Goal: Task Accomplishment & Management: Manage account settings

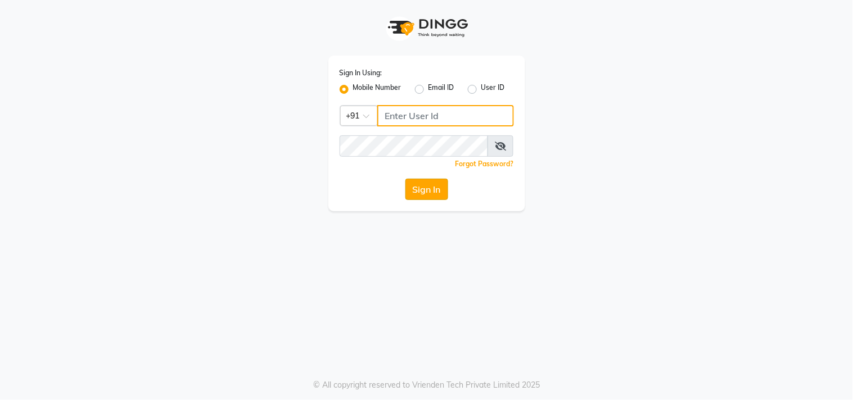
type input "7977751488"
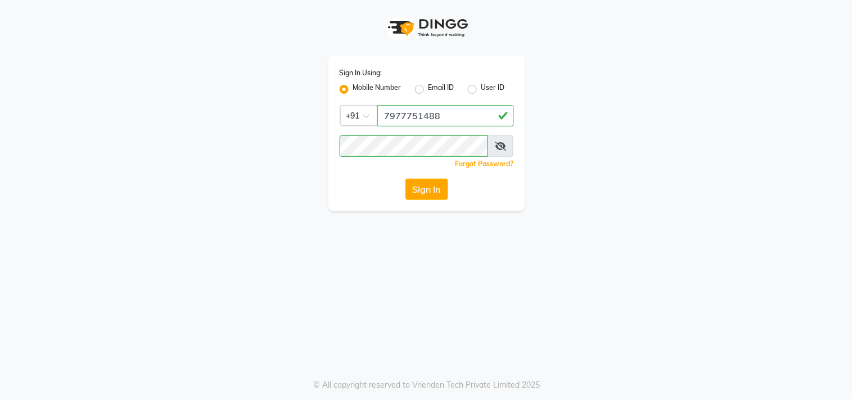
click at [413, 183] on button "Sign In" at bounding box center [426, 189] width 43 height 21
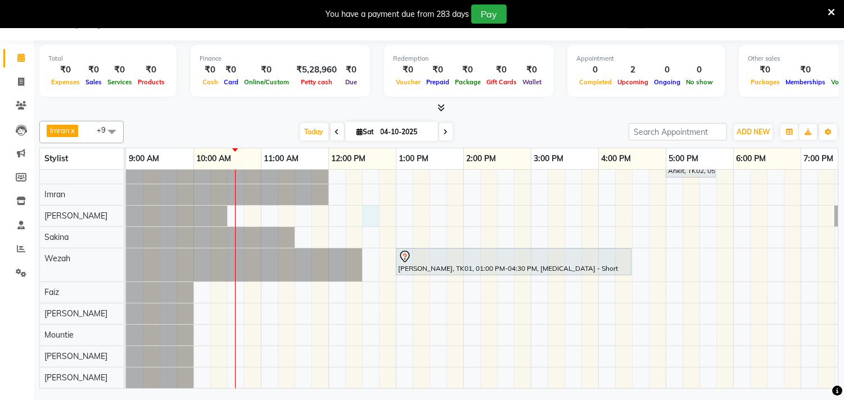
click at [363, 209] on div "Ankit, TK02, 05:00 PM-05:45 PM, Men Haircut - Senior Haircut Akansha, TK01, 01:…" at bounding box center [598, 270] width 944 height 238
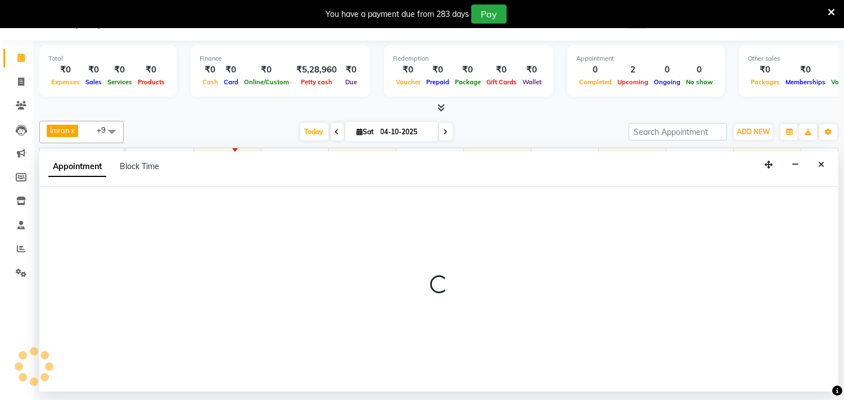
select select "36344"
select select "tentative"
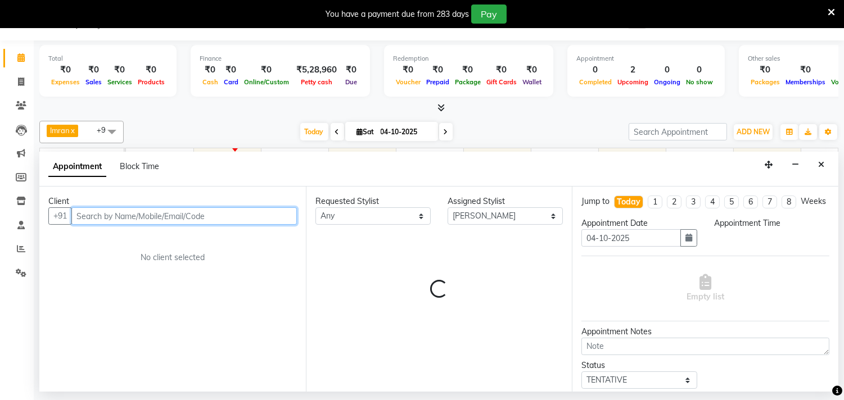
select select "750"
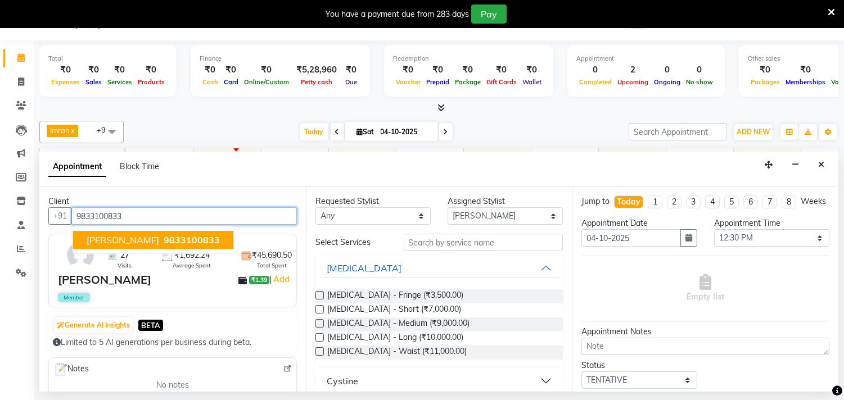
click at [132, 242] on span "Shashikala Naik" at bounding box center [123, 239] width 73 height 11
type input "9833100833"
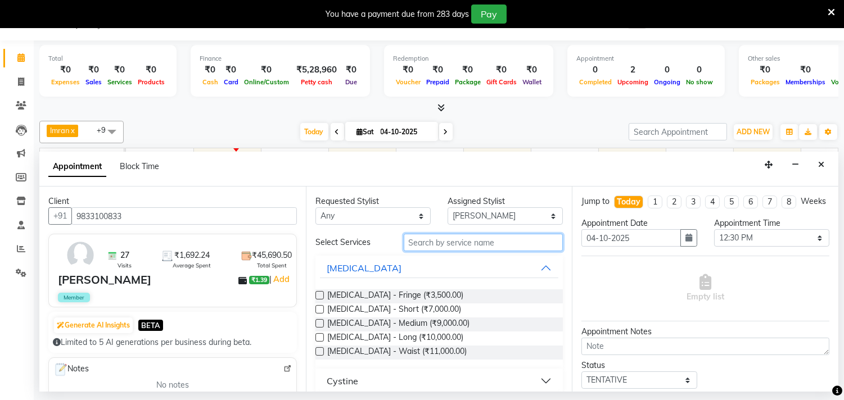
click at [473, 240] on input "text" at bounding box center [484, 242] width 160 height 17
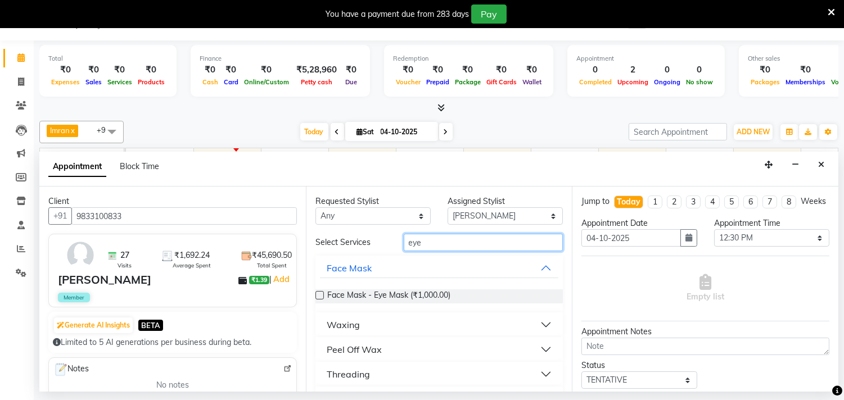
type input "eye"
click at [373, 370] on button "Threading" at bounding box center [439, 374] width 239 height 20
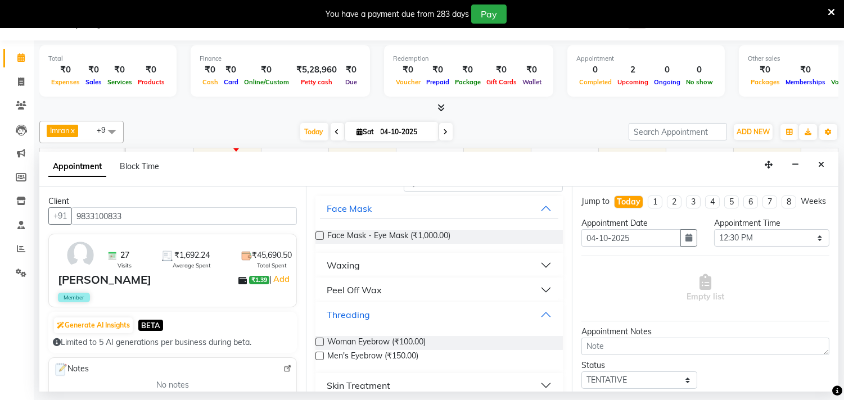
scroll to position [120, 0]
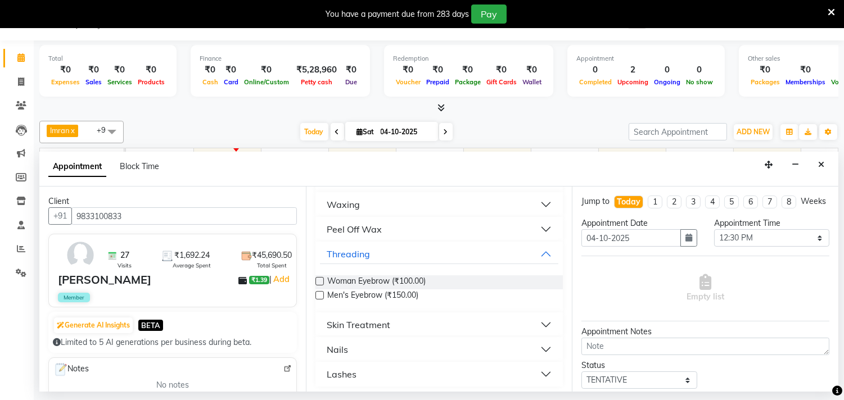
click at [318, 279] on label at bounding box center [319, 281] width 8 height 8
click at [318, 279] on input "checkbox" at bounding box center [318, 282] width 7 height 7
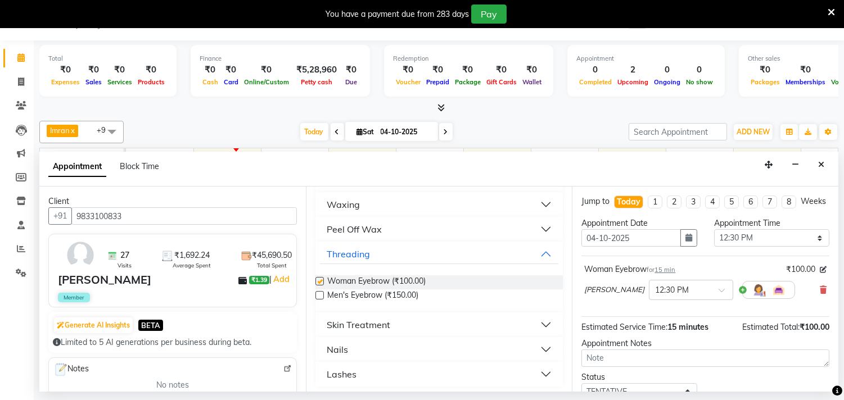
checkbox input "false"
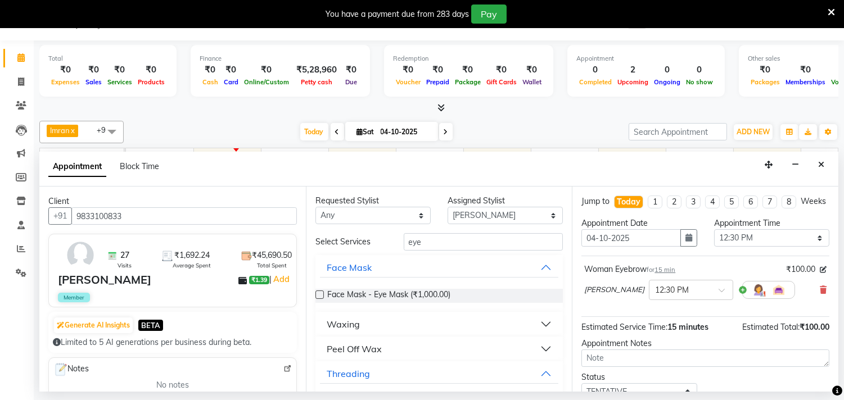
scroll to position [0, 0]
click at [456, 242] on input "eye" at bounding box center [484, 242] width 160 height 17
type input "e"
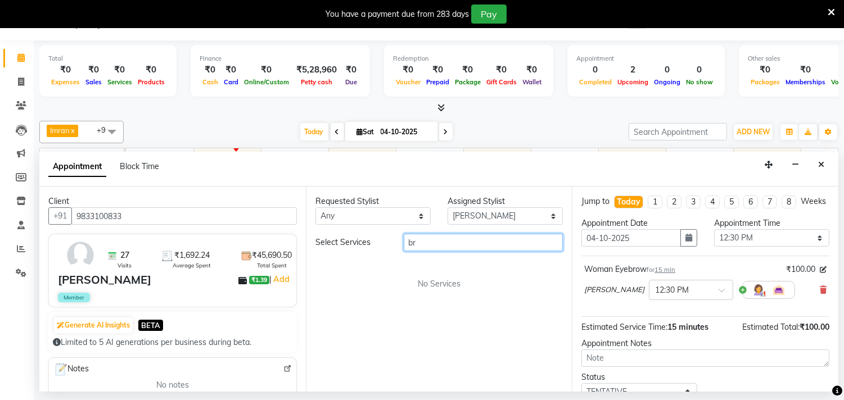
type input "b"
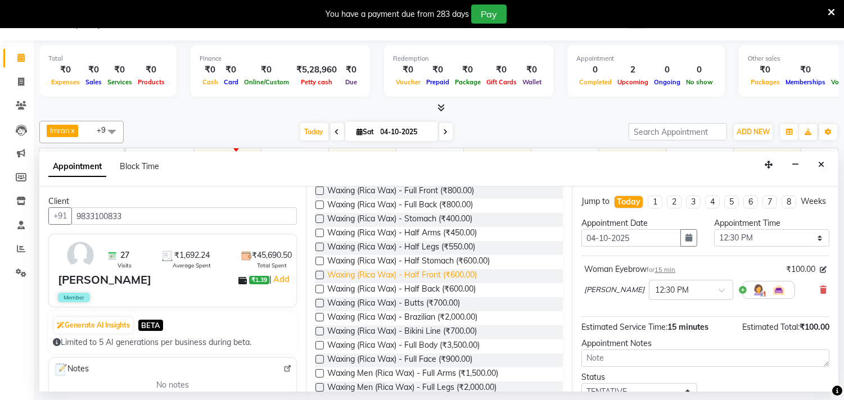
scroll to position [602, 0]
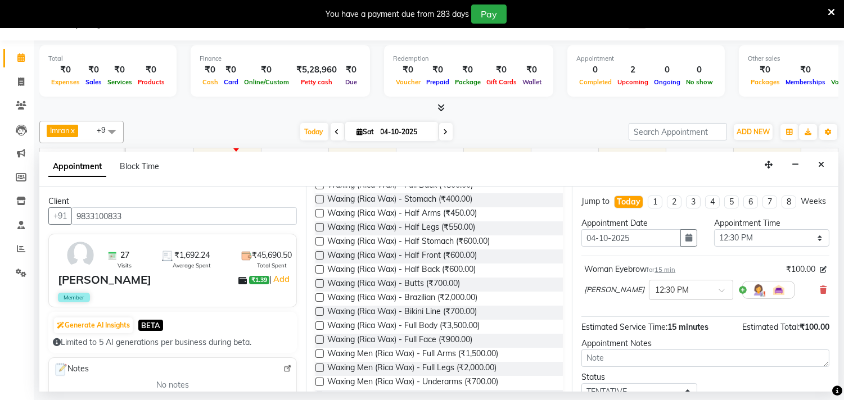
type input "wax"
click at [319, 295] on label at bounding box center [319, 297] width 8 height 8
click at [319, 295] on input "checkbox" at bounding box center [318, 298] width 7 height 7
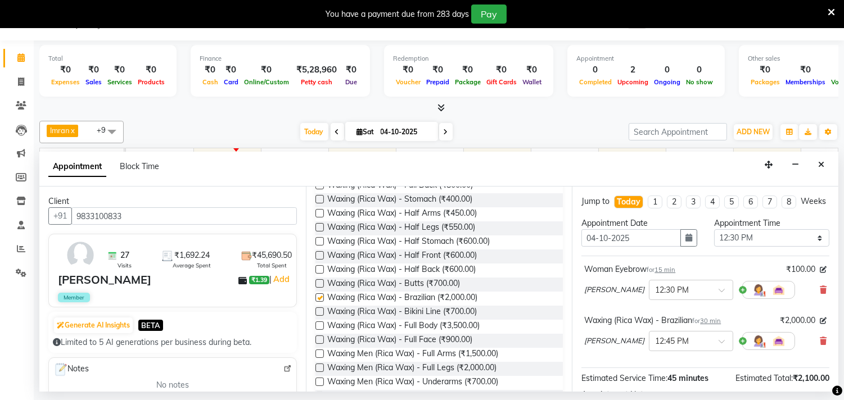
checkbox input "false"
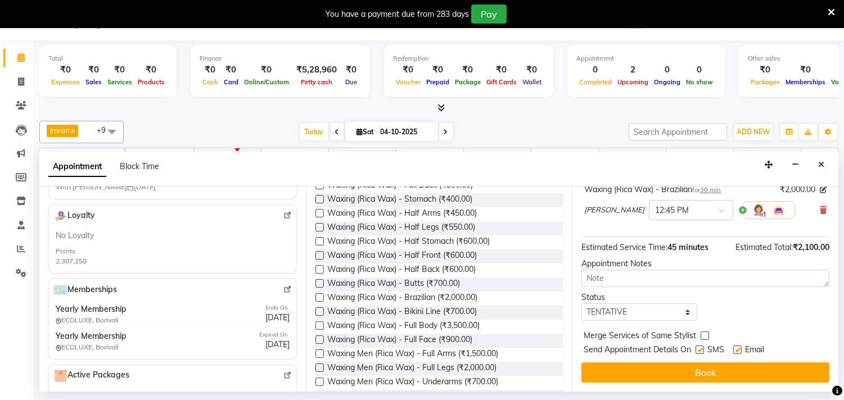
scroll to position [142, 0]
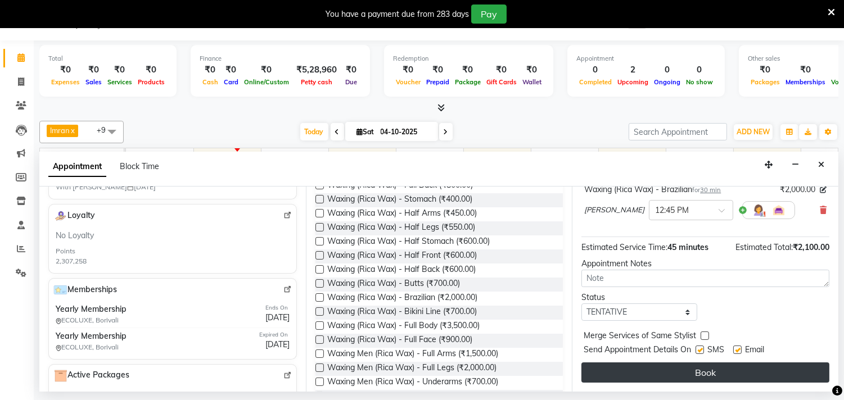
click at [679, 373] on button "Book" at bounding box center [705, 373] width 248 height 20
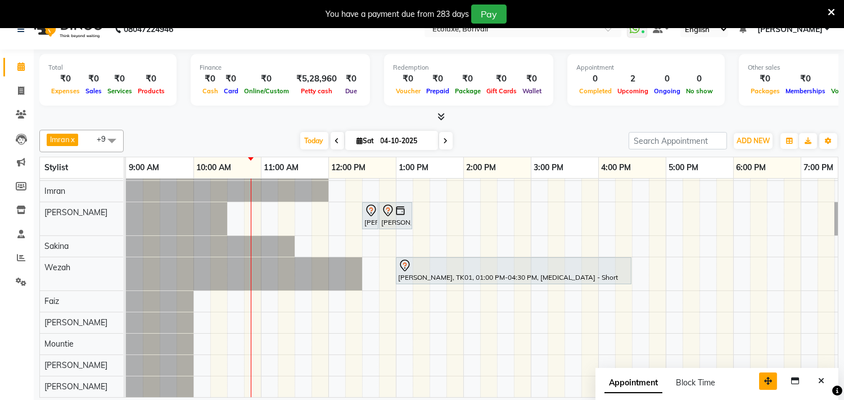
scroll to position [28, 0]
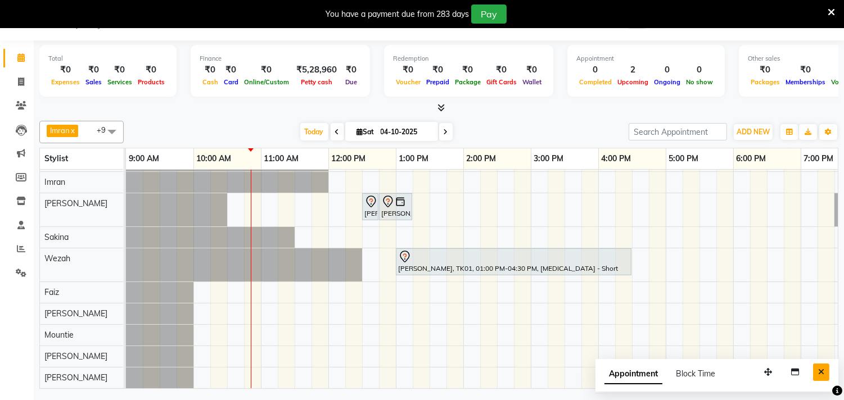
click at [824, 368] on icon "Close" at bounding box center [821, 372] width 6 height 8
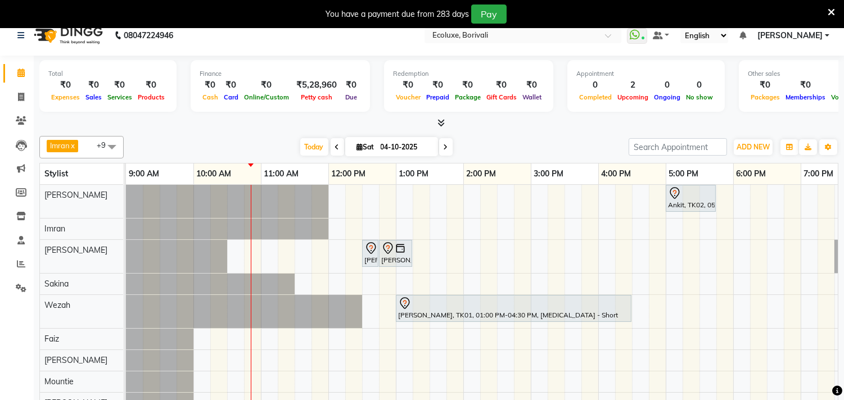
scroll to position [0, 0]
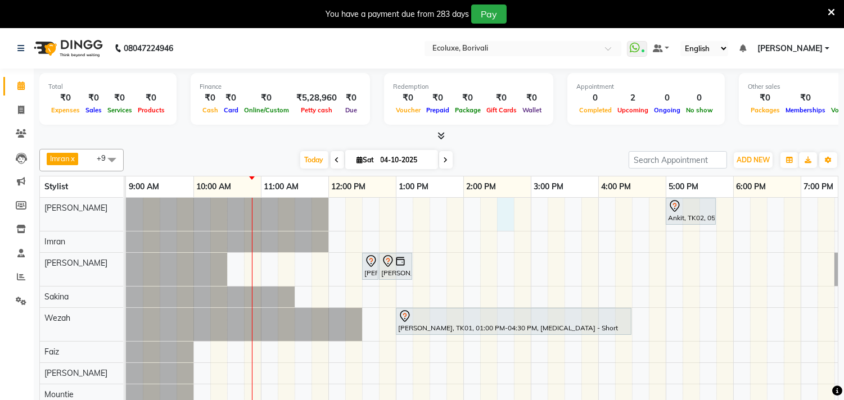
click at [500, 207] on div "Ankit, TK02, 05:00 PM-05:45 PM, Men Haircut - Senior Haircut Shashikala Naik, T…" at bounding box center [598, 323] width 944 height 250
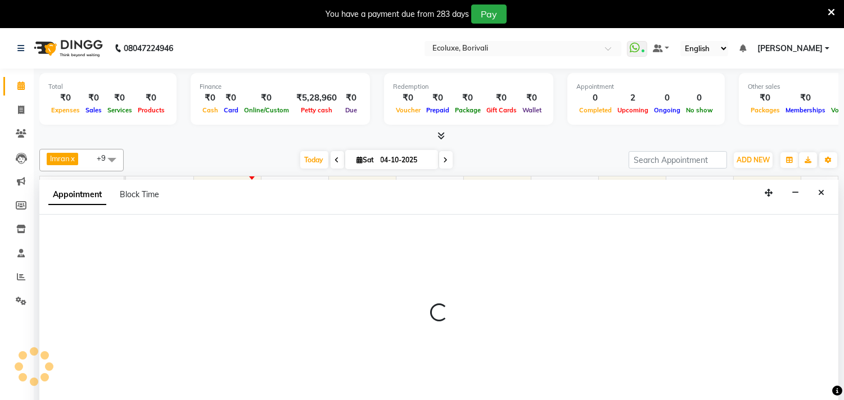
scroll to position [28, 0]
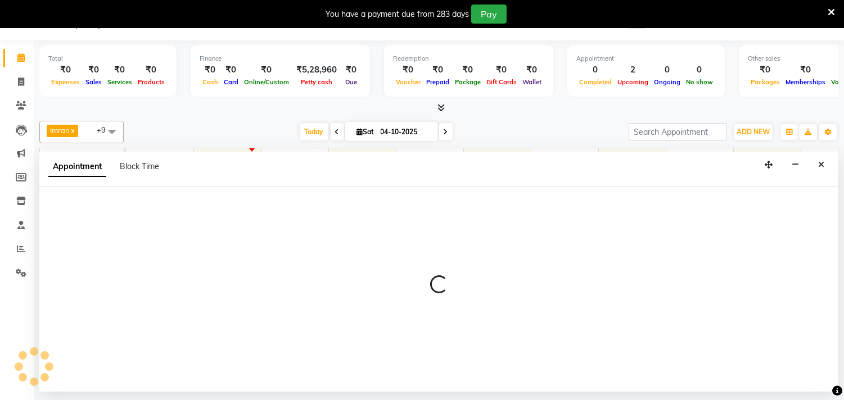
select select "35738"
select select "870"
select select "tentative"
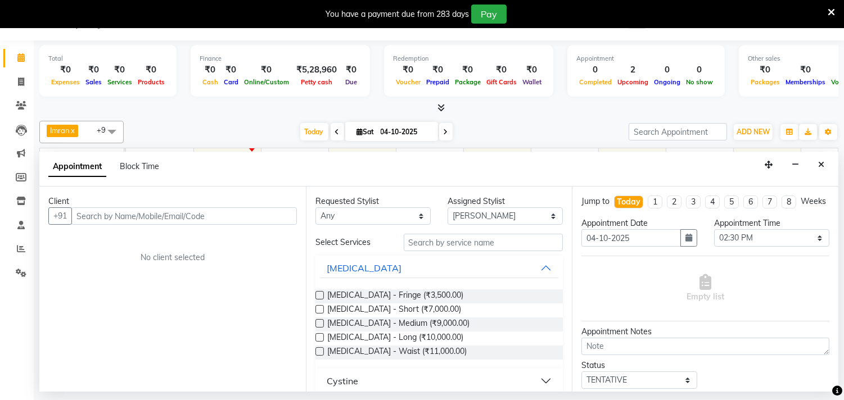
click at [221, 223] on input "text" at bounding box center [183, 215] width 225 height 17
type input "j"
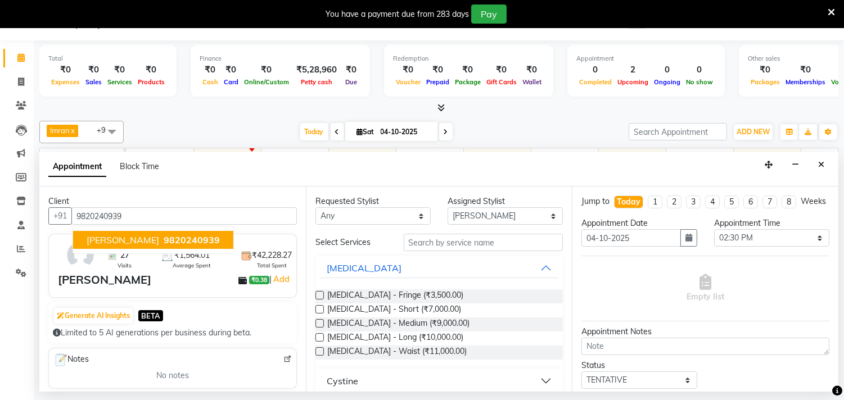
click at [135, 243] on span "Jyostna Patel" at bounding box center [123, 239] width 73 height 11
type input "9820240939"
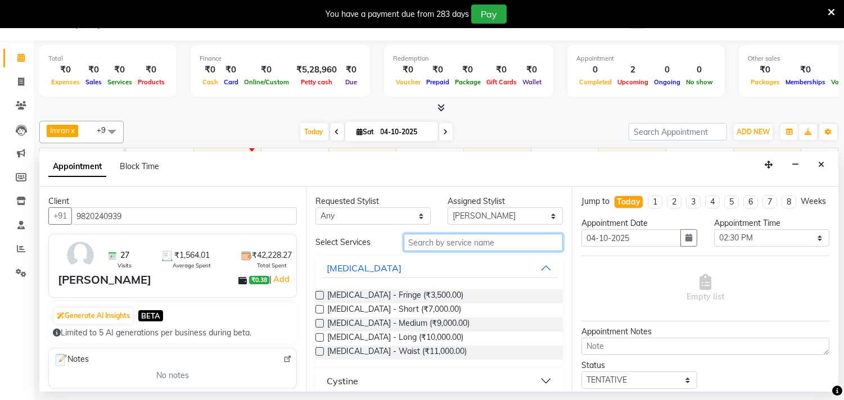
click at [436, 248] on input "text" at bounding box center [484, 242] width 160 height 17
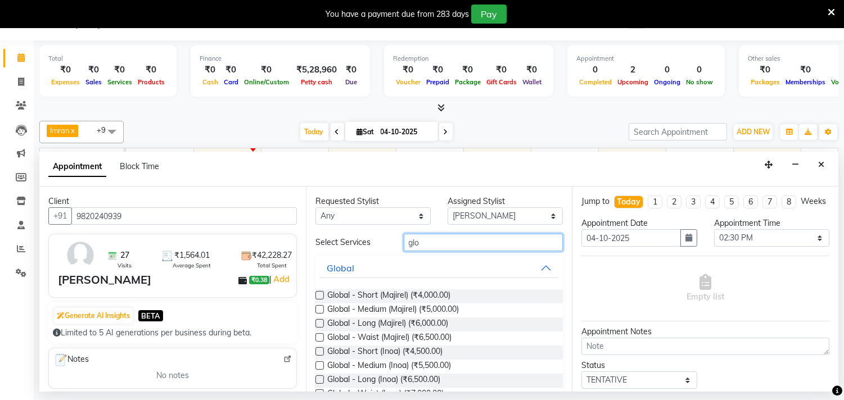
type input "glo"
click at [319, 322] on label at bounding box center [319, 323] width 8 height 8
click at [319, 322] on input "checkbox" at bounding box center [318, 324] width 7 height 7
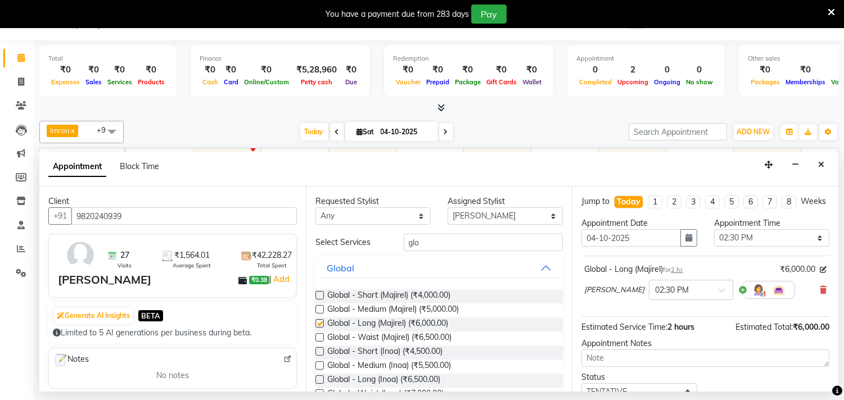
checkbox input "false"
click at [450, 239] on input "glo" at bounding box center [484, 242] width 160 height 17
type input "g"
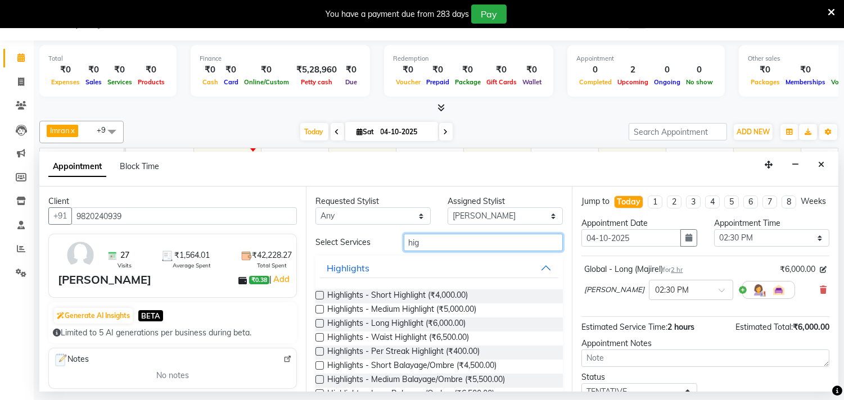
type input "hig"
click at [322, 322] on label at bounding box center [319, 323] width 8 height 8
click at [322, 322] on input "checkbox" at bounding box center [318, 324] width 7 height 7
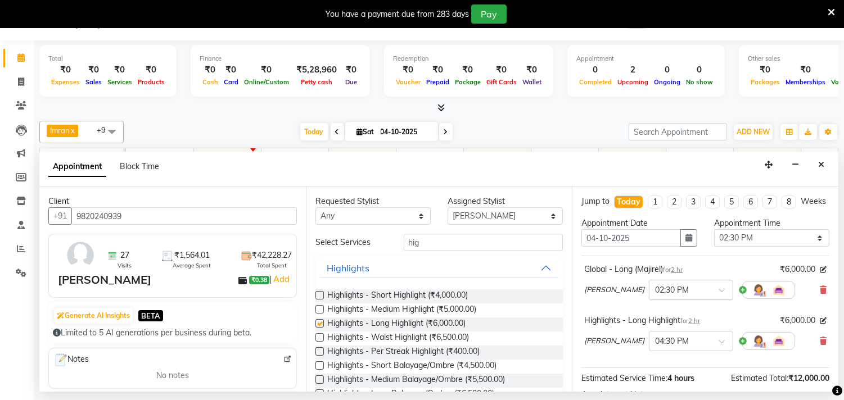
checkbox input "false"
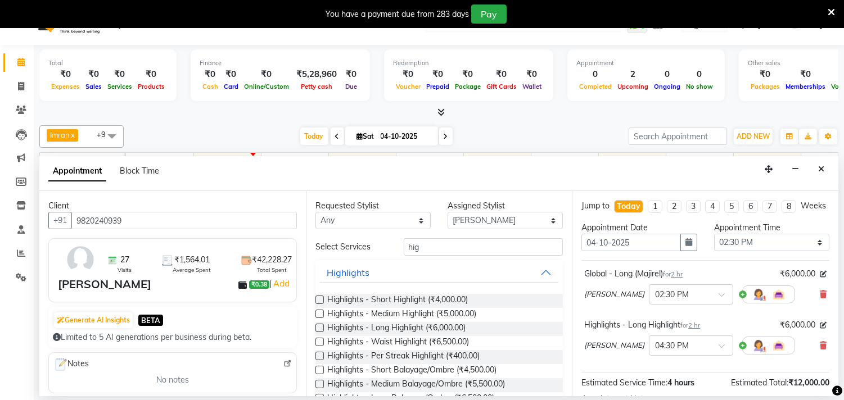
scroll to position [0, 0]
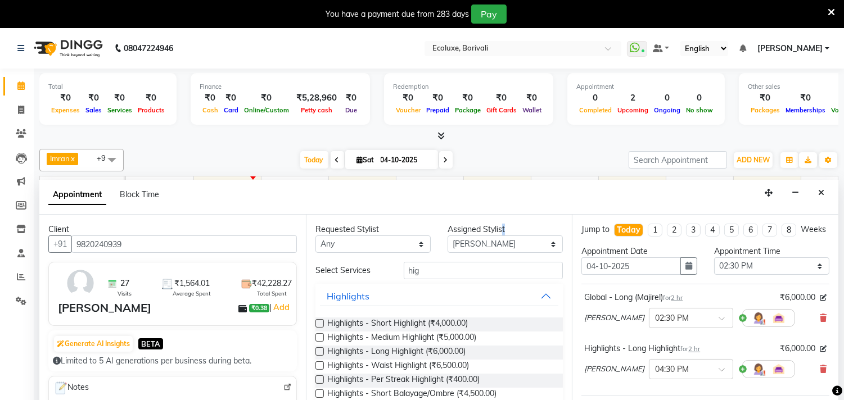
drag, startPoint x: 498, startPoint y: 237, endPoint x: 500, endPoint y: 246, distance: 9.3
click at [500, 246] on div "Assigned Stylist Select Alisha Sasankar Daksha Makwana Faiz Gazala Baig Harshad…" at bounding box center [505, 238] width 132 height 29
click at [499, 243] on select "Select Alisha Sasankar Daksha Makwana Faiz Gazala Baig Harshada Pawar Imran Kam…" at bounding box center [504, 244] width 115 height 17
select select "36344"
click at [447, 236] on select "Select Alisha Sasankar Daksha Makwana Faiz Gazala Baig Harshada Pawar Imran Kam…" at bounding box center [504, 244] width 115 height 17
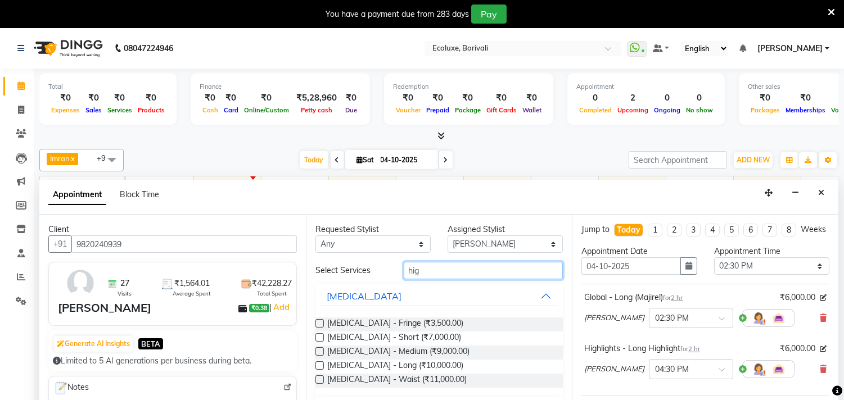
click at [454, 272] on input "hig" at bounding box center [484, 270] width 160 height 17
type input "h"
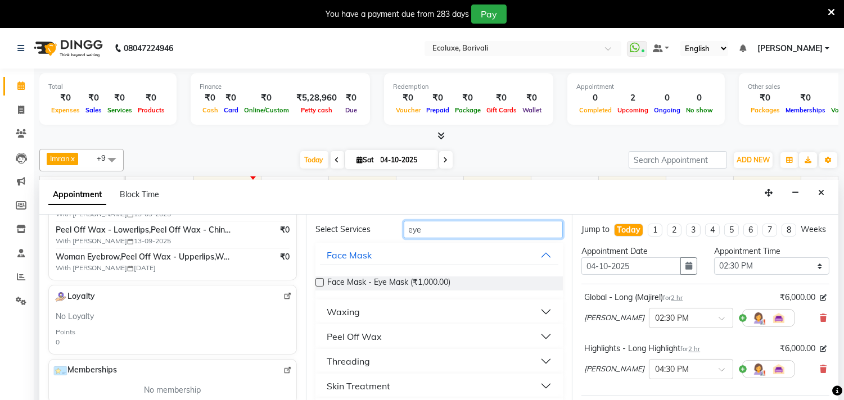
scroll to position [77, 0]
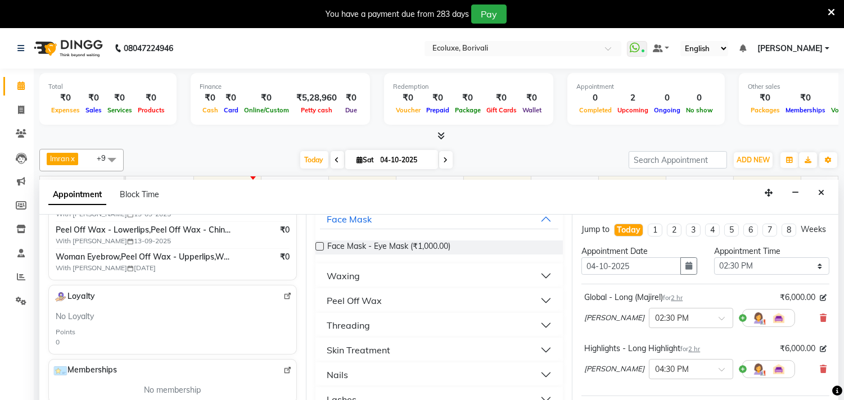
type input "eye"
click at [356, 322] on div "Threading" at bounding box center [348, 325] width 43 height 13
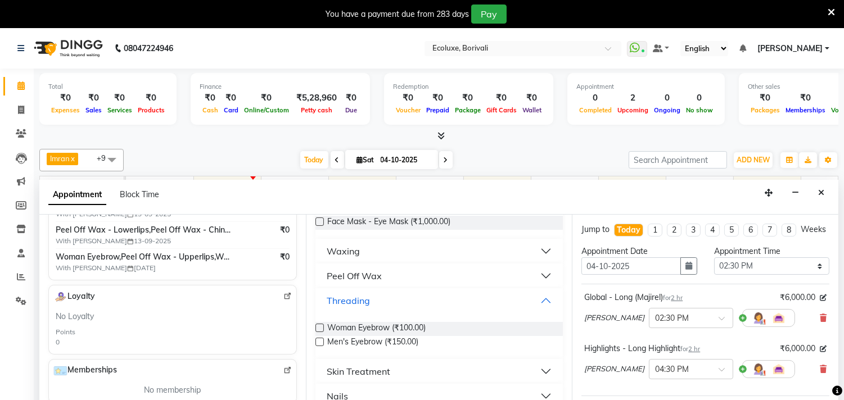
scroll to position [124, 0]
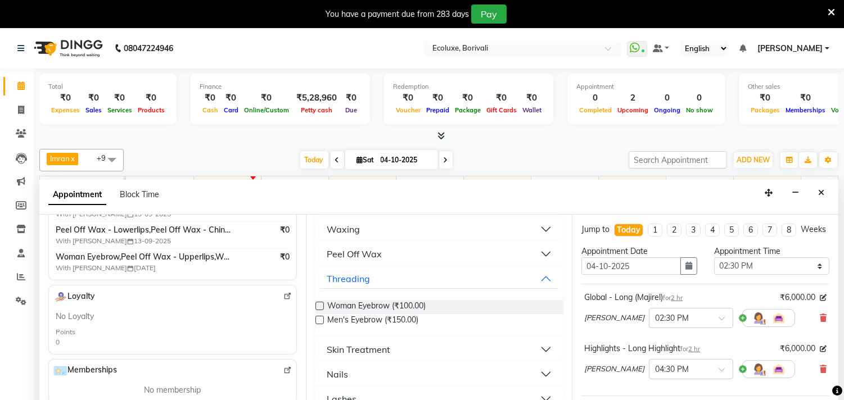
click at [316, 304] on label at bounding box center [319, 306] width 8 height 8
click at [316, 304] on input "checkbox" at bounding box center [318, 307] width 7 height 7
checkbox input "false"
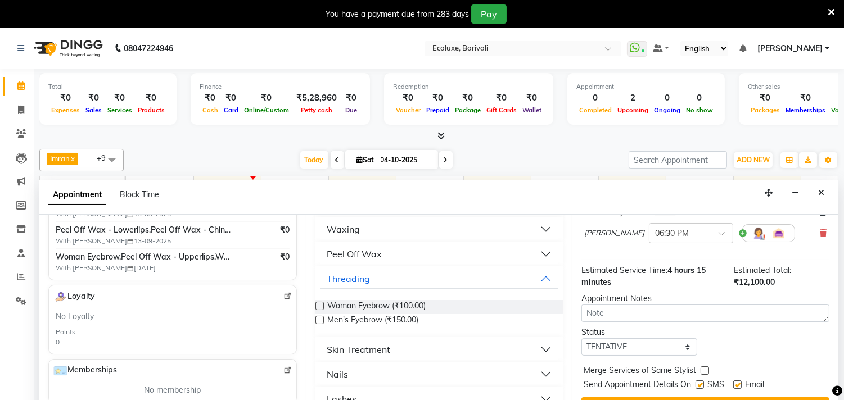
scroll to position [204, 0]
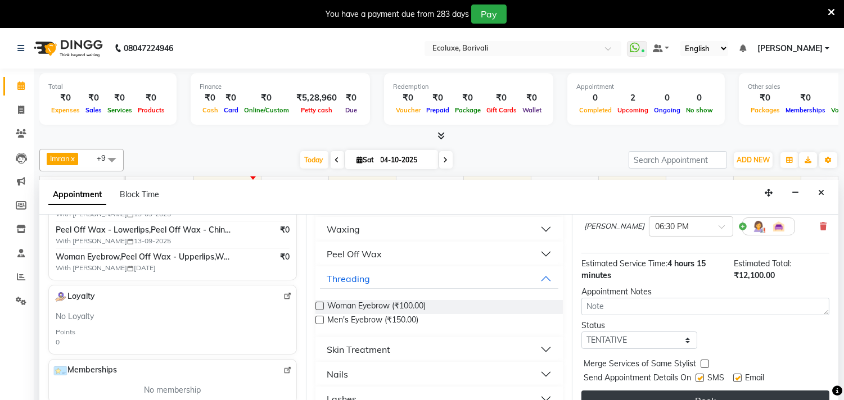
click at [676, 394] on button "Book" at bounding box center [705, 401] width 248 height 20
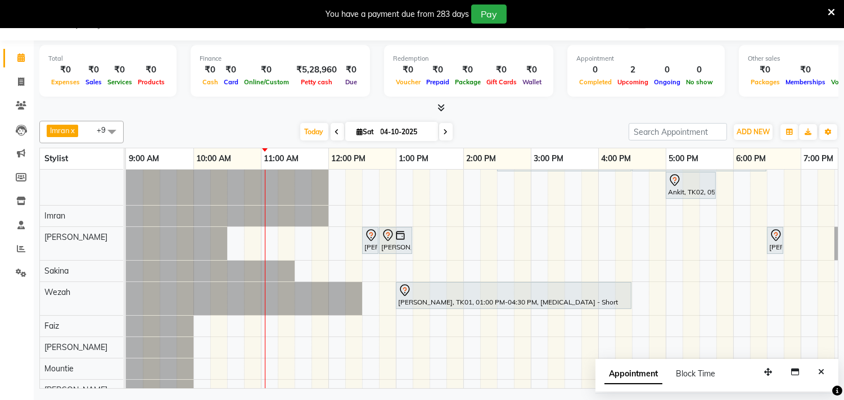
scroll to position [0, 0]
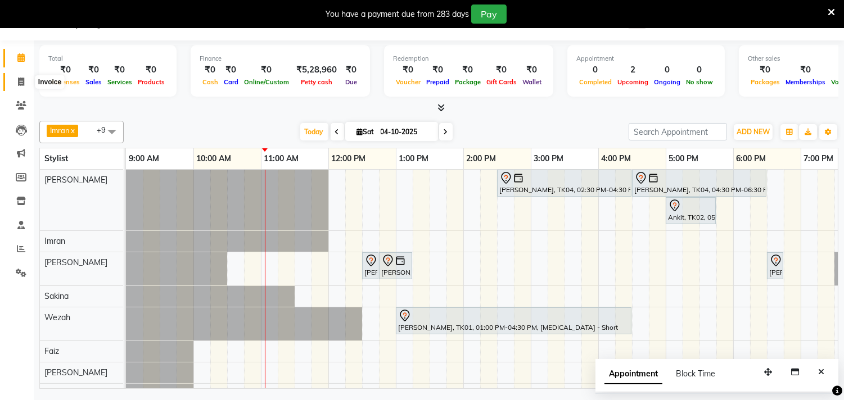
click at [21, 82] on icon at bounding box center [21, 82] width 6 height 8
select select "service"
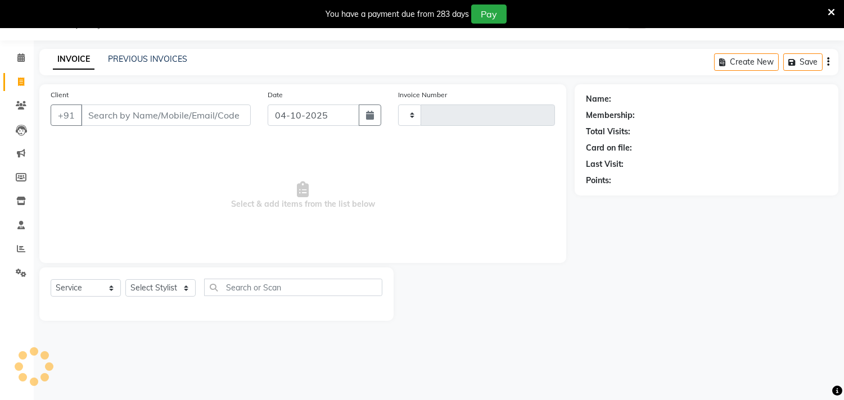
type input "2278"
select select "5386"
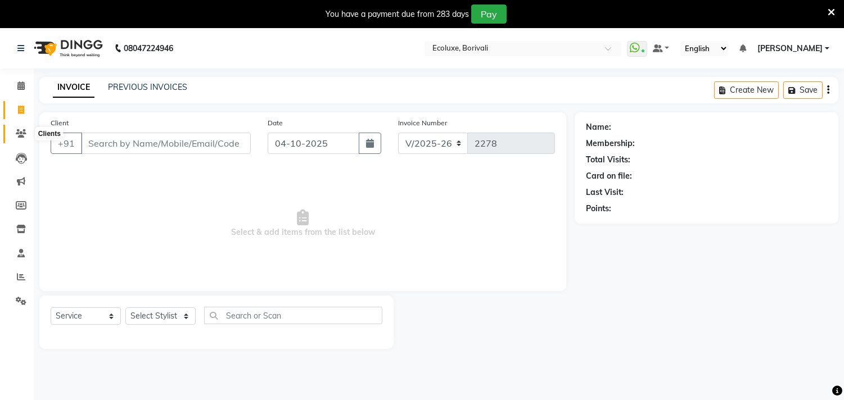
click at [25, 128] on span at bounding box center [21, 134] width 20 height 13
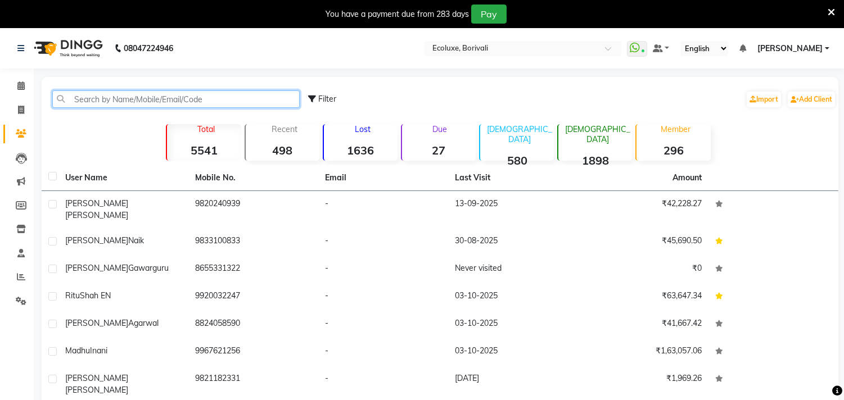
click at [172, 94] on input "text" at bounding box center [175, 99] width 247 height 17
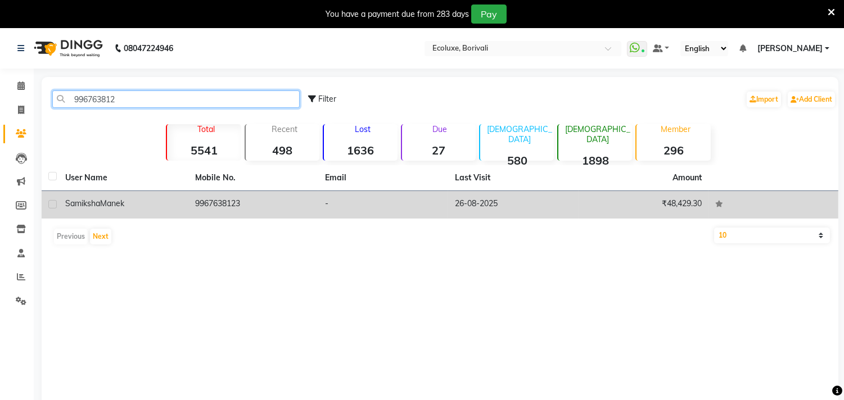
type input "996763812"
click at [283, 201] on td "9967638123" at bounding box center [253, 205] width 130 height 28
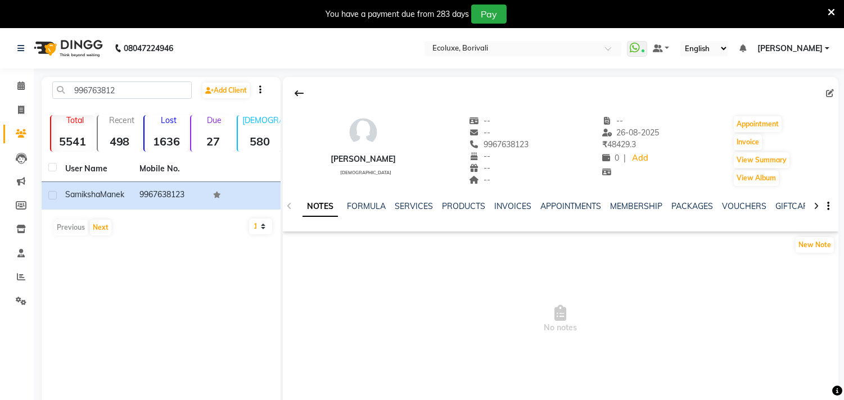
click at [505, 201] on div "INVOICES" at bounding box center [512, 207] width 37 height 12
click at [512, 205] on link "INVOICES" at bounding box center [512, 206] width 37 height 10
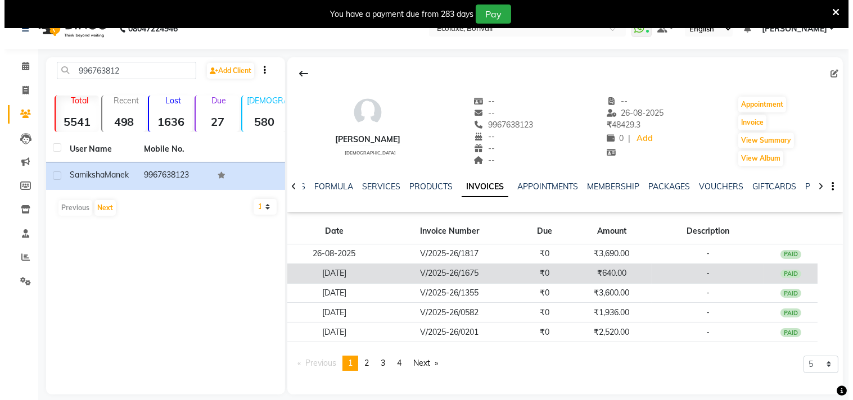
scroll to position [30, 0]
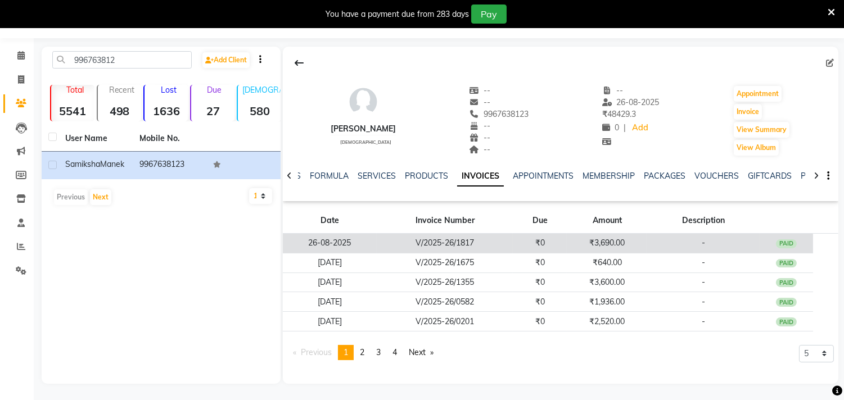
click at [440, 246] on td "V/2025-26/1817" at bounding box center [445, 244] width 136 height 20
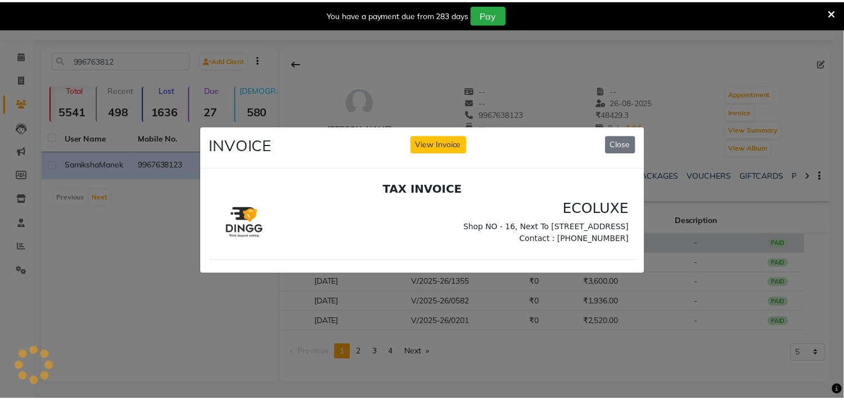
scroll to position [0, 0]
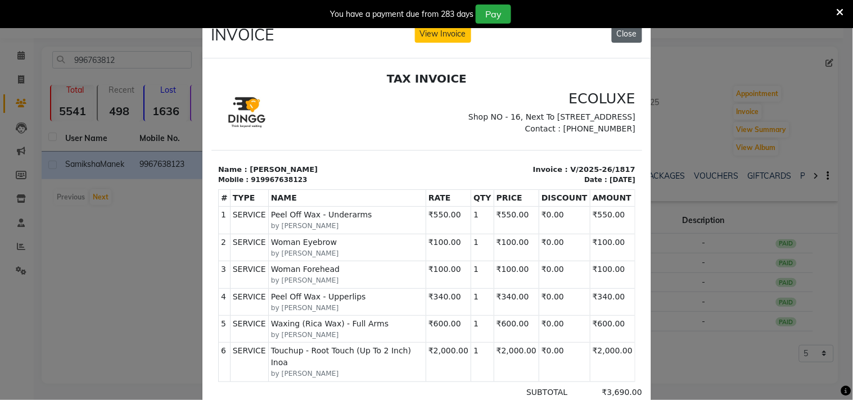
click at [625, 29] on button "Close" at bounding box center [627, 33] width 30 height 17
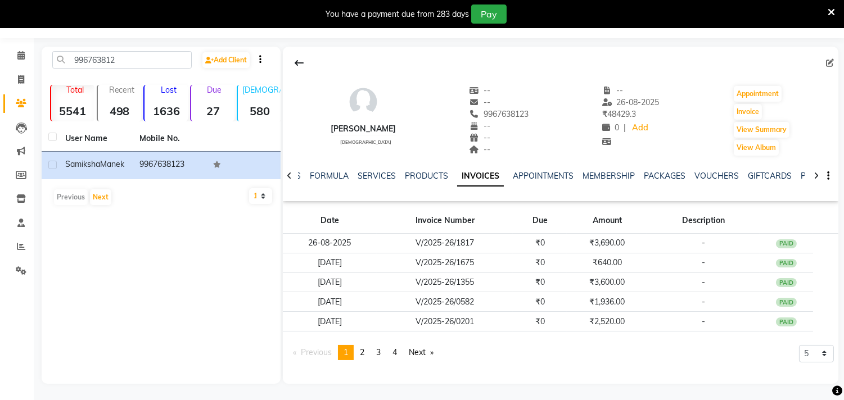
click at [835, 8] on div "You have a payment due from 283 days Pay" at bounding box center [422, 14] width 844 height 28
drag, startPoint x: 486, startPoint y: 112, endPoint x: 552, endPoint y: 110, distance: 66.4
click at [552, 110] on div "Samiksha Manek female -- -- 9967638123 -- -- -- -- 26-08-2025 ₹ 48429.3 0 | Add…" at bounding box center [560, 115] width 555 height 83
copy span "9967638123"
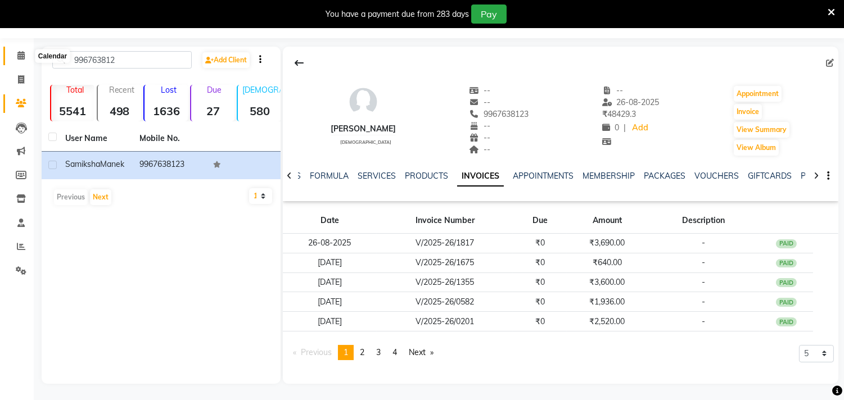
click at [22, 52] on icon at bounding box center [20, 55] width 7 height 8
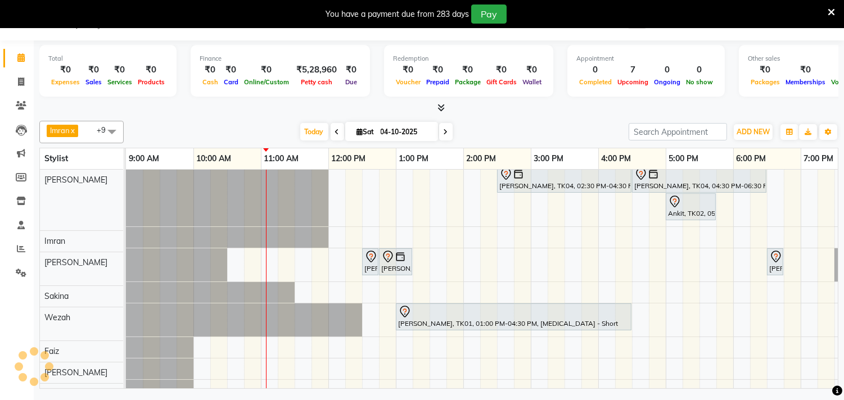
scroll to position [4, 0]
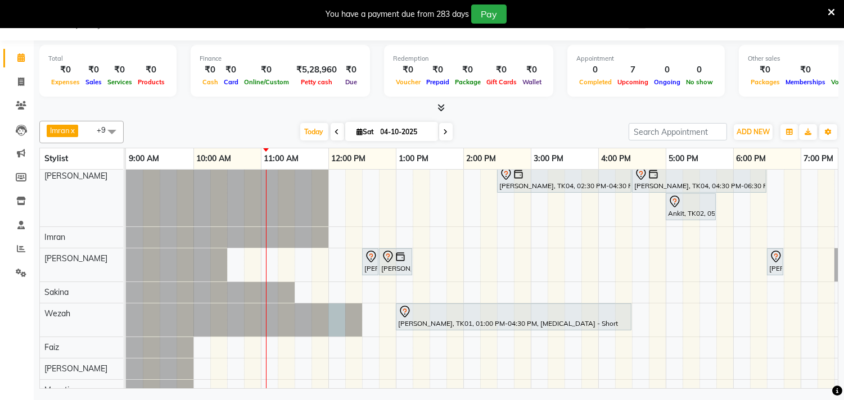
click at [126, 318] on div at bounding box center [126, 320] width 0 height 33
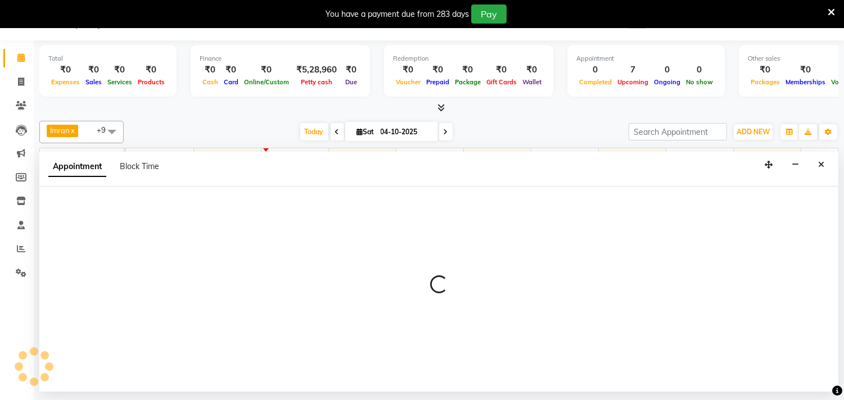
select select "37822"
select select "720"
select select "tentative"
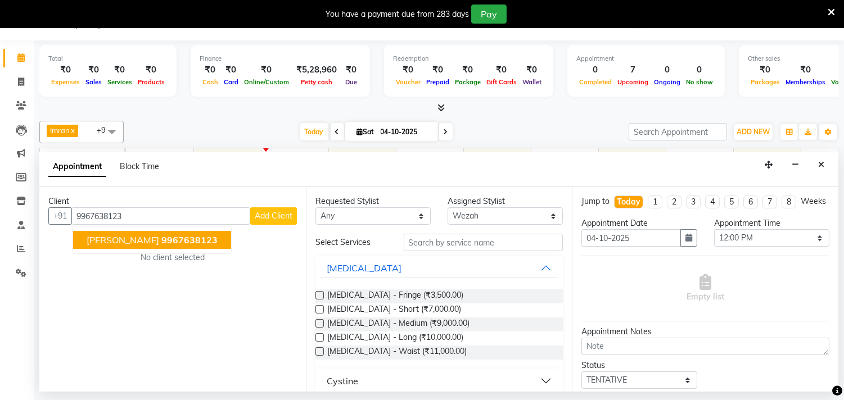
click at [206, 243] on span "9967638123" at bounding box center [189, 239] width 56 height 11
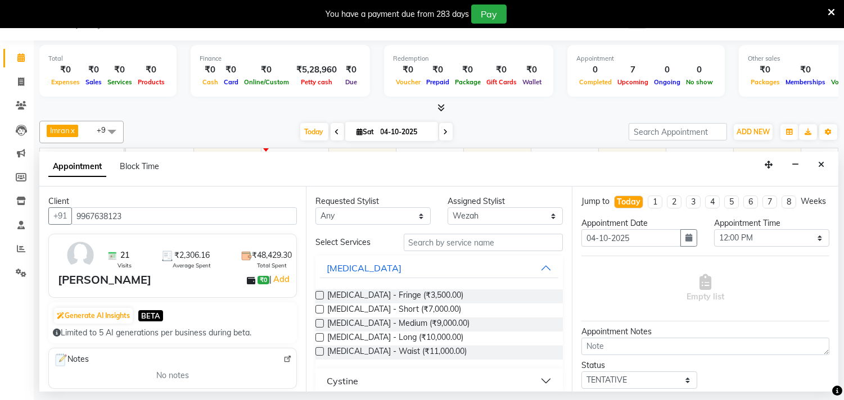
type input "9967638123"
click at [455, 246] on input "text" at bounding box center [484, 242] width 160 height 17
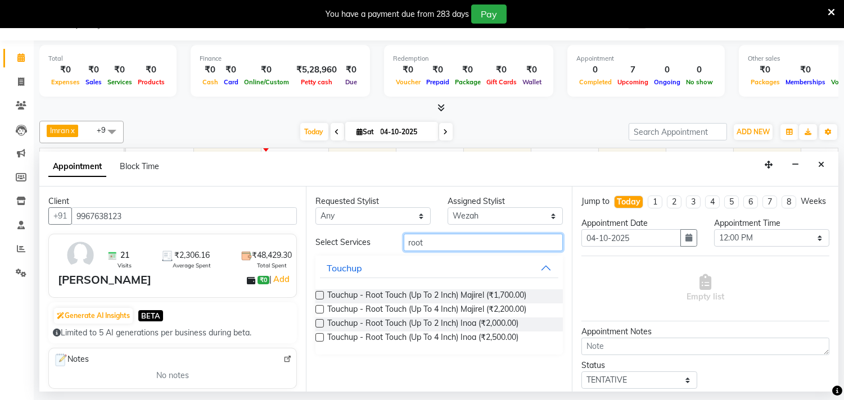
scroll to position [125, 0]
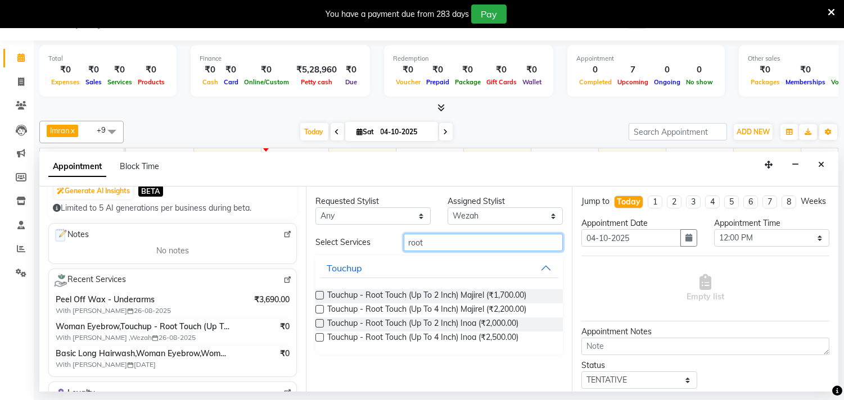
type input "root"
click at [316, 323] on label at bounding box center [319, 323] width 8 height 8
click at [316, 323] on input "checkbox" at bounding box center [318, 324] width 7 height 7
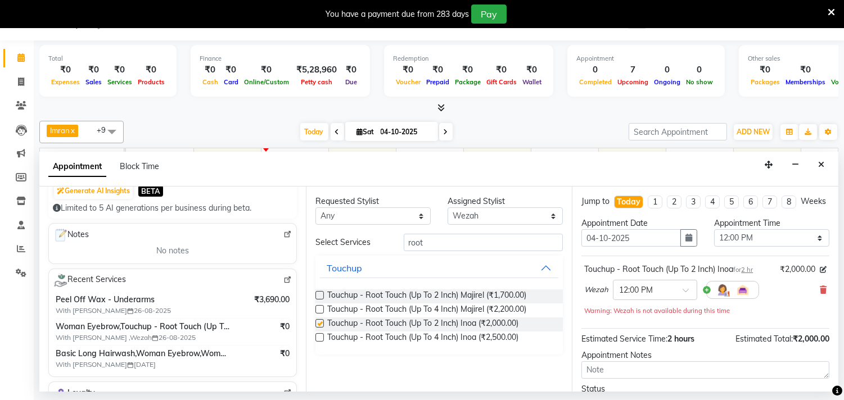
checkbox input "false"
click at [486, 216] on select "Select Alisha Sasankar Daksha Makwana Faiz Gazala Baig Harshada Pawar Imran Kam…" at bounding box center [504, 215] width 115 height 17
select select "36344"
click at [447, 207] on select "Select Alisha Sasankar Daksha Makwana Faiz Gazala Baig Harshada Pawar Imran Kam…" at bounding box center [504, 215] width 115 height 17
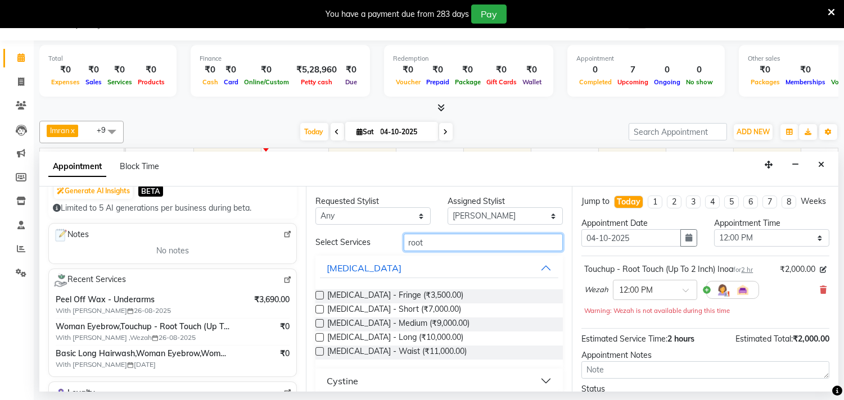
click at [468, 239] on input "root" at bounding box center [484, 242] width 160 height 17
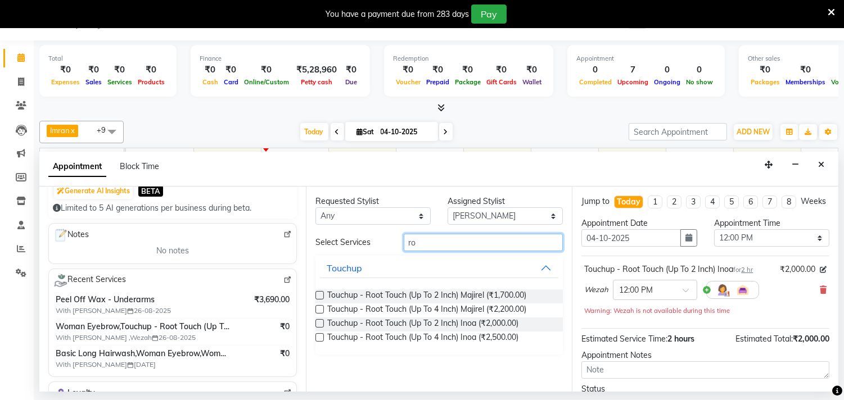
type input "r"
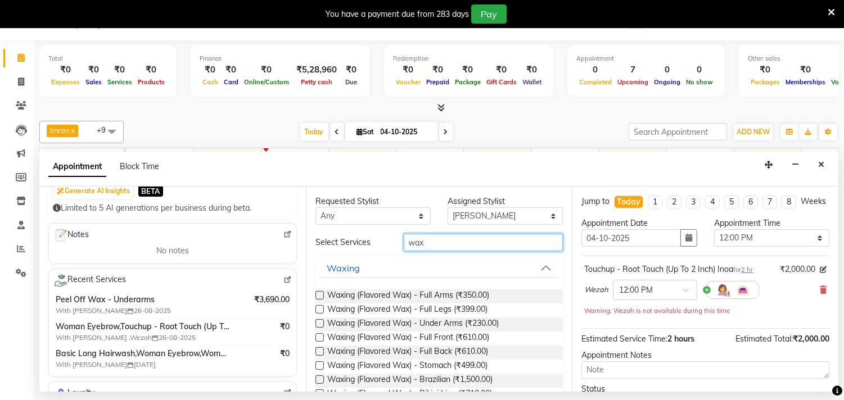
type input "wax"
click at [318, 296] on label at bounding box center [319, 295] width 8 height 8
click at [318, 296] on input "checkbox" at bounding box center [318, 296] width 7 height 7
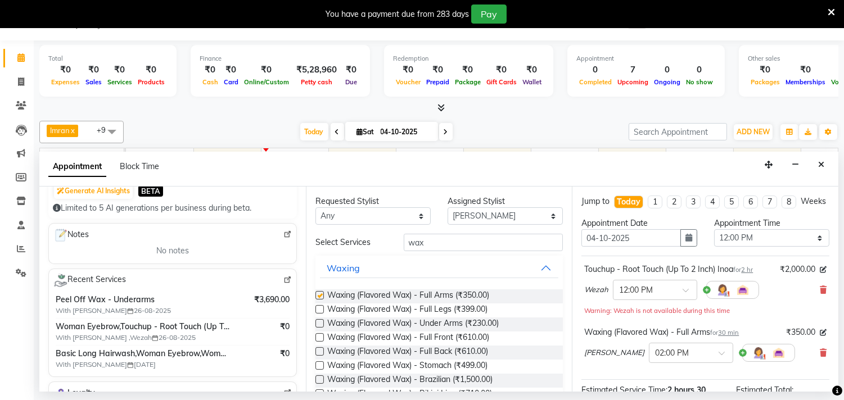
checkbox input "false"
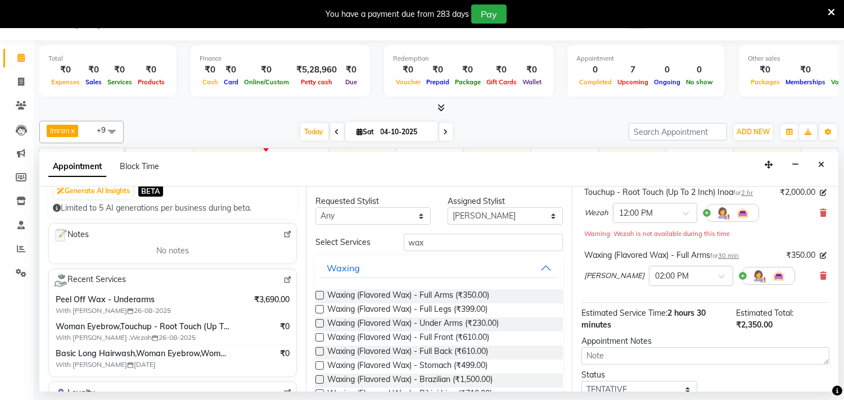
scroll to position [165, 0]
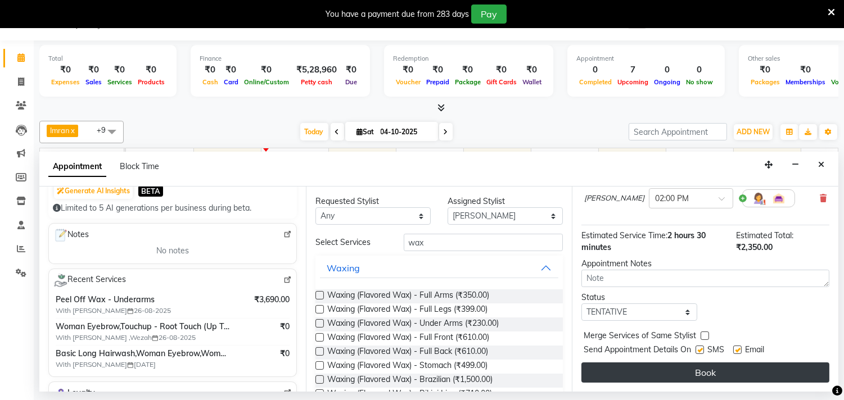
click at [639, 372] on button "Book" at bounding box center [705, 373] width 248 height 20
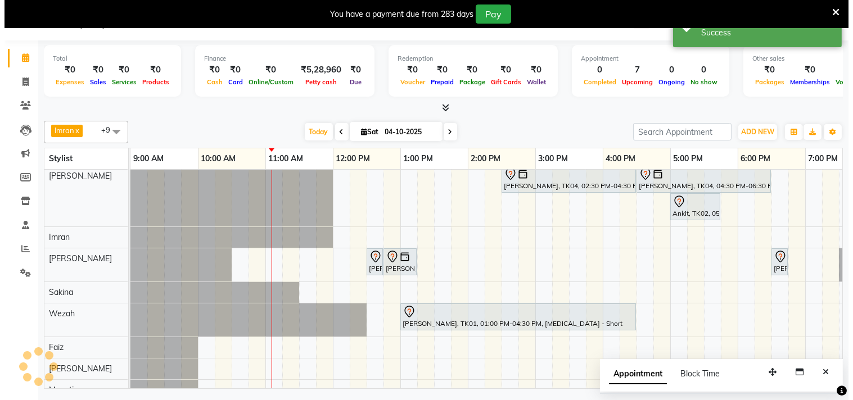
scroll to position [0, 0]
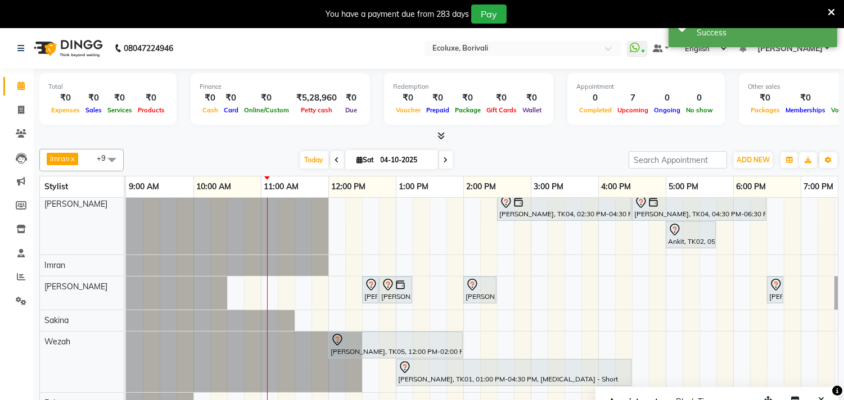
click at [832, 8] on icon at bounding box center [831, 12] width 7 height 10
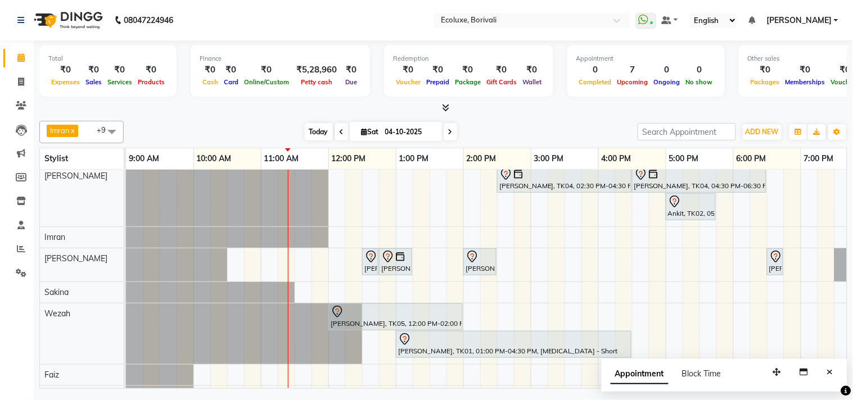
click at [306, 124] on span "Today" at bounding box center [319, 131] width 28 height 17
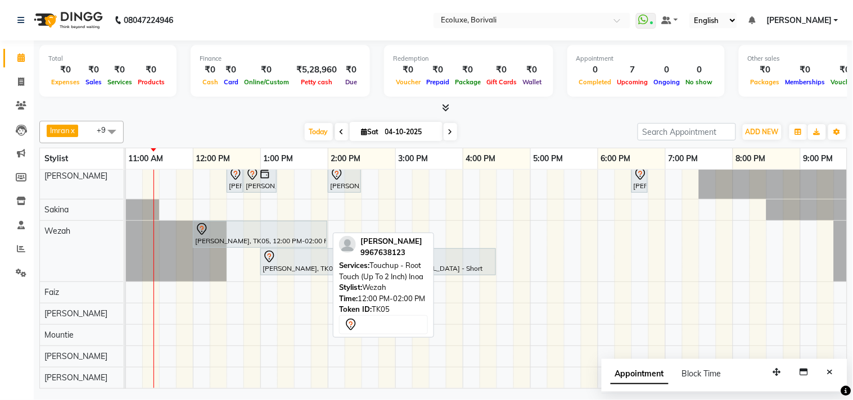
scroll to position [34, 0]
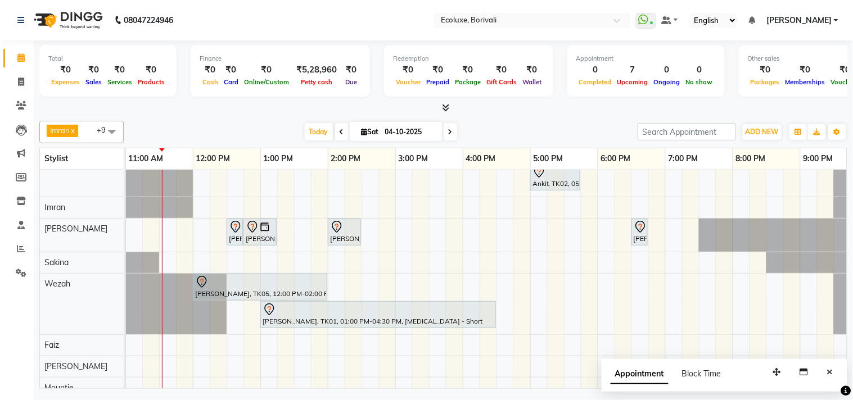
click at [395, 211] on div "Jyostna Patel, TK04, 02:30 PM-04:30 PM, Global - Long (Majirel) Jyostna Patel, …" at bounding box center [462, 288] width 944 height 305
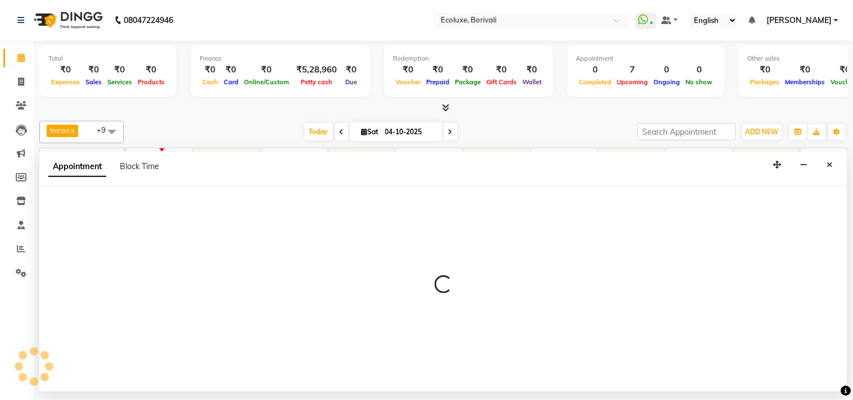
select select "35739"
select select "885"
select select "tentative"
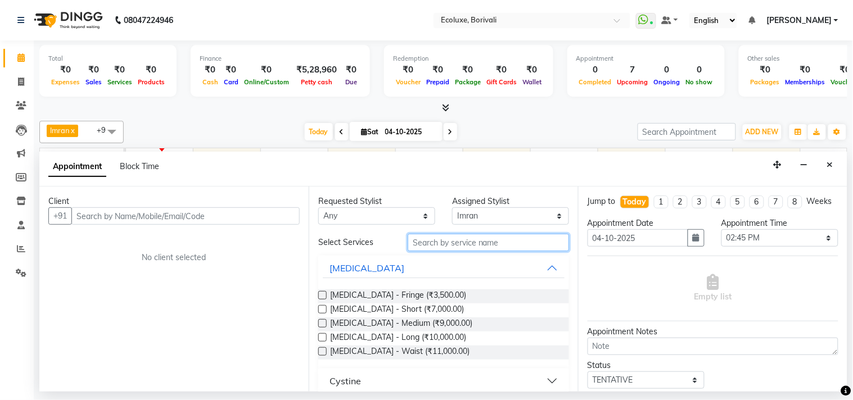
click at [435, 246] on input "text" at bounding box center [488, 242] width 161 height 17
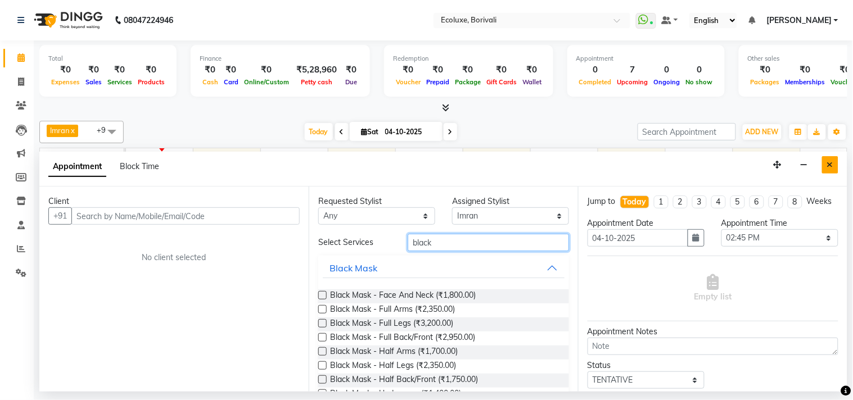
type input "black"
click at [827, 167] on icon "Close" at bounding box center [830, 165] width 6 height 8
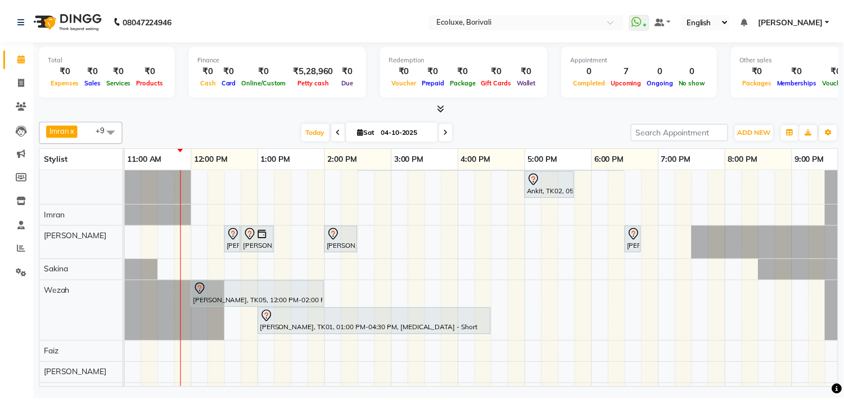
scroll to position [0, 0]
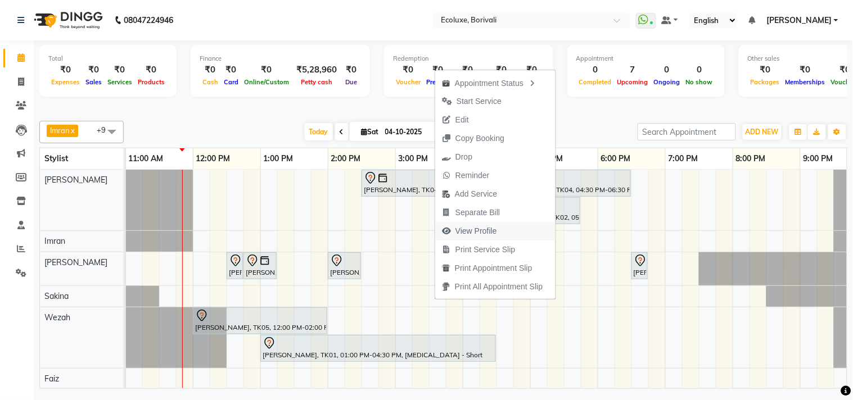
click at [469, 229] on span "View Profile" at bounding box center [476, 231] width 42 height 12
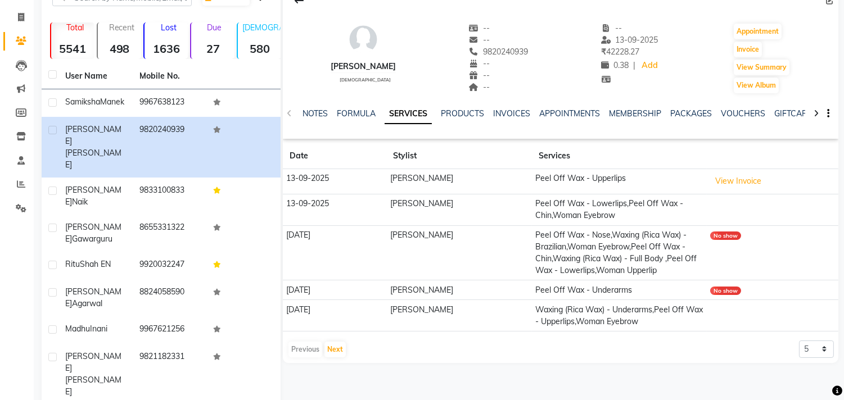
scroll to position [87, 0]
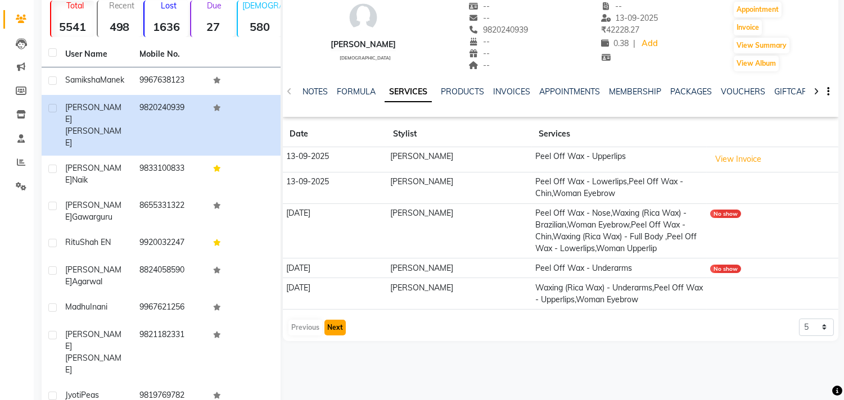
click at [336, 328] on button "Next" at bounding box center [334, 328] width 21 height 16
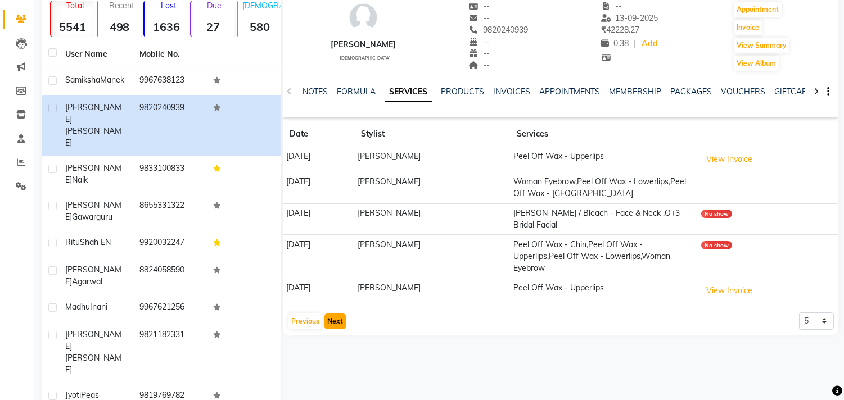
click at [335, 314] on button "Next" at bounding box center [334, 322] width 21 height 16
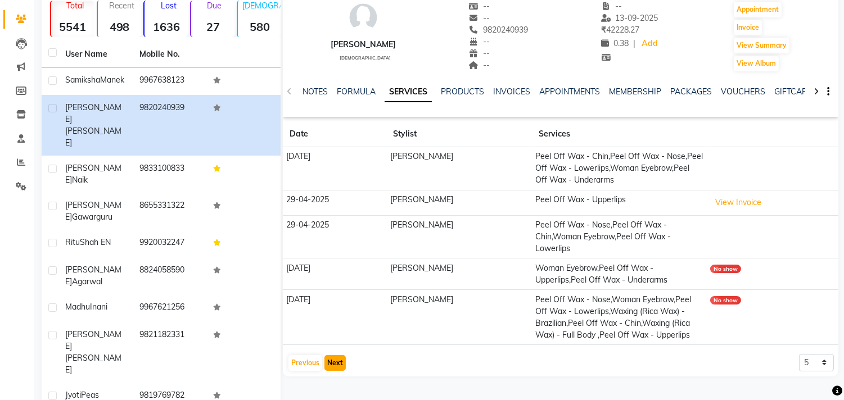
click at [339, 355] on button "Next" at bounding box center [334, 363] width 21 height 16
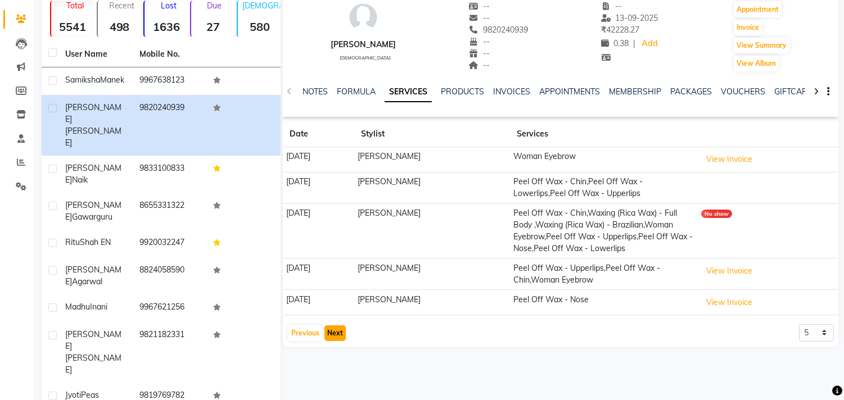
click at [334, 332] on button "Next" at bounding box center [334, 334] width 21 height 16
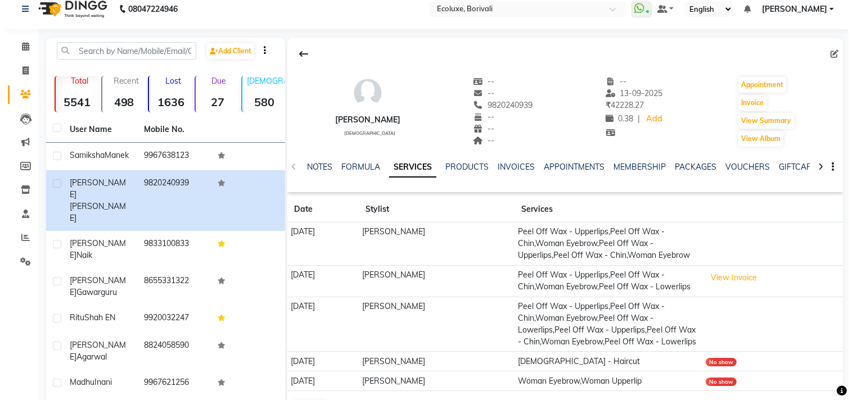
scroll to position [0, 0]
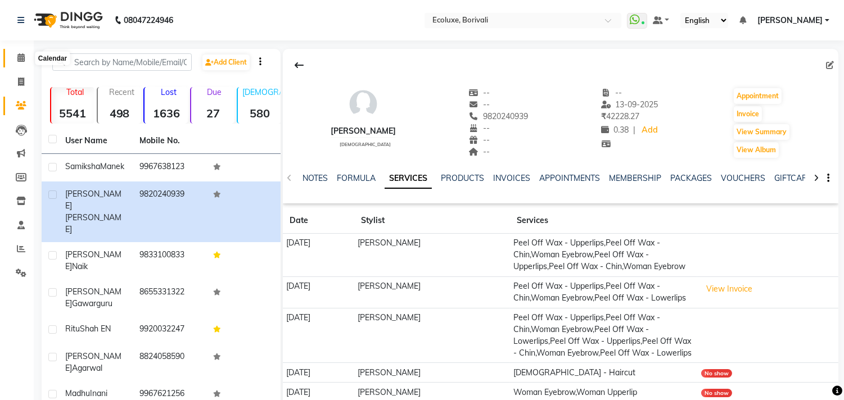
click at [18, 55] on icon at bounding box center [20, 57] width 7 height 8
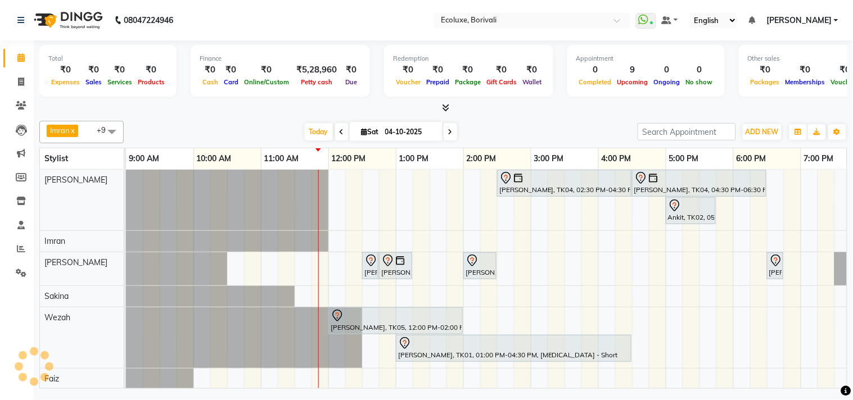
scroll to position [0, 135]
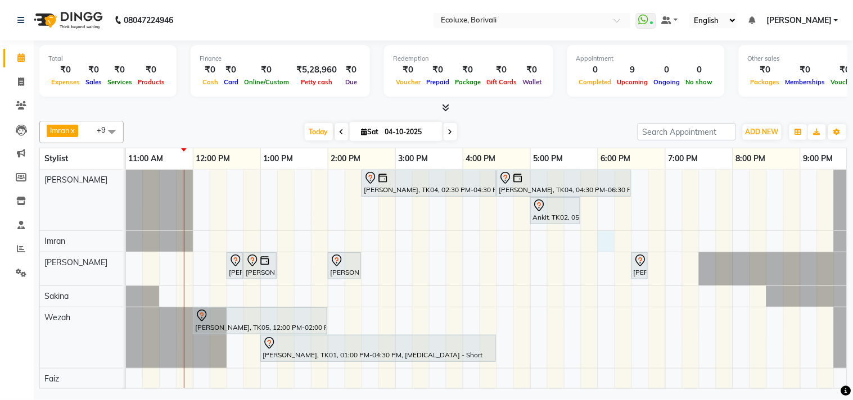
click at [606, 243] on div "Jyostna Patel, TK04, 02:30 PM-04:30 PM, Global - Long (Majirel) Jyostna Patel, …" at bounding box center [462, 322] width 944 height 305
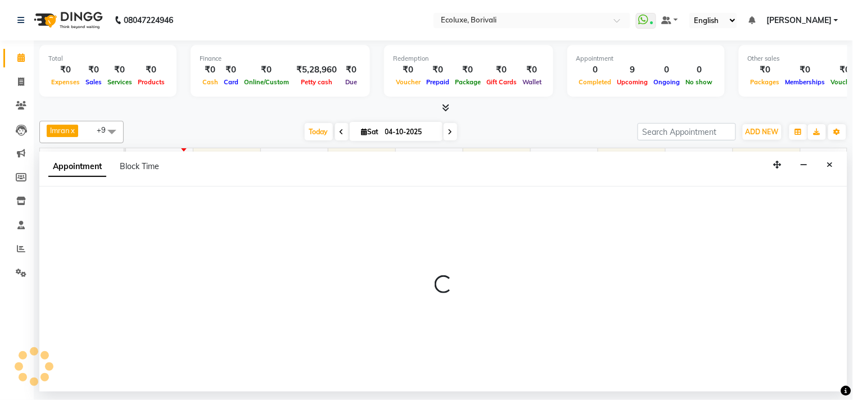
select select "35739"
select select "1080"
select select "tentative"
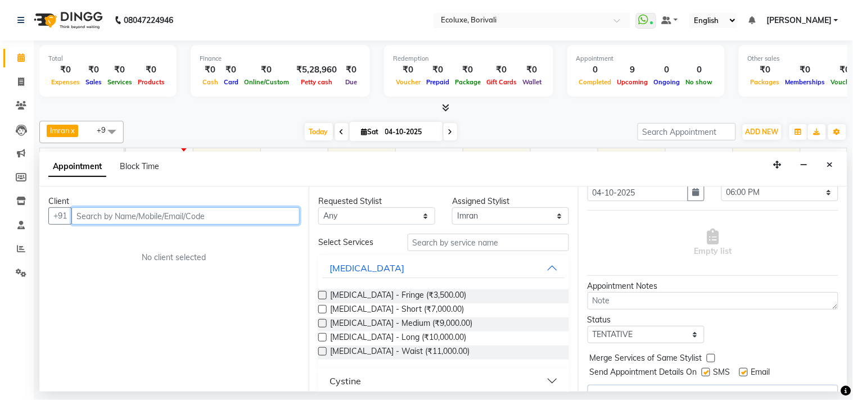
scroll to position [62, 0]
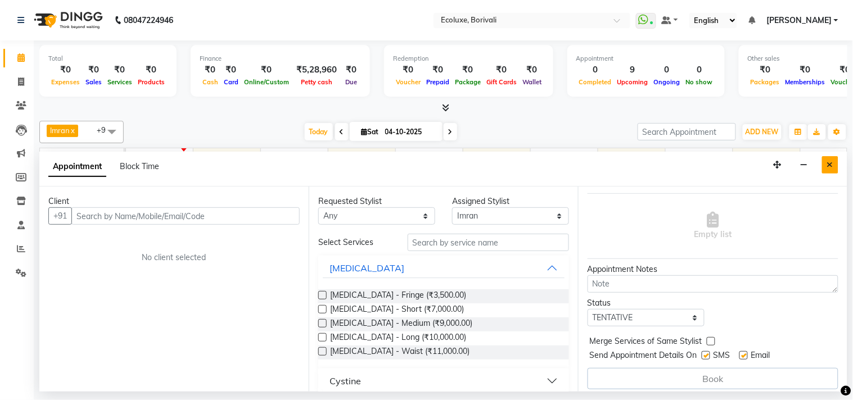
click at [828, 167] on icon "Close" at bounding box center [830, 165] width 6 height 8
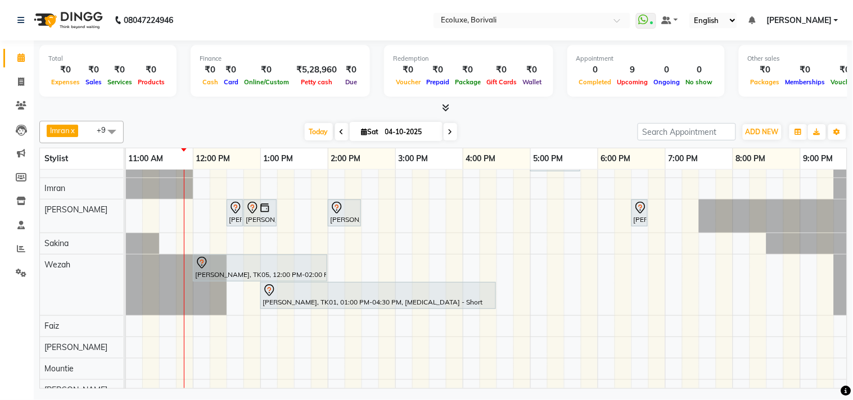
scroll to position [0, 0]
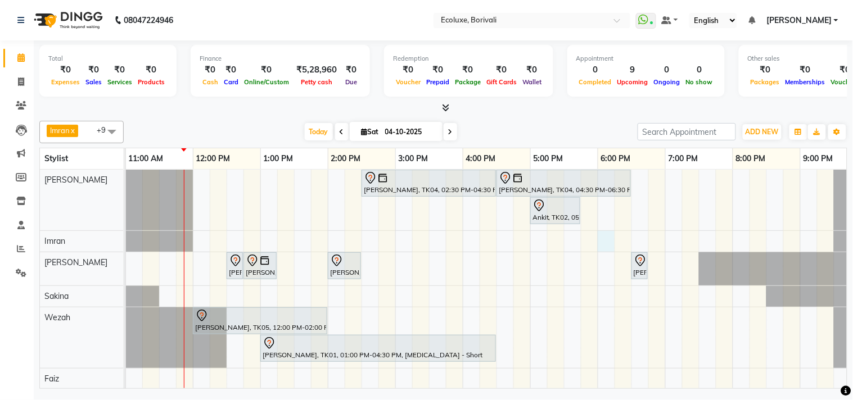
click at [602, 239] on div "Jyostna Patel, TK04, 02:30 PM-04:30 PM, Global - Long (Majirel) Jyostna Patel, …" at bounding box center [462, 322] width 944 height 305
select select "35739"
select select "1080"
select select "tentative"
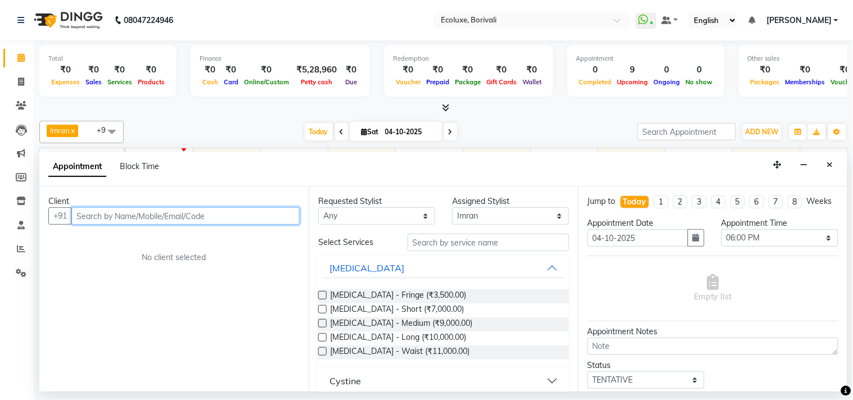
click at [213, 213] on input "text" at bounding box center [185, 215] width 228 height 17
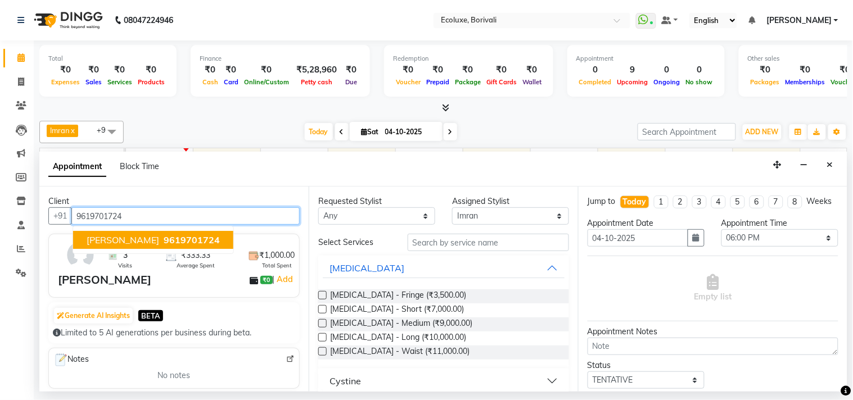
click at [188, 235] on span "9619701724" at bounding box center [192, 239] width 56 height 11
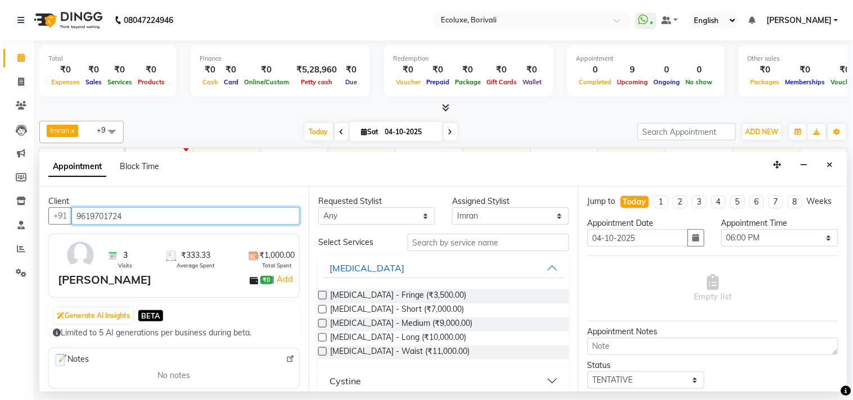
type input "9619701724"
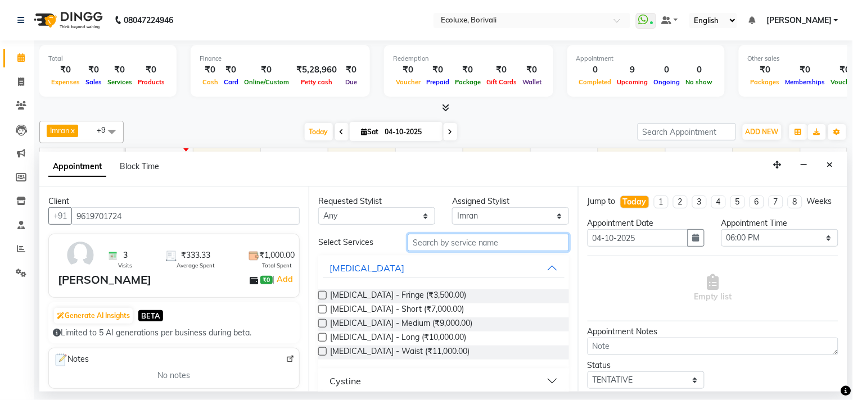
click at [462, 240] on input "text" at bounding box center [488, 242] width 161 height 17
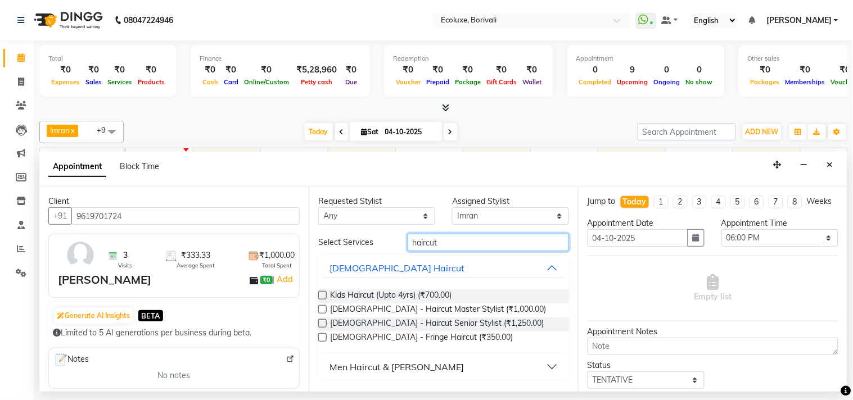
type input "haircut"
click at [320, 323] on label at bounding box center [322, 323] width 8 height 8
click at [320, 323] on input "checkbox" at bounding box center [321, 324] width 7 height 7
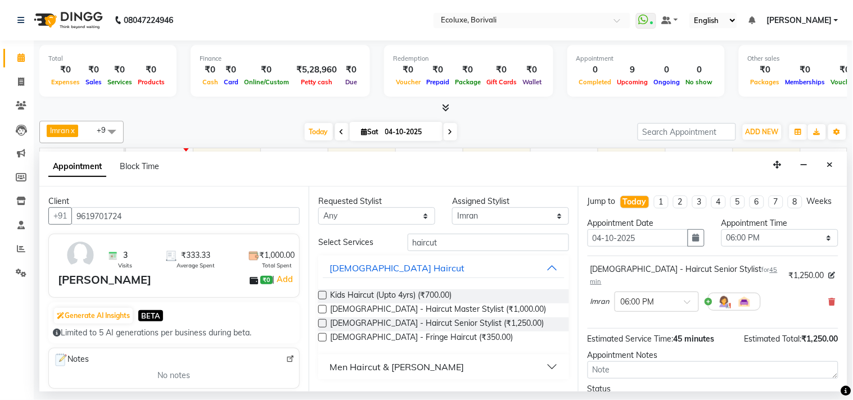
click at [321, 323] on label at bounding box center [322, 323] width 8 height 8
click at [321, 323] on input "checkbox" at bounding box center [321, 324] width 7 height 7
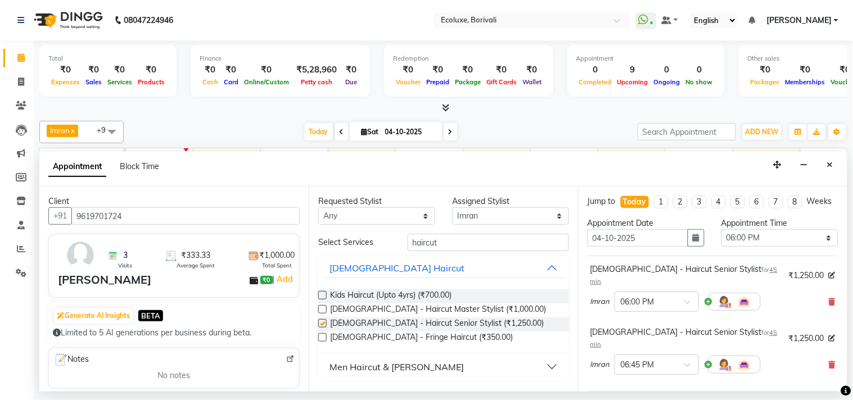
checkbox input "false"
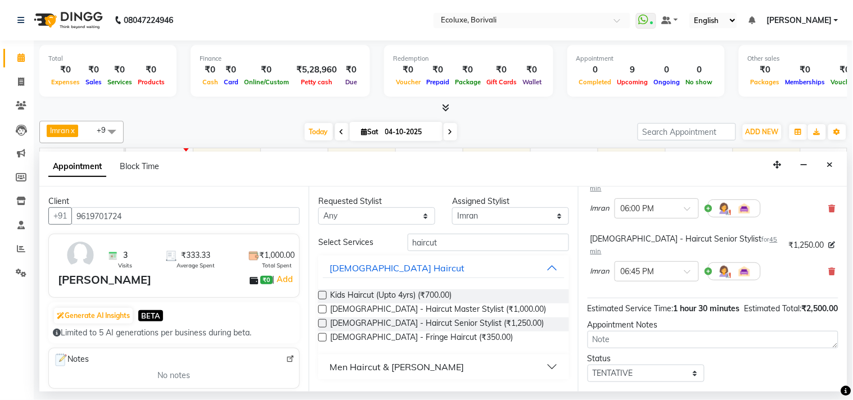
scroll to position [153, 0]
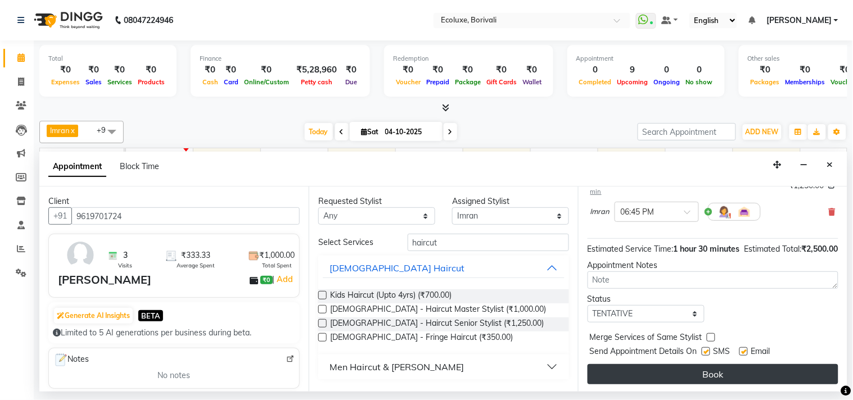
click at [715, 370] on button "Book" at bounding box center [712, 374] width 251 height 20
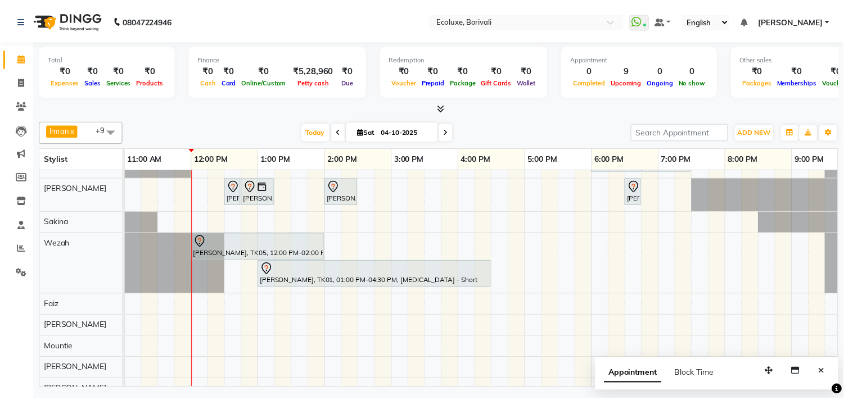
scroll to position [109, 0]
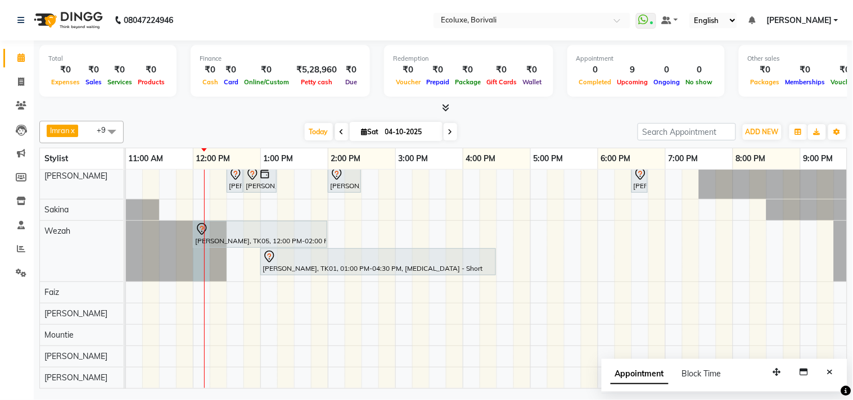
drag, startPoint x: 218, startPoint y: 208, endPoint x: 204, endPoint y: 215, distance: 15.8
click at [204, 215] on div at bounding box center [204, 230] width 1 height 318
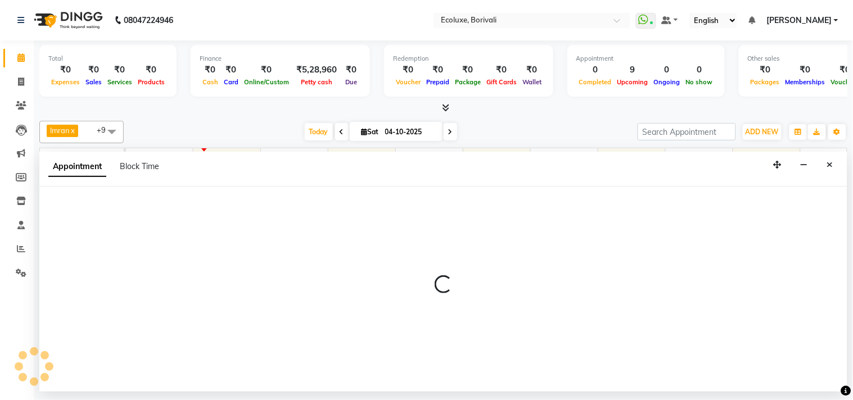
select select "37822"
select select "tentative"
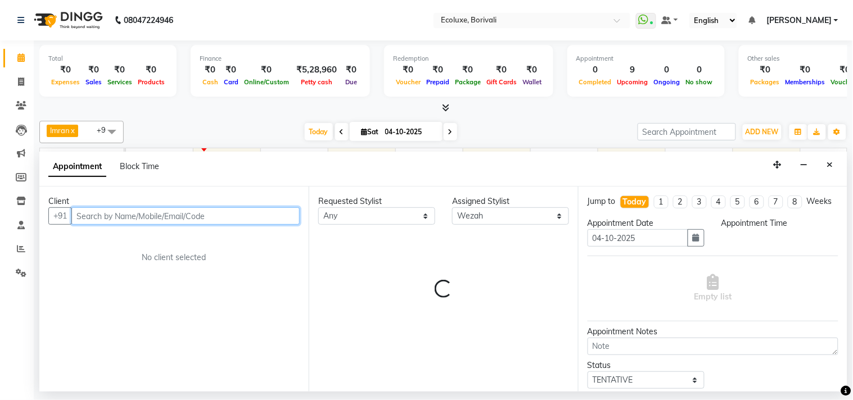
select select "720"
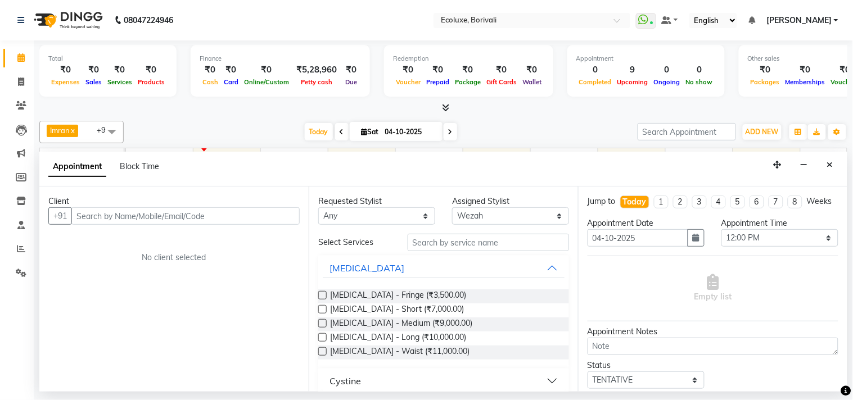
drag, startPoint x: 830, startPoint y: 163, endPoint x: 250, endPoint y: 291, distance: 594.6
click at [828, 164] on icon "Close" at bounding box center [830, 165] width 6 height 8
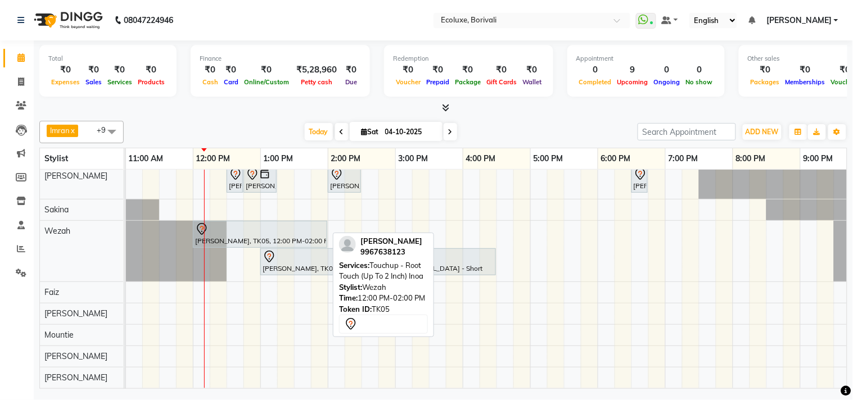
click at [218, 223] on div at bounding box center [260, 229] width 130 height 13
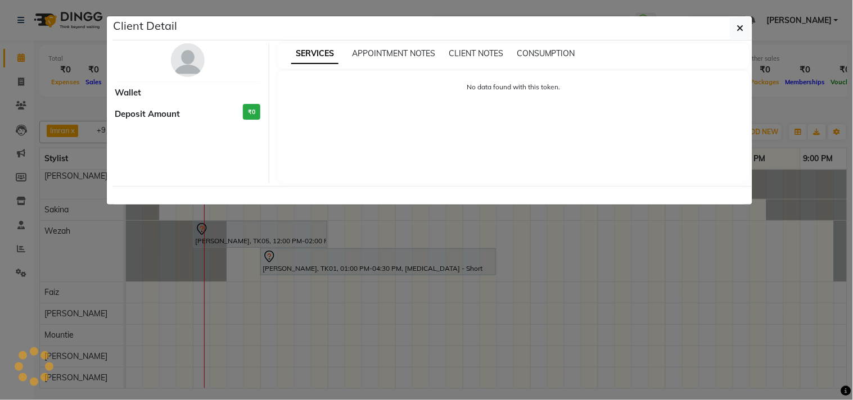
select select "7"
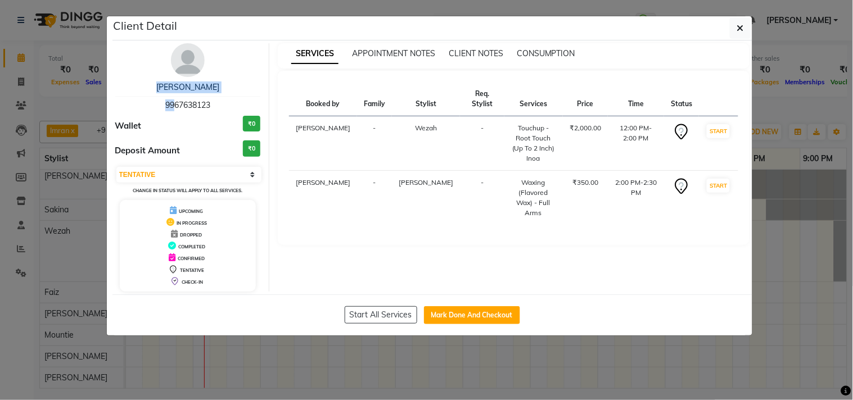
drag, startPoint x: 173, startPoint y: 101, endPoint x: 242, endPoint y: 97, distance: 68.7
click at [242, 97] on div "Samiksha Manek 9967638123" at bounding box center [188, 97] width 146 height 30
drag, startPoint x: 739, startPoint y: 24, endPoint x: 720, endPoint y: 35, distance: 22.0
click at [731, 31] on button "button" at bounding box center [740, 27] width 21 height 21
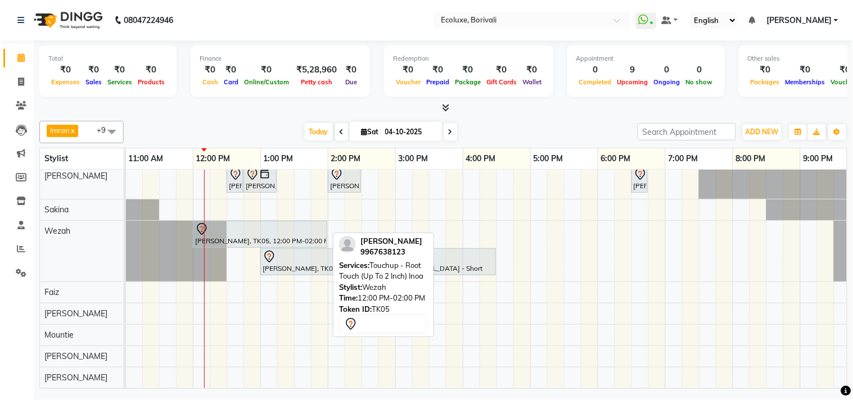
click at [211, 223] on div at bounding box center [260, 229] width 130 height 13
select select "7"
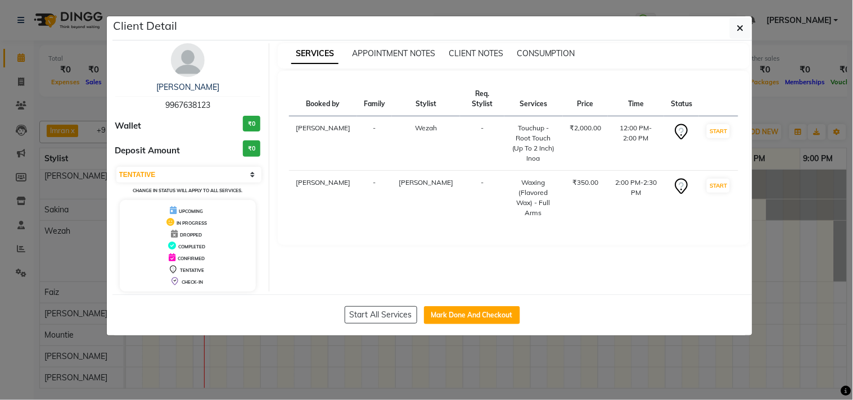
drag, startPoint x: 162, startPoint y: 101, endPoint x: 214, endPoint y: 100, distance: 52.3
click at [214, 100] on div "Samiksha Manek 9967638123" at bounding box center [188, 97] width 146 height 30
copy span "9967638123"
click at [739, 24] on icon "button" at bounding box center [740, 28] width 7 height 9
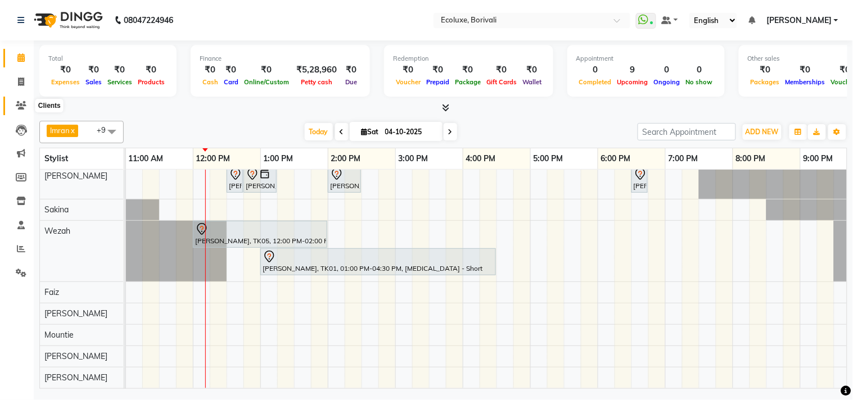
click at [22, 101] on icon at bounding box center [21, 105] width 11 height 8
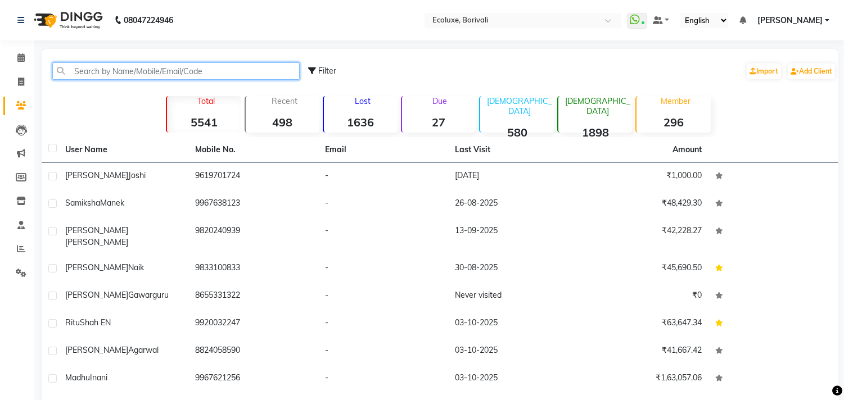
click at [132, 69] on input "text" at bounding box center [175, 70] width 247 height 17
paste input "9967638123"
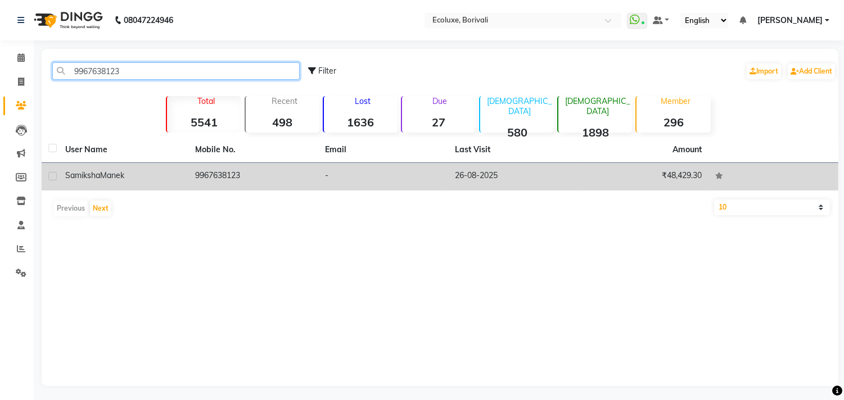
type input "9967638123"
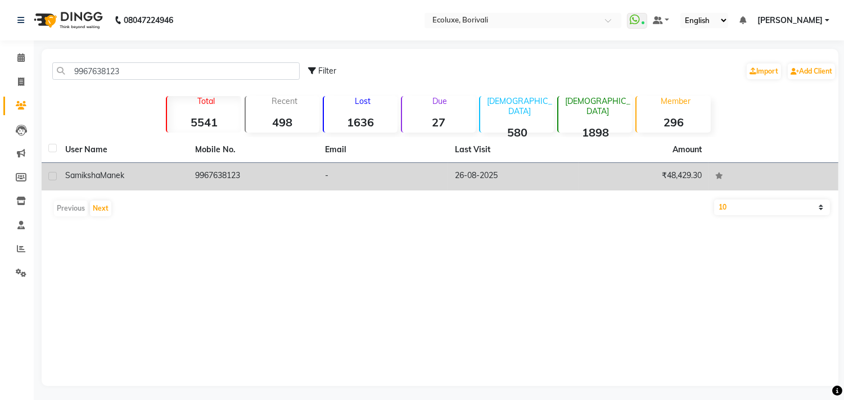
click at [254, 173] on td "9967638123" at bounding box center [253, 177] width 130 height 28
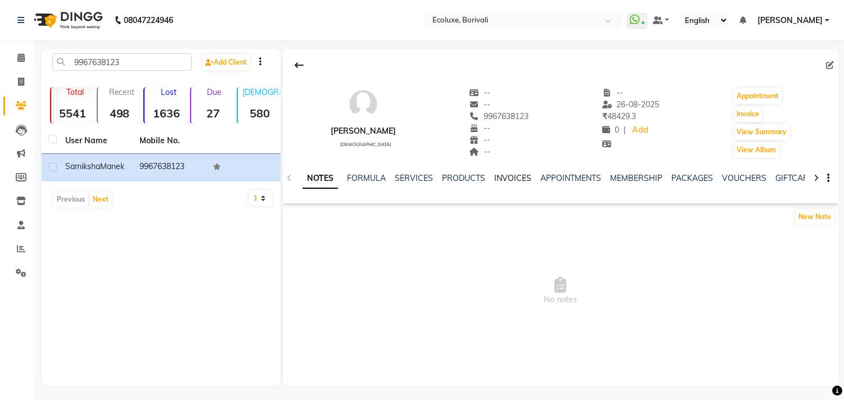
click at [512, 177] on link "INVOICES" at bounding box center [512, 178] width 37 height 10
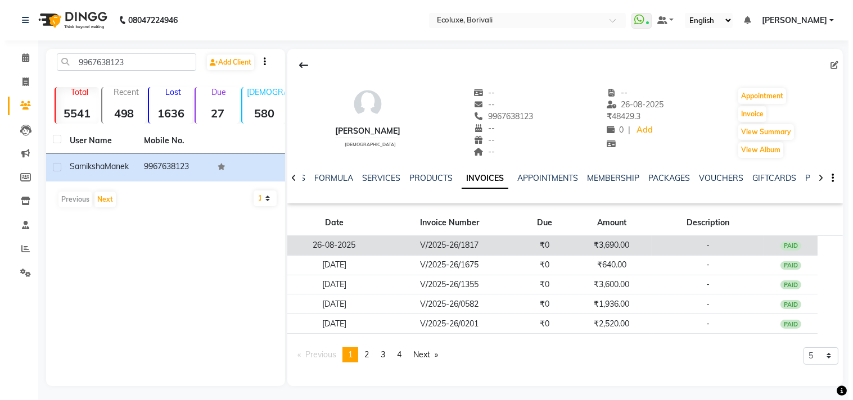
scroll to position [2, 0]
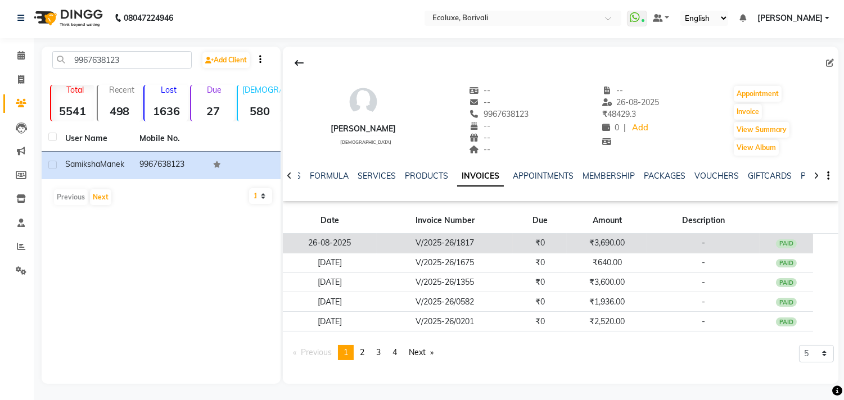
click at [496, 249] on td "V/2025-26/1817" at bounding box center [445, 244] width 136 height 20
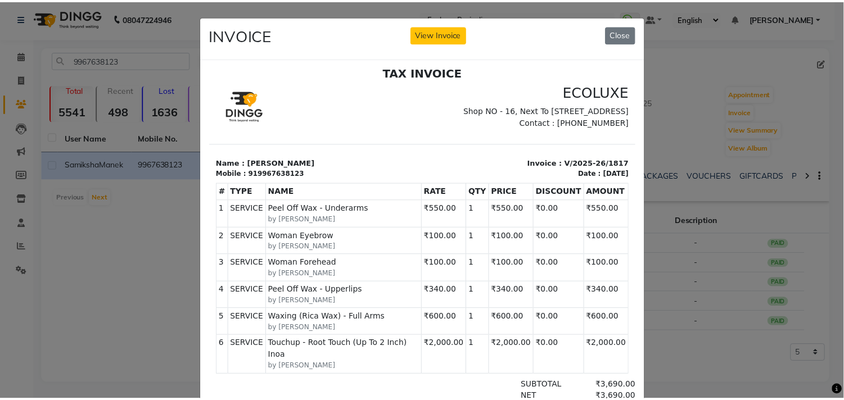
scroll to position [8, 0]
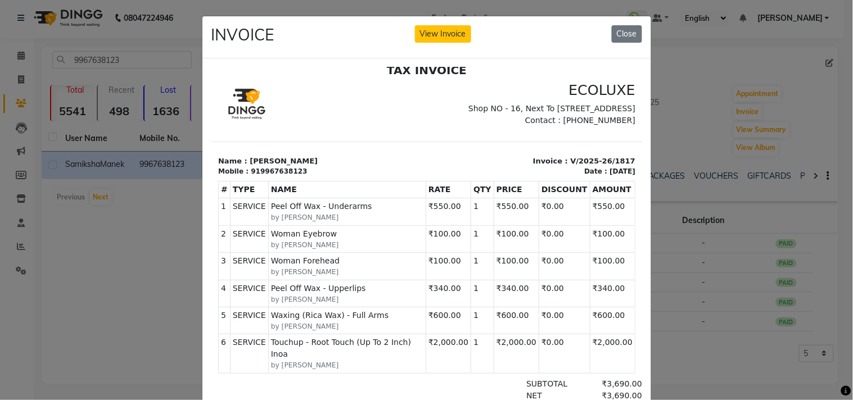
click at [282, 364] on small "by Wezah" at bounding box center [346, 365] width 152 height 10
click at [617, 32] on button "Close" at bounding box center [627, 33] width 30 height 17
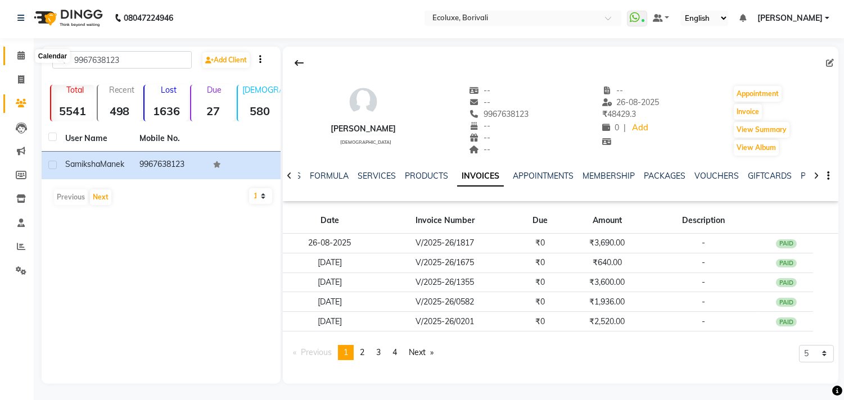
click at [18, 57] on icon at bounding box center [20, 55] width 7 height 8
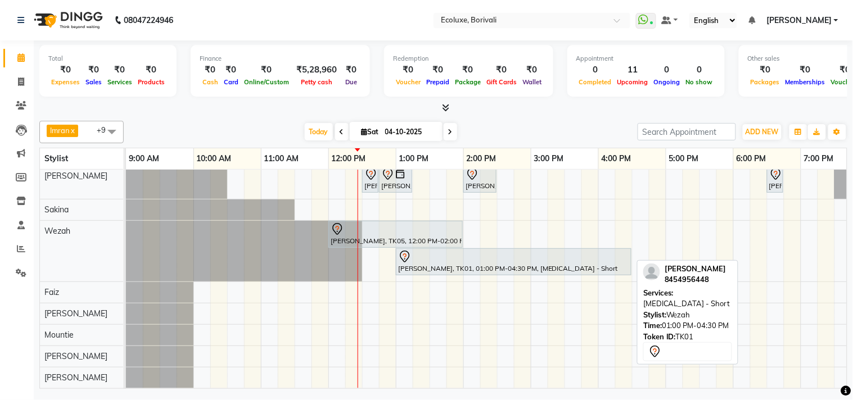
scroll to position [109, 0]
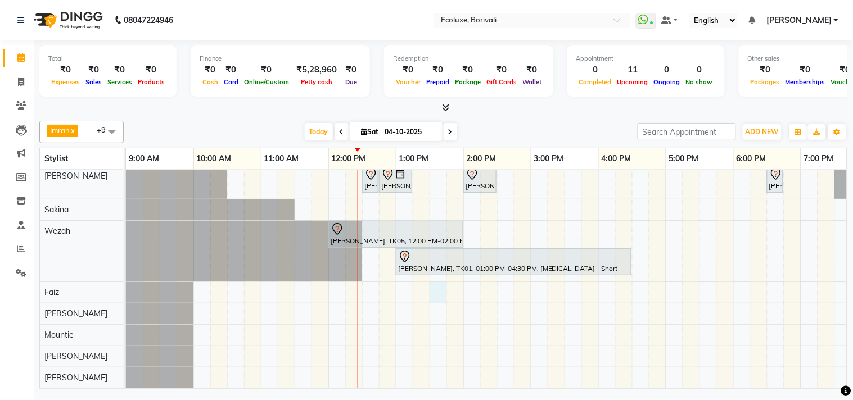
click at [432, 280] on div "Jyostna Patel, TK04, 02:30 PM-04:30 PM, Global - Long (Majirel) Jyostna Patel, …" at bounding box center [598, 230] width 944 height 318
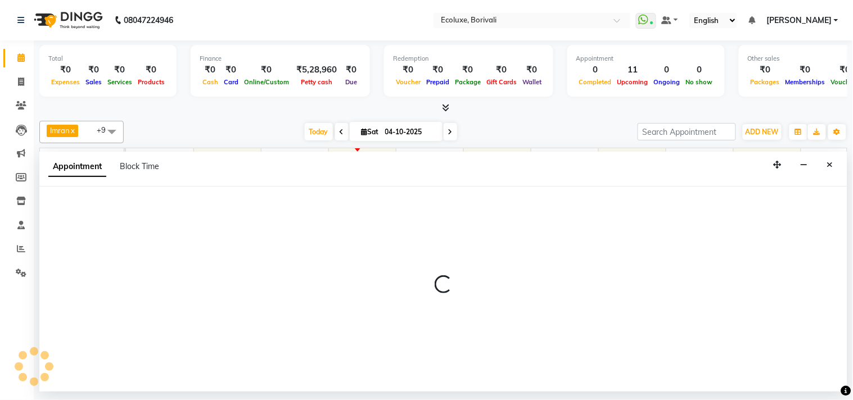
select select "67913"
select select "tentative"
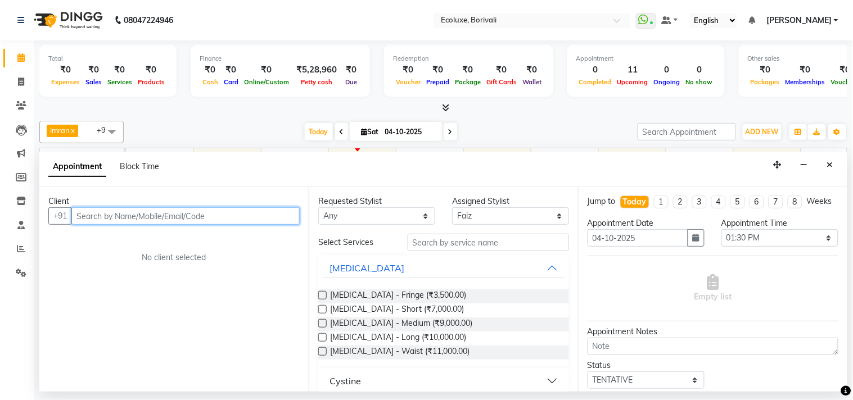
click at [166, 216] on input "text" at bounding box center [185, 215] width 228 height 17
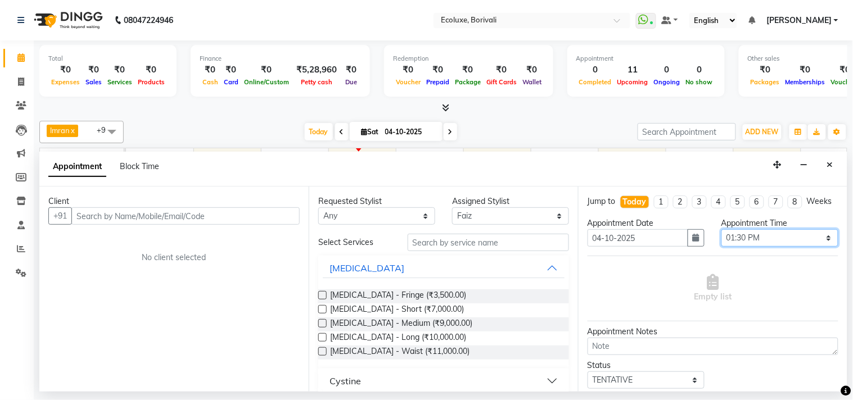
click at [769, 246] on select "Select 10:00 AM 10:15 AM 10:30 AM 10:45 AM 11:00 AM 11:15 AM 11:30 AM 11:45 AM …" at bounding box center [779, 237] width 117 height 17
select select "795"
click at [721, 239] on select "Select 10:00 AM 10:15 AM 10:30 AM 10:45 AM 11:00 AM 11:15 AM 11:30 AM 11:45 AM …" at bounding box center [779, 237] width 117 height 17
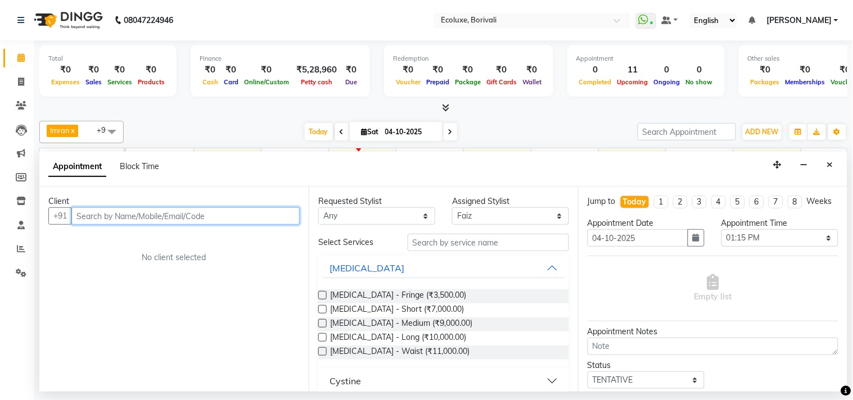
click at [200, 215] on input "text" at bounding box center [185, 215] width 228 height 17
click at [111, 212] on input "887923089" at bounding box center [162, 215] width 182 height 17
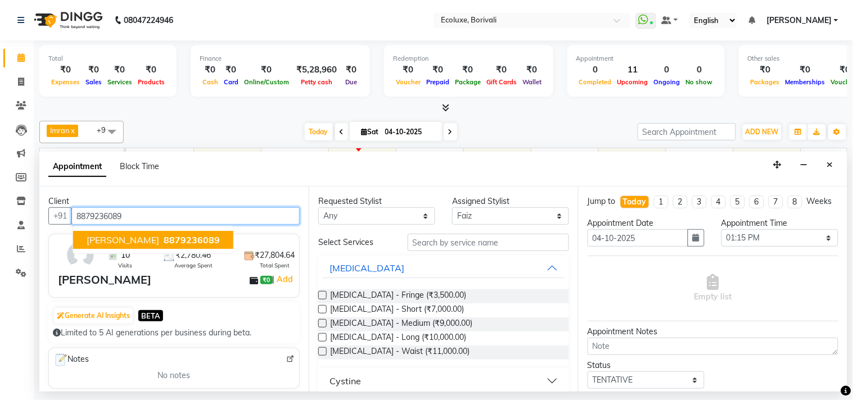
click at [164, 235] on span "8879236089" at bounding box center [192, 239] width 56 height 11
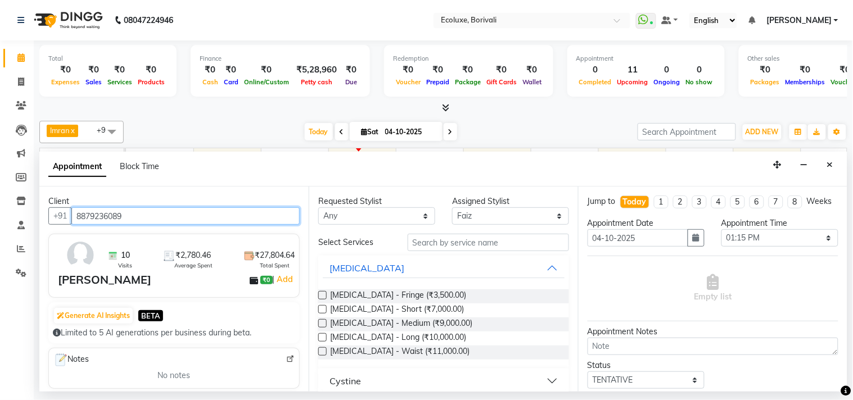
type input "8879236089"
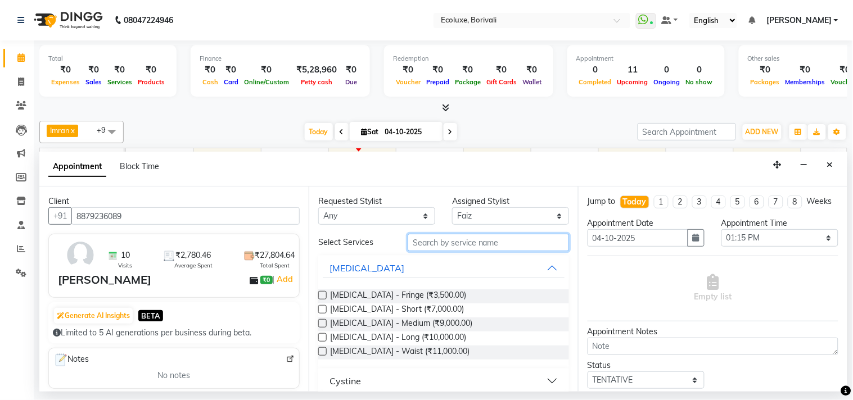
click at [424, 241] on input "text" at bounding box center [488, 242] width 161 height 17
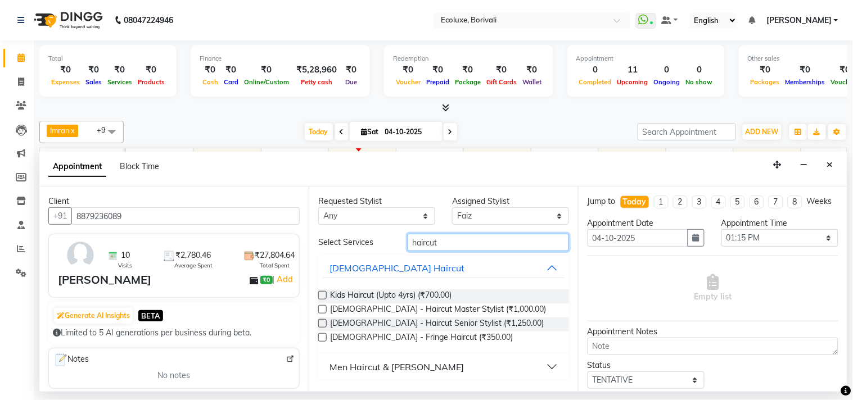
type input "haircut"
click at [345, 364] on div "Men Haircut & Beard" at bounding box center [396, 366] width 134 height 13
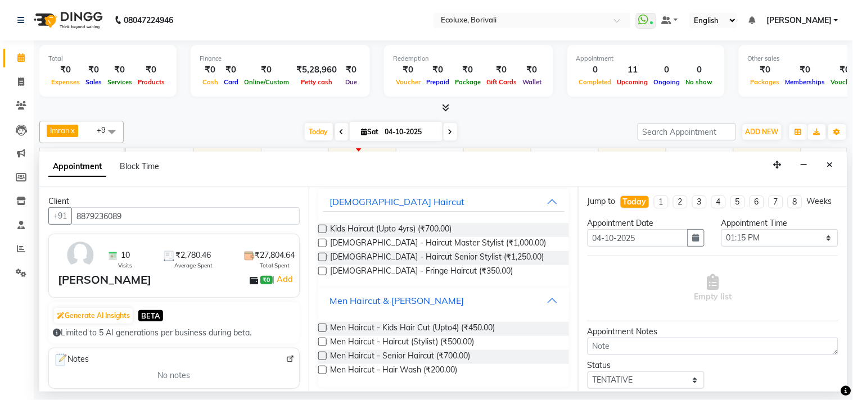
scroll to position [70, 0]
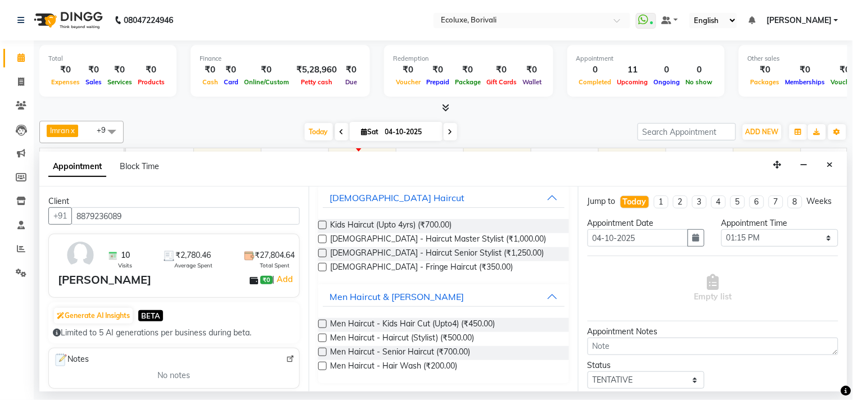
click at [324, 350] on label at bounding box center [322, 352] width 8 height 8
click at [324, 350] on input "checkbox" at bounding box center [321, 353] width 7 height 7
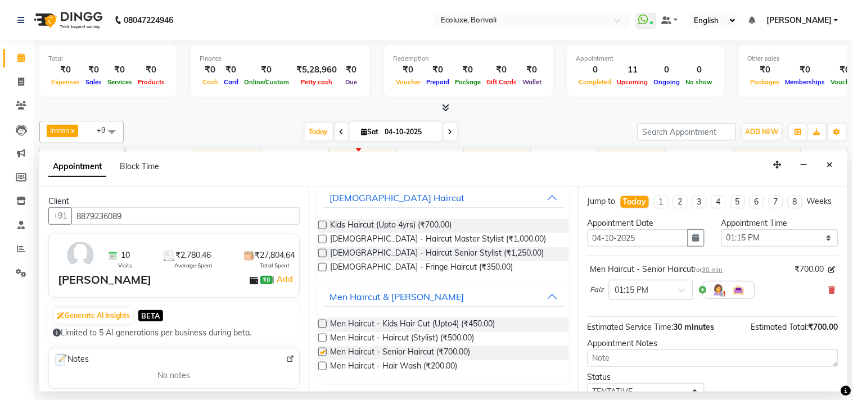
checkbox input "false"
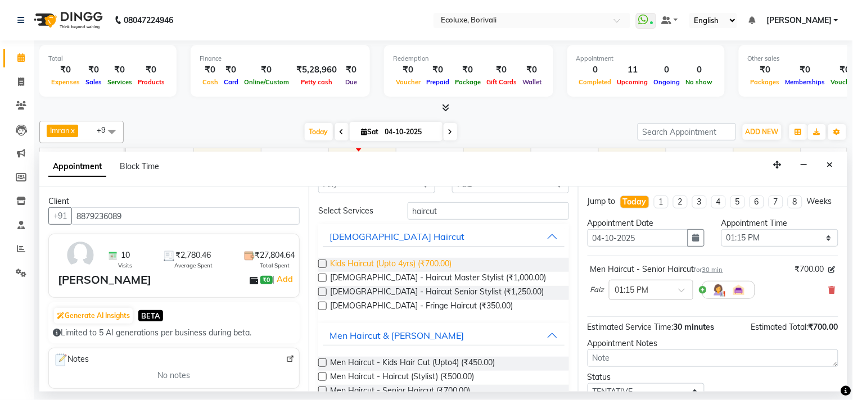
scroll to position [0, 0]
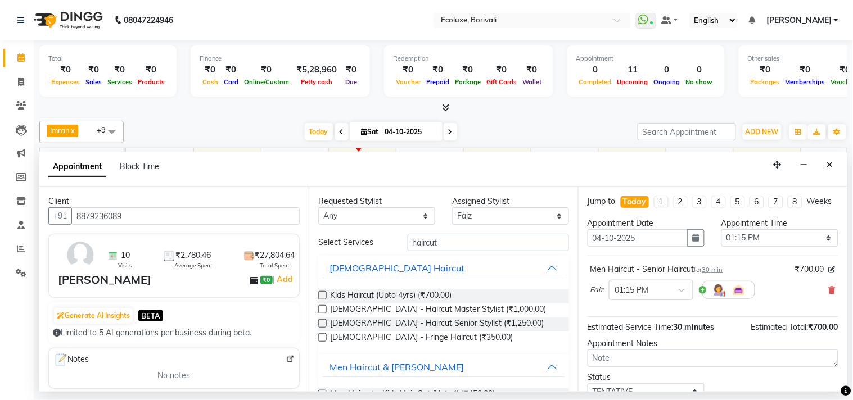
click at [324, 323] on label at bounding box center [322, 323] width 8 height 8
click at [324, 323] on input "checkbox" at bounding box center [321, 324] width 7 height 7
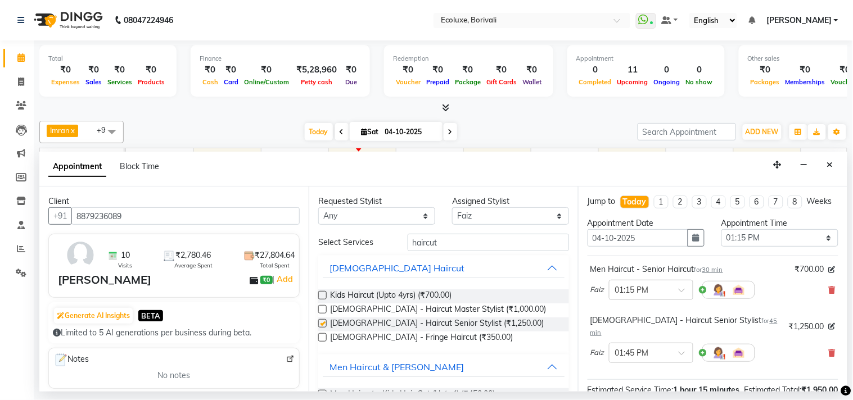
checkbox input "false"
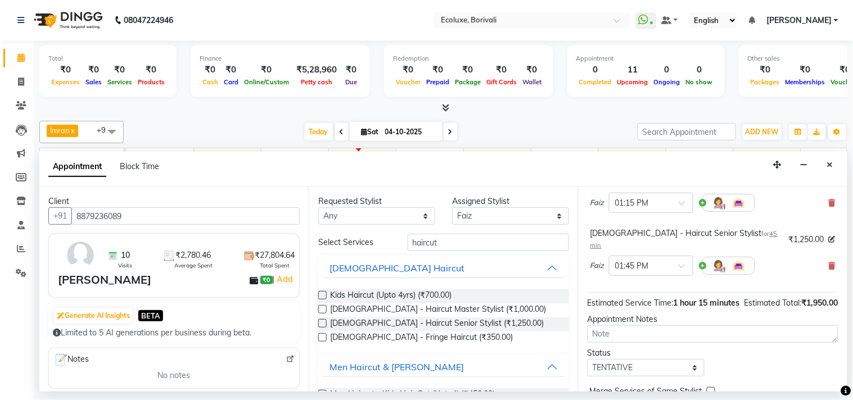
scroll to position [153, 0]
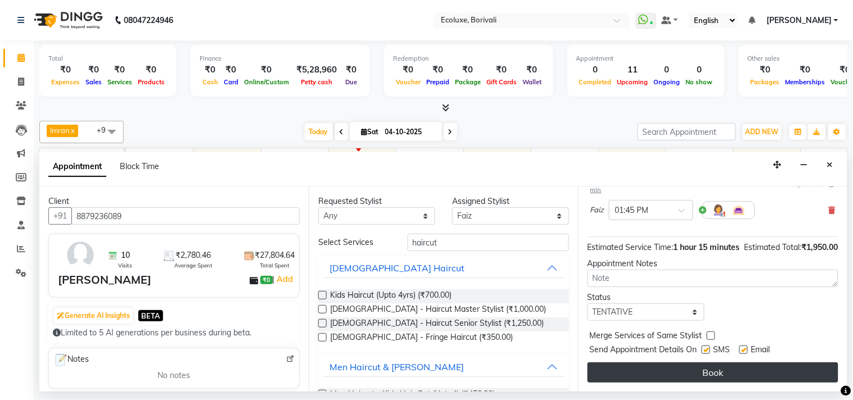
click at [679, 365] on button "Book" at bounding box center [712, 373] width 251 height 20
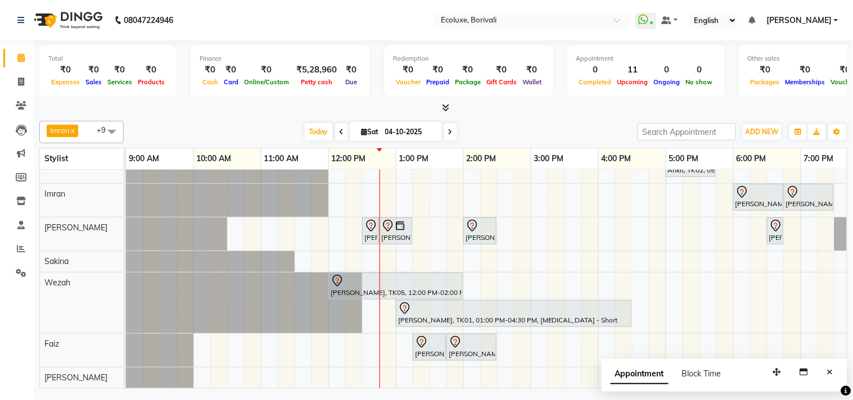
scroll to position [0, 0]
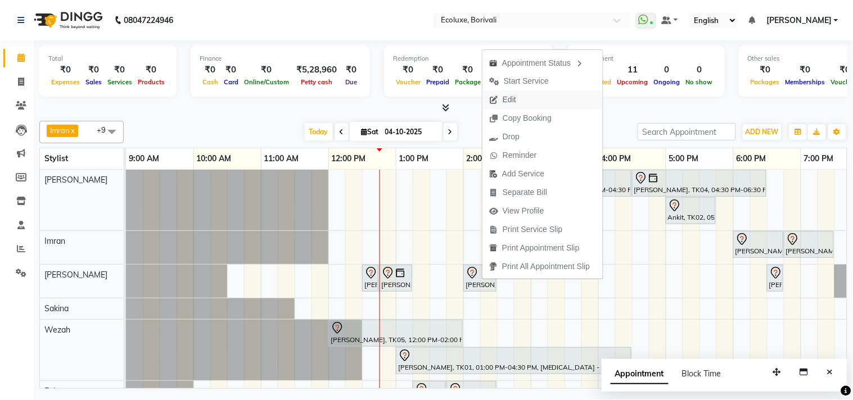
click at [520, 94] on span "Edit" at bounding box center [502, 100] width 40 height 19
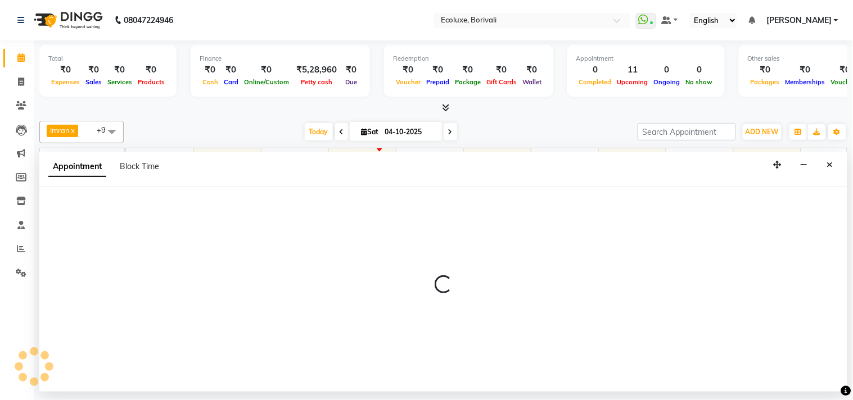
select select "720"
select select "tentative"
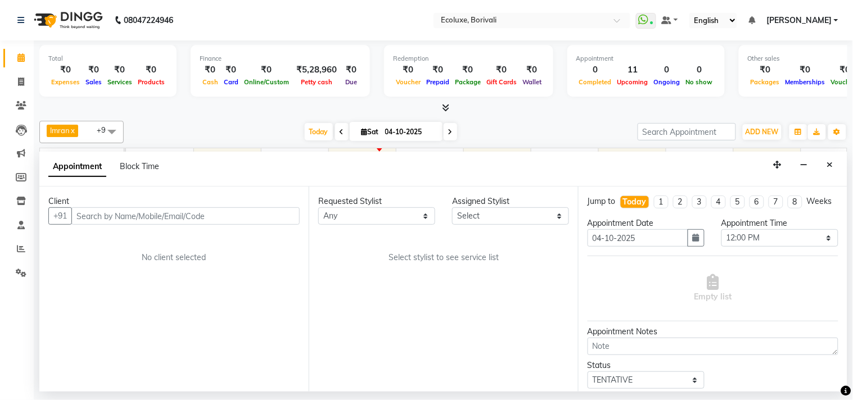
select select "36344"
select select "2487"
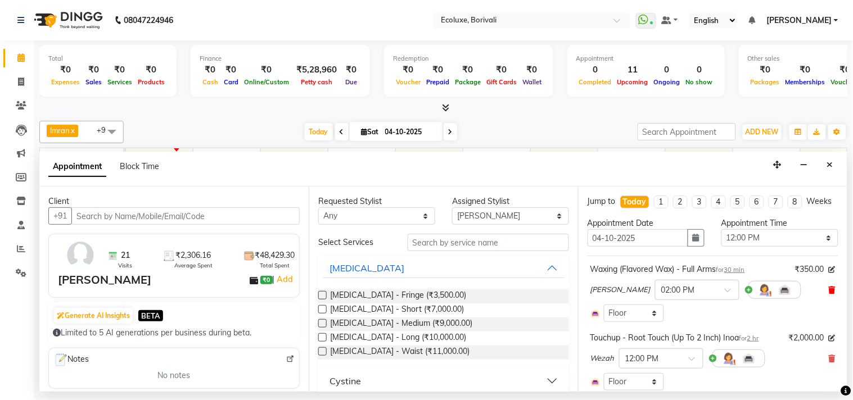
click at [829, 294] on icon at bounding box center [832, 290] width 7 height 8
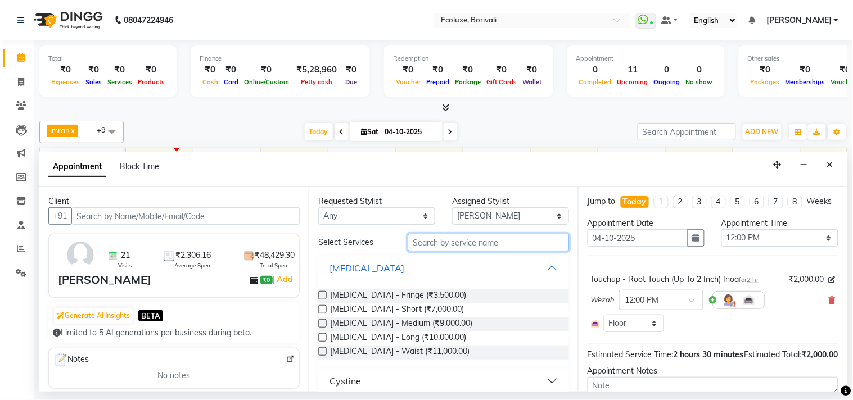
click at [421, 238] on input "text" at bounding box center [488, 242] width 161 height 17
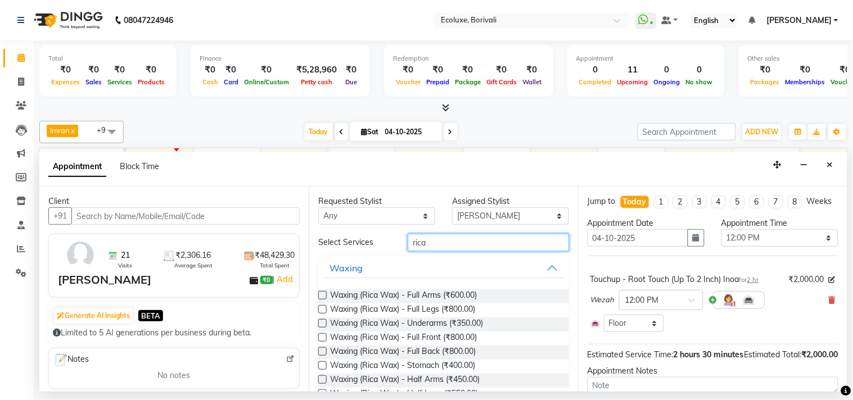
type input "rica"
click at [322, 293] on label at bounding box center [322, 295] width 8 height 8
click at [322, 293] on input "checkbox" at bounding box center [321, 296] width 7 height 7
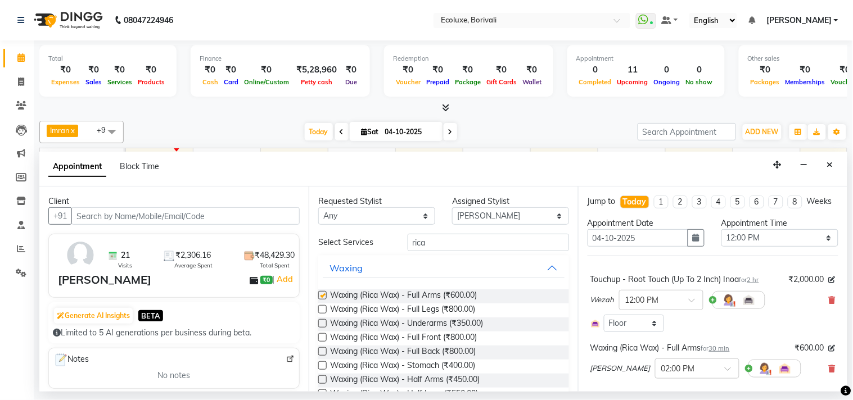
checkbox input "false"
click at [322, 308] on label at bounding box center [322, 309] width 8 height 8
click at [322, 308] on input "checkbox" at bounding box center [321, 310] width 7 height 7
checkbox input "false"
click at [320, 323] on label at bounding box center [322, 323] width 8 height 8
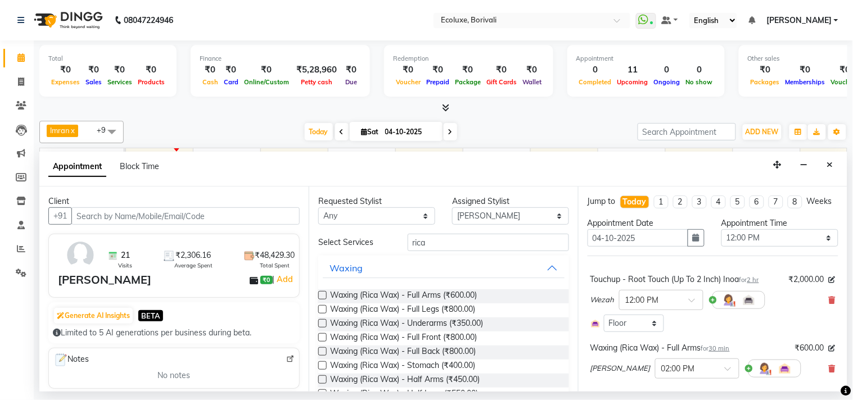
click at [320, 323] on input "checkbox" at bounding box center [321, 324] width 7 height 7
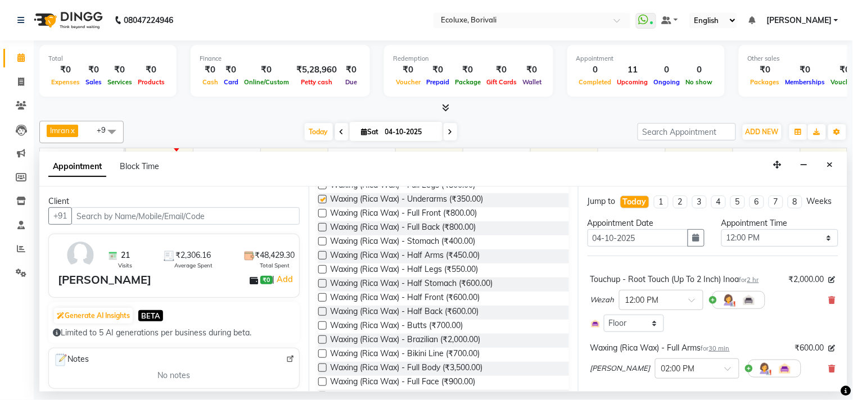
checkbox input "false"
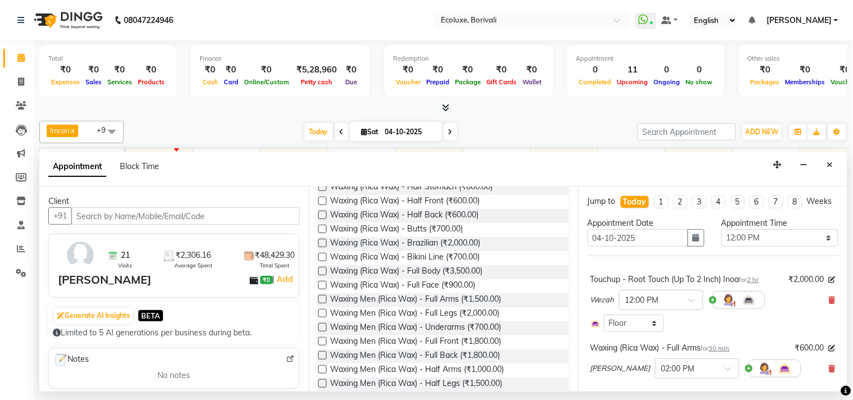
scroll to position [250, 0]
click at [321, 214] on label at bounding box center [322, 214] width 8 height 8
click at [321, 214] on input "checkbox" at bounding box center [321, 215] width 7 height 7
click at [323, 213] on label at bounding box center [322, 214] width 8 height 8
click at [323, 213] on input "checkbox" at bounding box center [321, 215] width 7 height 7
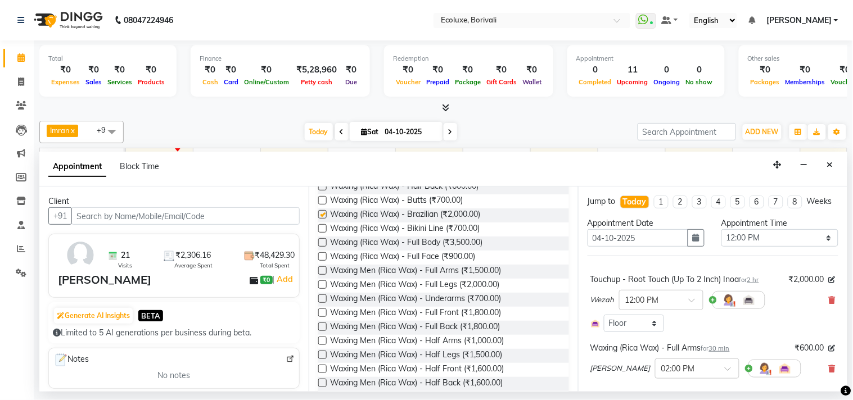
checkbox input "false"
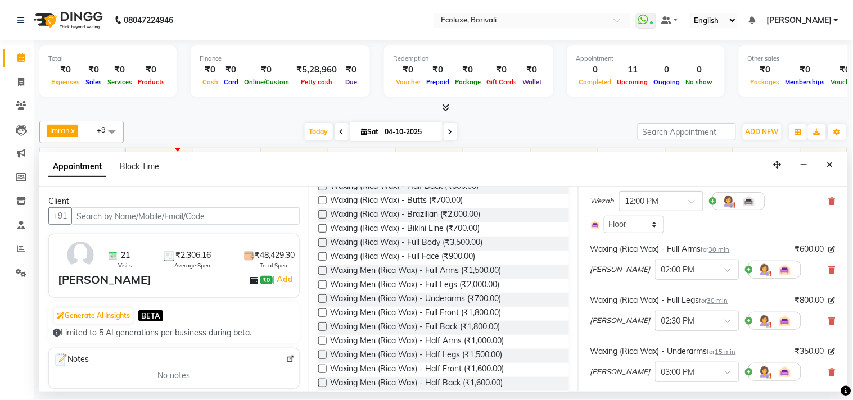
scroll to position [312, 0]
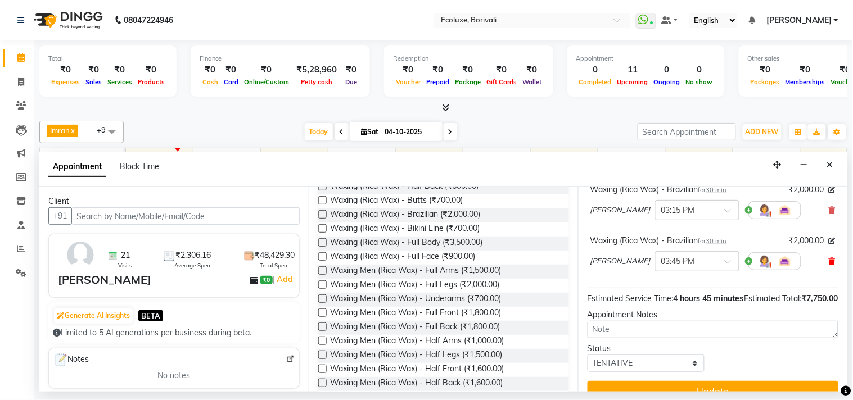
click at [829, 265] on icon at bounding box center [832, 261] width 7 height 8
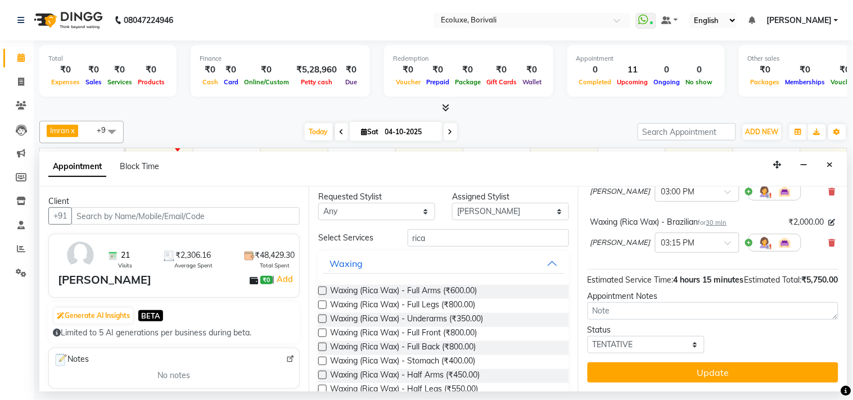
scroll to position [0, 0]
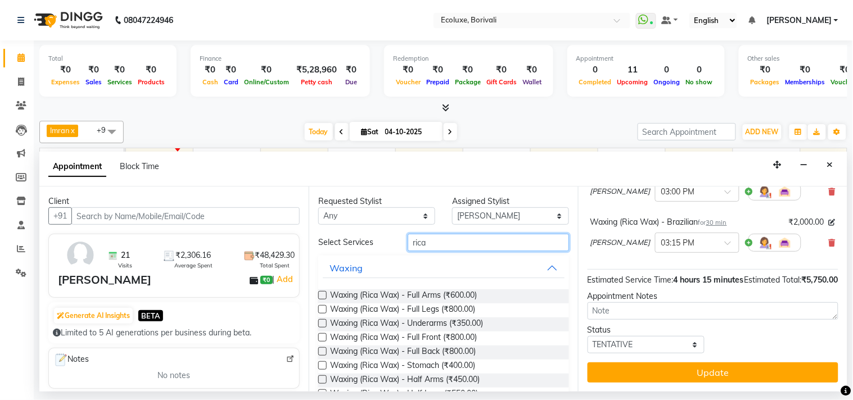
click at [474, 238] on input "rica" at bounding box center [488, 242] width 161 height 17
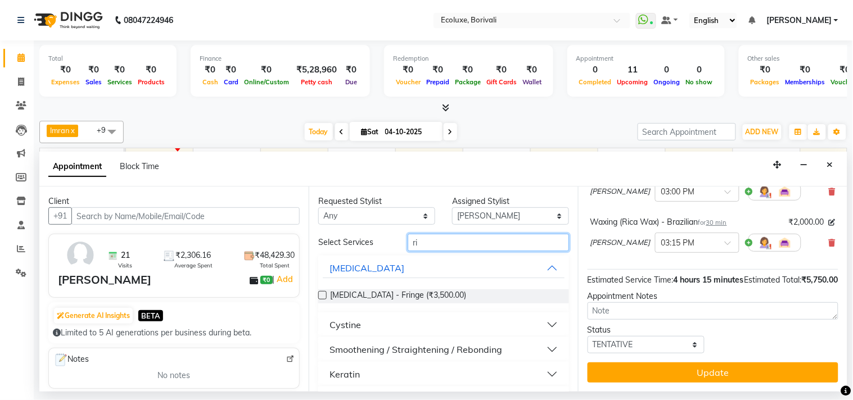
type input "r"
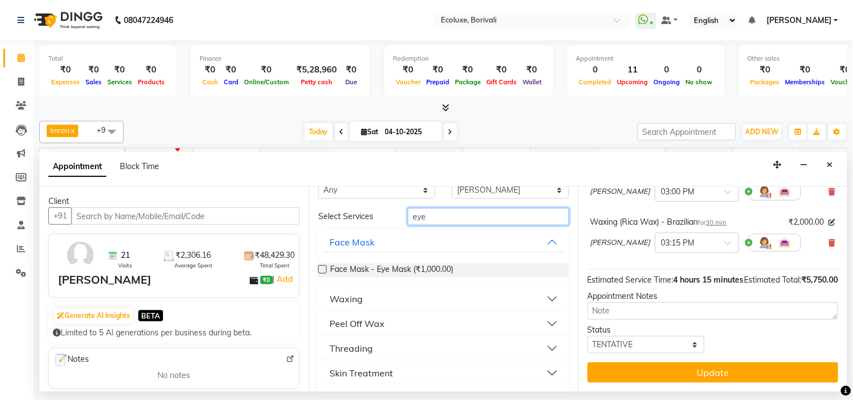
scroll to position [62, 0]
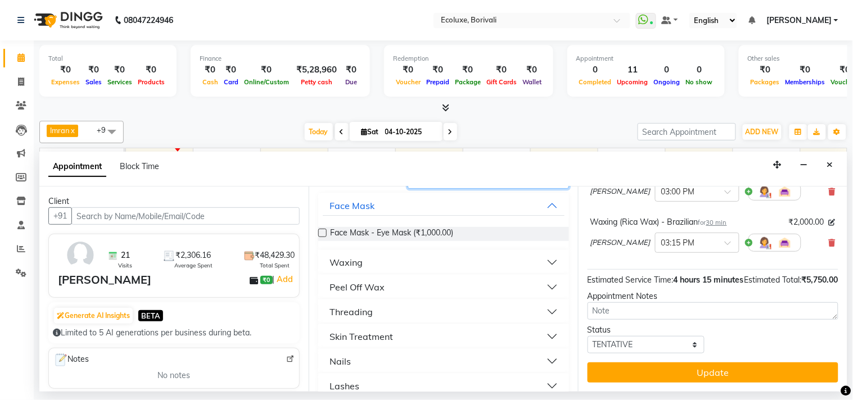
type input "eye"
click at [340, 313] on div "Threading" at bounding box center [350, 311] width 43 height 13
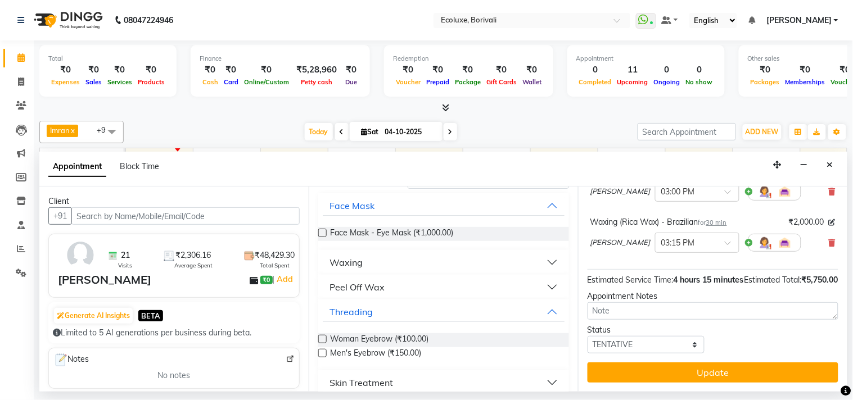
click at [318, 338] on label at bounding box center [322, 339] width 8 height 8
click at [318, 338] on input "checkbox" at bounding box center [321, 340] width 7 height 7
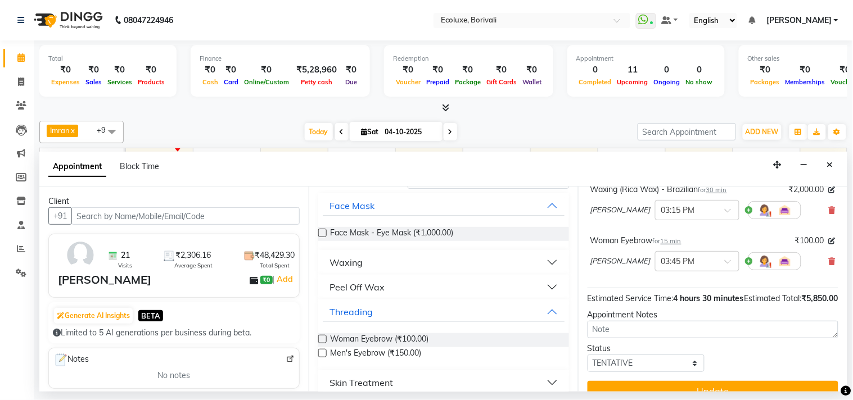
checkbox input "false"
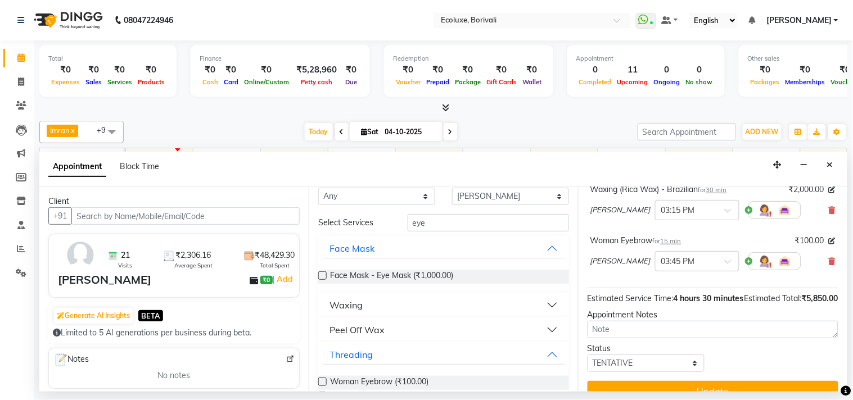
scroll to position [0, 0]
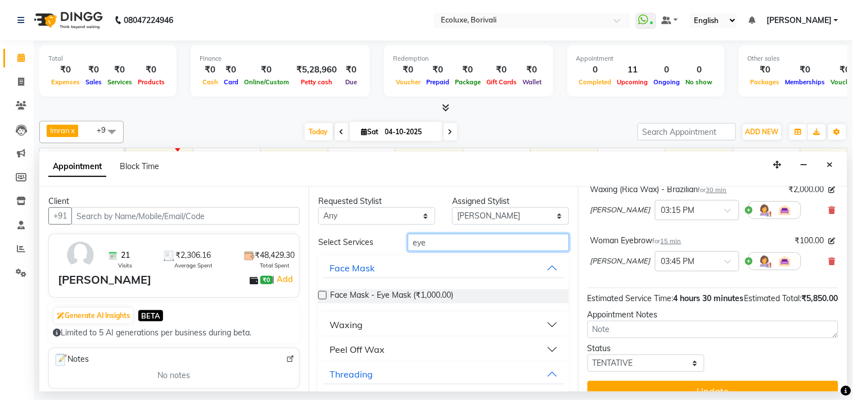
click at [459, 243] on input "eye" at bounding box center [488, 242] width 161 height 17
type input "e"
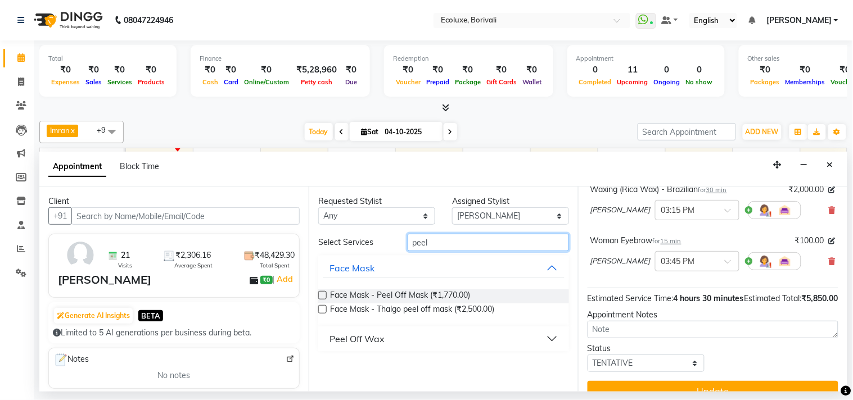
type input "peel"
click at [336, 334] on div "Peel Off Wax" at bounding box center [356, 338] width 55 height 13
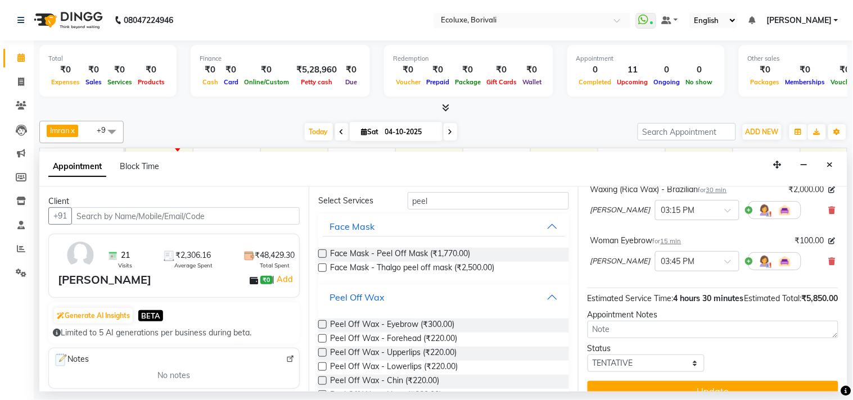
scroll to position [62, 0]
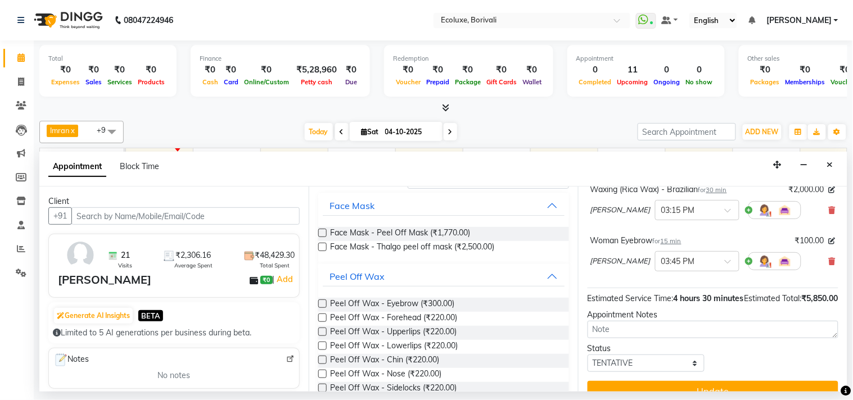
click at [323, 328] on label at bounding box center [322, 332] width 8 height 8
click at [323, 329] on input "checkbox" at bounding box center [321, 332] width 7 height 7
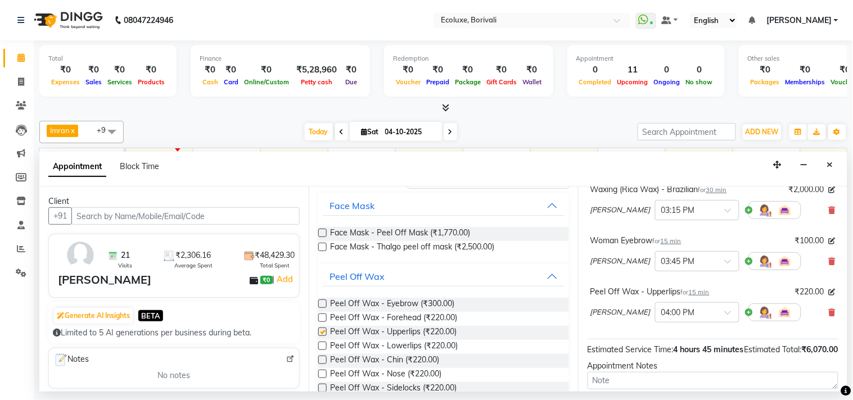
checkbox input "false"
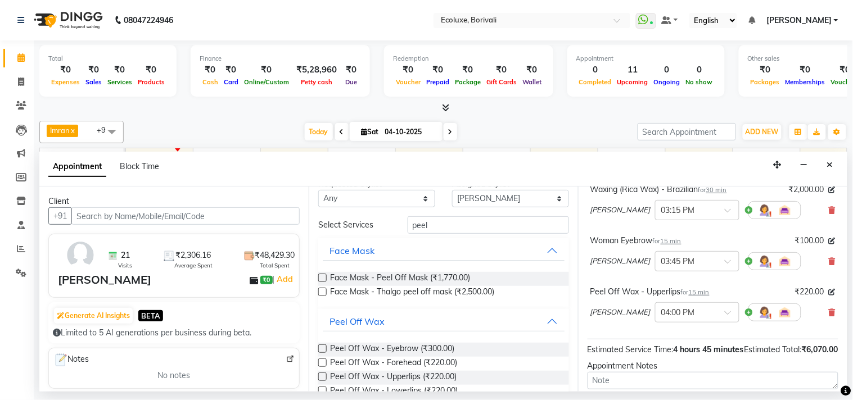
scroll to position [0, 0]
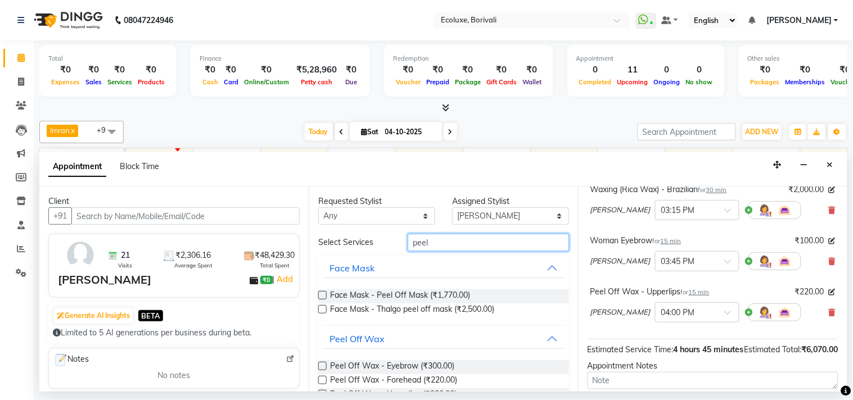
click at [451, 245] on input "peel" at bounding box center [488, 242] width 161 height 17
type input "p"
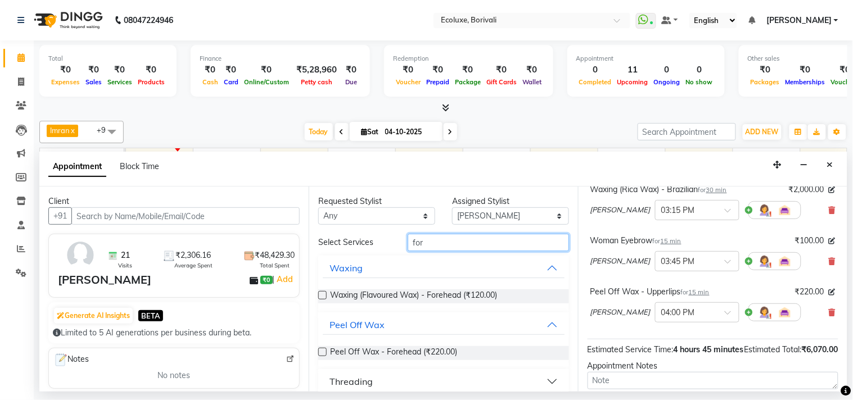
type input "for"
drag, startPoint x: 325, startPoint y: 379, endPoint x: 356, endPoint y: 355, distance: 39.2
click at [327, 379] on button "Threading" at bounding box center [444, 382] width 242 height 20
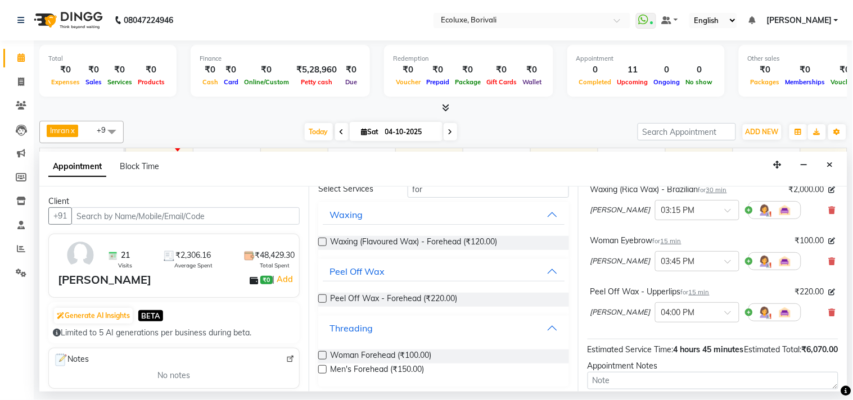
scroll to position [55, 0]
click at [324, 355] on label at bounding box center [322, 354] width 8 height 8
click at [324, 355] on input "checkbox" at bounding box center [321, 355] width 7 height 7
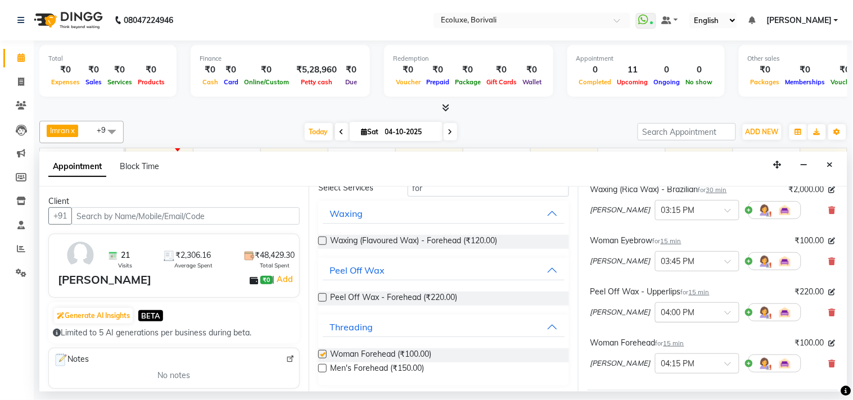
checkbox input "false"
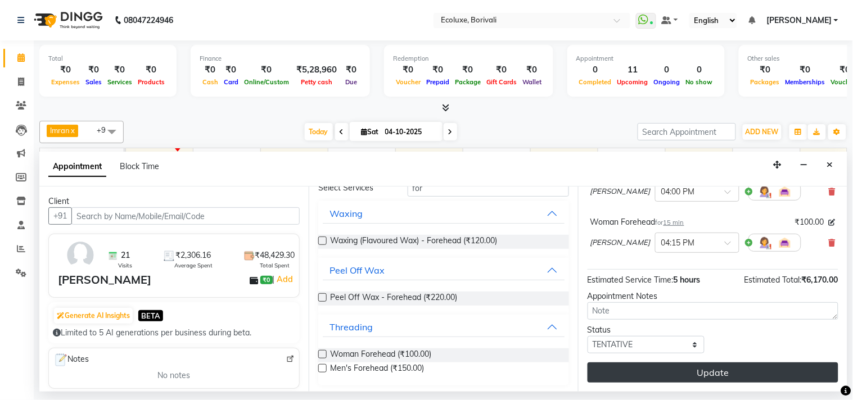
scroll to position [443, 0]
click at [664, 368] on button "Update" at bounding box center [712, 373] width 251 height 20
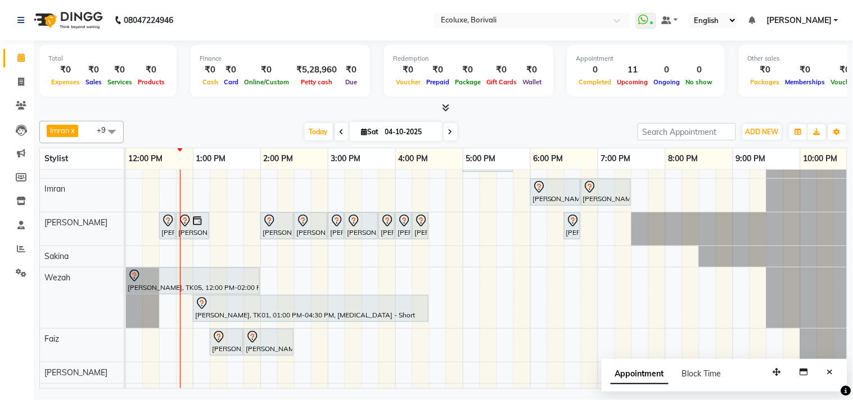
scroll to position [62, 0]
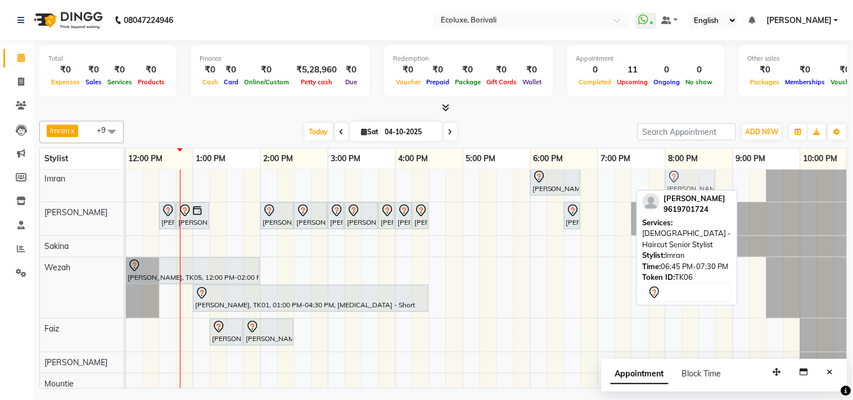
drag, startPoint x: 592, startPoint y: 181, endPoint x: 669, endPoint y: 181, distance: 77.0
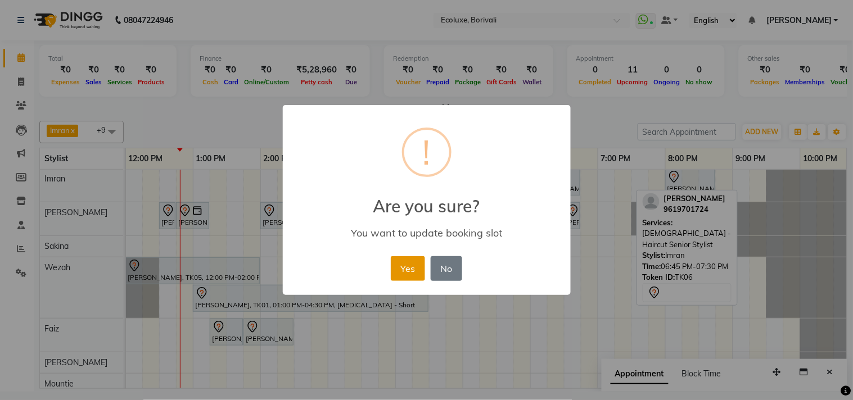
click at [422, 265] on button "Yes" at bounding box center [408, 268] width 34 height 25
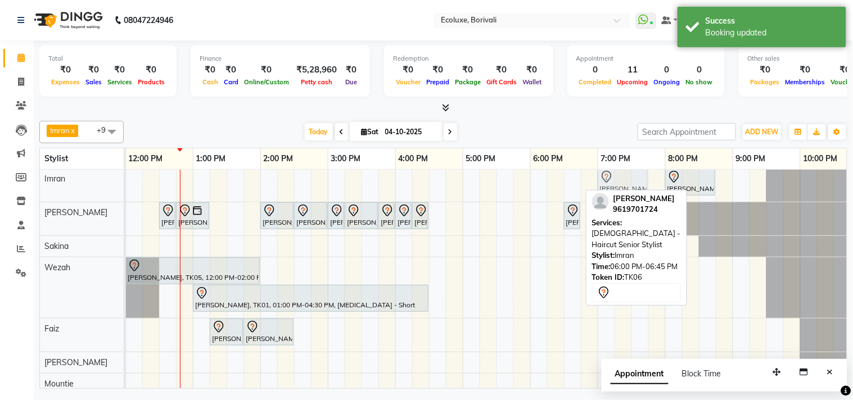
drag, startPoint x: 560, startPoint y: 181, endPoint x: 622, endPoint y: 189, distance: 62.9
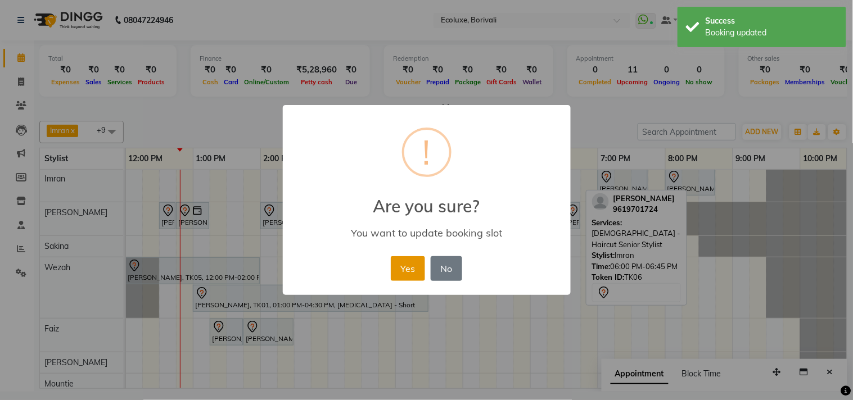
click at [404, 272] on button "Yes" at bounding box center [408, 268] width 34 height 25
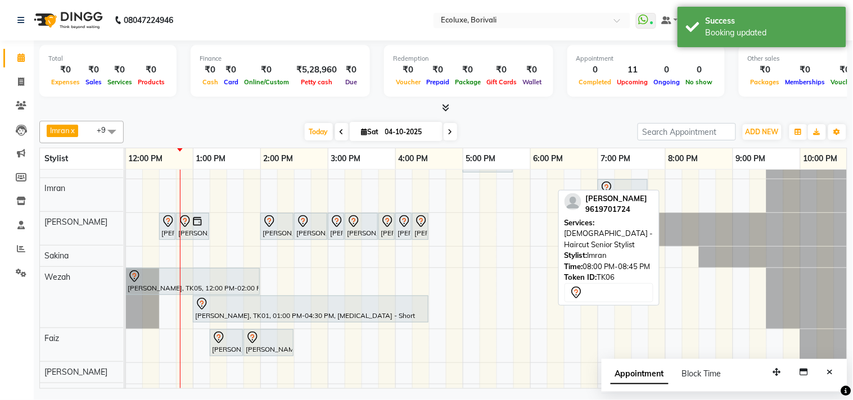
scroll to position [40, 0]
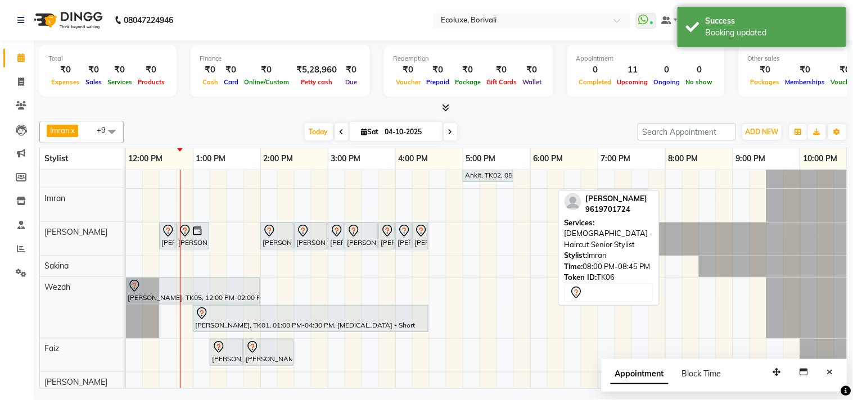
click at [656, 183] on div "Jyostna Patel, TK04, 02:30 PM-04:30 PM, Global - Long (Majirel) Jyostna Patel, …" at bounding box center [395, 293] width 944 height 330
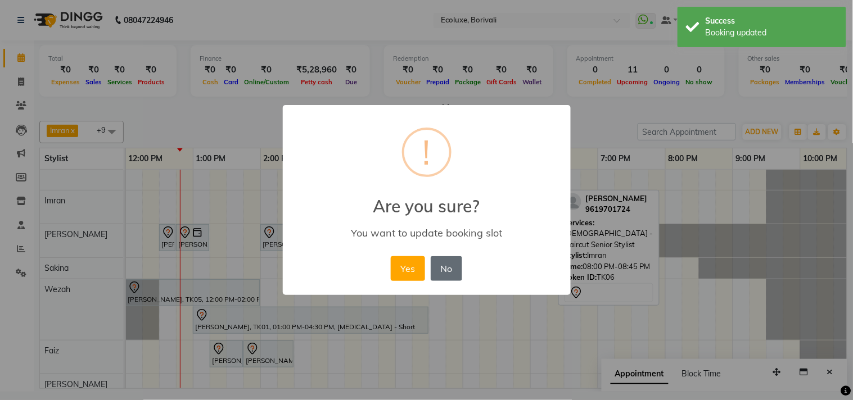
click at [446, 265] on button "No" at bounding box center [446, 268] width 31 height 25
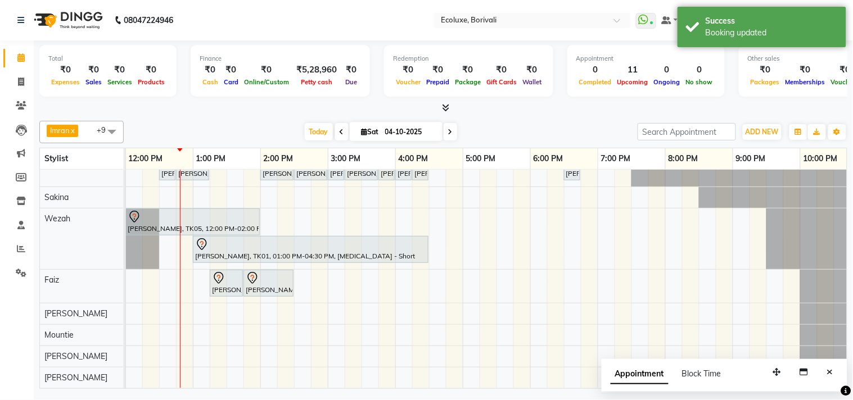
scroll to position [0, 0]
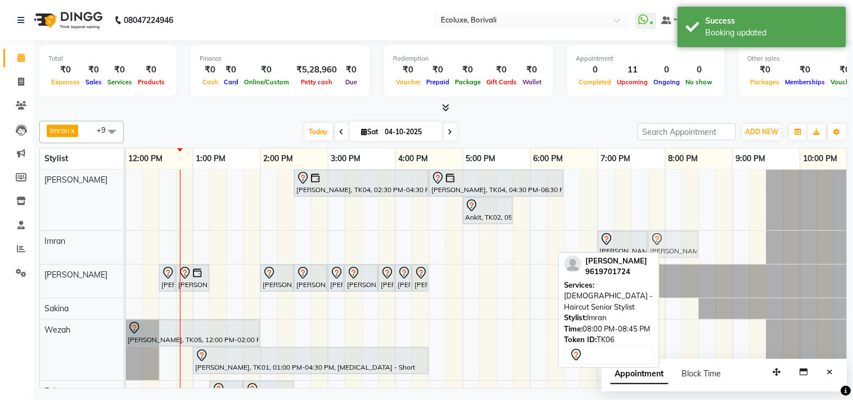
drag, startPoint x: 672, startPoint y: 246, endPoint x: 661, endPoint y: 248, distance: 11.9
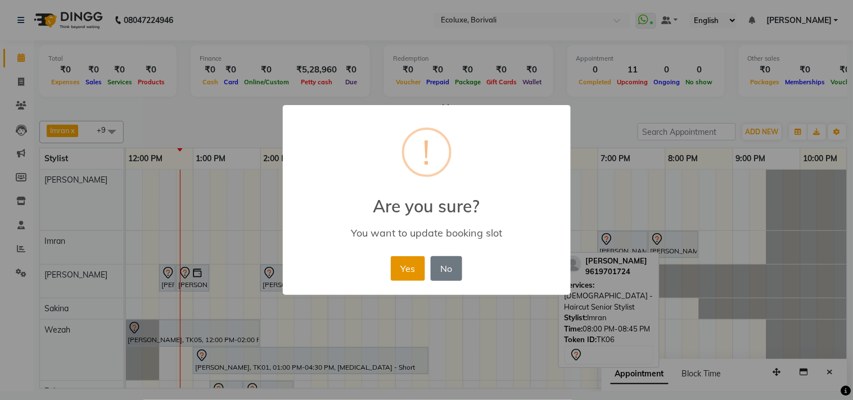
click at [413, 257] on button "Yes" at bounding box center [408, 268] width 34 height 25
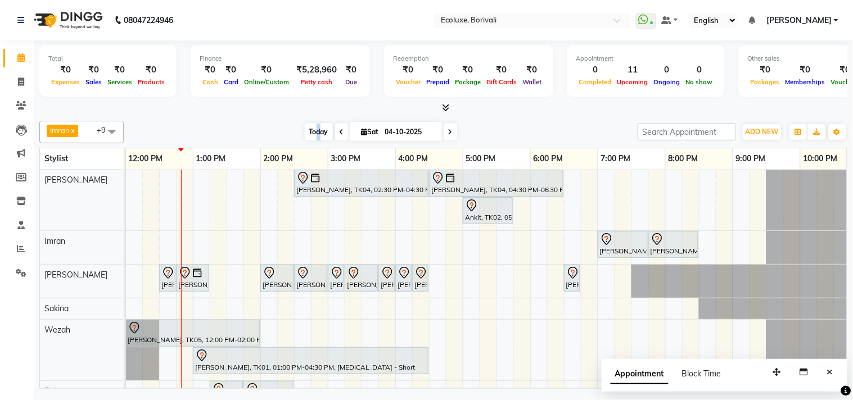
click at [312, 126] on span "Today" at bounding box center [319, 131] width 28 height 17
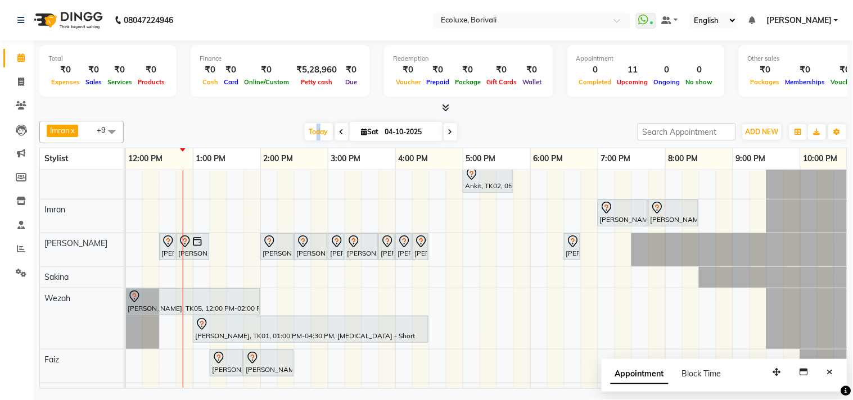
scroll to position [121, 0]
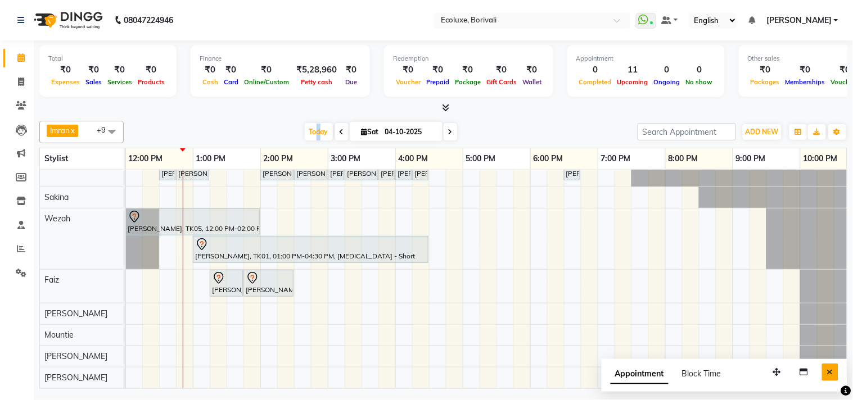
click at [832, 375] on icon "Close" at bounding box center [830, 372] width 6 height 8
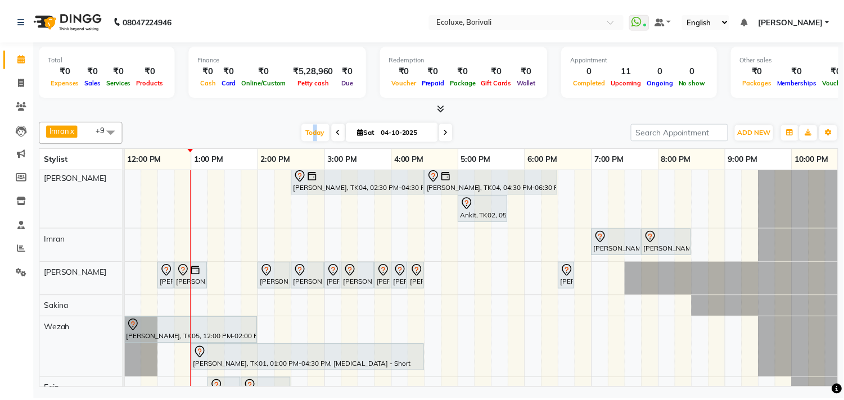
scroll to position [0, 0]
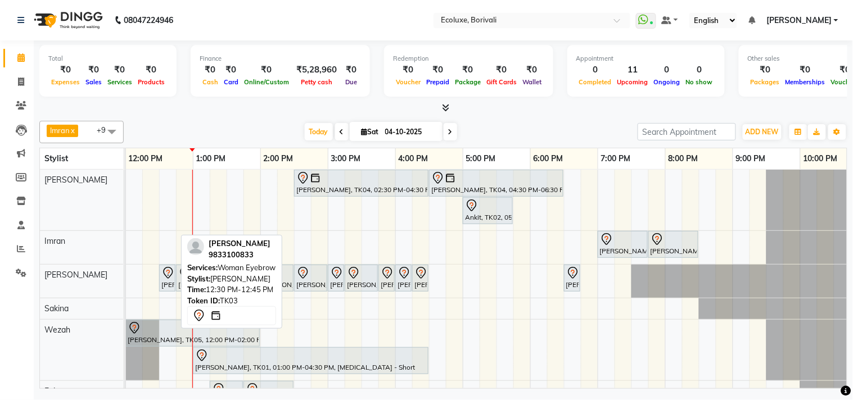
click at [166, 282] on div "[PERSON_NAME], TK03, 12:30 PM-12:45 PM, Woman Eyebrow" at bounding box center [167, 278] width 14 height 24
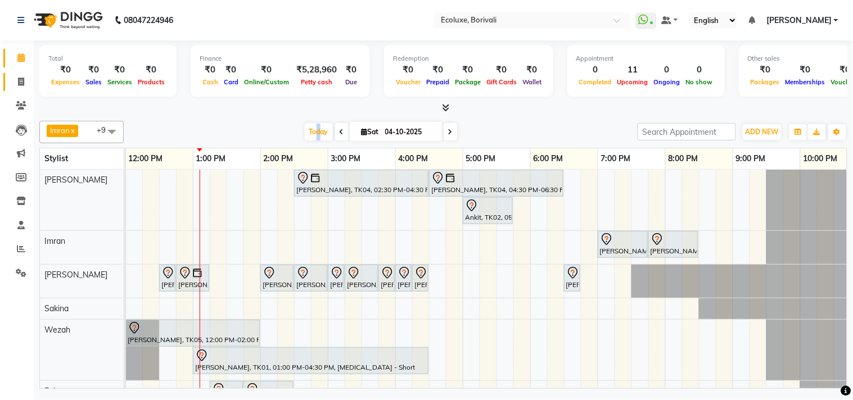
click at [19, 90] on link "Invoice" at bounding box center [16, 82] width 27 height 19
select select "service"
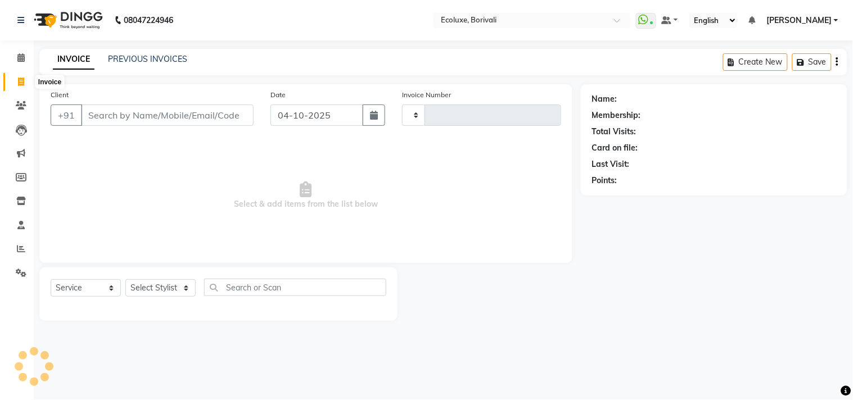
type input "2278"
select select "5386"
click at [147, 287] on select "Select Stylist" at bounding box center [160, 287] width 70 height 17
select select "90572"
click at [125, 280] on select "Select Stylist Alisha Sasankar Aparna Acharekar Daksha Makwana Faiz Gazala Baig…" at bounding box center [160, 287] width 70 height 17
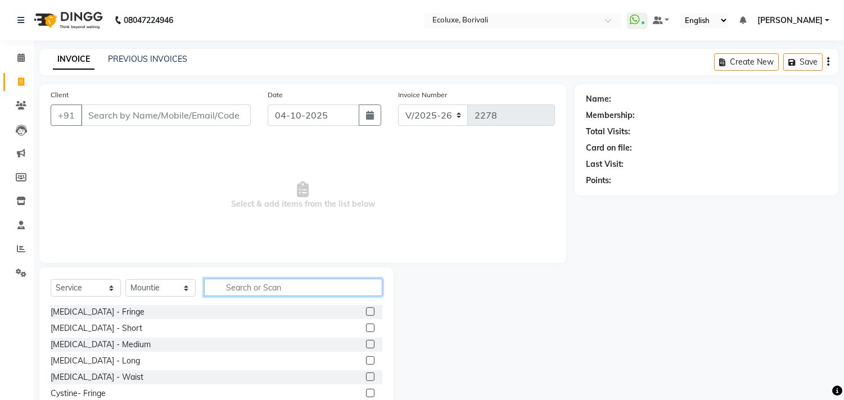
click at [272, 283] on input "text" at bounding box center [293, 287] width 178 height 17
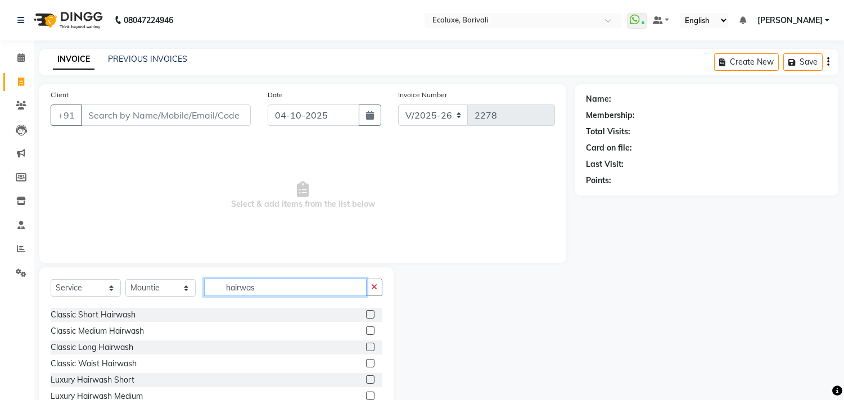
type input "hairwas"
click at [366, 346] on label at bounding box center [370, 347] width 8 height 8
click at [366, 346] on input "checkbox" at bounding box center [369, 347] width 7 height 7
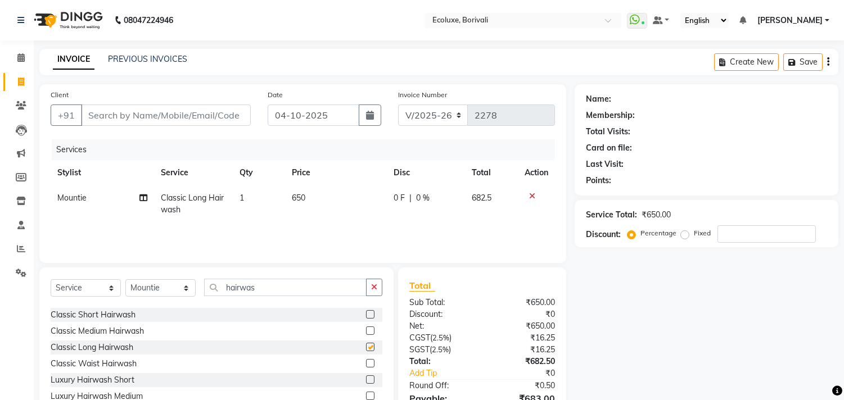
checkbox input "false"
click at [827, 62] on icon "button" at bounding box center [828, 62] width 2 height 1
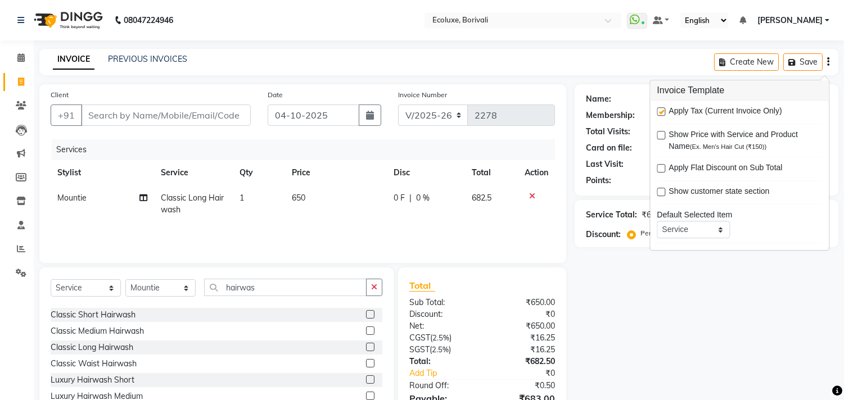
click at [661, 111] on label at bounding box center [661, 111] width 8 height 8
click at [661, 111] on input "checkbox" at bounding box center [660, 112] width 7 height 7
checkbox input "false"
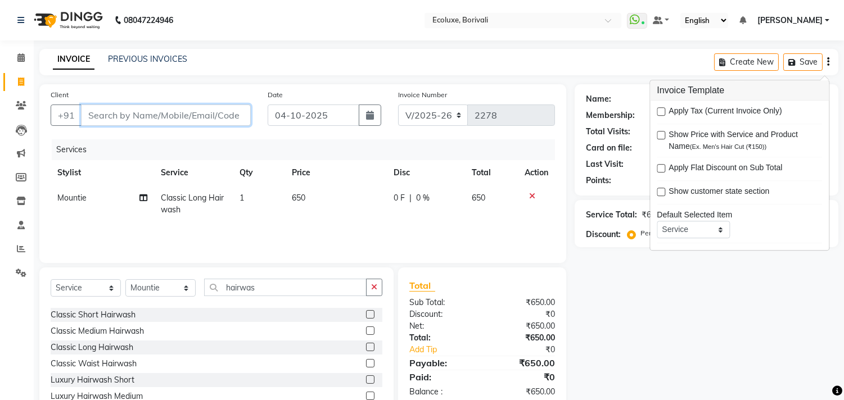
drag, startPoint x: 198, startPoint y: 111, endPoint x: 207, endPoint y: 112, distance: 8.5
click at [200, 111] on input "Client" at bounding box center [166, 115] width 170 height 21
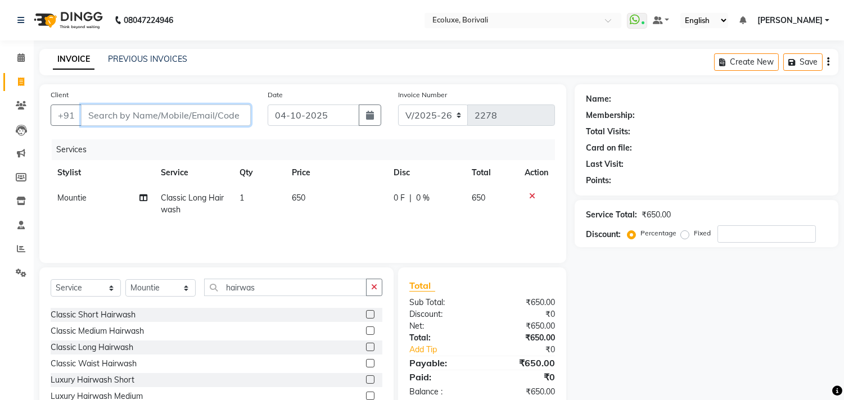
type input "9"
type input "0"
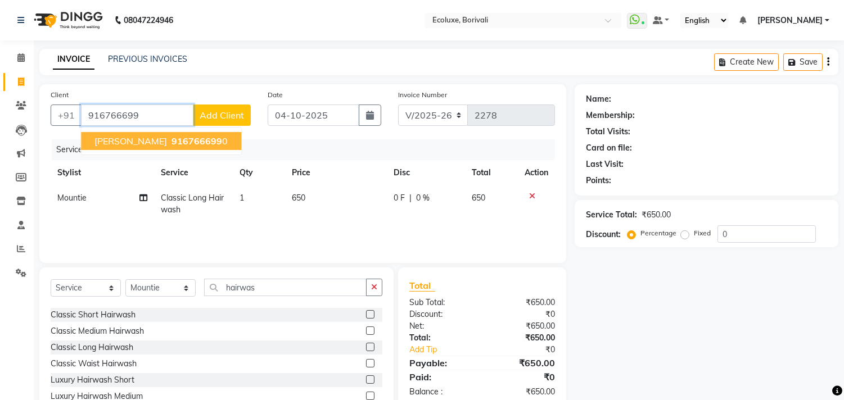
click at [212, 141] on span "916766699" at bounding box center [196, 140] width 51 height 11
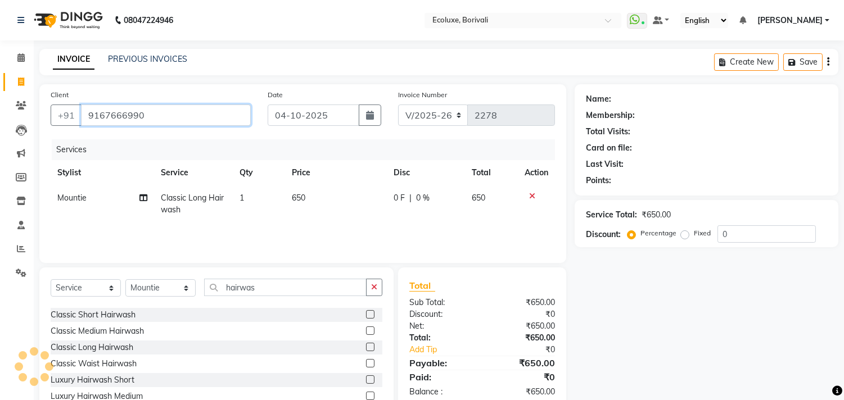
type input "9167666990"
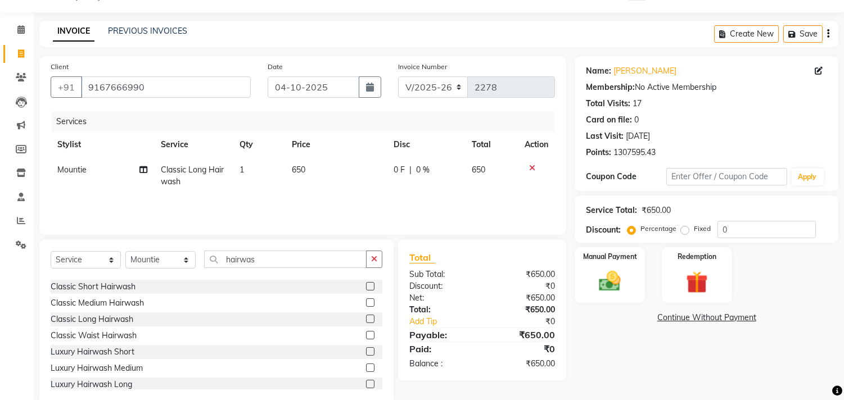
scroll to position [49, 0]
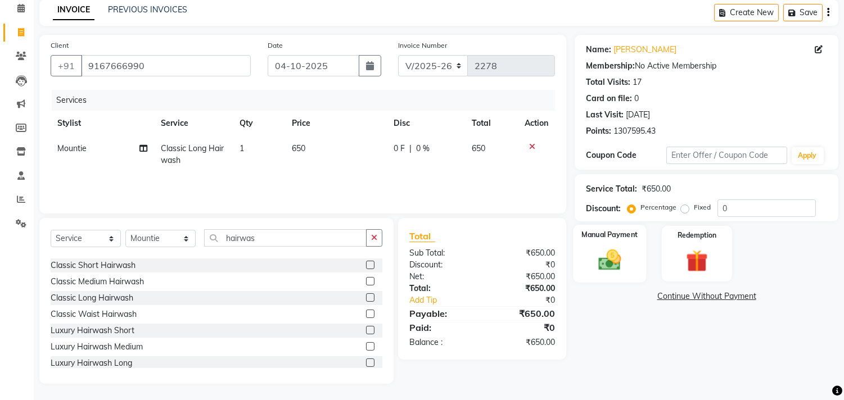
click at [611, 265] on img at bounding box center [609, 260] width 37 height 26
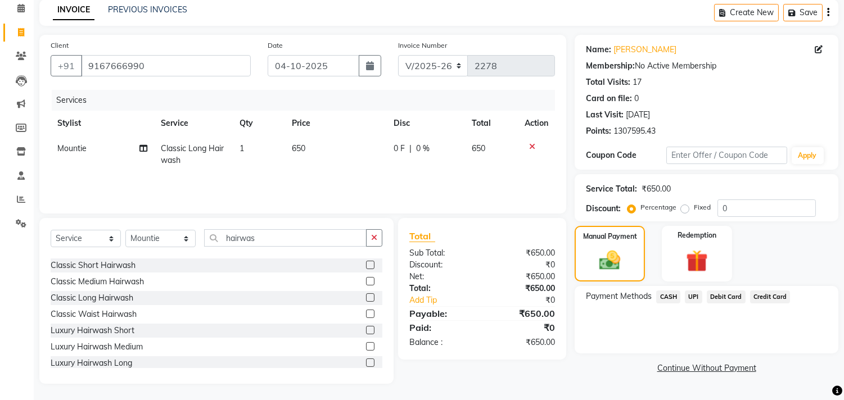
click at [695, 298] on span "UPI" at bounding box center [693, 297] width 17 height 13
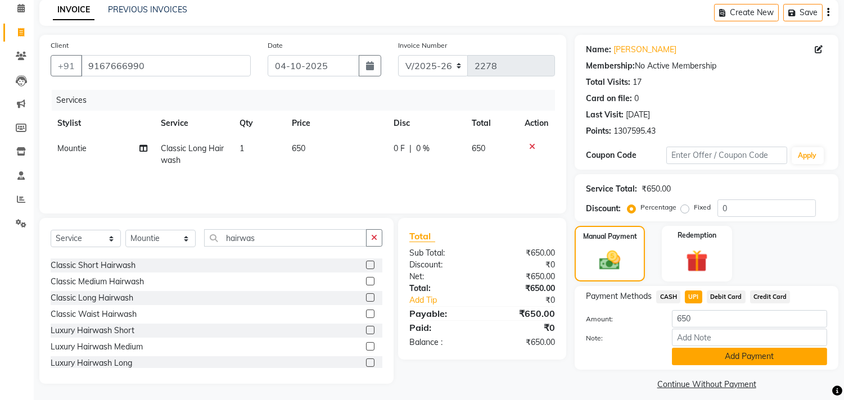
click at [694, 355] on button "Add Payment" at bounding box center [749, 356] width 155 height 17
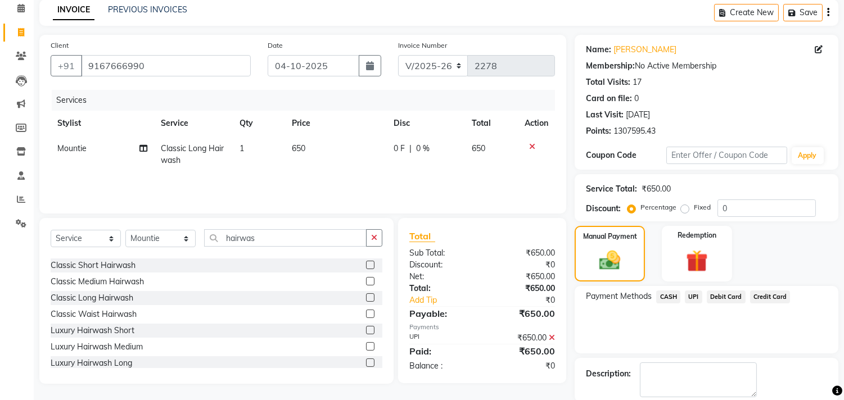
scroll to position [105, 0]
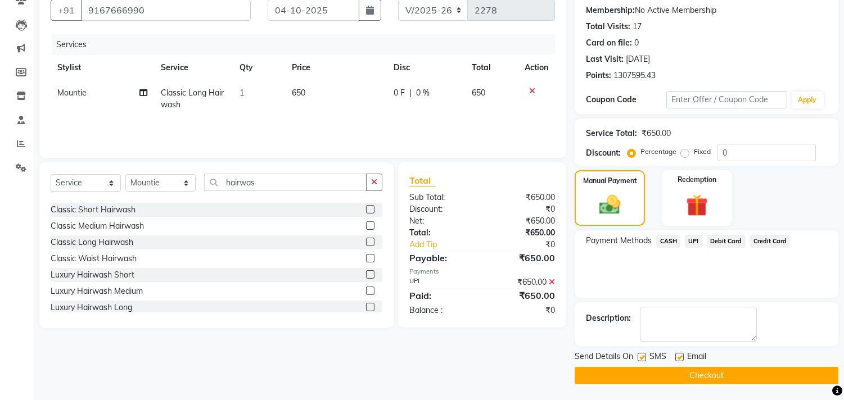
click at [640, 356] on label at bounding box center [642, 357] width 8 height 8
click at [640, 356] on input "checkbox" at bounding box center [641, 357] width 7 height 7
checkbox input "false"
click at [679, 356] on label at bounding box center [679, 357] width 8 height 8
click at [679, 356] on input "checkbox" at bounding box center [678, 357] width 7 height 7
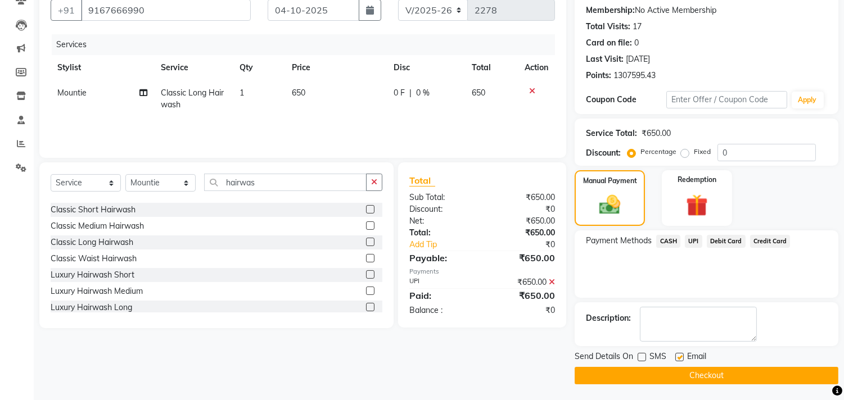
checkbox input "false"
click at [670, 373] on button "Checkout" at bounding box center [707, 375] width 264 height 17
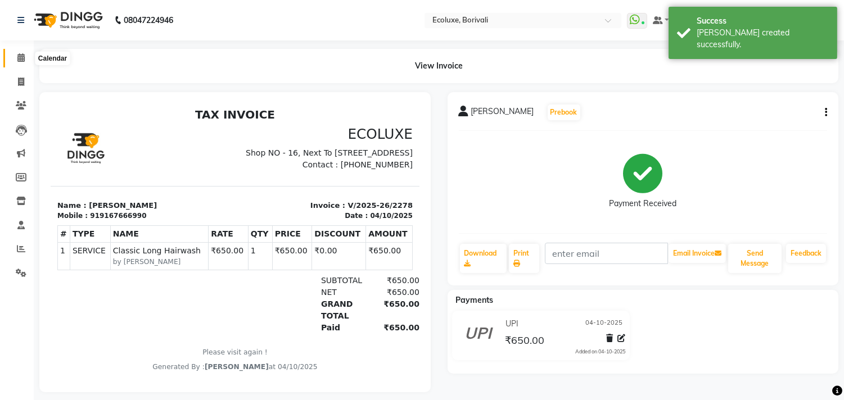
click at [20, 60] on icon at bounding box center [20, 57] width 7 height 8
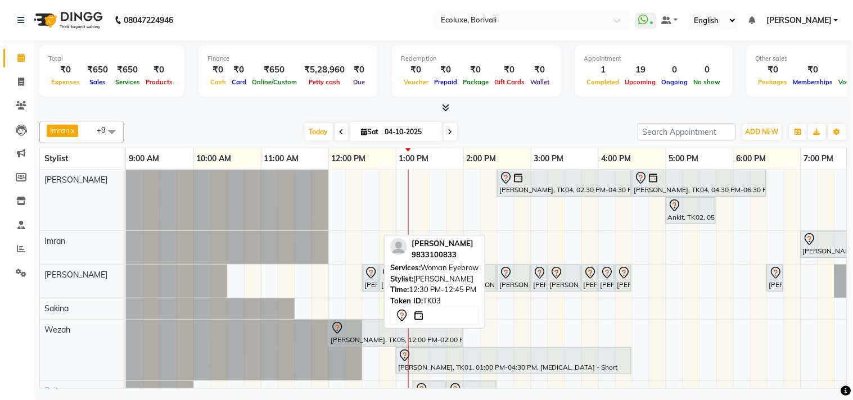
click at [373, 268] on icon at bounding box center [371, 273] width 10 height 12
select select "7"
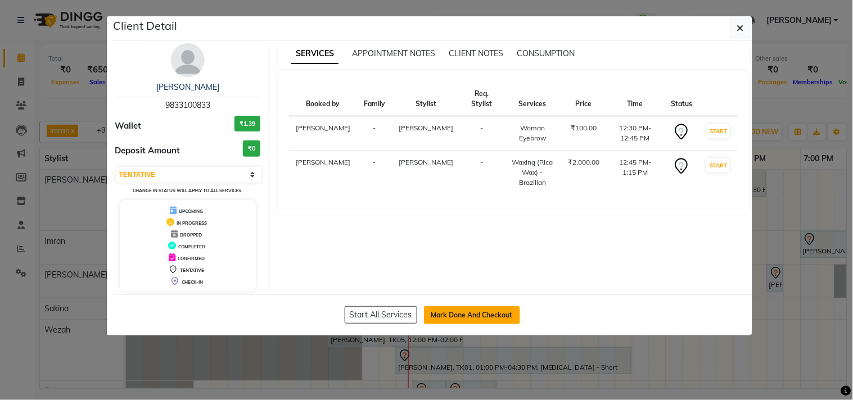
click at [431, 314] on button "Mark Done And Checkout" at bounding box center [472, 315] width 96 height 18
select select "service"
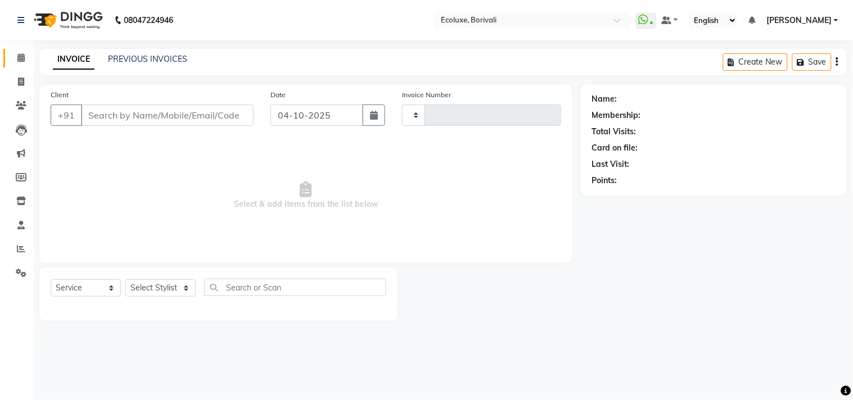
type input "2279"
select select "5386"
type input "9833100833"
select select "36344"
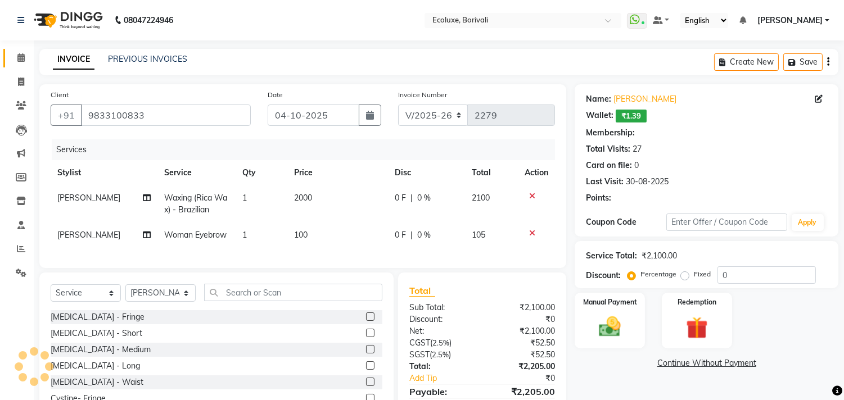
select select "1: Object"
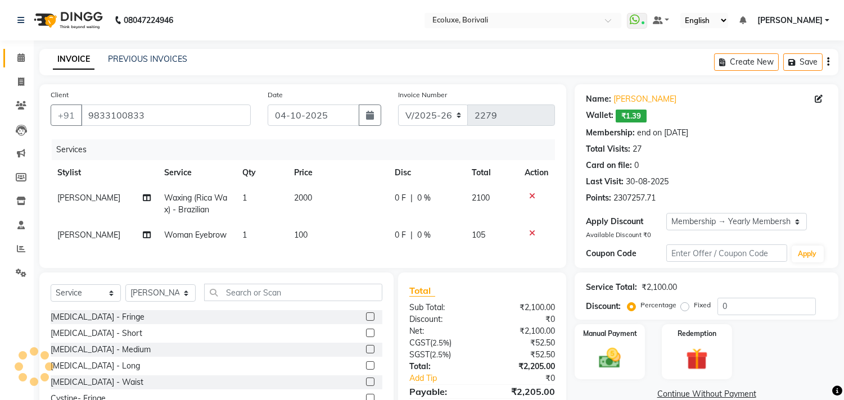
type input "20"
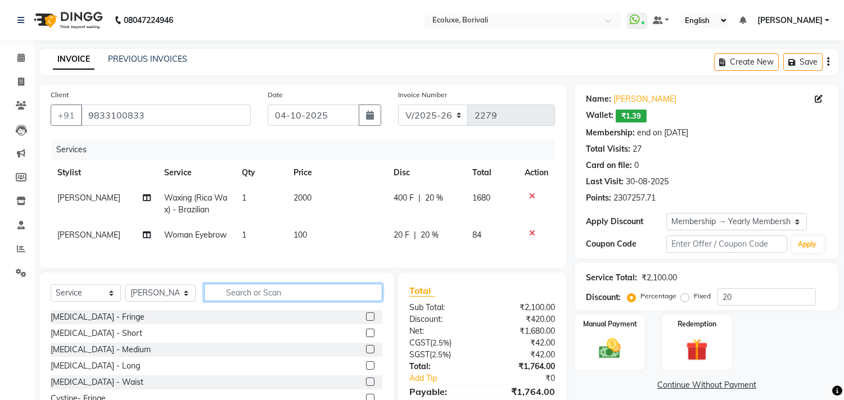
click at [270, 301] on input "text" at bounding box center [293, 292] width 178 height 17
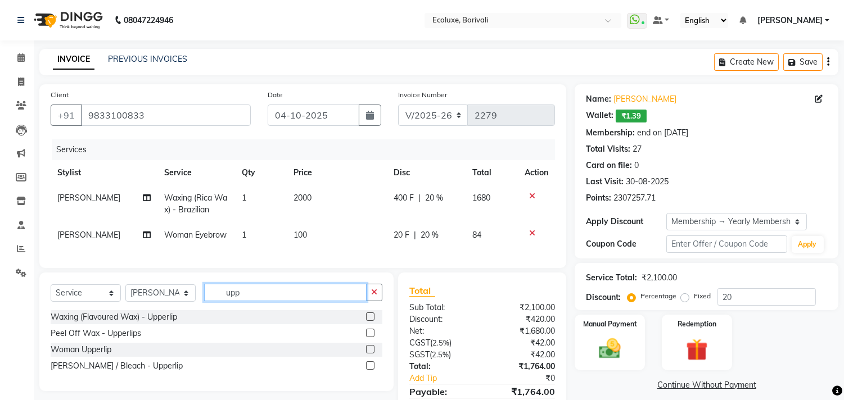
type input "upp"
click at [371, 354] on label at bounding box center [370, 349] width 8 height 8
click at [371, 354] on input "checkbox" at bounding box center [369, 349] width 7 height 7
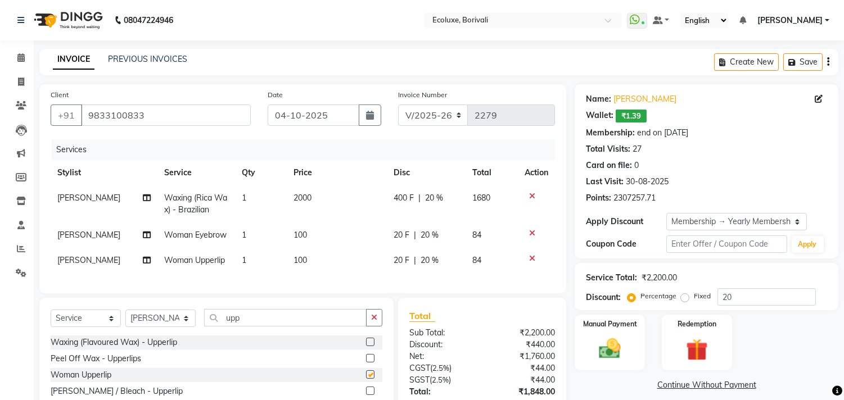
checkbox input "false"
click at [824, 62] on div "Create New Save" at bounding box center [776, 62] width 124 height 26
click at [827, 62] on icon "button" at bounding box center [828, 62] width 2 height 1
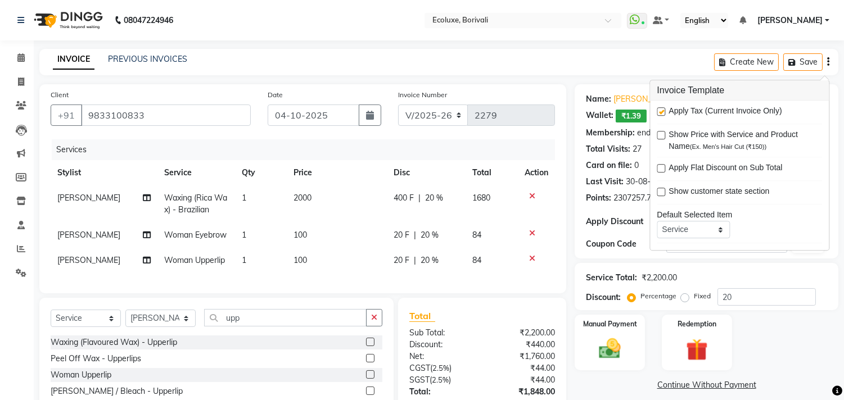
click at [663, 110] on label at bounding box center [661, 111] width 8 height 8
click at [663, 110] on input "checkbox" at bounding box center [660, 112] width 7 height 7
checkbox input "false"
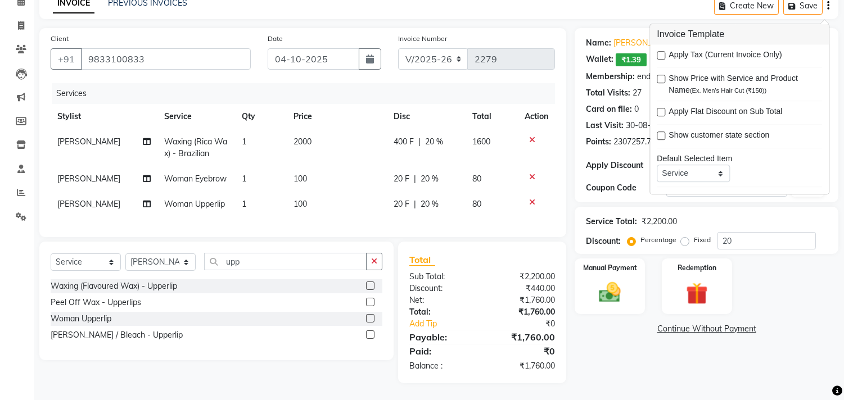
scroll to position [65, 0]
click at [767, 235] on input "20" at bounding box center [766, 240] width 98 height 17
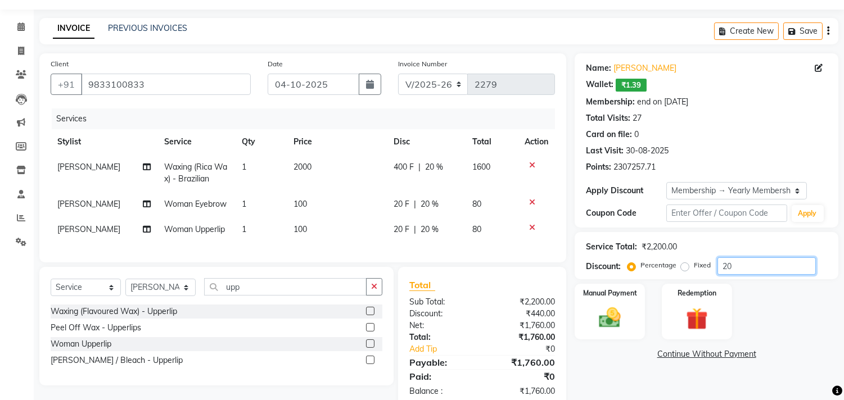
scroll to position [0, 0]
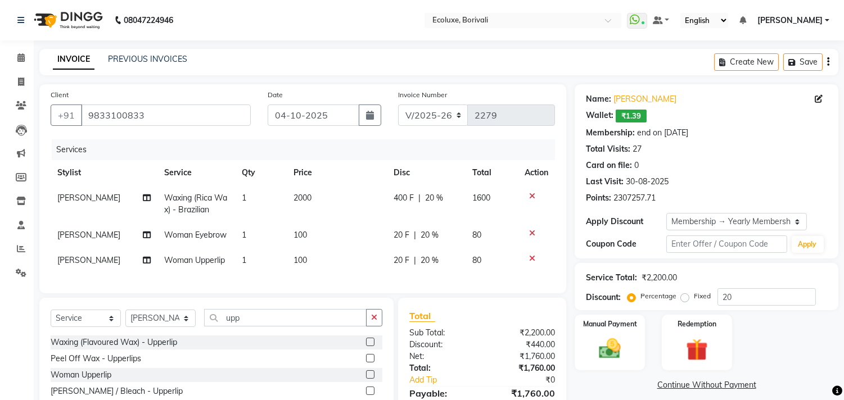
click at [827, 60] on button "button" at bounding box center [828, 62] width 2 height 26
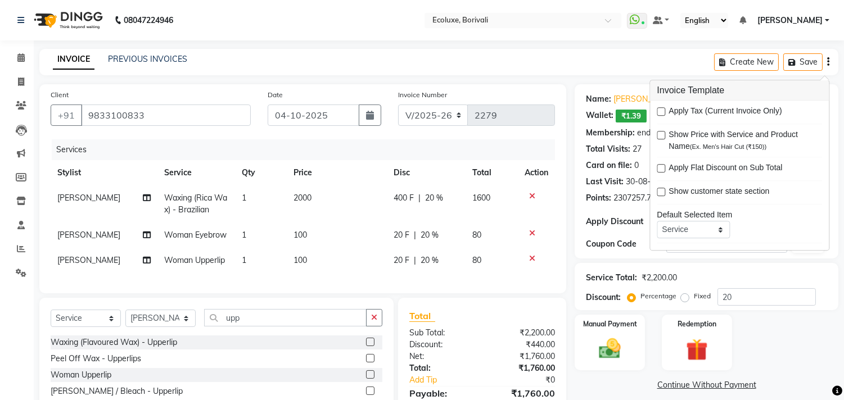
click at [658, 110] on label at bounding box center [661, 111] width 8 height 8
click at [658, 110] on input "checkbox" at bounding box center [660, 112] width 7 height 7
checkbox input "true"
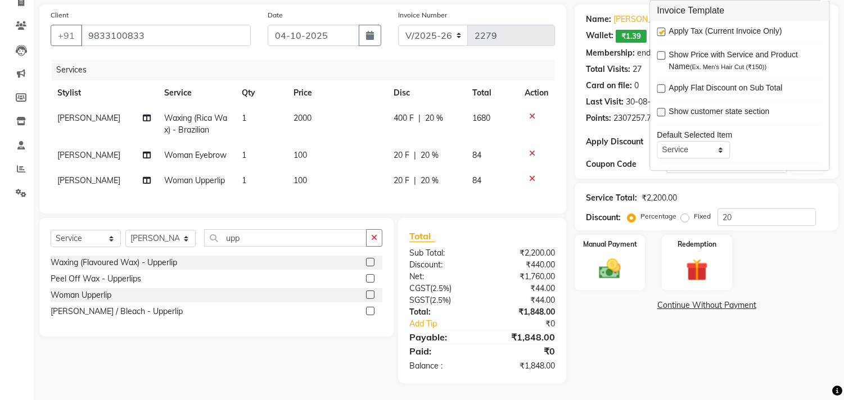
scroll to position [89, 0]
click at [602, 262] on img at bounding box center [609, 269] width 37 height 26
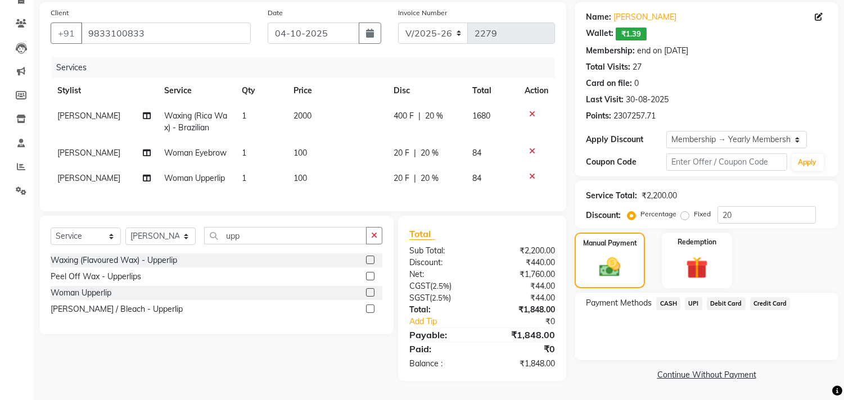
click at [692, 299] on span "UPI" at bounding box center [693, 303] width 17 height 13
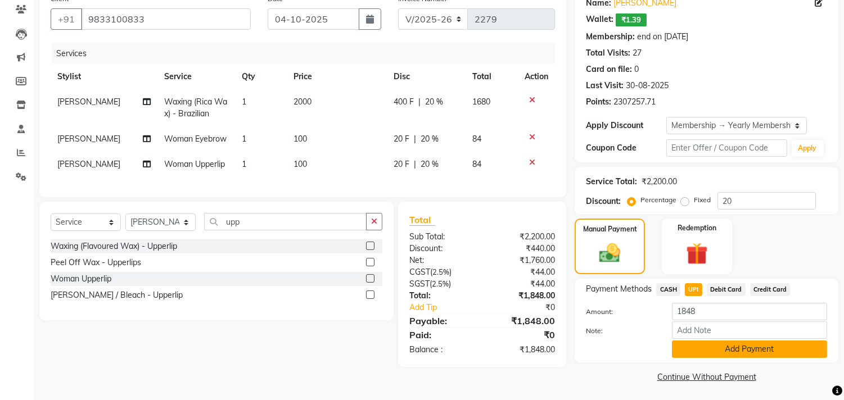
scroll to position [98, 0]
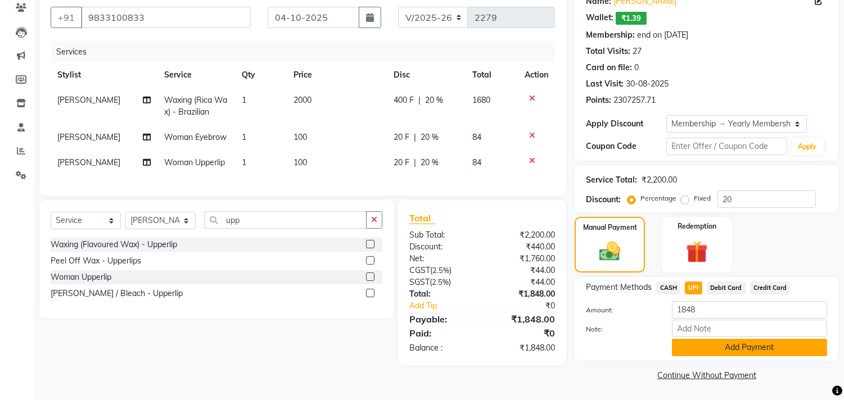
click at [755, 347] on button "Add Payment" at bounding box center [749, 347] width 155 height 17
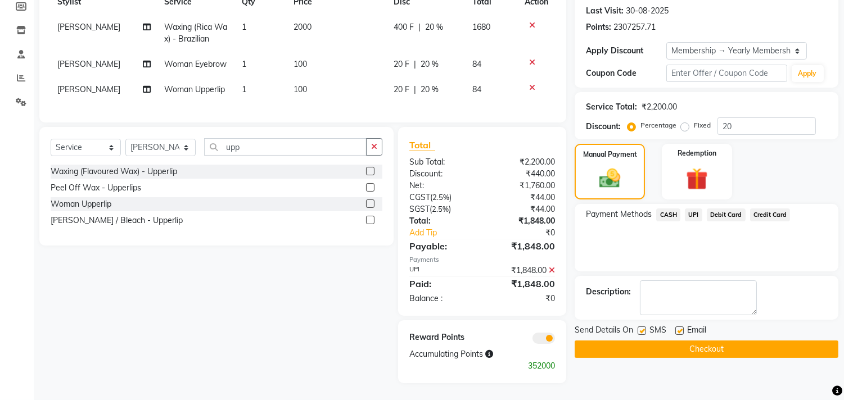
scroll to position [180, 0]
click at [653, 341] on button "Checkout" at bounding box center [707, 349] width 264 height 17
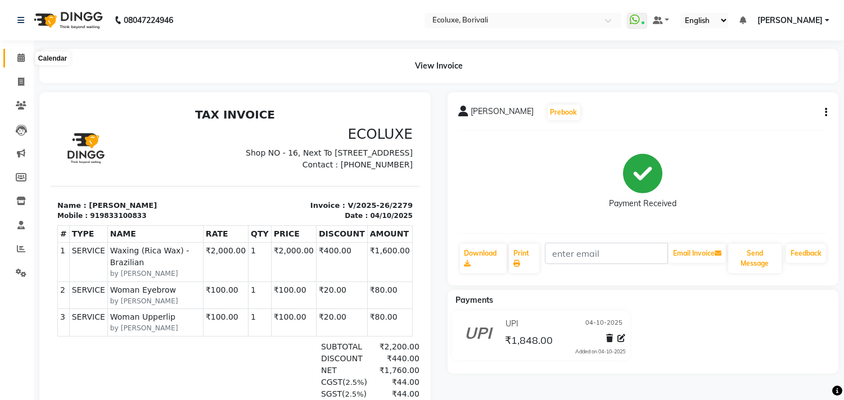
click at [19, 53] on icon at bounding box center [20, 57] width 7 height 8
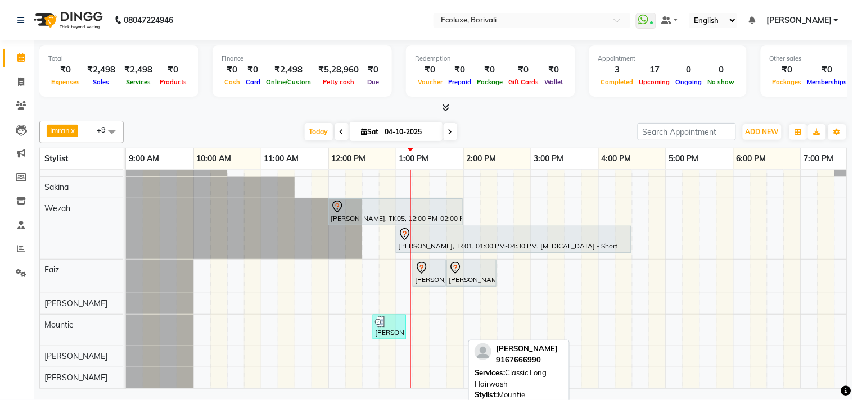
scroll to position [131, 0]
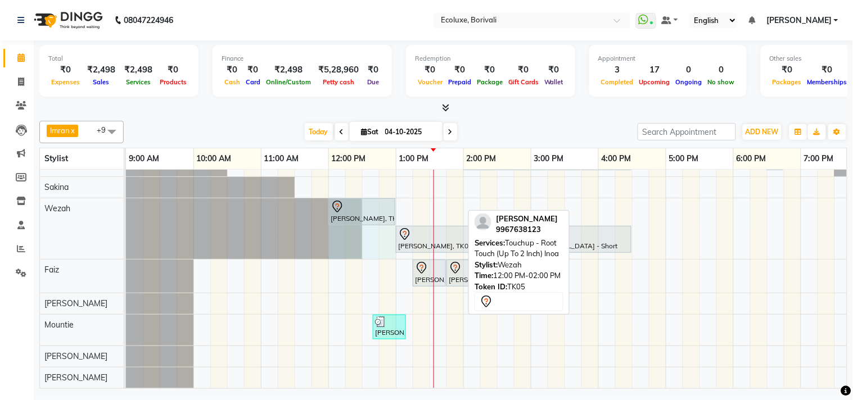
drag, startPoint x: 464, startPoint y: 198, endPoint x: 399, endPoint y: 209, distance: 65.5
click at [399, 209] on div "Jyostna Patel, TK04, 02:30 PM-04:30 PM, Global - Long (Majirel) Jyostna Patel, …" at bounding box center [598, 218] width 944 height 340
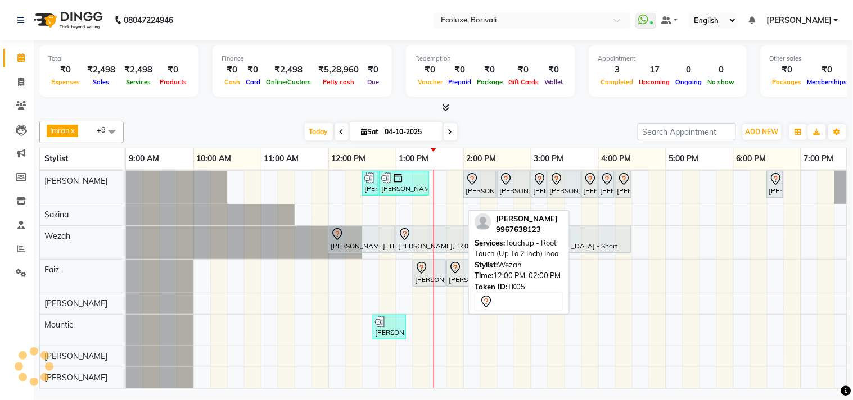
scroll to position [103, 0]
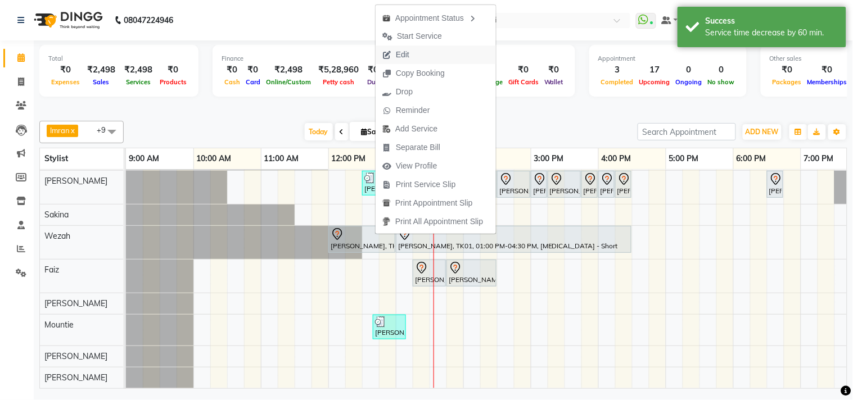
click at [410, 52] on span "Edit" at bounding box center [396, 55] width 40 height 19
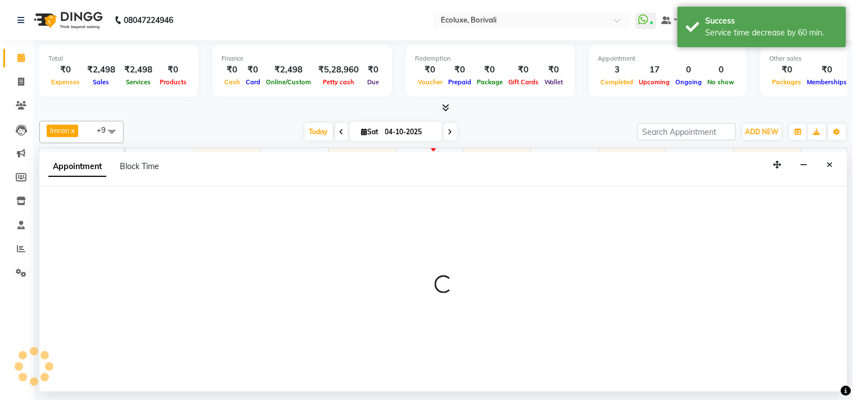
select select "tentative"
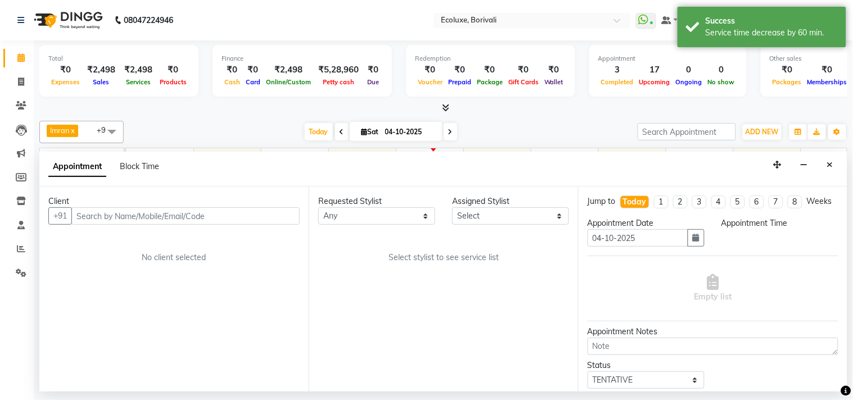
select select "36344"
select select "720"
select select "2487"
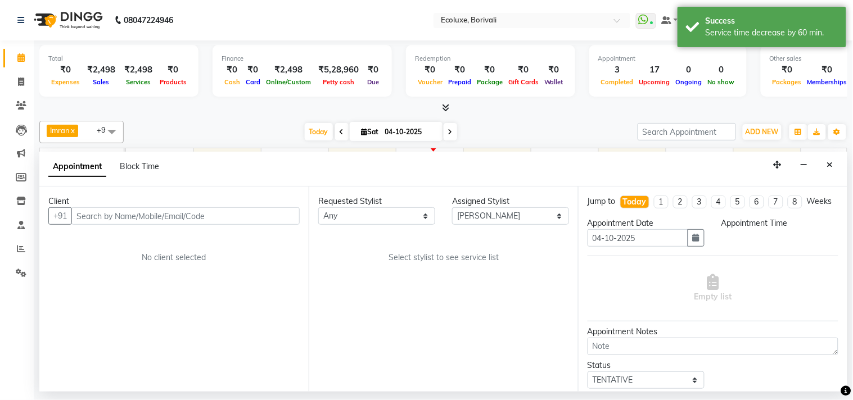
select select "2487"
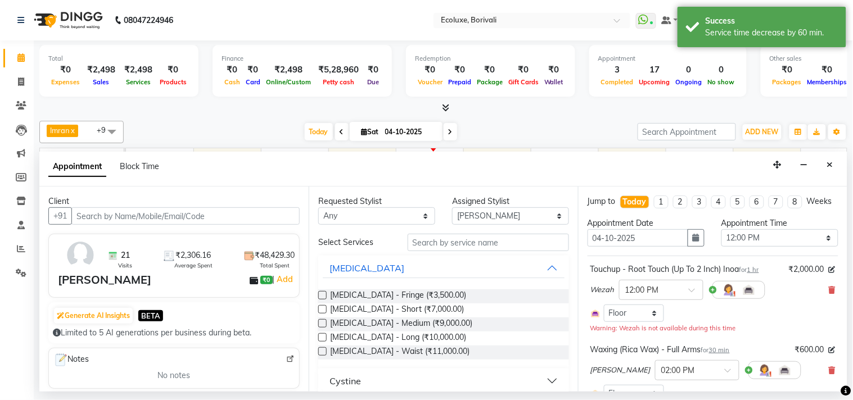
scroll to position [103, 223]
select select "2487"
click at [503, 247] on input "text" at bounding box center [488, 242] width 161 height 17
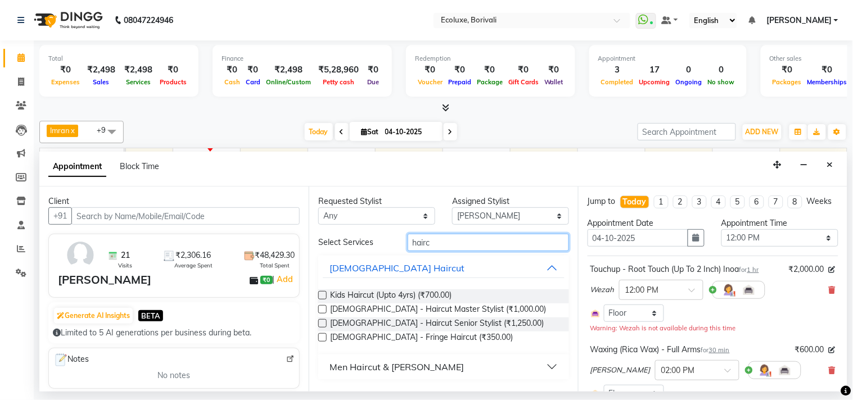
type input "hairc"
click at [324, 323] on label at bounding box center [322, 323] width 8 height 8
click at [324, 323] on input "checkbox" at bounding box center [321, 324] width 7 height 7
checkbox input "false"
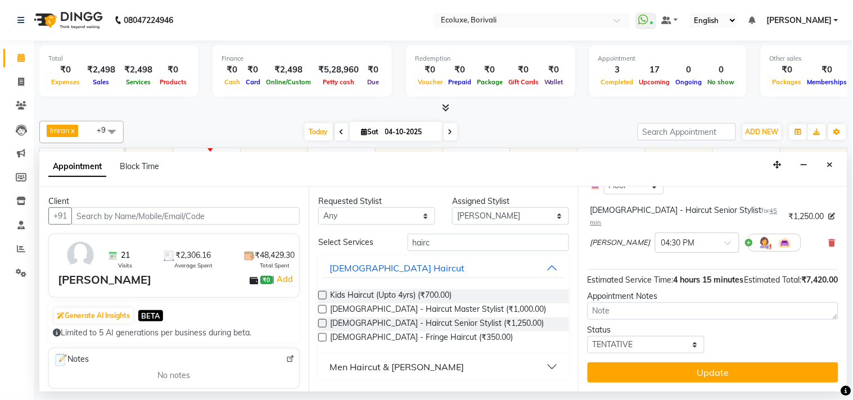
scroll to position [630, 0]
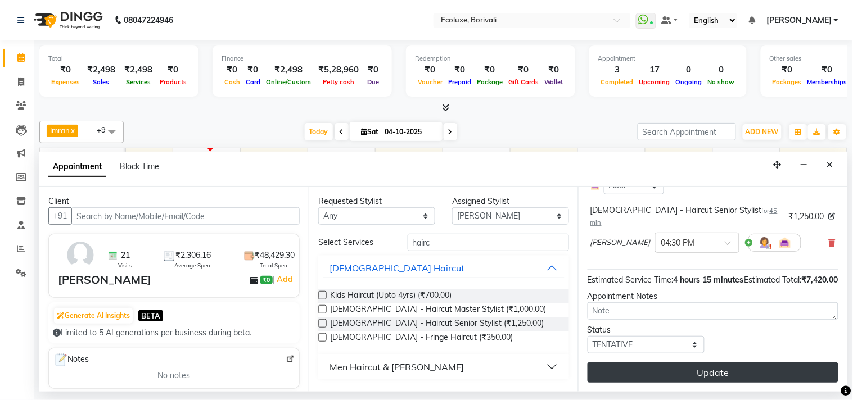
click at [705, 365] on button "Update" at bounding box center [712, 373] width 251 height 20
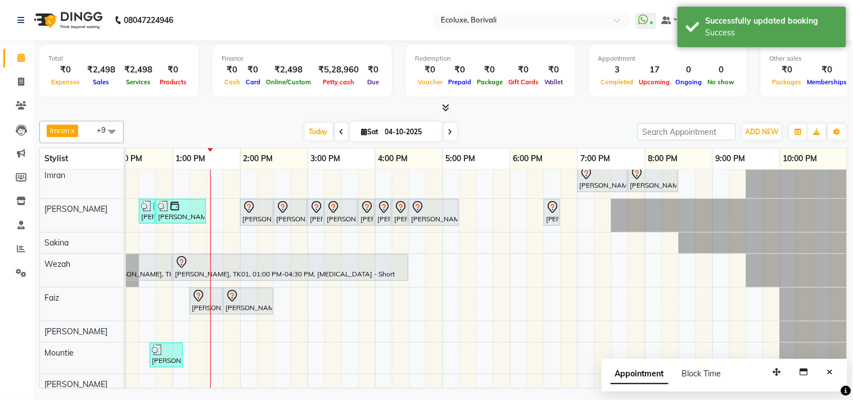
scroll to position [0, 0]
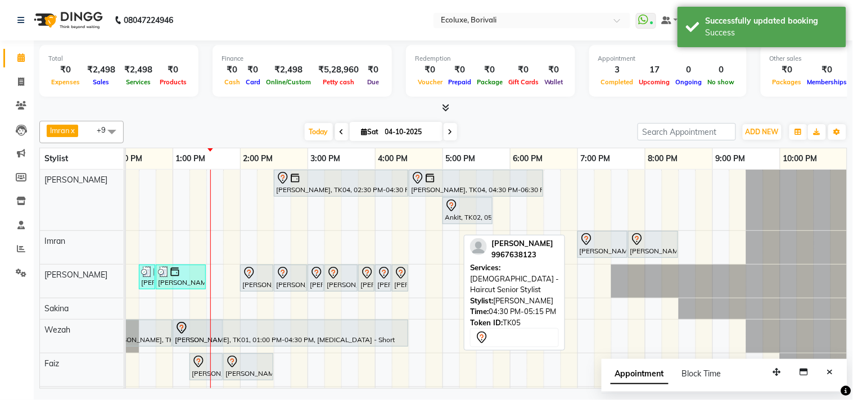
drag, startPoint x: 436, startPoint y: 274, endPoint x: 192, endPoint y: 334, distance: 250.7
click at [192, 334] on tbody "Jyostna Patel, TK04, 02:30 PM-04:30 PM, Global - Long (Majirel) Jyostna Patel, …" at bounding box center [375, 326] width 944 height 313
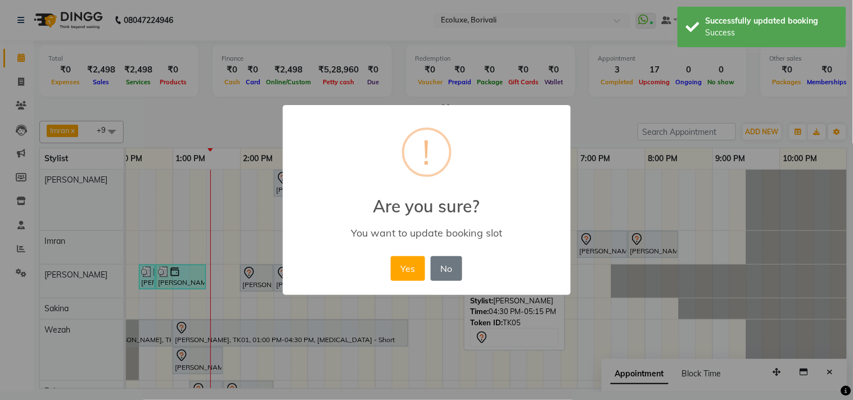
drag, startPoint x: 406, startPoint y: 265, endPoint x: 388, endPoint y: 280, distance: 23.5
click at [406, 266] on button "Yes" at bounding box center [408, 268] width 34 height 25
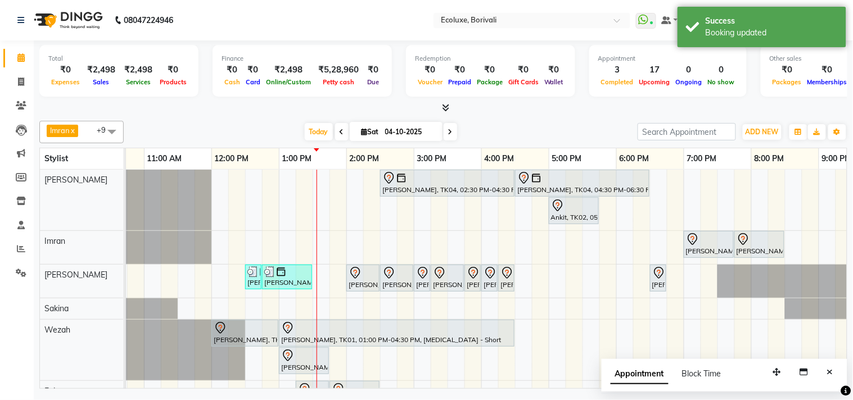
scroll to position [0, 110]
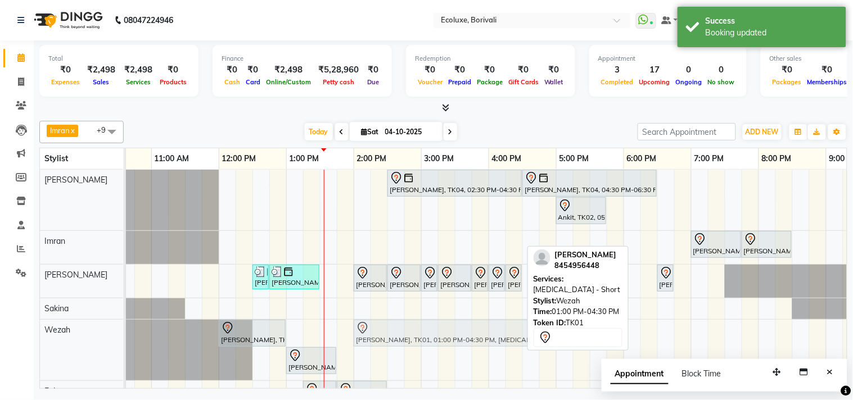
drag, startPoint x: 352, startPoint y: 336, endPoint x: 417, endPoint y: 323, distance: 66.0
click at [16, 332] on div "Samiksha Manek, TK05, 12:00 PM-01:00 PM, Touchup - Root Touch (Up To 2 Inch) In…" at bounding box center [16, 350] width 0 height 61
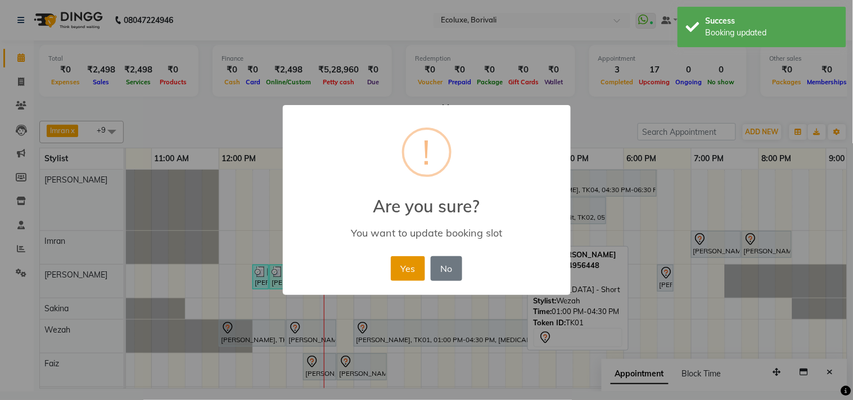
click at [416, 270] on button "Yes" at bounding box center [408, 268] width 34 height 25
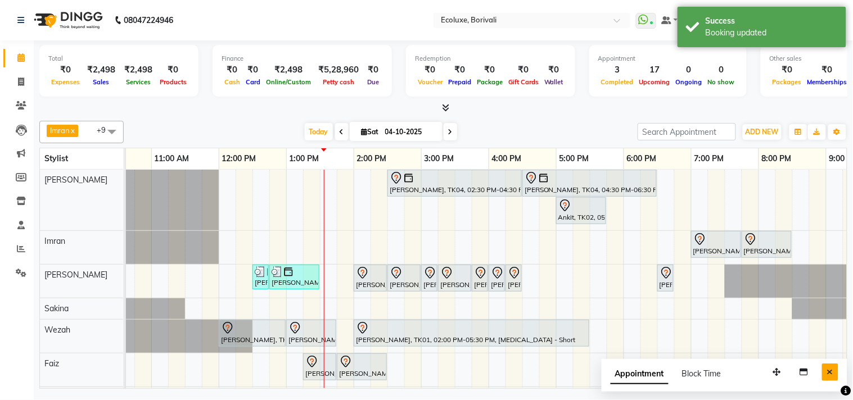
click at [829, 364] on button "Close" at bounding box center [830, 372] width 16 height 17
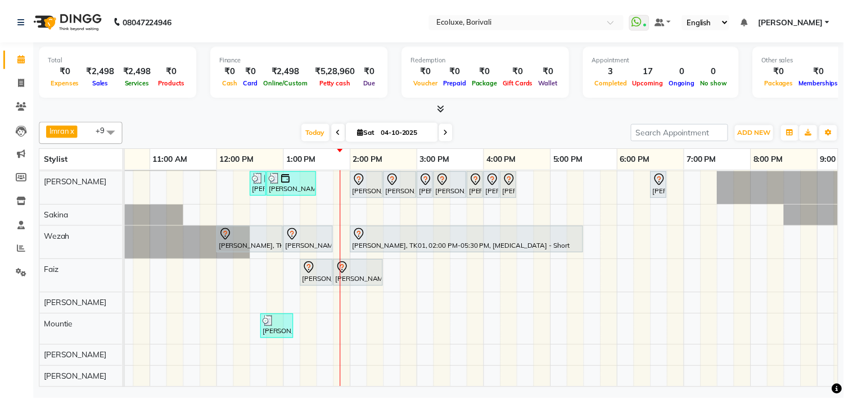
scroll to position [103, 0]
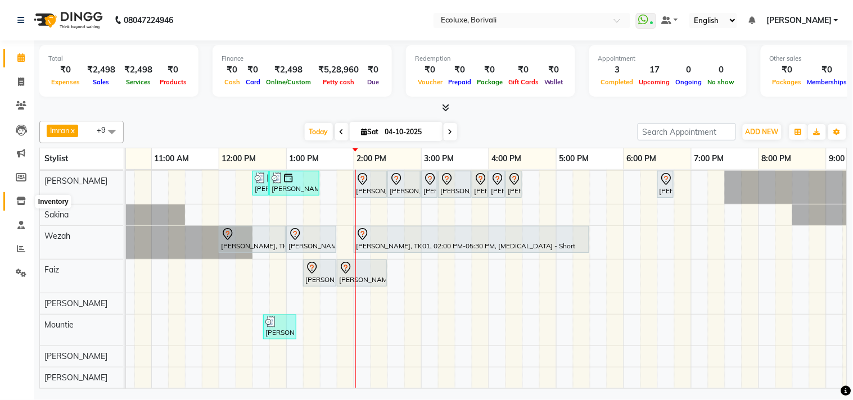
click at [19, 203] on icon at bounding box center [21, 201] width 10 height 8
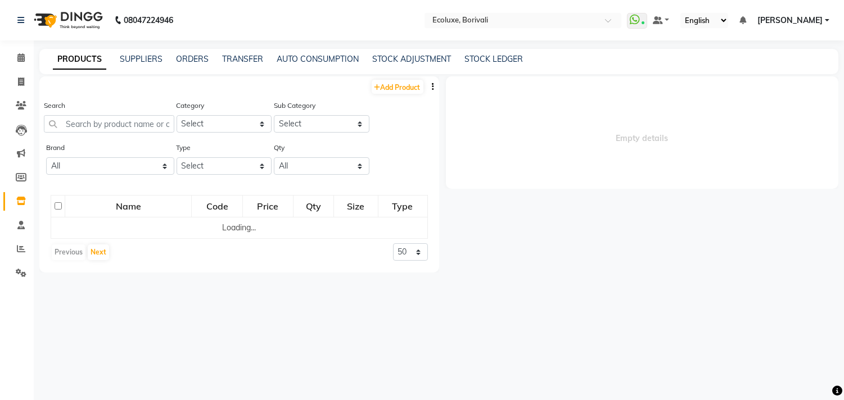
select select
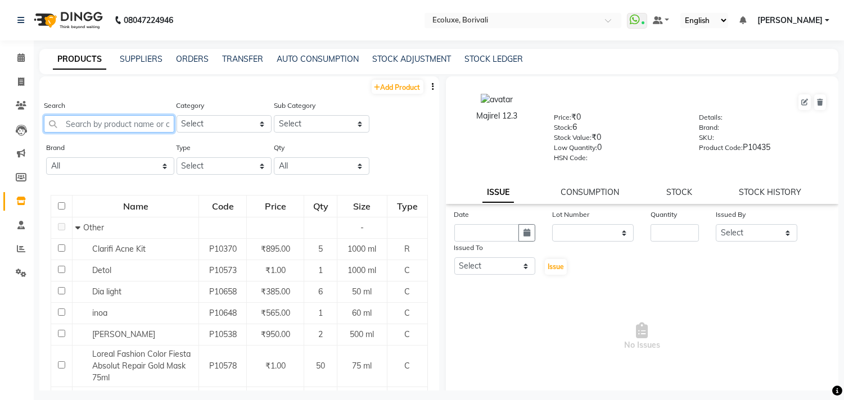
click at [114, 121] on input "text" at bounding box center [109, 123] width 130 height 17
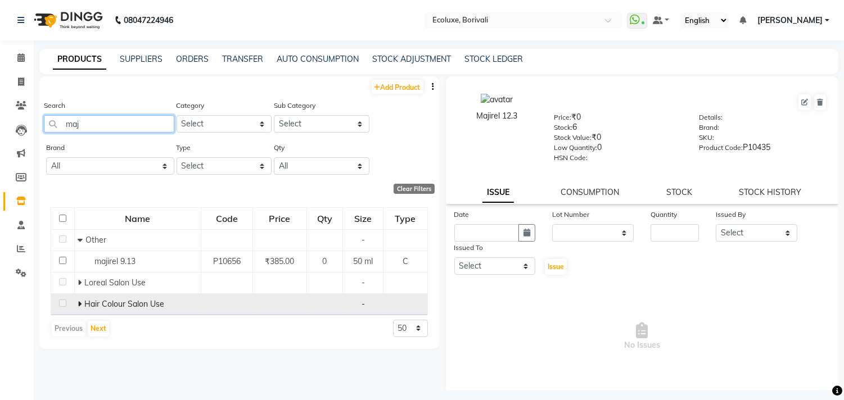
type input "maj"
click at [79, 304] on icon at bounding box center [80, 304] width 4 height 8
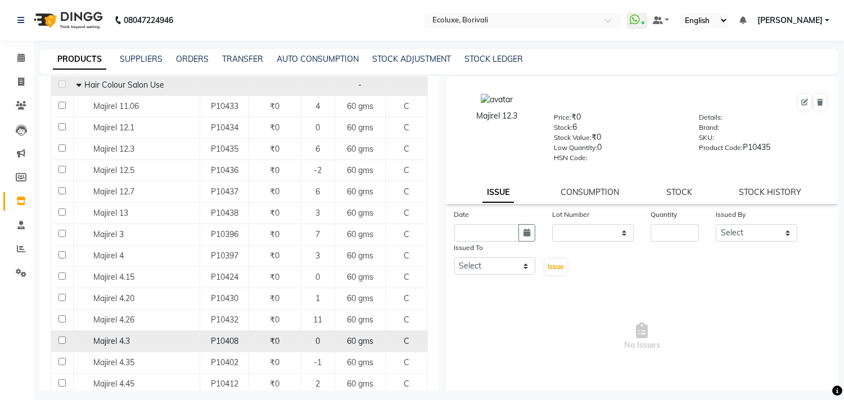
scroll to position [250, 0]
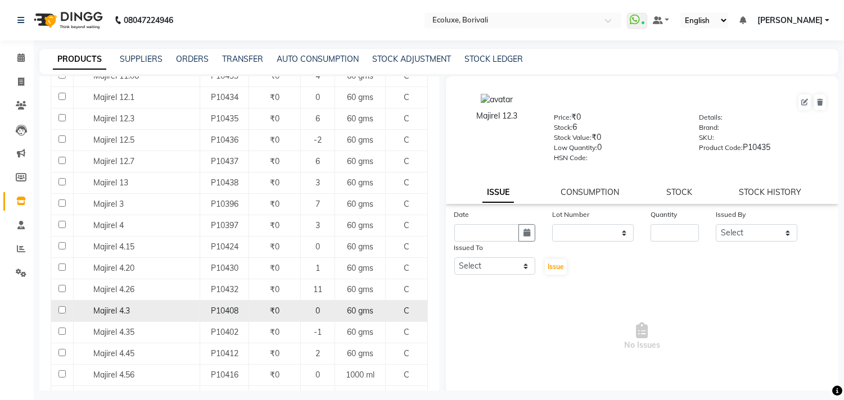
click at [62, 311] on input "checkbox" at bounding box center [61, 309] width 7 height 7
checkbox input "true"
select select
click at [673, 196] on link "STOCK" at bounding box center [679, 192] width 26 height 10
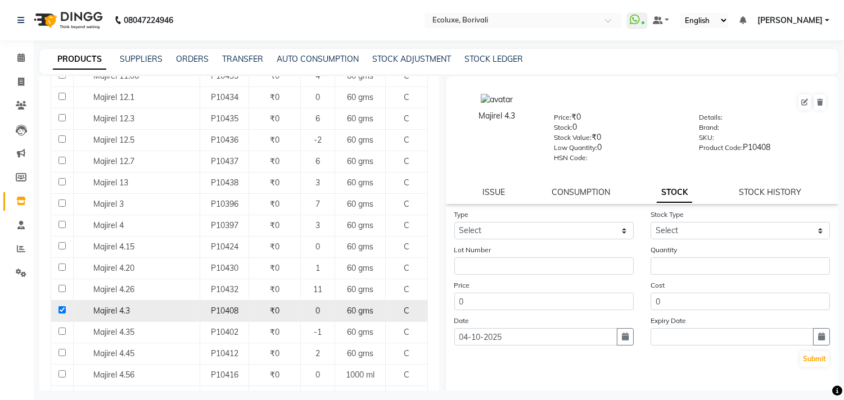
click at [62, 306] on td at bounding box center [62, 310] width 22 height 21
click at [60, 307] on input "checkbox" at bounding box center [61, 309] width 7 height 7
checkbox input "false"
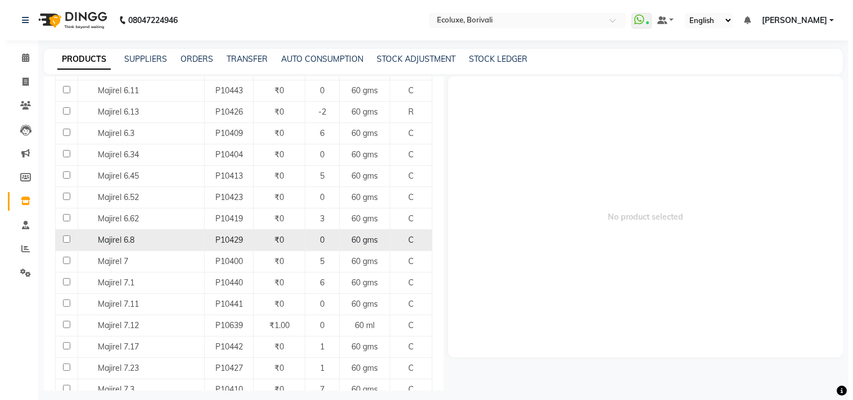
scroll to position [749, 0]
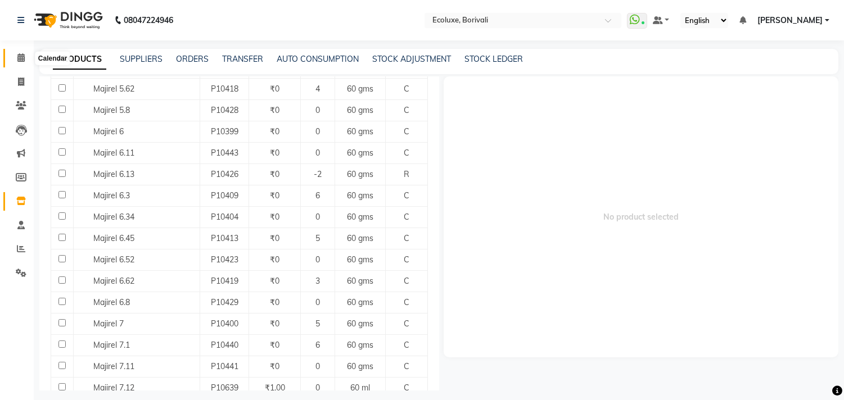
click at [24, 57] on span at bounding box center [21, 58] width 20 height 13
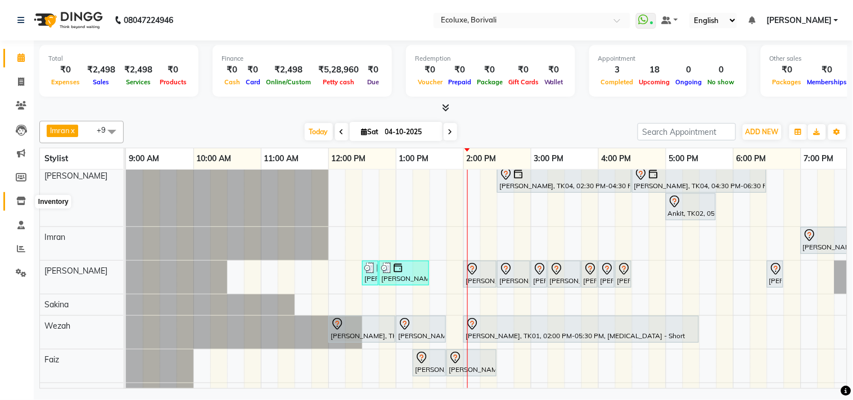
click at [21, 202] on icon at bounding box center [21, 201] width 10 height 8
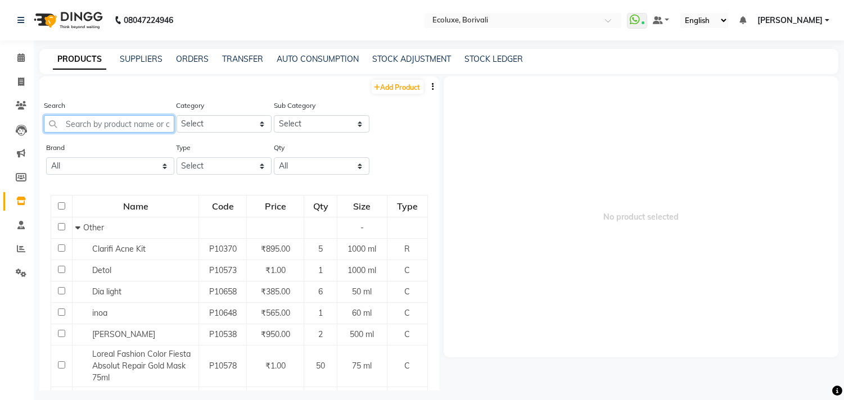
click at [121, 124] on input "text" at bounding box center [109, 123] width 130 height 17
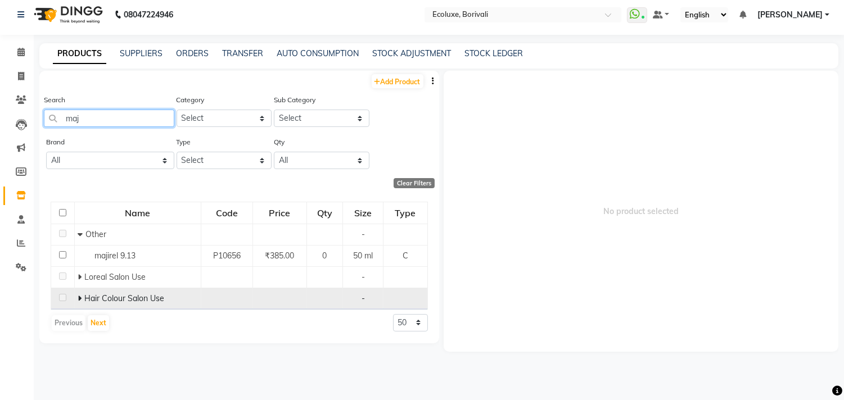
scroll to position [7, 0]
type input "maj"
click at [82, 293] on span at bounding box center [81, 297] width 7 height 10
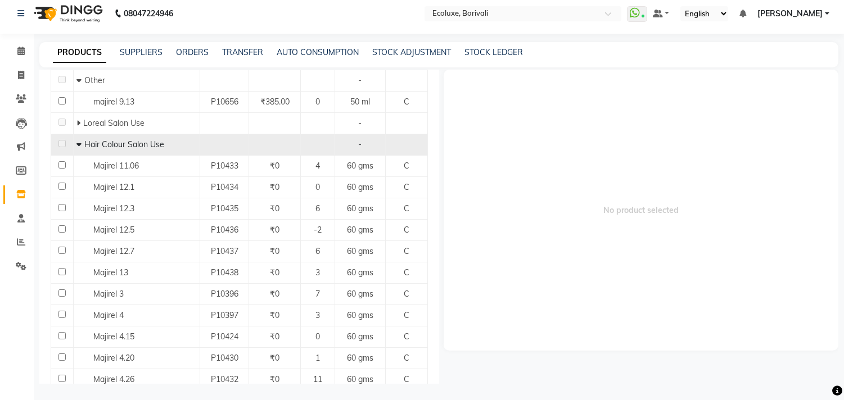
scroll to position [250, 0]
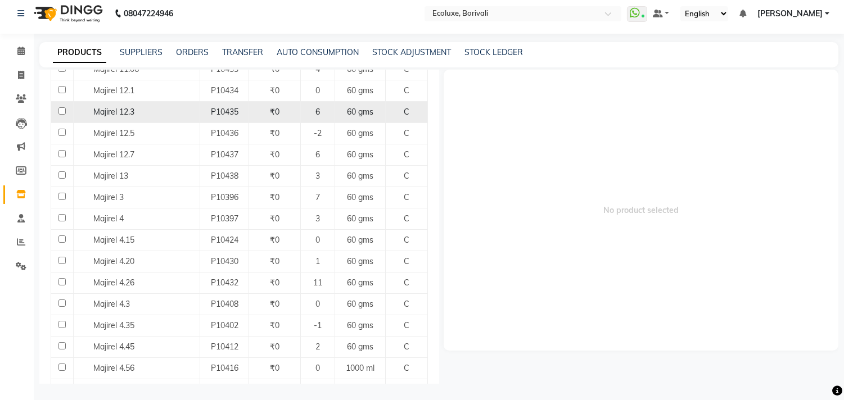
click at [58, 111] on input "checkbox" at bounding box center [61, 110] width 7 height 7
checkbox input "true"
select select
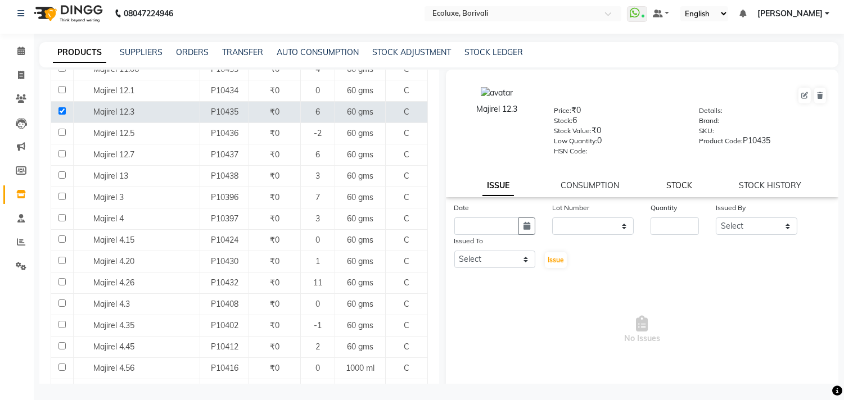
click at [671, 182] on link "STOCK" at bounding box center [679, 185] width 26 height 10
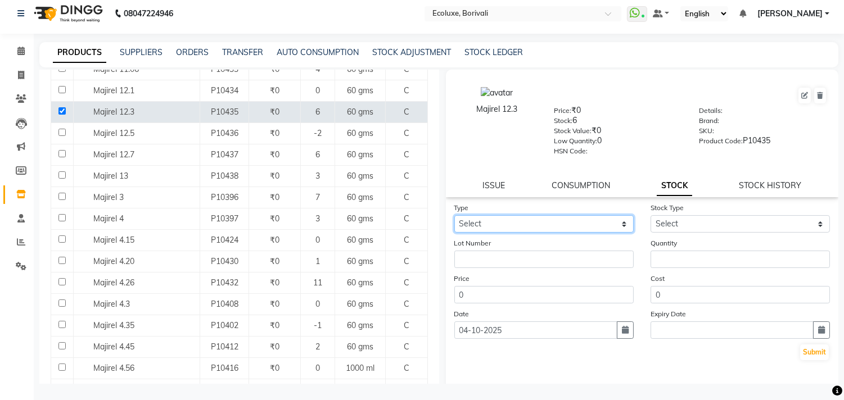
click at [542, 223] on select "Select In Out" at bounding box center [543, 223] width 179 height 17
select select "out"
click at [454, 215] on select "Select In Out" at bounding box center [543, 223] width 179 height 17
select select
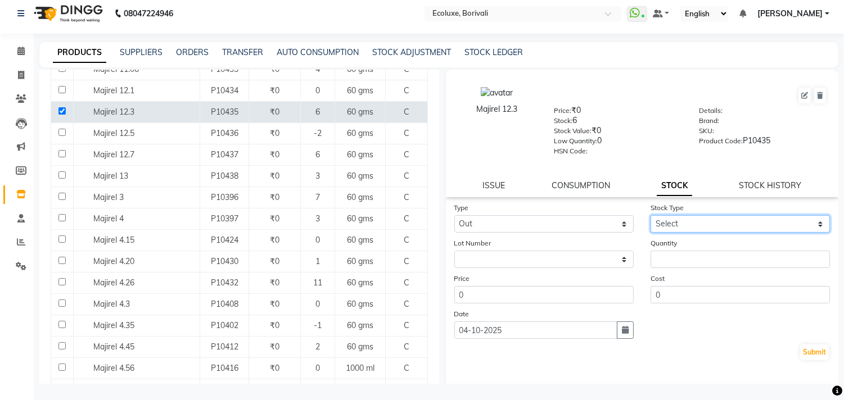
click at [700, 223] on select "Select Internal Use Damaged Expired Adjustment Return Other" at bounding box center [739, 223] width 179 height 17
select select "internal use"
click at [650, 215] on select "Select Internal Use Damaged Expired Adjustment Return Other" at bounding box center [739, 223] width 179 height 17
click at [706, 250] on div "Quantity" at bounding box center [740, 252] width 196 height 31
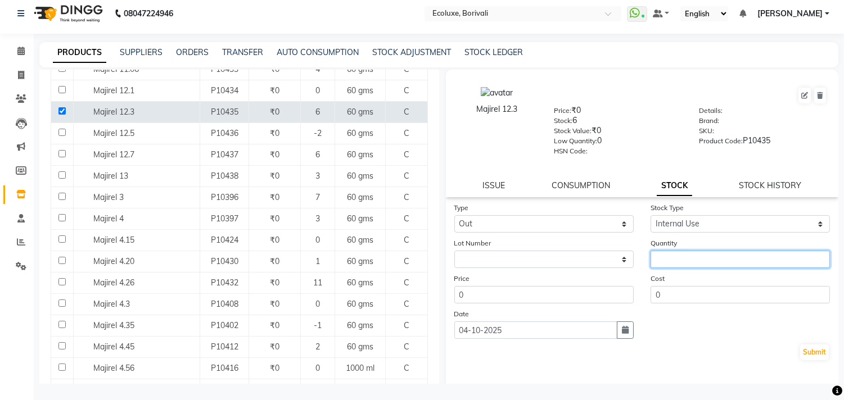
click at [709, 256] on input "number" at bounding box center [739, 259] width 179 height 17
type input "1"
click at [808, 347] on button "Submit" at bounding box center [814, 353] width 29 height 16
select select
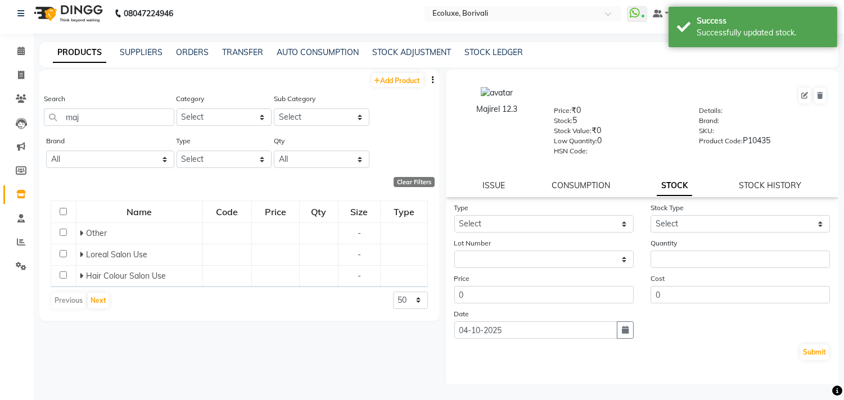
scroll to position [0, 0]
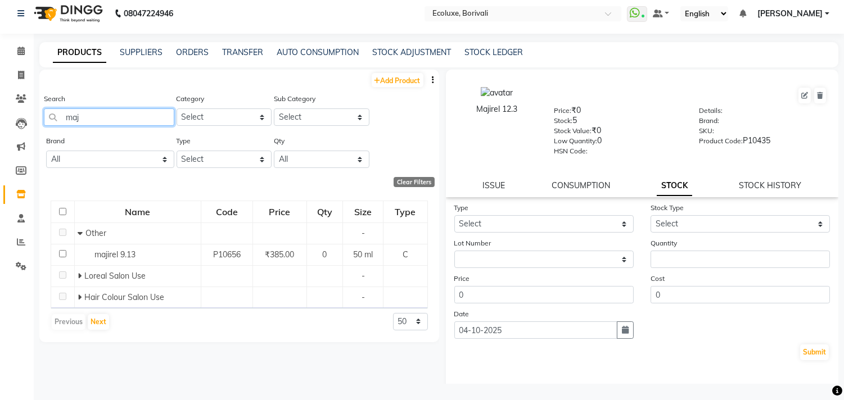
click at [98, 116] on input "maj" at bounding box center [109, 117] width 130 height 17
type input "m"
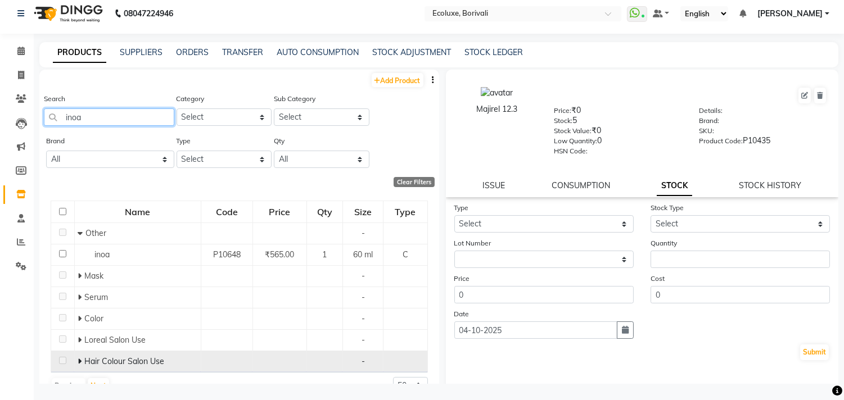
type input "inoa"
click at [81, 360] on span at bounding box center [81, 361] width 7 height 10
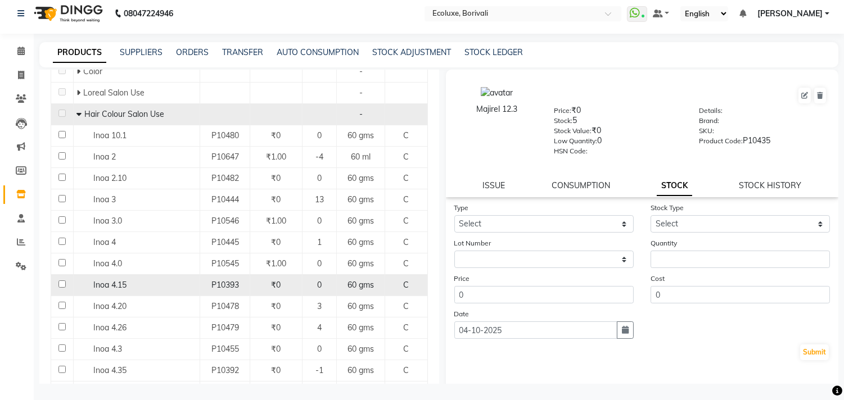
scroll to position [250, 0]
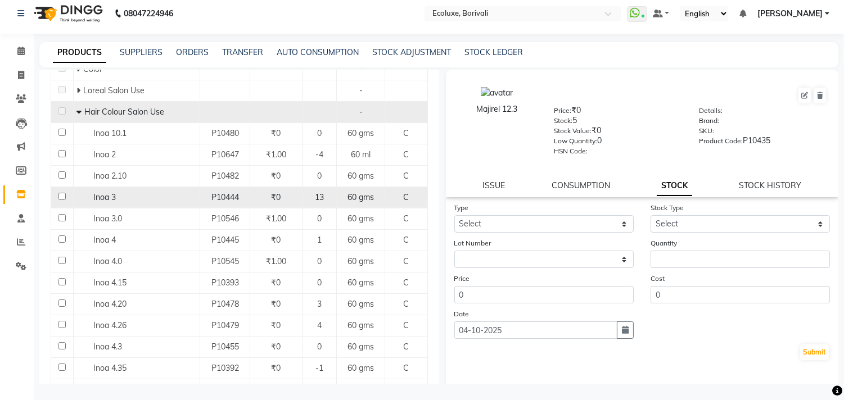
click at [62, 195] on input "checkbox" at bounding box center [61, 196] width 7 height 7
checkbox input "true"
select select
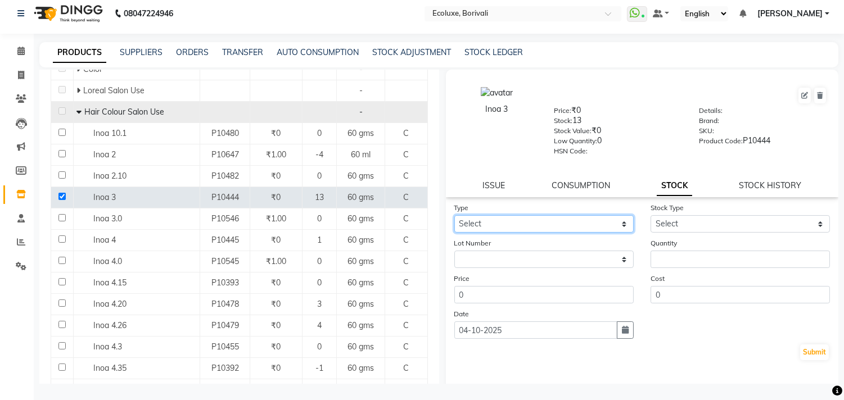
click at [572, 220] on select "Select In Out" at bounding box center [543, 223] width 179 height 17
select select "out"
click at [454, 215] on select "Select In Out" at bounding box center [543, 223] width 179 height 17
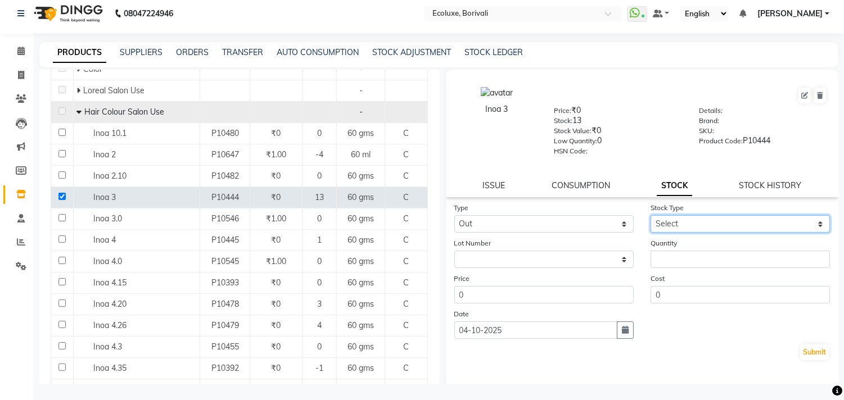
click at [675, 219] on select "Select Internal Use Damaged Expired Adjustment Return Other" at bounding box center [739, 223] width 179 height 17
select select "internal use"
click at [650, 215] on select "Select Internal Use Damaged Expired Adjustment Return Other" at bounding box center [739, 223] width 179 height 17
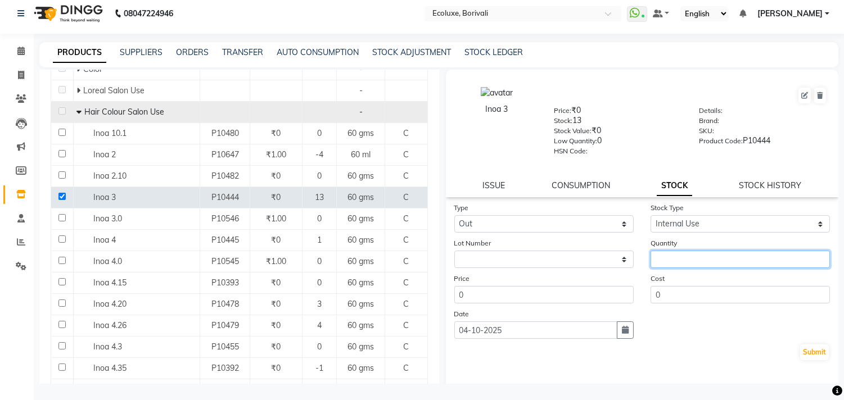
click at [672, 259] on input "number" at bounding box center [739, 259] width 179 height 17
type input "1"
click at [807, 356] on button "Submit" at bounding box center [814, 353] width 29 height 16
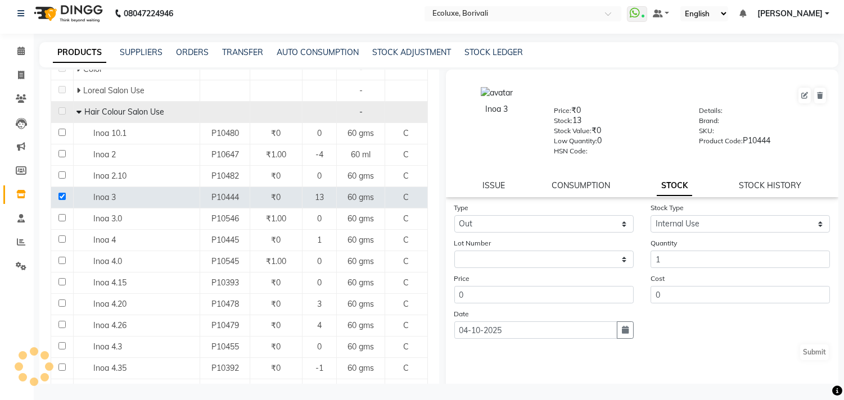
select select
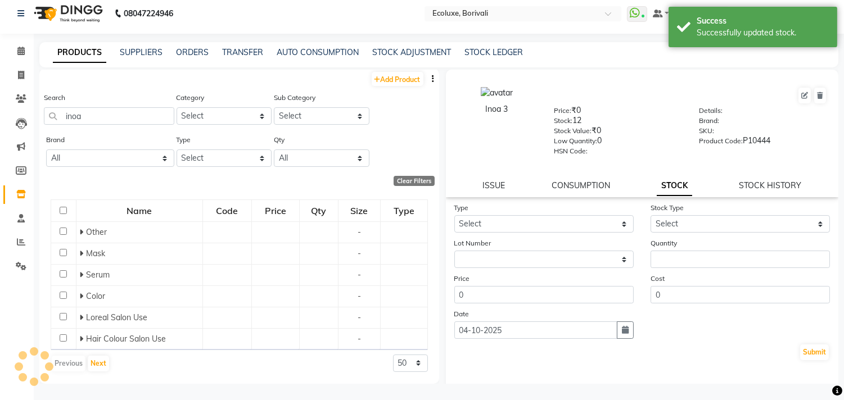
scroll to position [23, 0]
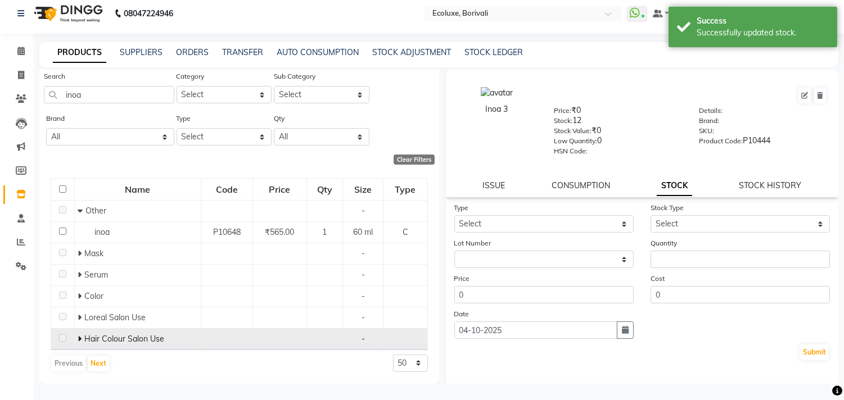
click at [79, 341] on icon at bounding box center [80, 339] width 4 height 8
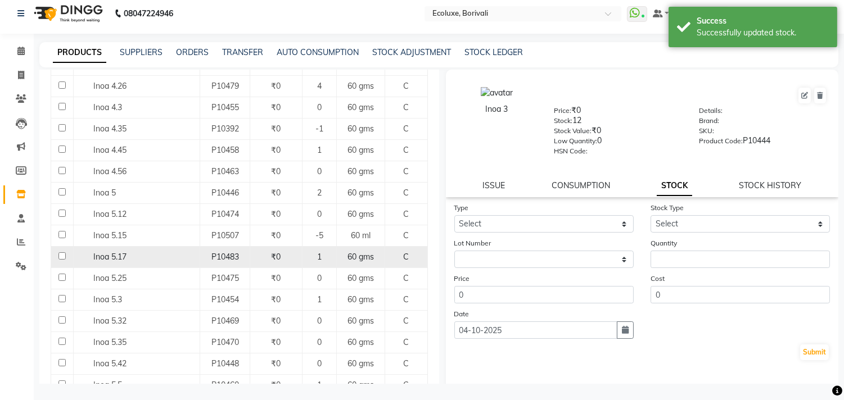
scroll to position [499, 0]
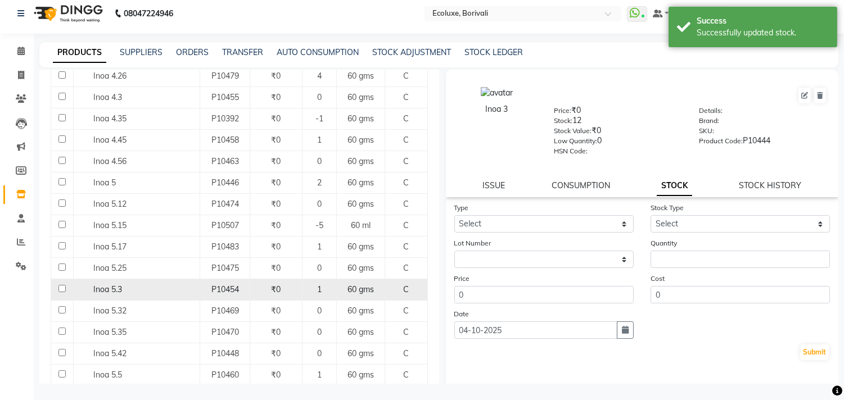
click at [61, 290] on input "checkbox" at bounding box center [61, 288] width 7 height 7
checkbox input "true"
select select
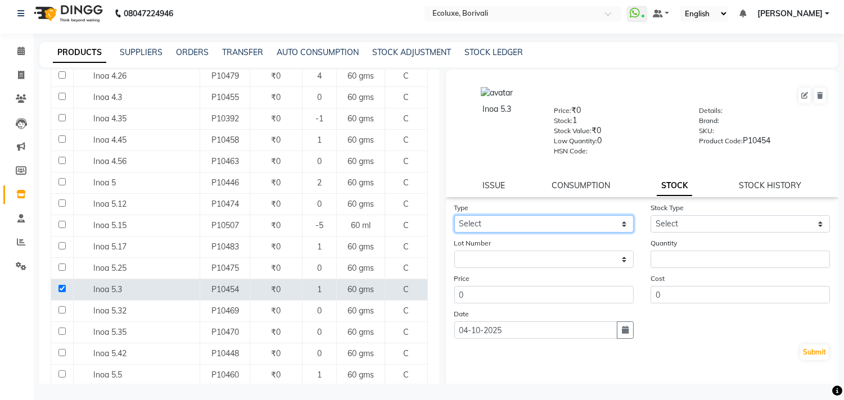
click at [518, 228] on select "Select In Out" at bounding box center [543, 223] width 179 height 17
click at [503, 282] on div "Price 0" at bounding box center [544, 288] width 196 height 31
click at [530, 214] on div "Type Select In Out" at bounding box center [544, 217] width 196 height 31
click at [530, 219] on select "Select In Out" at bounding box center [543, 223] width 179 height 17
select select "out"
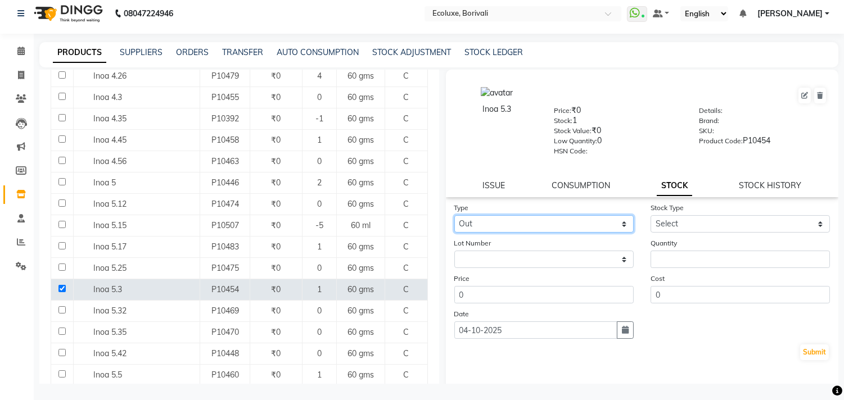
click at [454, 215] on select "Select In Out" at bounding box center [543, 223] width 179 height 17
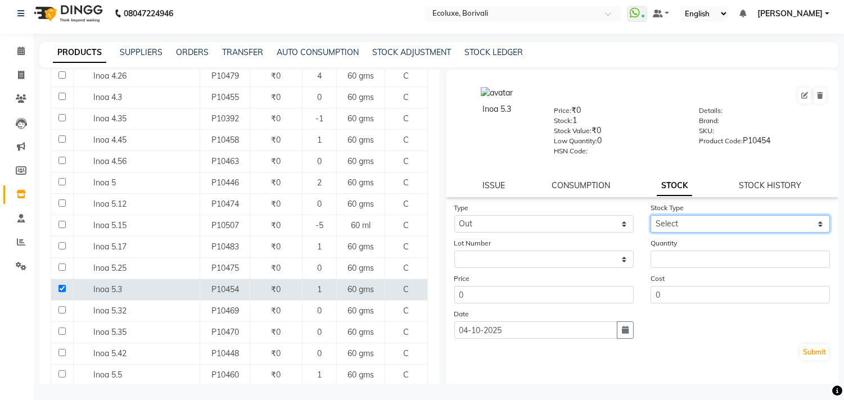
click at [676, 221] on select "Select Internal Use Damaged Expired Adjustment Return Other" at bounding box center [739, 223] width 179 height 17
select select "internal use"
click at [650, 215] on select "Select Internal Use Damaged Expired Adjustment Return Other" at bounding box center [739, 223] width 179 height 17
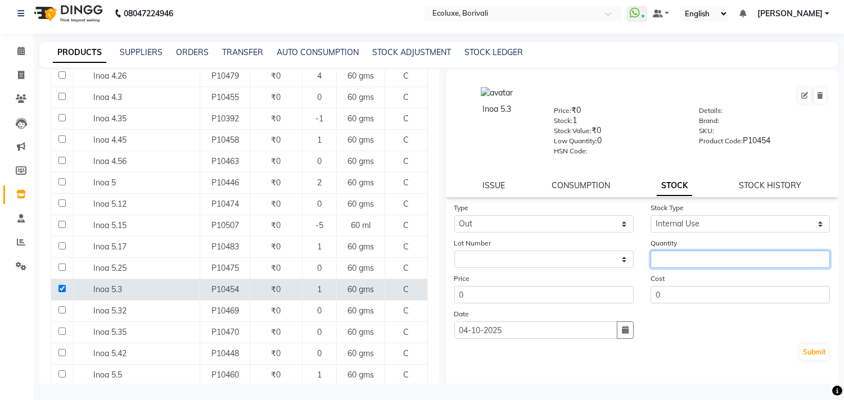
click at [675, 255] on input "number" at bounding box center [739, 259] width 179 height 17
type input "1"
click at [801, 354] on button "Submit" at bounding box center [814, 353] width 29 height 16
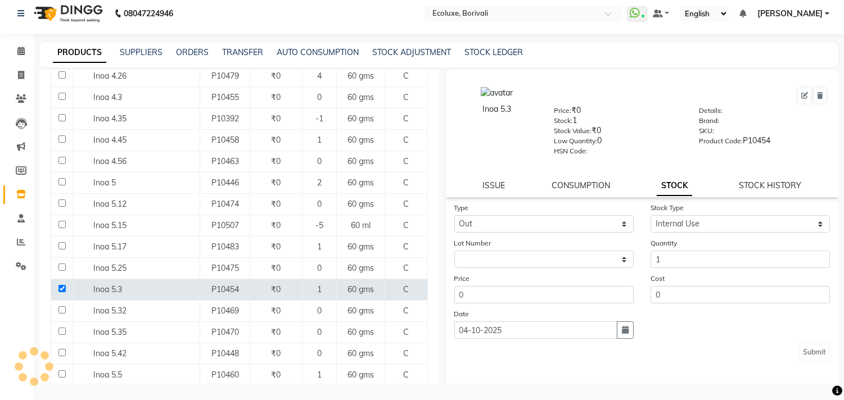
select select
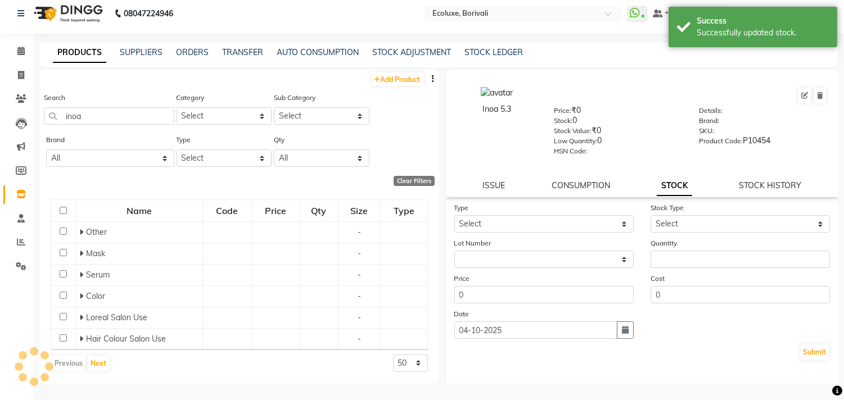
scroll to position [23, 0]
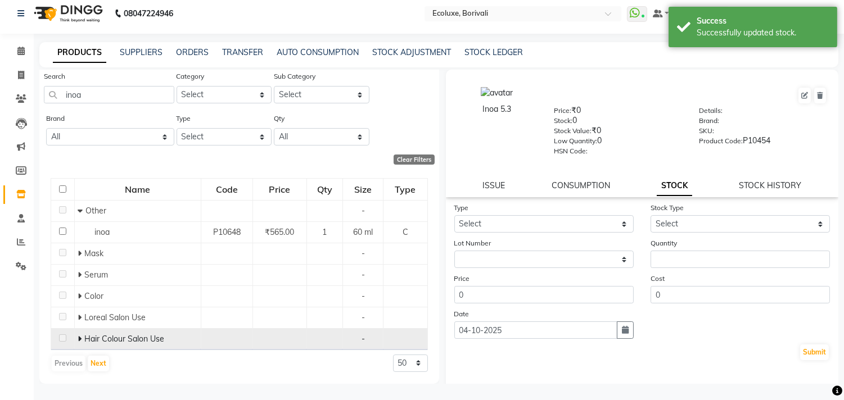
click at [78, 338] on icon at bounding box center [80, 339] width 4 height 8
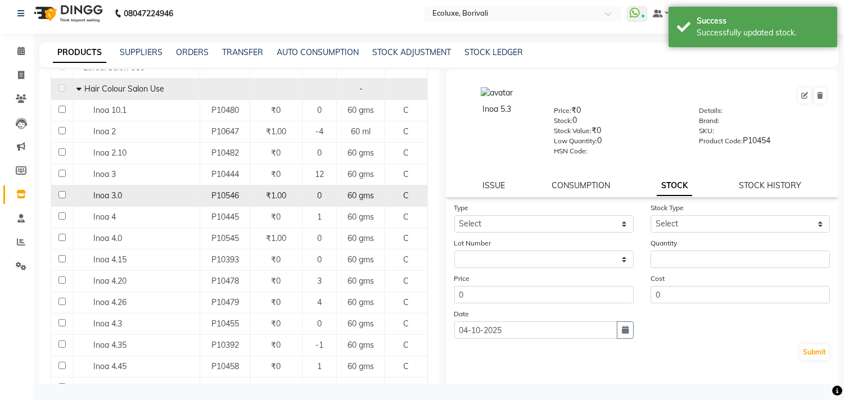
scroll to position [233, 0]
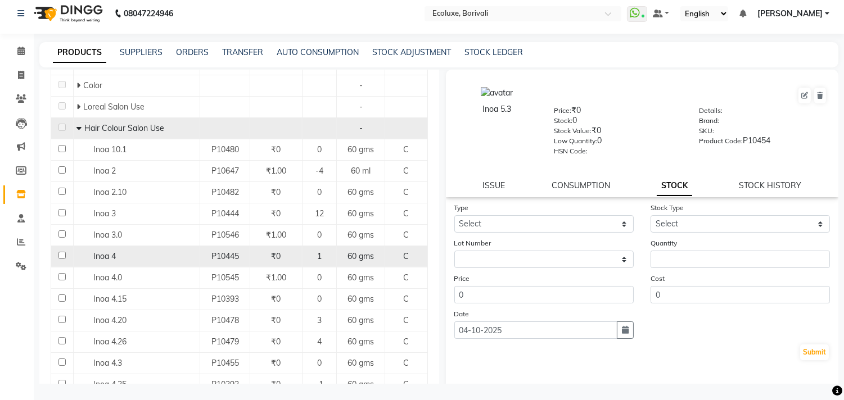
click at [59, 256] on input "checkbox" at bounding box center [61, 255] width 7 height 7
checkbox input "true"
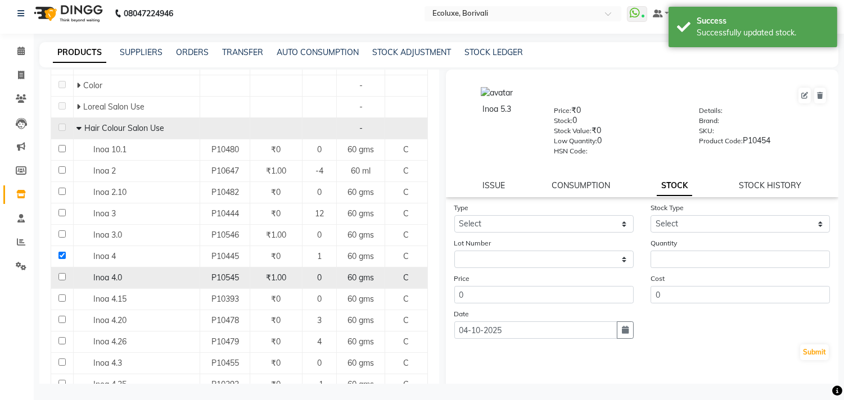
select select
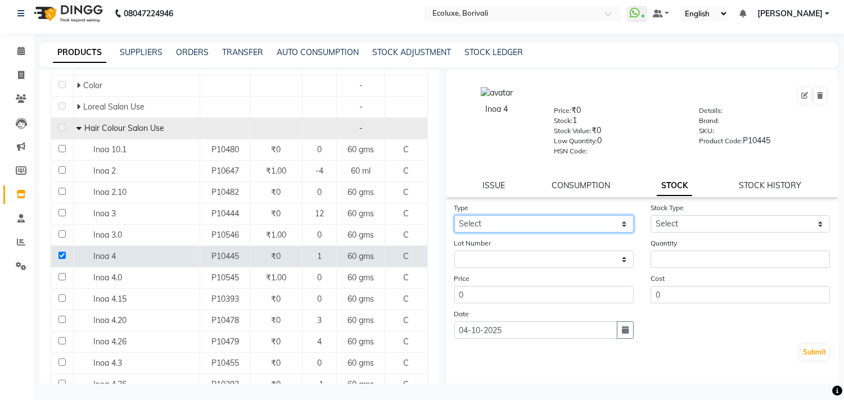
click at [588, 221] on select "Select In Out" at bounding box center [543, 223] width 179 height 17
select select "out"
click at [454, 215] on select "Select In Out" at bounding box center [543, 223] width 179 height 17
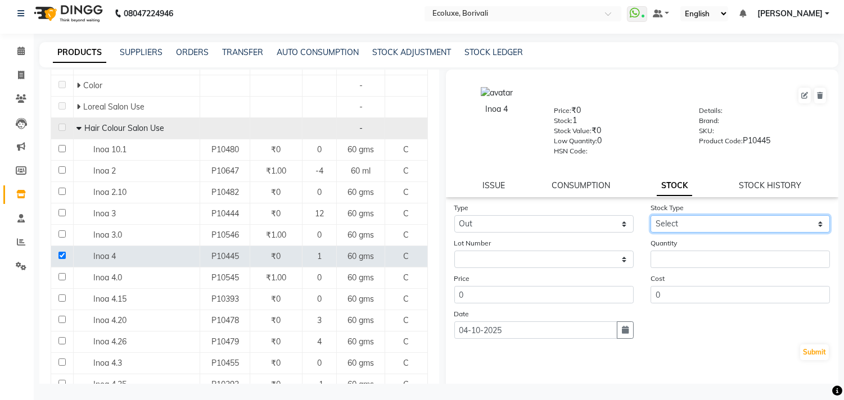
click at [698, 227] on select "Select Internal Use Damaged Expired Adjustment Return Other" at bounding box center [739, 223] width 179 height 17
select select "internal use"
click at [650, 215] on select "Select Internal Use Damaged Expired Adjustment Return Other" at bounding box center [739, 223] width 179 height 17
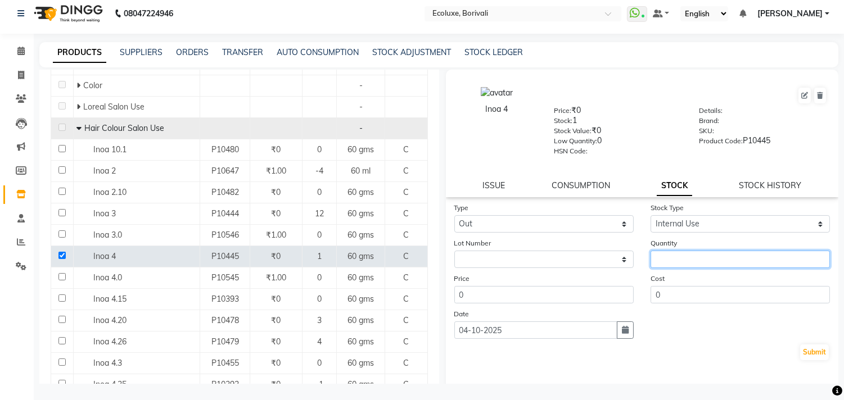
click at [690, 265] on input "number" at bounding box center [739, 259] width 179 height 17
type input "1"
click at [807, 346] on button "Submit" at bounding box center [814, 353] width 29 height 16
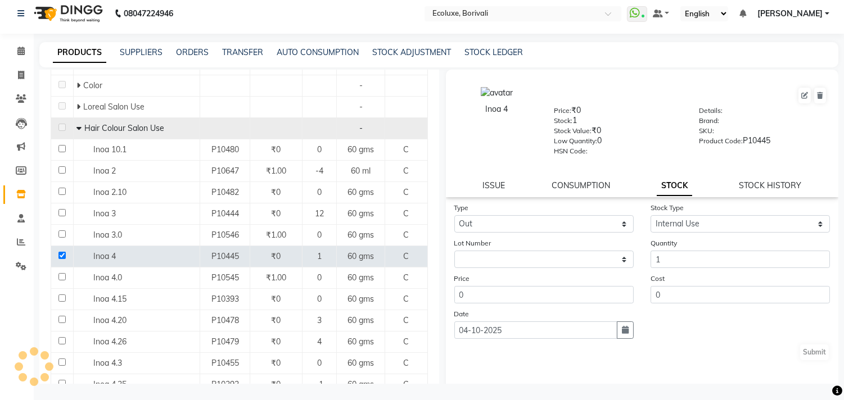
select select
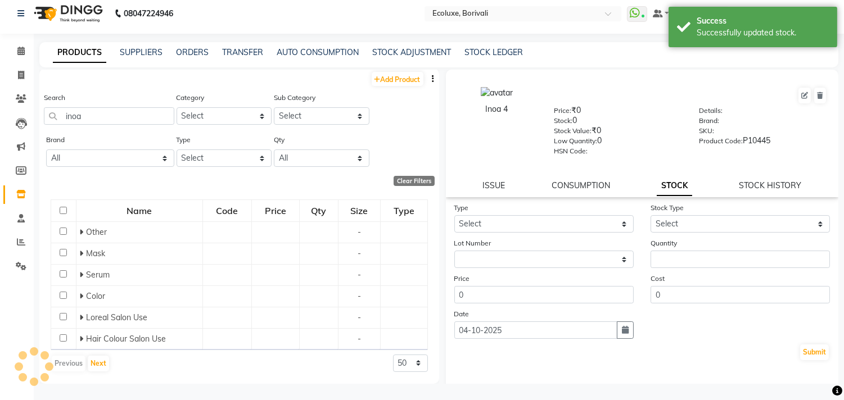
scroll to position [23, 0]
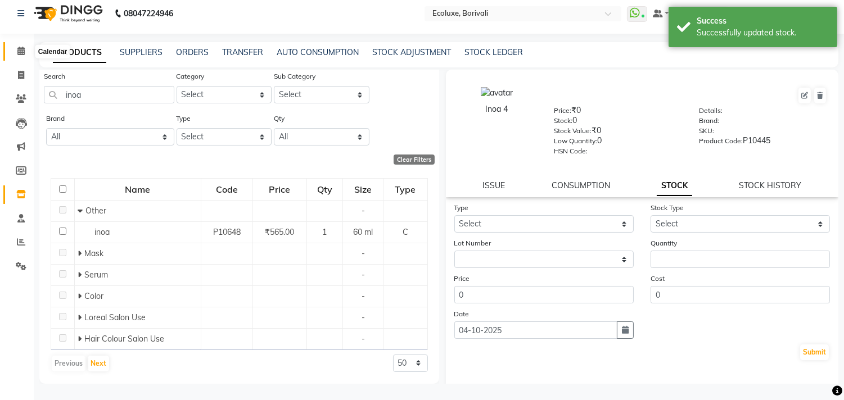
click at [17, 57] on span at bounding box center [21, 51] width 20 height 13
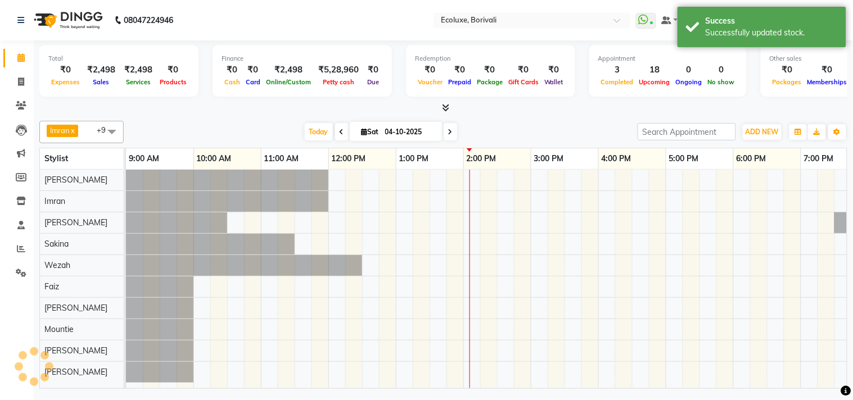
scroll to position [0, 223]
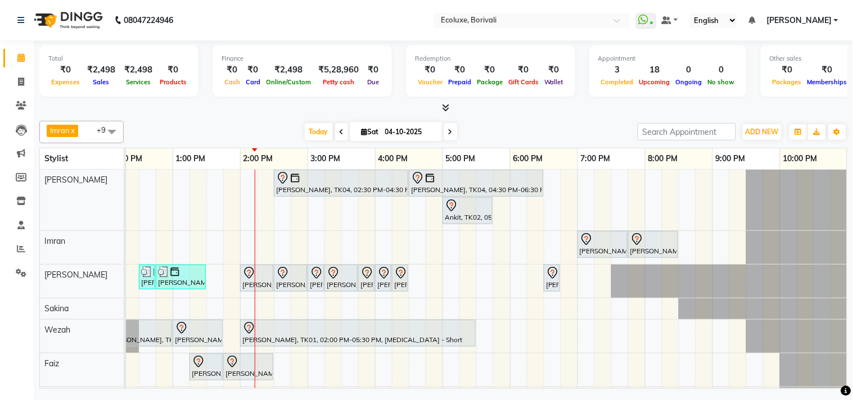
click at [116, 126] on span at bounding box center [112, 131] width 22 height 21
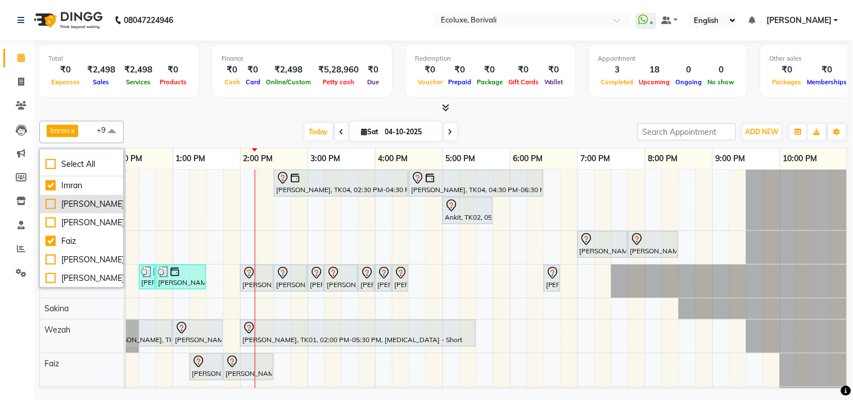
click at [49, 207] on div "[PERSON_NAME]" at bounding box center [82, 204] width 72 height 12
checkbox input "true"
click at [111, 129] on span at bounding box center [112, 131] width 22 height 21
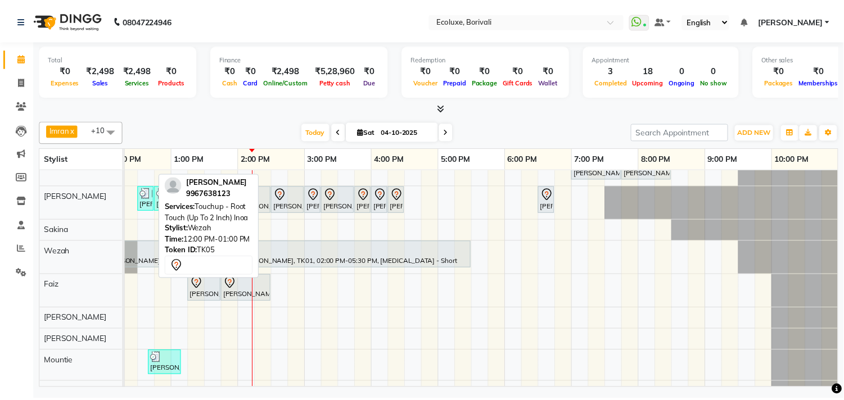
scroll to position [125, 0]
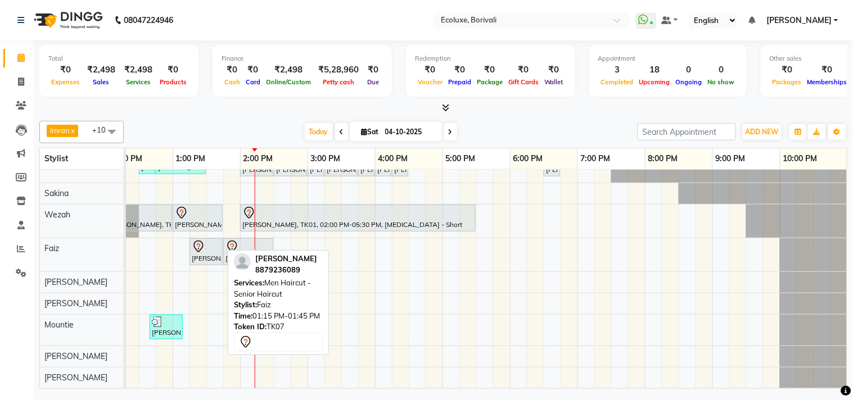
click at [201, 245] on div "Supriya Patil, TK07, 01:15 PM-01:45 PM, Men Haircut - Senior Haircut" at bounding box center [206, 252] width 31 height 24
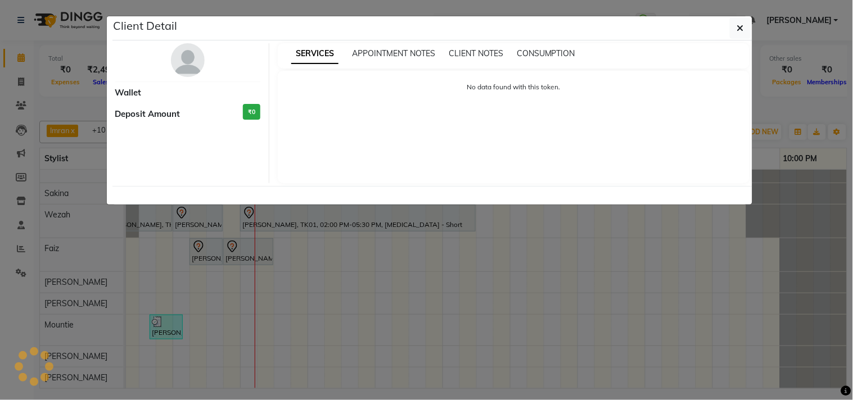
select select "7"
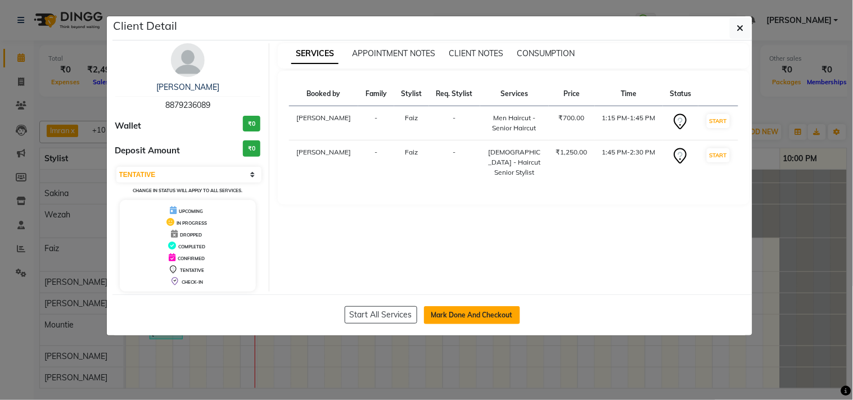
click at [447, 310] on button "Mark Done And Checkout" at bounding box center [472, 315] width 96 height 18
select select "5386"
select select "service"
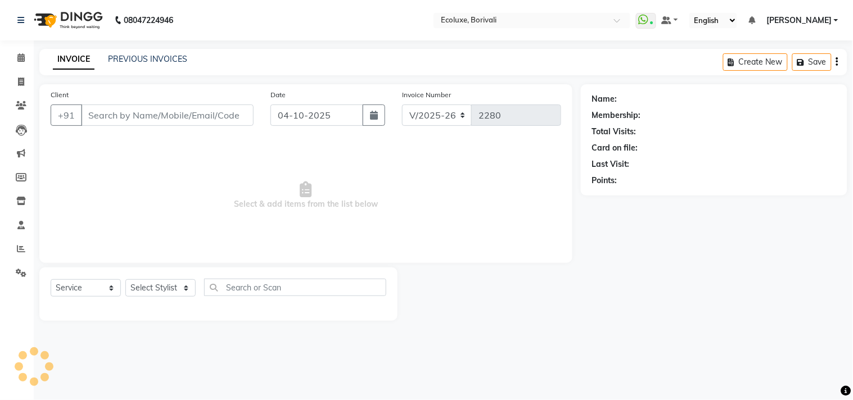
select select "select"
type input "8879236089"
select select "67913"
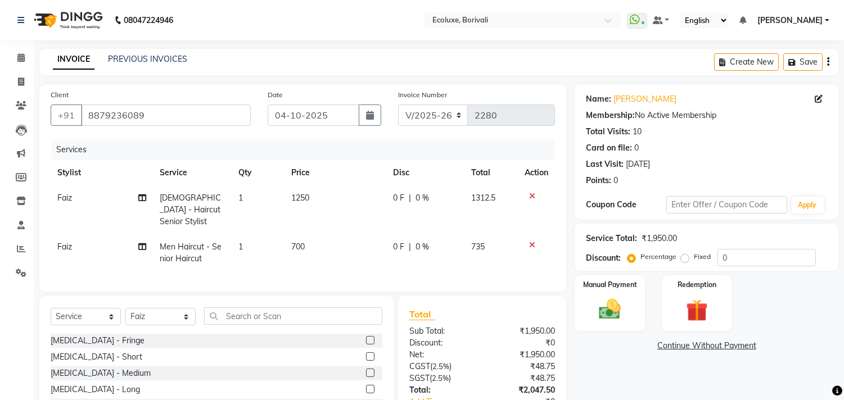
click at [530, 195] on icon at bounding box center [532, 196] width 6 height 8
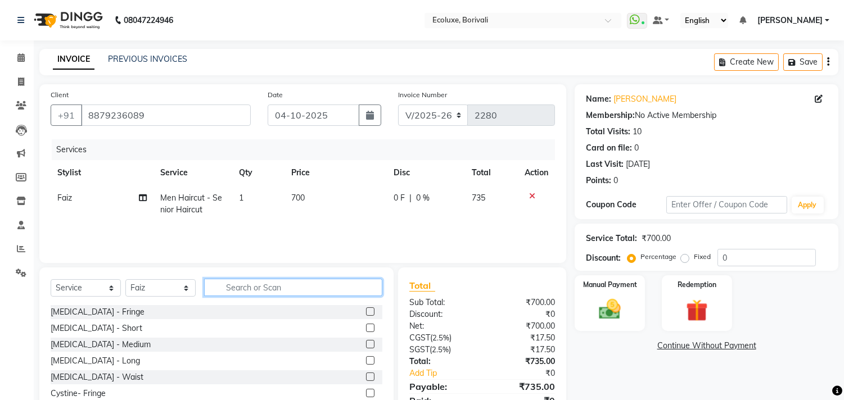
click at [255, 286] on input "text" at bounding box center [293, 287] width 178 height 17
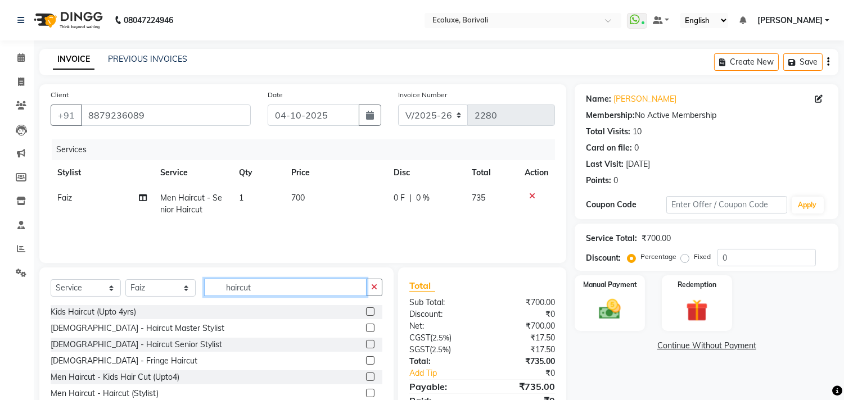
type input "haircut"
click at [366, 311] on label at bounding box center [370, 312] width 8 height 8
click at [366, 311] on input "checkbox" at bounding box center [369, 312] width 7 height 7
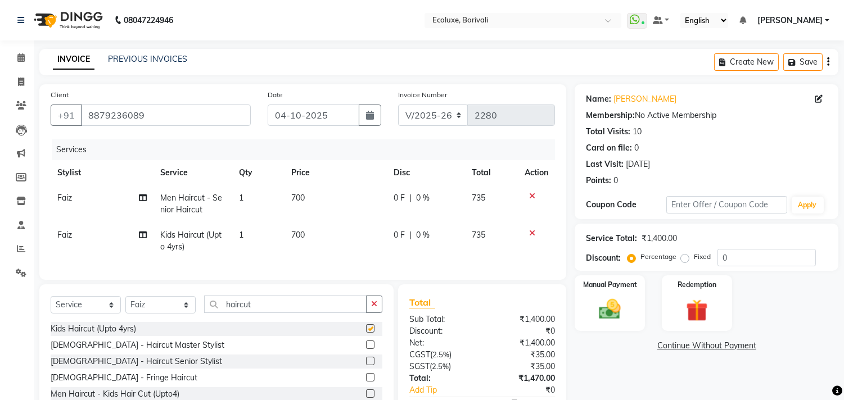
checkbox input "false"
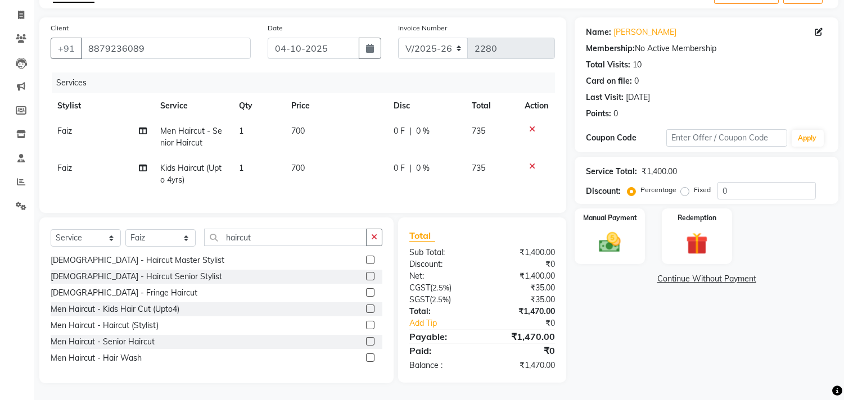
scroll to position [76, 0]
click at [366, 308] on label at bounding box center [370, 309] width 8 height 8
click at [366, 308] on input "checkbox" at bounding box center [369, 309] width 7 height 7
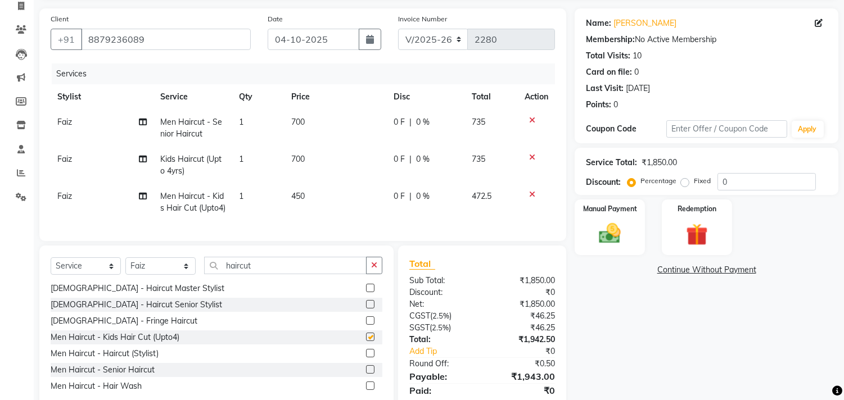
checkbox input "false"
click at [529, 197] on icon at bounding box center [532, 195] width 6 height 8
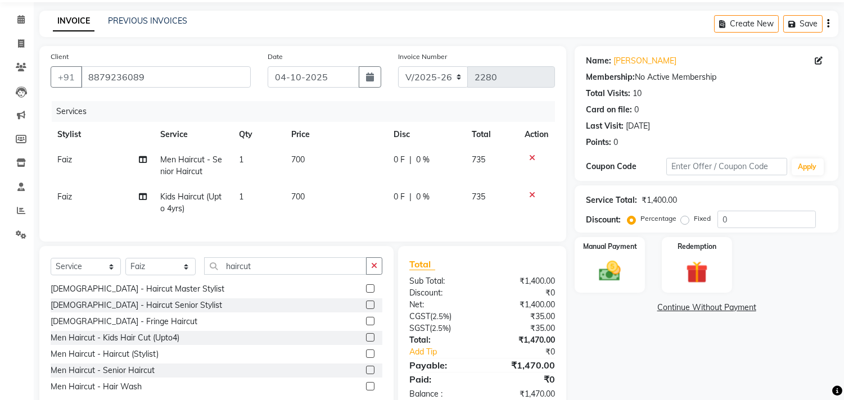
scroll to position [0, 0]
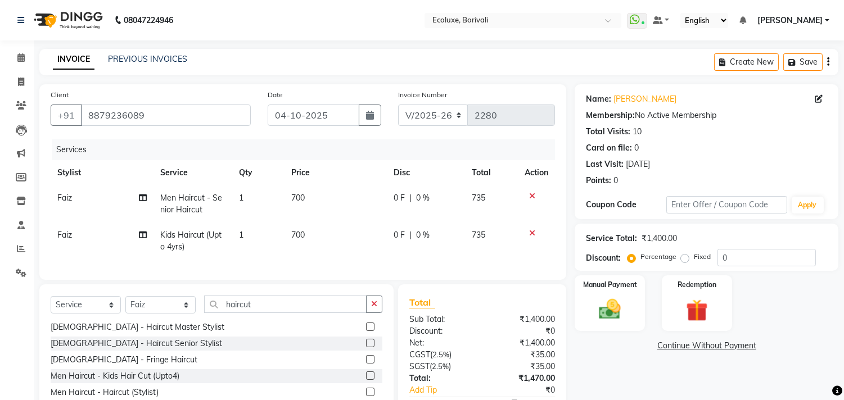
click at [828, 62] on icon "button" at bounding box center [828, 62] width 2 height 1
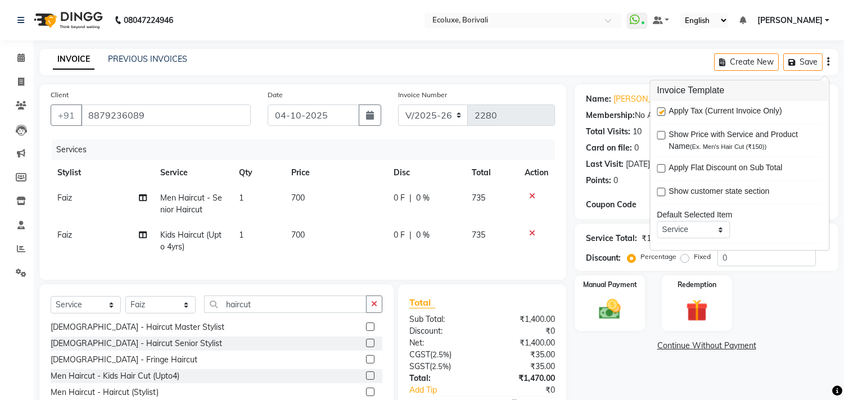
click at [662, 112] on label at bounding box center [661, 111] width 8 height 8
click at [662, 112] on input "checkbox" at bounding box center [660, 112] width 7 height 7
checkbox input "false"
click at [613, 363] on div "Name: Supriya Patil Membership: No Active Membership Total Visits: 10 Card on f…" at bounding box center [711, 267] width 272 height 366
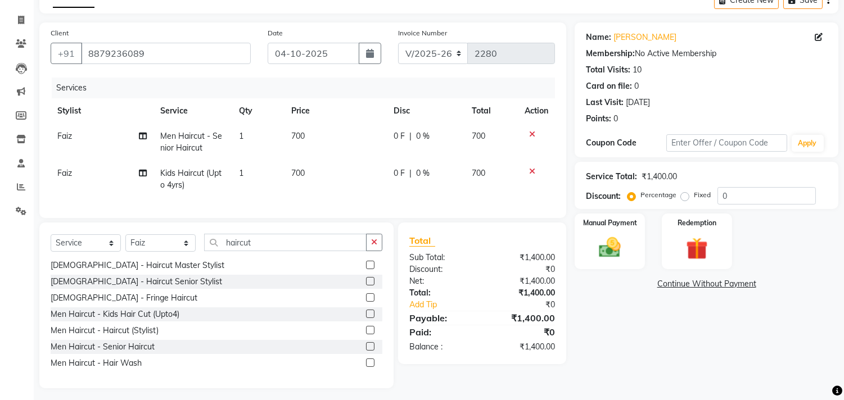
scroll to position [62, 0]
click at [600, 244] on img at bounding box center [609, 247] width 37 height 26
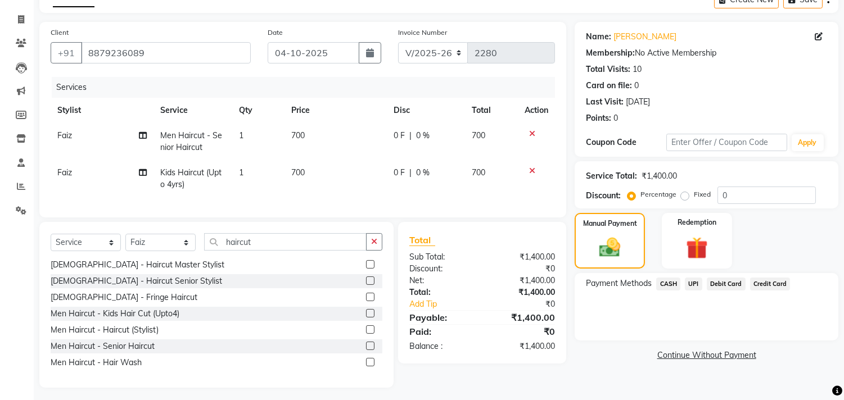
click at [694, 282] on span "UPI" at bounding box center [693, 284] width 17 height 13
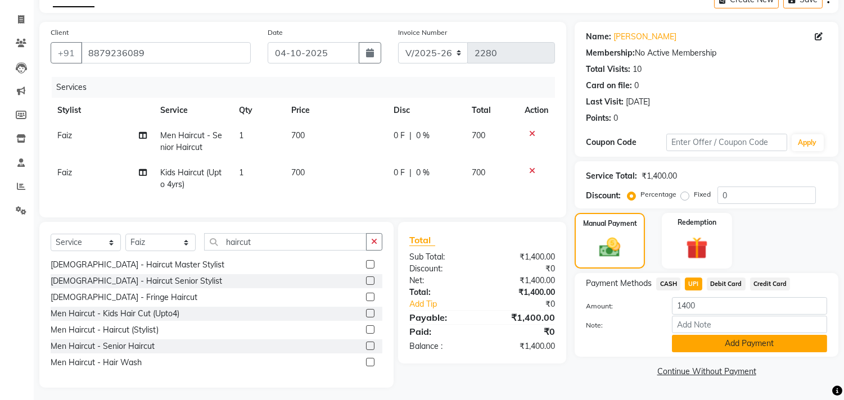
click at [702, 349] on button "Add Payment" at bounding box center [749, 343] width 155 height 17
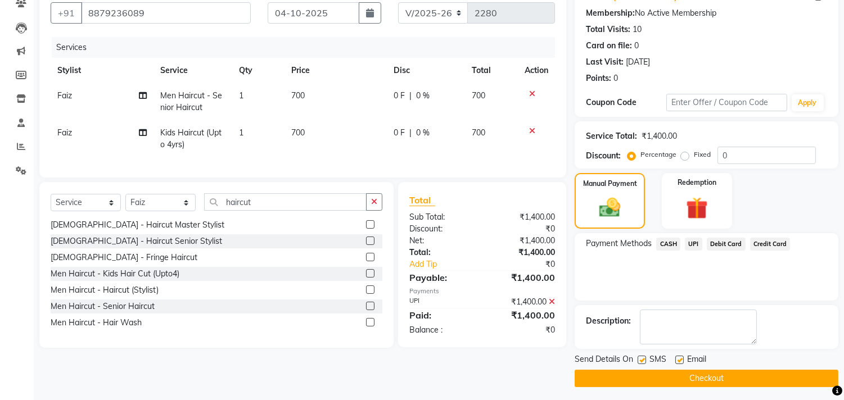
scroll to position [105, 0]
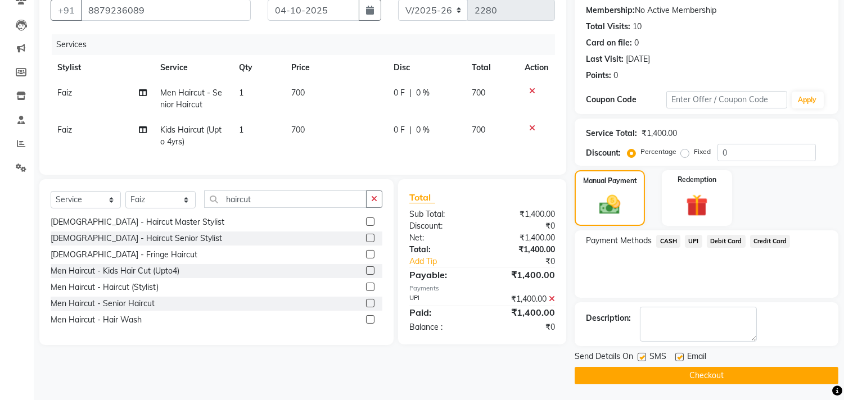
click at [700, 371] on button "Checkout" at bounding box center [707, 375] width 264 height 17
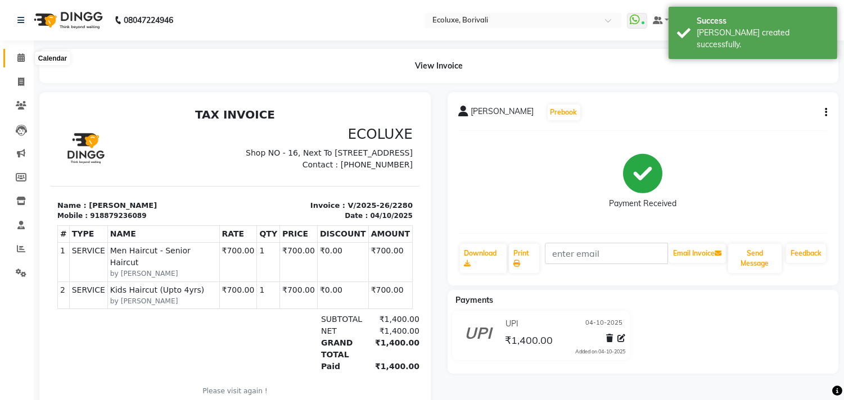
click at [15, 60] on span at bounding box center [21, 58] width 20 height 13
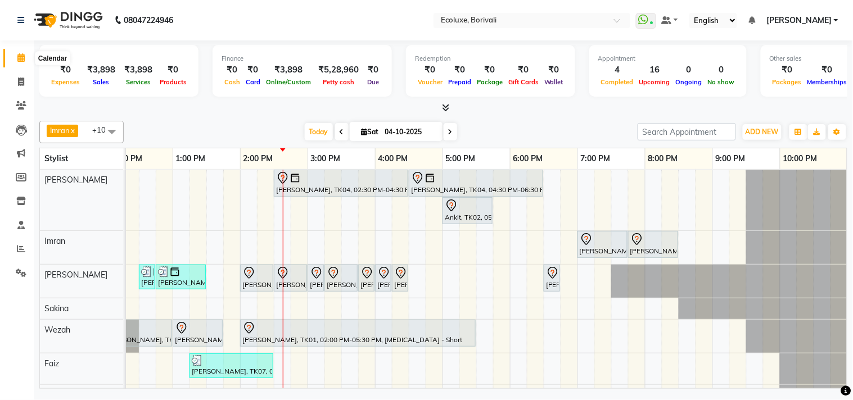
click at [14, 59] on span at bounding box center [21, 58] width 20 height 13
click at [343, 251] on div "Jyostna Patel, TK04, 02:30 PM-04:30 PM, Global - Long (Majirel) Jyostna Patel, …" at bounding box center [375, 336] width 944 height 332
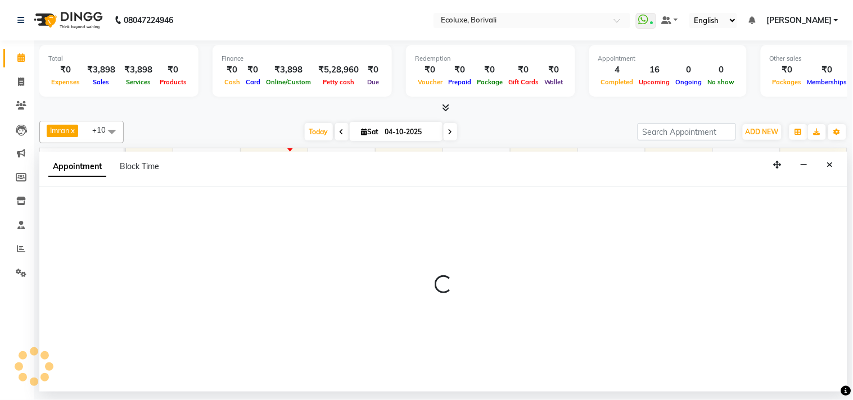
select select "35739"
select select "930"
select select "tentative"
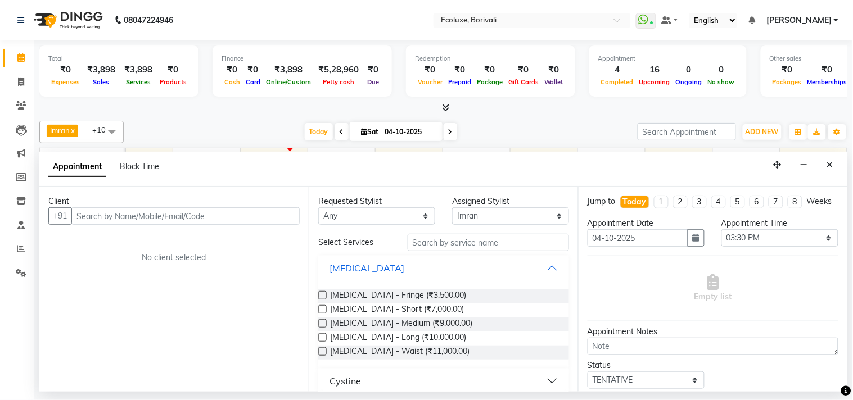
click at [162, 214] on input "text" at bounding box center [185, 215] width 228 height 17
click at [167, 215] on input "text" at bounding box center [185, 215] width 228 height 17
drag, startPoint x: 826, startPoint y: 165, endPoint x: 518, endPoint y: 160, distance: 308.7
click at [821, 165] on div "Appointment Block Time" at bounding box center [443, 169] width 808 height 35
click at [828, 164] on button "Close" at bounding box center [830, 164] width 16 height 17
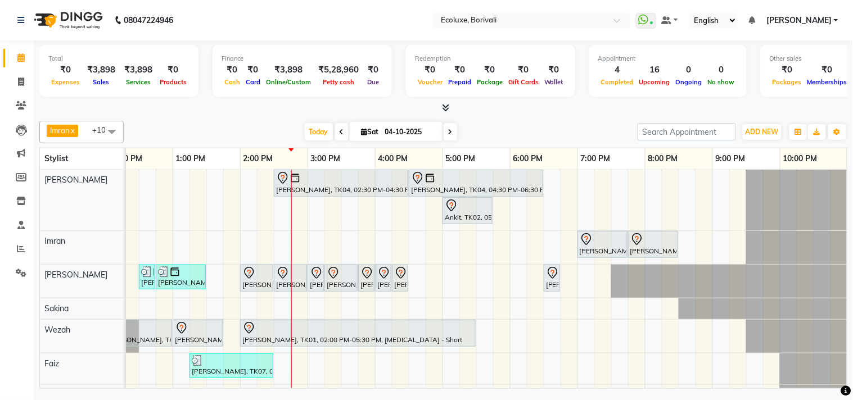
click at [449, 133] on icon at bounding box center [450, 132] width 4 height 7
type input "05-10-2025"
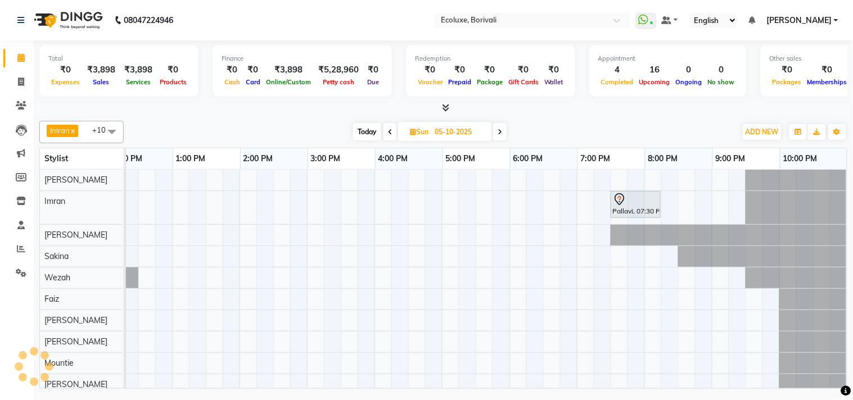
scroll to position [0, 223]
click at [315, 209] on div "Pallavi, 07:30 PM-08:15 PM, [DEMOGRAPHIC_DATA] - Haircut Master Stylist" at bounding box center [375, 293] width 944 height 247
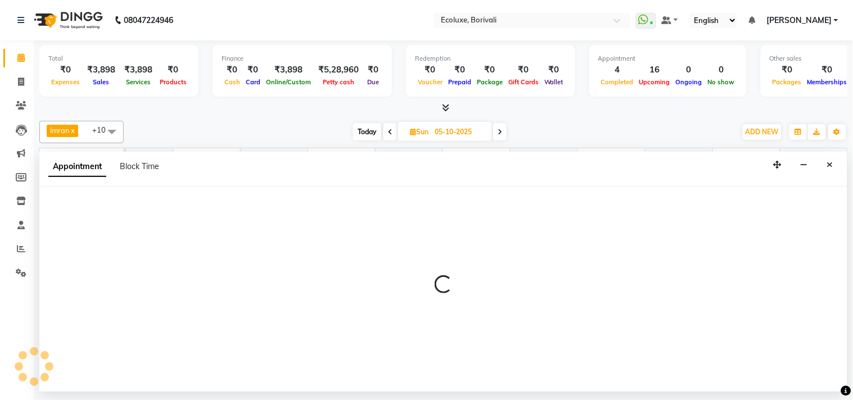
select select "35739"
select select "900"
select select "tentative"
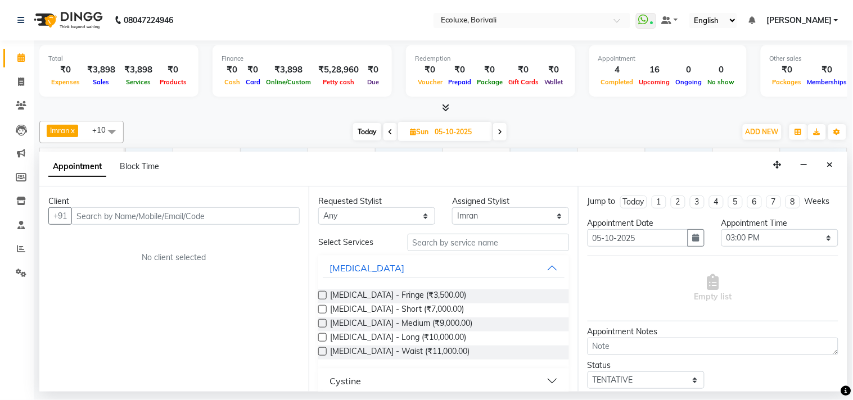
click at [271, 209] on input "text" at bounding box center [185, 215] width 228 height 17
click at [272, 214] on input "text" at bounding box center [185, 215] width 228 height 17
click at [227, 216] on input "text" at bounding box center [185, 215] width 228 height 17
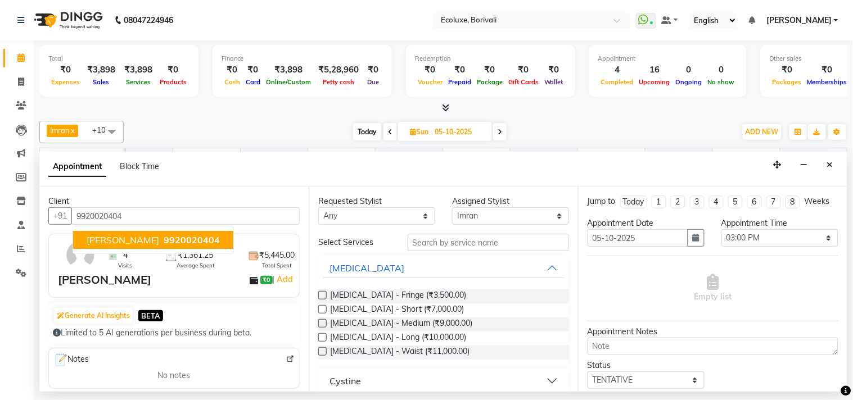
click at [197, 243] on span "9920020404" at bounding box center [192, 239] width 56 height 11
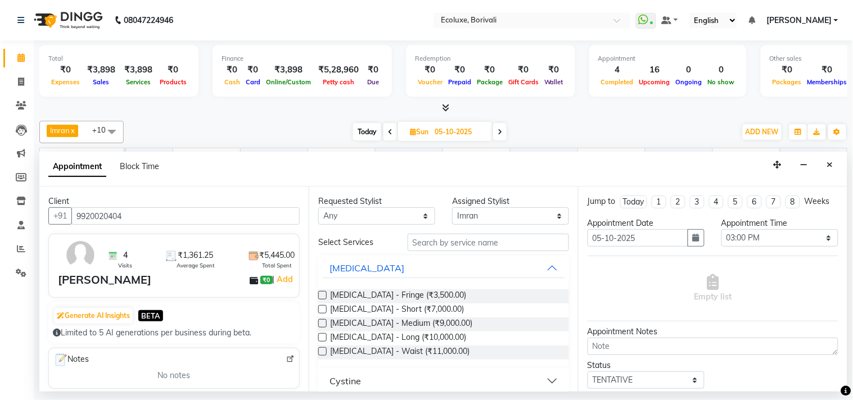
type input "9920020404"
drag, startPoint x: 478, startPoint y: 229, endPoint x: 459, endPoint y: 265, distance: 40.5
click at [478, 231] on div "Requested Stylist Any Alisha Sasankar Daksha Makwana Faiz Gazala Baig Harshada …" at bounding box center [443, 289] width 269 height 205
click at [462, 234] on input "text" at bounding box center [488, 242] width 161 height 17
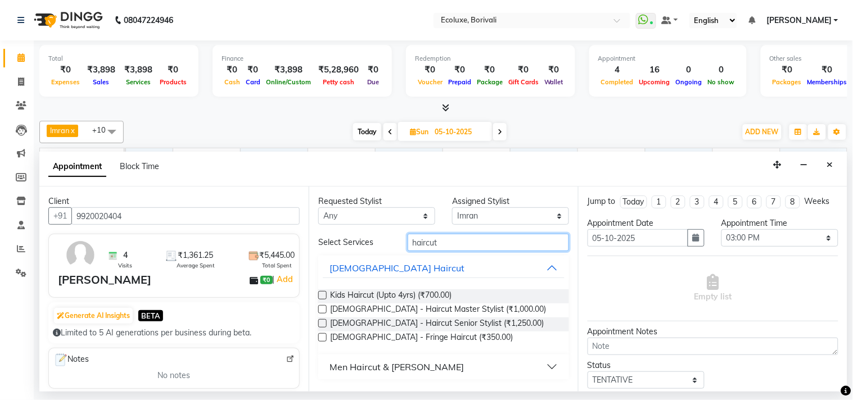
type input "haircut"
click at [333, 369] on div "Men Haircut & Beard" at bounding box center [396, 366] width 134 height 13
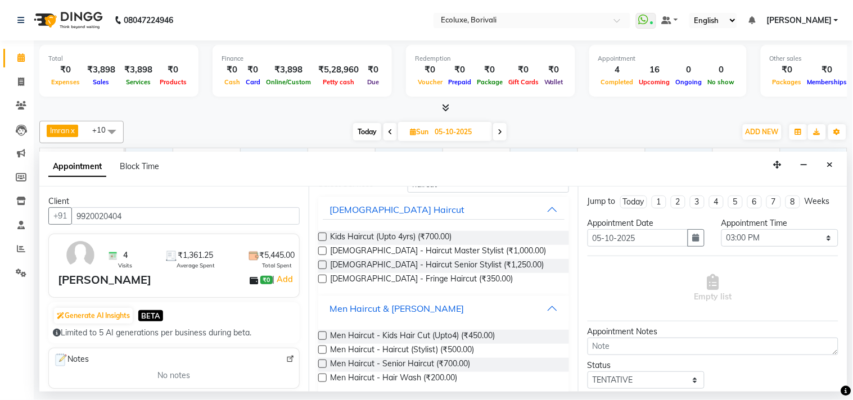
scroll to position [70, 0]
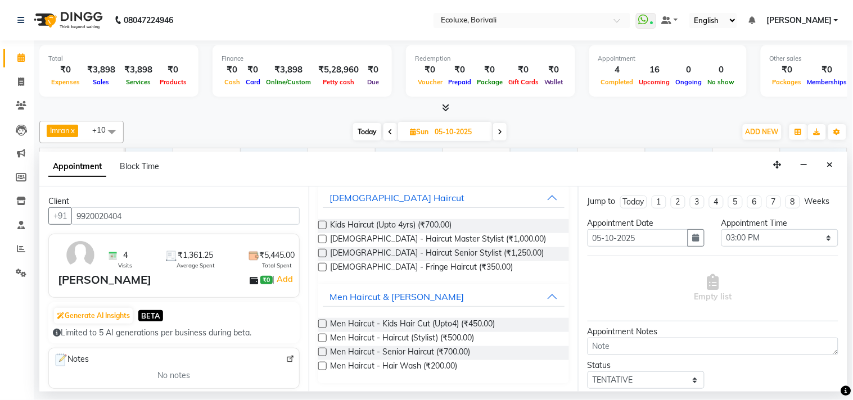
click at [324, 351] on label at bounding box center [322, 352] width 8 height 8
click at [324, 351] on input "checkbox" at bounding box center [321, 353] width 7 height 7
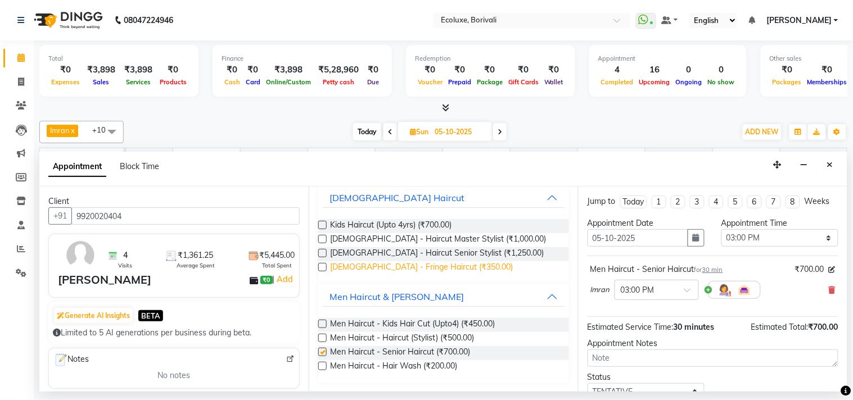
scroll to position [38, 0]
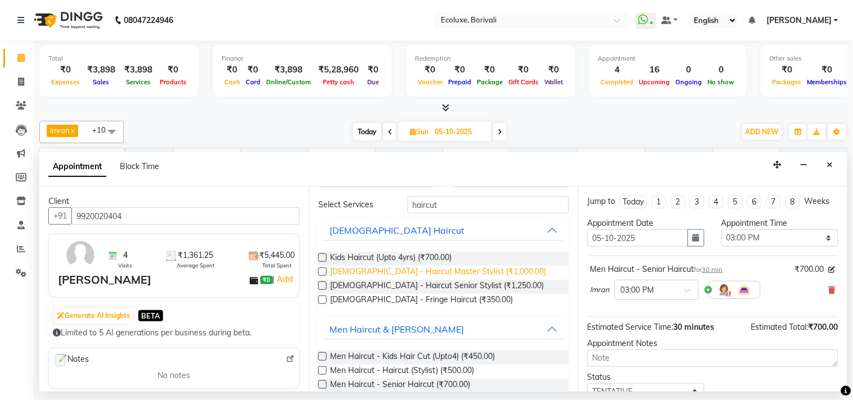
checkbox input "false"
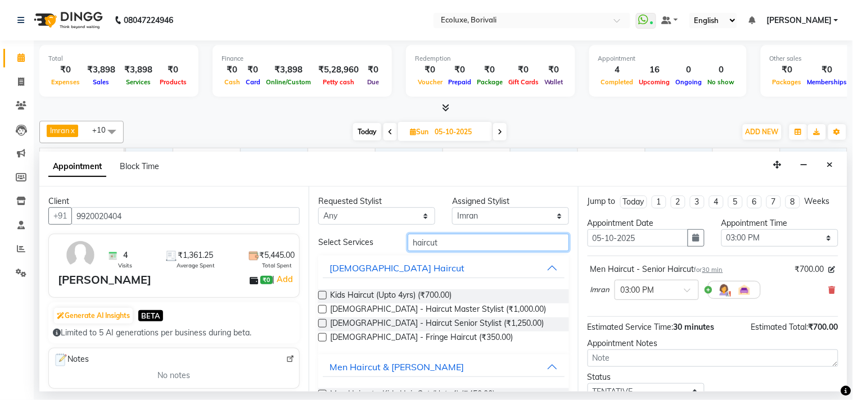
click at [486, 243] on input "haircut" at bounding box center [488, 242] width 161 height 17
type input "h"
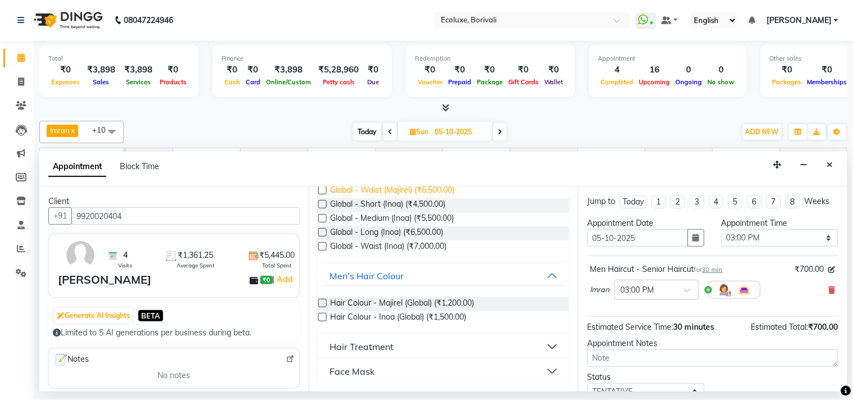
scroll to position [148, 0]
type input "glo"
click at [323, 317] on label at bounding box center [322, 317] width 8 height 8
click at [323, 317] on input "checkbox" at bounding box center [321, 317] width 7 height 7
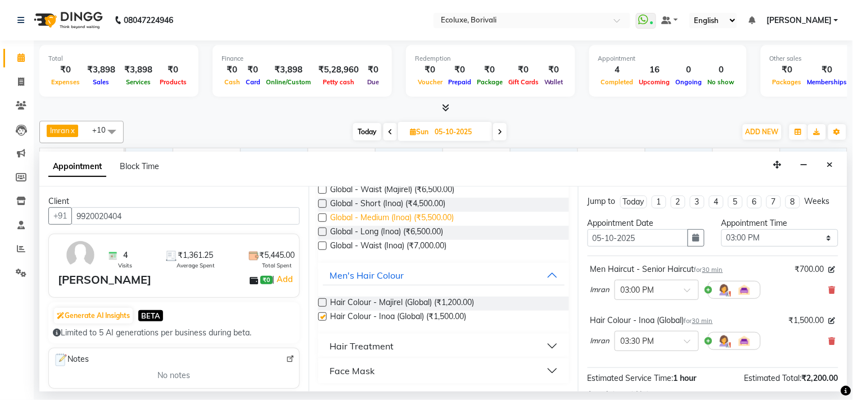
checkbox input "false"
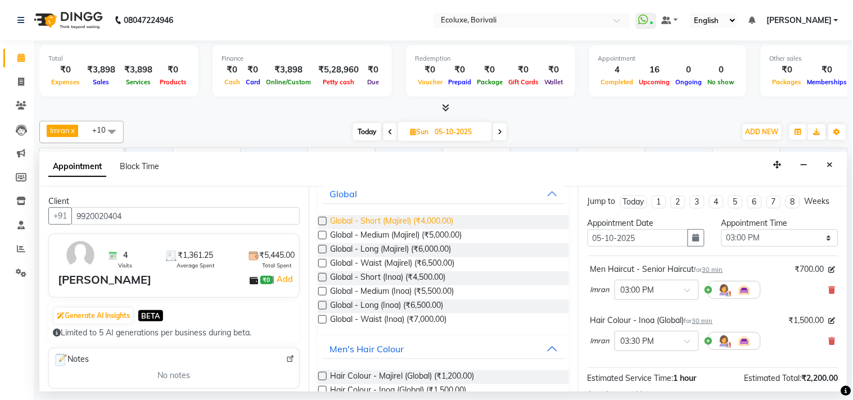
scroll to position [23, 0]
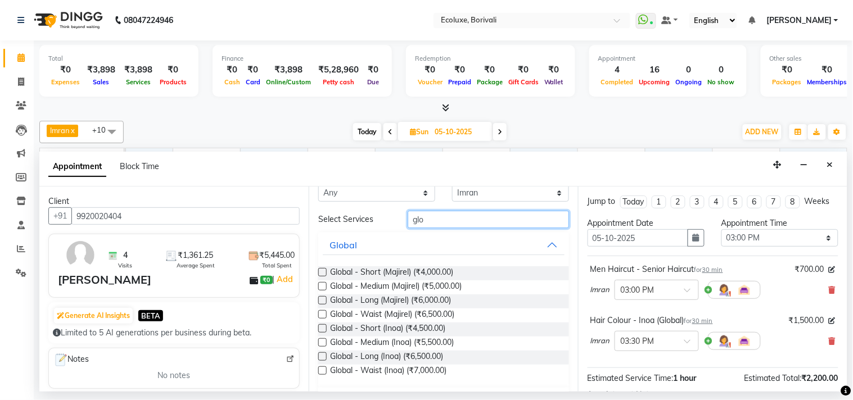
click at [467, 223] on input "glo" at bounding box center [488, 219] width 161 height 17
type input "g"
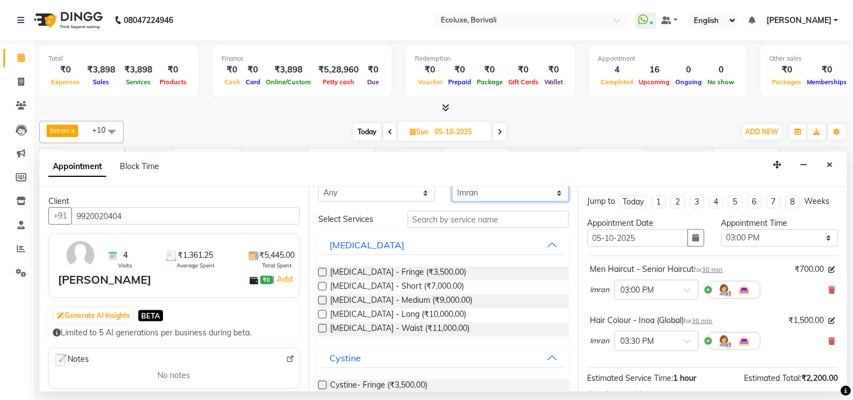
scroll to position [20, 0]
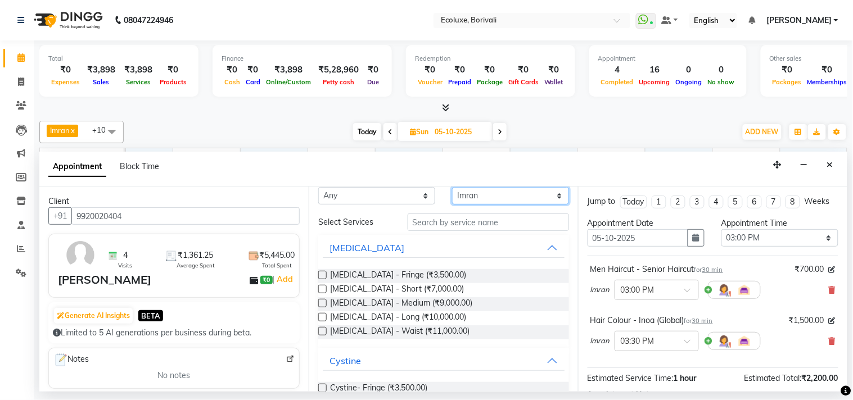
drag, startPoint x: 474, startPoint y: 188, endPoint x: 471, endPoint y: 201, distance: 13.2
click at [480, 189] on select "Select Alisha Sasankar Daksha Makwana Faiz Gazala Baig Harshada Pawar Imran Kam…" at bounding box center [510, 195] width 117 height 17
select select "75670"
click at [452, 205] on select "Select Alisha Sasankar Daksha Makwana Faiz Gazala Baig Harshada Pawar Imran Kam…" at bounding box center [510, 195] width 117 height 17
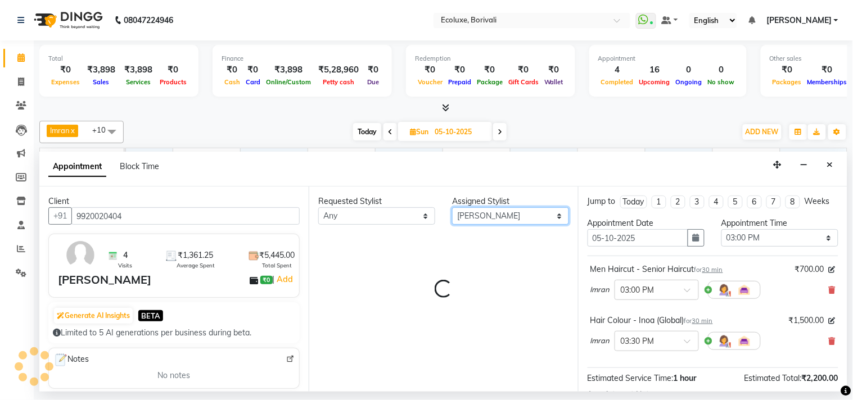
scroll to position [0, 0]
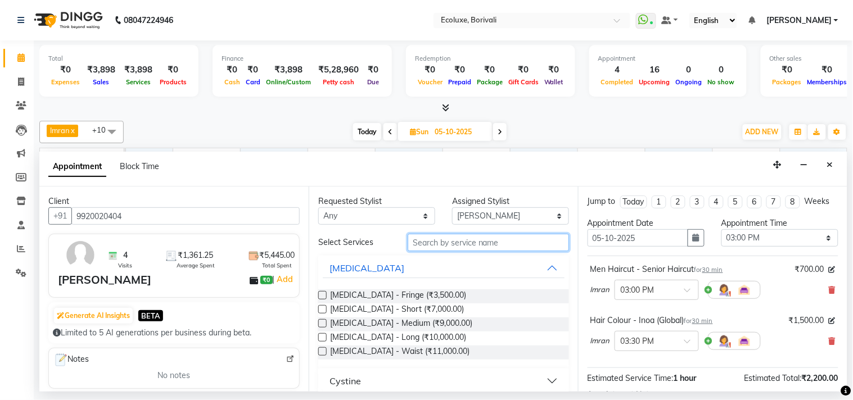
click at [447, 243] on input "text" at bounding box center [488, 242] width 161 height 17
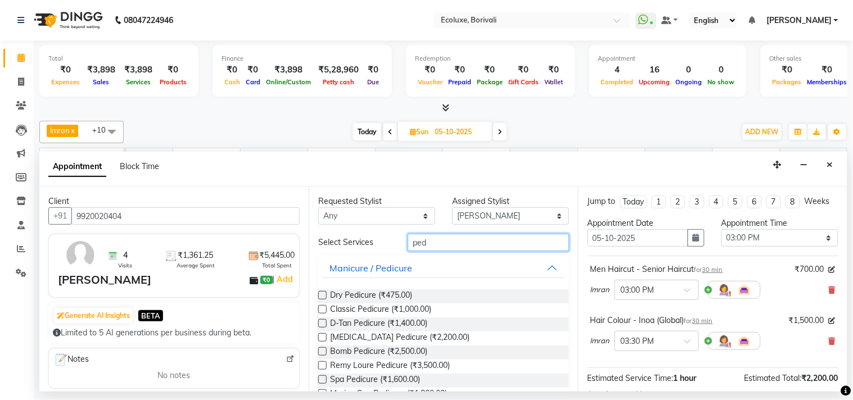
type input "ped"
click at [324, 310] on label at bounding box center [322, 309] width 8 height 8
click at [324, 310] on input "checkbox" at bounding box center [321, 310] width 7 height 7
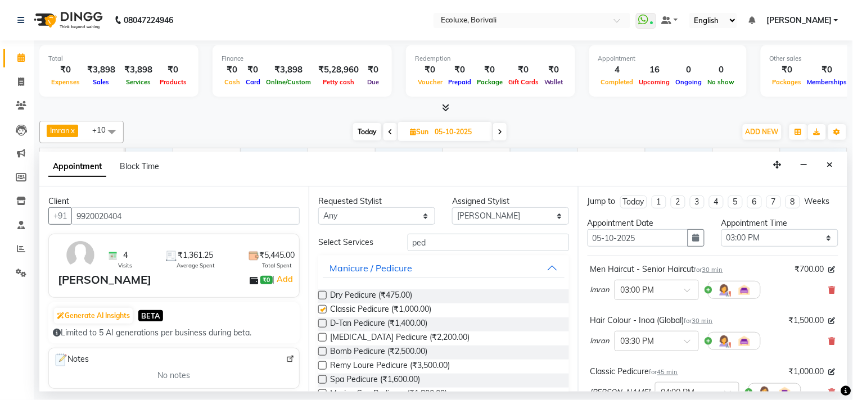
checkbox input "false"
click at [445, 243] on input "ped" at bounding box center [488, 242] width 161 height 17
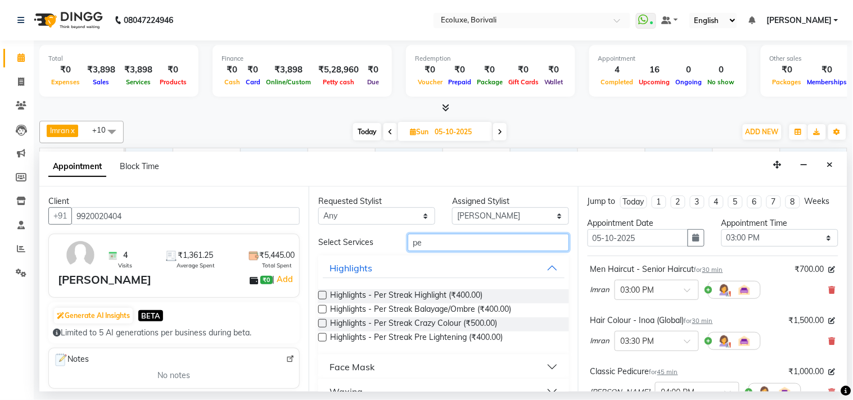
type input "p"
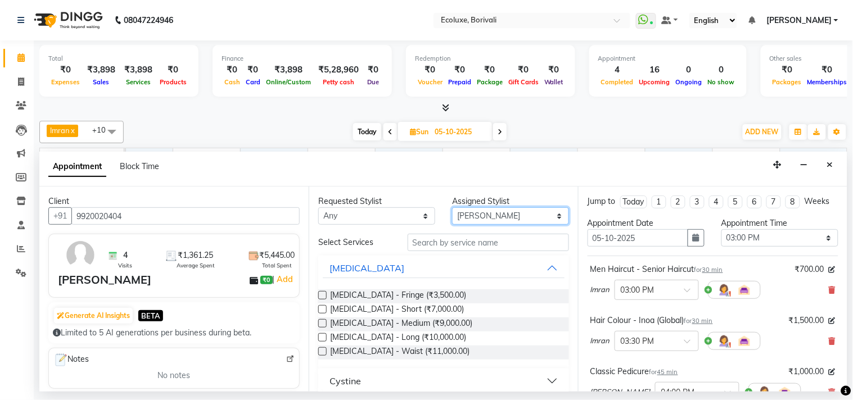
click at [455, 212] on select "Select Alisha Sasankar Daksha Makwana Faiz Gazala Baig Harshada Pawar Imran Kam…" at bounding box center [510, 215] width 117 height 17
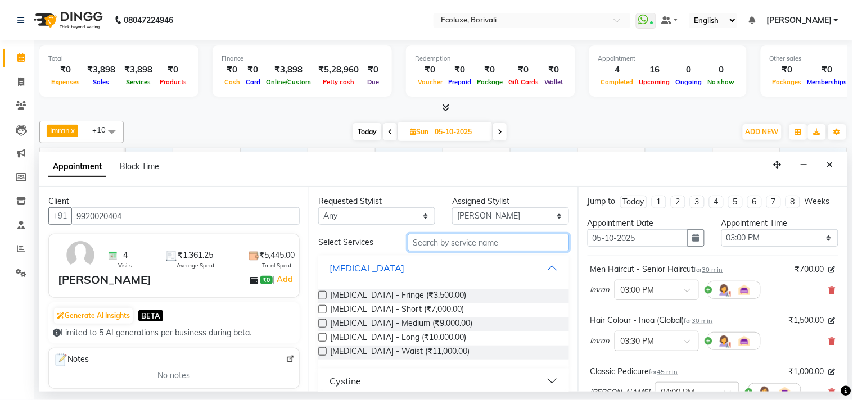
click at [456, 245] on input "text" at bounding box center [488, 242] width 161 height 17
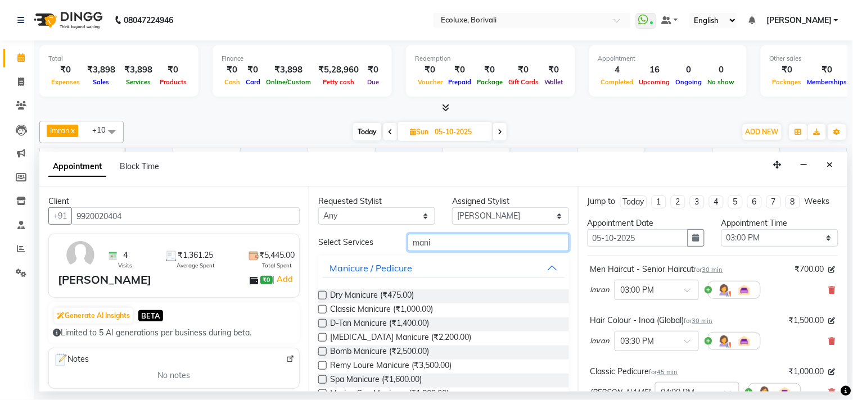
type input "mani"
click at [321, 312] on label at bounding box center [322, 309] width 8 height 8
click at [321, 312] on input "checkbox" at bounding box center [321, 310] width 7 height 7
checkbox input "false"
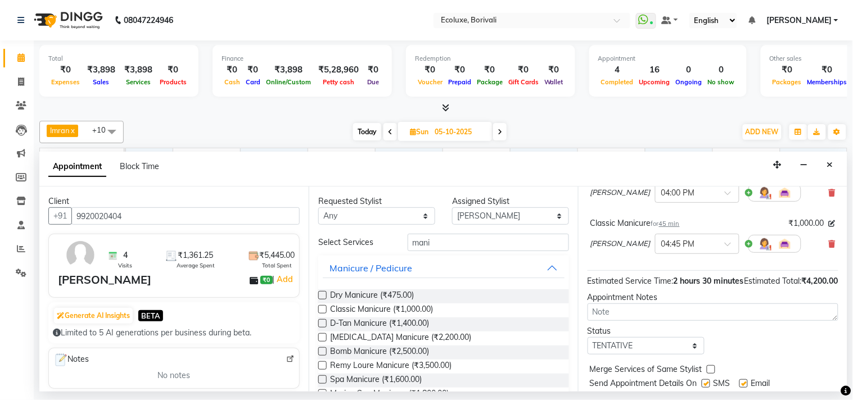
scroll to position [250, 0]
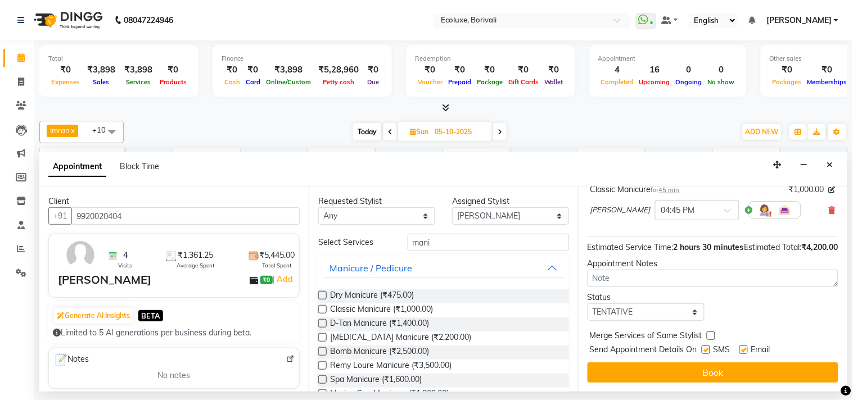
click at [628, 366] on div "Jump to Today 1 2 3 4 5 6 7 8 Weeks Appointment Date 05-10-2025 Appointment Tim…" at bounding box center [712, 289] width 269 height 205
click at [629, 373] on button "Book" at bounding box center [712, 373] width 251 height 20
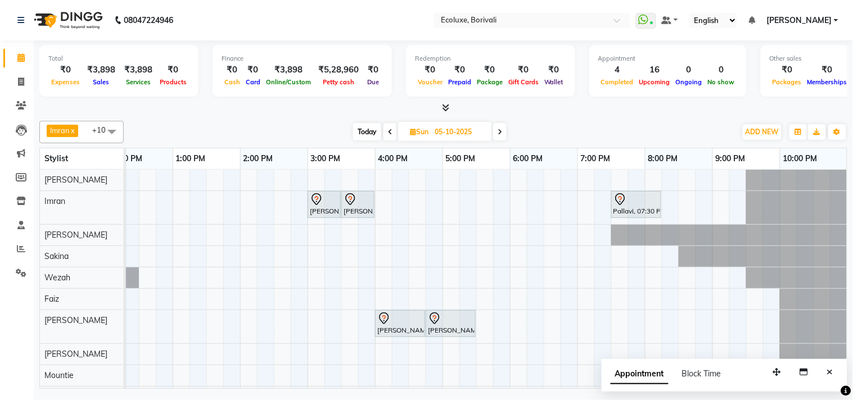
click at [369, 131] on span "Today" at bounding box center [367, 131] width 28 height 17
type input "04-10-2025"
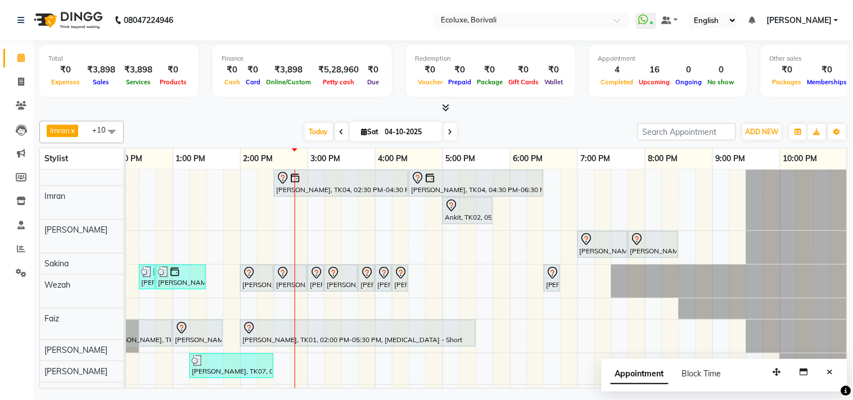
scroll to position [0, 0]
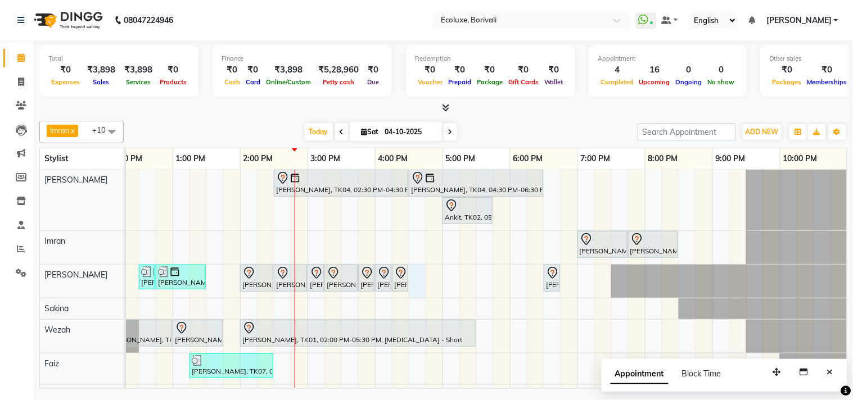
click at [419, 273] on div "Jyostna Patel, TK04, 02:30 PM-04:30 PM, Global - Long (Majirel) Jyostna Patel, …" at bounding box center [375, 336] width 944 height 332
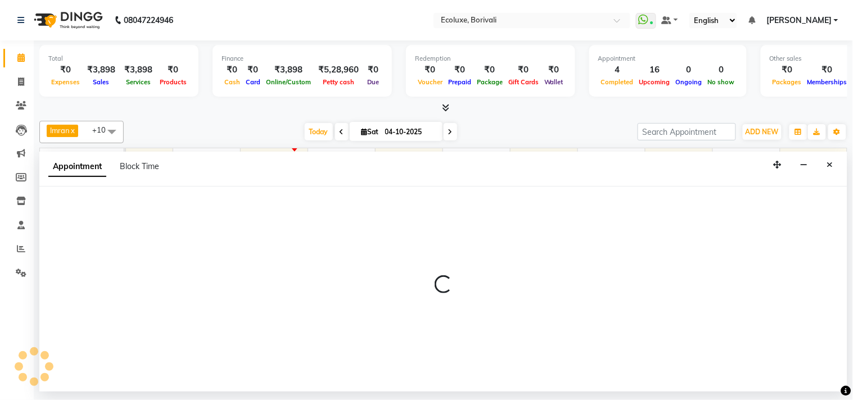
select select "36344"
select select "990"
select select "tentative"
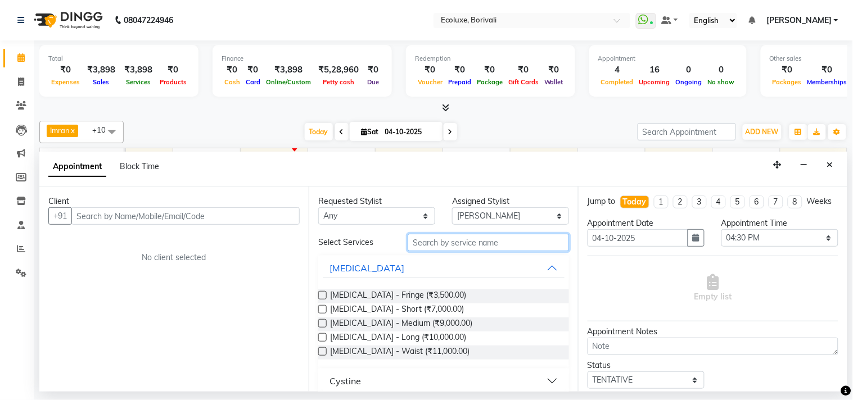
click at [451, 241] on input "text" at bounding box center [488, 242] width 161 height 17
click at [435, 242] on input "text" at bounding box center [488, 242] width 161 height 17
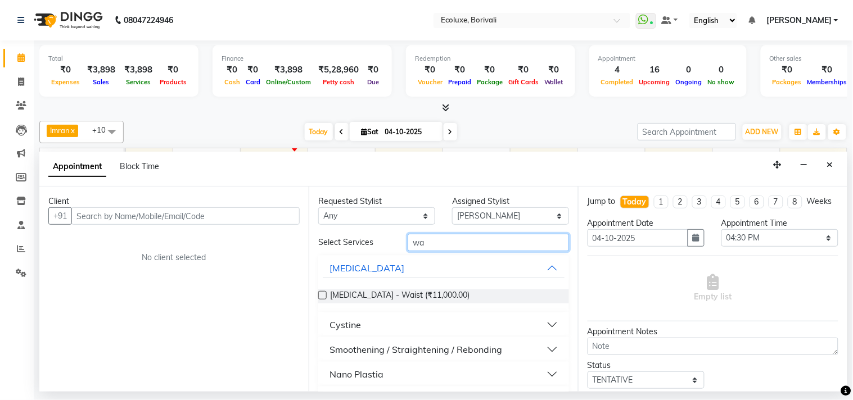
type input "w"
type input "r"
type input "wa"
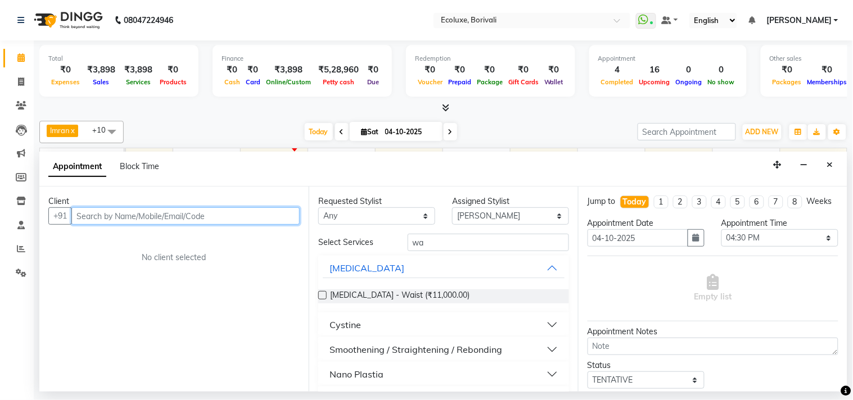
click at [288, 210] on input "text" at bounding box center [185, 215] width 228 height 17
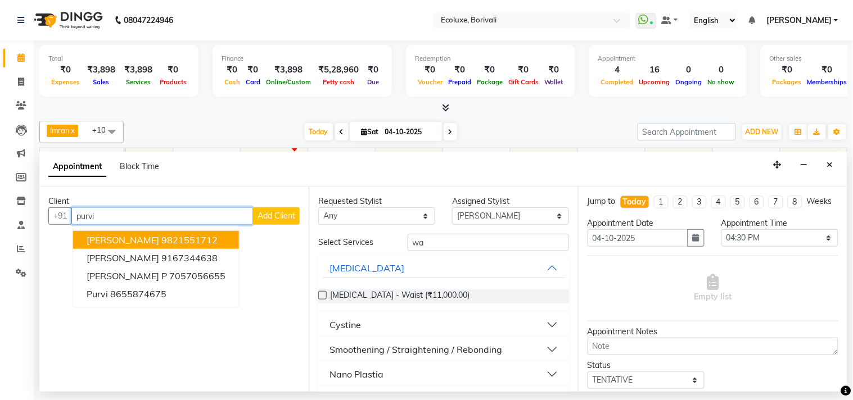
click at [192, 246] on button "Purvi Bhansali 9821551712" at bounding box center [156, 240] width 166 height 18
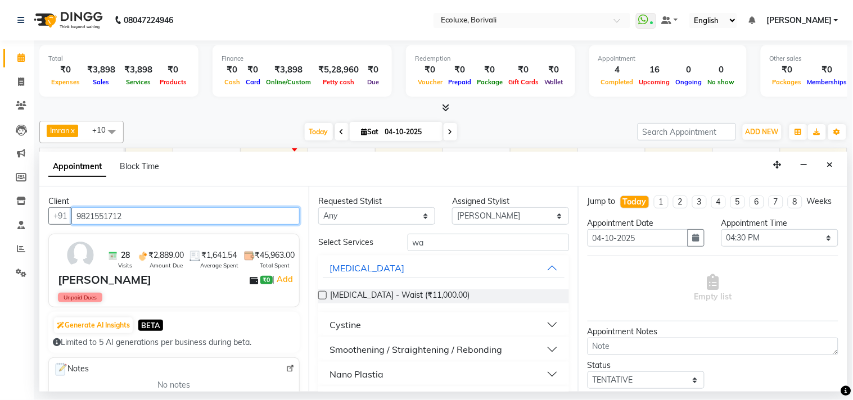
click at [246, 216] on input "9821551712" at bounding box center [185, 215] width 228 height 17
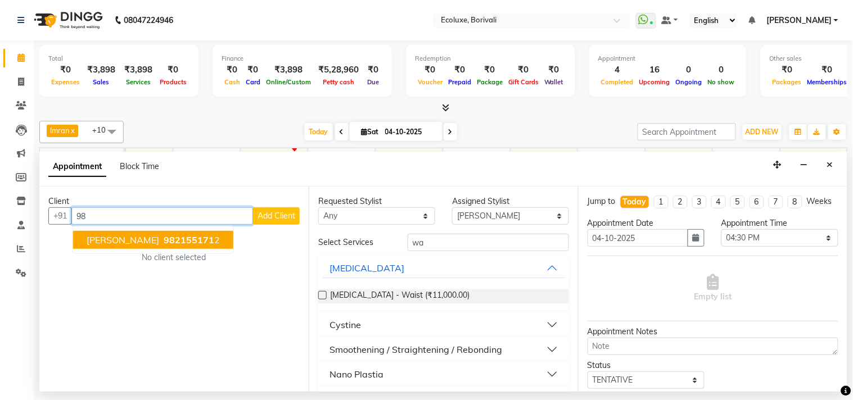
type input "9"
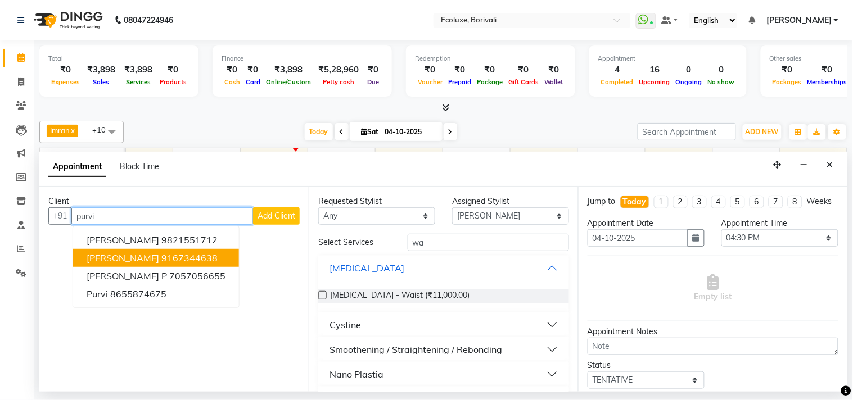
click at [192, 257] on ngb-highlight "9167344638" at bounding box center [189, 257] width 56 height 11
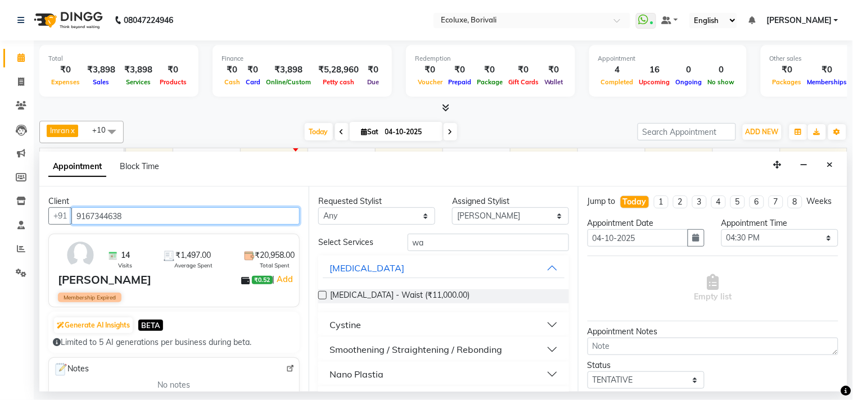
type input "9167344638"
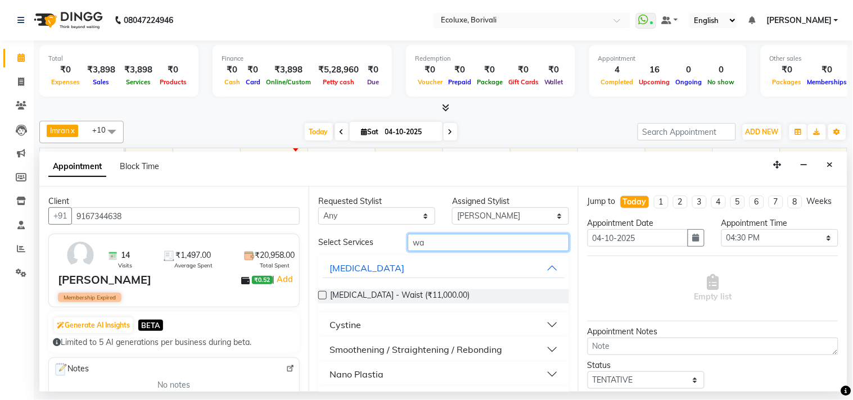
click at [468, 240] on input "wa" at bounding box center [488, 242] width 161 height 17
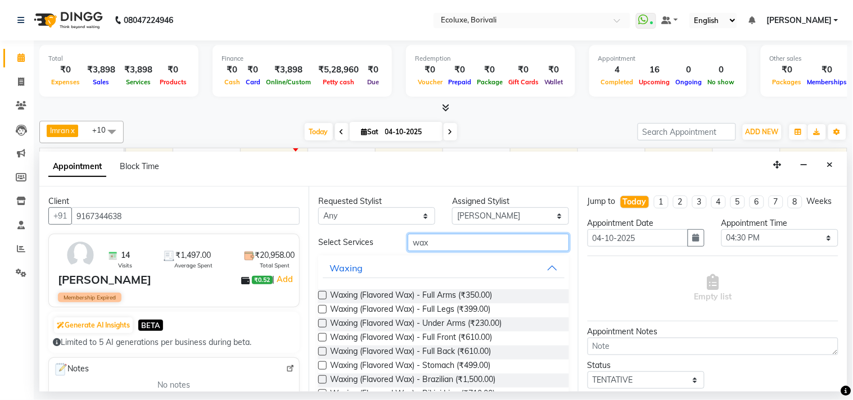
click at [451, 242] on input "wax" at bounding box center [488, 242] width 161 height 17
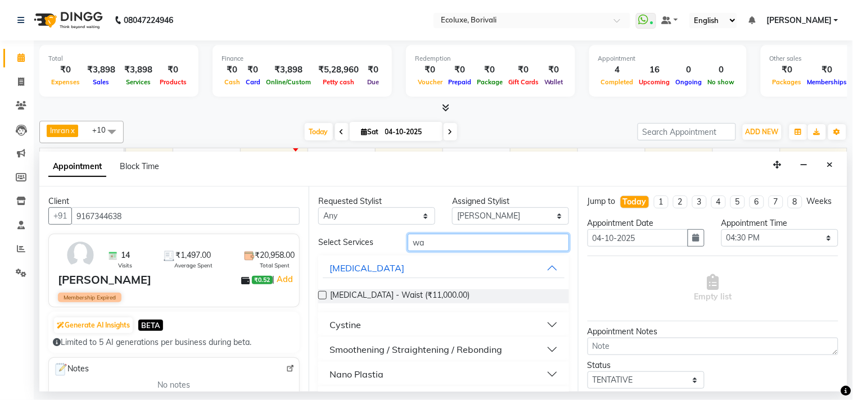
type input "w"
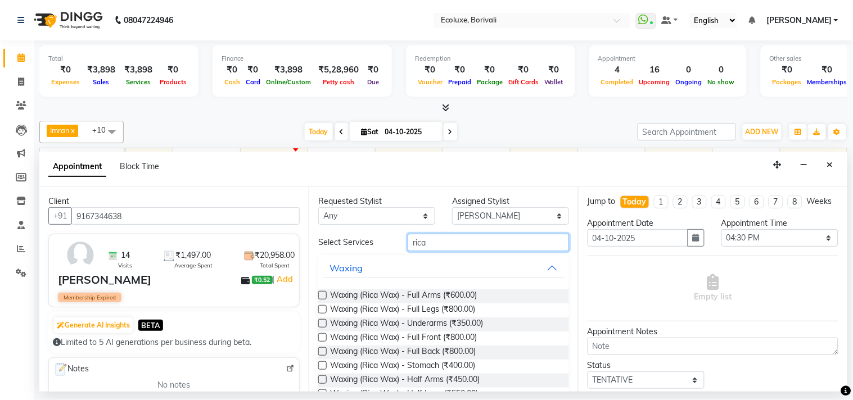
type input "rica"
click at [323, 290] on div "Waxing (Rica Wax) - Full Arms (₹600.00)" at bounding box center [443, 297] width 251 height 14
click at [323, 293] on label at bounding box center [322, 295] width 8 height 8
click at [323, 293] on input "checkbox" at bounding box center [321, 296] width 7 height 7
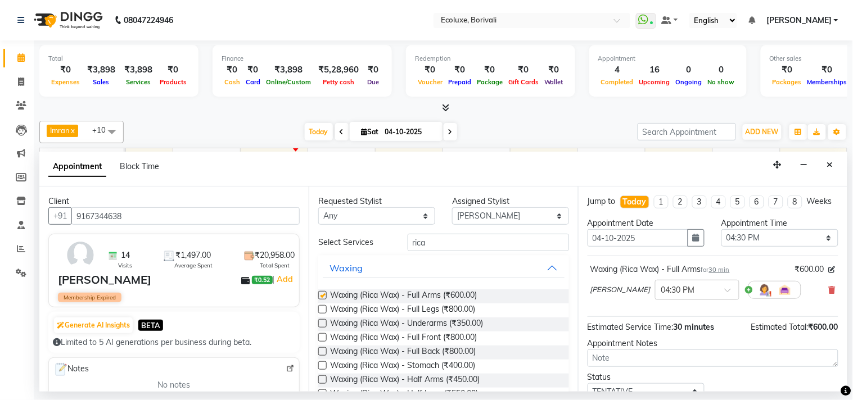
checkbox input "false"
click at [323, 310] on label at bounding box center [322, 309] width 8 height 8
click at [323, 310] on input "checkbox" at bounding box center [321, 310] width 7 height 7
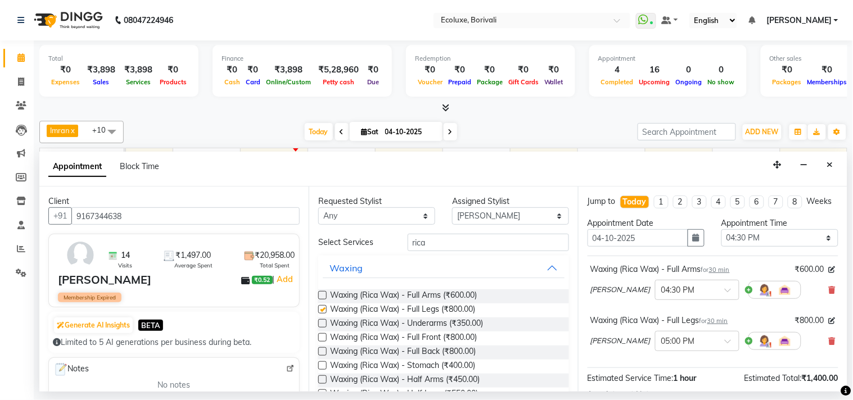
checkbox input "false"
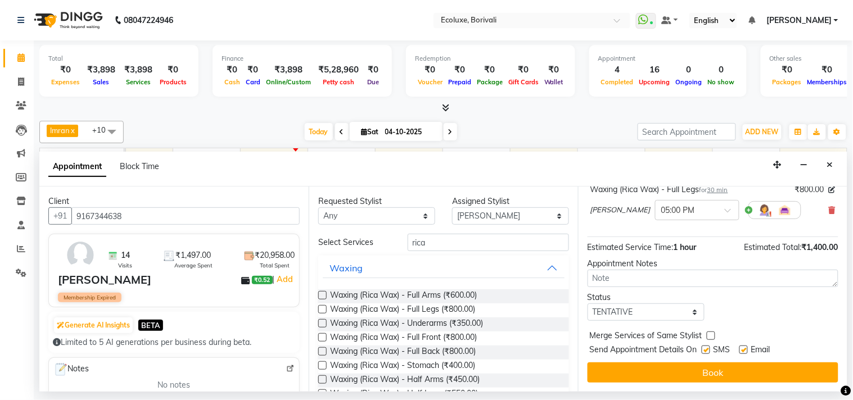
scroll to position [142, 0]
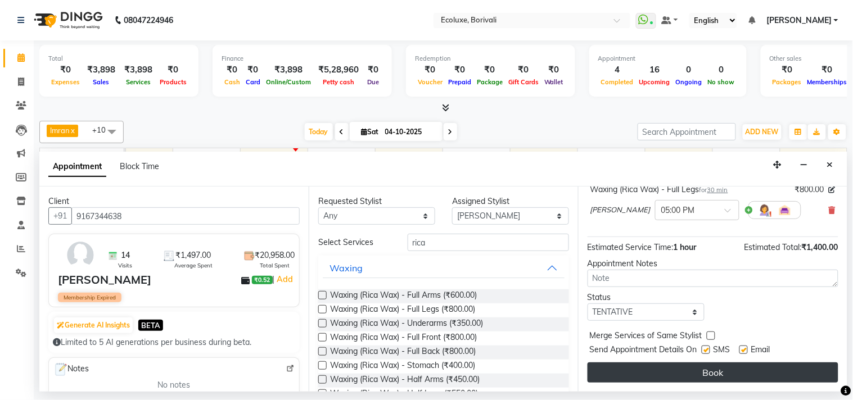
click at [641, 371] on button "Book" at bounding box center [712, 373] width 251 height 20
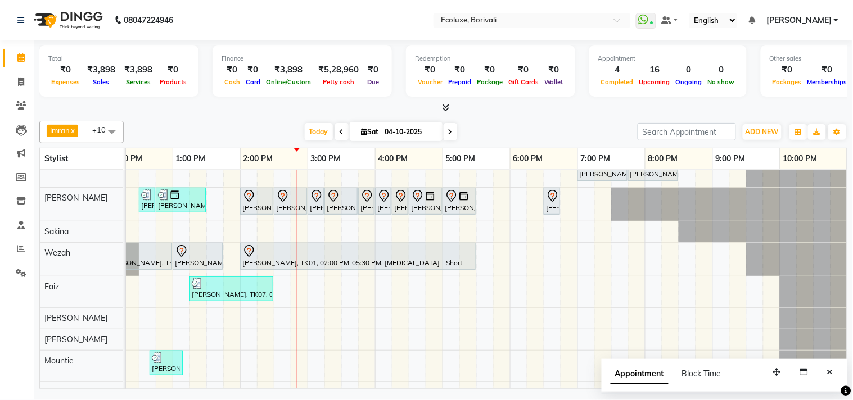
scroll to position [123, 0]
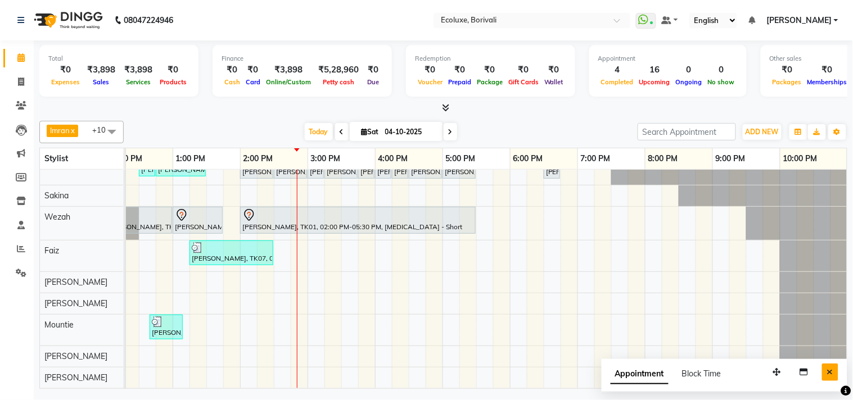
click at [833, 373] on icon "Close" at bounding box center [830, 372] width 6 height 8
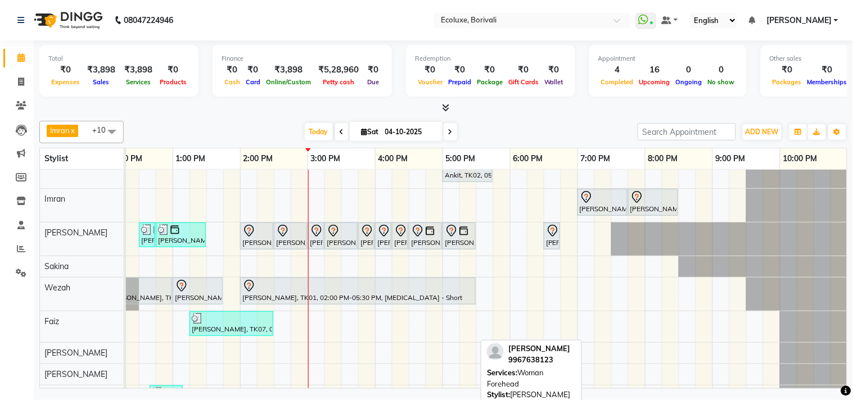
scroll to position [0, 0]
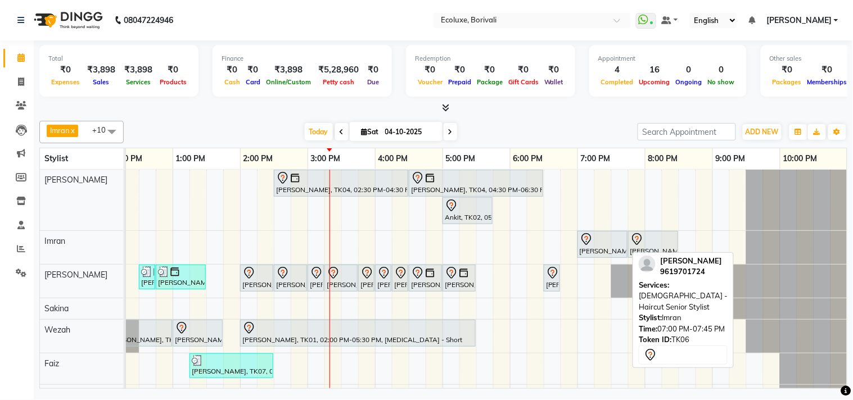
click at [619, 238] on div at bounding box center [603, 239] width 46 height 13
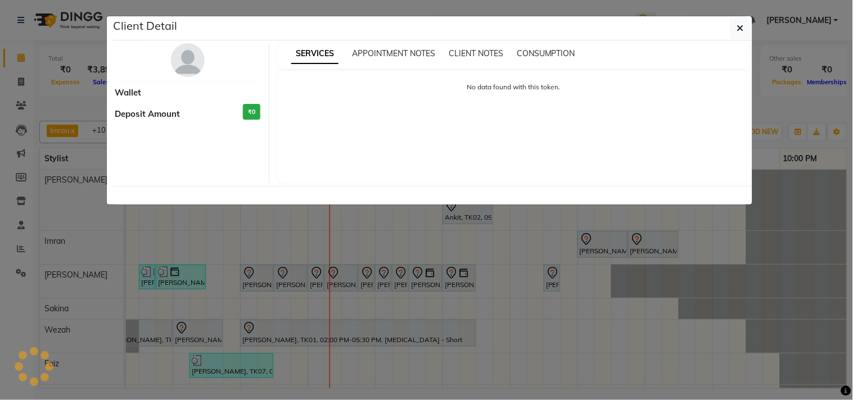
select select "7"
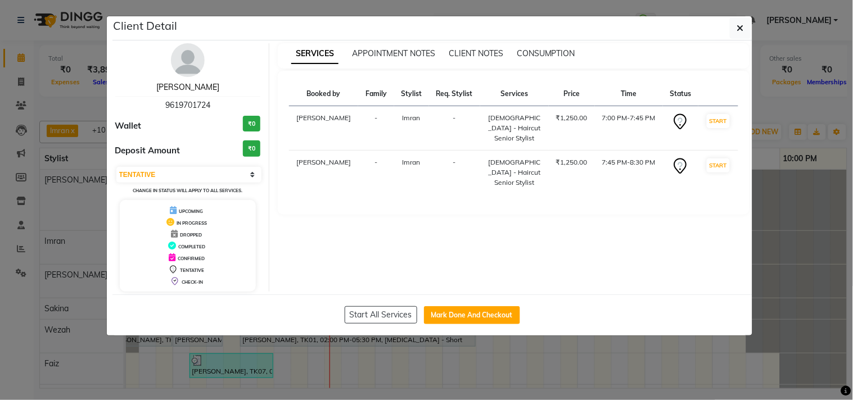
click at [200, 86] on link "[PERSON_NAME]" at bounding box center [187, 87] width 63 height 10
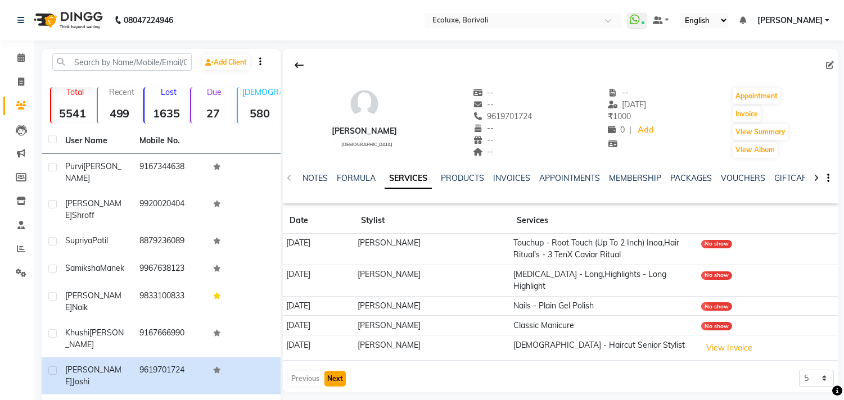
click at [337, 371] on button "Next" at bounding box center [334, 379] width 21 height 16
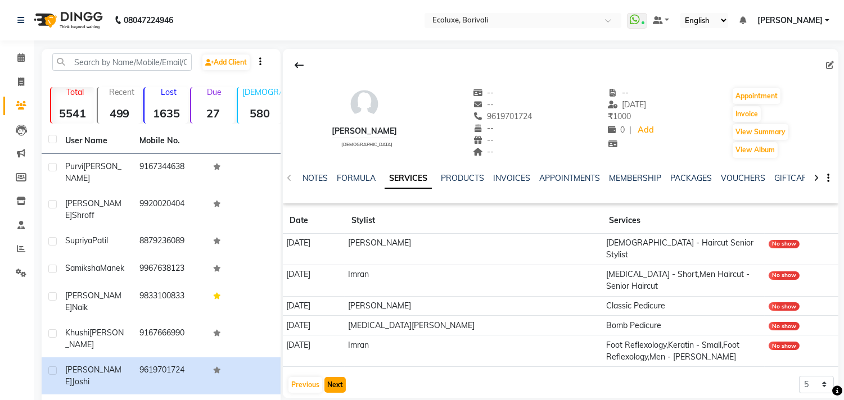
click at [337, 377] on button "Next" at bounding box center [334, 385] width 21 height 16
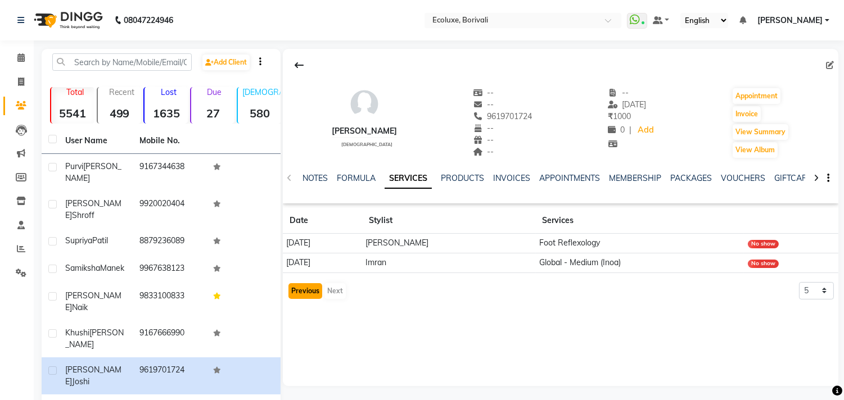
click at [306, 290] on button "Previous" at bounding box center [305, 291] width 34 height 16
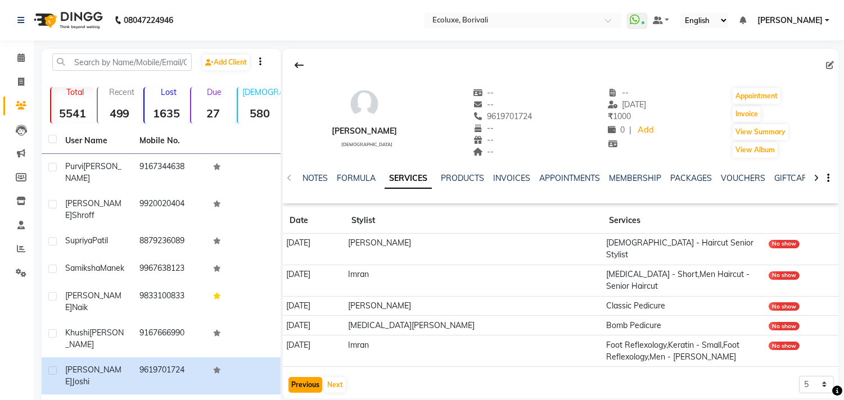
click at [296, 377] on button "Previous" at bounding box center [305, 385] width 34 height 16
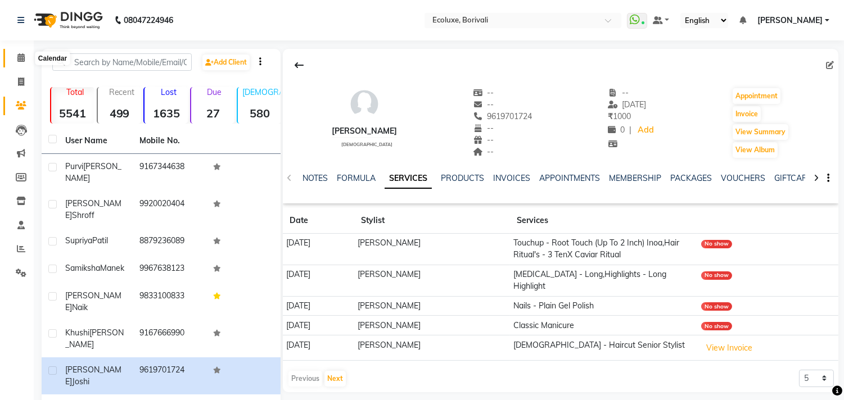
click at [25, 57] on span at bounding box center [21, 58] width 20 height 13
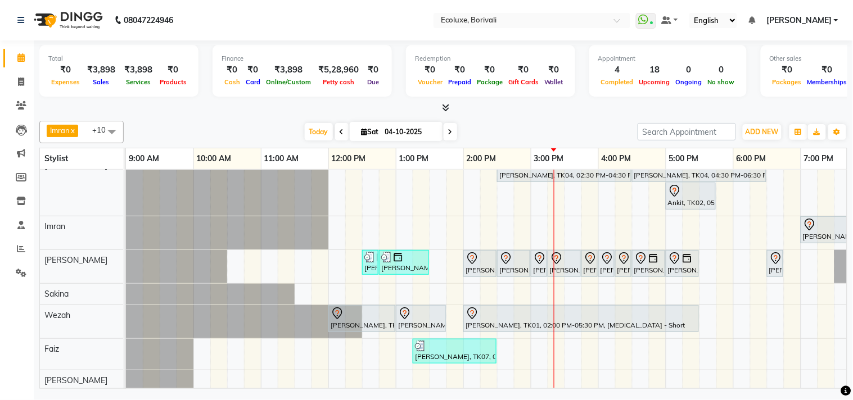
scroll to position [0, 216]
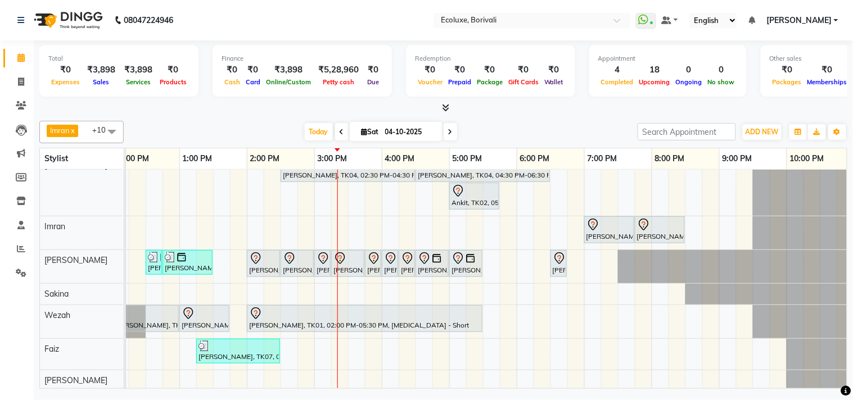
click at [239, 111] on div at bounding box center [443, 108] width 808 height 12
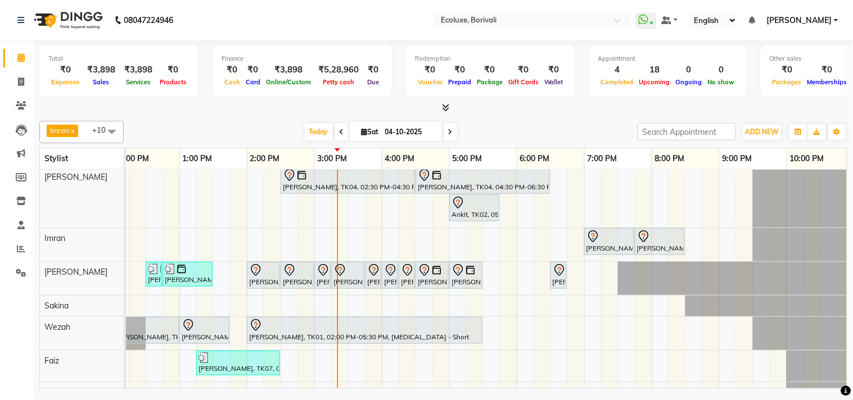
scroll to position [0, 0]
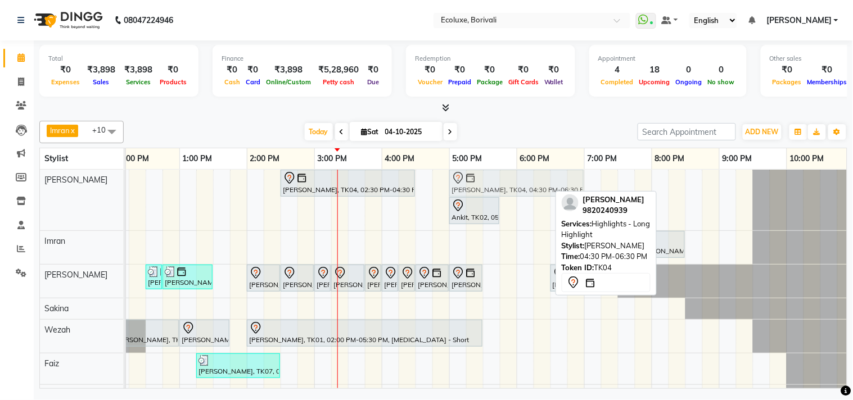
drag, startPoint x: 485, startPoint y: 180, endPoint x: 513, endPoint y: 186, distance: 28.7
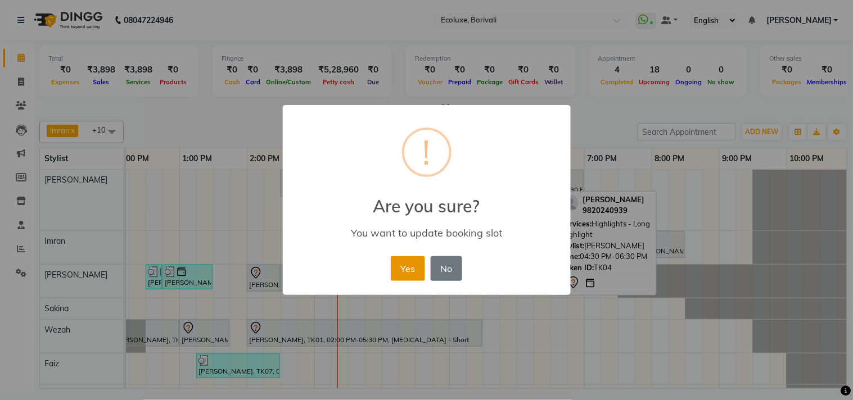
click at [397, 263] on button "Yes" at bounding box center [408, 268] width 34 height 25
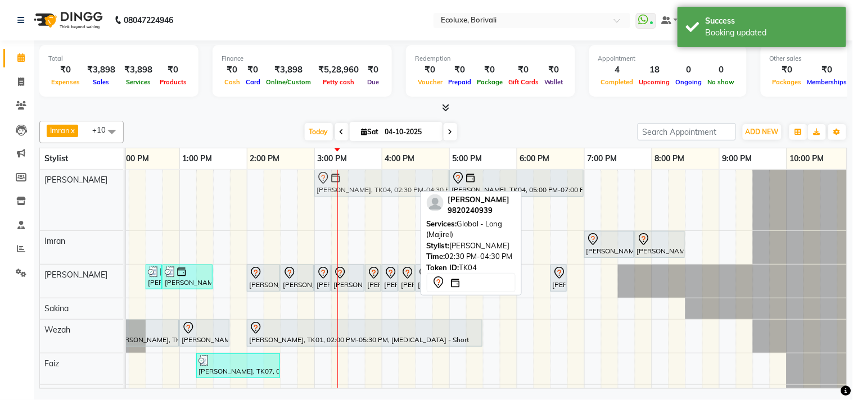
drag, startPoint x: 349, startPoint y: 175, endPoint x: 382, endPoint y: 180, distance: 34.0
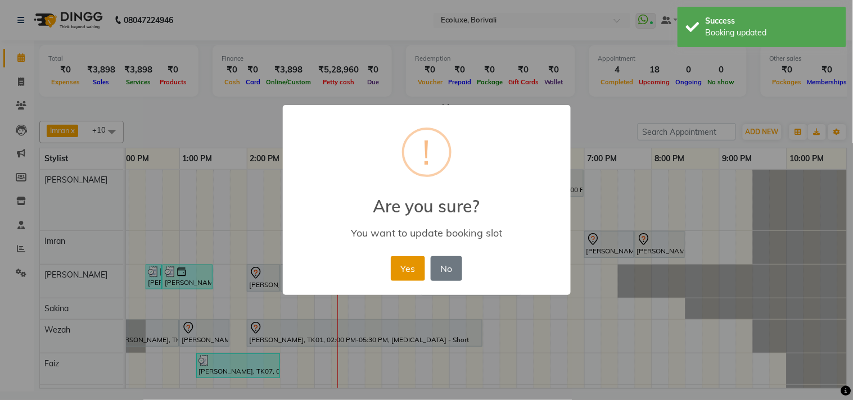
click at [406, 267] on button "Yes" at bounding box center [408, 268] width 34 height 25
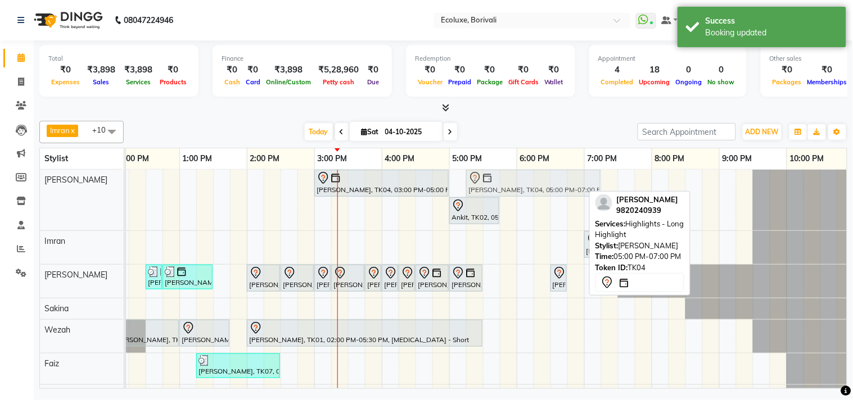
drag, startPoint x: 515, startPoint y: 183, endPoint x: 531, endPoint y: 186, distance: 16.5
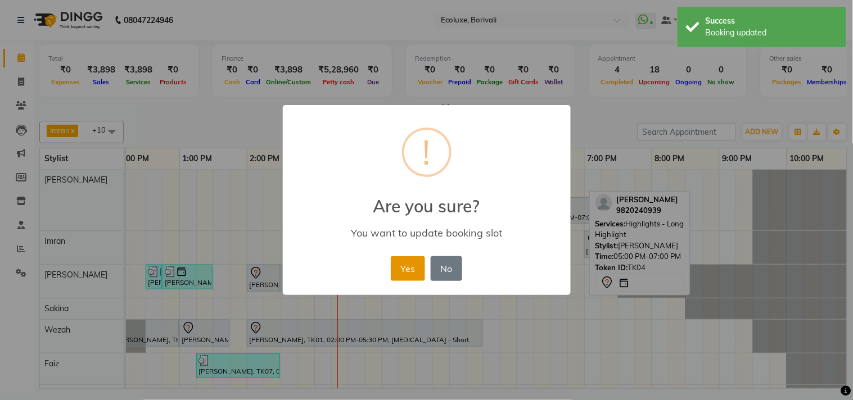
click at [403, 271] on button "Yes" at bounding box center [408, 268] width 34 height 25
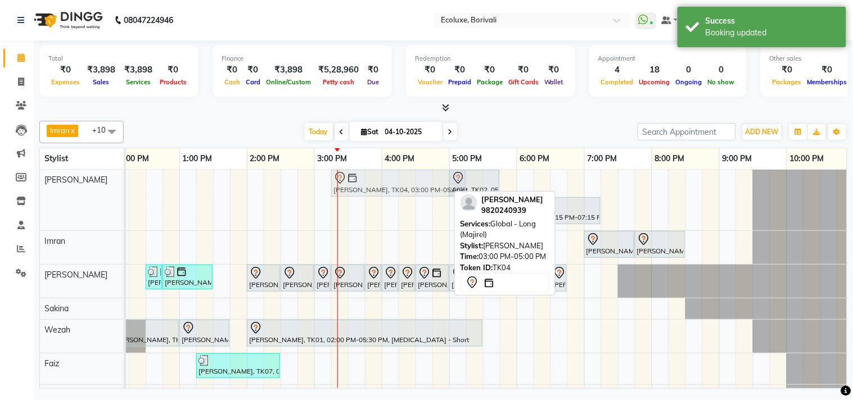
drag, startPoint x: 422, startPoint y: 181, endPoint x: 439, endPoint y: 186, distance: 16.9
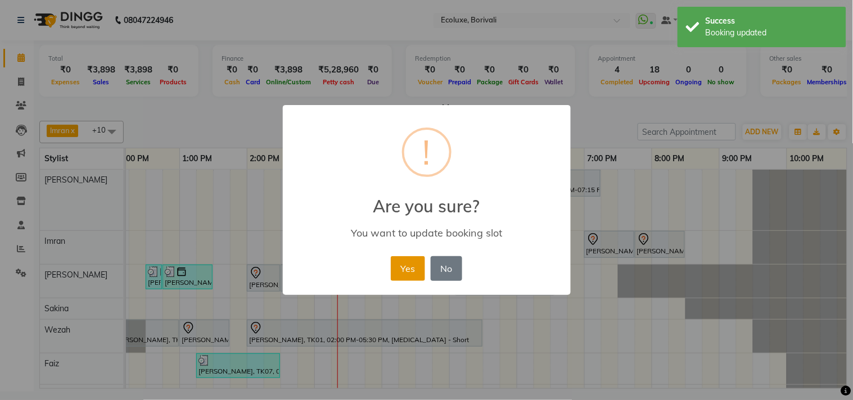
click at [412, 261] on button "Yes" at bounding box center [408, 268] width 34 height 25
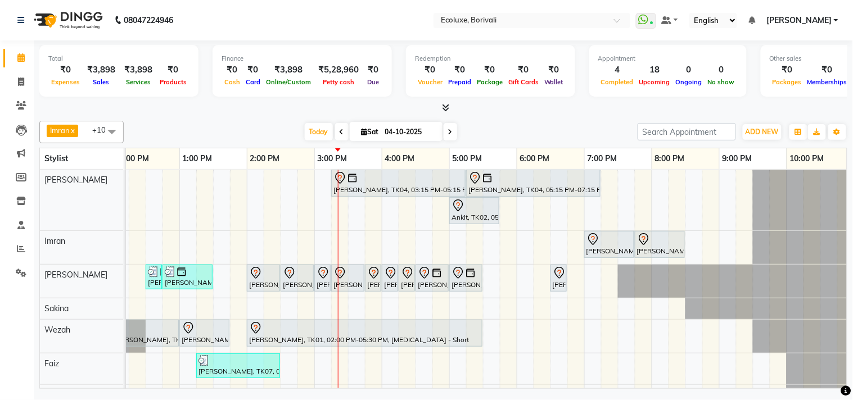
click at [197, 211] on div "Jyostna Patel, TK04, 03:15 PM-05:15 PM, Global - Long (Majirel) Jyostna Patel, …" at bounding box center [381, 336] width 944 height 332
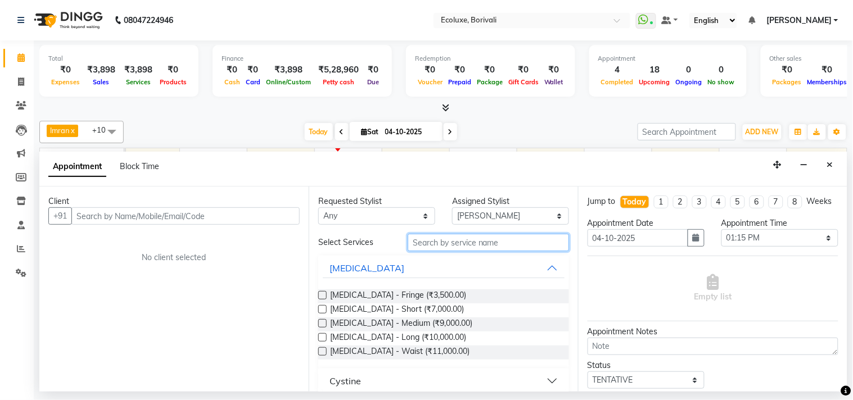
click at [450, 247] on input "text" at bounding box center [488, 242] width 161 height 17
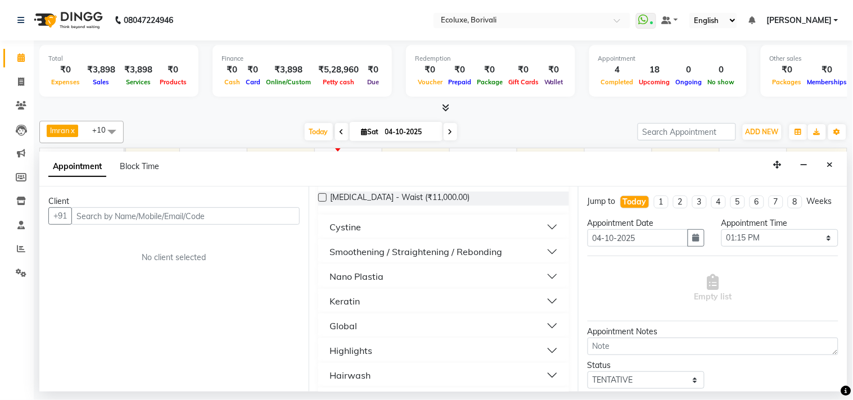
scroll to position [125, 0]
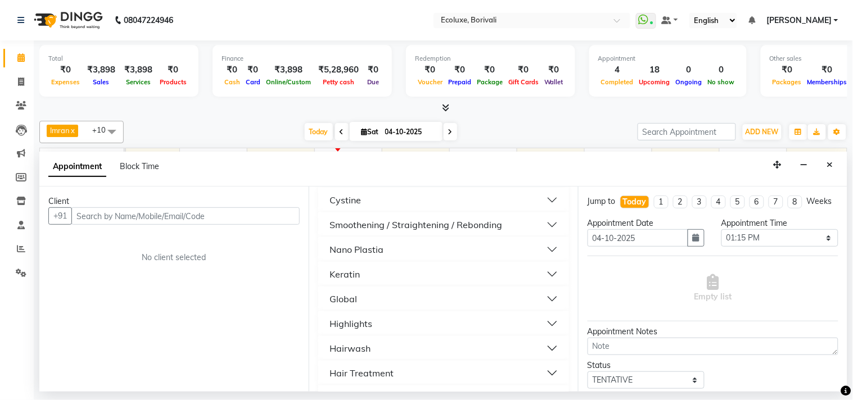
click at [349, 299] on div "Global" at bounding box center [343, 298] width 28 height 13
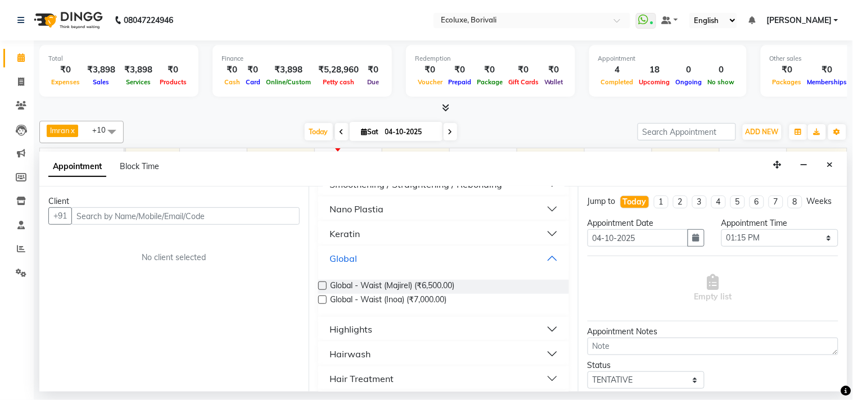
scroll to position [187, 0]
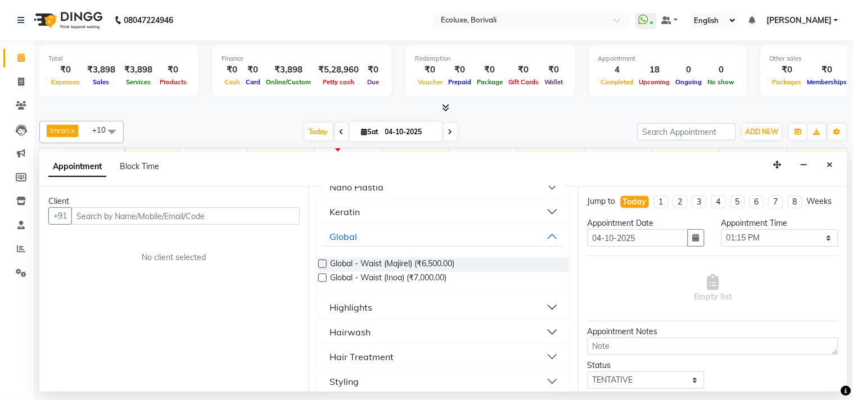
click at [351, 308] on div "Highlights" at bounding box center [350, 307] width 43 height 13
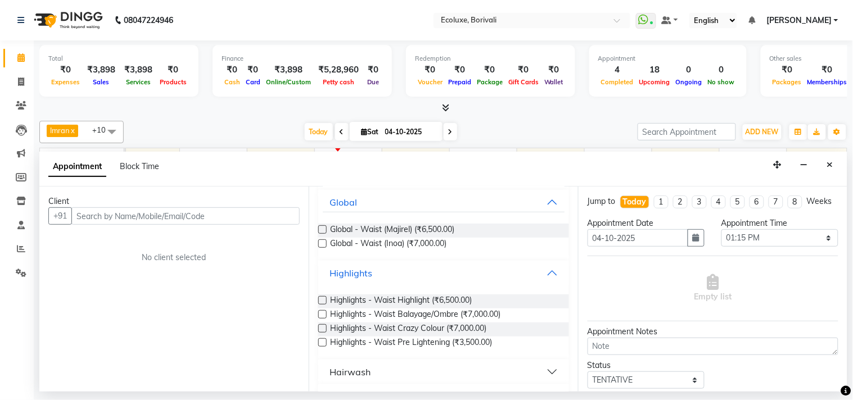
scroll to position [250, 0]
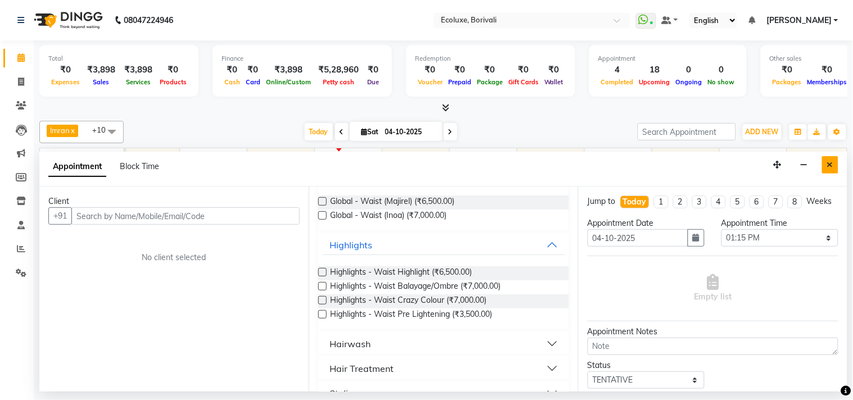
click at [832, 164] on icon "Close" at bounding box center [830, 165] width 6 height 8
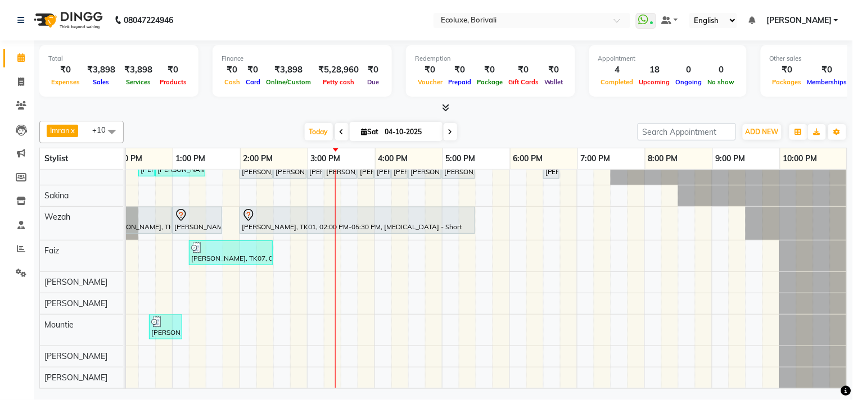
scroll to position [0, 0]
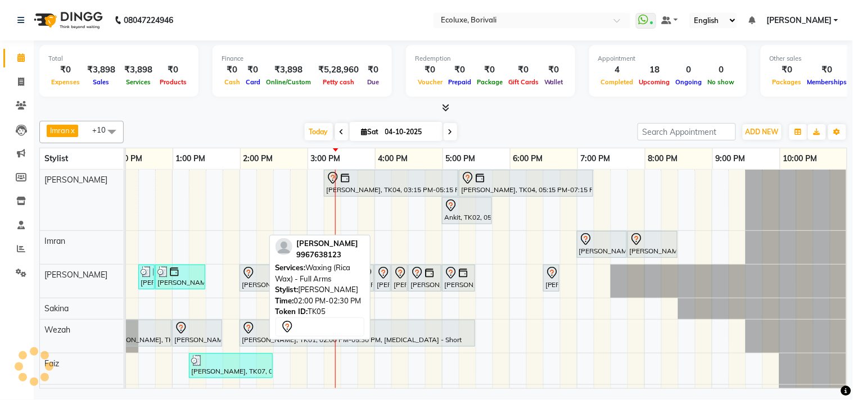
click at [243, 282] on div "[PERSON_NAME], TK05, 02:00 PM-02:30 PM, Waxing (Rica Wax) - Full Arms" at bounding box center [256, 278] width 31 height 24
click at [246, 282] on div "[PERSON_NAME], TK05, 02:00 PM-02:30 PM, Waxing (Rica Wax) - Full Arms" at bounding box center [256, 278] width 31 height 24
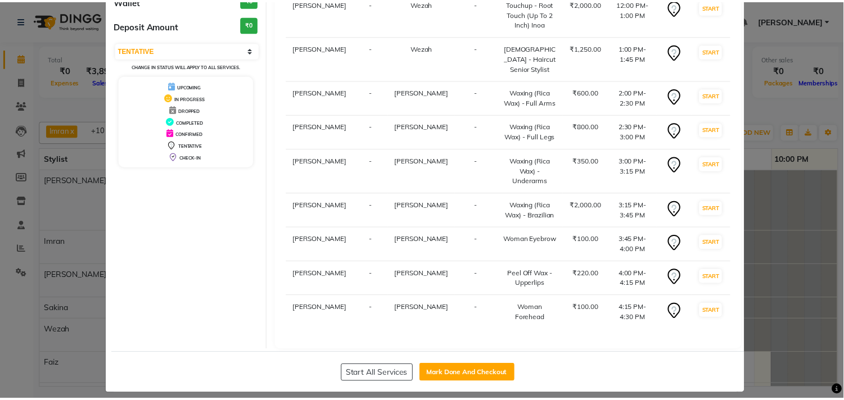
scroll to position [166, 0]
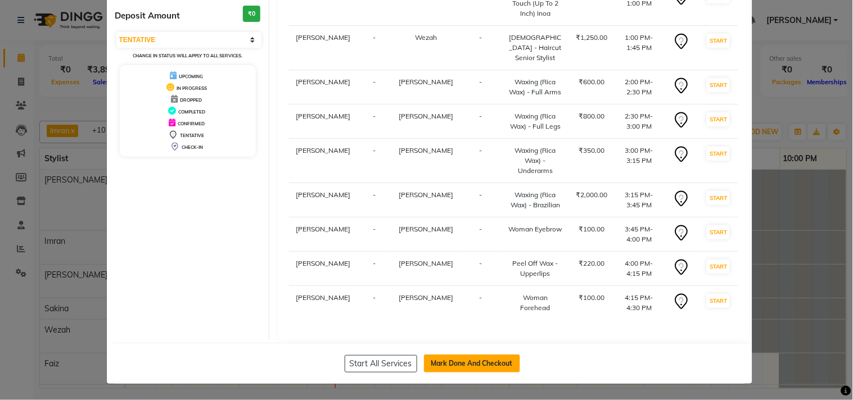
click at [461, 358] on button "Mark Done And Checkout" at bounding box center [472, 364] width 96 height 18
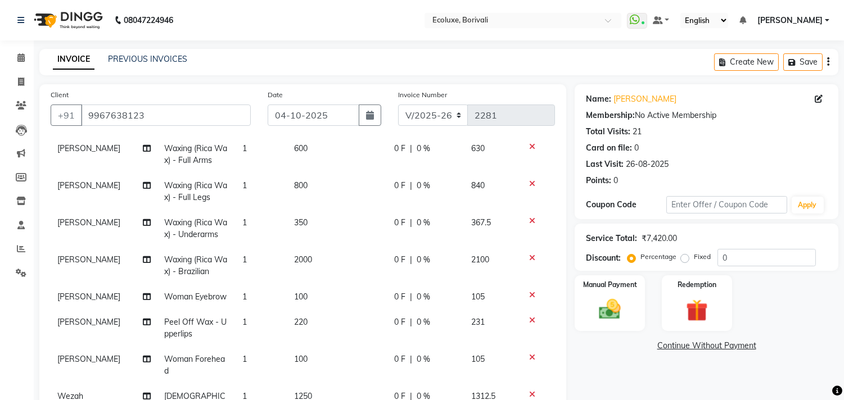
scroll to position [117, 0]
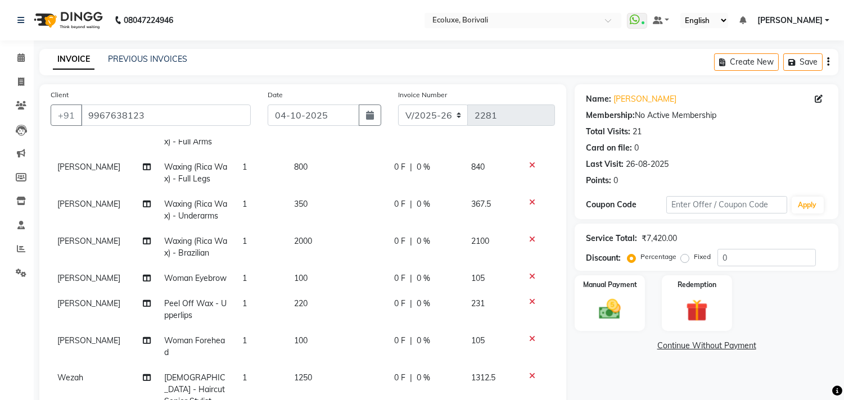
click at [529, 201] on icon at bounding box center [532, 202] width 6 height 8
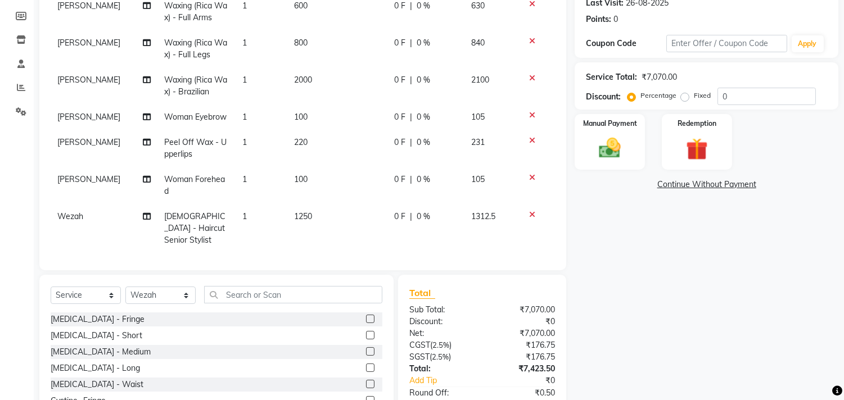
scroll to position [187, 0]
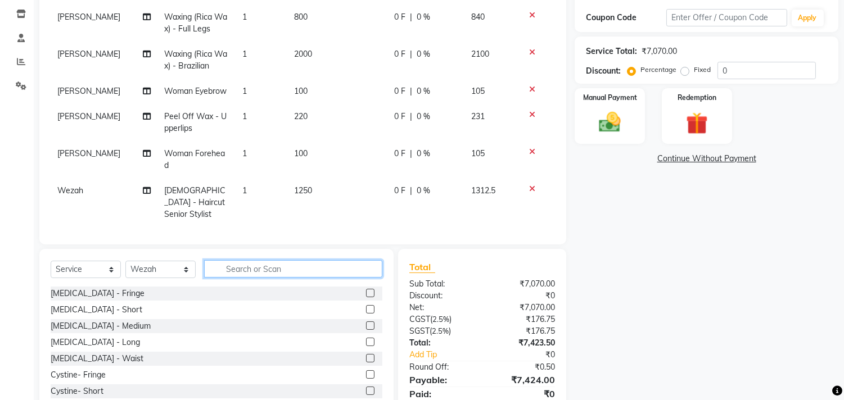
click at [272, 268] on input "text" at bounding box center [293, 268] width 178 height 17
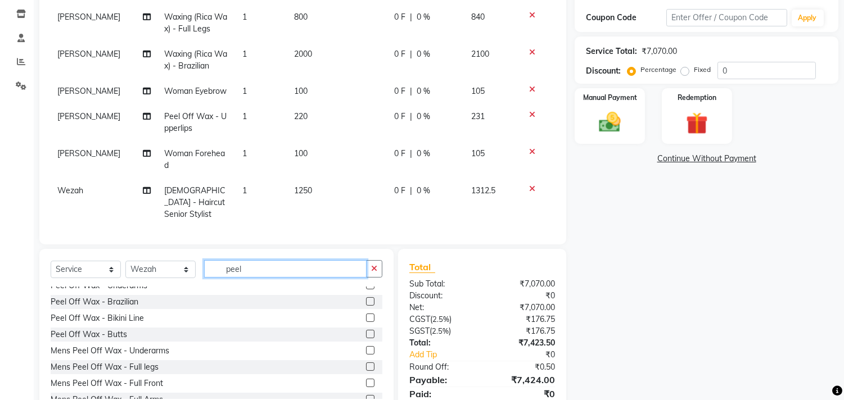
scroll to position [125, 0]
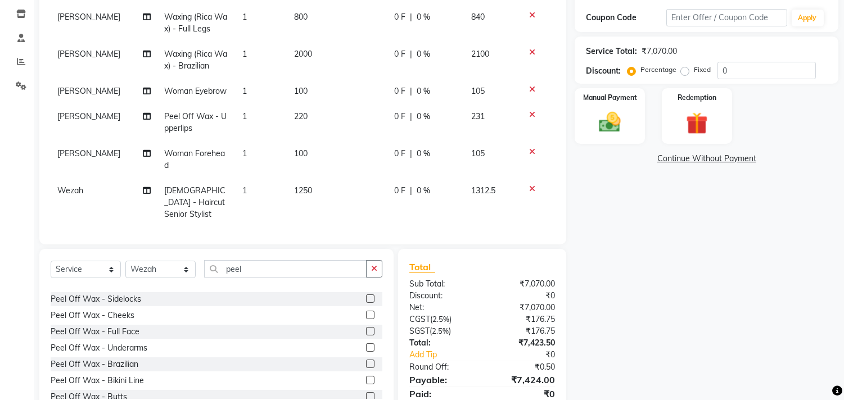
click at [366, 349] on label at bounding box center [370, 347] width 8 height 8
click at [366, 349] on input "checkbox" at bounding box center [369, 348] width 7 height 7
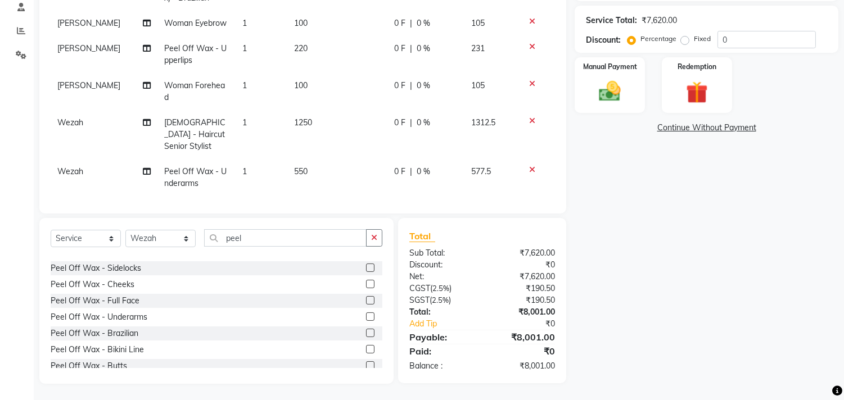
scroll to position [0, 0]
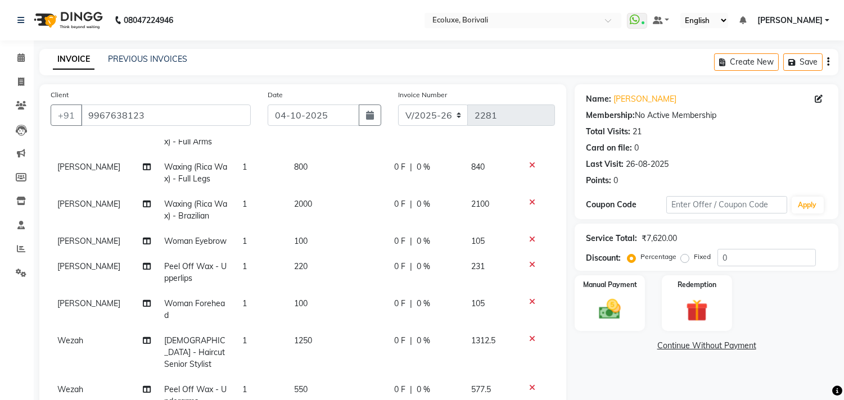
click at [828, 62] on icon "button" at bounding box center [828, 62] width 2 height 1
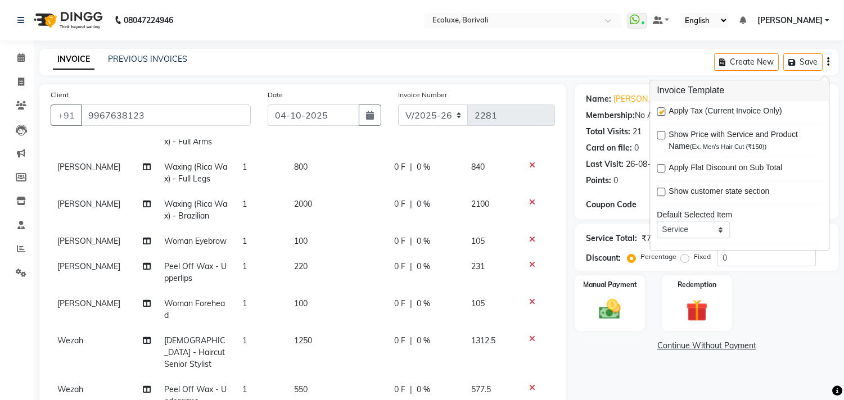
click at [658, 111] on label at bounding box center [661, 111] width 8 height 8
click at [658, 111] on input "checkbox" at bounding box center [660, 112] width 7 height 7
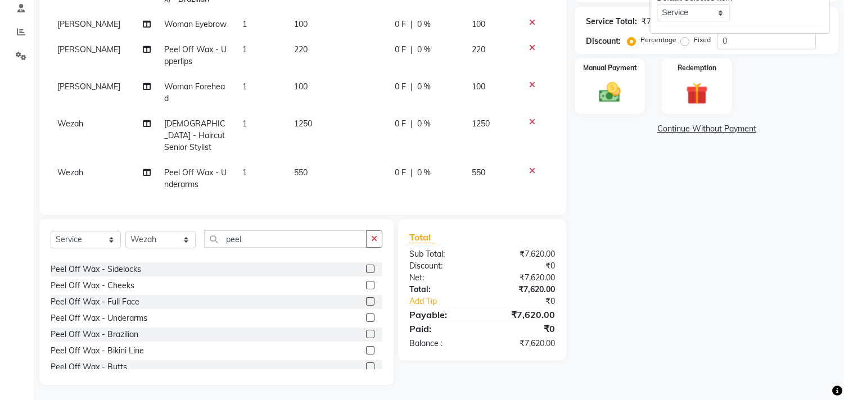
scroll to position [218, 0]
drag, startPoint x: 607, startPoint y: 69, endPoint x: 615, endPoint y: 80, distance: 13.7
click at [608, 69] on label "Manual Payment" at bounding box center [610, 66] width 56 height 11
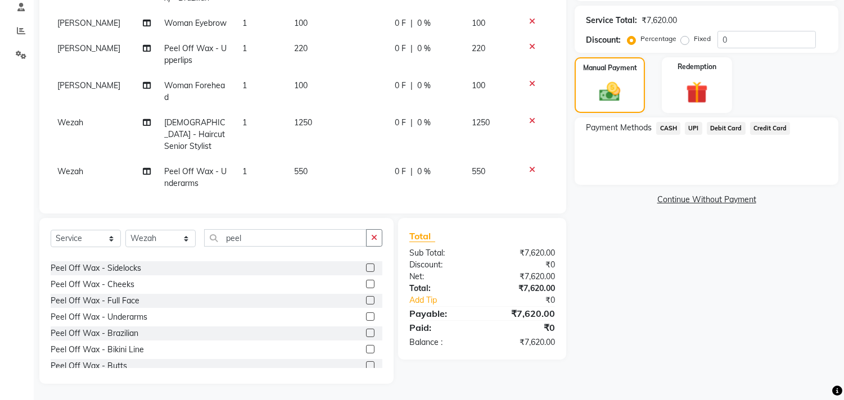
click at [697, 126] on span "UPI" at bounding box center [693, 128] width 17 height 13
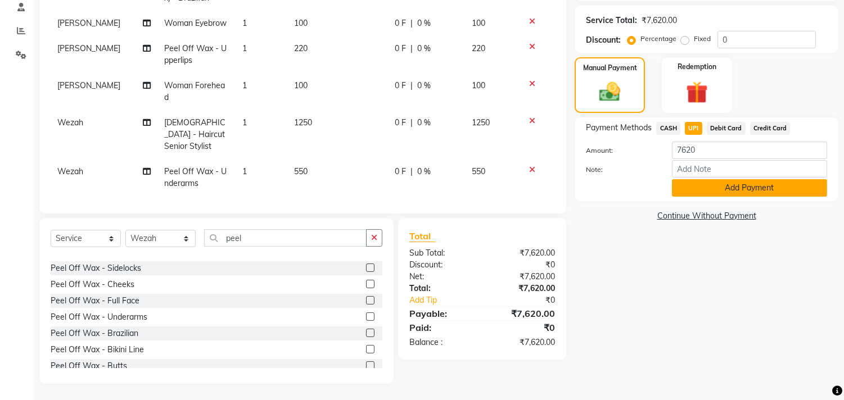
click at [740, 183] on button "Add Payment" at bounding box center [749, 187] width 155 height 17
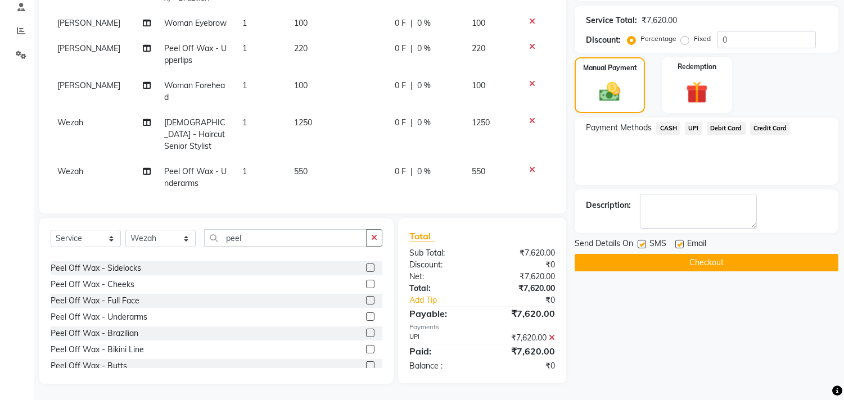
click at [643, 241] on label at bounding box center [642, 244] width 8 height 8
click at [643, 241] on input "checkbox" at bounding box center [641, 244] width 7 height 7
click at [682, 241] on label at bounding box center [679, 244] width 8 height 8
click at [682, 241] on input "checkbox" at bounding box center [678, 244] width 7 height 7
click at [675, 257] on button "Checkout" at bounding box center [707, 262] width 264 height 17
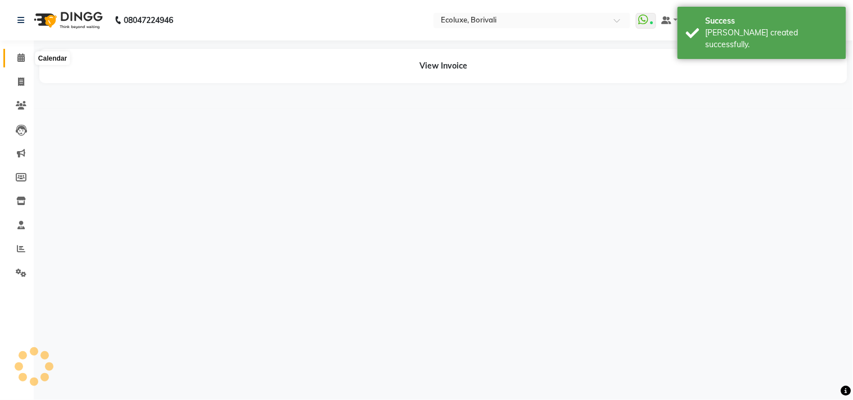
click at [16, 53] on span at bounding box center [21, 58] width 20 height 13
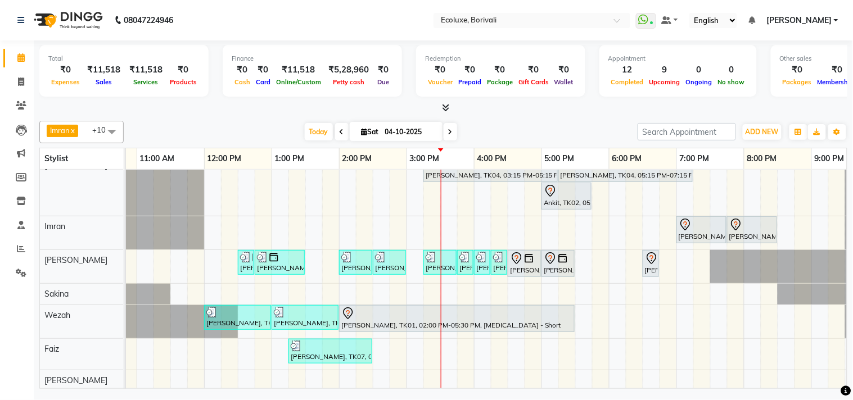
scroll to position [0, 121]
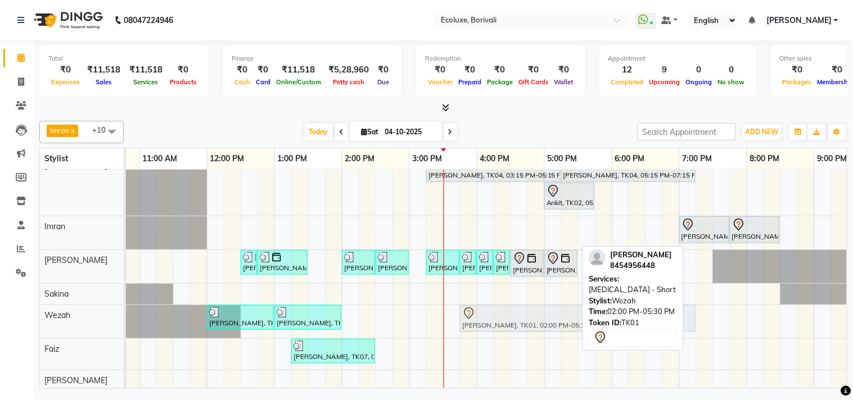
drag, startPoint x: 390, startPoint y: 317, endPoint x: 500, endPoint y: 332, distance: 111.8
click at [4, 332] on div "Samiksha Manek, TK05, 12:00 PM-01:00 PM, Touchup - Root Touch (Up To 2 Inch) In…" at bounding box center [4, 321] width 0 height 33
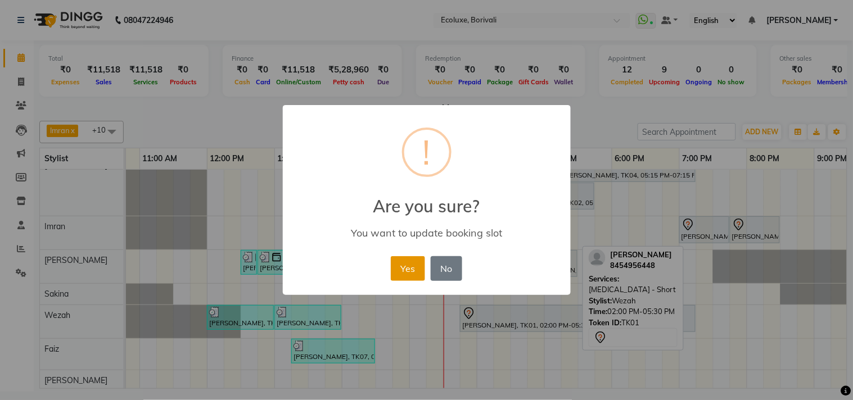
click at [400, 264] on button "Yes" at bounding box center [408, 268] width 34 height 25
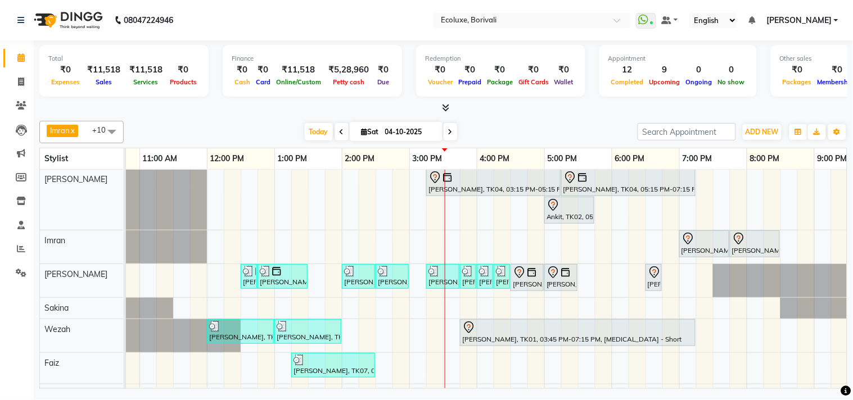
scroll to position [0, 0]
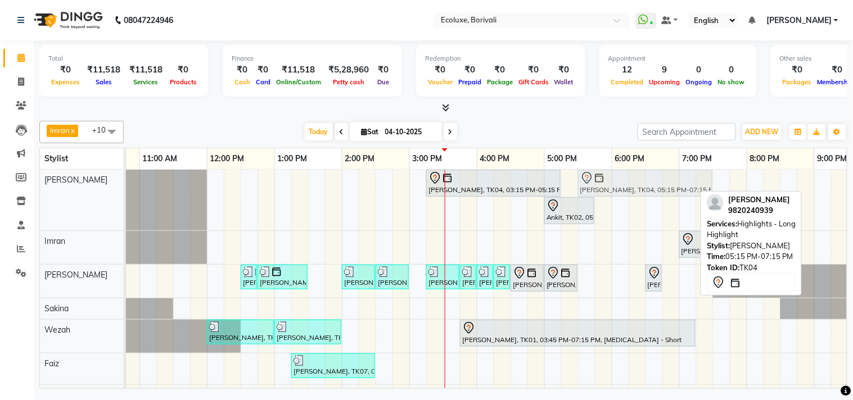
drag, startPoint x: 627, startPoint y: 186, endPoint x: 636, endPoint y: 188, distance: 9.2
click at [4, 188] on div "Jyostna Patel, TK04, 03:15 PM-05:15 PM, Global - Long (Majirel) Jyostna Patel, …" at bounding box center [4, 200] width 0 height 61
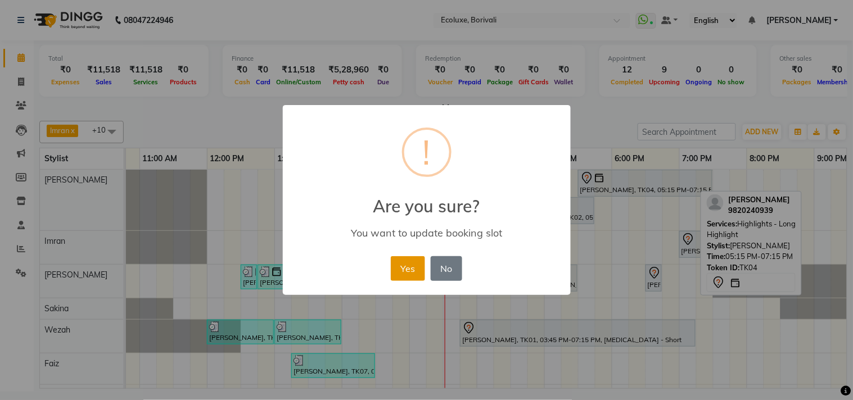
click at [417, 268] on button "Yes" at bounding box center [408, 268] width 34 height 25
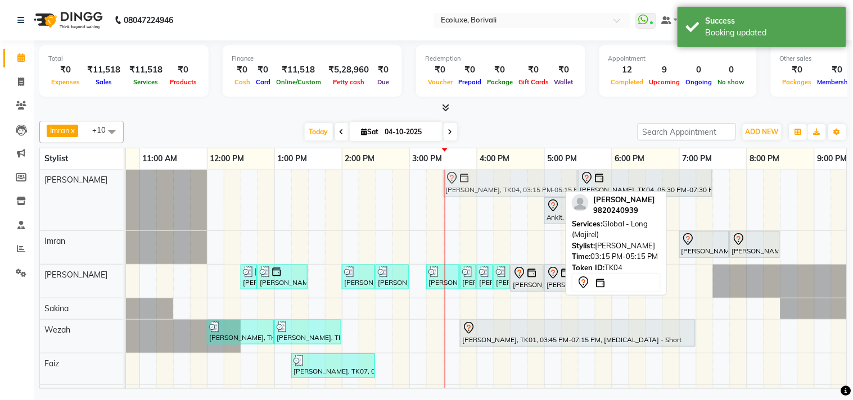
click at [4, 192] on div "Jyostna Patel, TK04, 03:15 PM-05:15 PM, Global - Long (Majirel) Jyostna Patel, …" at bounding box center [4, 200] width 0 height 61
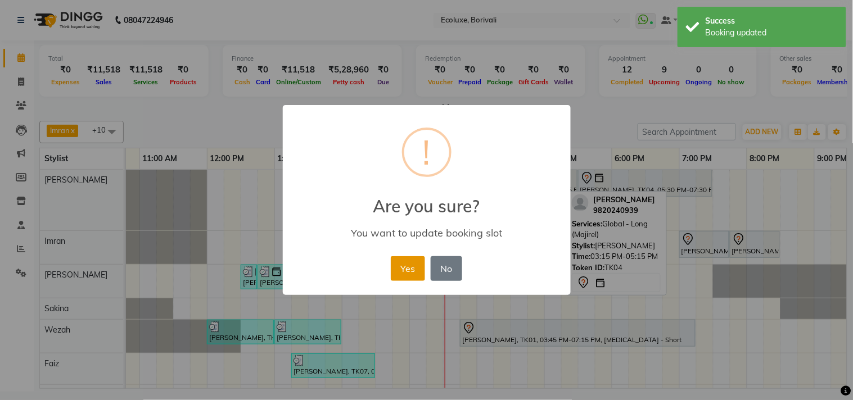
click at [408, 264] on button "Yes" at bounding box center [408, 268] width 34 height 25
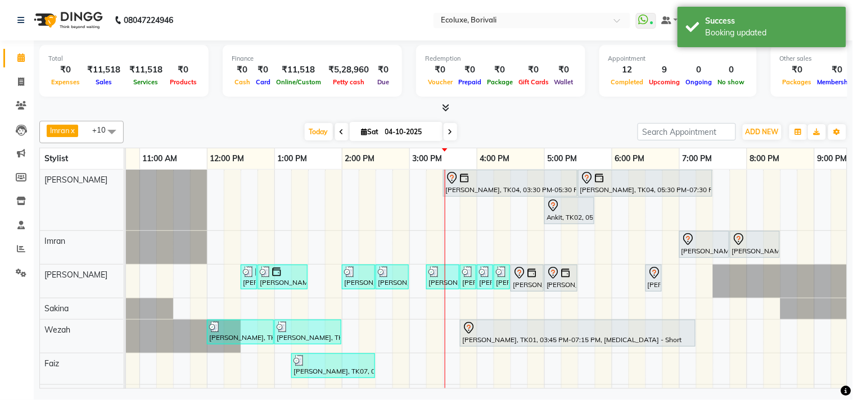
click at [246, 121] on div "[PERSON_NAME] x Wezah x [PERSON_NAME] x [PERSON_NAME] x [PERSON_NAME] x [PERSON…" at bounding box center [443, 132] width 808 height 22
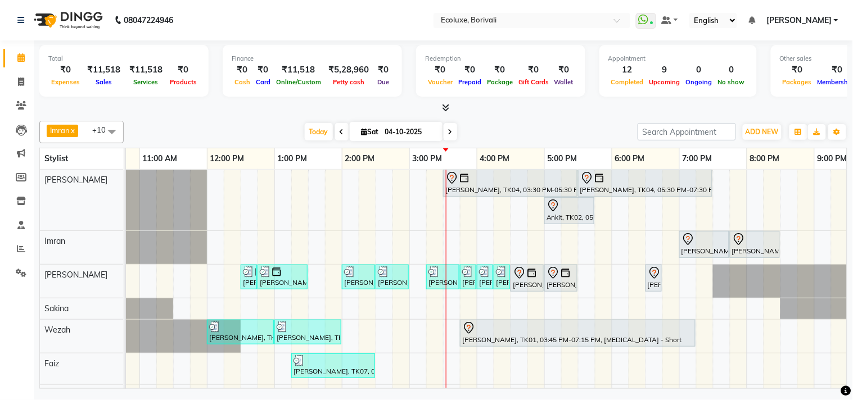
click at [336, 135] on span at bounding box center [341, 131] width 13 height 17
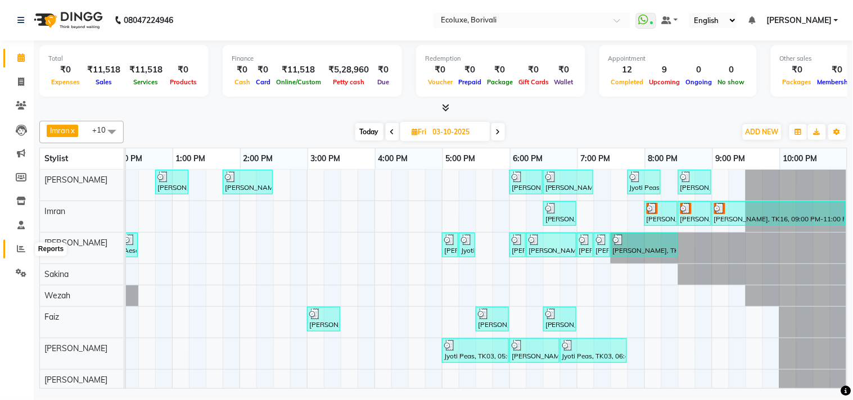
click at [18, 246] on icon at bounding box center [21, 249] width 8 height 8
click at [26, 248] on span at bounding box center [21, 249] width 20 height 13
click at [18, 249] on icon at bounding box center [21, 249] width 8 height 8
click at [21, 247] on icon at bounding box center [21, 249] width 8 height 8
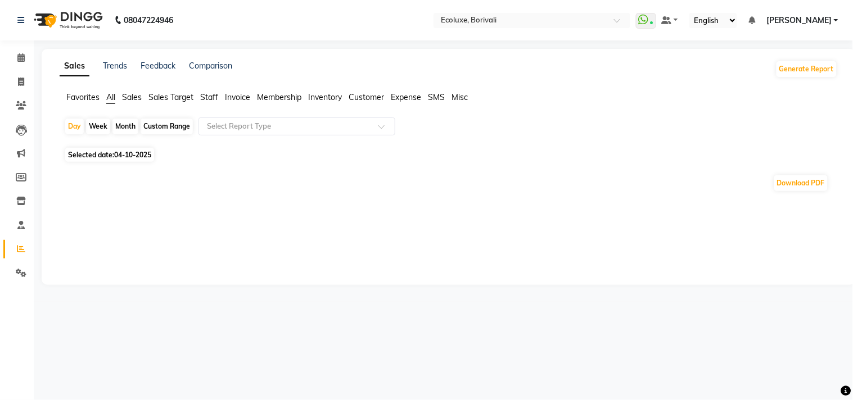
click at [129, 158] on span "04-10-2025" at bounding box center [132, 155] width 37 height 8
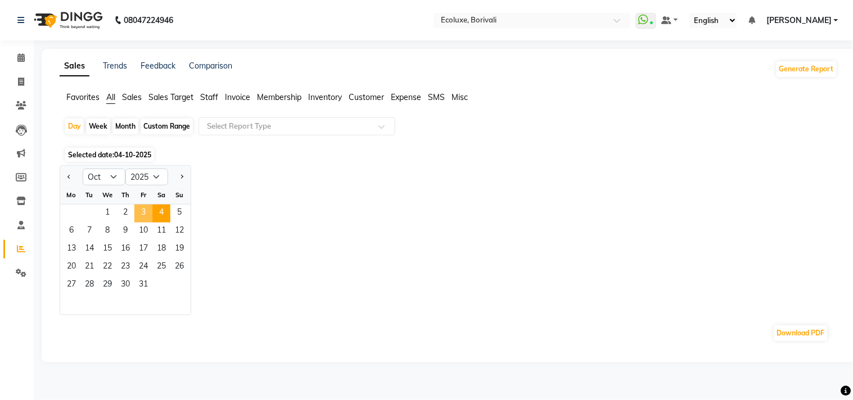
click at [139, 215] on span "3" at bounding box center [143, 214] width 18 height 18
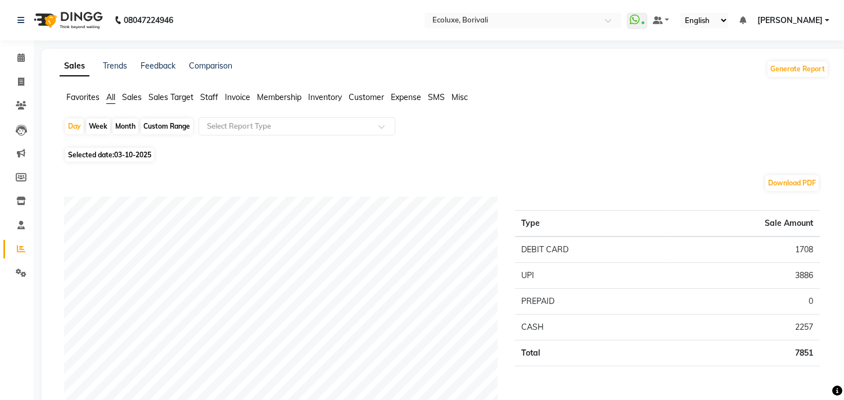
click at [128, 98] on span "Sales" at bounding box center [132, 97] width 20 height 10
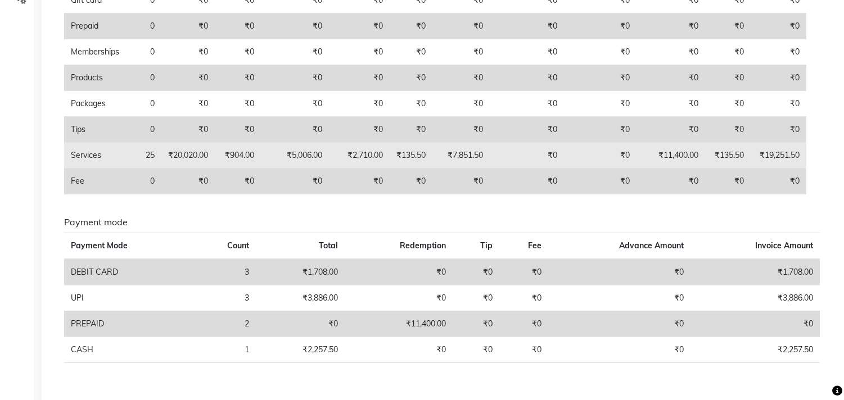
scroll to position [295, 0]
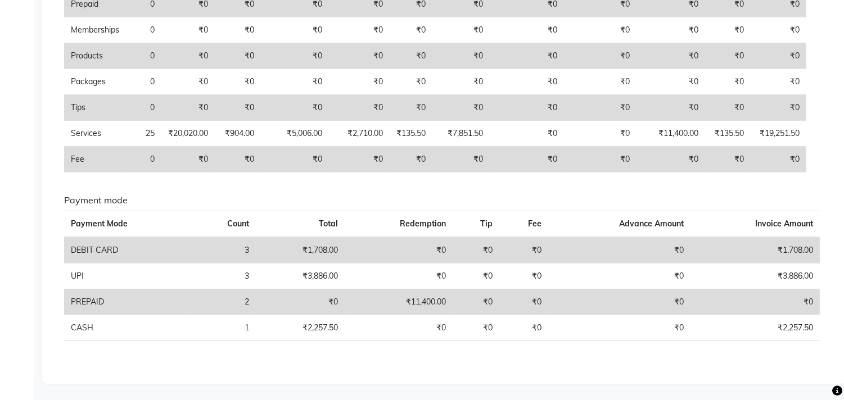
click at [0, 189] on div "Calendar Invoice Clients Leads Marketing Members Inventory Staff Reports Settin…" at bounding box center [76, 60] width 152 height 647
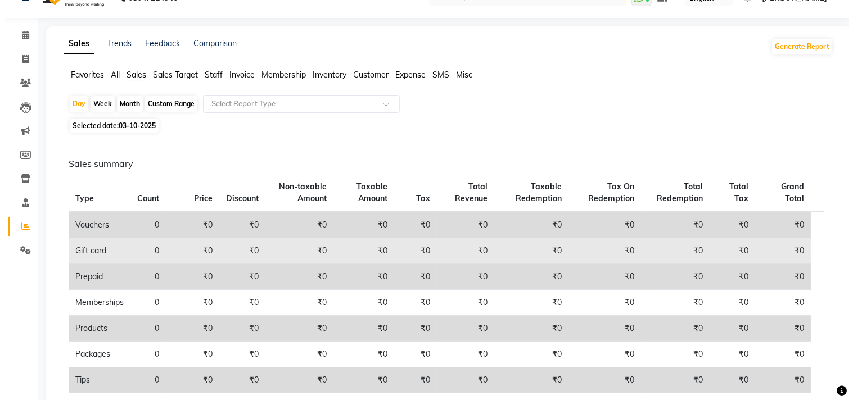
scroll to position [0, 0]
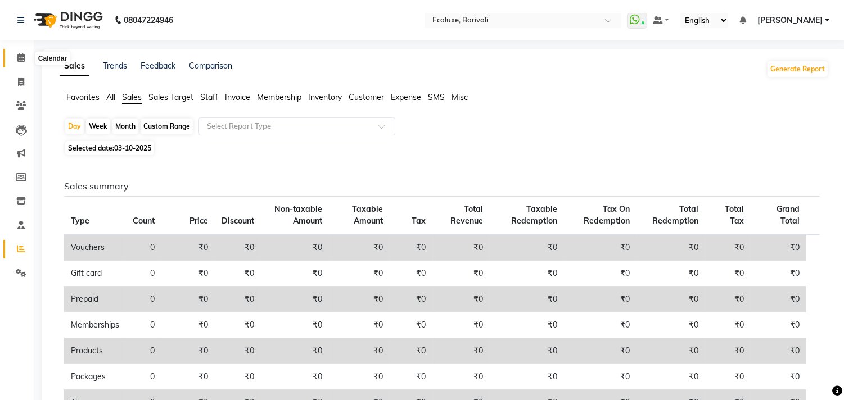
click at [24, 60] on span at bounding box center [21, 58] width 20 height 13
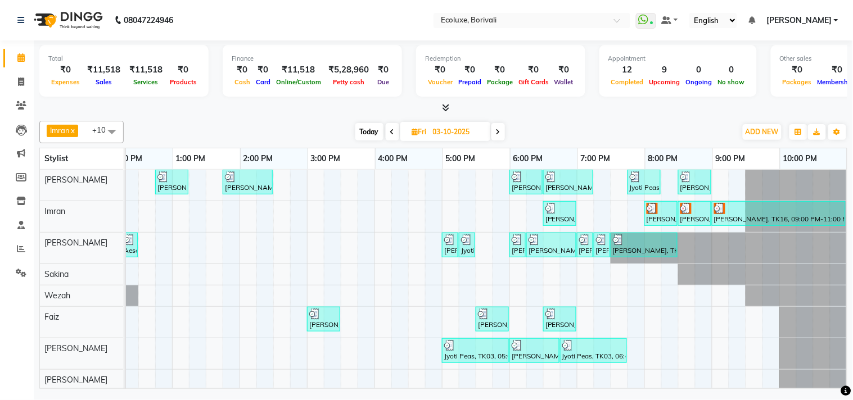
click at [367, 127] on span "Today" at bounding box center [369, 131] width 28 height 17
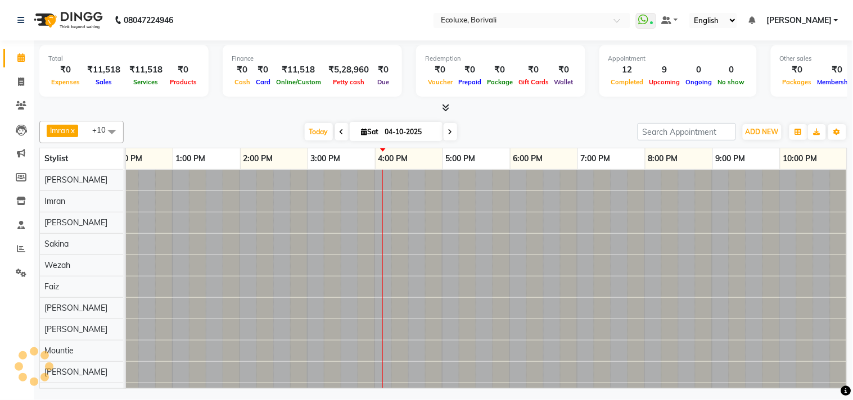
scroll to position [0, 223]
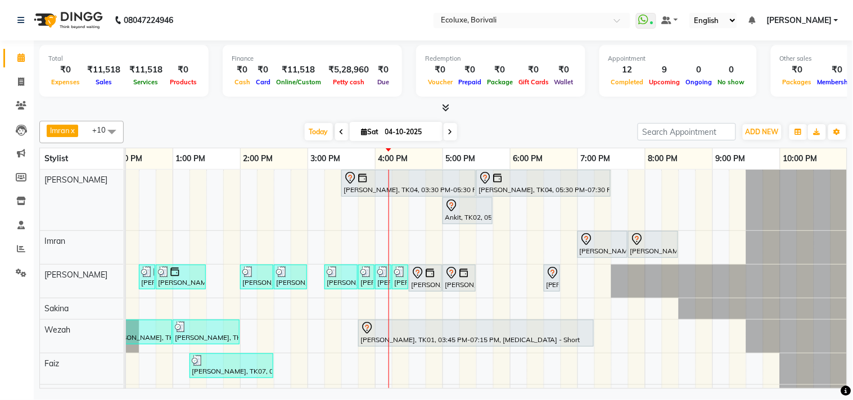
click at [510, 117] on div "[PERSON_NAME] x Wezah x [PERSON_NAME] x [PERSON_NAME] x [PERSON_NAME] x [PERSON…" at bounding box center [443, 252] width 808 height 273
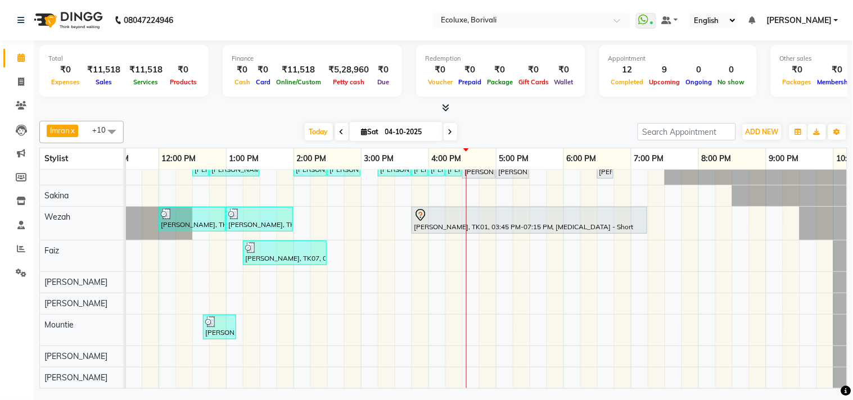
scroll to position [0, 169]
click at [472, 324] on div "Jyostna Patel, TK04, 03:30 PM-05:30 PM, Global - Long (Majirel) Jyostna Patel, …" at bounding box center [429, 223] width 944 height 332
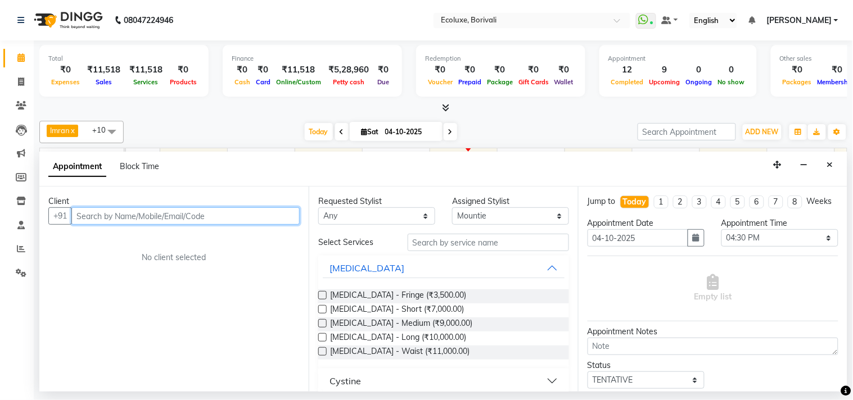
click at [210, 218] on input "text" at bounding box center [185, 215] width 228 height 17
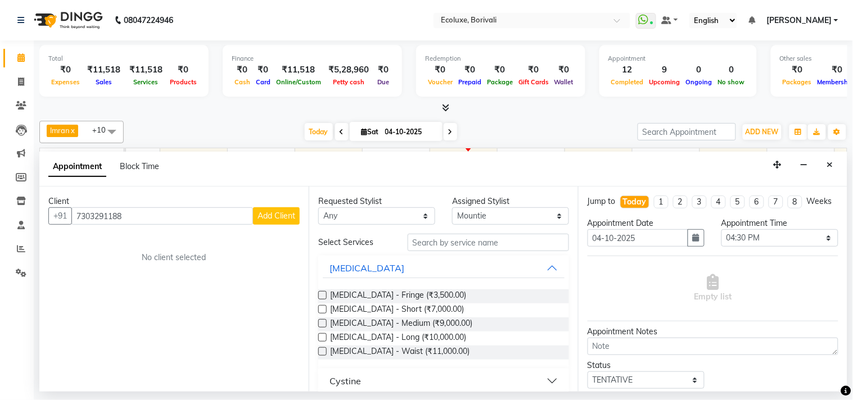
click at [277, 217] on span "Add Client" at bounding box center [276, 216] width 38 height 10
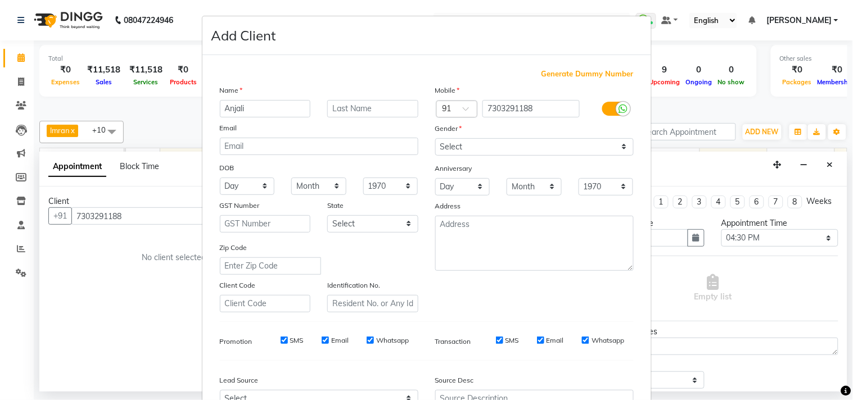
click at [716, 291] on ngb-modal-window "Add Client Generate Dummy Number Name Anjali Email DOB Day 01 02 03 04 05 06 07…" at bounding box center [426, 200] width 853 height 400
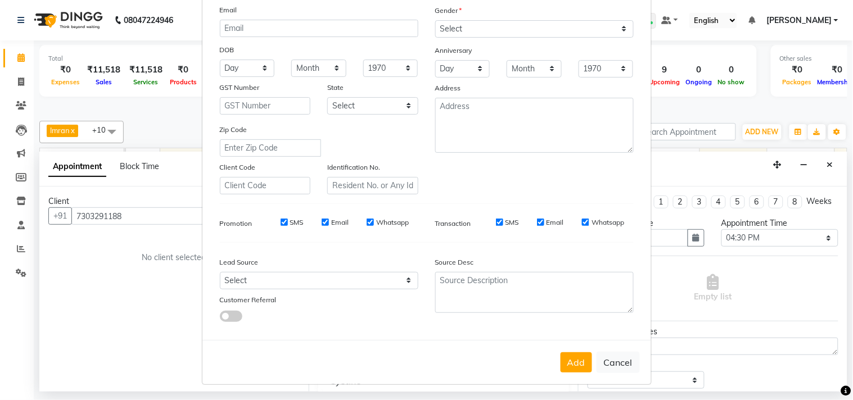
scroll to position [119, 0]
click at [569, 357] on button "Add" at bounding box center [575, 362] width 31 height 20
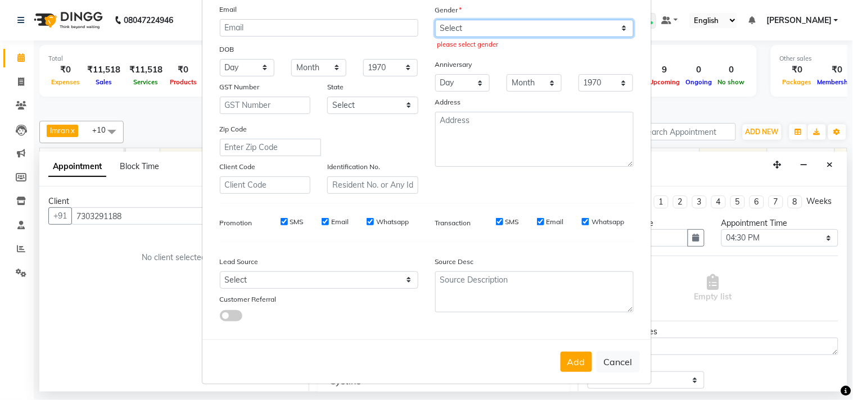
drag, startPoint x: 520, startPoint y: 28, endPoint x: 519, endPoint y: 34, distance: 6.2
click at [519, 28] on select "Select Male Female Other Prefer Not To Say" at bounding box center [534, 28] width 198 height 17
click at [435, 20] on select "Select Male Female Other Prefer Not To Say" at bounding box center [534, 28] width 198 height 17
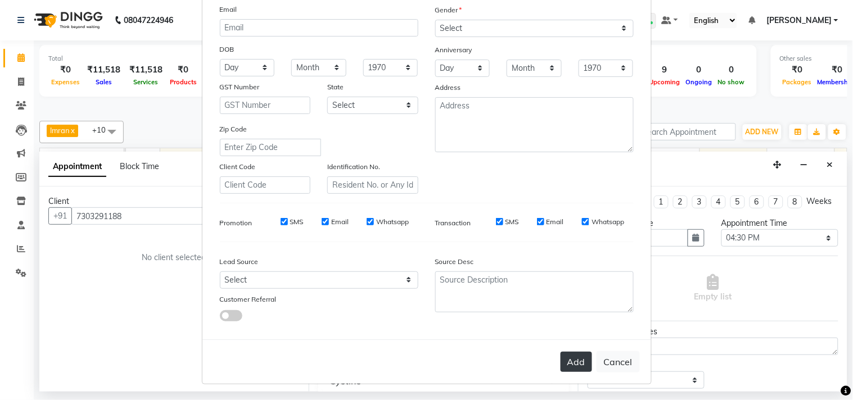
click at [572, 363] on button "Add" at bounding box center [575, 362] width 31 height 20
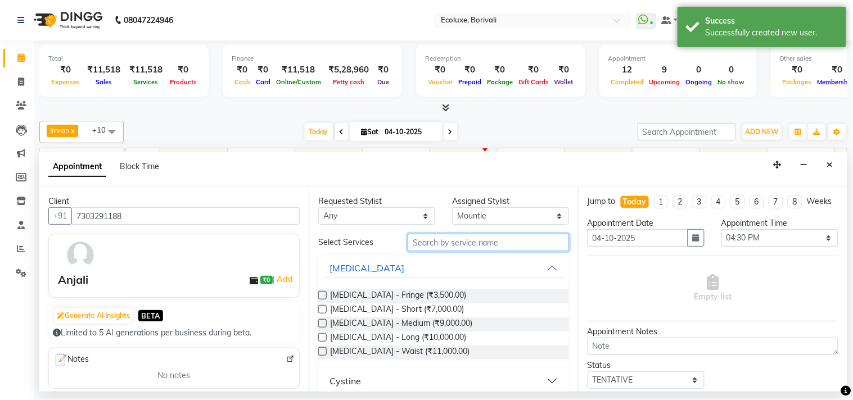
click at [453, 237] on input "text" at bounding box center [488, 242] width 161 height 17
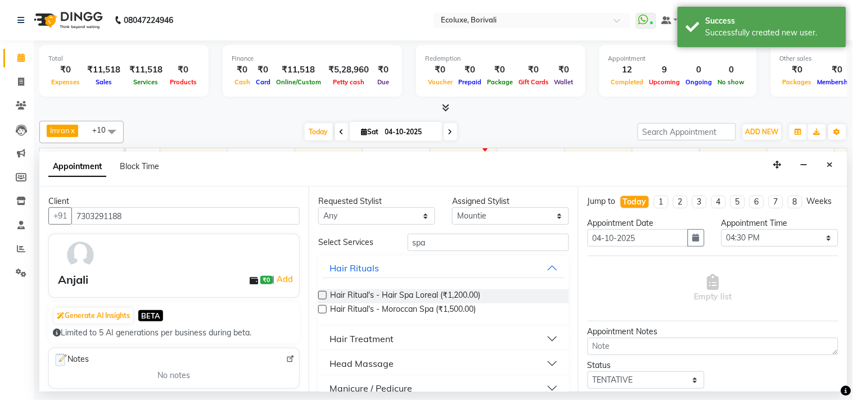
click at [346, 336] on div "Hair Treatment" at bounding box center [361, 338] width 64 height 13
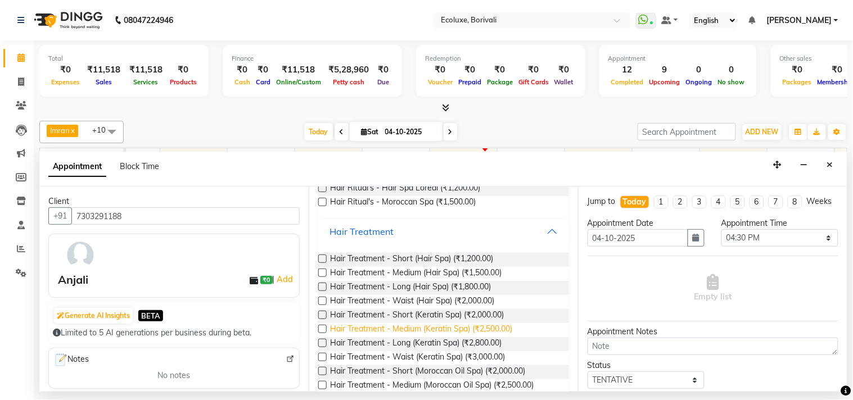
scroll to position [125, 0]
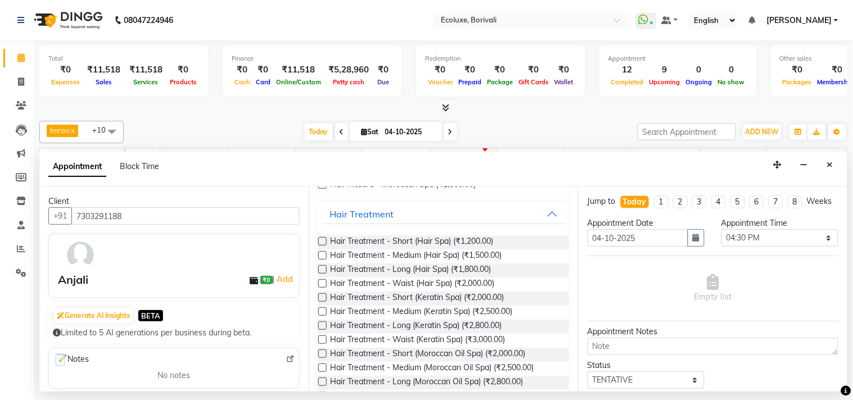
click at [321, 268] on label at bounding box center [322, 269] width 8 height 8
click at [321, 268] on input "checkbox" at bounding box center [321, 270] width 7 height 7
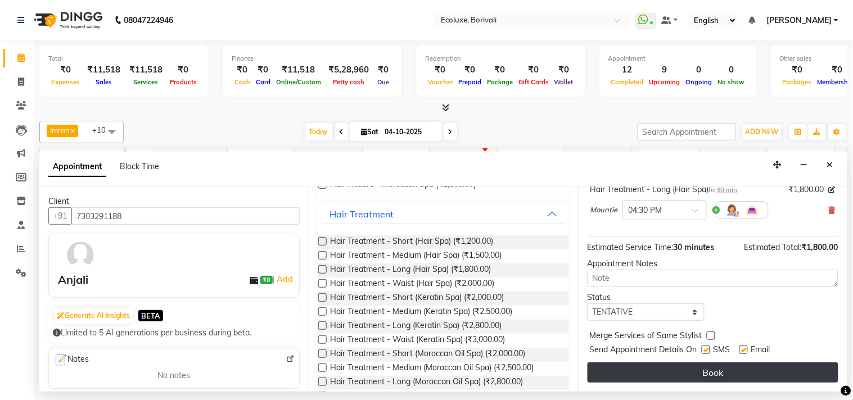
scroll to position [91, 0]
click at [697, 370] on button "Book" at bounding box center [712, 373] width 251 height 20
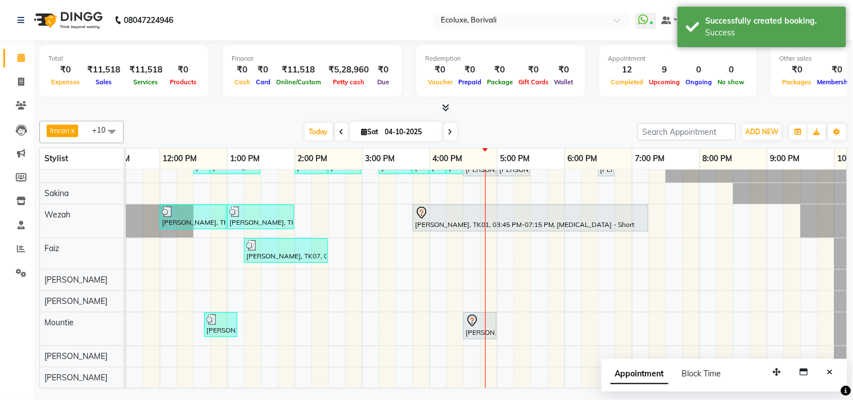
scroll to position [0, 0]
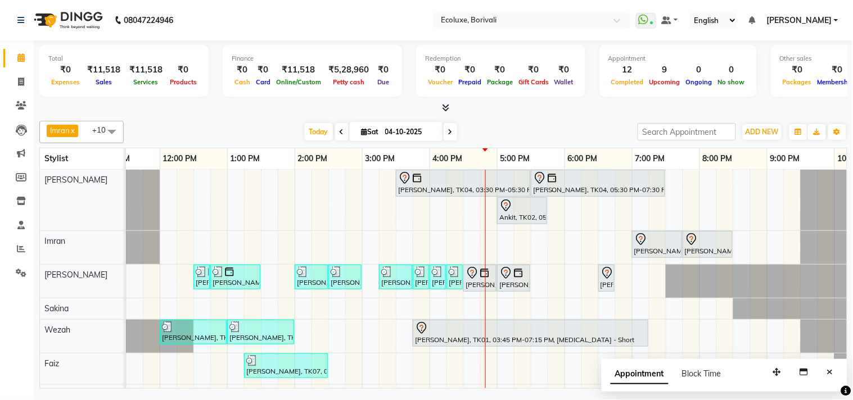
click at [610, 209] on div "Jyostna Patel, TK04, 03:30 PM-05:30 PM, Global - Long (Majirel) Jyostna Patel, …" at bounding box center [429, 337] width 944 height 334
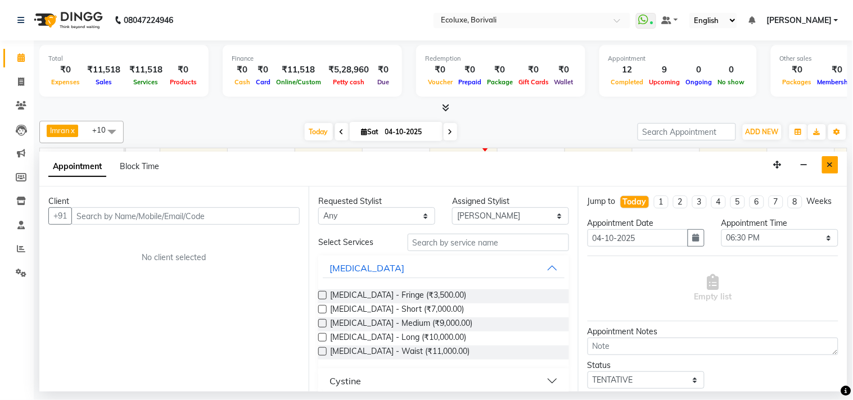
click at [837, 161] on button "Close" at bounding box center [830, 164] width 16 height 17
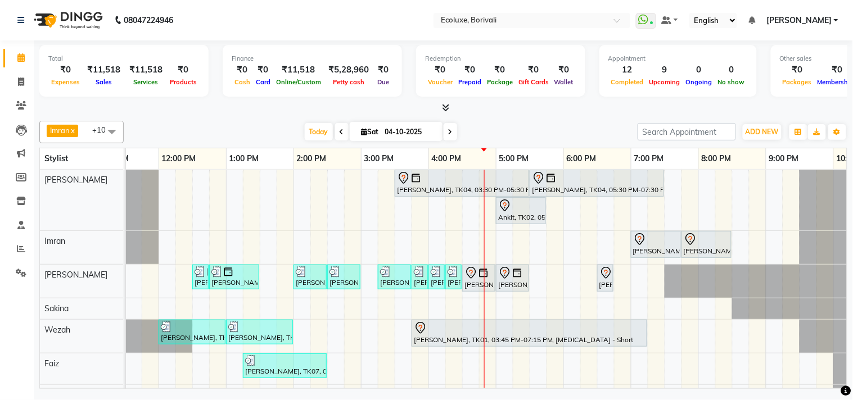
scroll to position [0, 223]
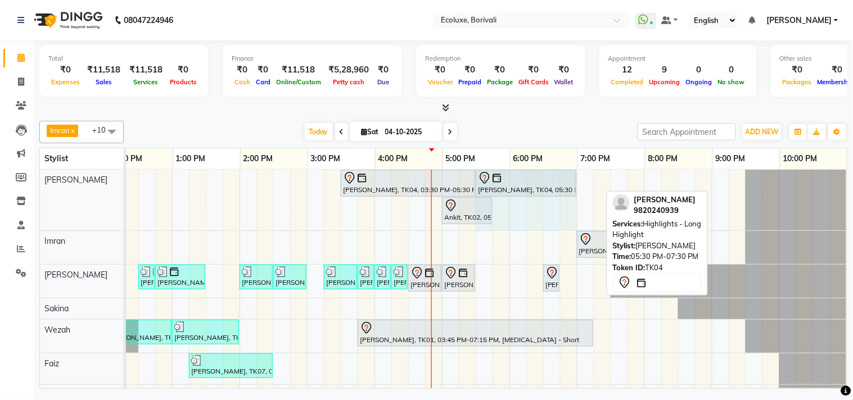
drag, startPoint x: 600, startPoint y: 182, endPoint x: 557, endPoint y: 190, distance: 43.5
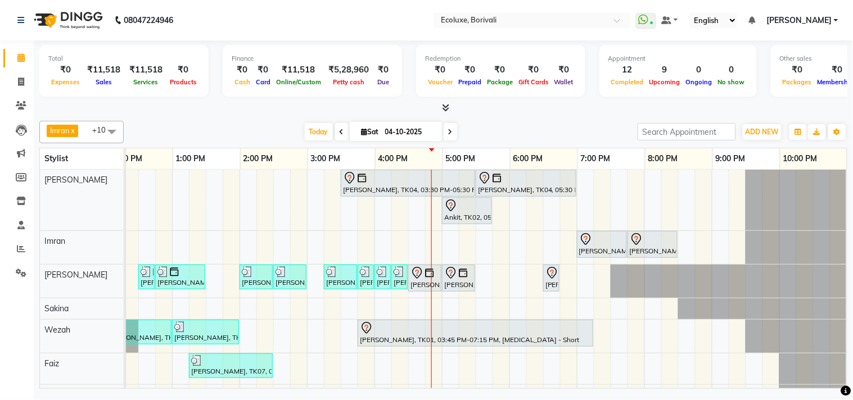
click at [577, 188] on div "Jyostna Patel, TK04, 03:30 PM-05:30 PM, Global - Long (Majirel) Jyostna Patel, …" at bounding box center [374, 337] width 944 height 334
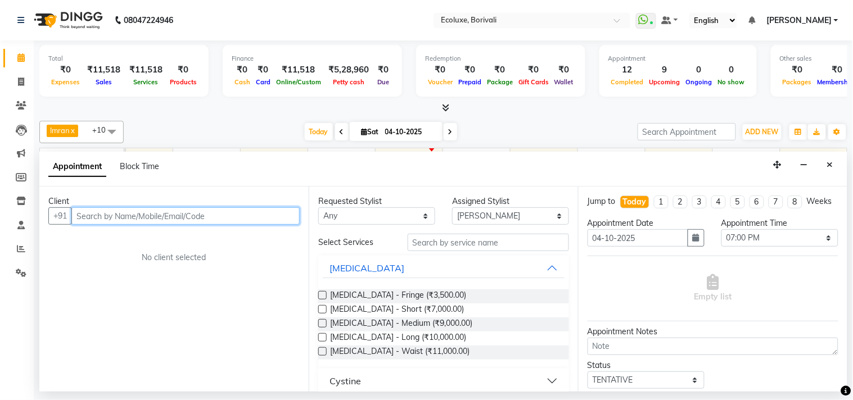
click at [295, 209] on input "text" at bounding box center [185, 215] width 228 height 17
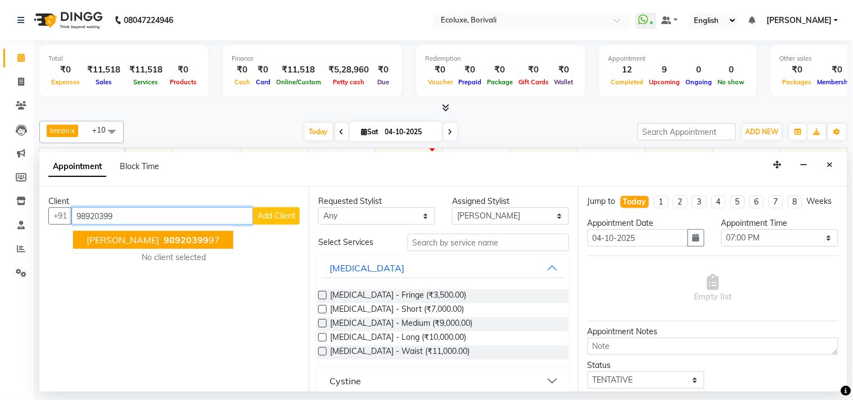
click at [164, 243] on span "98920399" at bounding box center [186, 239] width 45 height 11
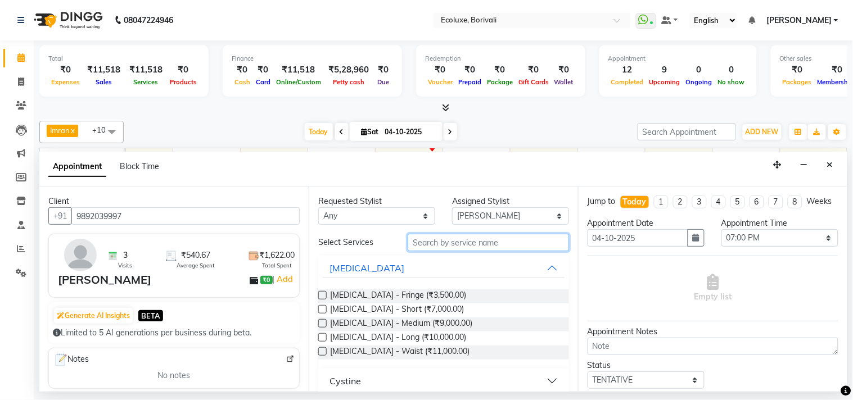
click at [475, 245] on input "text" at bounding box center [488, 242] width 161 height 17
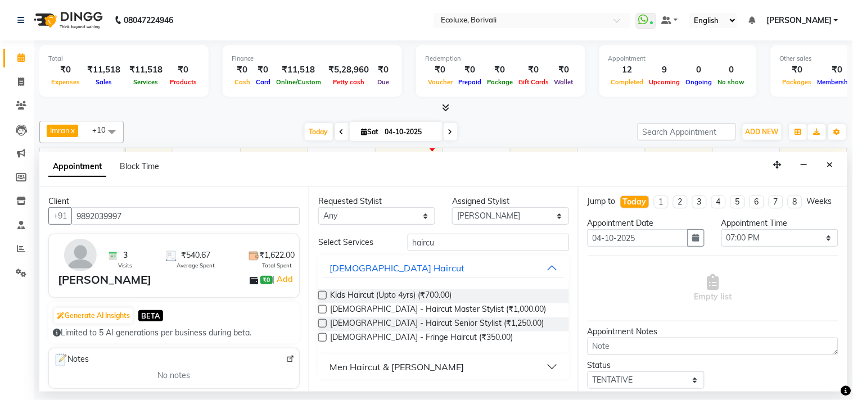
click at [372, 369] on div "Men Haircut & Beard" at bounding box center [396, 366] width 134 height 13
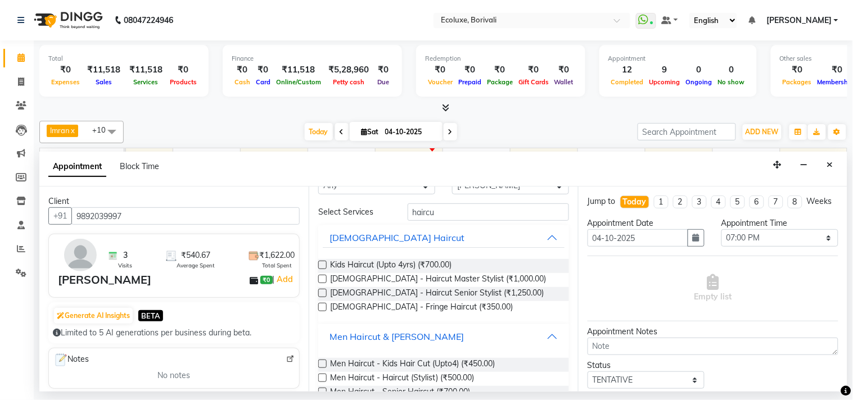
scroll to position [60, 0]
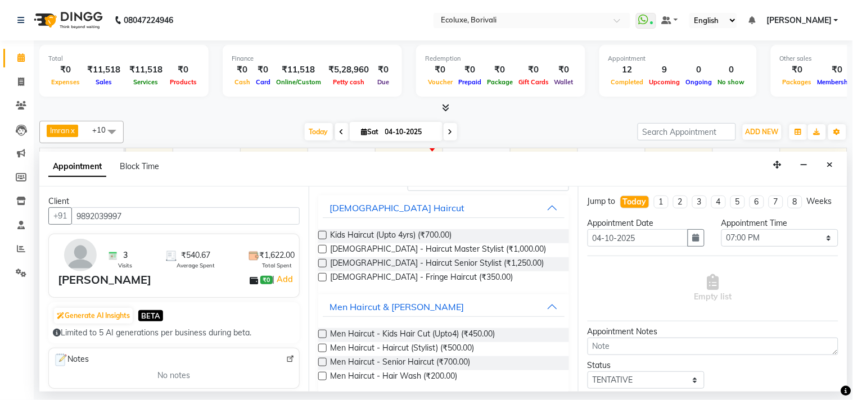
click at [320, 363] on label at bounding box center [322, 362] width 8 height 8
click at [320, 363] on input "checkbox" at bounding box center [321, 363] width 7 height 7
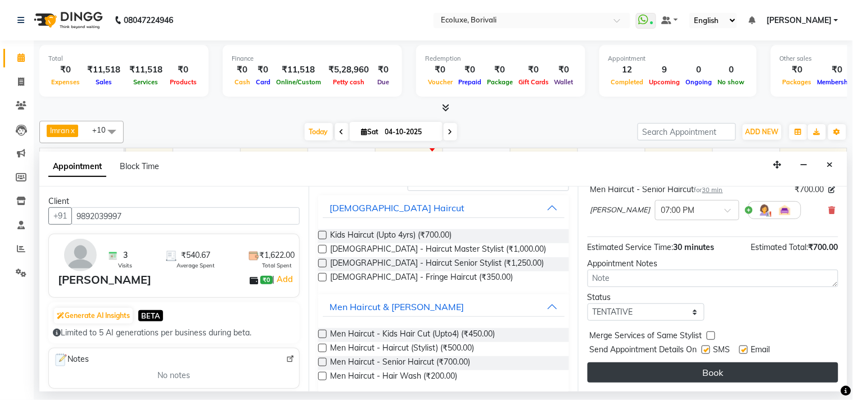
scroll to position [91, 0]
click at [709, 367] on button "Book" at bounding box center [712, 373] width 251 height 20
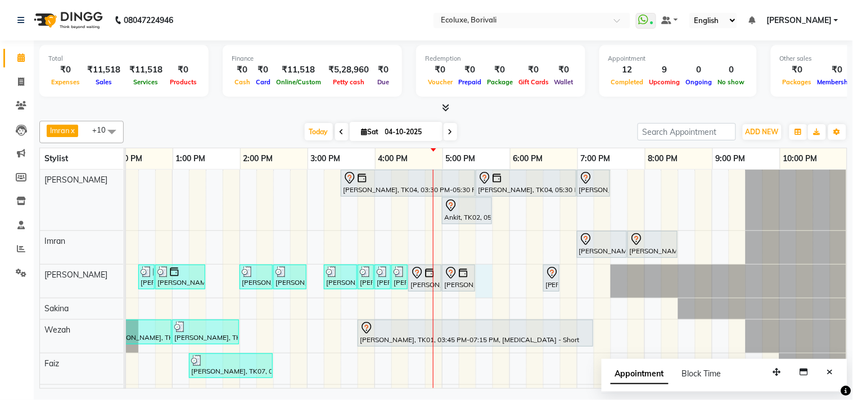
click at [469, 283] on div "Jyostna Patel, TK04, 03:30 PM-05:30 PM, Global - Long (Majirel) Jyostna Patel, …" at bounding box center [374, 337] width 944 height 334
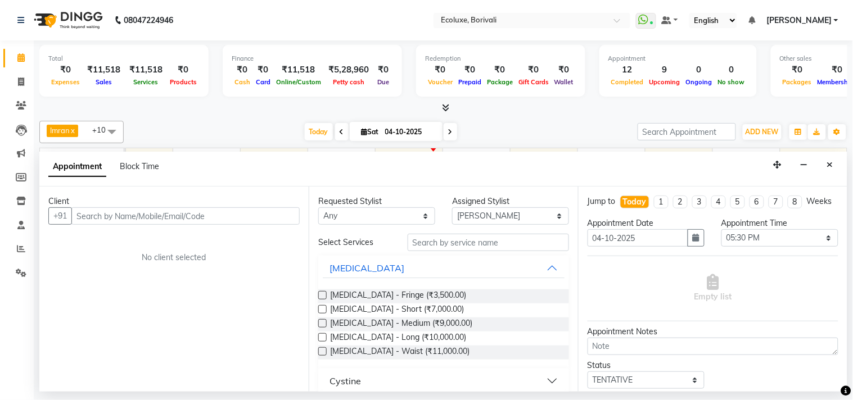
click at [256, 219] on input "text" at bounding box center [185, 215] width 228 height 17
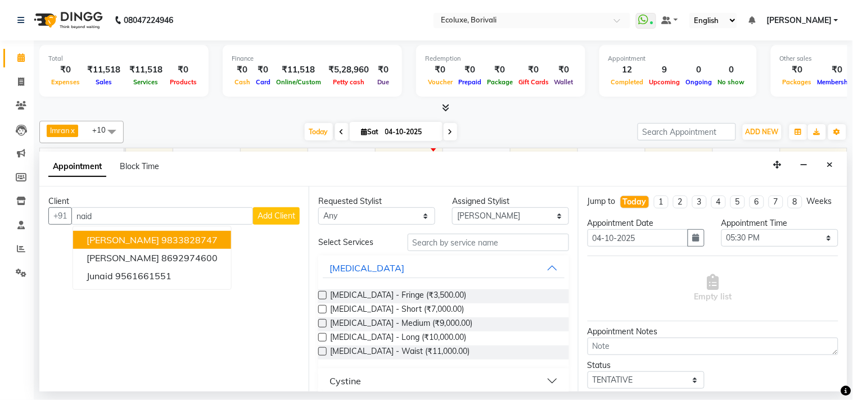
click at [180, 238] on ngb-highlight "9833828747" at bounding box center [189, 239] width 56 height 11
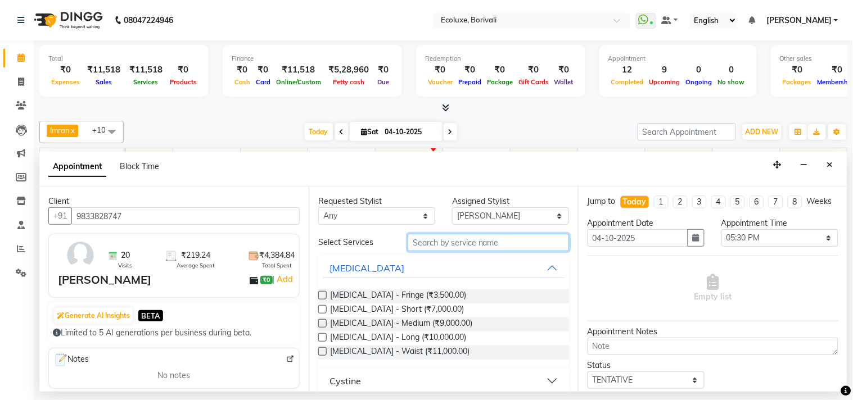
click at [446, 239] on input "text" at bounding box center [488, 242] width 161 height 17
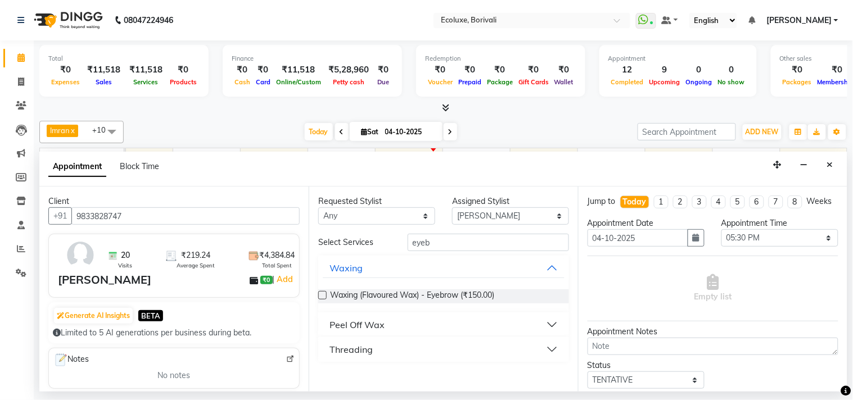
click at [363, 351] on div "Threading" at bounding box center [350, 349] width 43 height 13
click at [322, 376] on label at bounding box center [322, 377] width 8 height 8
click at [322, 376] on input "checkbox" at bounding box center [321, 377] width 7 height 7
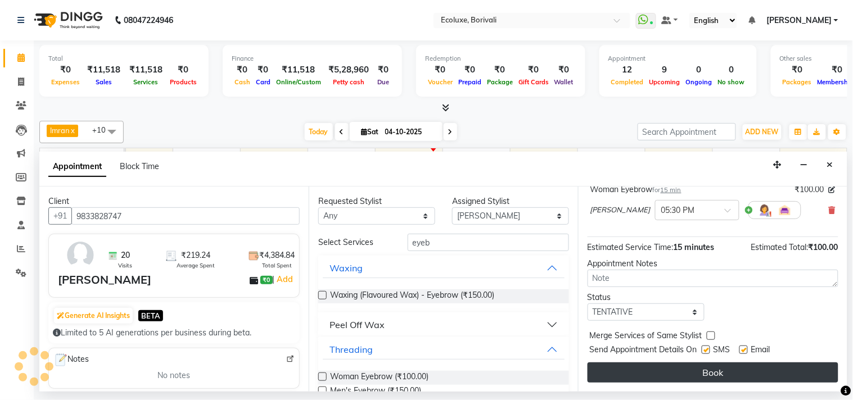
click at [761, 374] on button "Book" at bounding box center [712, 373] width 251 height 20
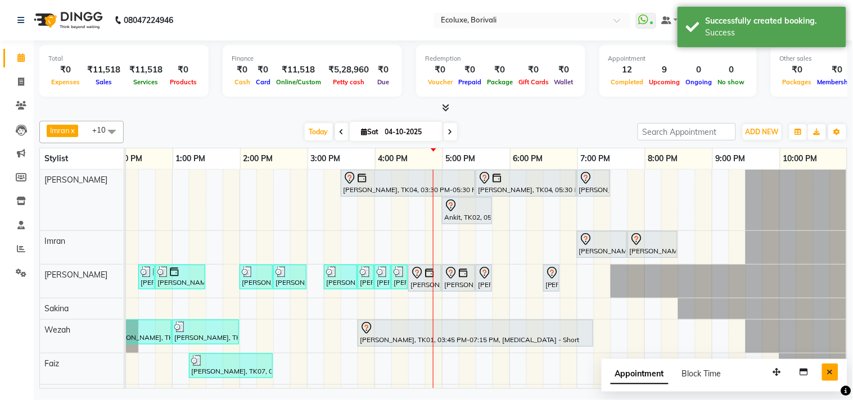
click at [828, 367] on button "Close" at bounding box center [830, 372] width 16 height 17
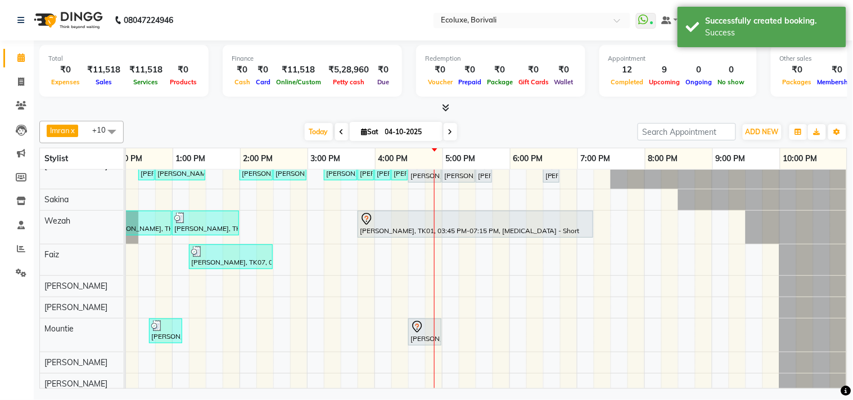
scroll to position [125, 0]
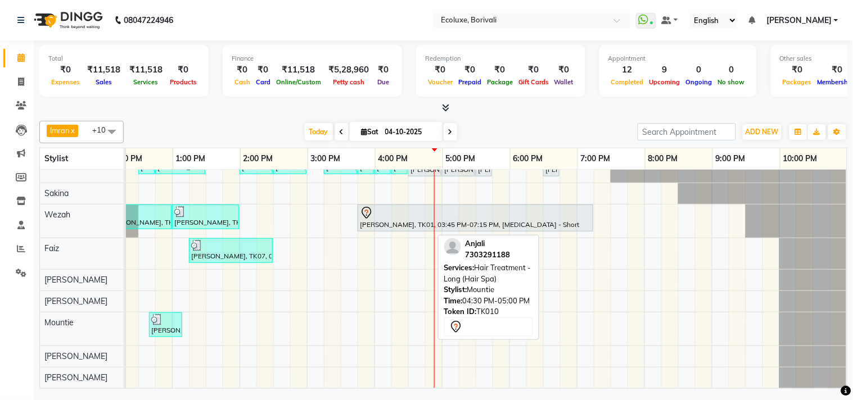
drag, startPoint x: 415, startPoint y: 322, endPoint x: 441, endPoint y: 322, distance: 25.9
click at [441, 322] on div "[PERSON_NAME] x Wezah x [PERSON_NAME] x [PERSON_NAME] x [PERSON_NAME] x [PERSON…" at bounding box center [443, 252] width 808 height 273
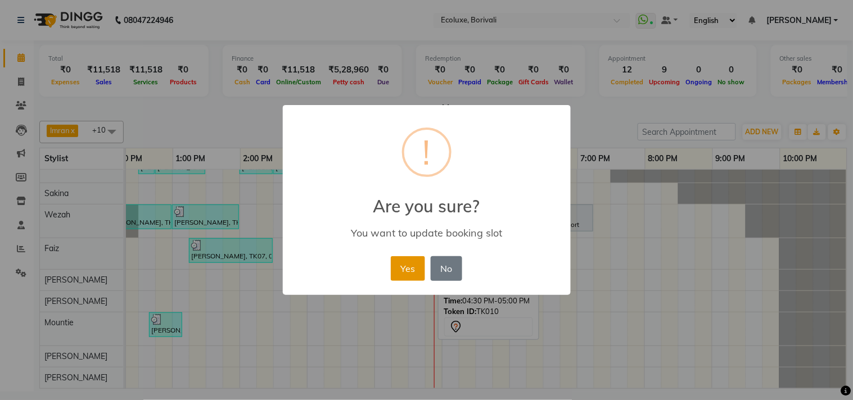
click at [412, 264] on button "Yes" at bounding box center [408, 268] width 34 height 25
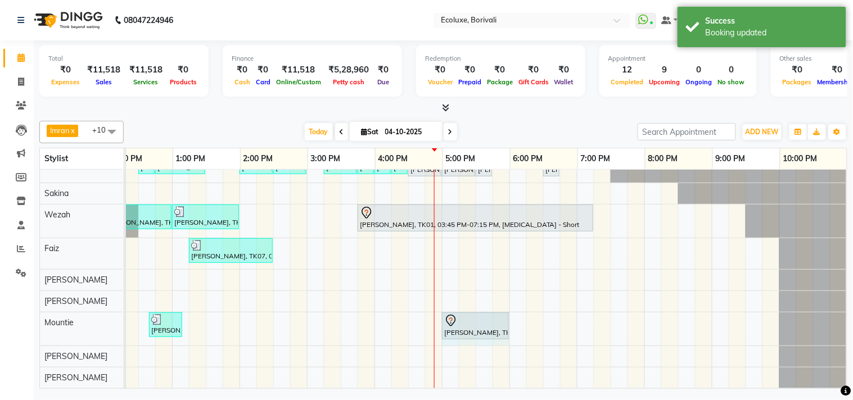
drag, startPoint x: 465, startPoint y: 315, endPoint x: 486, endPoint y: 315, distance: 20.8
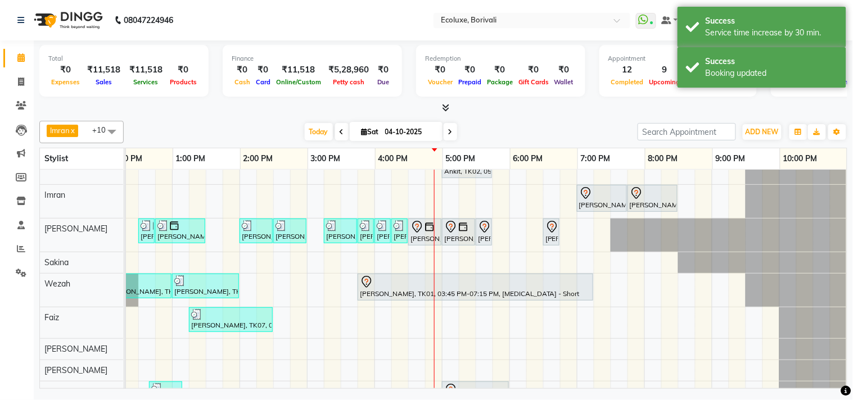
scroll to position [0, 0]
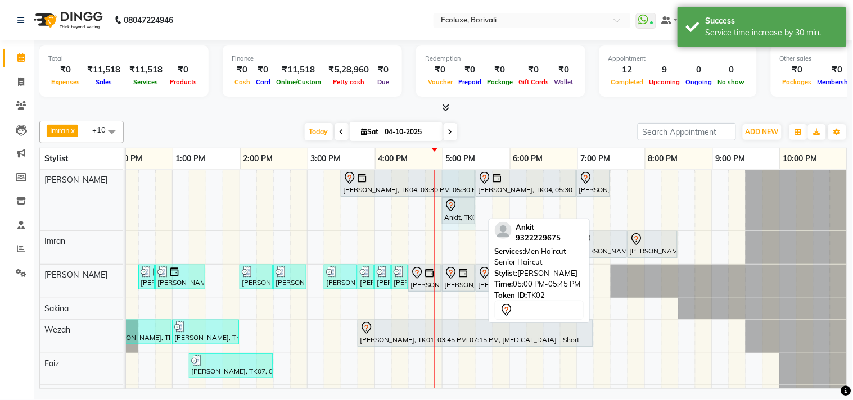
drag, startPoint x: 481, startPoint y: 204, endPoint x: 464, endPoint y: 204, distance: 16.3
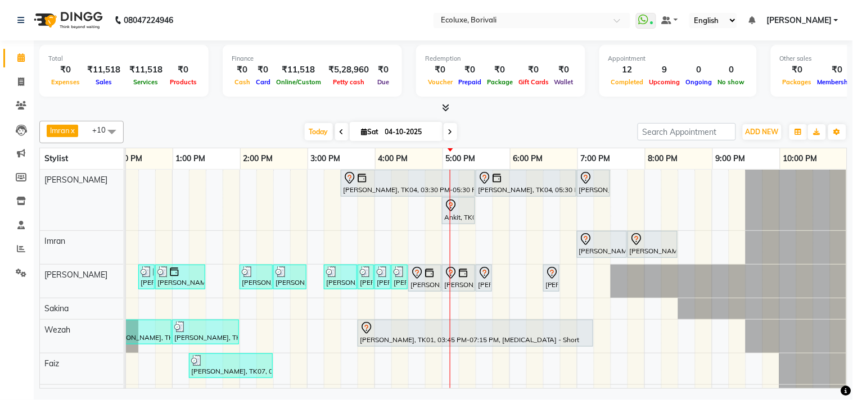
click at [485, 124] on div "Today Sat 04-10-2025" at bounding box center [380, 132] width 503 height 17
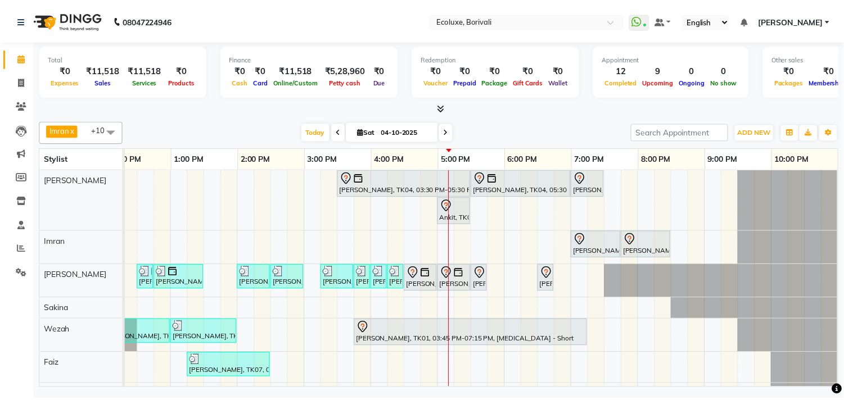
scroll to position [0, 233]
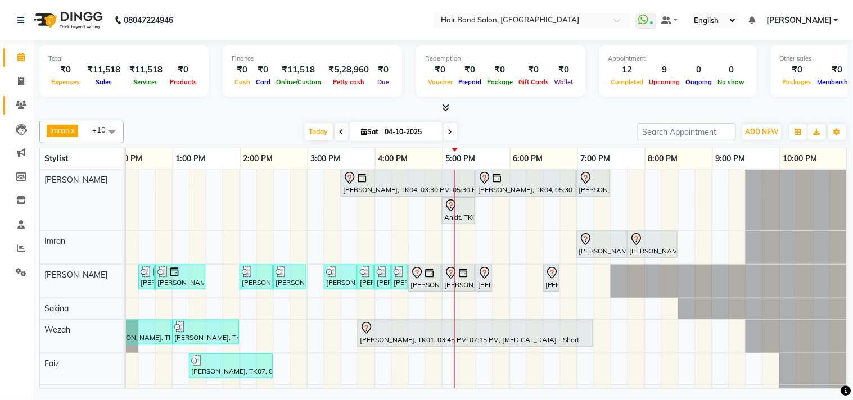
click at [8, 97] on link "Clients" at bounding box center [16, 105] width 27 height 19
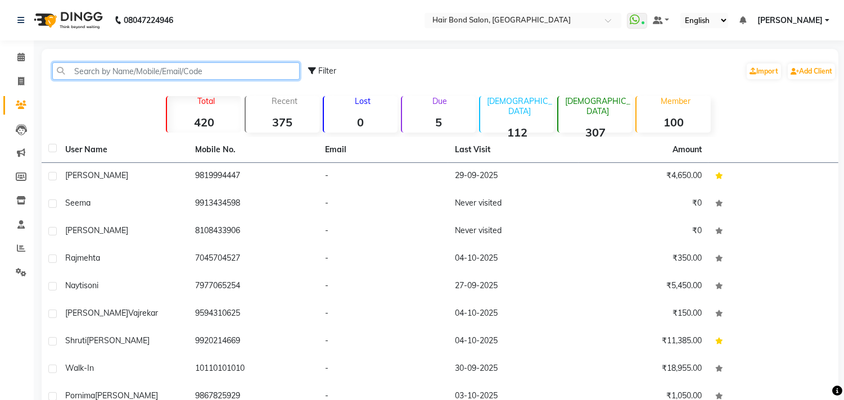
click at [139, 76] on input "text" at bounding box center [175, 70] width 247 height 17
click at [196, 75] on input "text" at bounding box center [175, 70] width 247 height 17
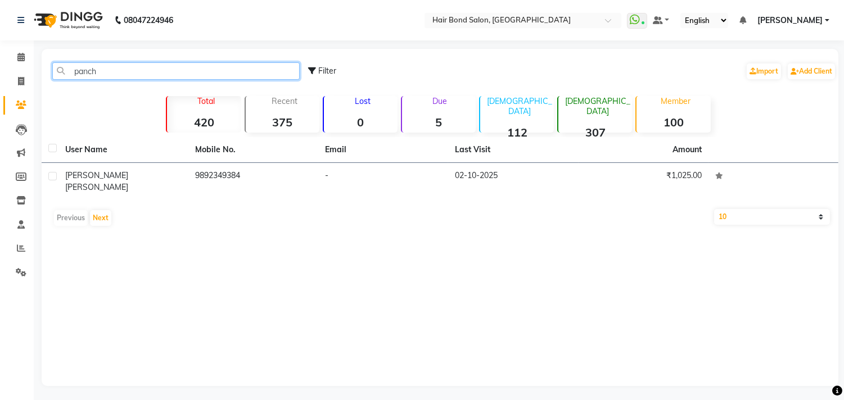
click at [210, 74] on input "panch" at bounding box center [175, 70] width 247 height 17
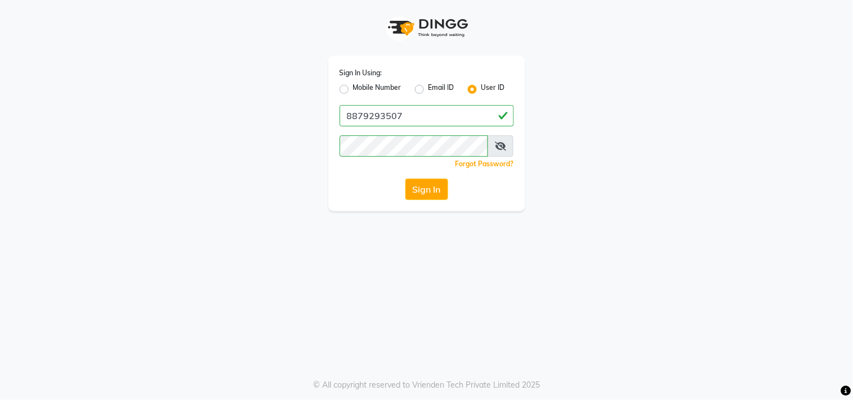
click at [353, 87] on label "Mobile Number" at bounding box center [377, 89] width 48 height 13
click at [353, 87] on input "Mobile Number" at bounding box center [356, 86] width 7 height 7
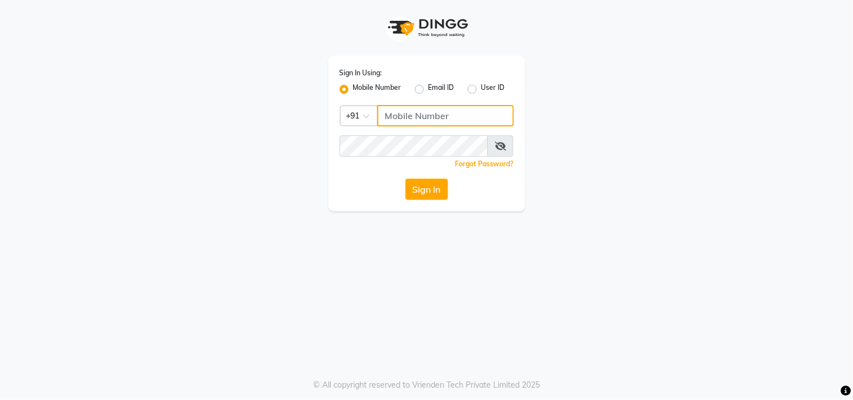
click at [423, 116] on input "Username" at bounding box center [445, 115] width 137 height 21
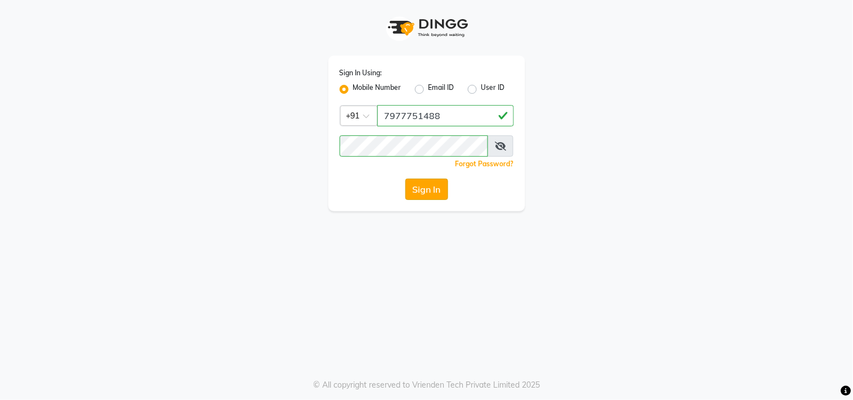
click at [436, 188] on button "Sign In" at bounding box center [426, 189] width 43 height 21
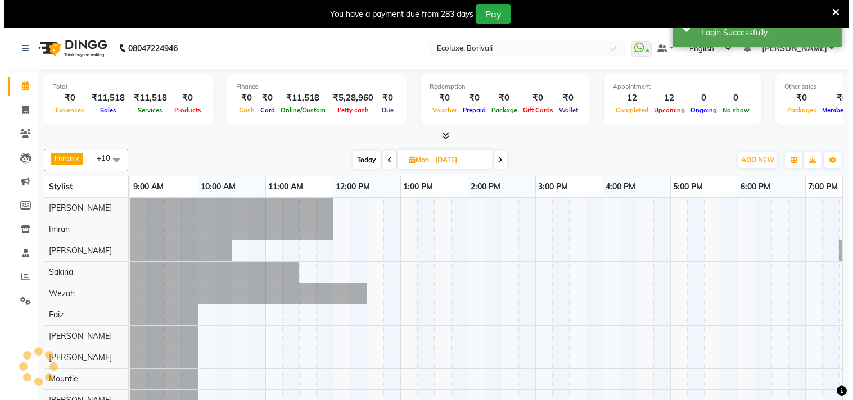
scroll to position [0, 233]
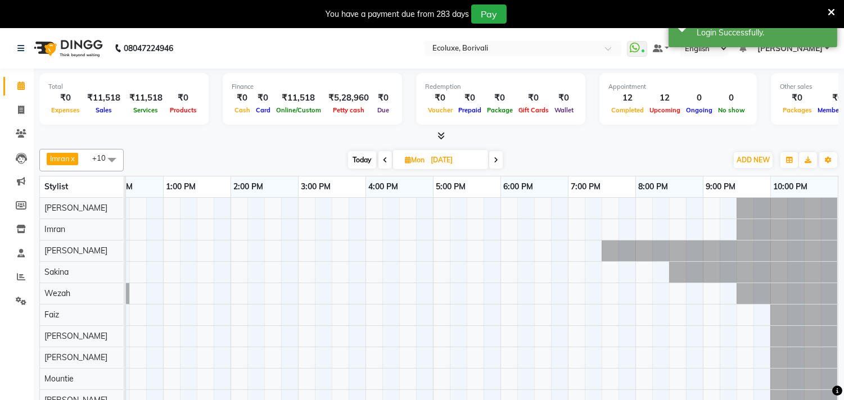
click at [833, 11] on icon at bounding box center [831, 12] width 7 height 10
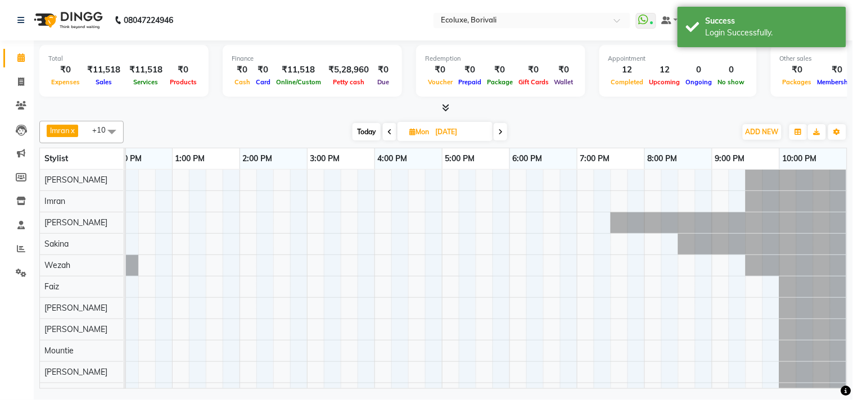
scroll to position [0, 223]
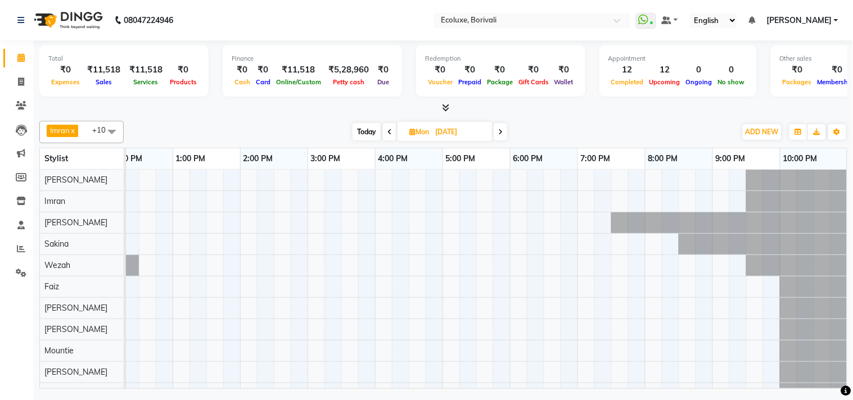
click at [360, 129] on span "Today" at bounding box center [366, 131] width 28 height 17
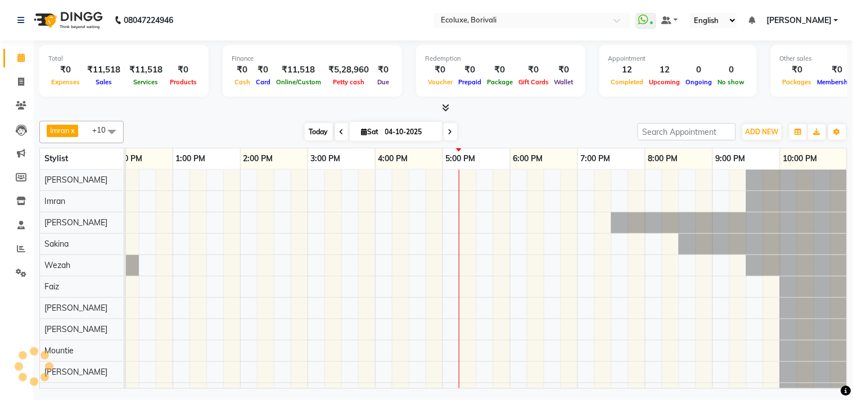
click at [361, 129] on icon at bounding box center [364, 131] width 6 height 7
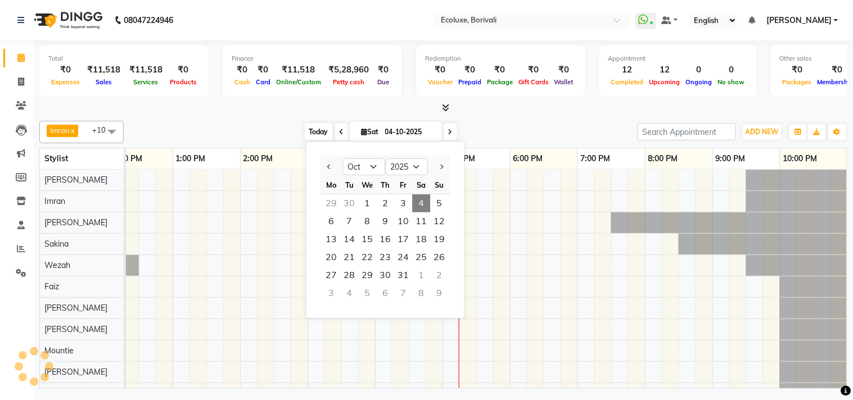
click at [317, 133] on span "Today" at bounding box center [319, 131] width 28 height 17
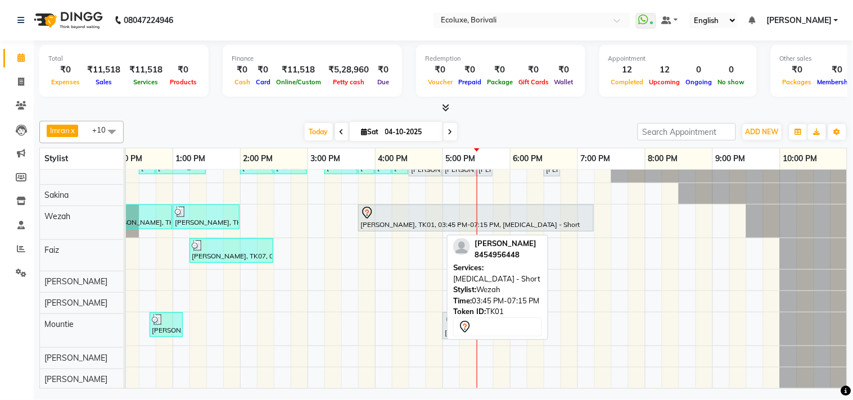
scroll to position [125, 0]
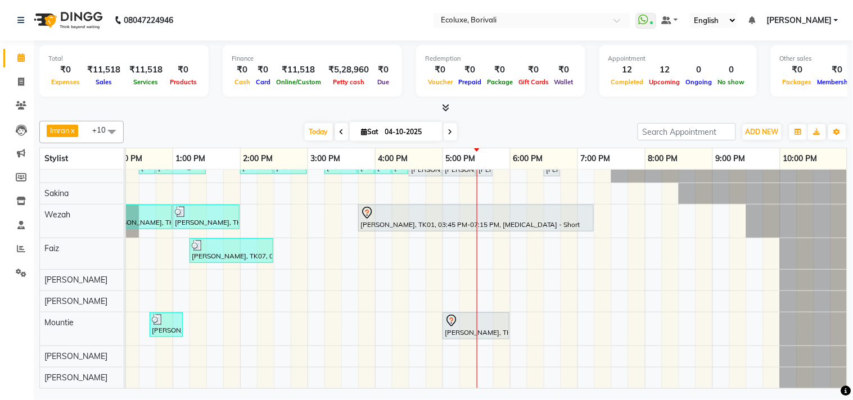
drag, startPoint x: 431, startPoint y: 377, endPoint x: 512, endPoint y: 381, distance: 80.5
click at [512, 381] on div "Jyostna Patel, TK04, 03:30 PM-05:30 PM, Global - Long (Majirel) Jyostna Patel, …" at bounding box center [486, 279] width 721 height 219
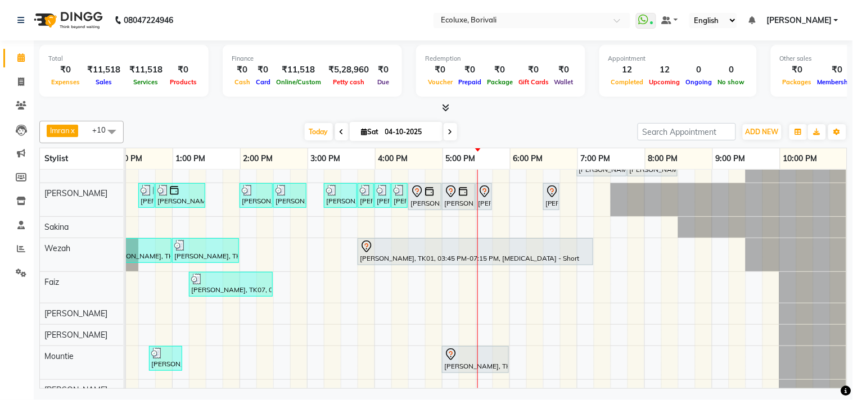
scroll to position [62, 0]
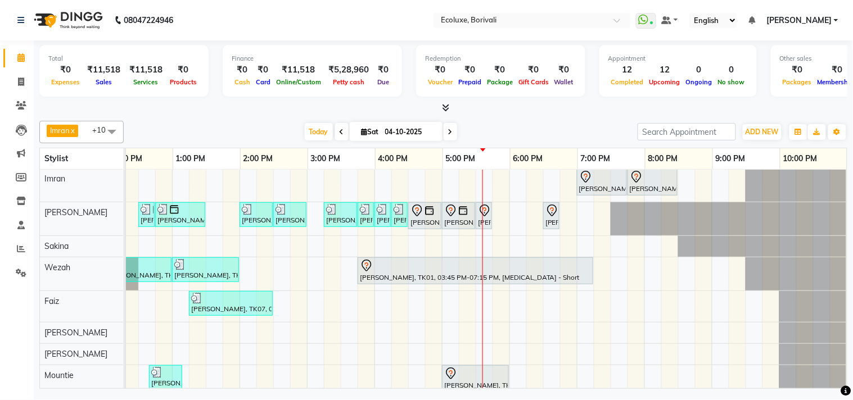
click at [439, 293] on div "Jyostna Patel, TK04, 03:30 PM-05:30 PM, Global - Long (Majirel) Jyostna Patel, …" at bounding box center [374, 274] width 944 height 334
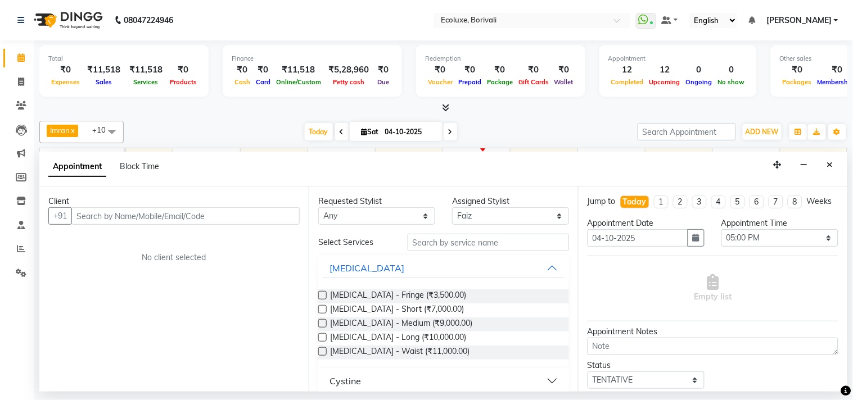
click at [98, 216] on input "text" at bounding box center [185, 215] width 228 height 17
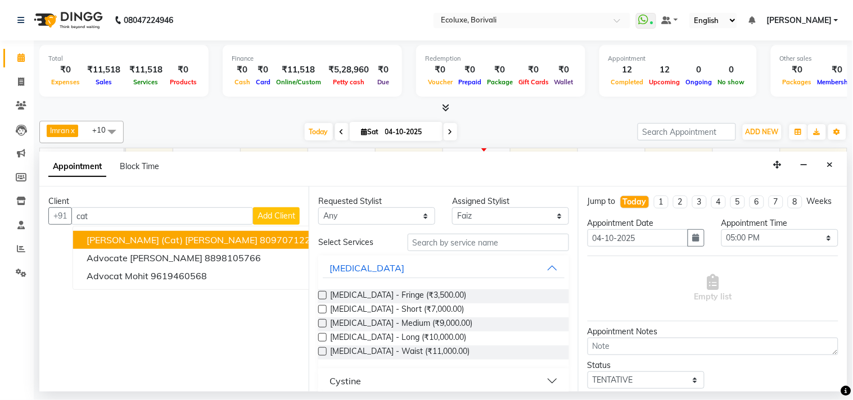
click at [142, 243] on span "[PERSON_NAME] (Cat) [PERSON_NAME]" at bounding box center [172, 239] width 171 height 11
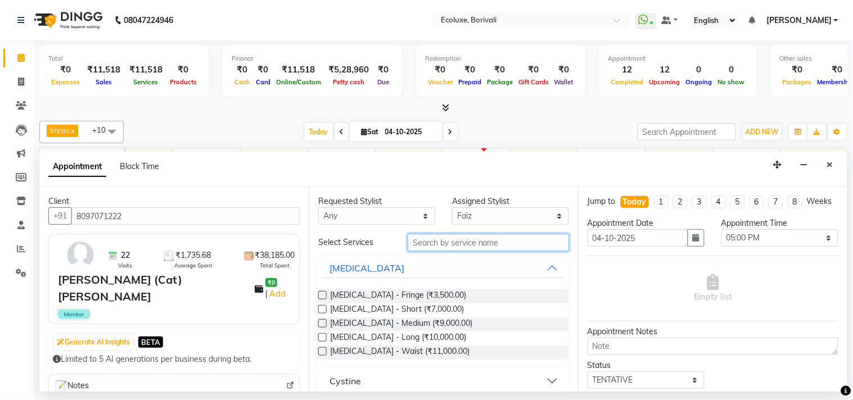
click at [460, 244] on input "text" at bounding box center [488, 242] width 161 height 17
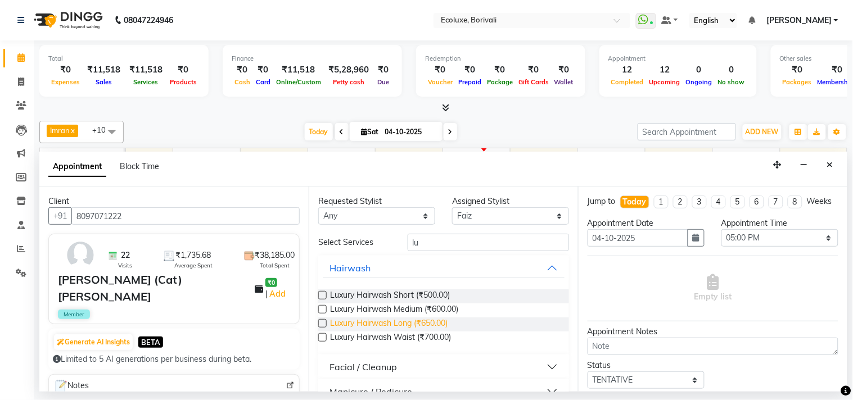
click at [439, 325] on span "Luxury Hairwash Long (₹650.00)" at bounding box center [388, 325] width 117 height 14
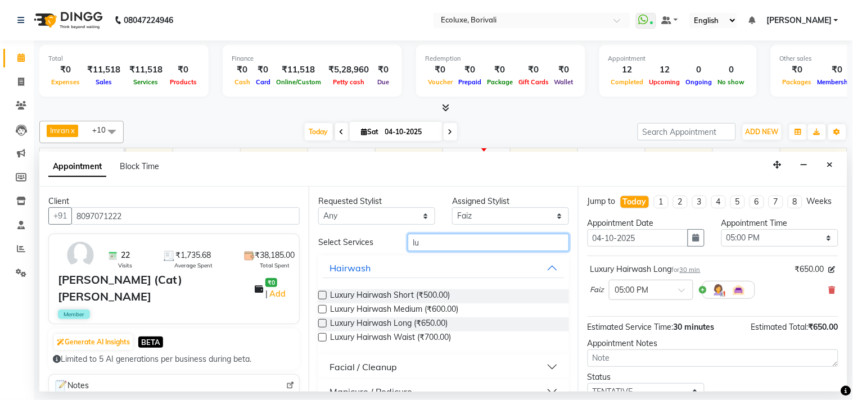
click at [439, 244] on input "lu" at bounding box center [488, 242] width 161 height 17
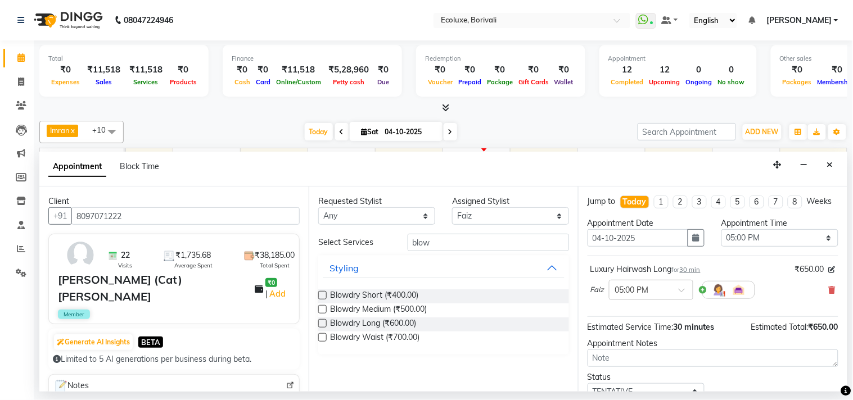
click at [431, 319] on div "Blowdry Long (₹600.00)" at bounding box center [443, 325] width 251 height 14
click at [402, 323] on span "Blowdry Long (₹600.00)" at bounding box center [373, 325] width 86 height 14
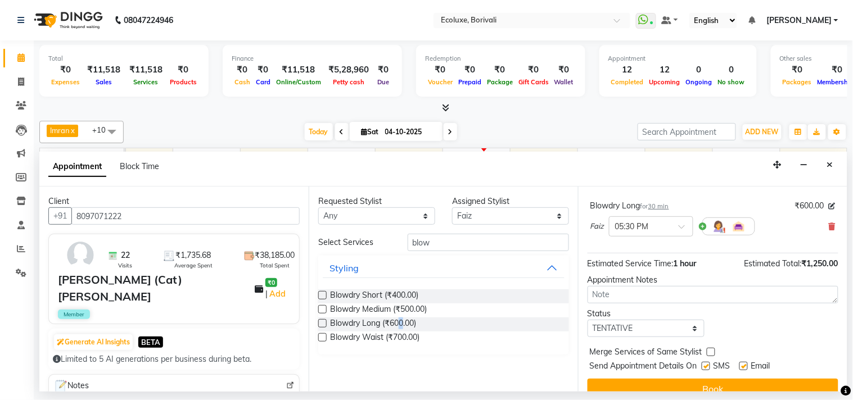
scroll to position [125, 0]
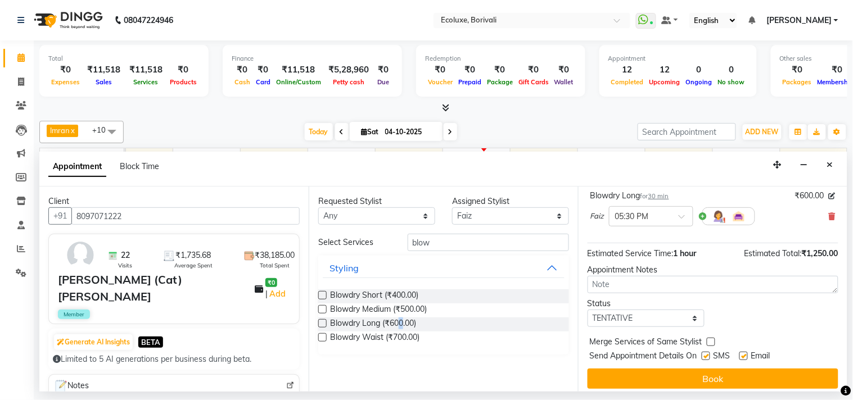
click at [671, 383] on button "Book" at bounding box center [712, 379] width 251 height 20
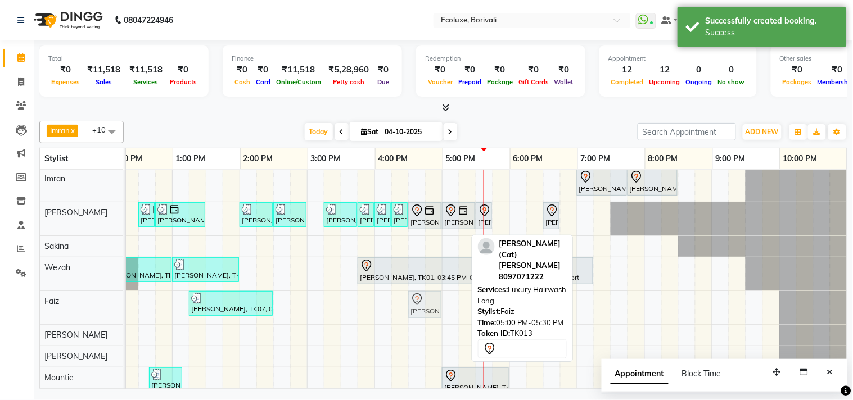
drag, startPoint x: 453, startPoint y: 309, endPoint x: 419, endPoint y: 307, distance: 33.8
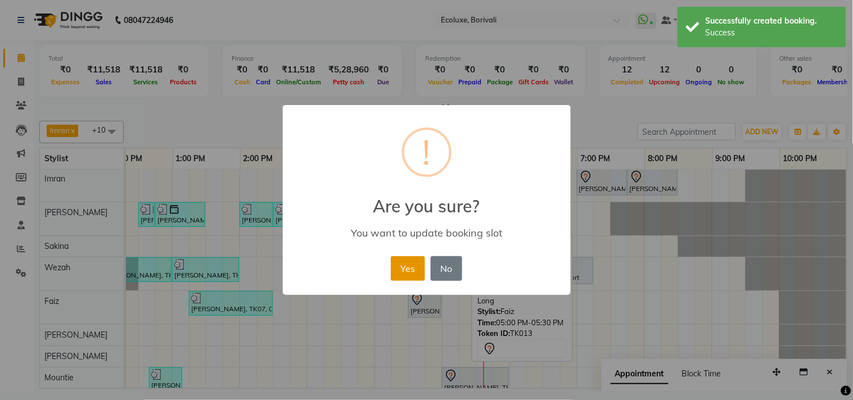
click at [400, 270] on button "Yes" at bounding box center [408, 268] width 34 height 25
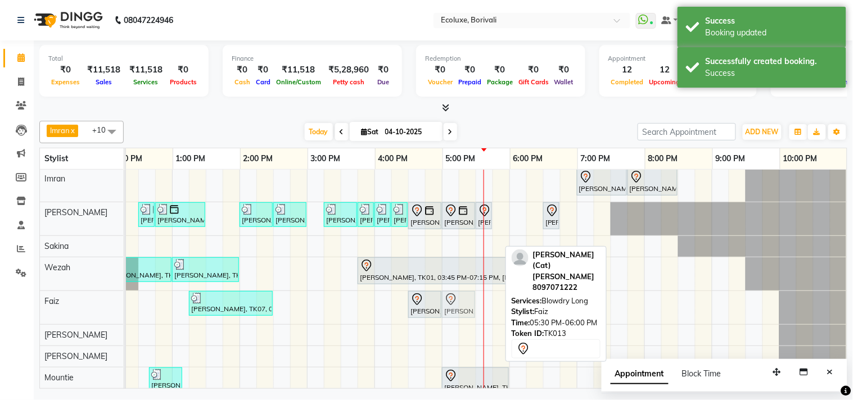
drag, startPoint x: 489, startPoint y: 307, endPoint x: 456, endPoint y: 308, distance: 32.6
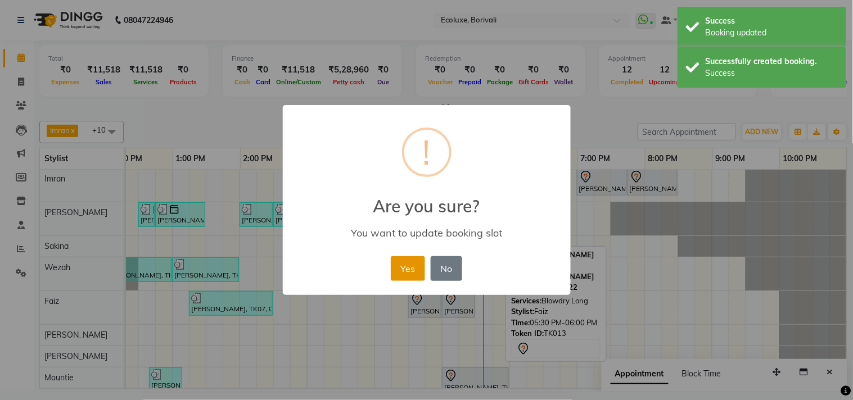
click at [401, 269] on button "Yes" at bounding box center [408, 268] width 34 height 25
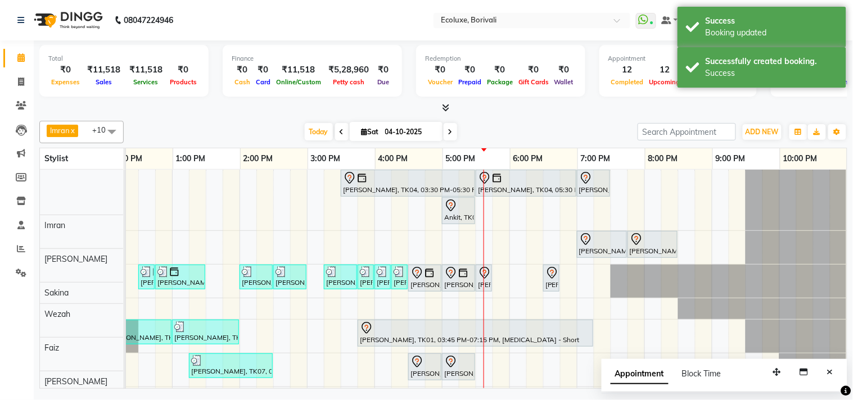
scroll to position [0, 0]
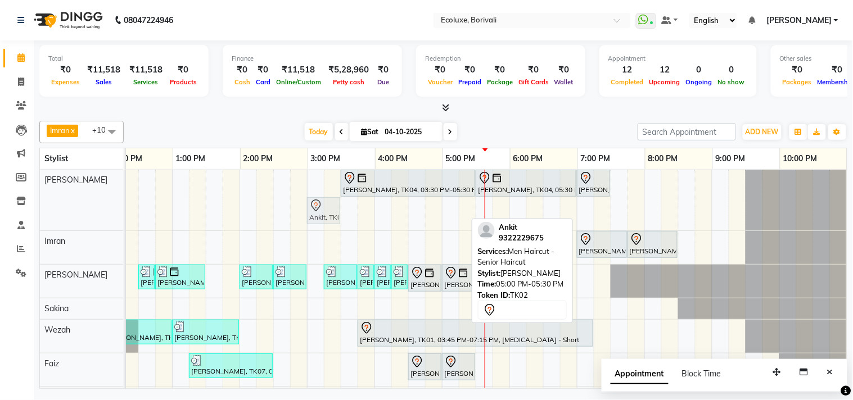
drag, startPoint x: 441, startPoint y: 209, endPoint x: 310, endPoint y: 184, distance: 133.3
click at [310, 184] on div "Jyostna Patel, TK04, 03:30 PM-05:30 PM, Global - Long (Majirel) Jyostna Patel, …" at bounding box center [374, 338] width 944 height 336
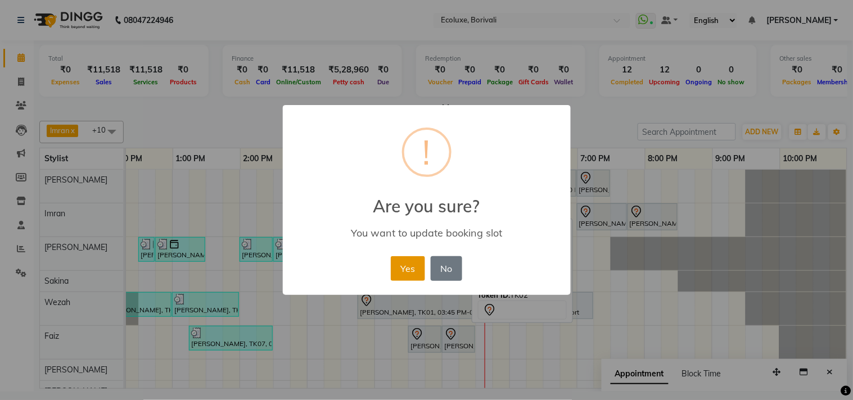
click at [416, 264] on button "Yes" at bounding box center [408, 268] width 34 height 25
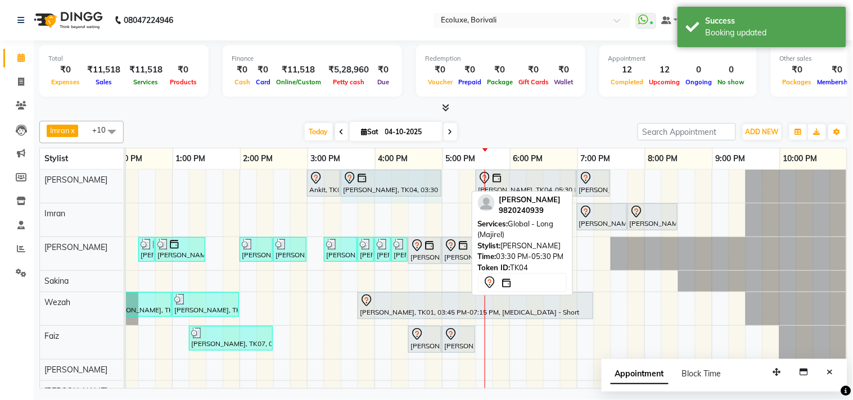
drag, startPoint x: 464, startPoint y: 178, endPoint x: 423, endPoint y: 177, distance: 41.1
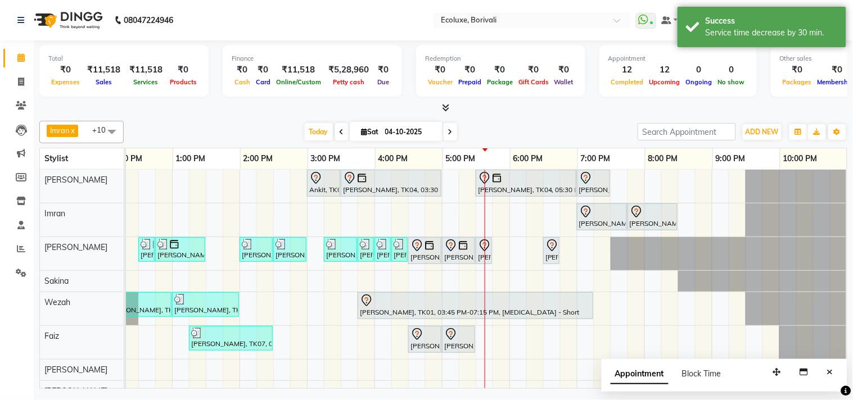
click at [441, 179] on div "Ankit, TK02, 03:00 PM-03:30 PM, Men Haircut - Senior Haircut Jyostna Patel, TK0…" at bounding box center [374, 324] width 944 height 309
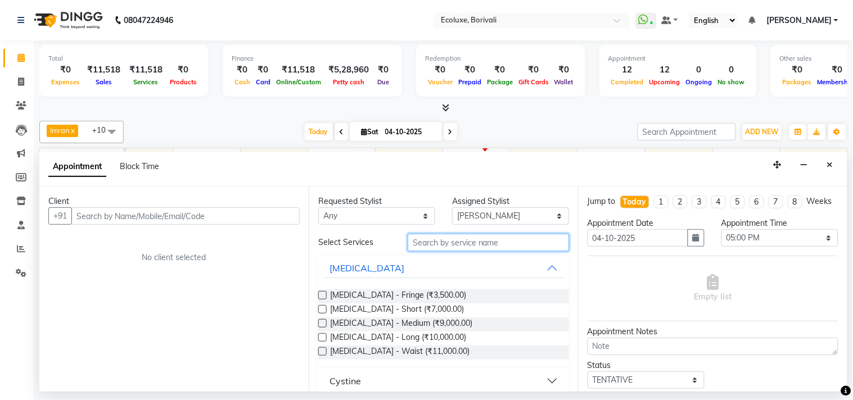
click at [474, 239] on input "text" at bounding box center [488, 242] width 161 height 17
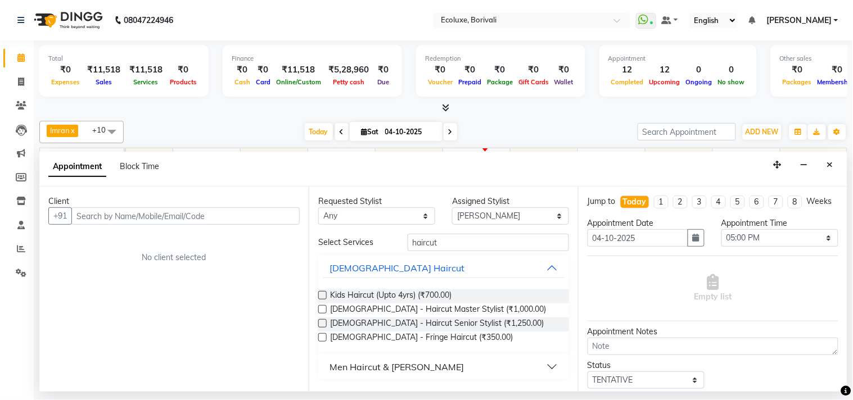
click at [406, 362] on div "Men Haircut & Beard" at bounding box center [396, 366] width 134 height 13
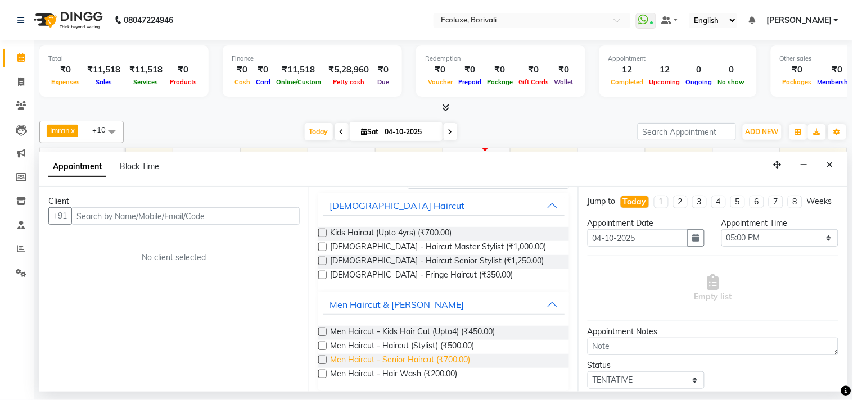
click at [431, 359] on span "Men Haircut - Senior Haircut (₹700.00)" at bounding box center [400, 361] width 140 height 14
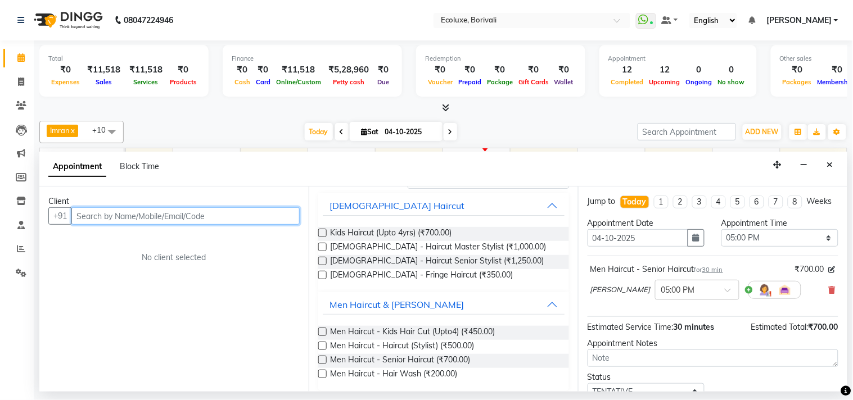
click at [210, 215] on input "text" at bounding box center [185, 215] width 228 height 17
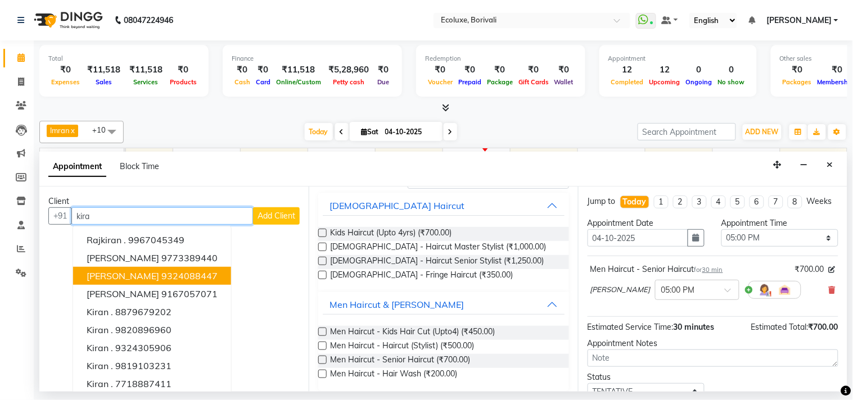
click at [179, 274] on ngb-highlight "9324088447" at bounding box center [189, 275] width 56 height 11
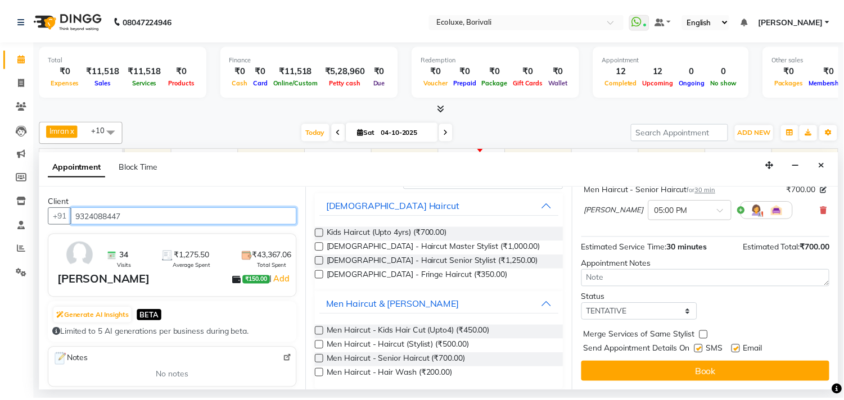
scroll to position [91, 0]
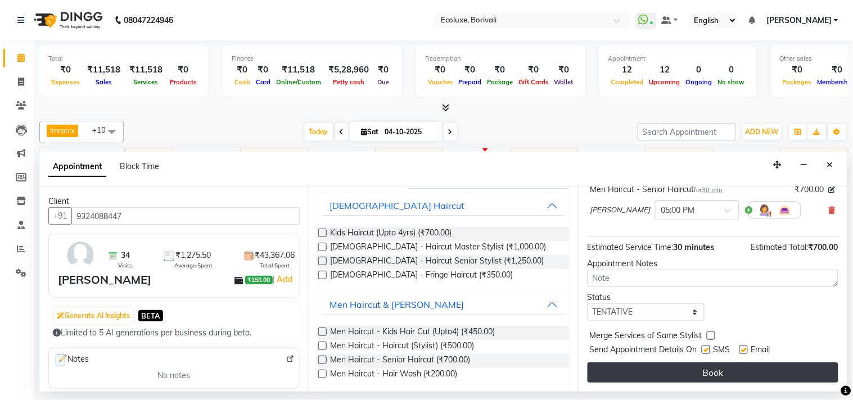
click at [690, 370] on button "Book" at bounding box center [712, 373] width 251 height 20
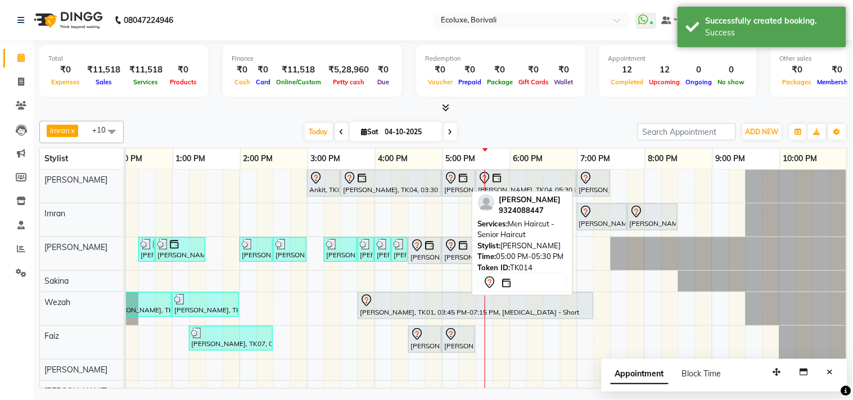
click at [453, 189] on div "[PERSON_NAME], TK14, 05:00 PM-05:30 PM, Men Haircut - Senior Haircut" at bounding box center [458, 183] width 31 height 24
click at [450, 188] on div "[PERSON_NAME], TK14, 05:00 PM-05:30 PM, Men Haircut - Senior Haircut" at bounding box center [458, 183] width 31 height 24
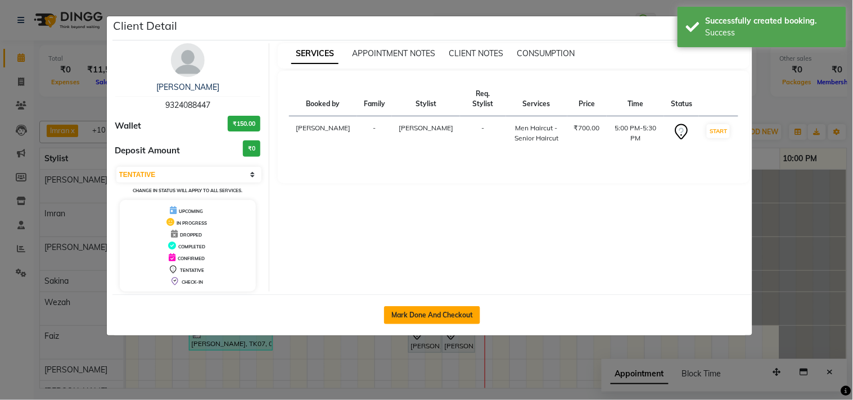
click at [425, 307] on button "Mark Done And Checkout" at bounding box center [432, 315] width 96 height 18
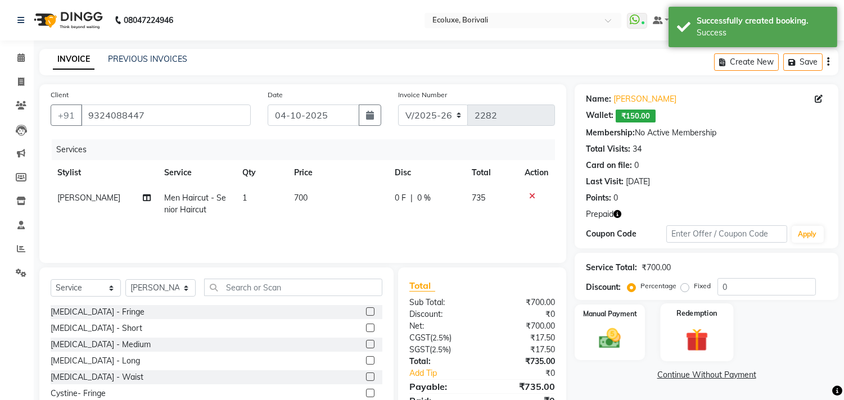
click at [700, 340] on img at bounding box center [696, 340] width 37 height 28
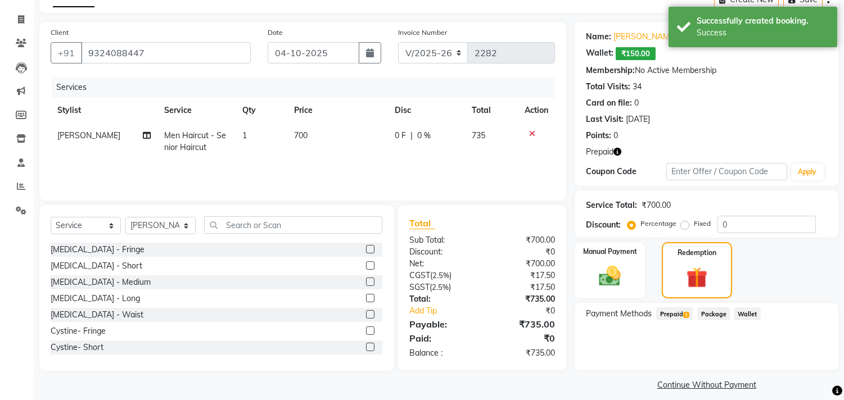
click at [679, 314] on span "Prepaid 1" at bounding box center [674, 314] width 37 height 13
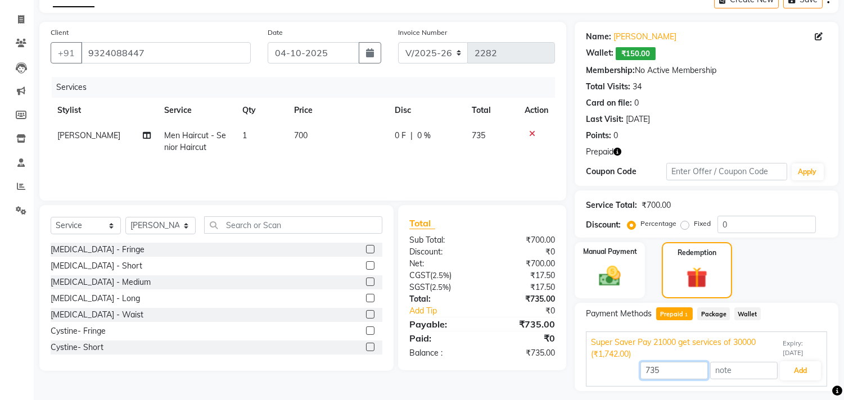
click at [667, 373] on input "735" at bounding box center [673, 370] width 67 height 17
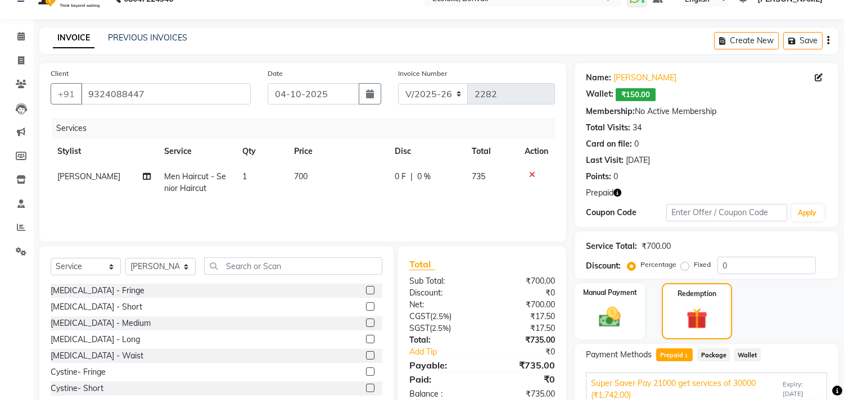
scroll to position [0, 0]
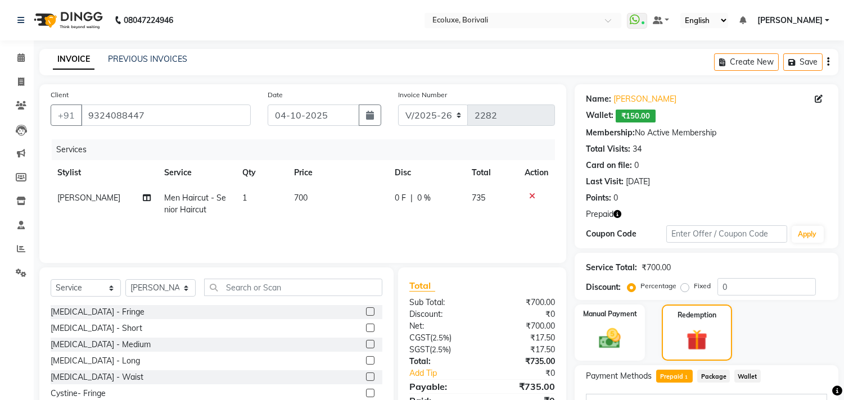
click at [827, 64] on button "button" at bounding box center [828, 62] width 2 height 26
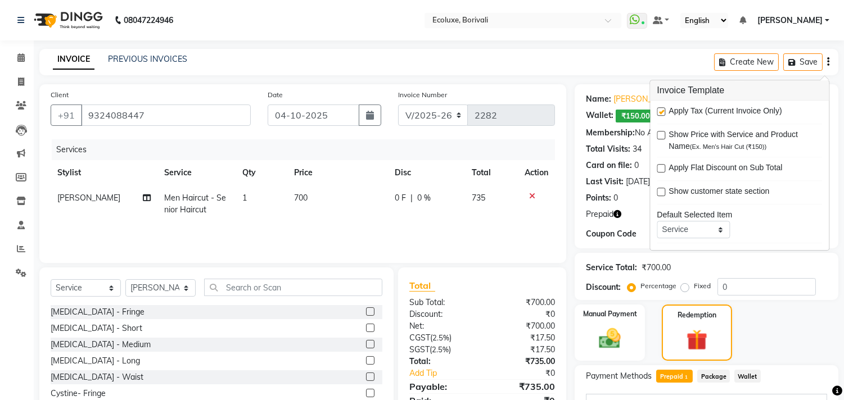
click at [663, 110] on label at bounding box center [661, 111] width 8 height 8
click at [663, 110] on input "checkbox" at bounding box center [660, 112] width 7 height 7
click at [481, 221] on td "700" at bounding box center [491, 204] width 53 height 37
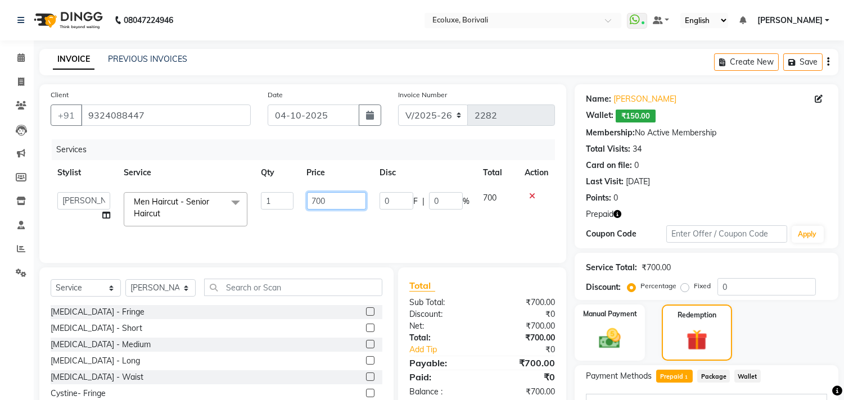
click at [350, 203] on input "700" at bounding box center [336, 200] width 59 height 17
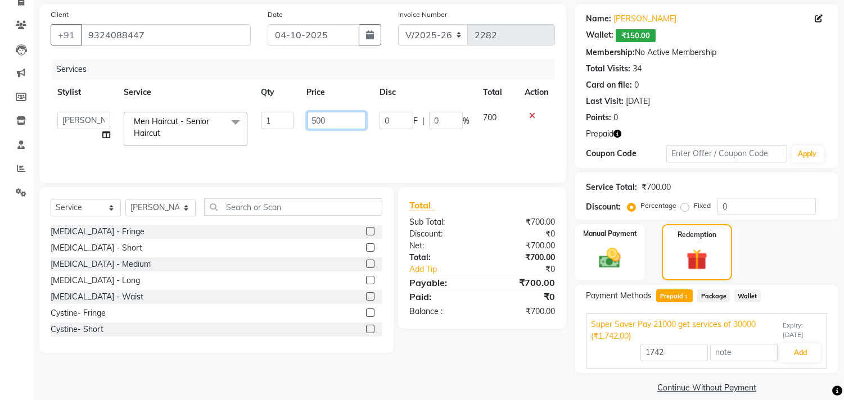
scroll to position [93, 0]
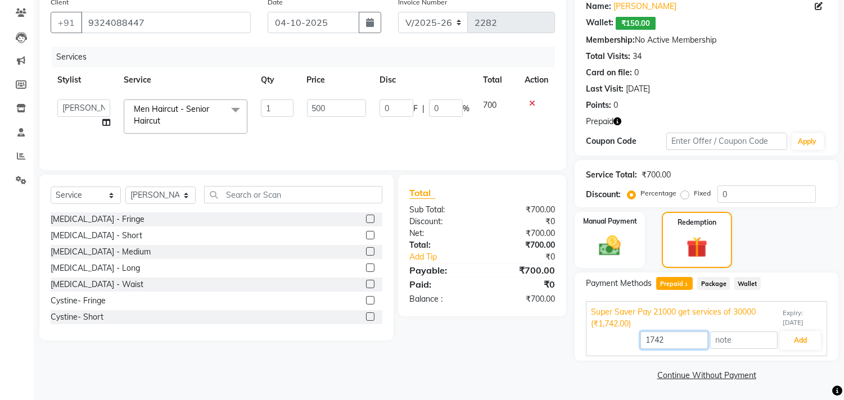
click at [671, 340] on input "1742" at bounding box center [673, 340] width 67 height 17
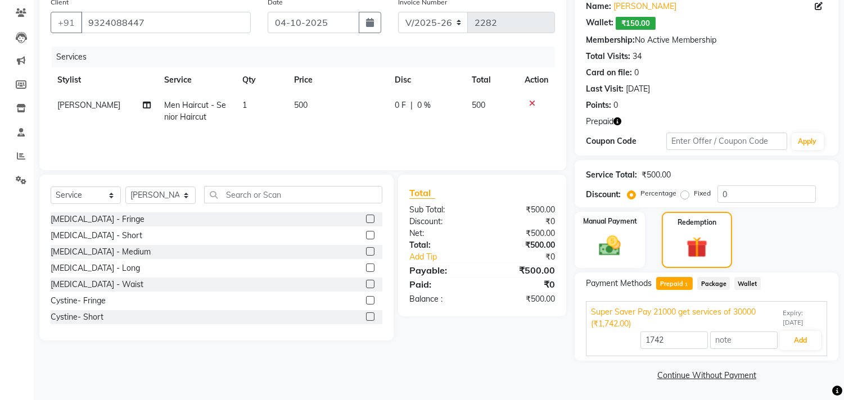
click at [551, 373] on div "Client +91 9324088447 Date 04-10-2025 Invoice Number V/2025 V/2025-26 2282 Serv…" at bounding box center [303, 188] width 544 height 392
click at [676, 340] on input "1742" at bounding box center [673, 340] width 67 height 17
click at [797, 341] on button "Add" at bounding box center [800, 340] width 41 height 19
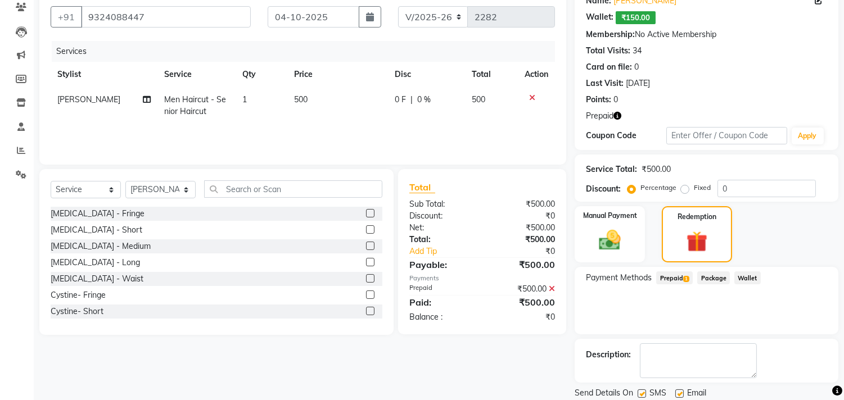
scroll to position [135, 0]
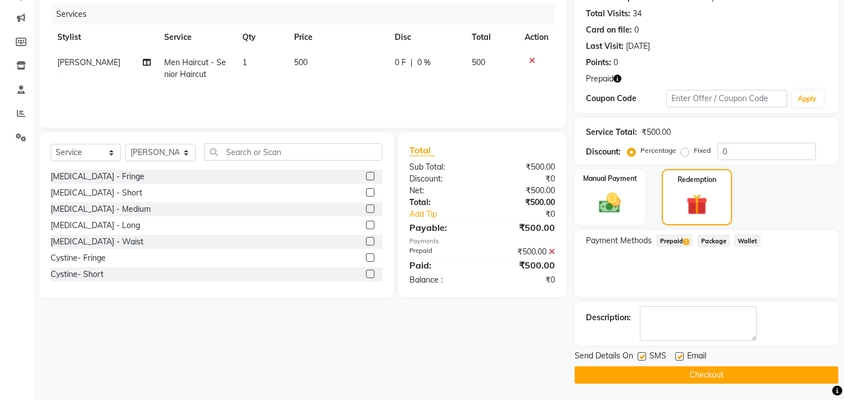
click at [704, 370] on button "Checkout" at bounding box center [707, 375] width 264 height 17
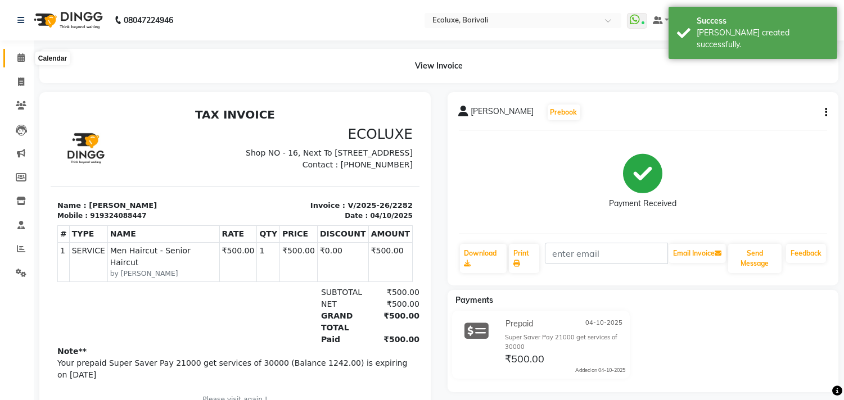
click at [22, 60] on icon at bounding box center [20, 57] width 7 height 8
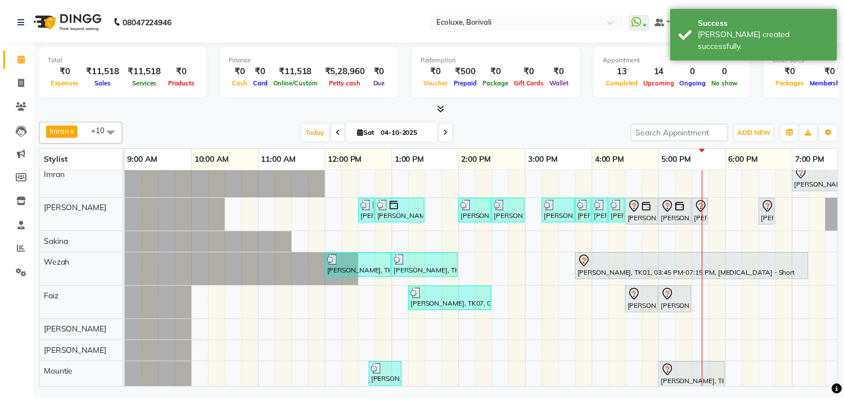
scroll to position [77, 0]
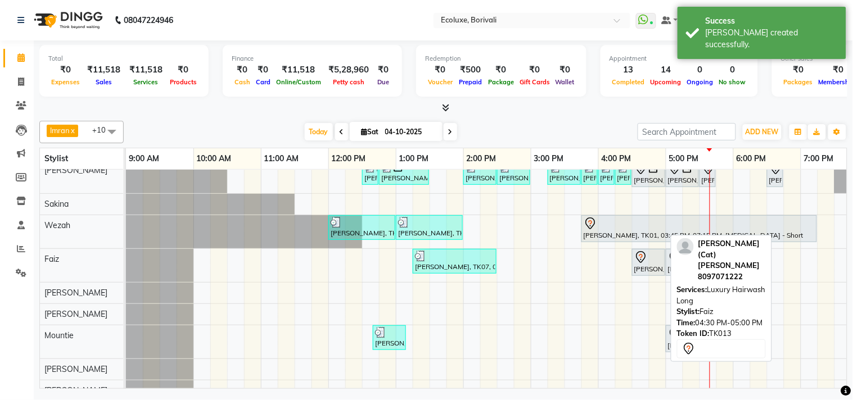
click at [641, 265] on div "[PERSON_NAME] (Cat) [PERSON_NAME], TK13, 04:30 PM-05:00 PM, Luxury Hairwash Long" at bounding box center [648, 263] width 31 height 24
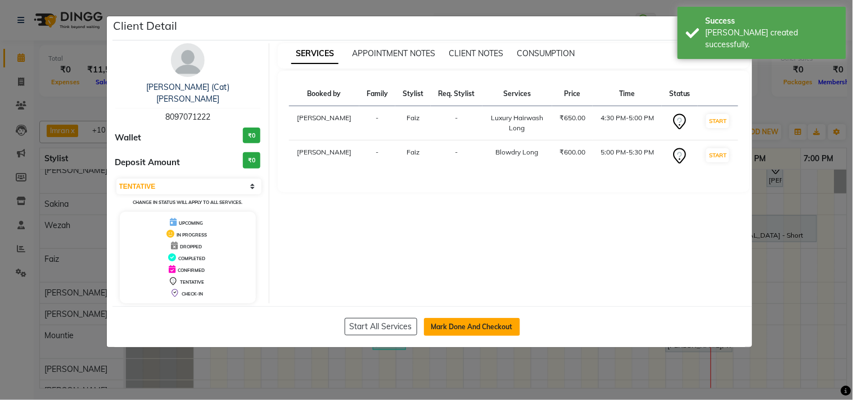
click at [476, 318] on button "Mark Done And Checkout" at bounding box center [472, 327] width 96 height 18
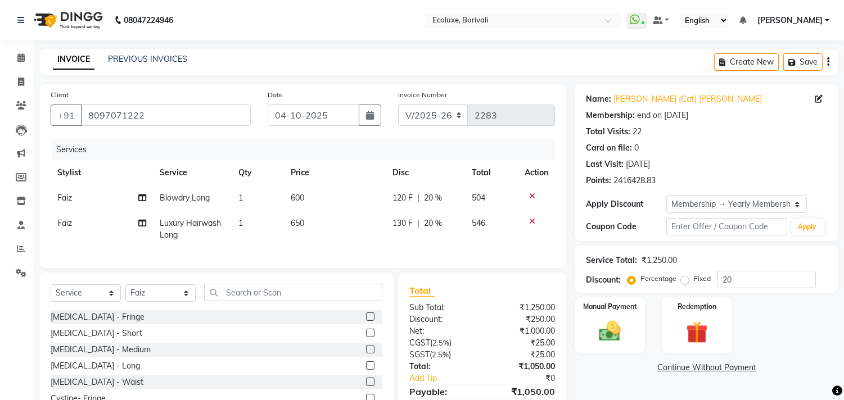
click at [825, 62] on div "Create New Save" at bounding box center [776, 62] width 124 height 26
click at [829, 62] on div "Create New Save" at bounding box center [776, 62] width 124 height 26
click at [828, 62] on icon "button" at bounding box center [828, 62] width 2 height 1
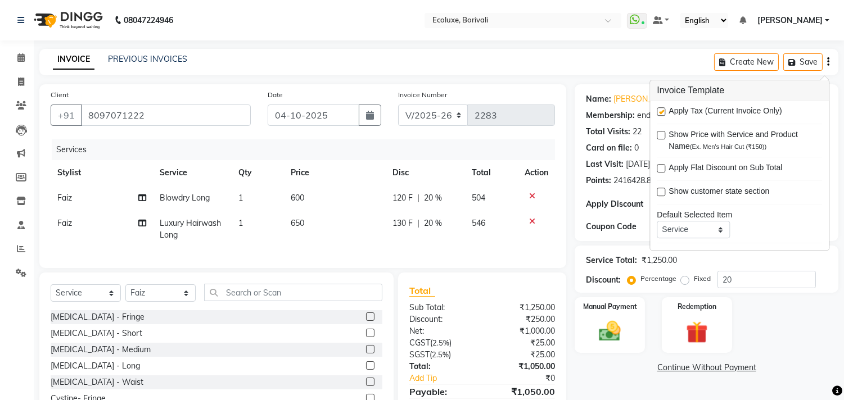
click at [664, 109] on label at bounding box center [661, 111] width 8 height 8
click at [664, 109] on input "checkbox" at bounding box center [660, 112] width 7 height 7
click at [604, 70] on div "INVOICE PREVIOUS INVOICES Create New Save" at bounding box center [438, 62] width 799 height 26
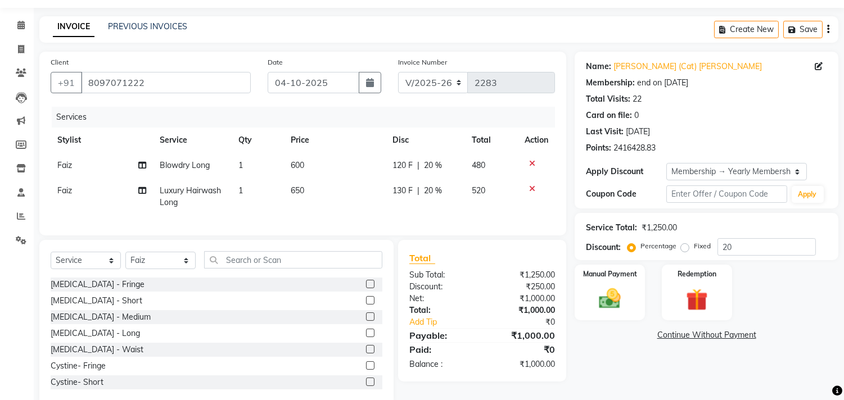
scroll to position [64, 0]
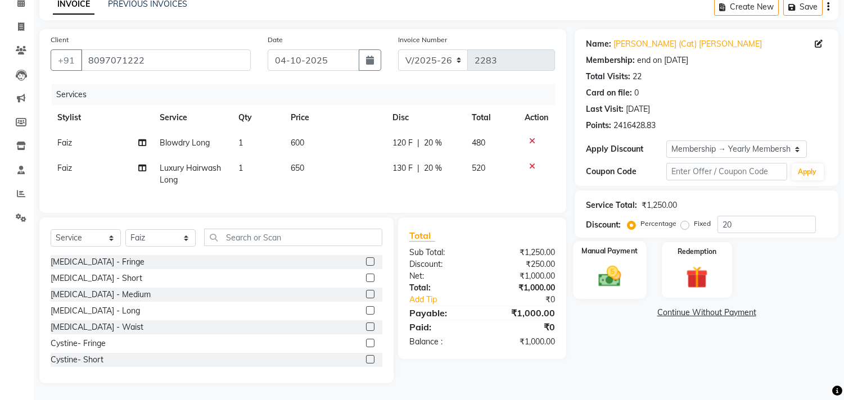
click at [626, 274] on img at bounding box center [609, 277] width 37 height 26
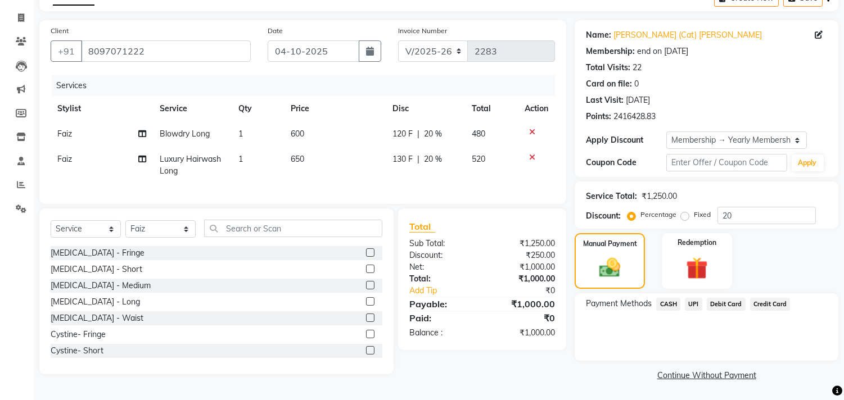
click at [663, 304] on span "CASH" at bounding box center [668, 304] width 24 height 13
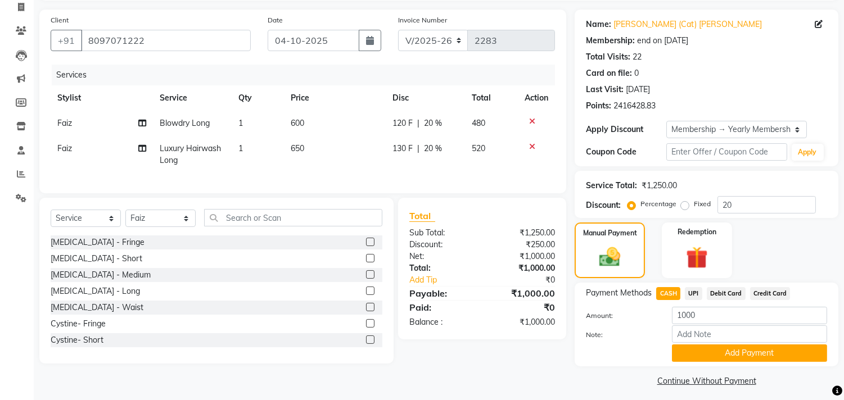
scroll to position [80, 0]
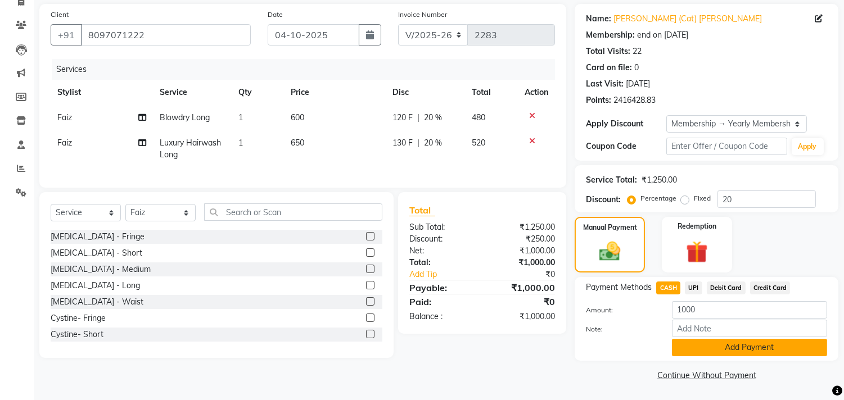
click at [690, 344] on button "Add Payment" at bounding box center [749, 347] width 155 height 17
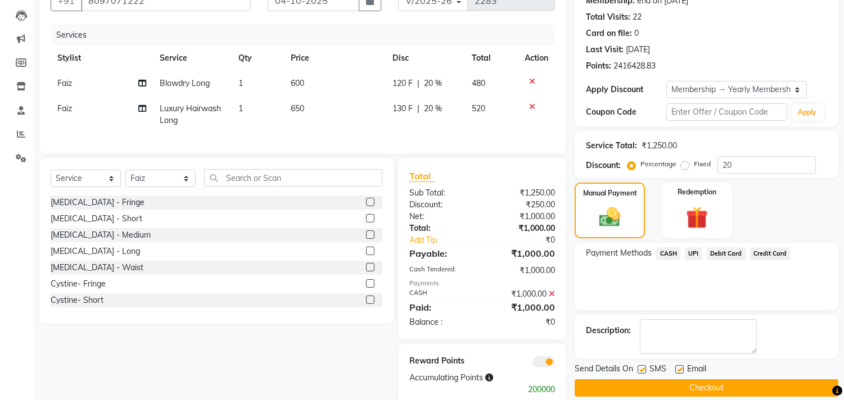
scroll to position [147, 0]
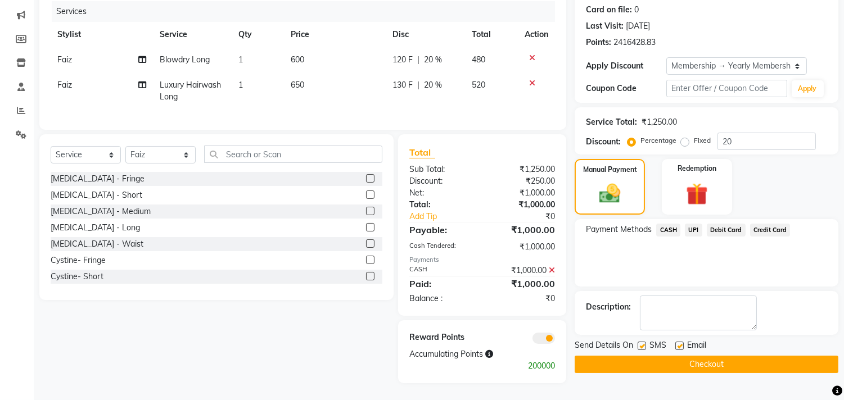
click at [689, 356] on button "Checkout" at bounding box center [707, 364] width 264 height 17
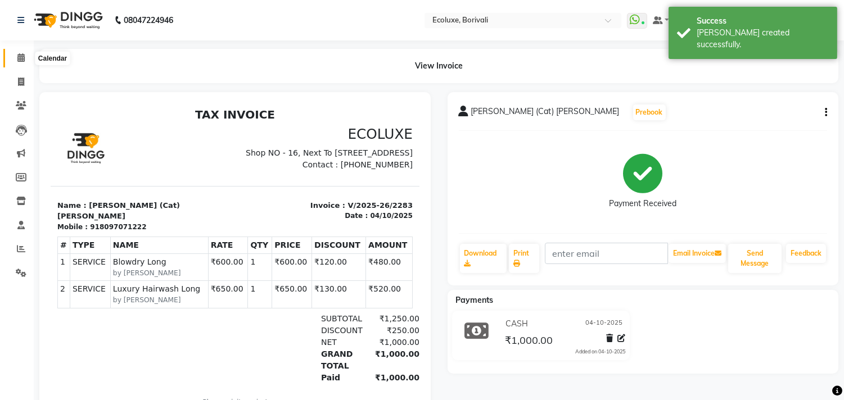
click at [20, 57] on icon at bounding box center [20, 57] width 7 height 8
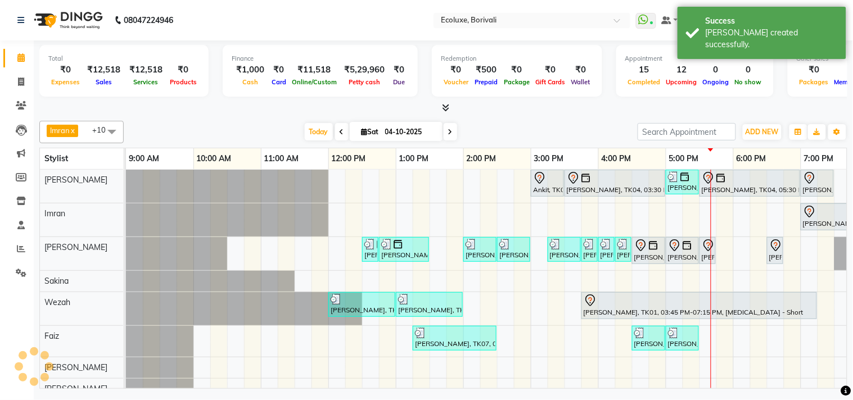
scroll to position [15, 0]
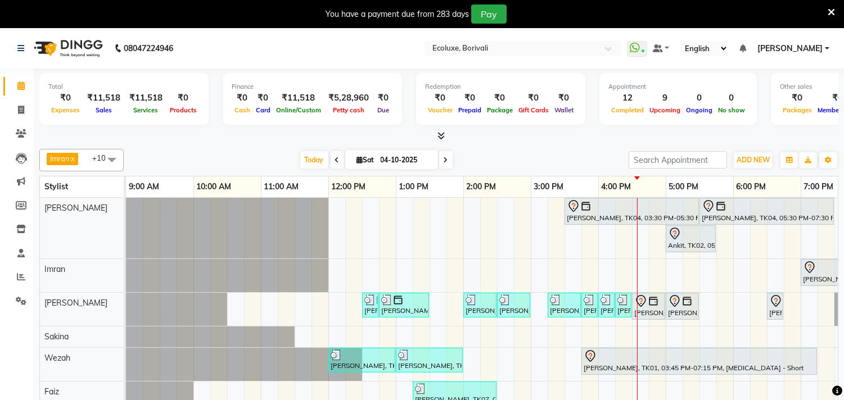
click at [407, 229] on div "Jyostna Patel, TK04, 03:30 PM-05:30 PM, Global - Long (Majirel) Jyostna Patel, …" at bounding box center [598, 364] width 944 height 332
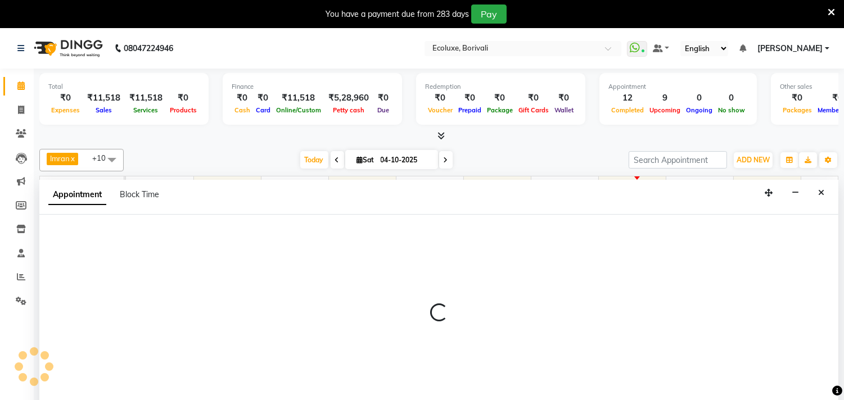
scroll to position [28, 0]
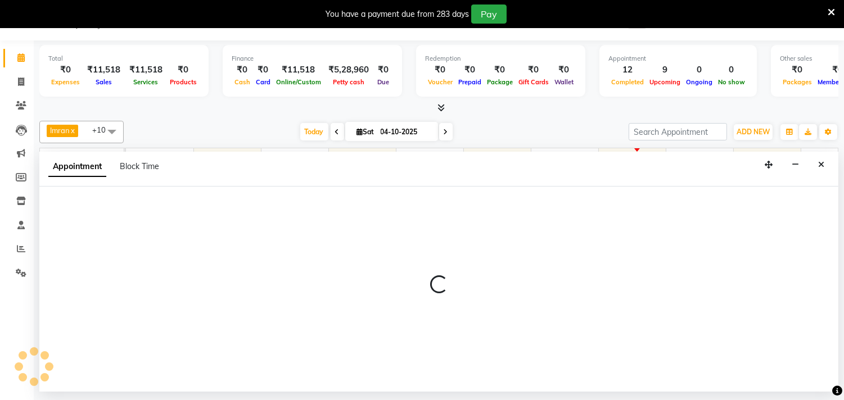
select select "35738"
select select "780"
select select "tentative"
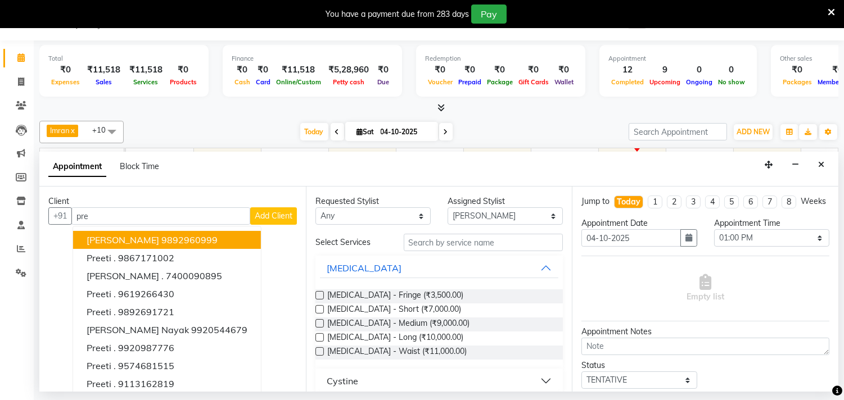
type input "pre"
click at [433, 242] on input "text" at bounding box center [484, 242] width 160 height 17
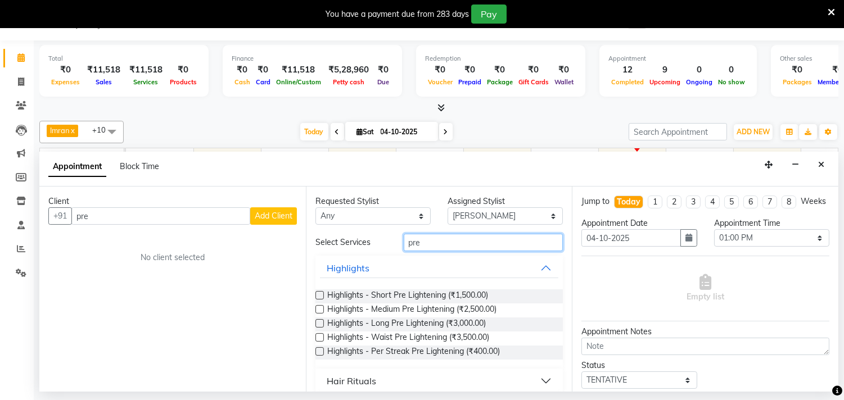
click at [424, 248] on input "pre" at bounding box center [484, 242] width 160 height 17
type input "balay"
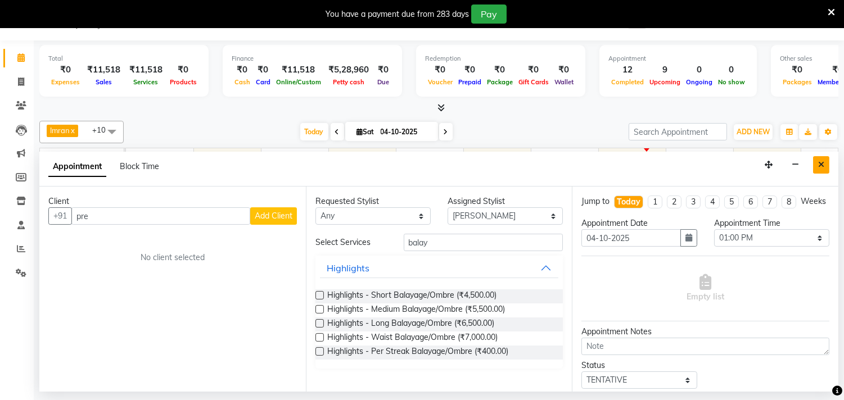
click at [819, 161] on icon "Close" at bounding box center [821, 165] width 6 height 8
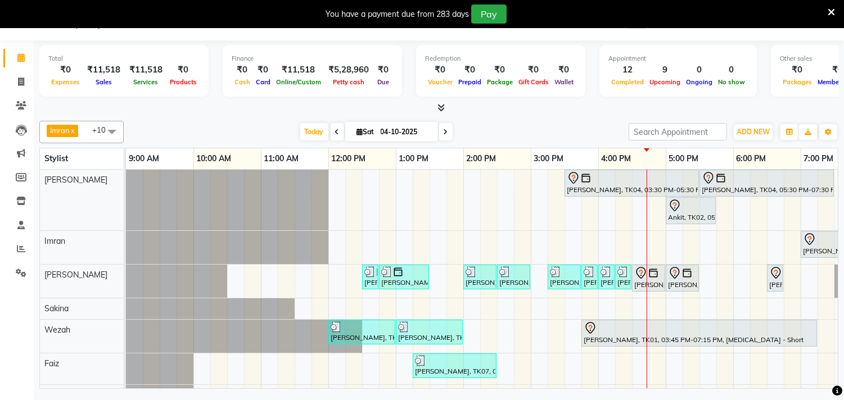
scroll to position [0, 233]
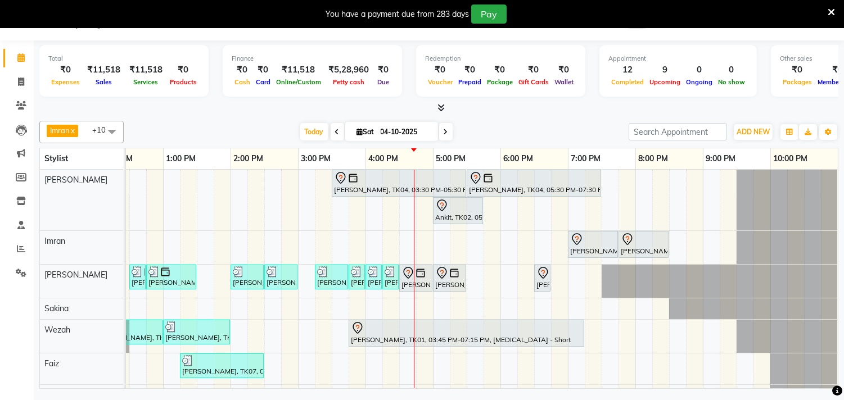
click at [830, 8] on icon at bounding box center [831, 12] width 7 height 10
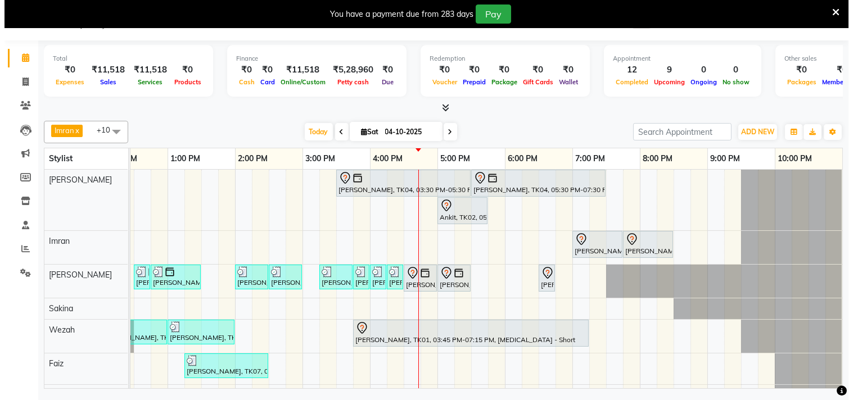
scroll to position [0, 223]
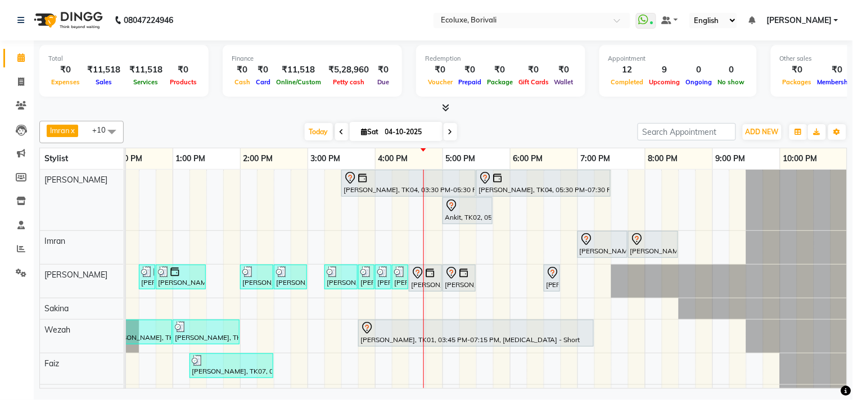
click at [234, 98] on div "Total ₹0 Expenses ₹11,518 Sales ₹11,518 Services ₹0 Products Finance ₹0 Cash ₹0…" at bounding box center [443, 72] width 808 height 55
click at [451, 130] on span at bounding box center [450, 131] width 13 height 17
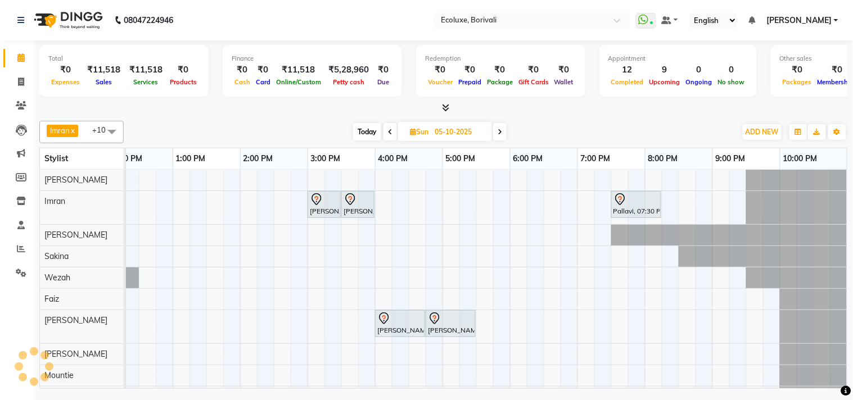
click at [498, 129] on span at bounding box center [499, 131] width 13 height 17
type input "06-10-2025"
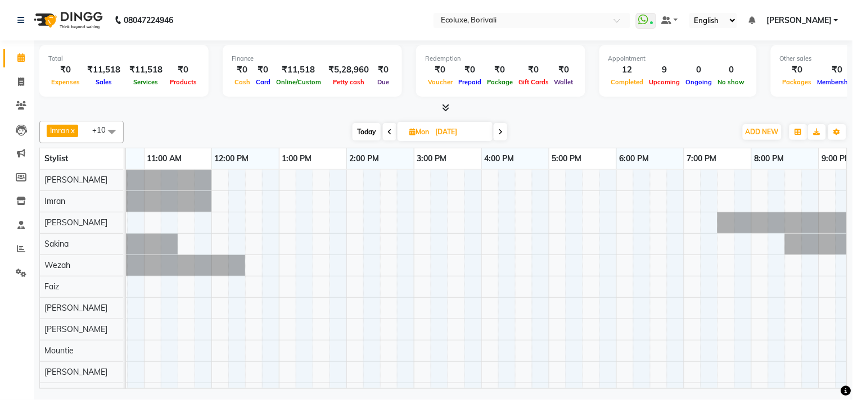
scroll to position [0, 40]
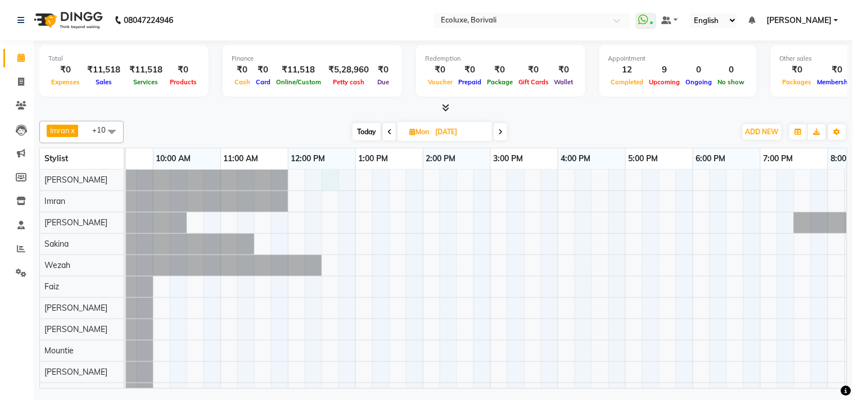
click at [324, 181] on div at bounding box center [557, 287] width 944 height 234
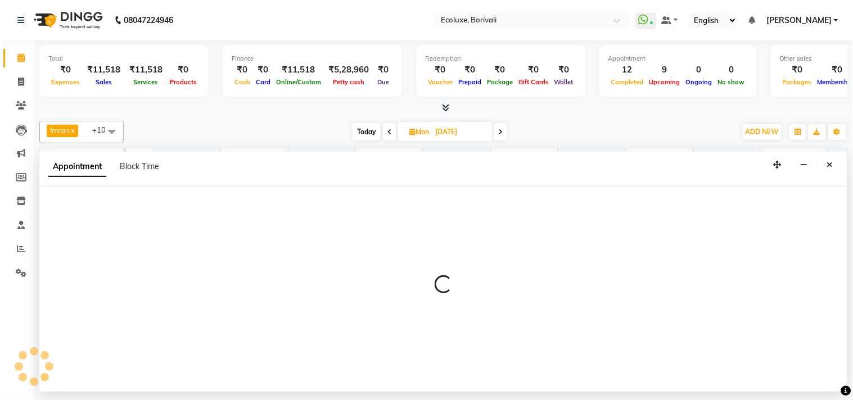
select select "35738"
select select "tentative"
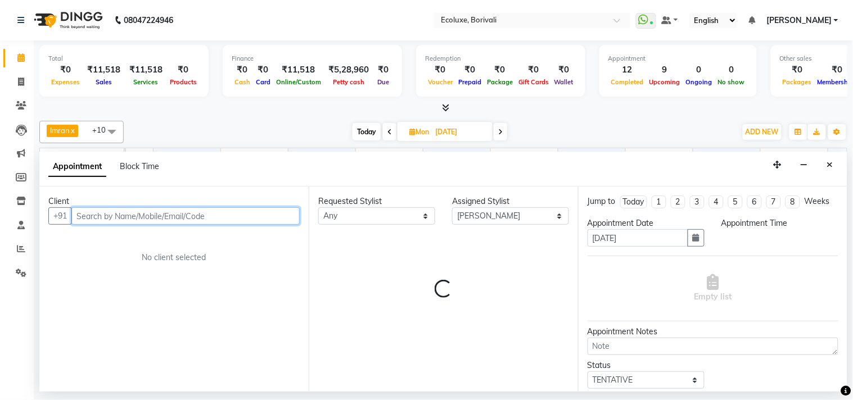
select select "750"
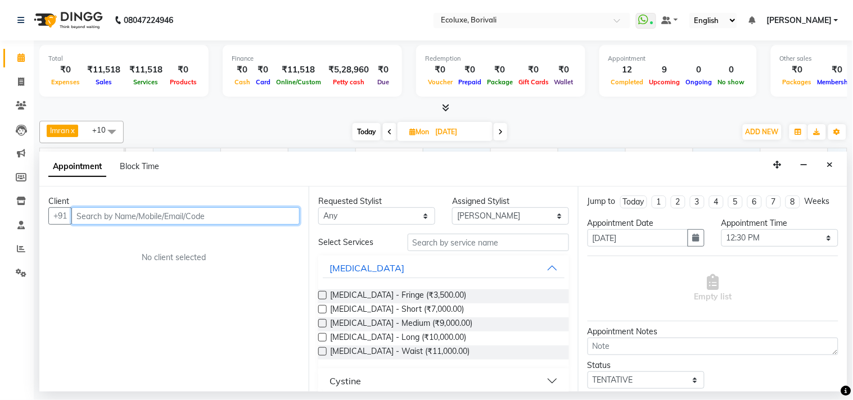
click at [148, 218] on input "text" at bounding box center [185, 215] width 228 height 17
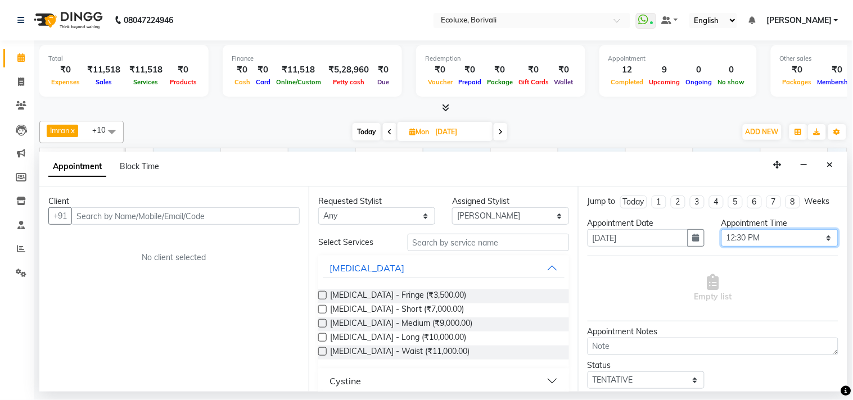
click at [794, 247] on select "Select 10:00 AM 10:15 AM 10:30 AM 10:45 AM 11:00 AM 11:15 AM 11:30 AM 11:45 AM …" at bounding box center [779, 237] width 117 height 17
click at [721, 239] on select "Select 10:00 AM 10:15 AM 10:30 AM 10:45 AM 11:00 AM 11:15 AM 11:30 AM 11:45 AM …" at bounding box center [779, 237] width 117 height 17
click at [473, 216] on select "Select Alisha Sasankar Daksha Makwana Faiz Gazala Baig Harshada Pawar Imran Kam…" at bounding box center [510, 215] width 117 height 17
select select "67913"
click at [452, 207] on select "Select Alisha Sasankar Daksha Makwana Faiz Gazala Baig Harshada Pawar Imran Kam…" at bounding box center [510, 215] width 117 height 17
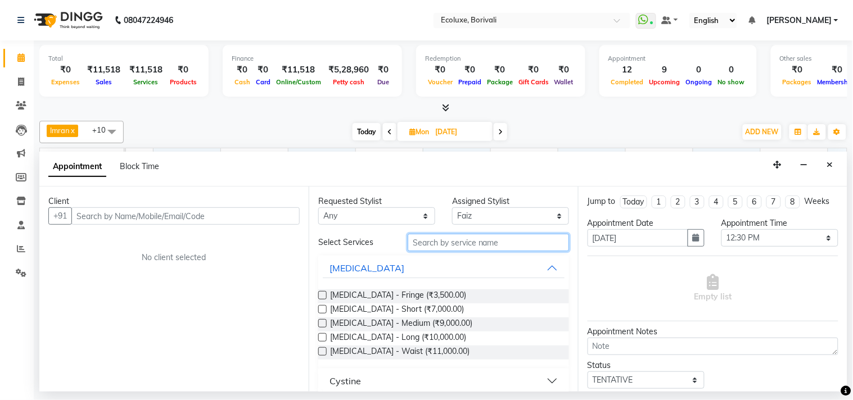
click at [446, 243] on input "text" at bounding box center [488, 242] width 161 height 17
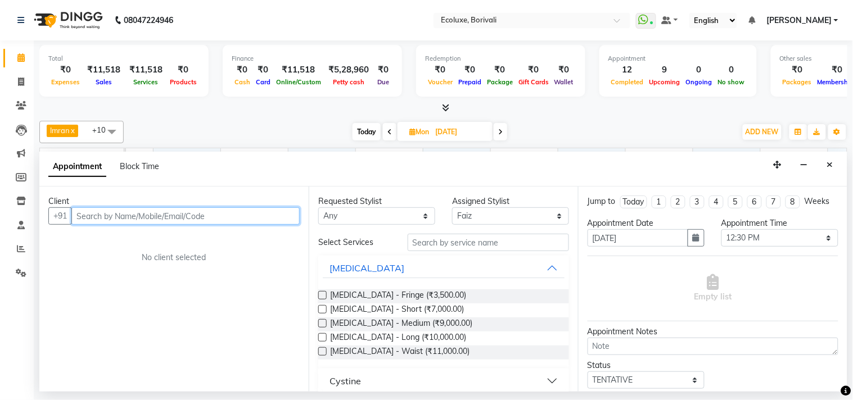
click at [161, 218] on input "text" at bounding box center [185, 215] width 228 height 17
type input "7863009419"
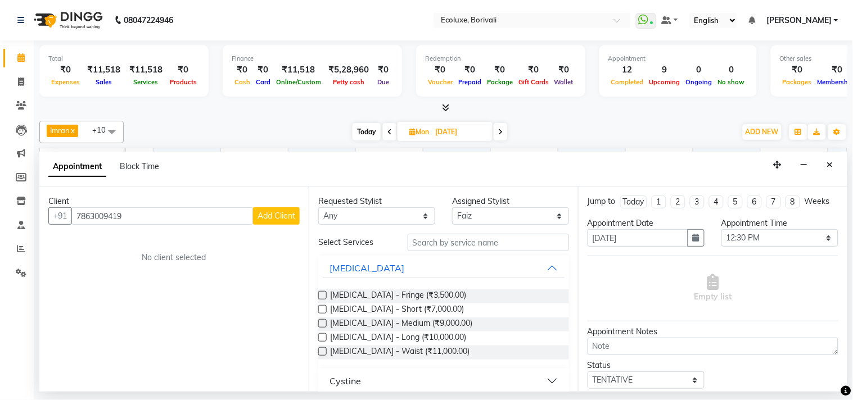
click at [270, 217] on span "Add Client" at bounding box center [276, 216] width 38 height 10
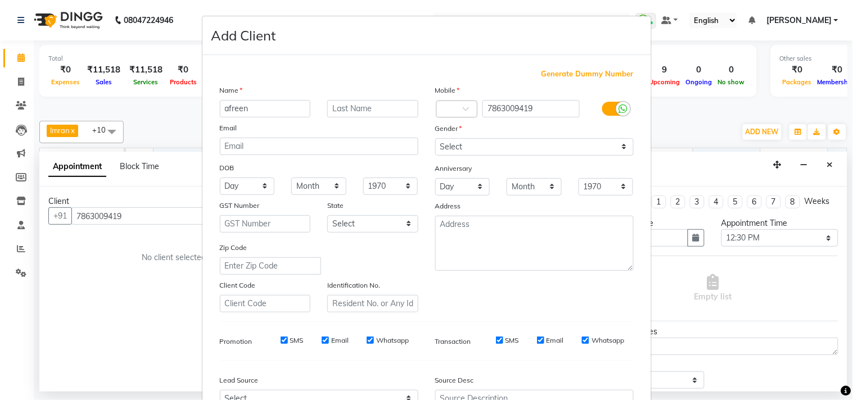
type input "afreen"
click at [523, 139] on select "Select Male Female Other Prefer Not To Say" at bounding box center [534, 146] width 198 height 17
select select "female"
click at [435, 138] on select "Select Male Female Other Prefer Not To Say" at bounding box center [534, 146] width 198 height 17
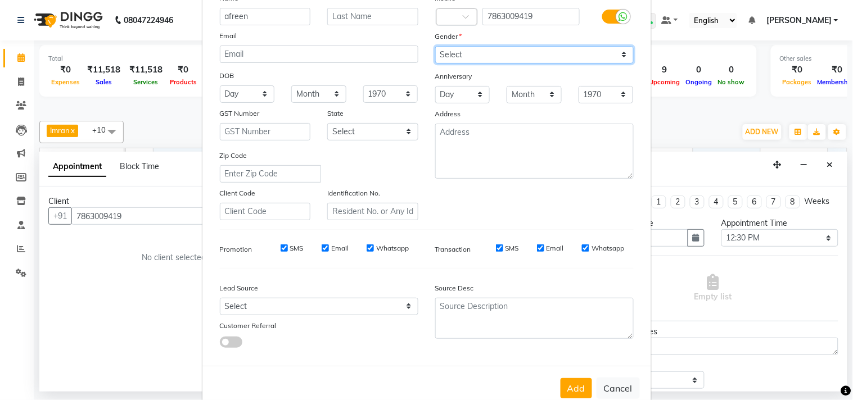
scroll to position [119, 0]
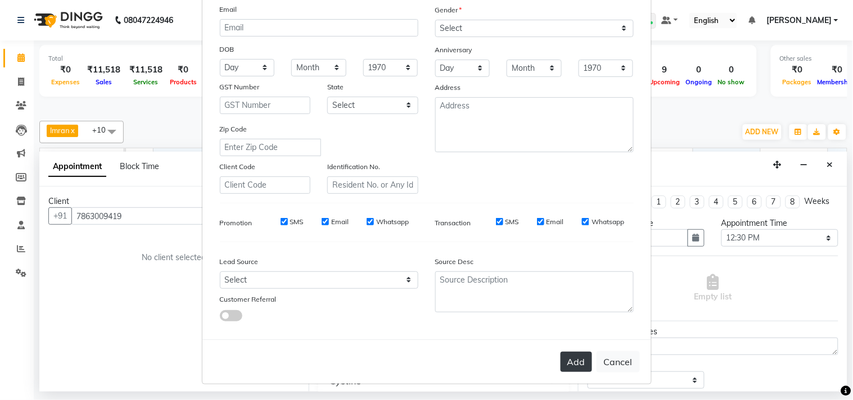
click at [567, 360] on button "Add" at bounding box center [575, 362] width 31 height 20
click at [575, 362] on div "Add Cancel" at bounding box center [426, 362] width 449 height 44
click at [568, 363] on div "Add Cancel" at bounding box center [426, 362] width 449 height 44
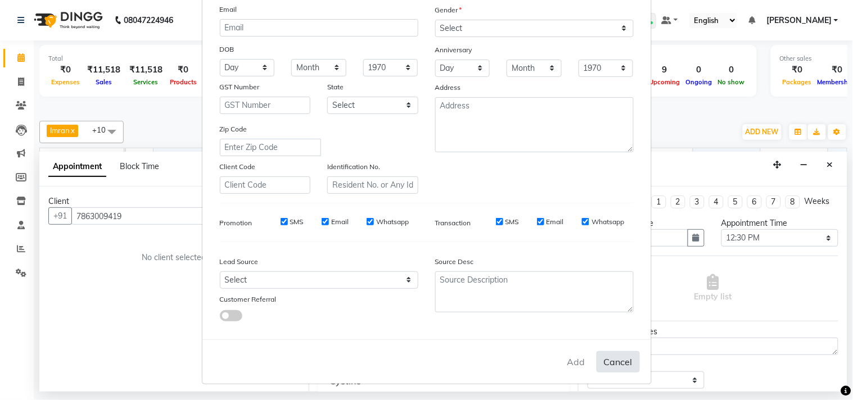
click at [623, 354] on button "Cancel" at bounding box center [617, 361] width 43 height 21
select select
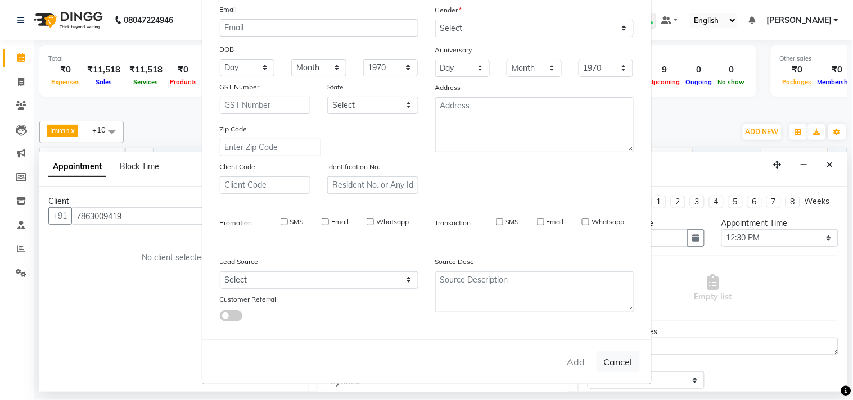
select select
checkbox input "false"
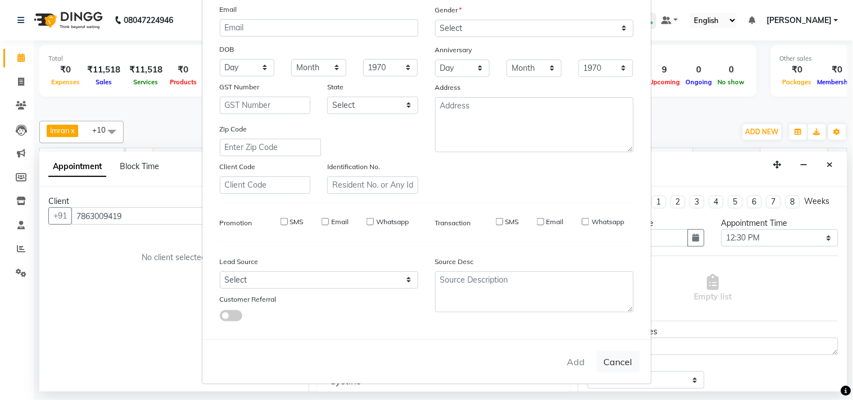
checkbox input "false"
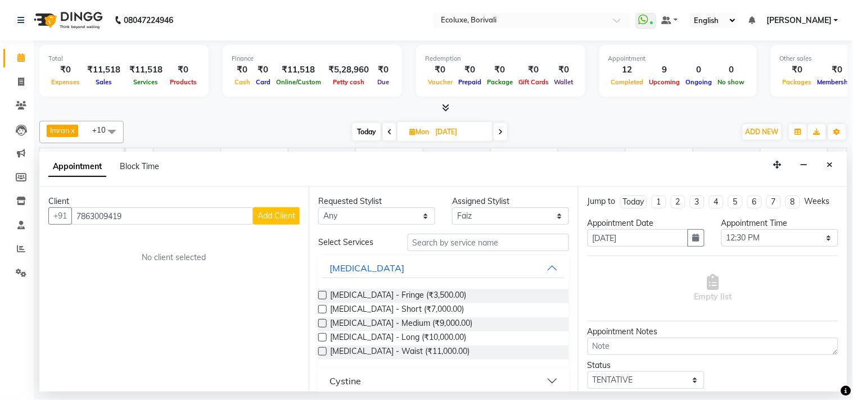
click at [268, 211] on span "Add Client" at bounding box center [276, 216] width 38 height 10
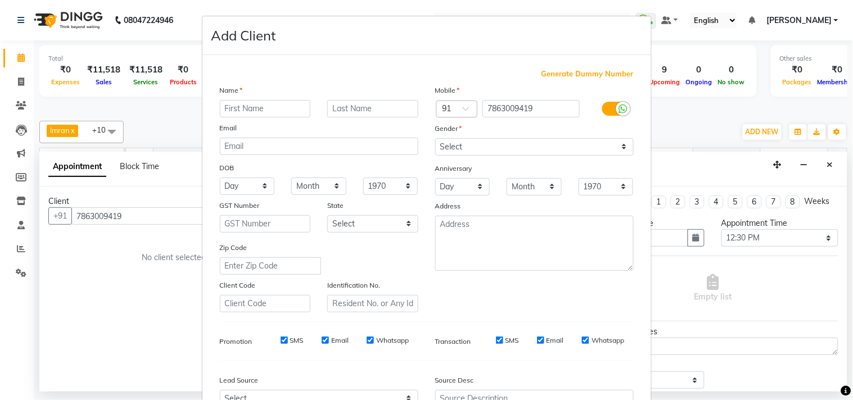
click at [277, 101] on input "text" at bounding box center [265, 108] width 91 height 17
type input "Afreen"
click at [437, 143] on select "Select Male Female Other Prefer Not To Say" at bounding box center [534, 146] width 198 height 17
select select "female"
click at [435, 138] on select "Select Male Female Other Prefer Not To Say" at bounding box center [534, 146] width 198 height 17
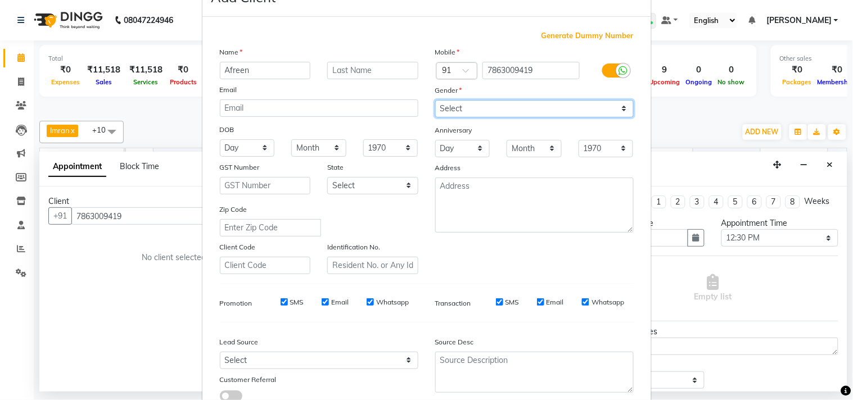
scroll to position [0, 0]
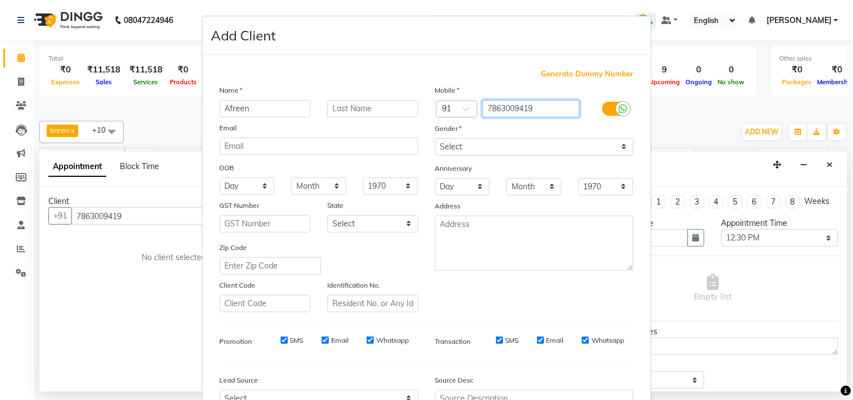
click at [483, 108] on input "7863009419" at bounding box center [530, 108] width 97 height 17
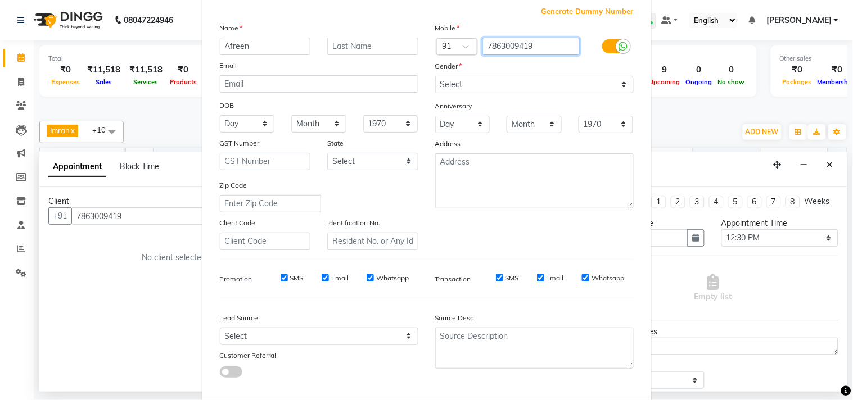
scroll to position [119, 0]
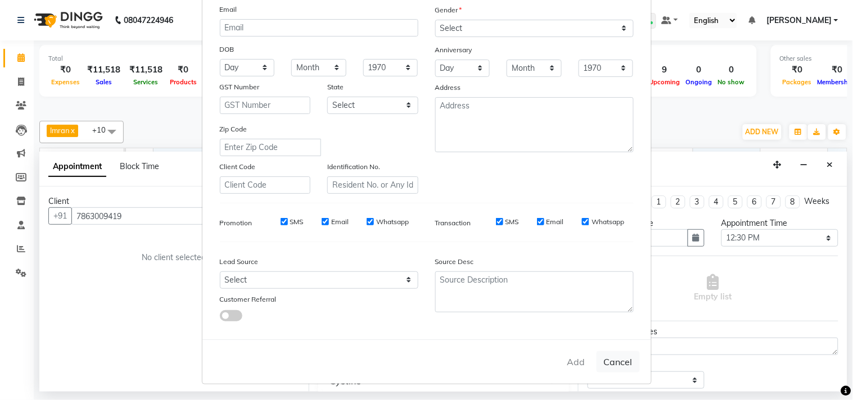
click at [582, 362] on div "Add Cancel" at bounding box center [426, 362] width 449 height 44
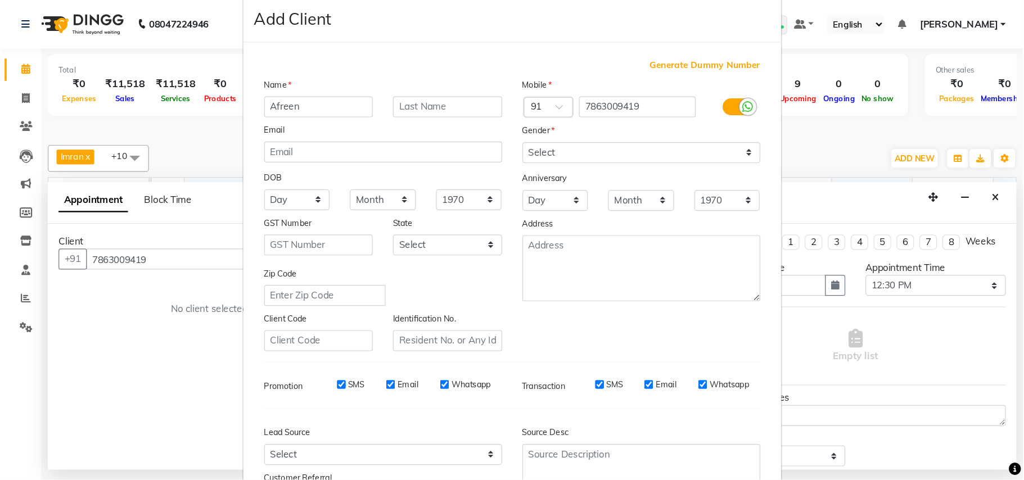
scroll to position [0, 0]
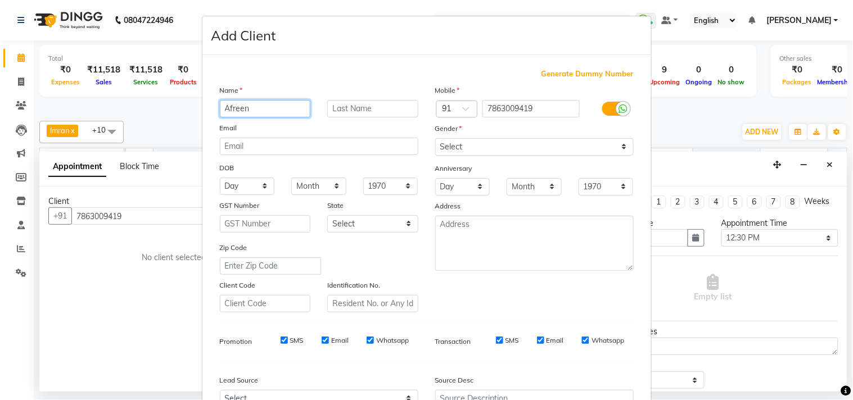
click at [298, 107] on input "Afreen" at bounding box center [265, 108] width 91 height 17
click at [519, 104] on input "7863009419" at bounding box center [530, 108] width 97 height 17
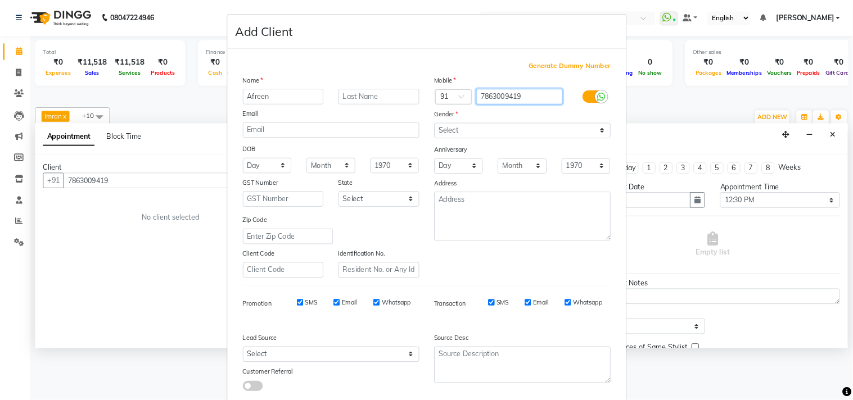
scroll to position [0, 40]
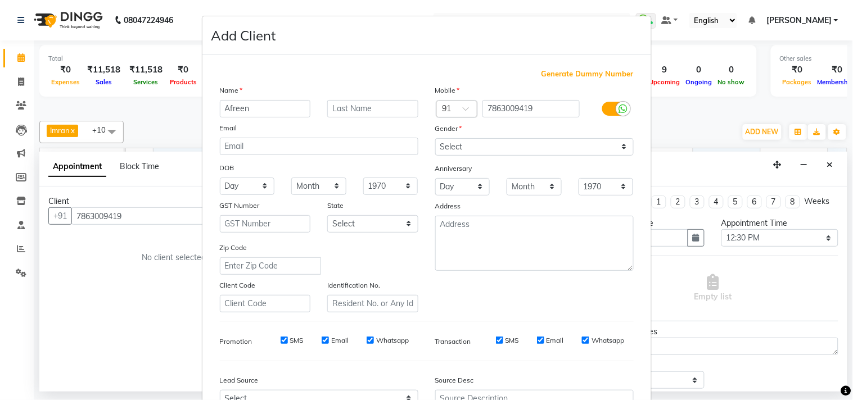
click at [134, 125] on ngb-modal-window "Add Client Generate Dummy Number Name Afreen Email DOB Day 01 02 03 04 05 06 07…" at bounding box center [426, 200] width 853 height 400
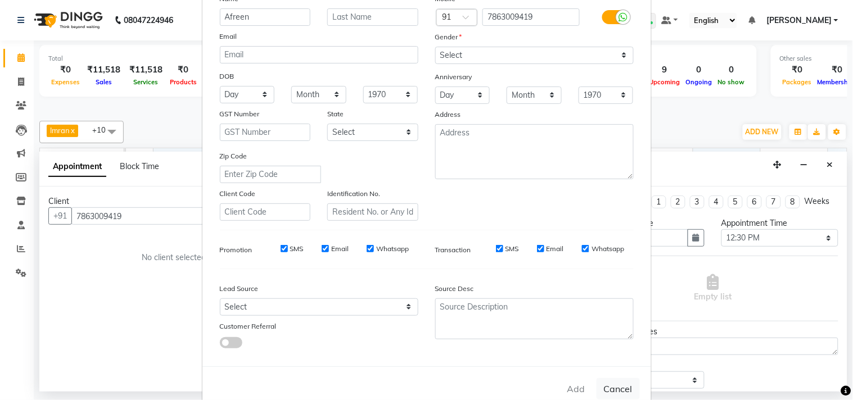
scroll to position [119, 0]
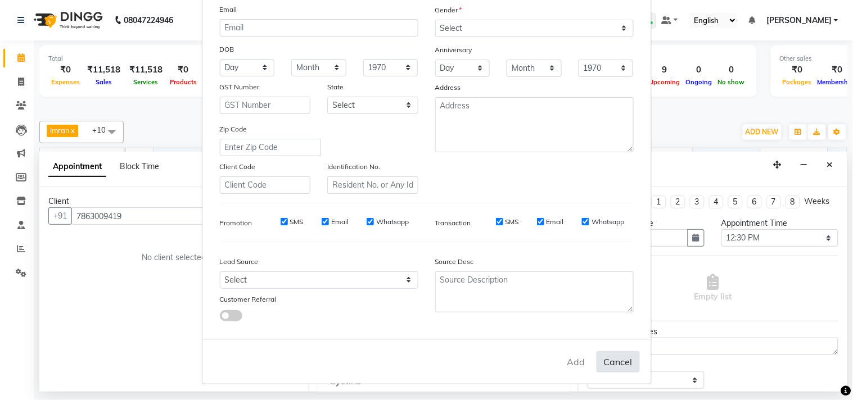
click at [616, 360] on button "Cancel" at bounding box center [617, 361] width 43 height 21
select select
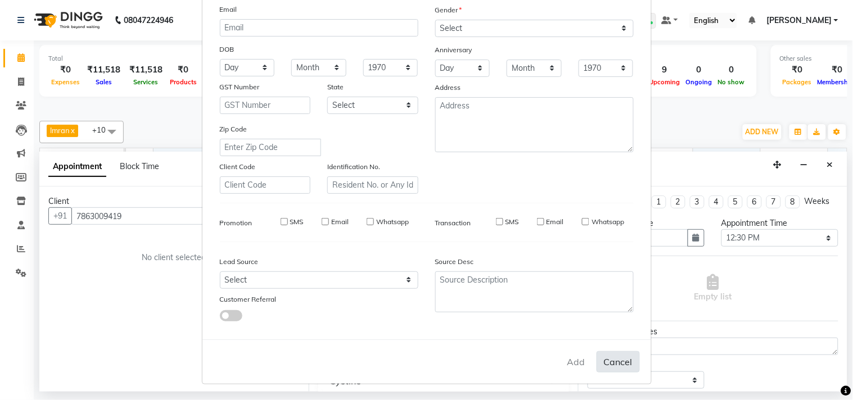
select select
checkbox input "false"
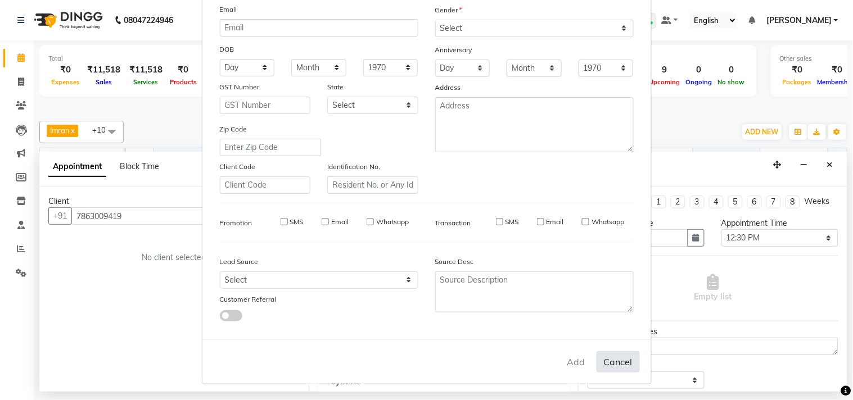
checkbox input "false"
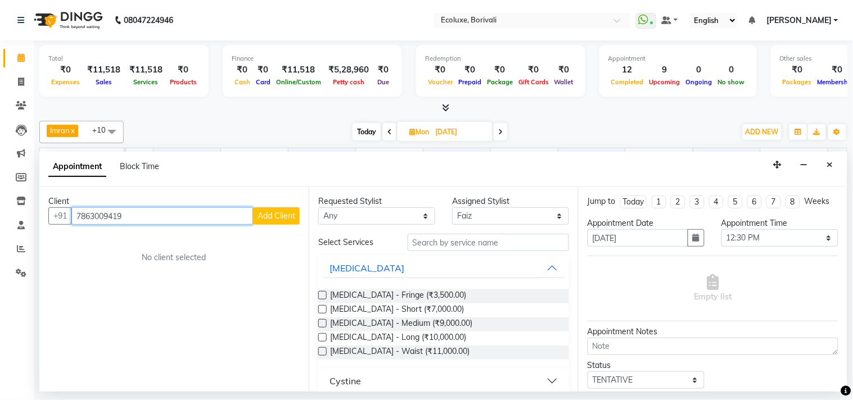
click at [127, 220] on input "7863009419" at bounding box center [162, 215] width 182 height 17
click at [202, 218] on input "7863009419" at bounding box center [162, 215] width 182 height 17
type input "bhur"
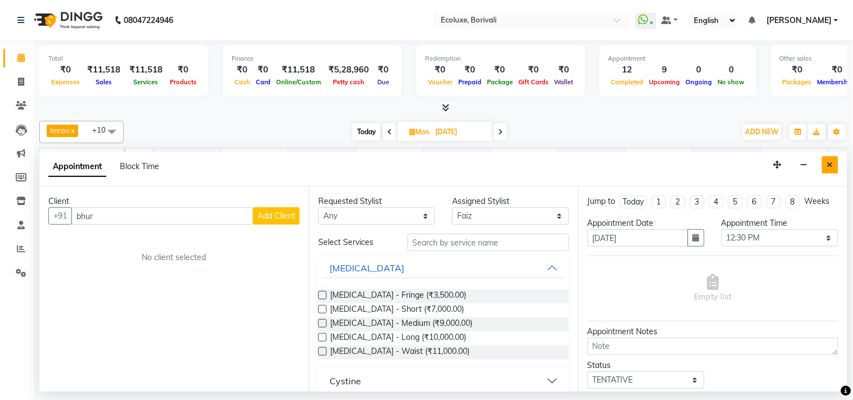
click at [830, 165] on icon "Close" at bounding box center [830, 165] width 6 height 8
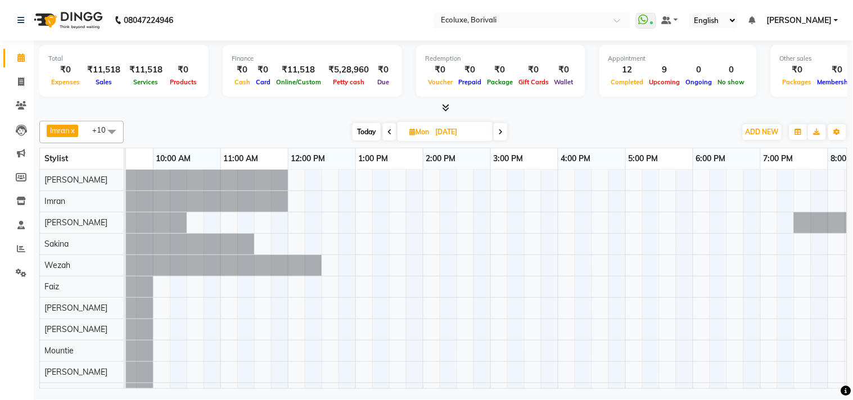
click at [799, 19] on span "[PERSON_NAME]" at bounding box center [798, 21] width 65 height 12
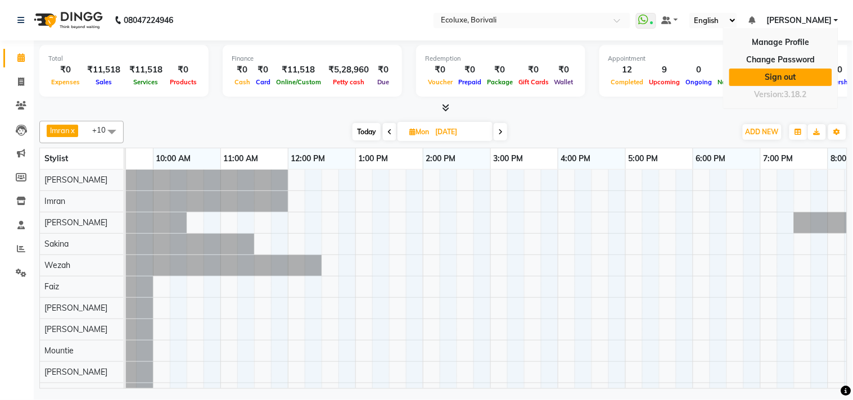
click at [795, 77] on link "Sign out" at bounding box center [780, 77] width 103 height 17
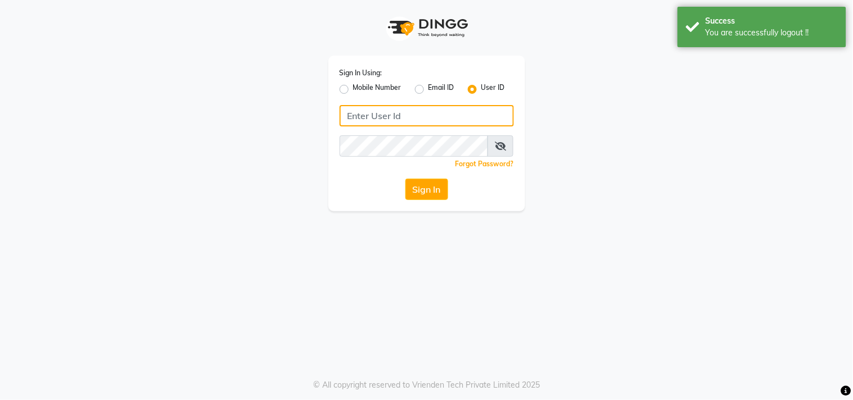
type input "7977751488"
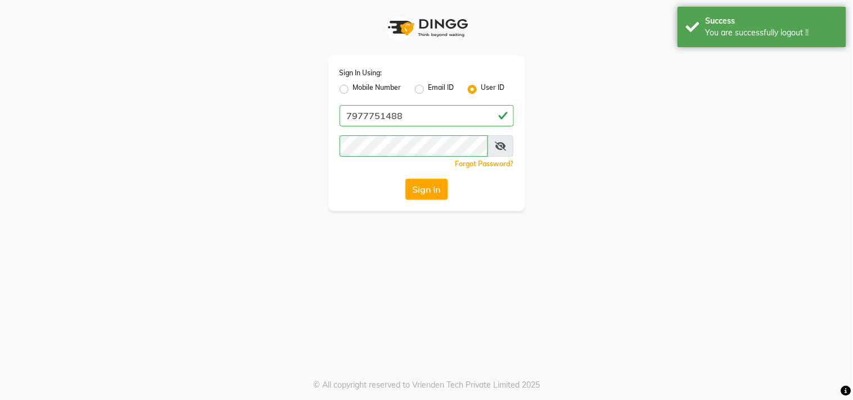
click at [353, 90] on label "Mobile Number" at bounding box center [377, 89] width 48 height 13
click at [353, 90] on input "Mobile Number" at bounding box center [356, 86] width 7 height 7
radio input "true"
radio input "false"
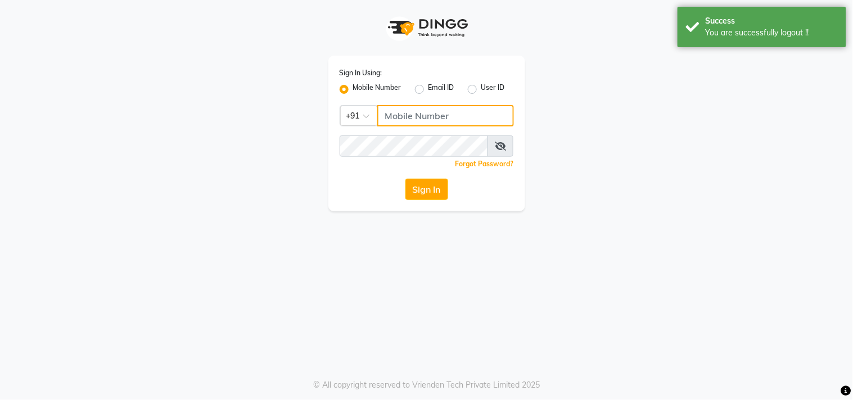
click at [406, 113] on input "Username" at bounding box center [445, 115] width 137 height 21
type input "8879293507"
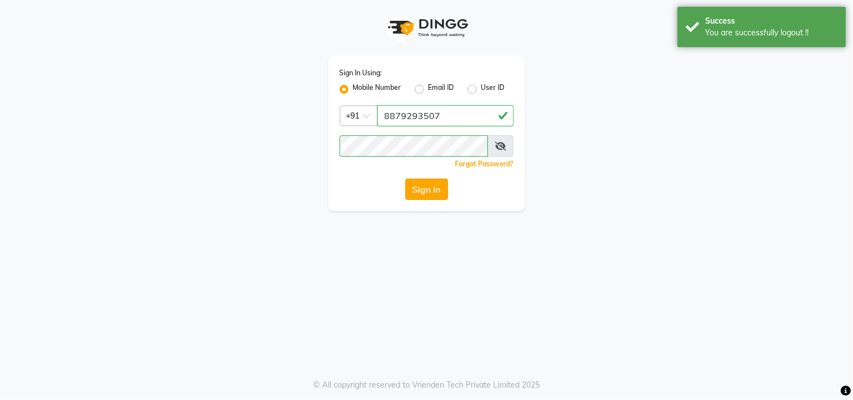
click at [435, 187] on button "Sign In" at bounding box center [426, 189] width 43 height 21
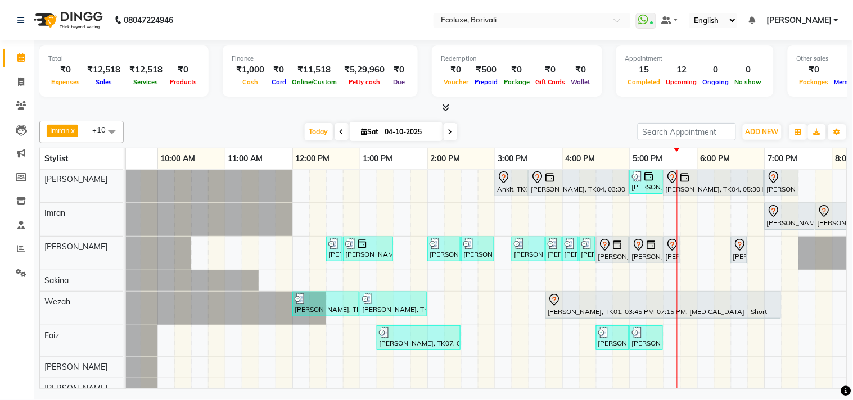
scroll to position [1, 0]
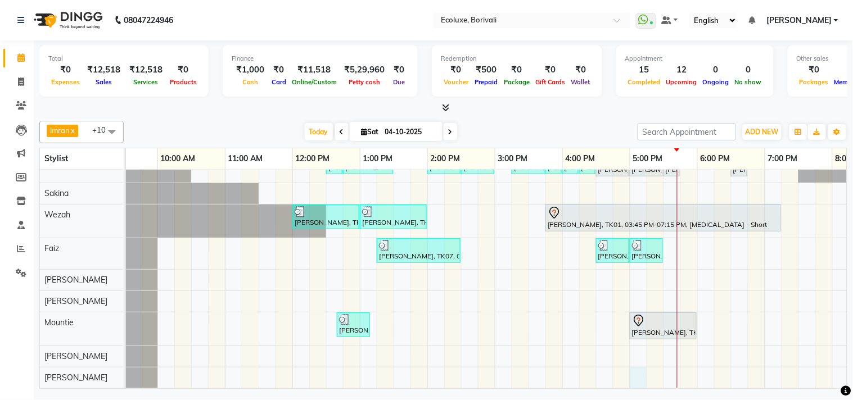
click at [633, 367] on div "Ankit, TK02, 03:00 PM-03:30 PM, Men Haircut - Senior Haircut Jyostna Patel, TK0…" at bounding box center [562, 235] width 944 height 306
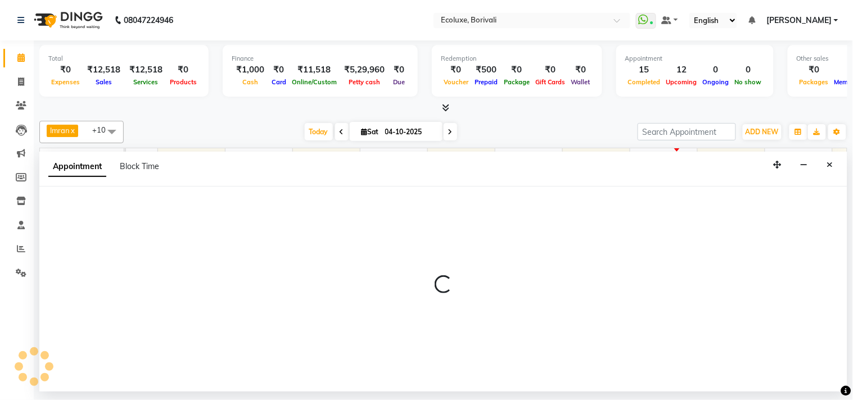
select select "93508"
select select "tentative"
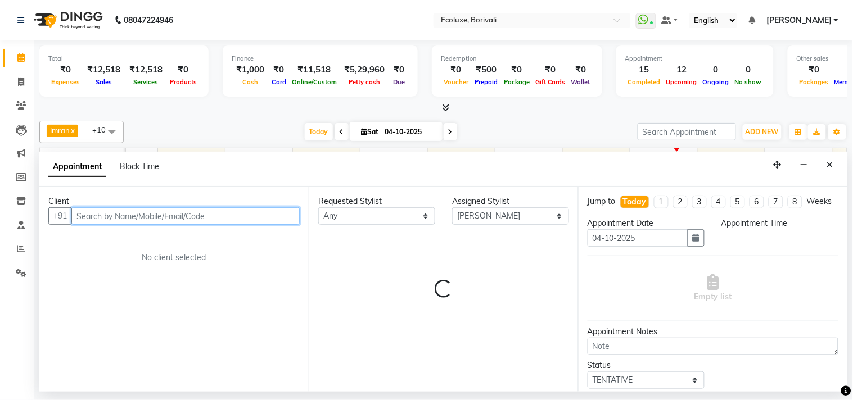
select select "1020"
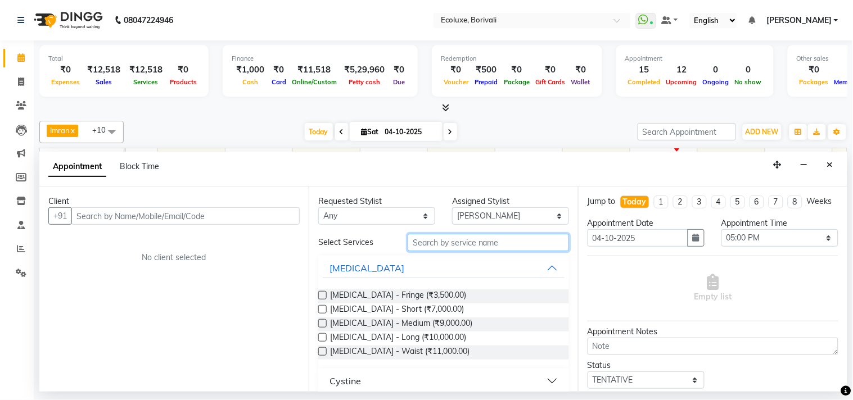
click at [419, 242] on input "text" at bounding box center [488, 242] width 161 height 17
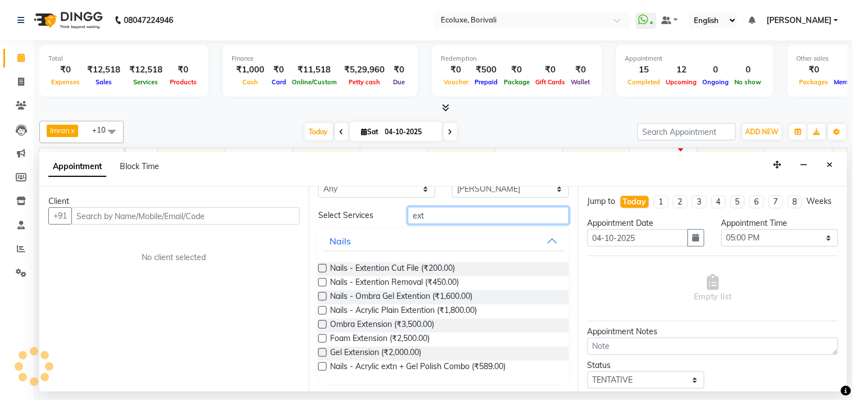
type input "ext"
click at [832, 166] on icon "Close" at bounding box center [830, 165] width 6 height 8
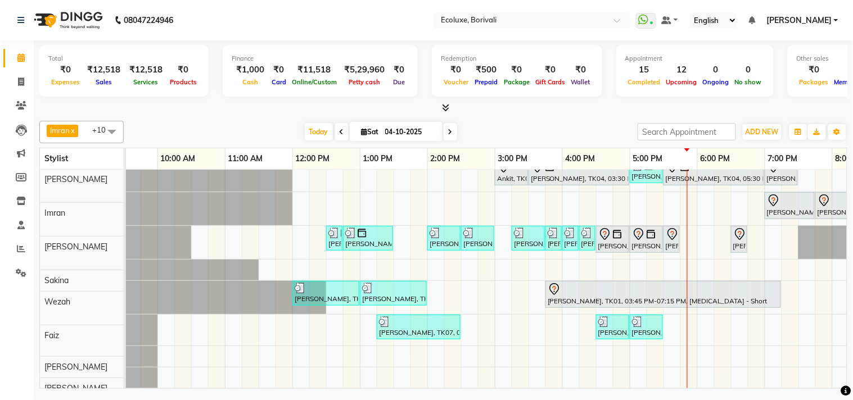
scroll to position [0, 0]
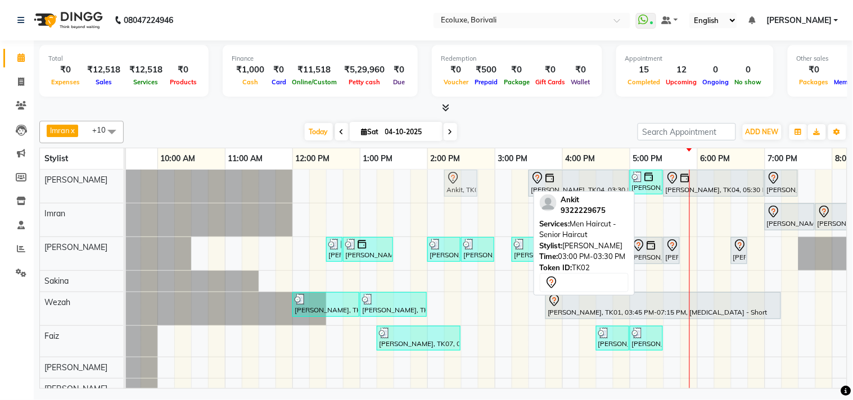
drag, startPoint x: 518, startPoint y: 186, endPoint x: 473, endPoint y: 190, distance: 44.6
click at [90, 190] on div "Ankit, TK02, 03:00 PM-03:30 PM, Men Haircut - Senior Haircut Jyostna Patel, TK0…" at bounding box center [90, 186] width 0 height 33
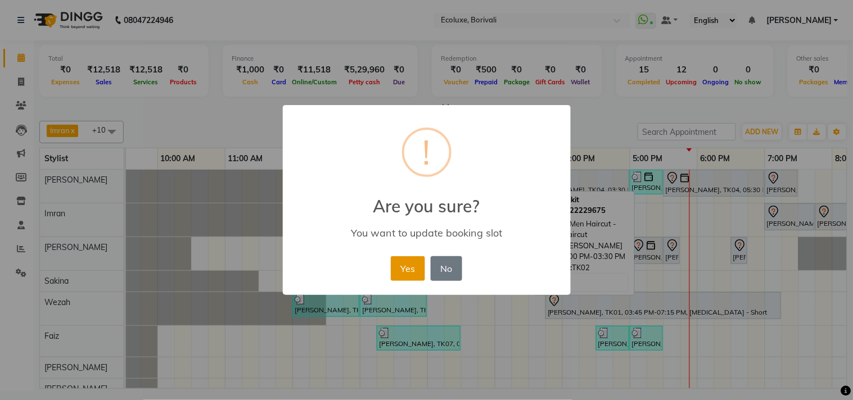
click at [413, 261] on button "Yes" at bounding box center [408, 268] width 34 height 25
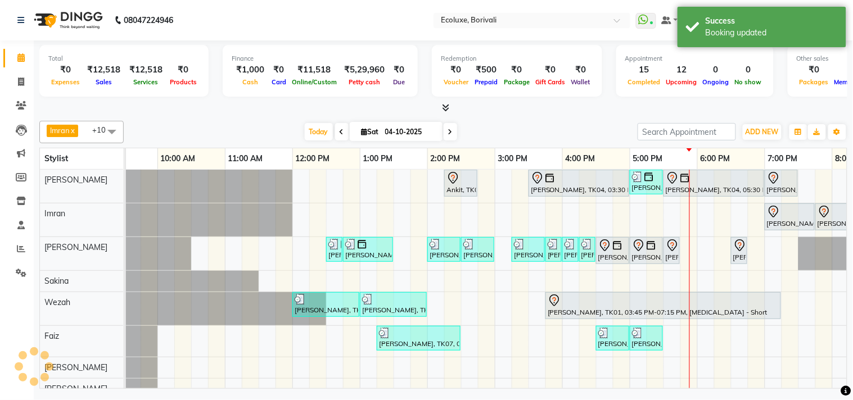
click at [593, 124] on div "Today Sat 04-10-2025" at bounding box center [380, 132] width 503 height 17
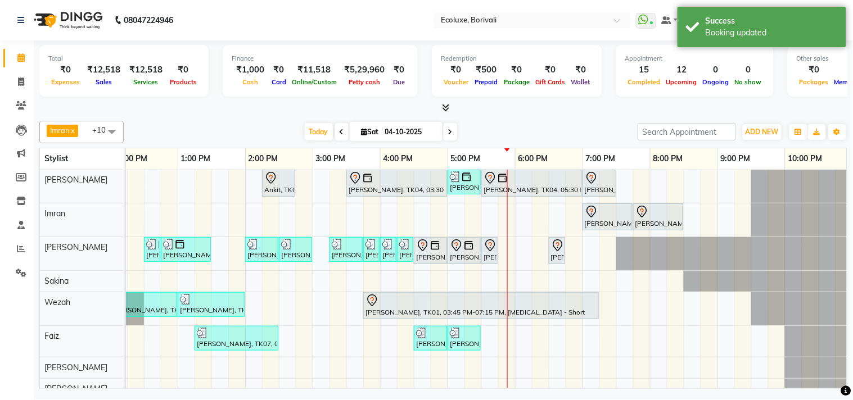
scroll to position [0, 223]
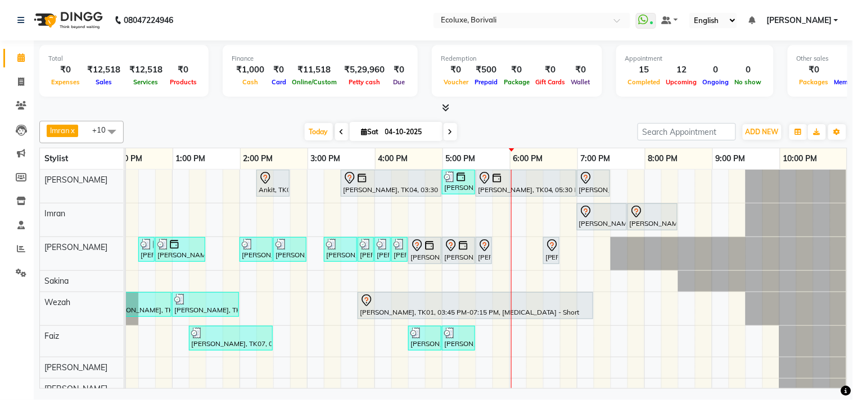
click at [448, 130] on icon at bounding box center [450, 132] width 4 height 7
type input "05-10-2025"
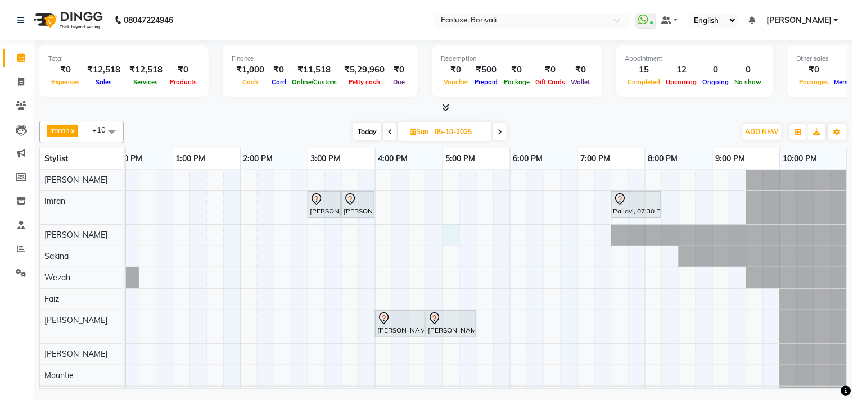
click at [451, 232] on div "Rohan Shroff, 03:00 PM-03:30 PM, Men Haircut - Senior Haircut Rohan Shroff, 03:…" at bounding box center [375, 299] width 944 height 259
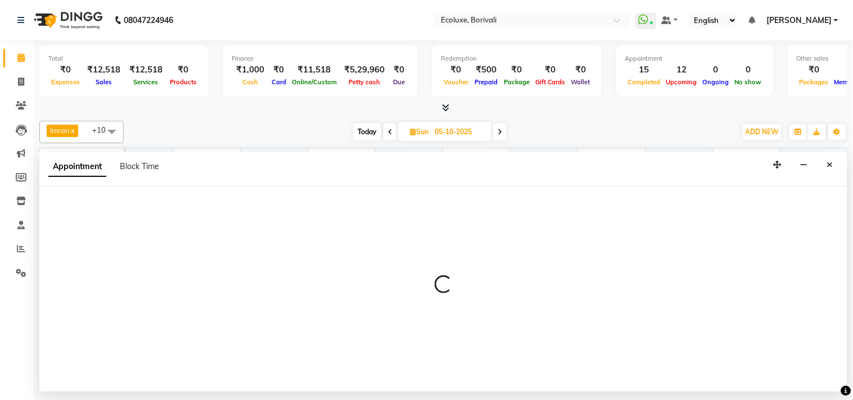
select select "36344"
select select "1020"
select select "tentative"
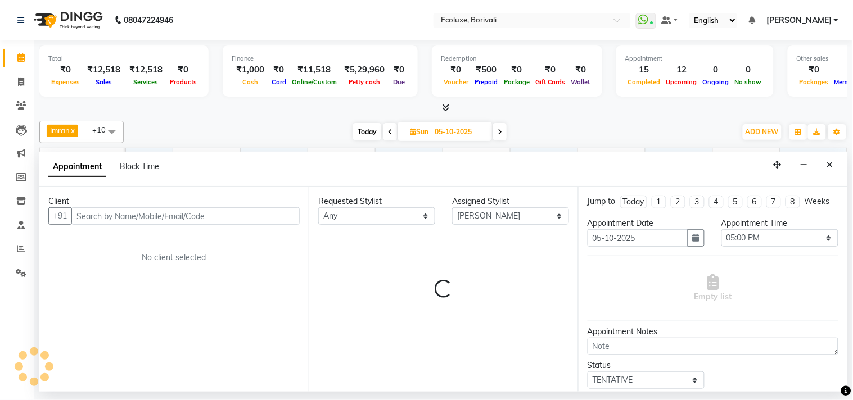
click at [178, 220] on input "text" at bounding box center [185, 215] width 228 height 17
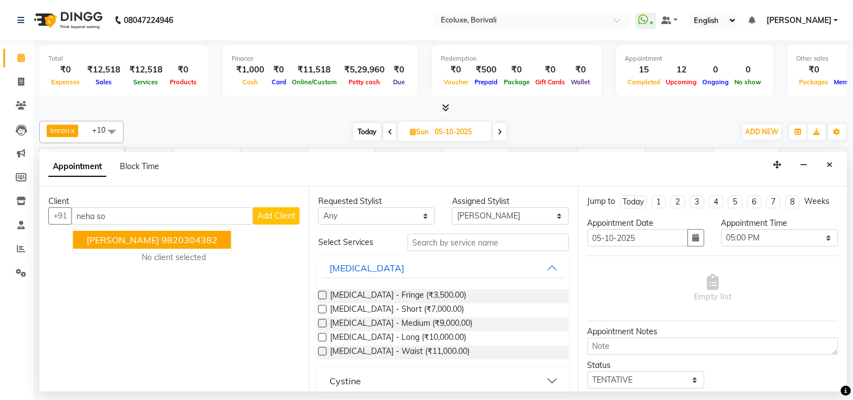
click at [166, 234] on ngb-highlight "9820304382" at bounding box center [189, 239] width 56 height 11
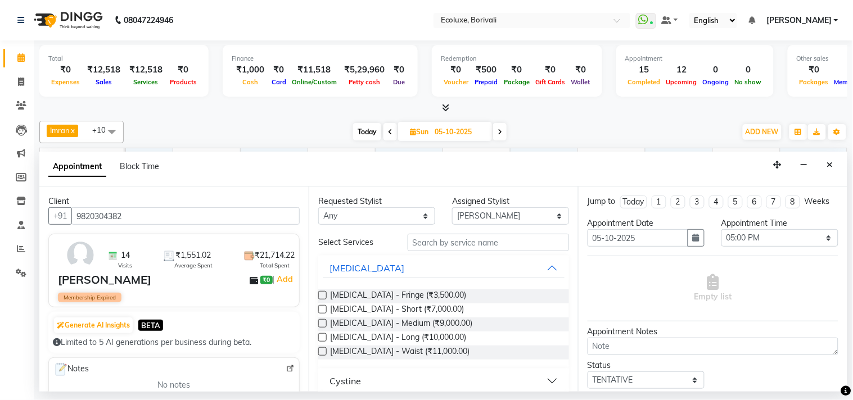
type input "9820304382"
click at [446, 238] on input "text" at bounding box center [488, 242] width 161 height 17
click at [480, 240] on input "text" at bounding box center [488, 242] width 161 height 17
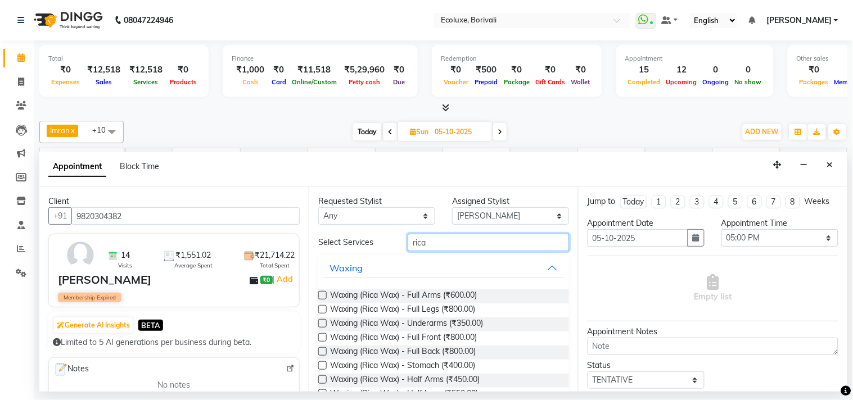
type input "rica"
click at [324, 294] on label at bounding box center [322, 295] width 8 height 8
click at [324, 294] on input "checkbox" at bounding box center [321, 296] width 7 height 7
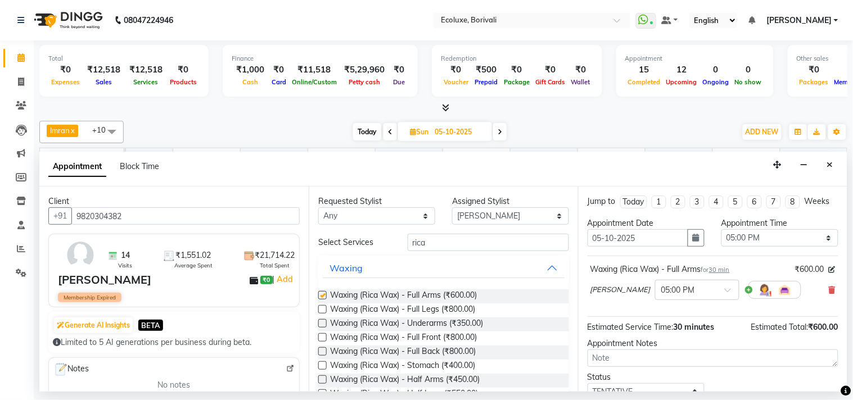
checkbox input "false"
click at [318, 308] on label at bounding box center [322, 309] width 8 height 8
click at [318, 308] on input "checkbox" at bounding box center [321, 310] width 7 height 7
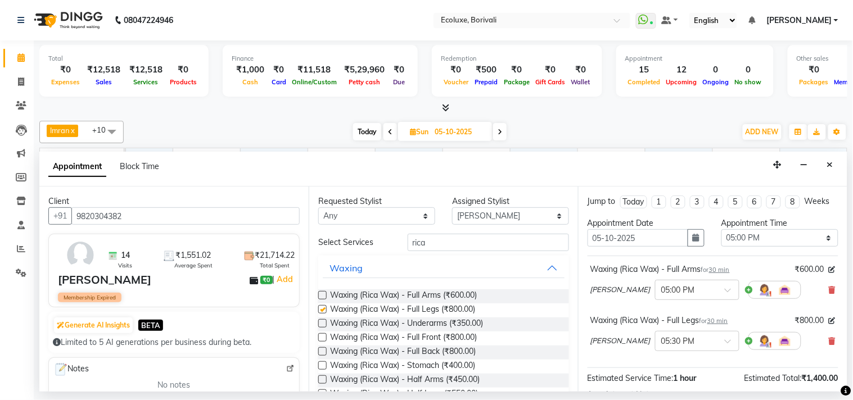
checkbox input "false"
click at [324, 324] on label at bounding box center [322, 323] width 8 height 8
click at [324, 324] on input "checkbox" at bounding box center [321, 324] width 7 height 7
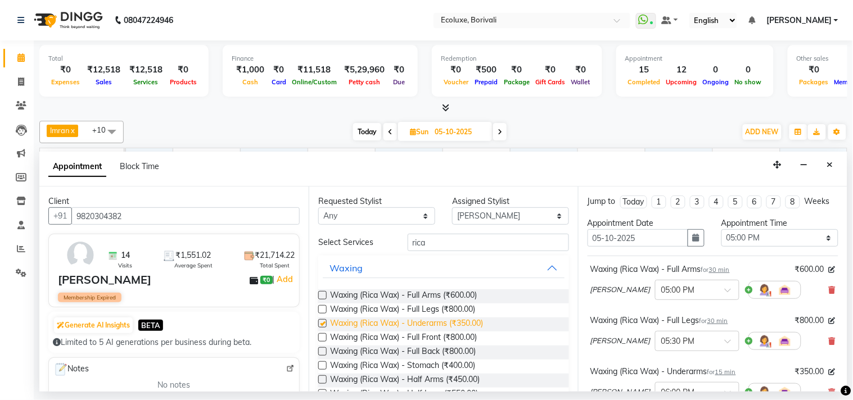
checkbox input "false"
click at [419, 239] on input "rica" at bounding box center [488, 242] width 161 height 17
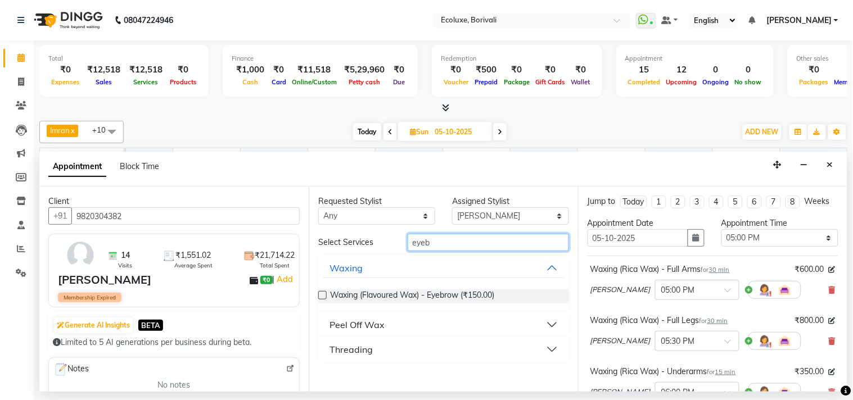
type input "eyeb"
click at [346, 346] on div "Threading" at bounding box center [350, 349] width 43 height 13
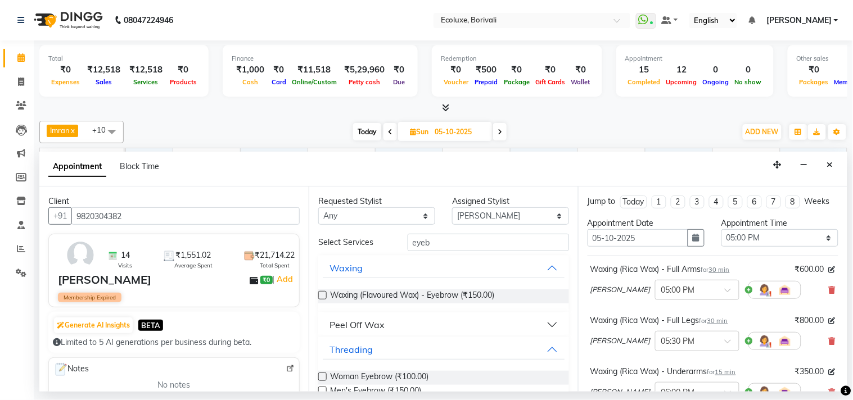
click at [324, 375] on label at bounding box center [322, 377] width 8 height 8
click at [324, 375] on input "checkbox" at bounding box center [321, 377] width 7 height 7
click at [328, 383] on div "Woman Eyebrow (₹100.00)" at bounding box center [443, 378] width 251 height 14
click at [323, 377] on label at bounding box center [322, 377] width 8 height 8
click at [323, 377] on input "checkbox" at bounding box center [321, 377] width 7 height 7
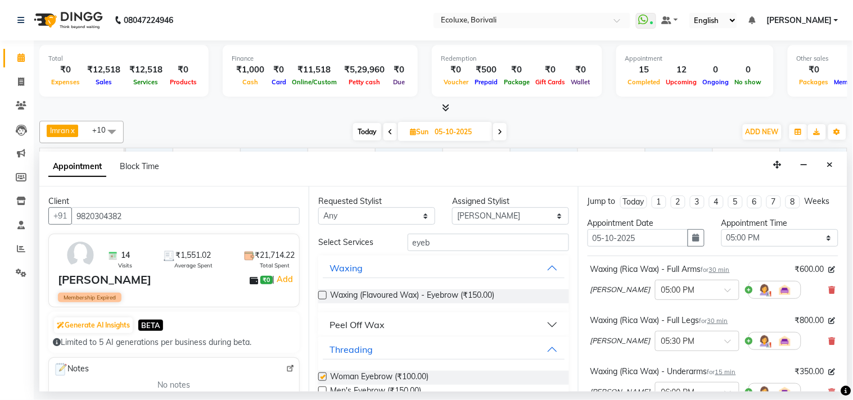
checkbox input "false"
click at [457, 243] on input "eyeb" at bounding box center [488, 242] width 161 height 17
type input "upper"
click at [319, 374] on label at bounding box center [322, 377] width 8 height 8
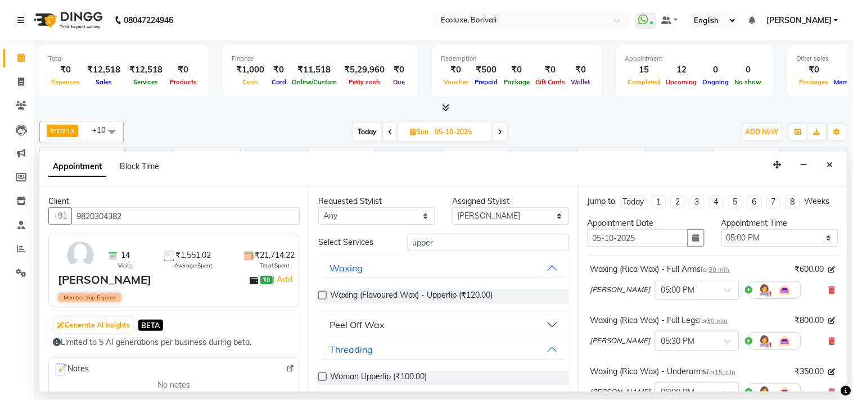
click at [319, 374] on input "checkbox" at bounding box center [321, 377] width 7 height 7
checkbox input "false"
click at [367, 322] on div "Peel Off Wax" at bounding box center [356, 324] width 55 height 13
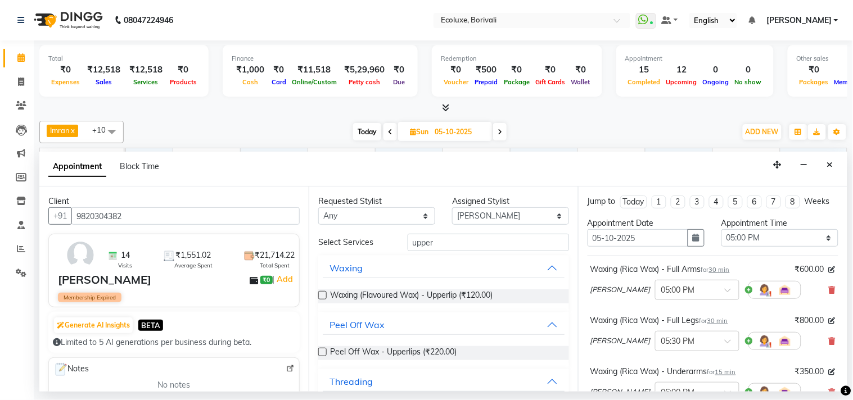
click at [327, 351] on label at bounding box center [322, 352] width 8 height 8
click at [326, 351] on input "checkbox" at bounding box center [321, 353] width 7 height 7
checkbox input "false"
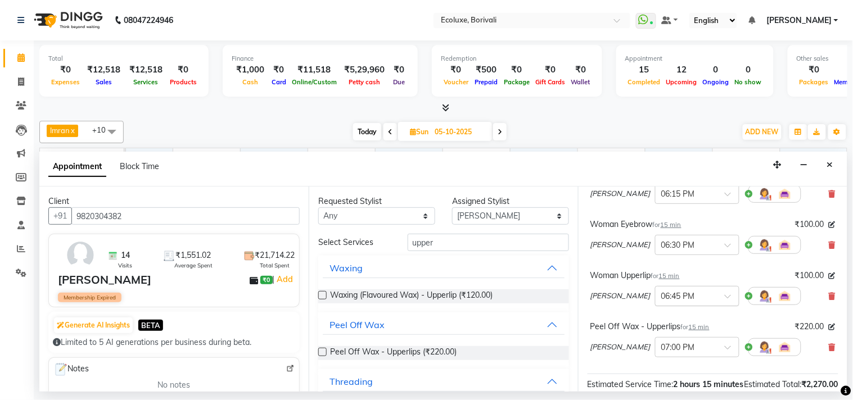
scroll to position [312, 0]
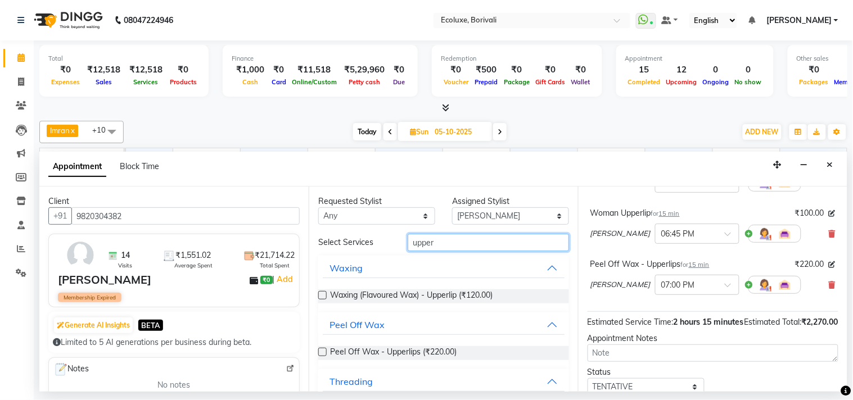
click at [460, 234] on input "upper" at bounding box center [488, 242] width 161 height 17
type input "lower"
click at [323, 354] on label at bounding box center [322, 352] width 8 height 8
click at [323, 354] on input "checkbox" at bounding box center [321, 353] width 7 height 7
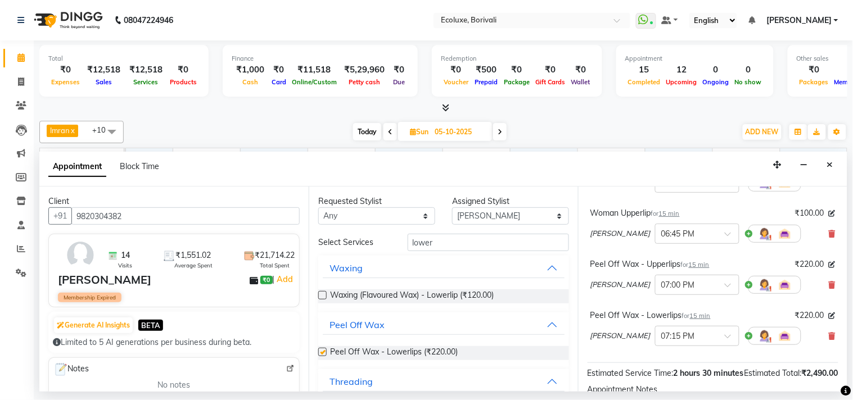
checkbox input "false"
click at [418, 254] on div "Select Services lower Waxing Waxing (Flavoured Wax) - Lowerlip (₹120.00) Peel O…" at bounding box center [443, 330] width 251 height 192
click at [421, 238] on input "lower" at bounding box center [488, 242] width 161 height 17
type input "chin"
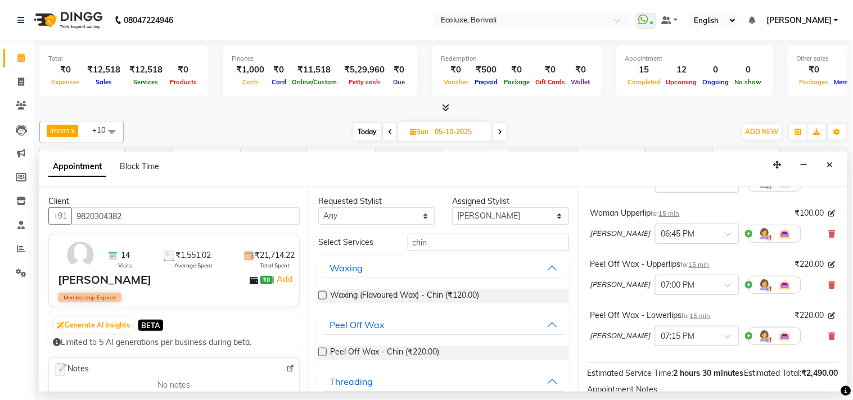
click at [323, 352] on label at bounding box center [322, 352] width 8 height 8
click at [323, 352] on input "checkbox" at bounding box center [321, 353] width 7 height 7
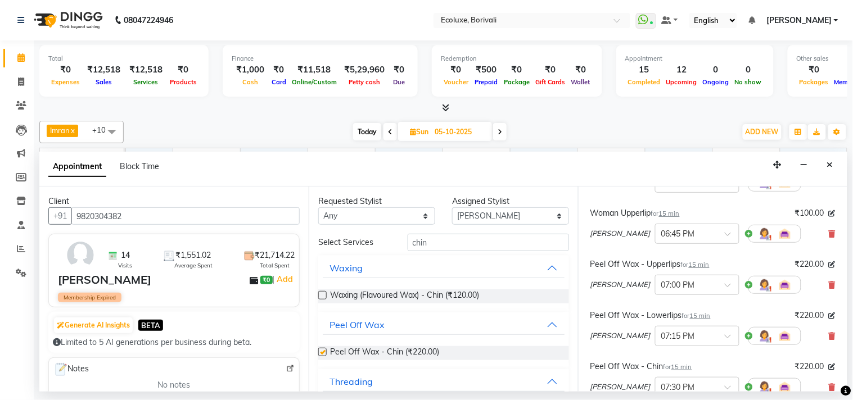
checkbox input "false"
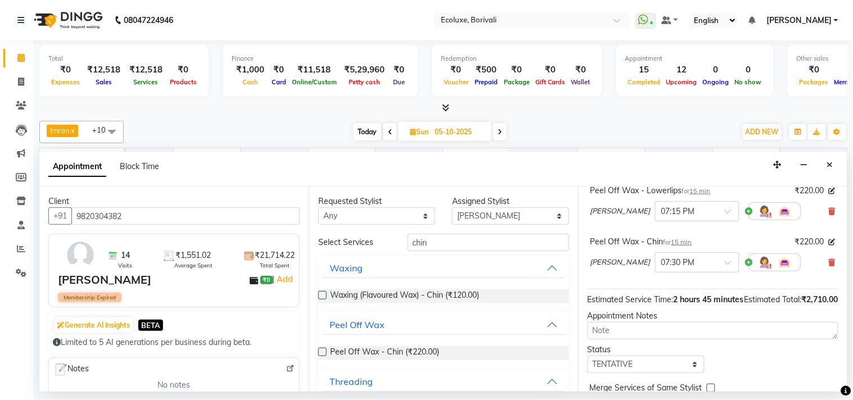
scroll to position [510, 0]
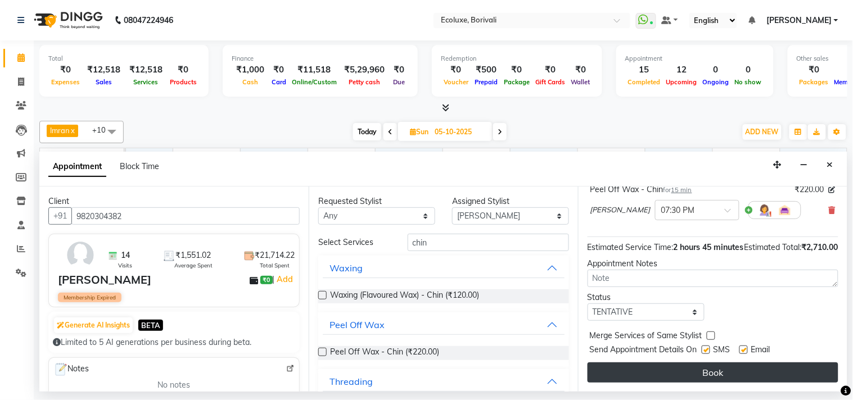
click at [774, 364] on button "Book" at bounding box center [712, 373] width 251 height 20
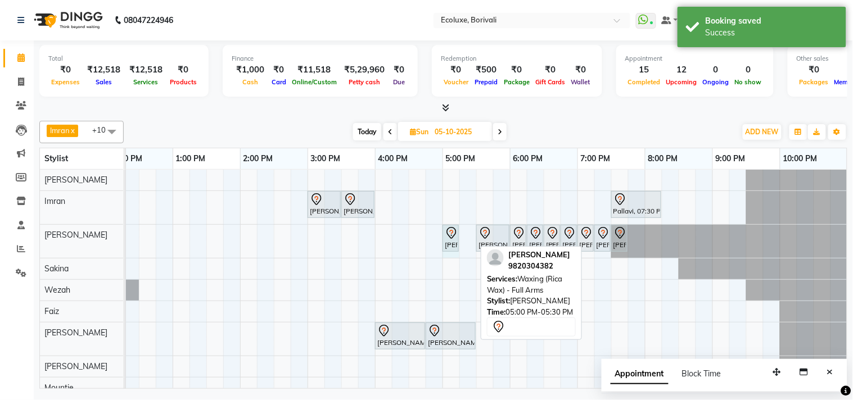
drag, startPoint x: 474, startPoint y: 237, endPoint x: 457, endPoint y: 232, distance: 17.5
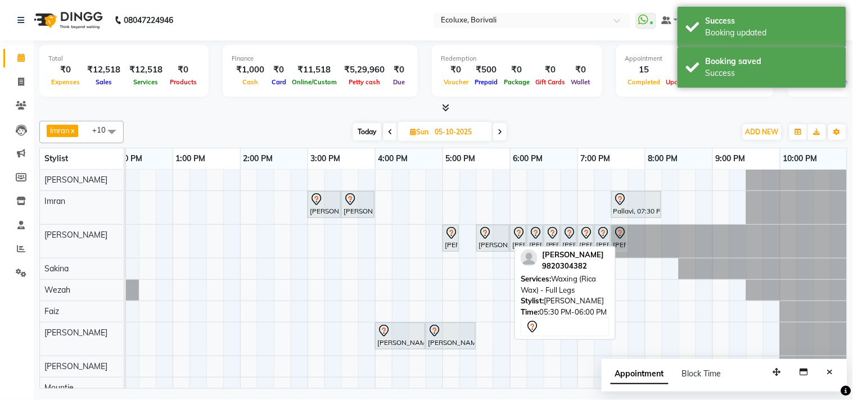
drag, startPoint x: 507, startPoint y: 235, endPoint x: 487, endPoint y: 233, distance: 19.7
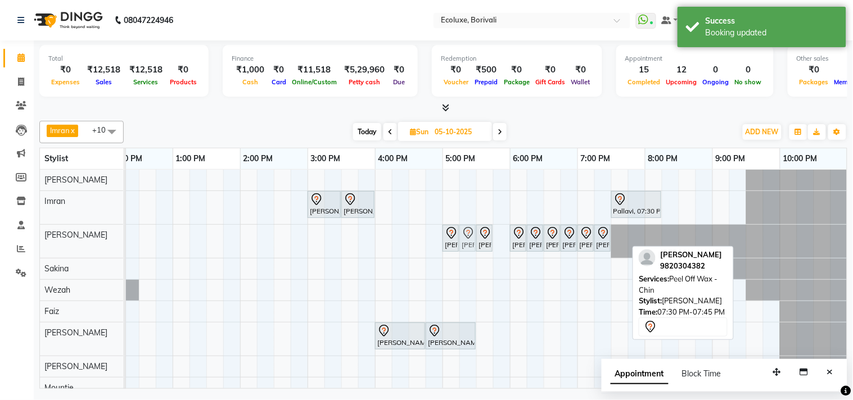
drag, startPoint x: 617, startPoint y: 233, endPoint x: 459, endPoint y: 233, distance: 158.0
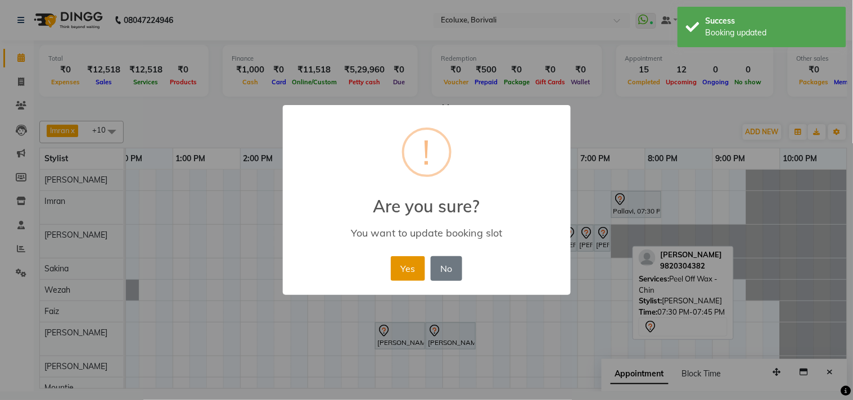
click at [413, 264] on button "Yes" at bounding box center [408, 268] width 34 height 25
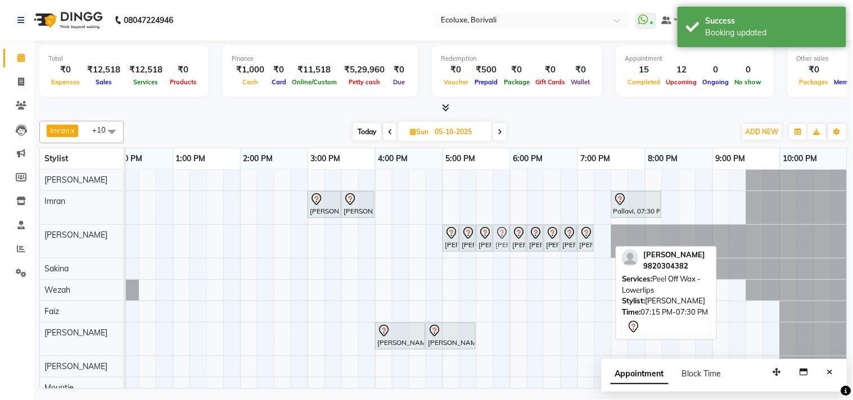
drag, startPoint x: 605, startPoint y: 237, endPoint x: 506, endPoint y: 238, distance: 99.0
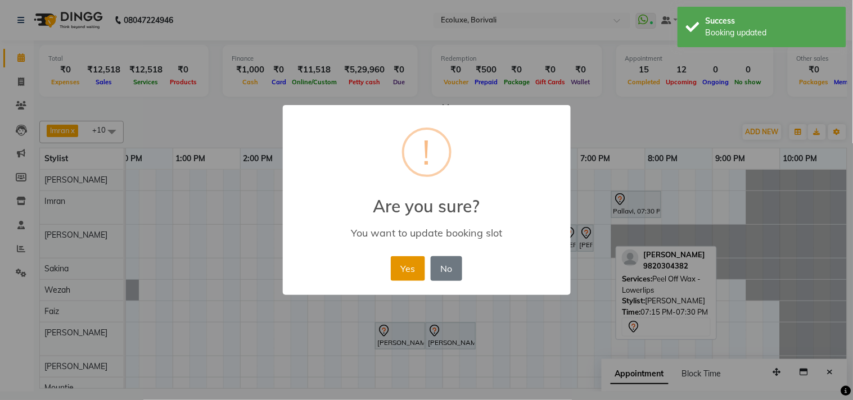
click at [417, 268] on button "Yes" at bounding box center [408, 268] width 34 height 25
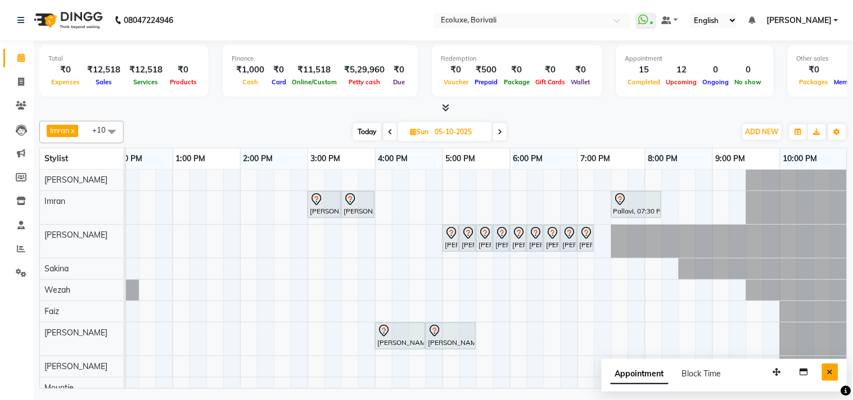
click at [832, 369] on icon "Close" at bounding box center [830, 372] width 6 height 8
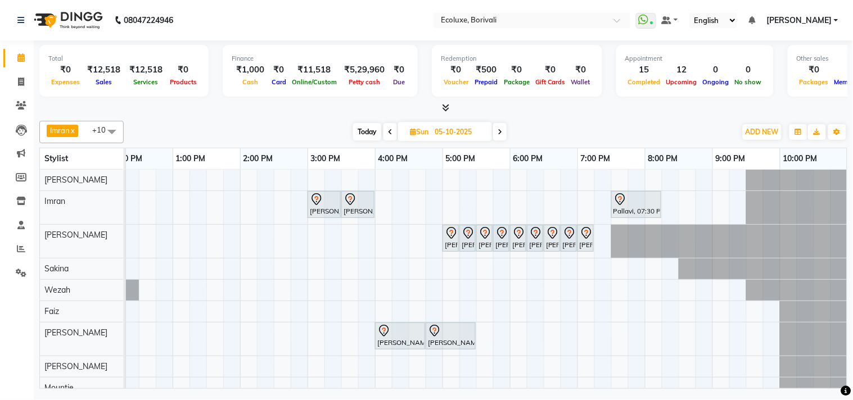
click at [357, 122] on div "Imran x Kamal Khende x Wezah x Shafique x Sonal Sawant x Faiz x Shubhada x Saki…" at bounding box center [443, 132] width 808 height 22
click at [364, 128] on span "Today" at bounding box center [367, 131] width 28 height 17
type input "04-10-2025"
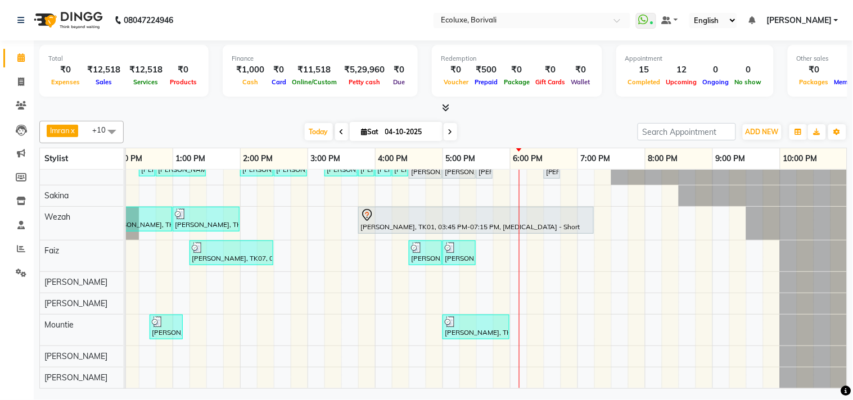
scroll to position [94, 0]
click at [437, 347] on div "Ankit, TK02, 02:15 PM-02:45 PM, Men Haircut - Senior Haircut Jyostna Patel, TK0…" at bounding box center [375, 236] width 944 height 304
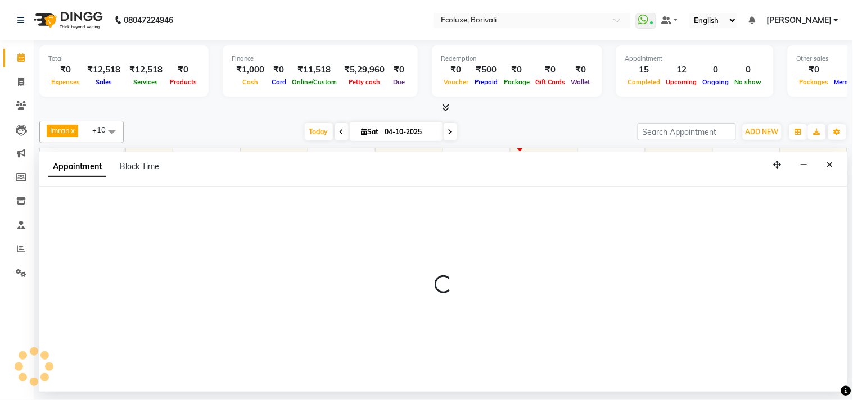
select select "90619"
select select "1005"
select select "tentative"
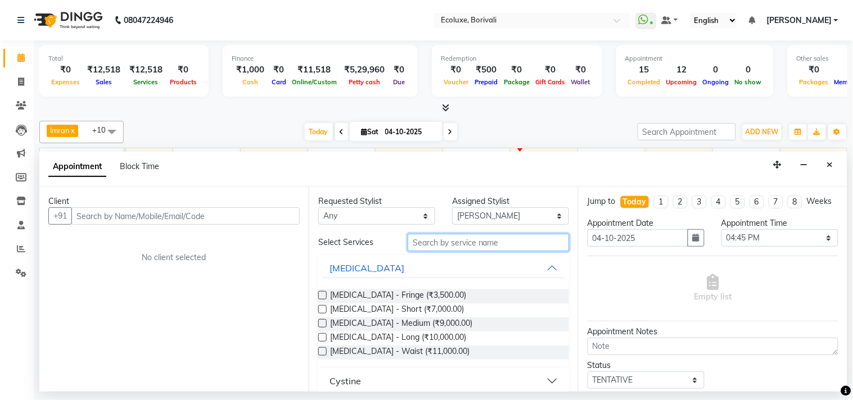
click at [445, 245] on input "text" at bounding box center [488, 242] width 161 height 17
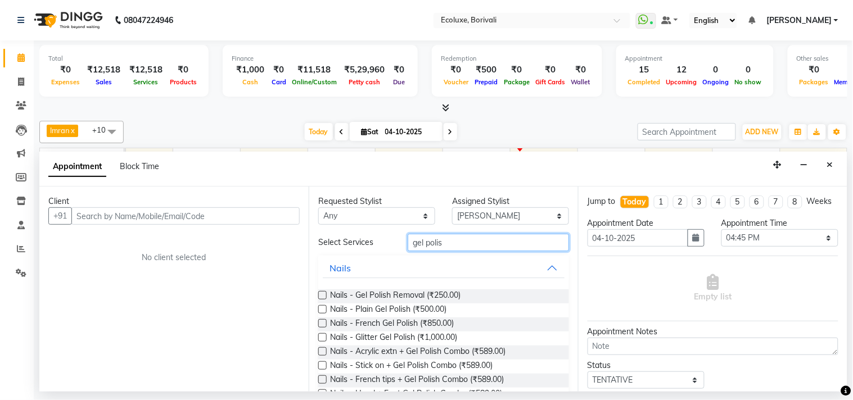
type input "gel polis"
click at [321, 308] on label at bounding box center [322, 309] width 8 height 8
click at [321, 308] on input "checkbox" at bounding box center [321, 310] width 7 height 7
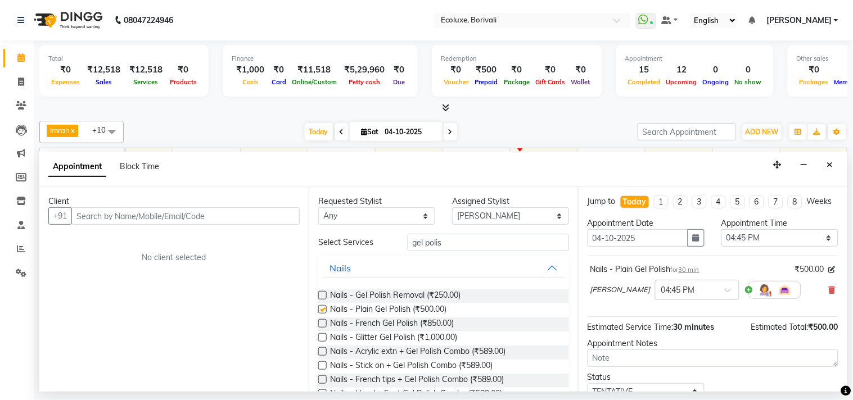
checkbox input "false"
click at [156, 215] on input "text" at bounding box center [185, 215] width 228 height 17
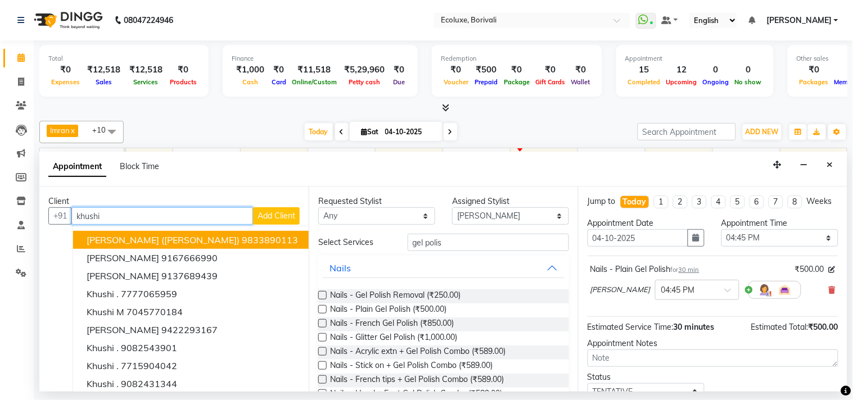
click at [200, 233] on button "Khushboo (Khushi) 9833890113" at bounding box center [192, 240] width 238 height 18
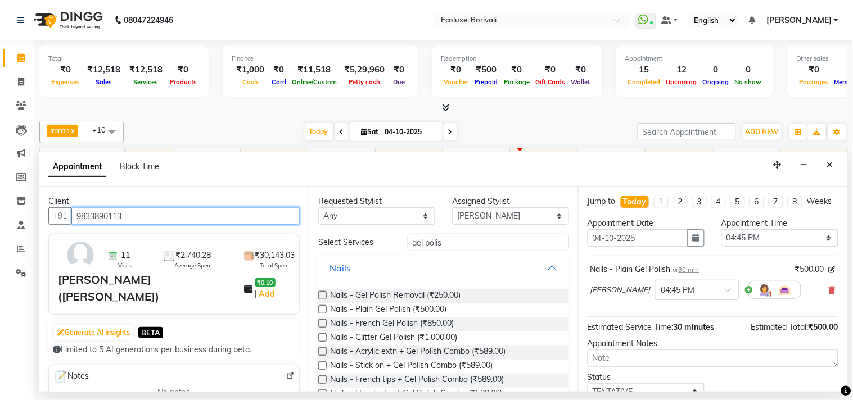
type input "9833890113"
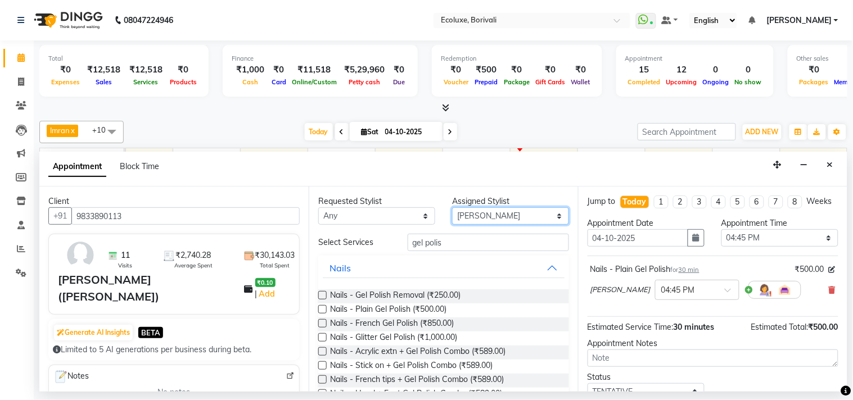
click at [481, 215] on select "Select Alisha Sasankar Daksha Makwana Faiz Gazala Baig Harshada Pawar Imran Kam…" at bounding box center [510, 215] width 117 height 17
select select "83550"
click at [452, 207] on select "Select Alisha Sasankar Daksha Makwana Faiz Gazala Baig Harshada Pawar Imran Kam…" at bounding box center [510, 215] width 117 height 17
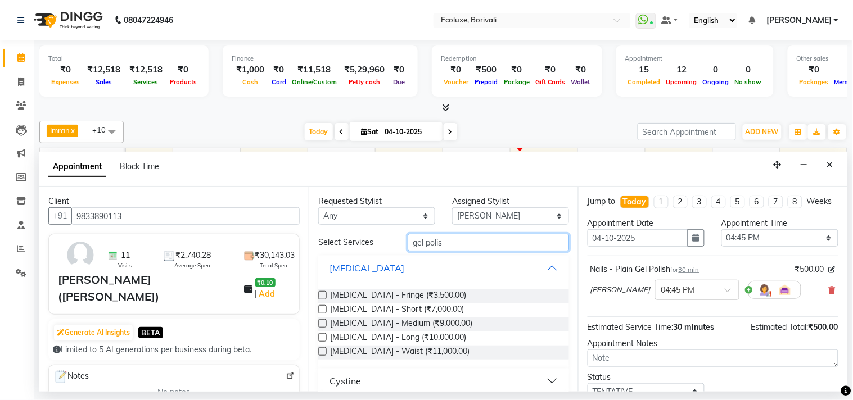
click at [442, 242] on input "gel polis" at bounding box center [488, 242] width 161 height 17
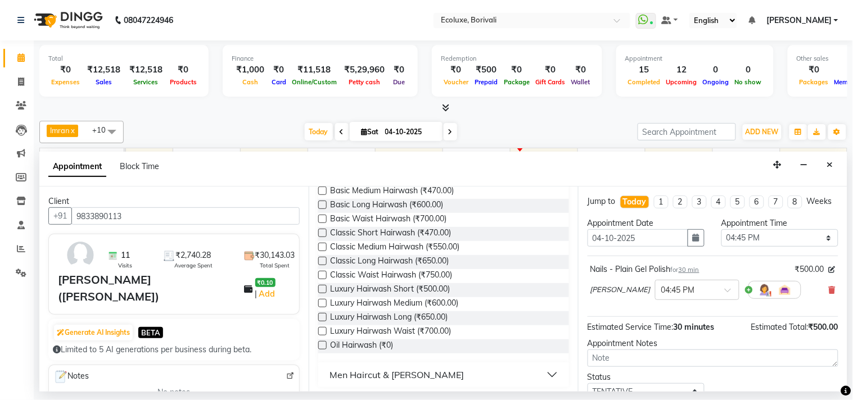
scroll to position [122, 0]
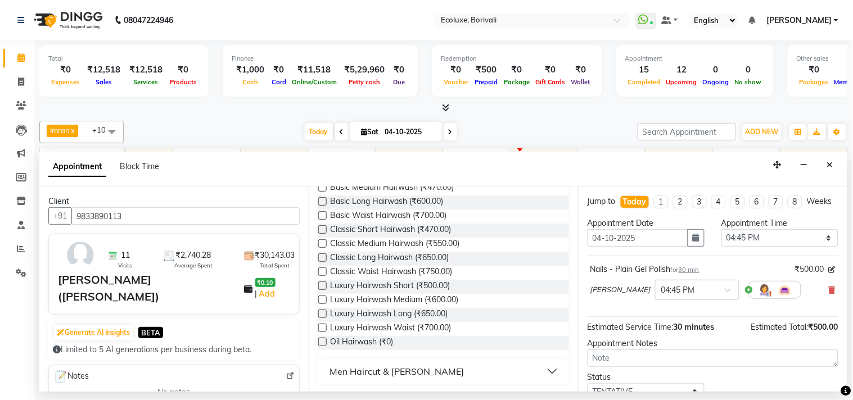
type input "wash"
click at [325, 255] on label at bounding box center [322, 258] width 8 height 8
click at [325, 255] on input "checkbox" at bounding box center [321, 258] width 7 height 7
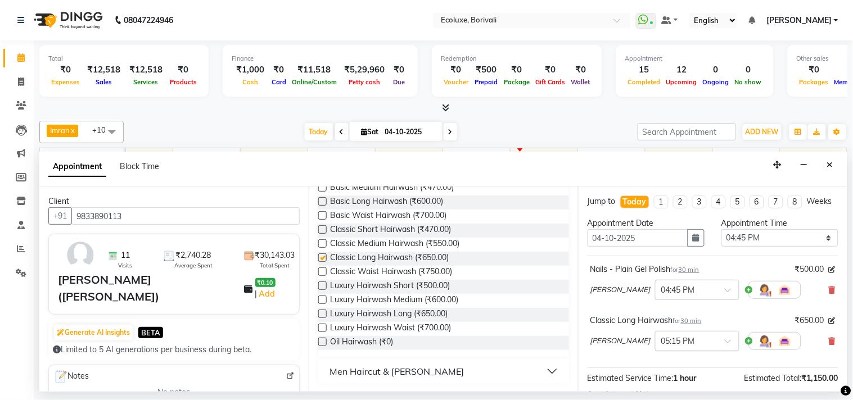
checkbox input "false"
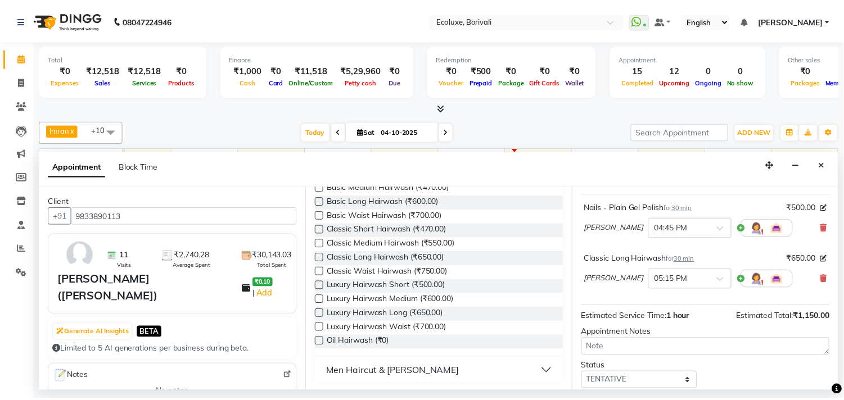
scroll to position [142, 0]
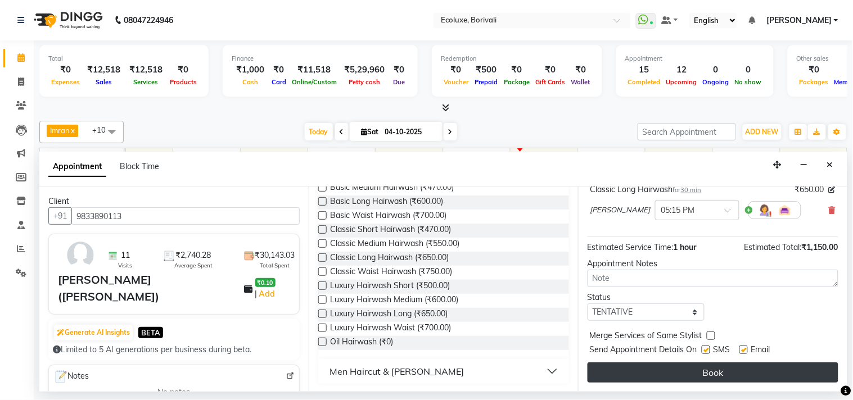
click at [679, 369] on button "Book" at bounding box center [712, 373] width 251 height 20
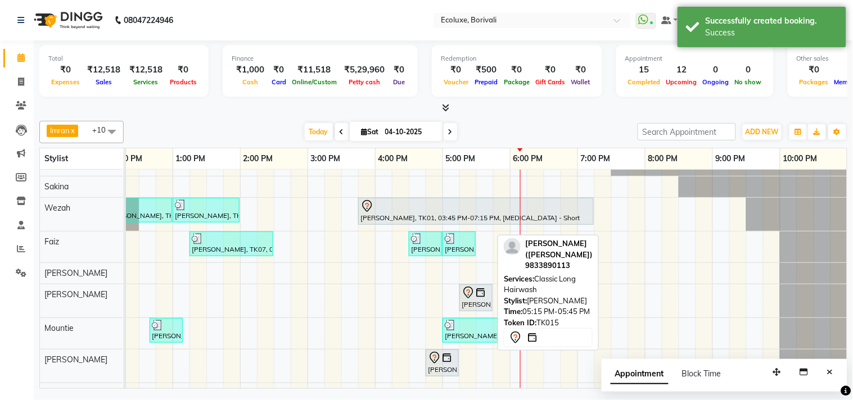
click at [472, 294] on icon at bounding box center [468, 292] width 13 height 13
click at [473, 295] on icon at bounding box center [468, 292] width 13 height 13
select select "7"
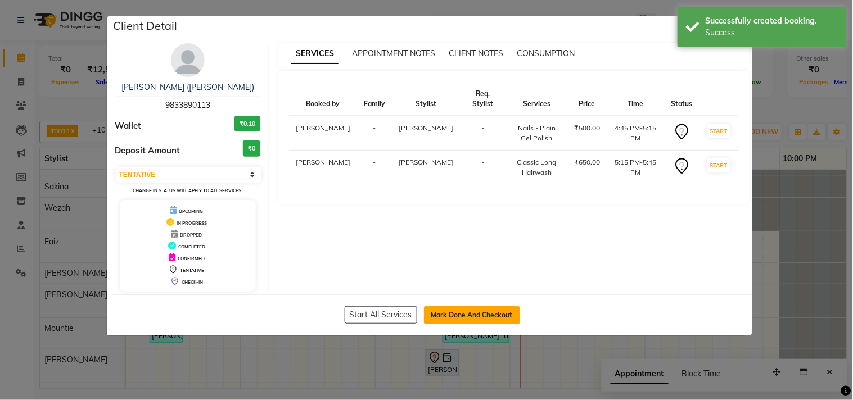
click at [452, 308] on button "Mark Done And Checkout" at bounding box center [472, 315] width 96 height 18
select select "5386"
select select "service"
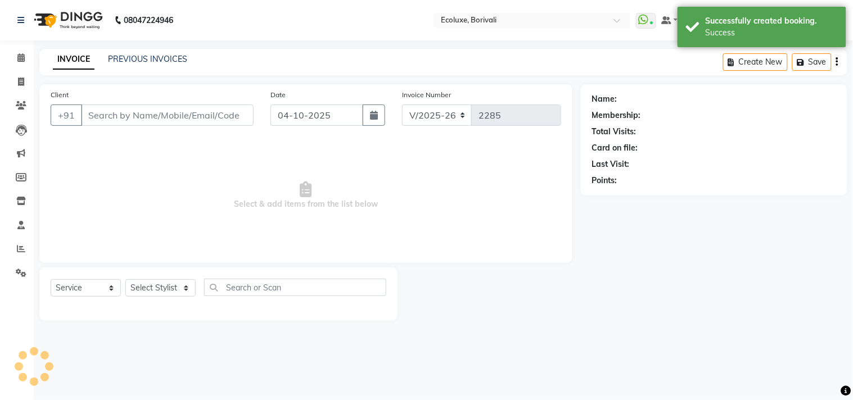
type input "9833890113"
select select "90619"
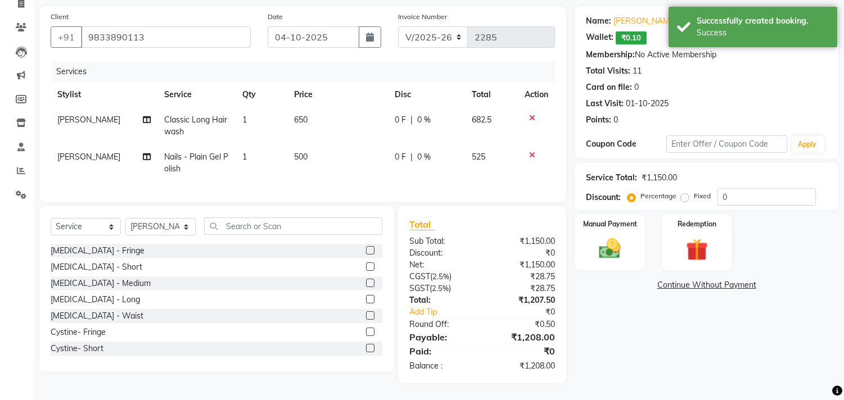
scroll to position [87, 0]
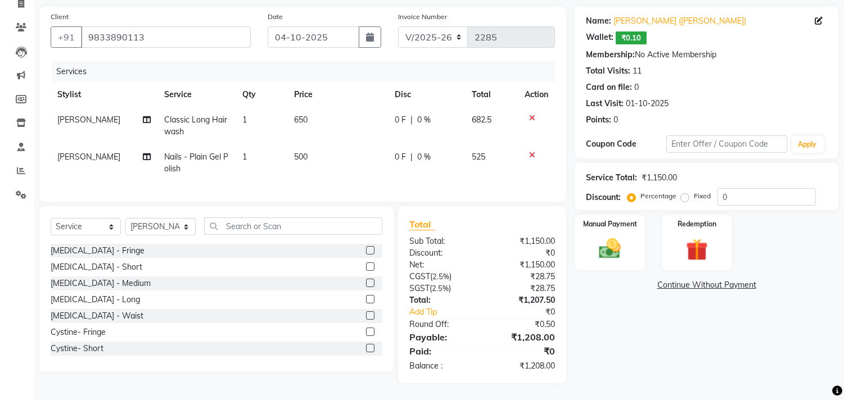
click at [571, 58] on div "Client +91 9833890113 Date 04-10-2025 Invoice Number V/2025 V/2025-26 2285 Serv…" at bounding box center [303, 194] width 544 height 377
drag, startPoint x: 738, startPoint y: 189, endPoint x: 706, endPoint y: 186, distance: 32.2
click at [706, 188] on div "Percentage Fixed 0" at bounding box center [723, 196] width 186 height 17
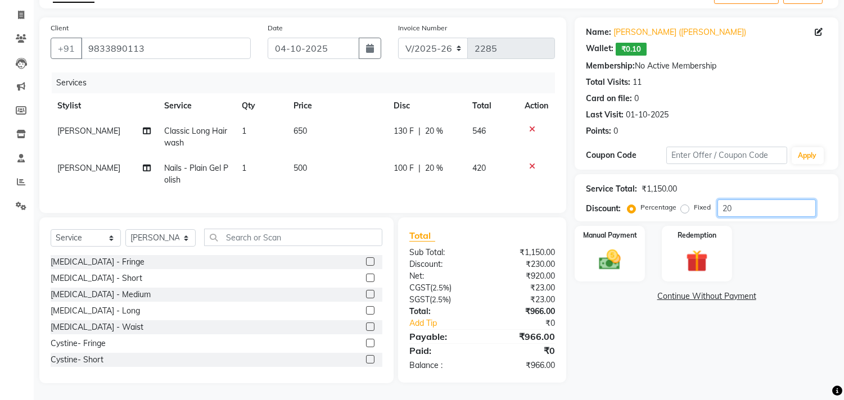
type input "20"
click at [797, 94] on div "Card on file: 0" at bounding box center [706, 99] width 241 height 12
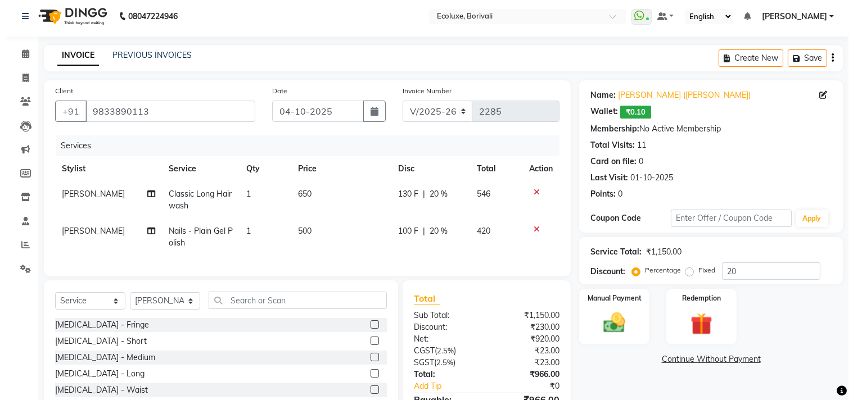
scroll to position [0, 0]
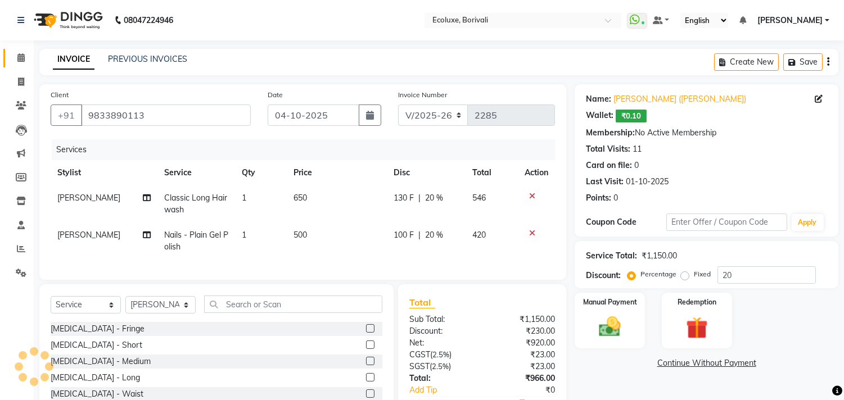
click at [19, 49] on link "Calendar" at bounding box center [16, 58] width 27 height 19
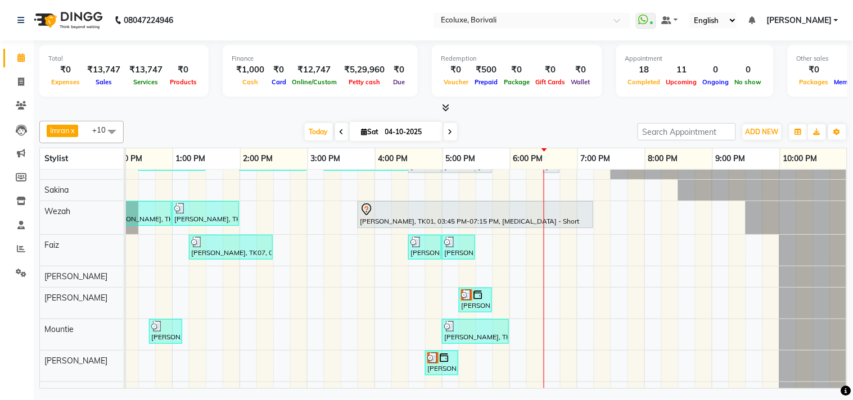
scroll to position [115, 0]
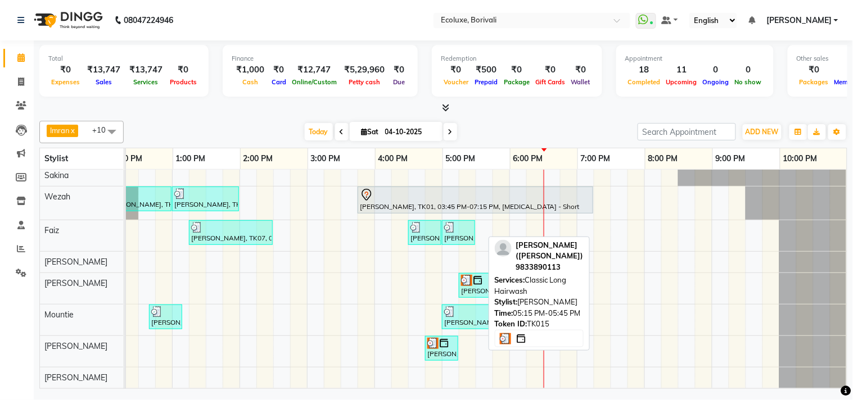
click at [475, 275] on div at bounding box center [475, 280] width 29 height 11
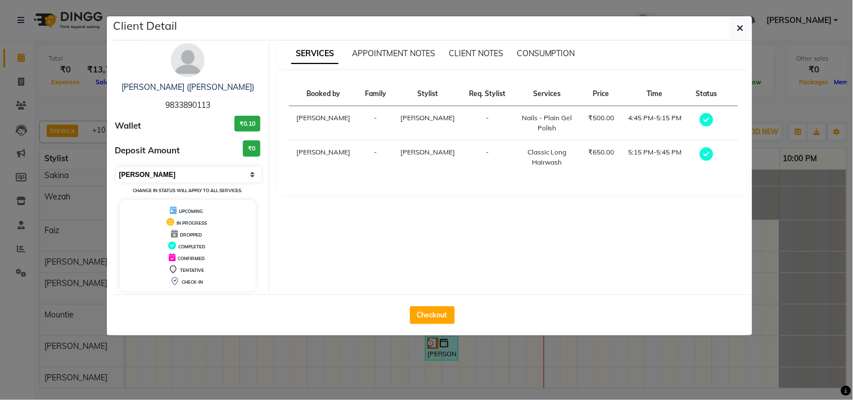
click at [160, 175] on select "Select MARK DONE UPCOMING" at bounding box center [189, 175] width 146 height 16
click at [116, 167] on select "Select MARK DONE UPCOMING" at bounding box center [189, 175] width 146 height 16
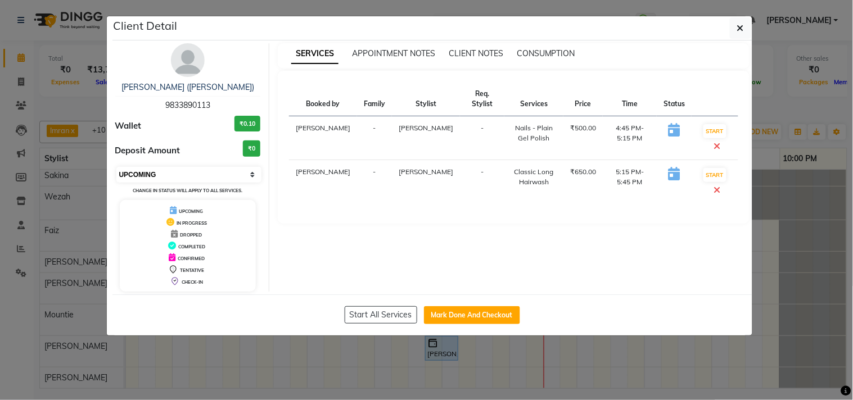
click at [171, 175] on select "Select IN SERVICE CONFIRMED TENTATIVE CHECK IN MARK DONE DROPPED UPCOMING" at bounding box center [189, 175] width 146 height 16
select select "2"
click at [116, 167] on select "Select IN SERVICE CONFIRMED TENTATIVE CHECK IN MARK DONE DROPPED UPCOMING" at bounding box center [189, 175] width 146 height 16
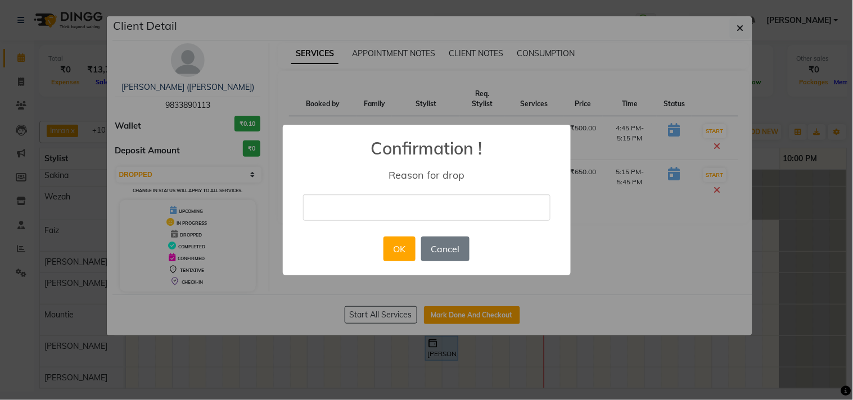
click at [390, 213] on input "text" at bounding box center [426, 208] width 247 height 26
type input "didnt come"
click at [403, 260] on button "OK" at bounding box center [399, 249] width 32 height 25
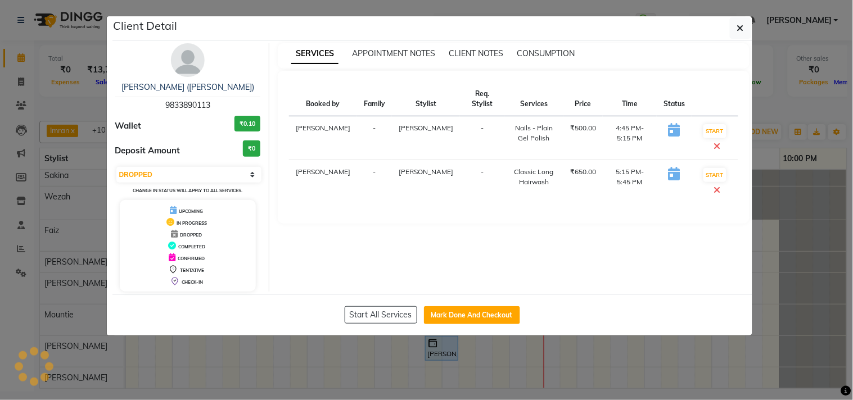
select select "5"
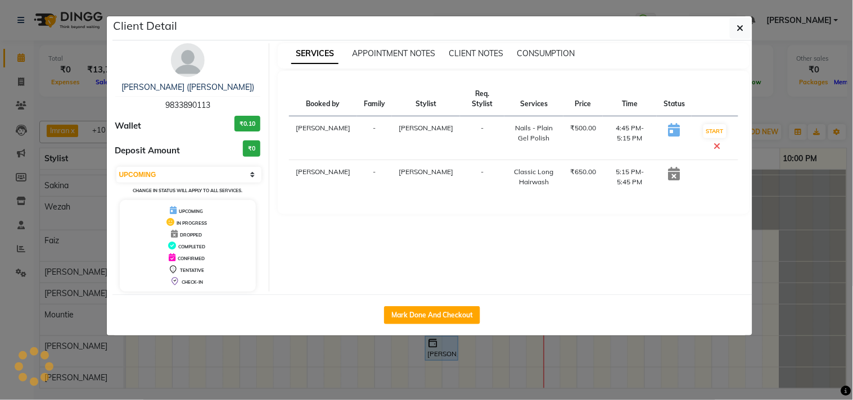
scroll to position [105, 233]
click at [741, 30] on icon "button" at bounding box center [740, 28] width 7 height 9
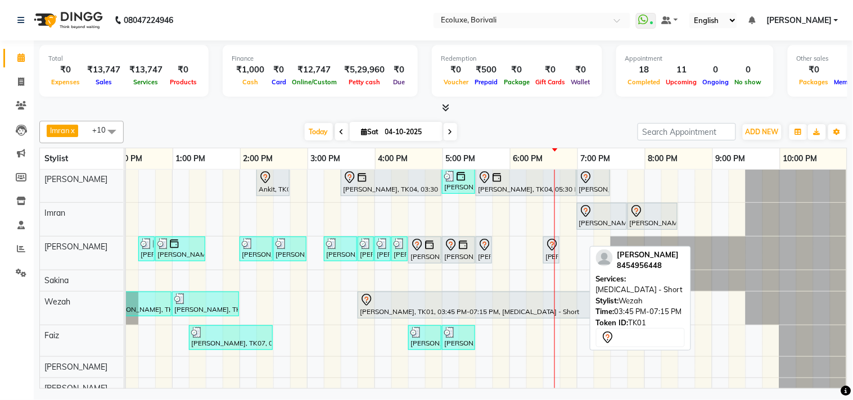
scroll to position [0, 0]
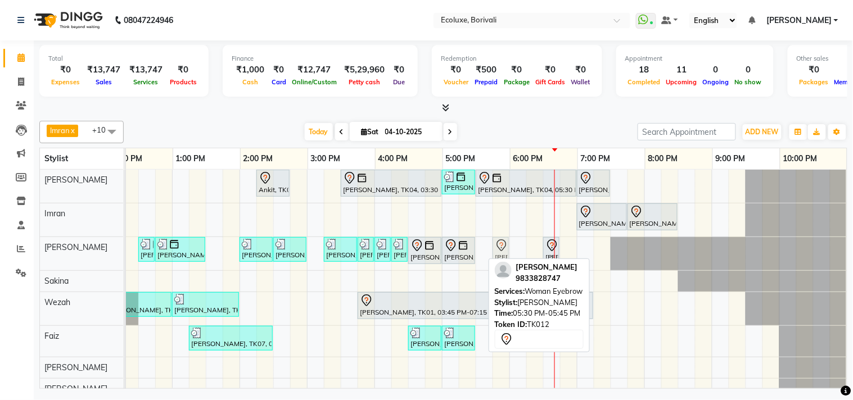
drag, startPoint x: 476, startPoint y: 251, endPoint x: 499, endPoint y: 256, distance: 23.5
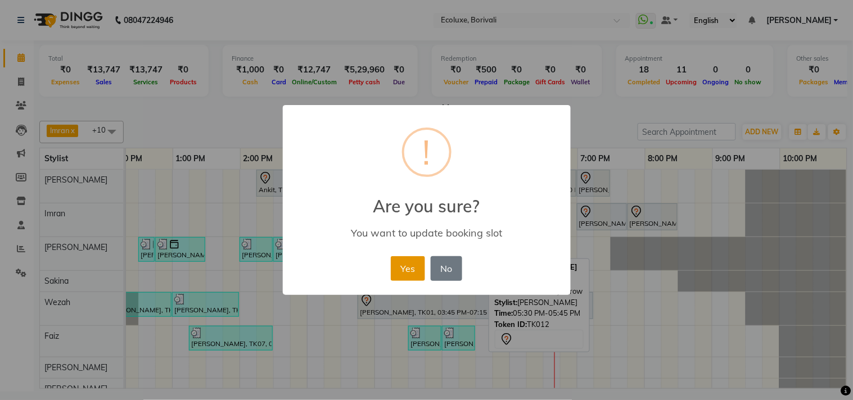
click at [402, 267] on button "Yes" at bounding box center [408, 268] width 34 height 25
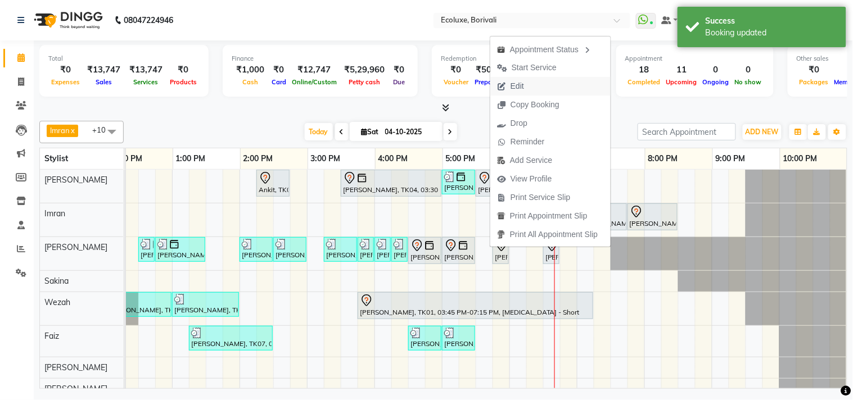
click at [516, 85] on span "Edit" at bounding box center [516, 86] width 13 height 12
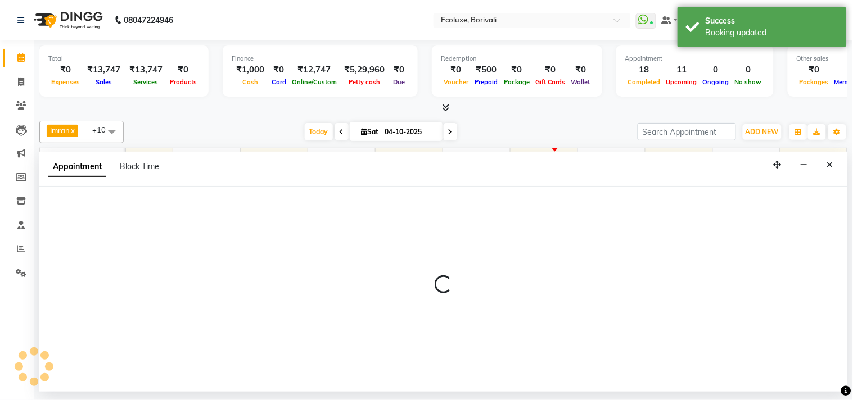
select select "1065"
select select "tentative"
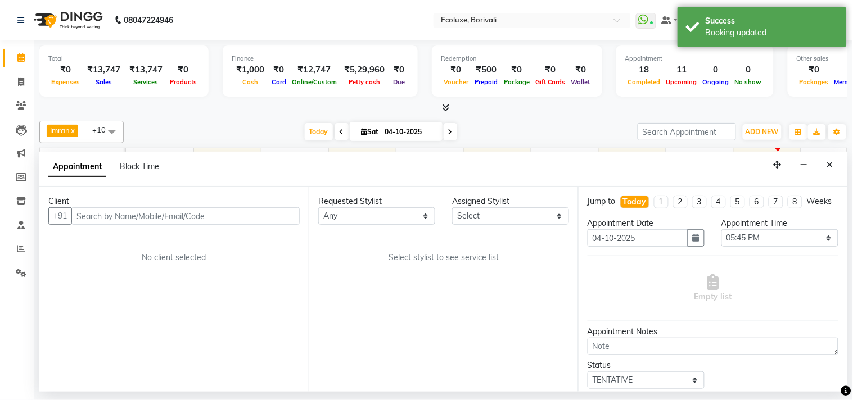
select select "36344"
select select "2487"
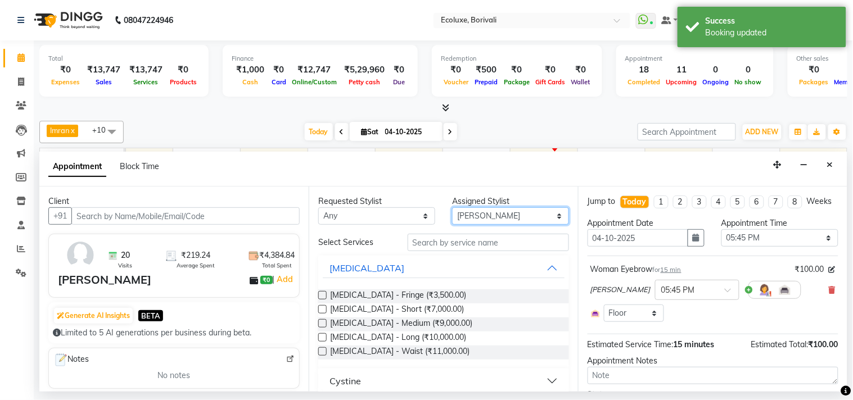
click at [472, 208] on select "Select Alisha Sasankar Daksha Makwana Faiz Gazala Baig Harshada Pawar Imran Kam…" at bounding box center [510, 215] width 117 height 17
select select "67913"
click at [452, 207] on select "Select Alisha Sasankar Daksha Makwana Faiz Gazala Baig Harshada Pawar Imran Kam…" at bounding box center [510, 215] width 117 height 17
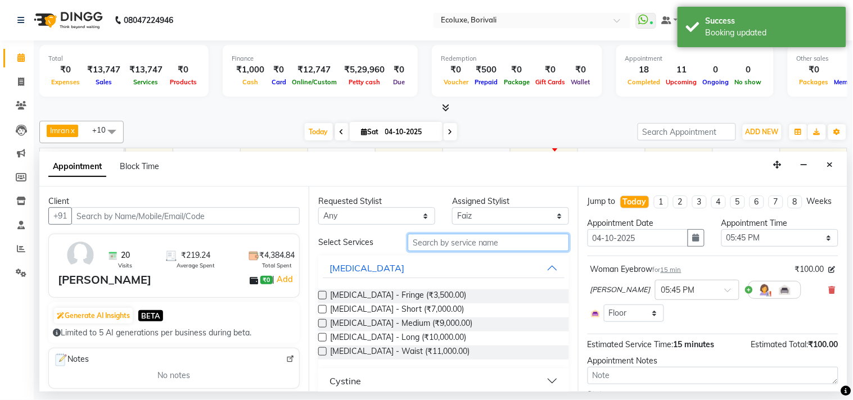
click at [470, 242] on input "text" at bounding box center [488, 242] width 161 height 17
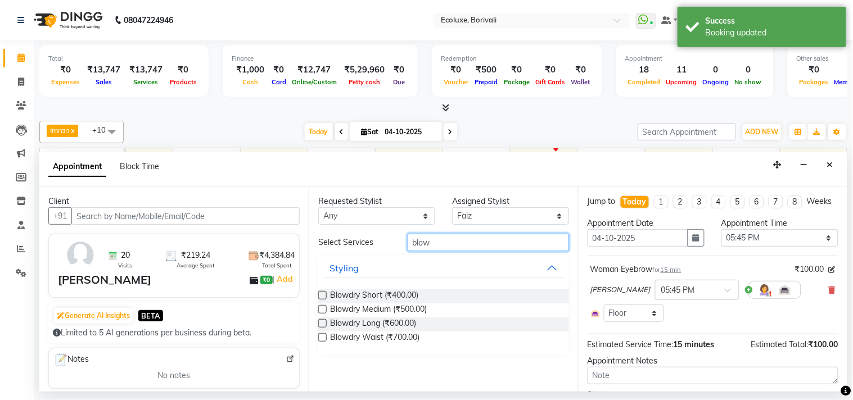
type input "blow"
click at [321, 320] on label at bounding box center [322, 323] width 8 height 8
click at [321, 321] on input "checkbox" at bounding box center [321, 324] width 7 height 7
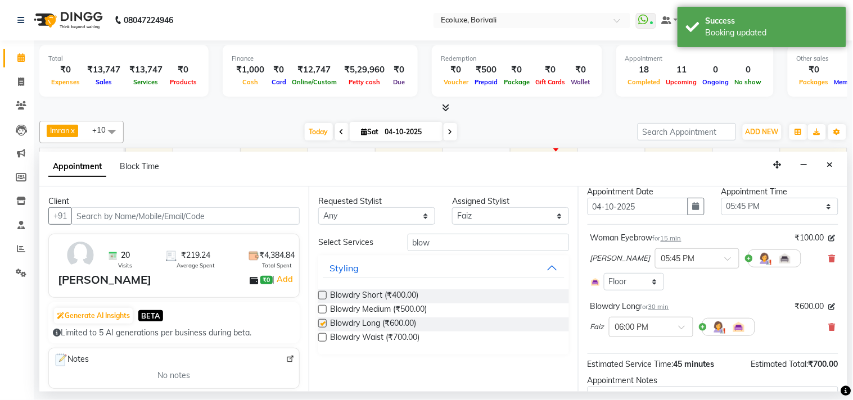
checkbox input "false"
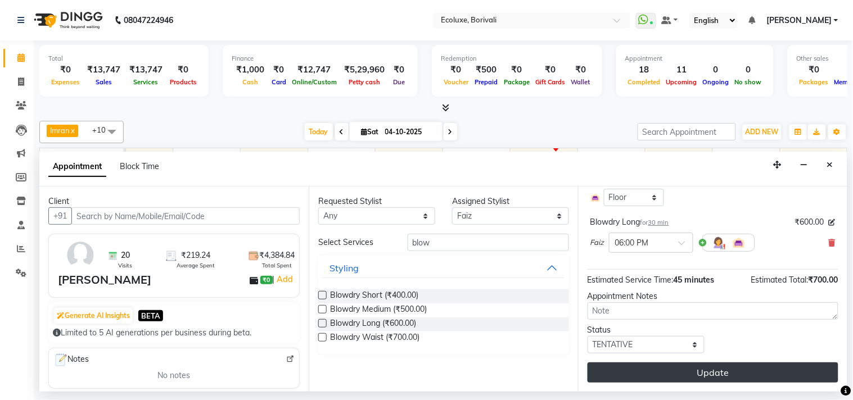
scroll to position [125, 0]
click at [709, 372] on button "Update" at bounding box center [712, 373] width 251 height 20
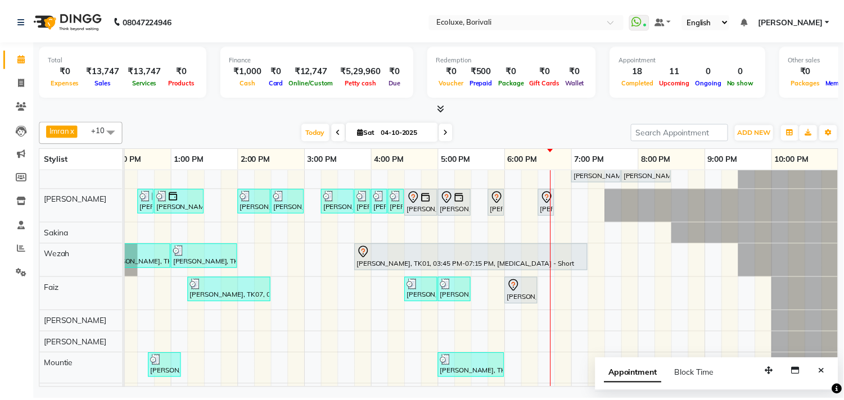
scroll to position [97, 0]
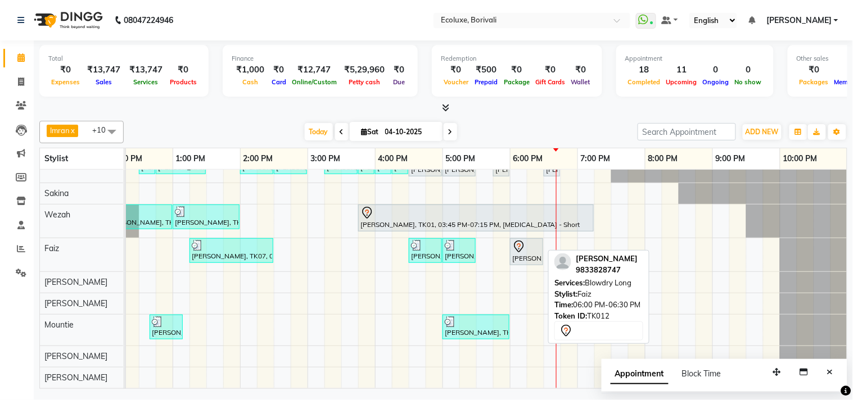
click at [533, 240] on div at bounding box center [526, 246] width 29 height 13
click at [535, 240] on div at bounding box center [526, 246] width 29 height 13
select select "7"
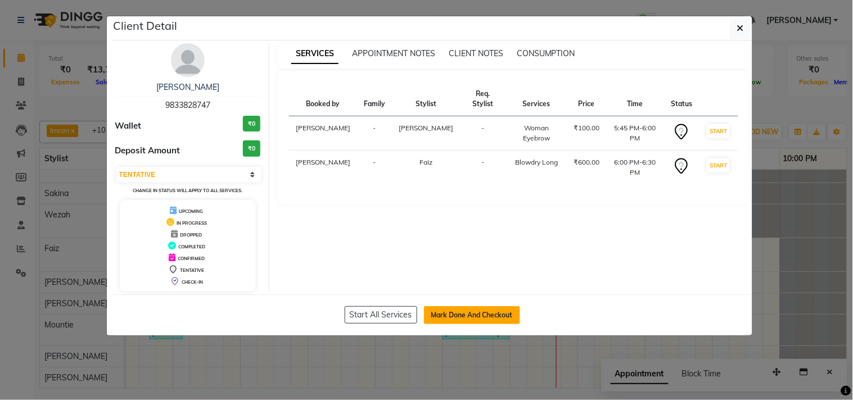
click at [490, 307] on button "Mark Done And Checkout" at bounding box center [472, 315] width 96 height 18
select select "service"
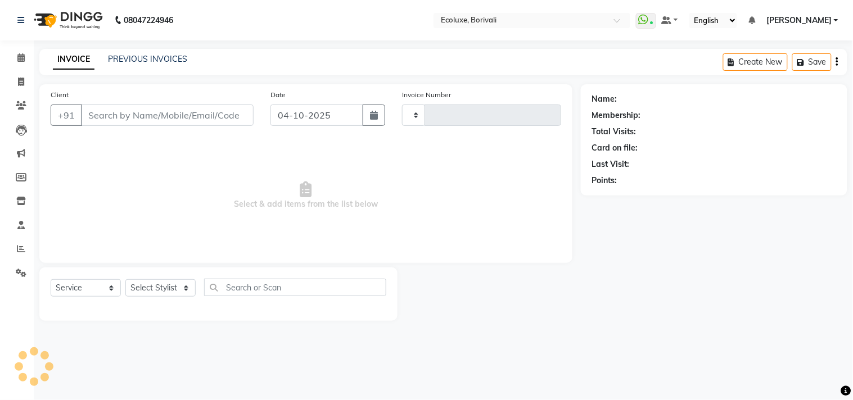
type input "2285"
select select "5386"
click at [836, 62] on icon "button" at bounding box center [837, 62] width 2 height 1
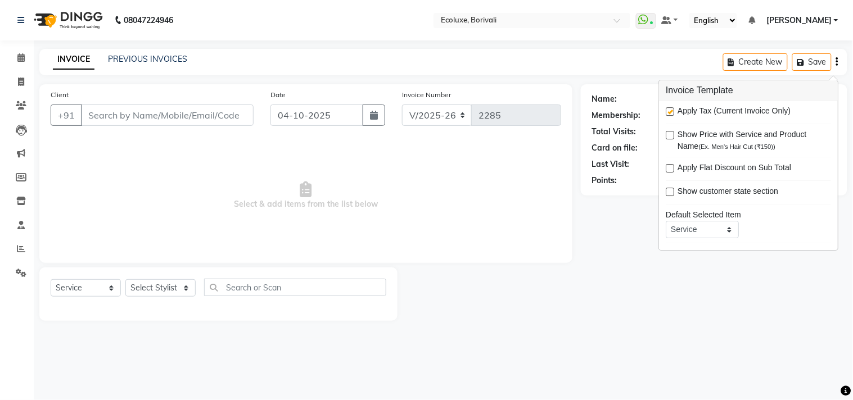
type input "9833828747"
select select "67913"
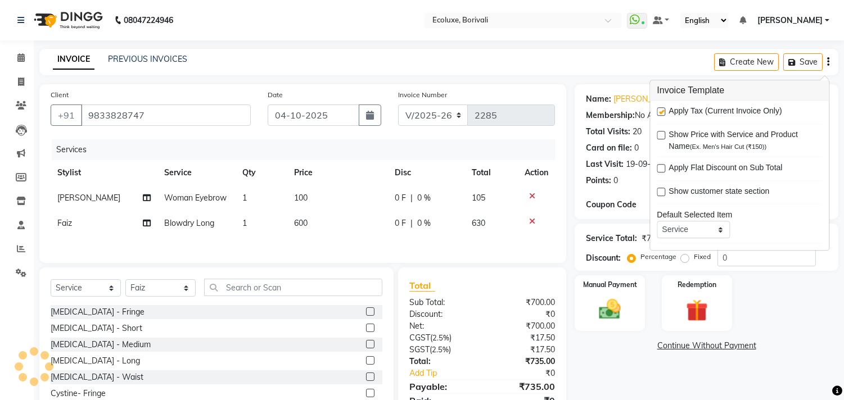
click at [662, 111] on label at bounding box center [661, 111] width 8 height 8
click at [662, 111] on input "checkbox" at bounding box center [660, 112] width 7 height 7
checkbox input "false"
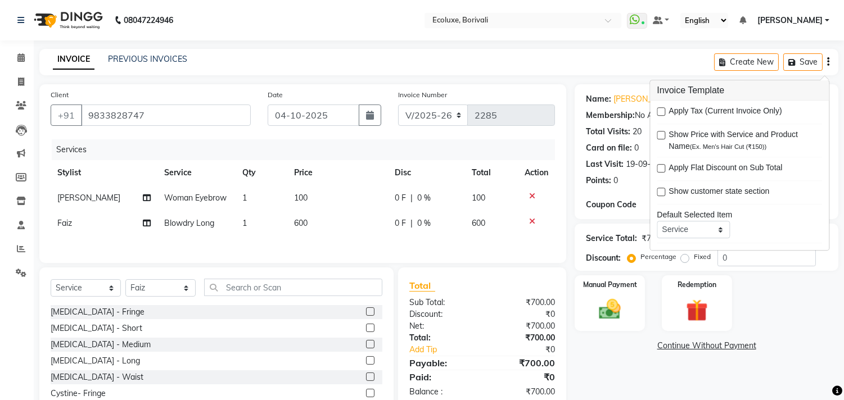
click at [560, 75] on main "INVOICE PREVIOUS INVOICES Create New Save Client +91 9833828747 Date 04-10-2025…" at bounding box center [439, 249] width 810 height 401
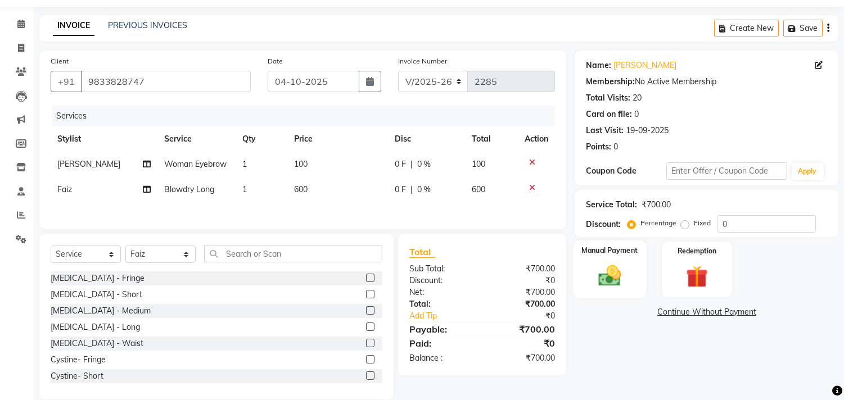
scroll to position [52, 0]
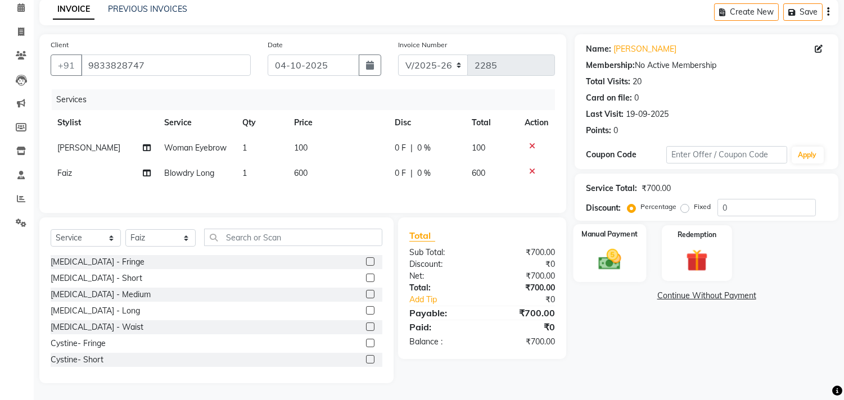
click at [614, 247] on img at bounding box center [609, 260] width 37 height 26
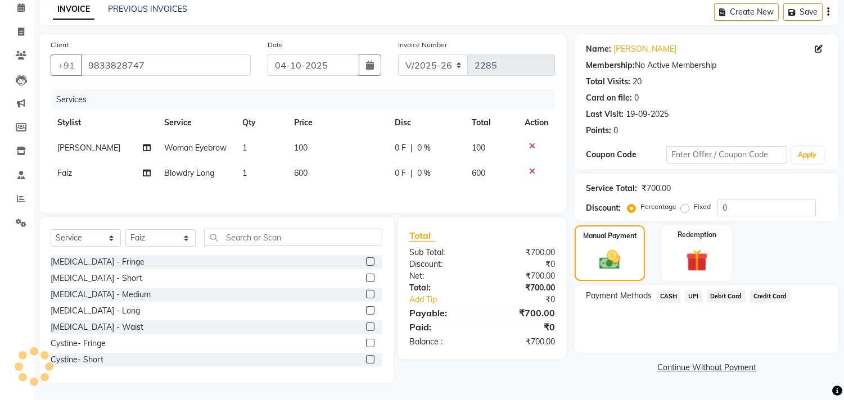
click at [666, 290] on span "CASH" at bounding box center [668, 296] width 24 height 13
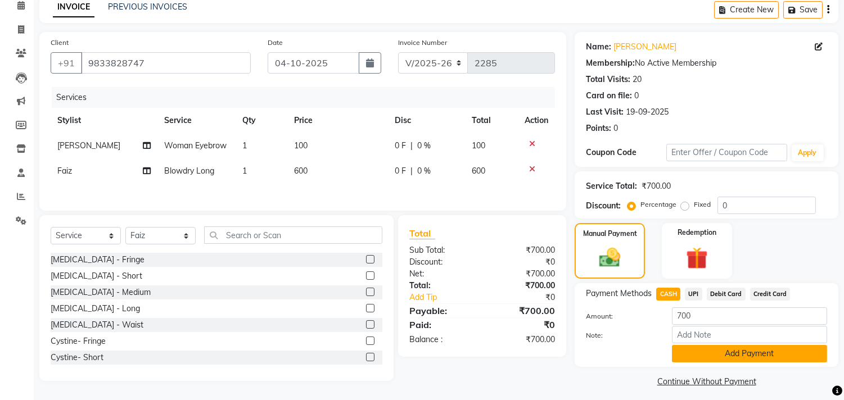
click at [746, 353] on button "Add Payment" at bounding box center [749, 353] width 155 height 17
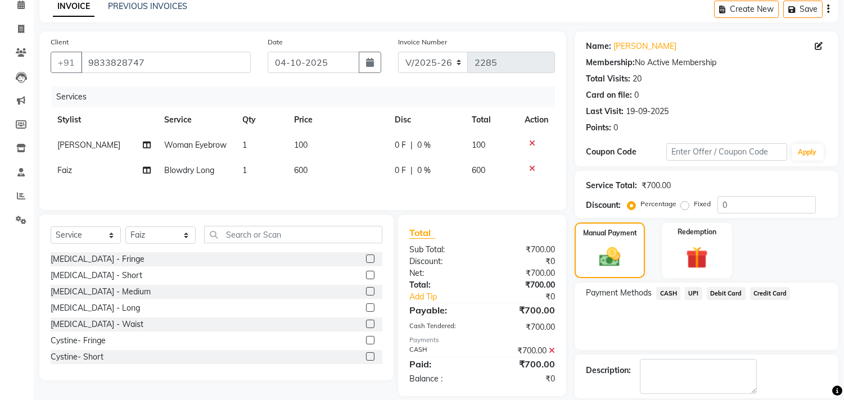
scroll to position [105, 0]
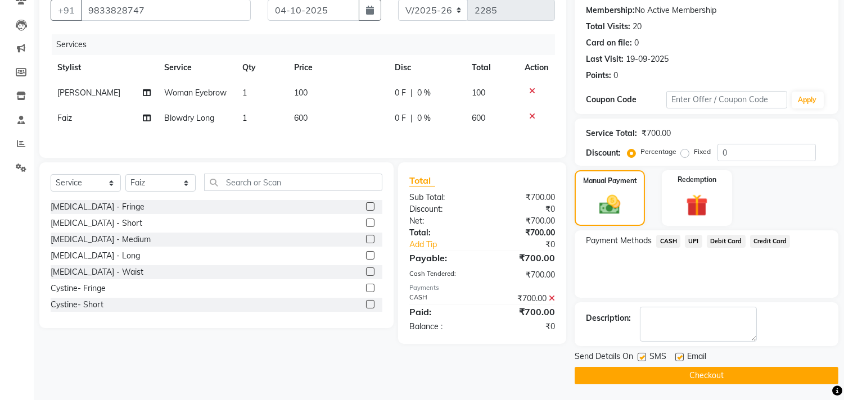
click at [716, 374] on button "Checkout" at bounding box center [707, 375] width 264 height 17
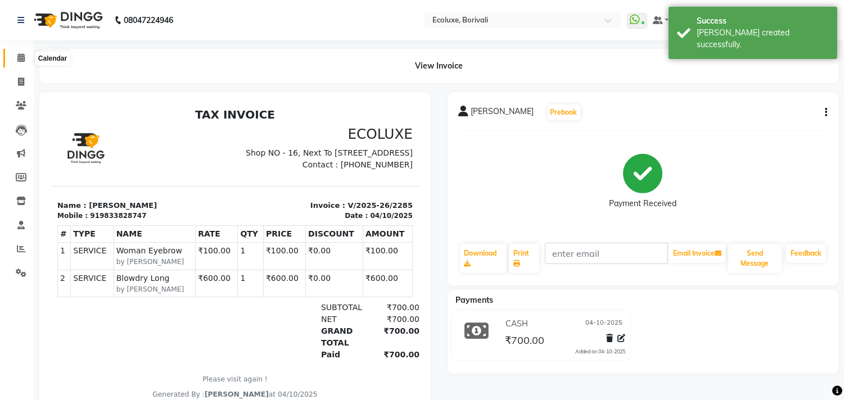
click at [16, 60] on span at bounding box center [21, 58] width 20 height 13
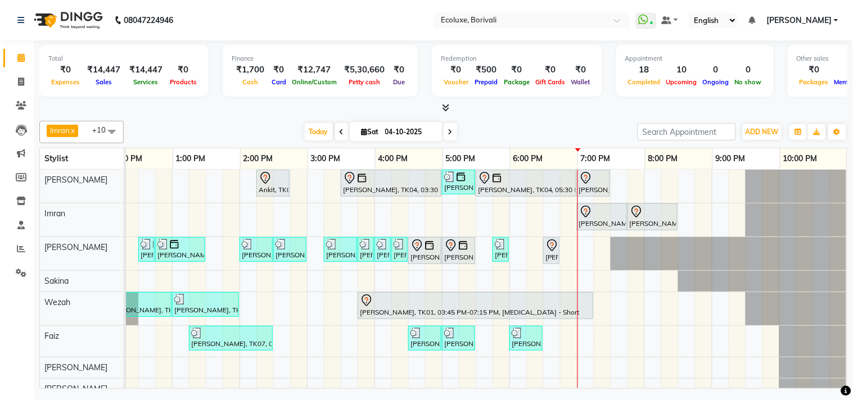
click at [527, 112] on div at bounding box center [443, 108] width 808 height 12
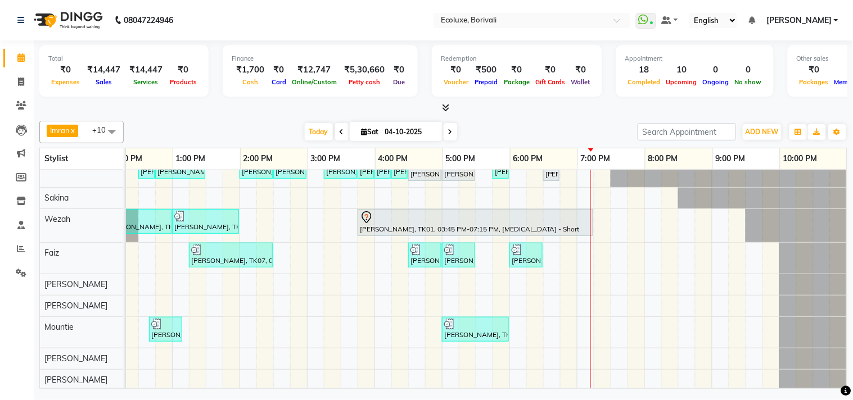
scroll to position [94, 0]
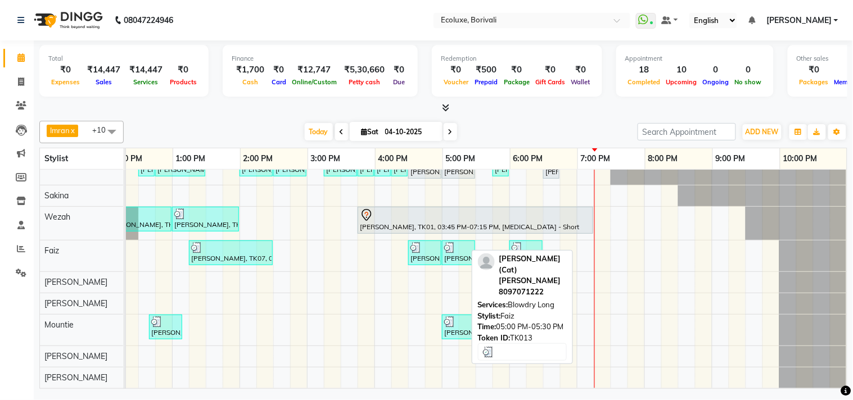
click at [442, 249] on link "[PERSON_NAME] (Cat) [PERSON_NAME], TK13, 05:00 PM-05:30 PM, Blowdry Long" at bounding box center [458, 253] width 33 height 25
select select "3"
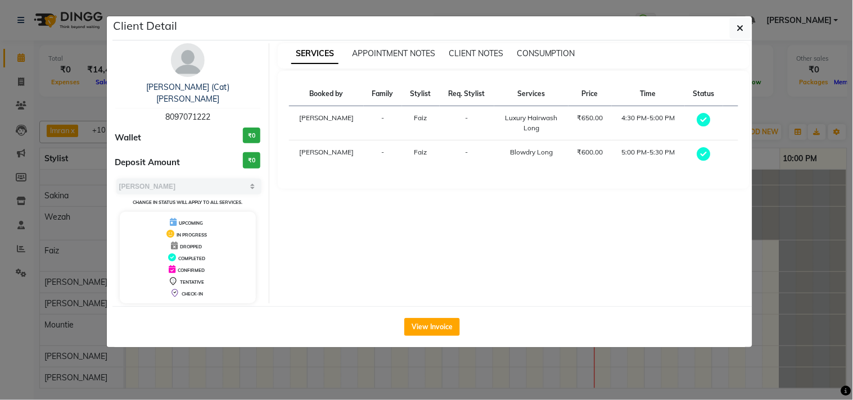
drag, startPoint x: 737, startPoint y: 21, endPoint x: 705, endPoint y: 45, distance: 39.8
click at [727, 30] on div "Client Detail" at bounding box center [432, 28] width 640 height 24
drag, startPoint x: 744, startPoint y: 26, endPoint x: 701, endPoint y: 76, distance: 65.8
click at [738, 37] on button "button" at bounding box center [740, 27] width 21 height 21
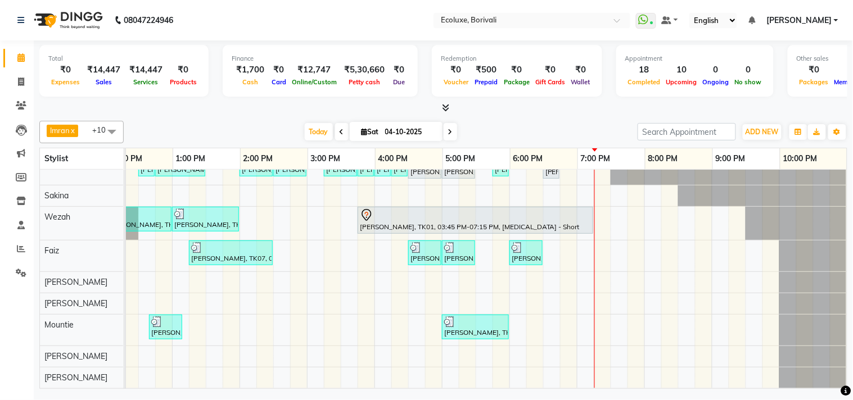
click at [349, 299] on div "Ankit, TK02, 02:15 PM-02:45 PM, Men Haircut - Senior Haircut Jyostna Patel, TK0…" at bounding box center [374, 236] width 944 height 304
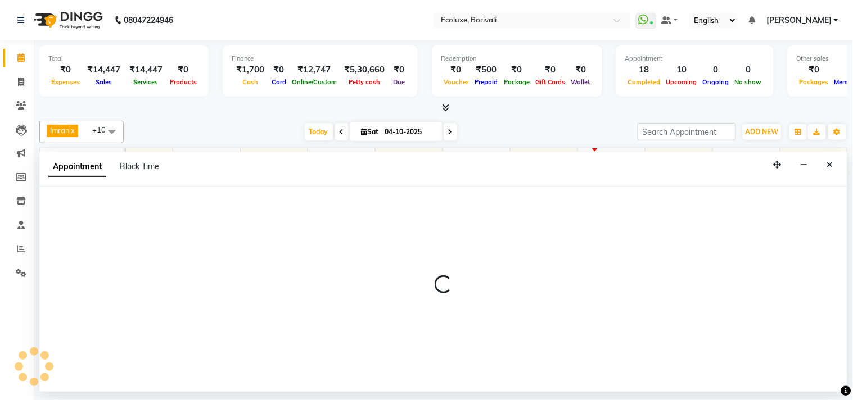
select select "83550"
select select "945"
select select "tentative"
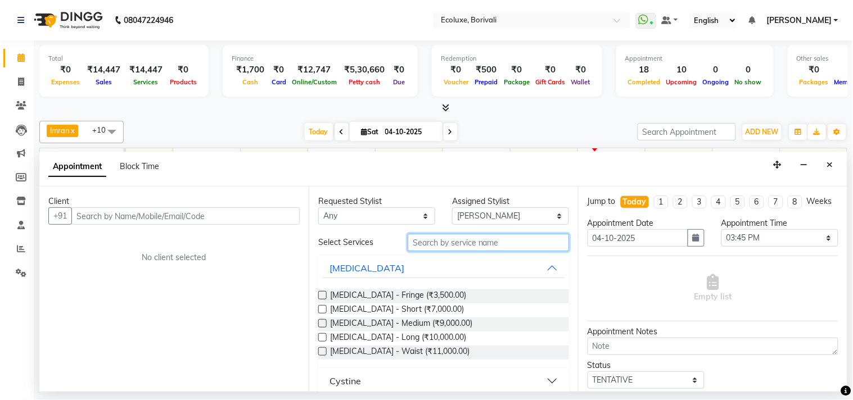
click at [537, 244] on input "text" at bounding box center [488, 242] width 161 height 17
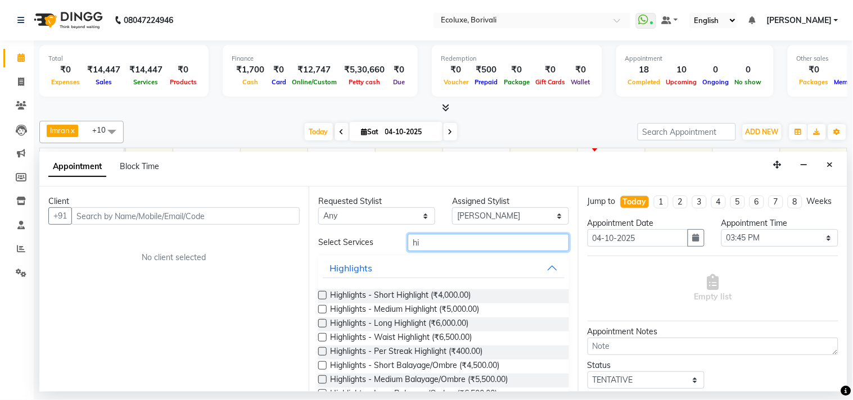
click at [464, 242] on input "hi" at bounding box center [488, 242] width 161 height 17
type input "h"
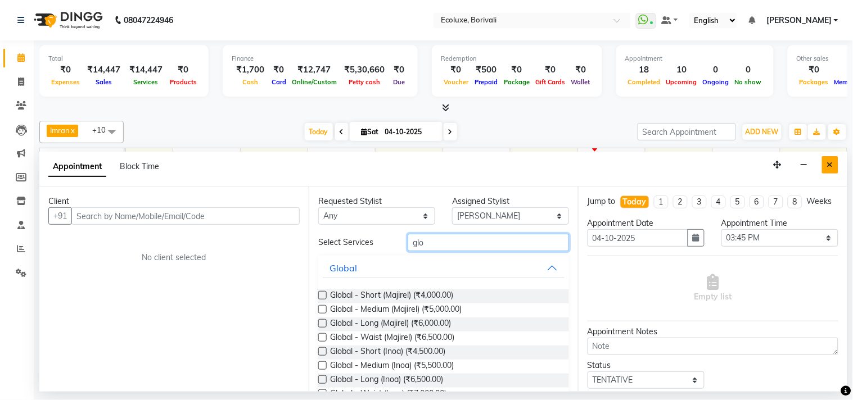
type input "glo"
click at [824, 165] on button "Close" at bounding box center [830, 164] width 16 height 17
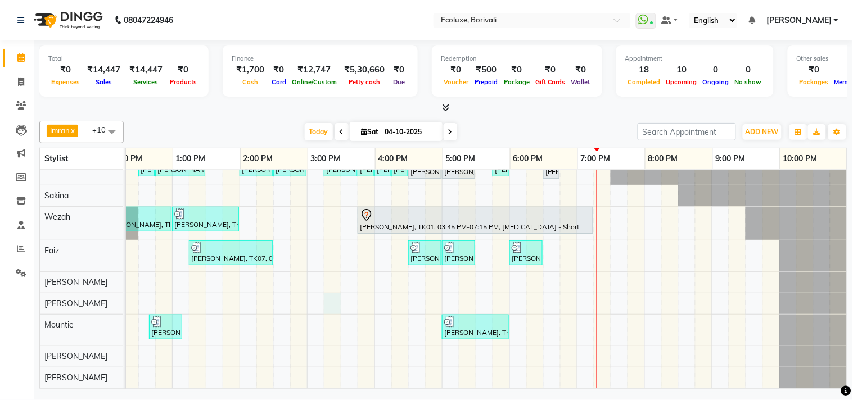
click at [323, 287] on div "Ankit, TK02, 02:15 PM-02:45 PM, Men Haircut - Senior Haircut Jyostna Patel, TK0…" at bounding box center [374, 236] width 944 height 304
select select "83550"
select select "tentative"
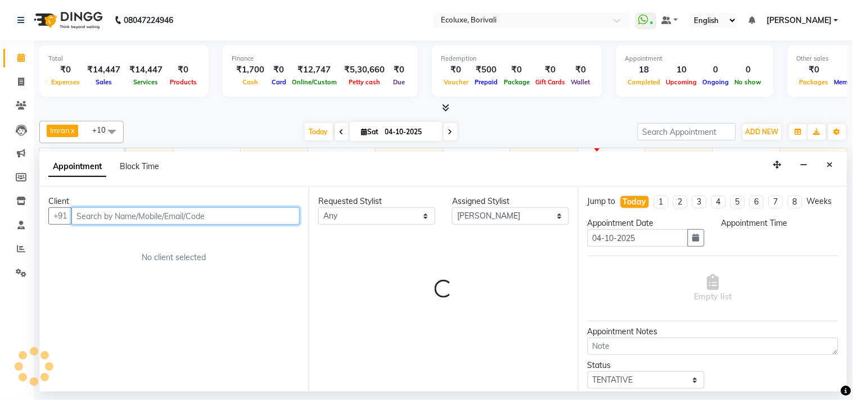
select select "915"
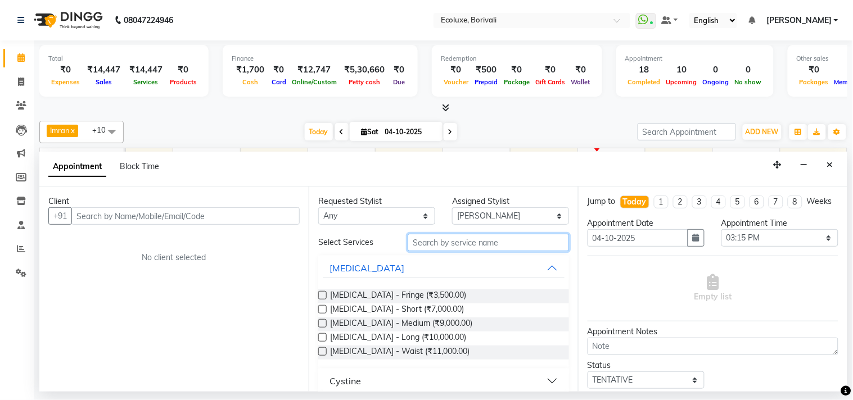
click at [442, 244] on input "text" at bounding box center [488, 242] width 161 height 17
click at [520, 236] on input "pre" at bounding box center [488, 242] width 161 height 17
type input "p"
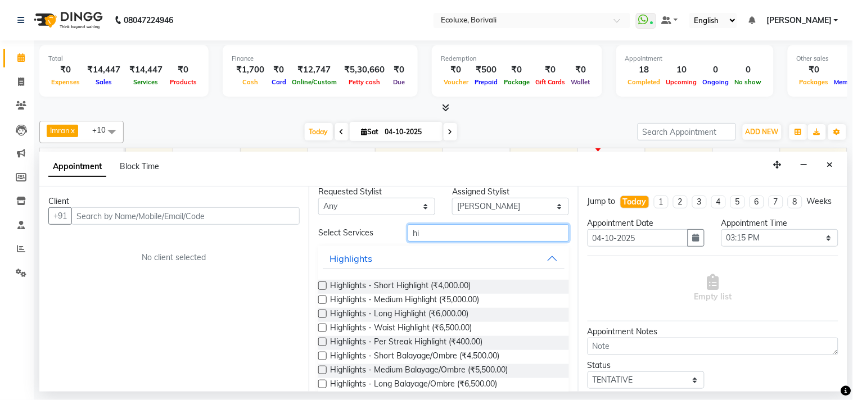
scroll to position [0, 0]
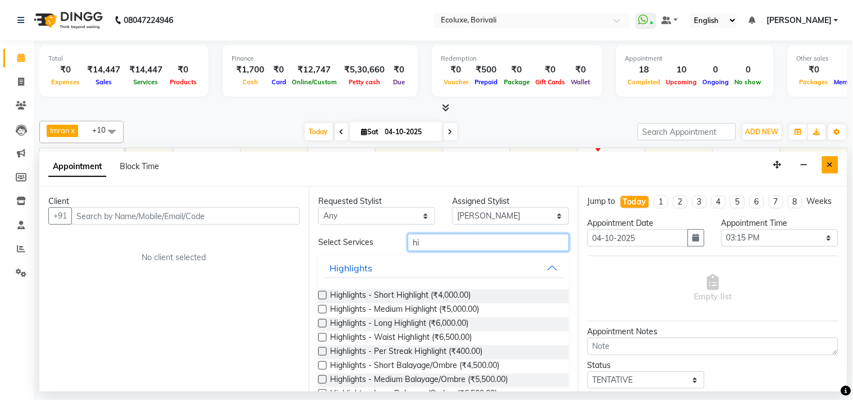
type input "hi"
click at [828, 166] on icon "Close" at bounding box center [830, 165] width 6 height 8
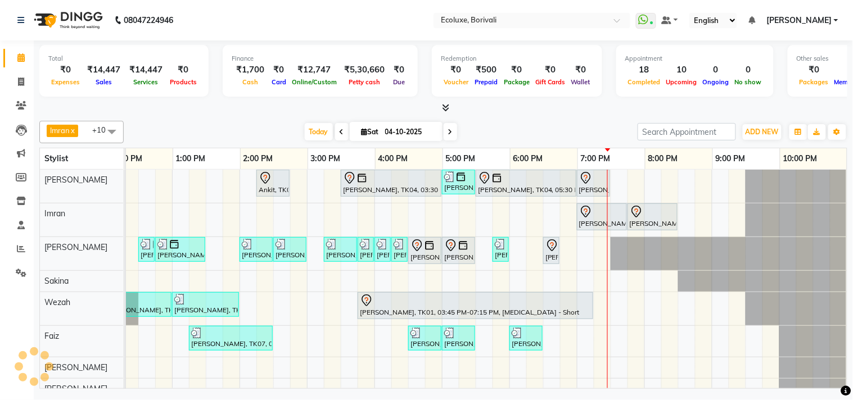
click at [335, 10] on nav "08047224946 Select Location × Ecoluxe, Borivali WhatsApp Status ✕ Status: Conne…" at bounding box center [426, 20] width 853 height 40
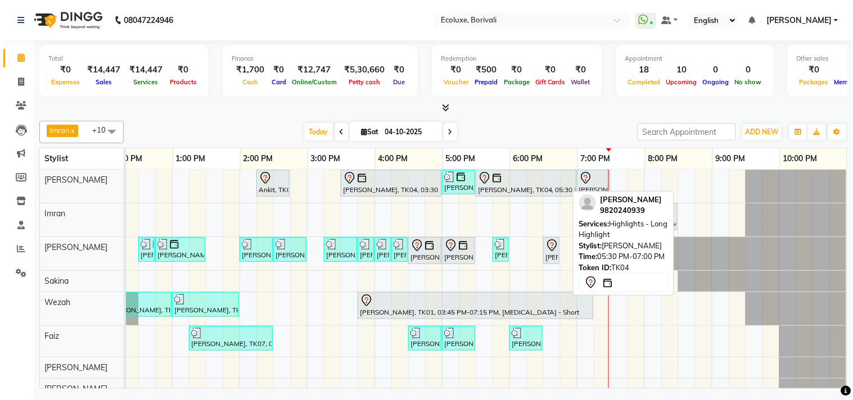
click at [530, 180] on div at bounding box center [526, 177] width 96 height 13
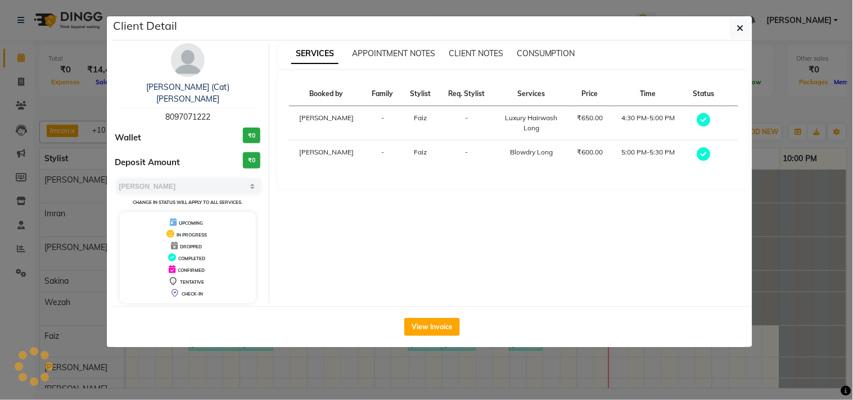
select select "7"
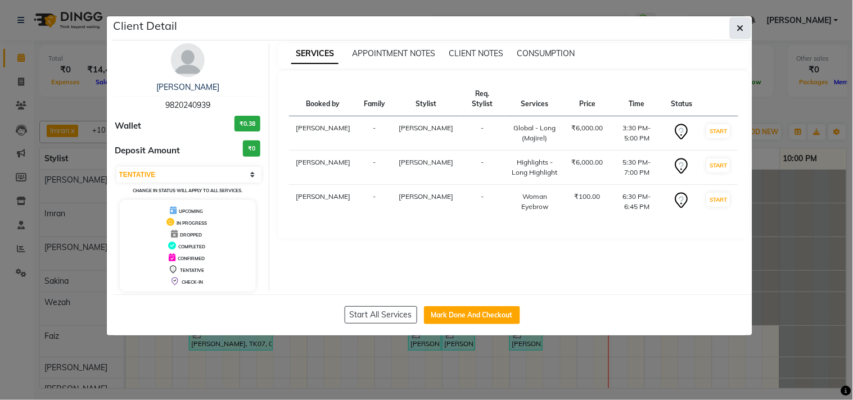
click at [741, 28] on icon "button" at bounding box center [740, 28] width 7 height 9
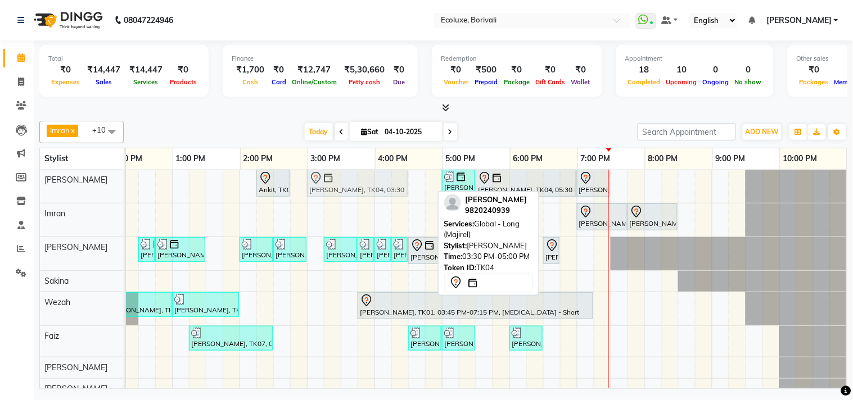
drag, startPoint x: 390, startPoint y: 184, endPoint x: 351, endPoint y: 184, distance: 38.8
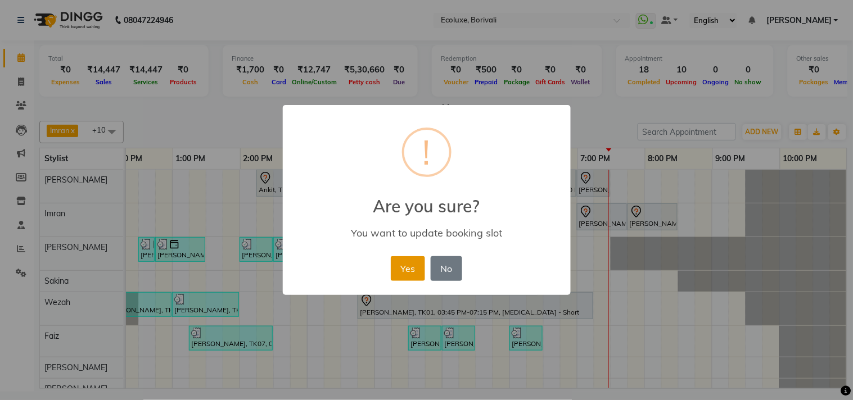
click at [396, 260] on button "Yes" at bounding box center [408, 268] width 34 height 25
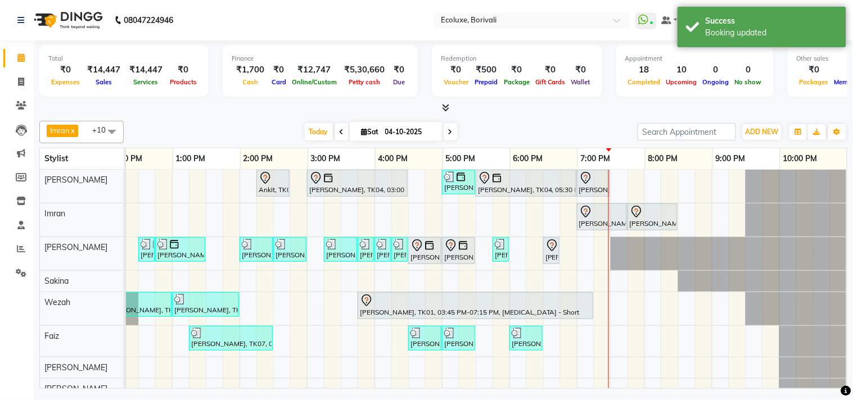
drag, startPoint x: 400, startPoint y: 181, endPoint x: 418, endPoint y: 153, distance: 33.1
click at [418, 153] on table "Stylist 9:00 AM 10:00 AM 11:00 AM 12:00 PM 1:00 PM 2:00 PM 3:00 PM 4:00 PM 5:00…" at bounding box center [443, 268] width 808 height 241
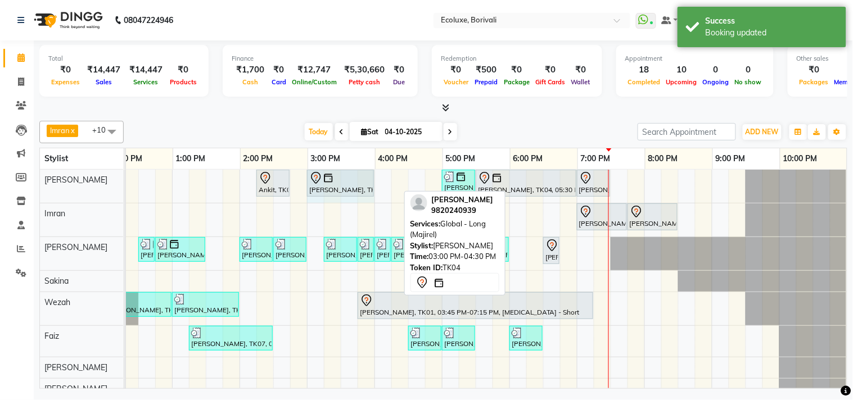
drag, startPoint x: 397, startPoint y: 186, endPoint x: 353, endPoint y: 186, distance: 44.4
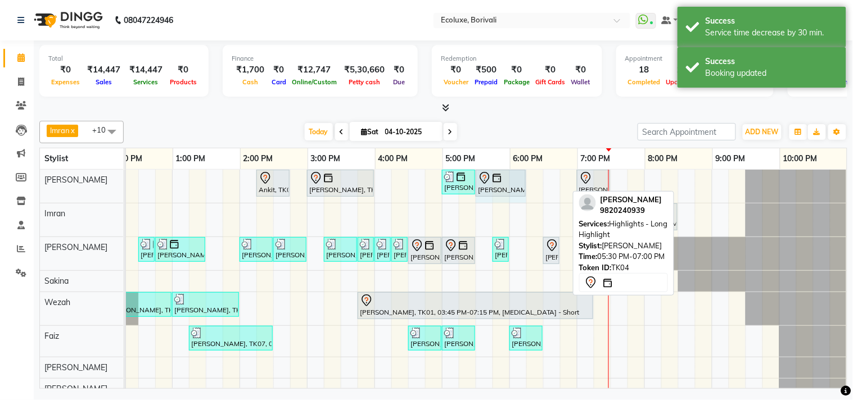
drag, startPoint x: 564, startPoint y: 182, endPoint x: 510, endPoint y: 180, distance: 54.0
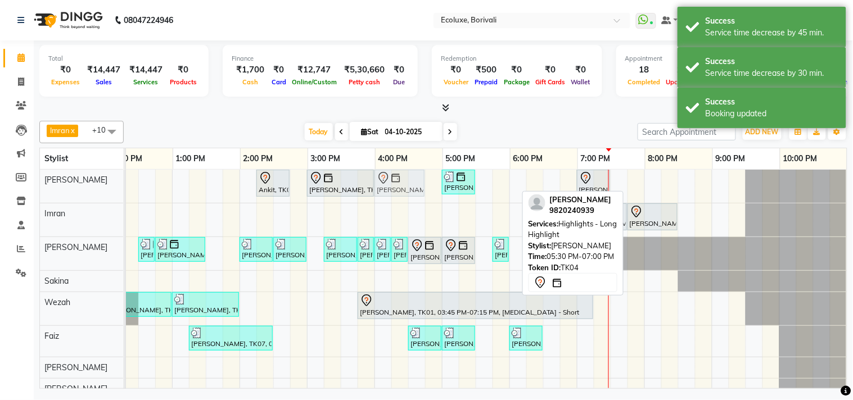
drag, startPoint x: 495, startPoint y: 186, endPoint x: 397, endPoint y: 188, distance: 97.9
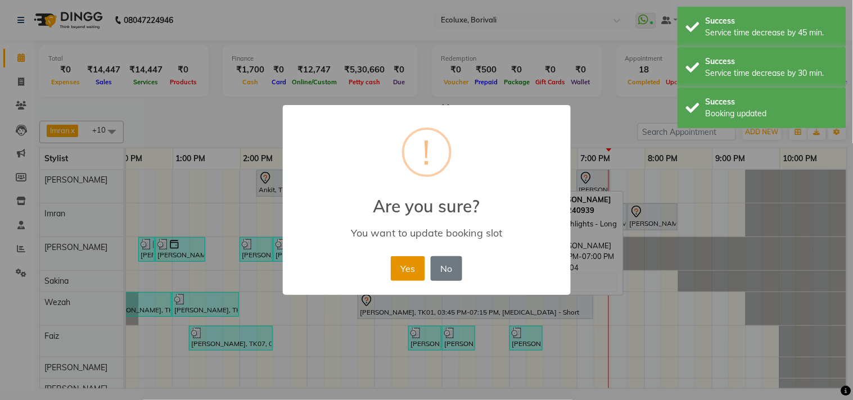
click at [407, 262] on button "Yes" at bounding box center [408, 268] width 34 height 25
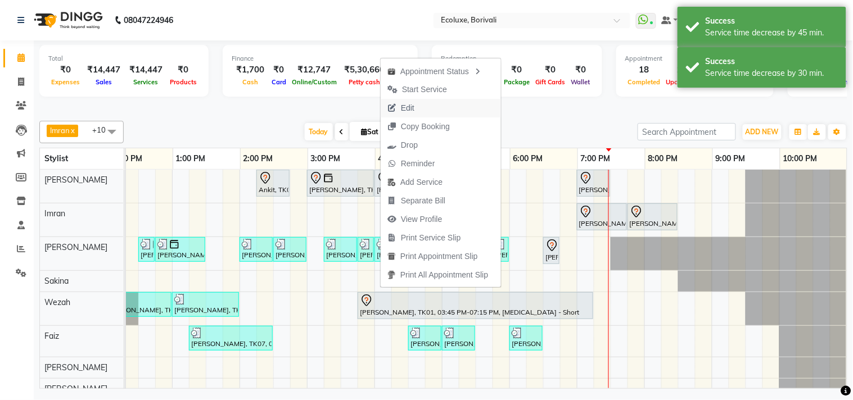
click at [410, 103] on span "Edit" at bounding box center [407, 108] width 13 height 12
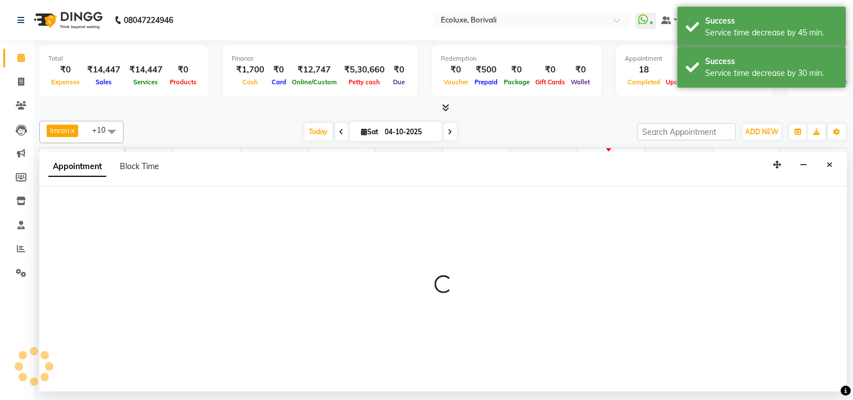
select select "tentative"
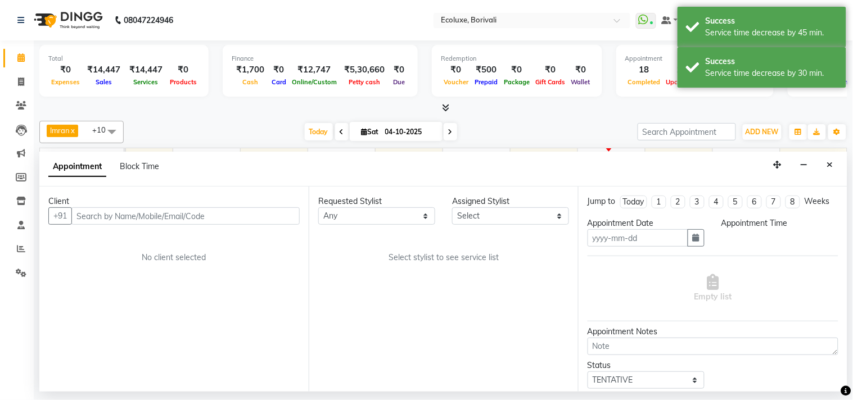
type input "04-10-2025"
select select "36344"
select select "900"
select select "2487"
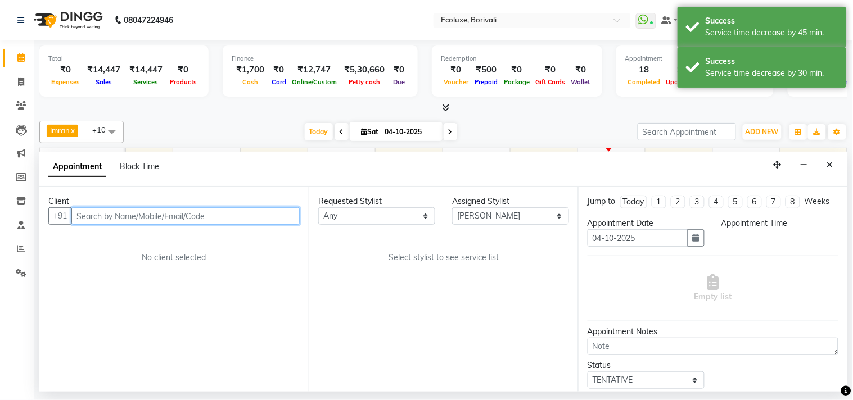
select select "2487"
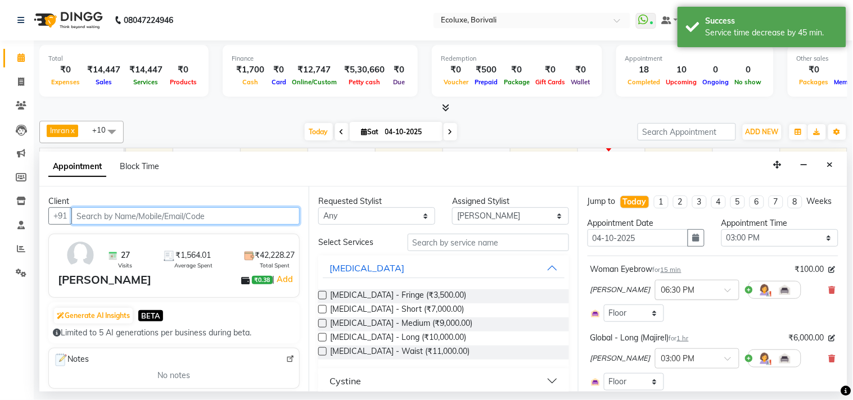
scroll to position [62, 0]
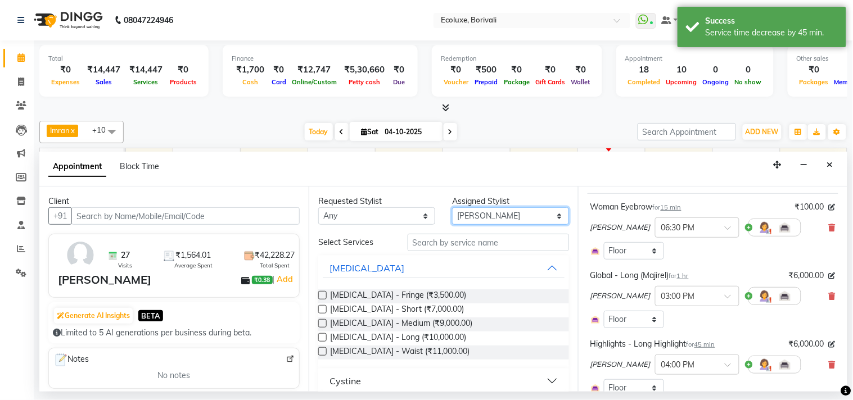
click at [502, 214] on select "Select Alisha Sasankar Daksha Makwana Faiz Gazala Baig Harshada Pawar Imran Kam…" at bounding box center [510, 215] width 117 height 17
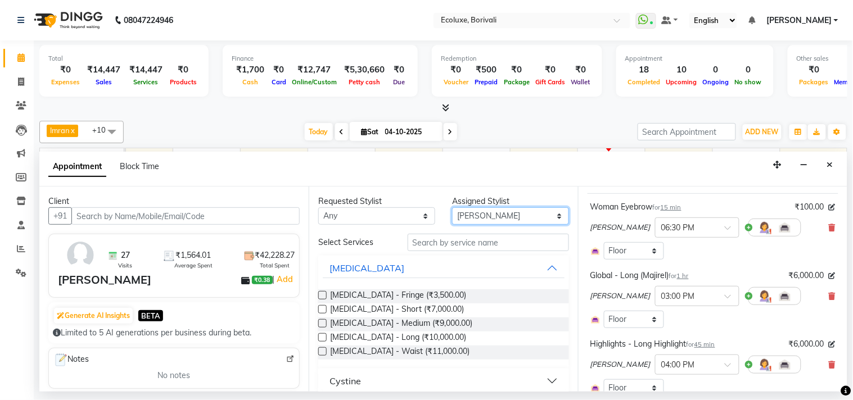
select select "35738"
click at [452, 207] on select "Select Alisha Sasankar Daksha Makwana Faiz Gazala Baig Harshada Pawar Imran Kam…" at bounding box center [510, 215] width 117 height 17
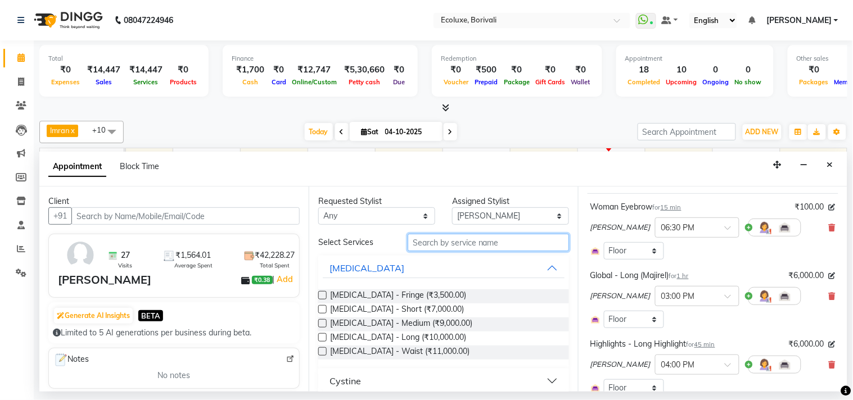
click at [464, 245] on input "text" at bounding box center [488, 242] width 161 height 17
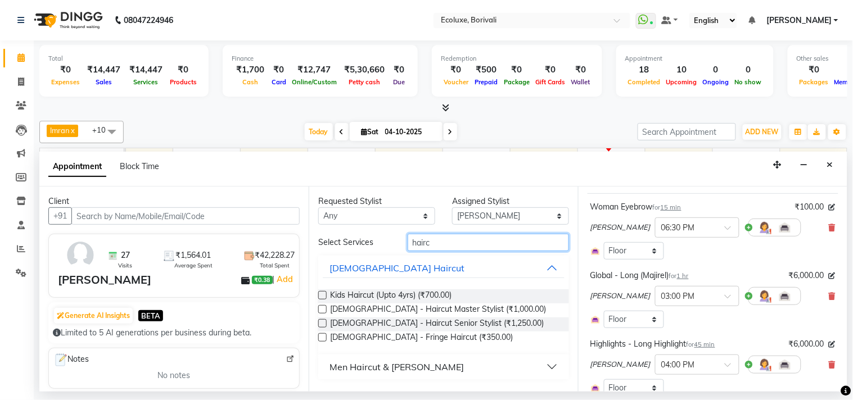
type input "hairc"
click at [323, 323] on label at bounding box center [322, 323] width 8 height 8
click at [323, 323] on input "checkbox" at bounding box center [321, 324] width 7 height 7
checkbox input "false"
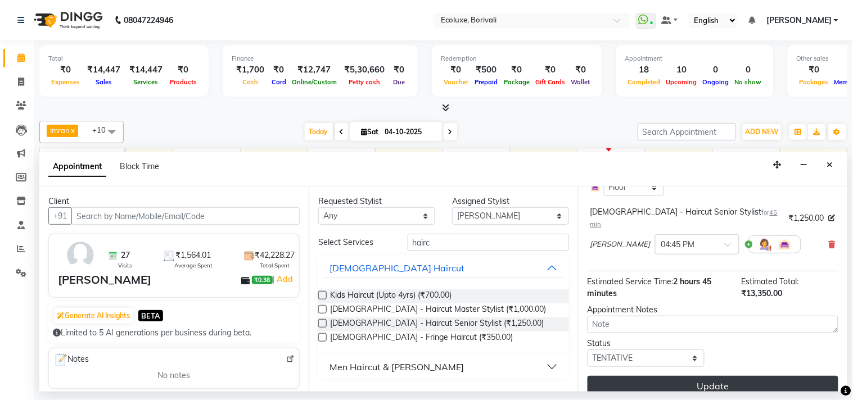
scroll to position [275, 0]
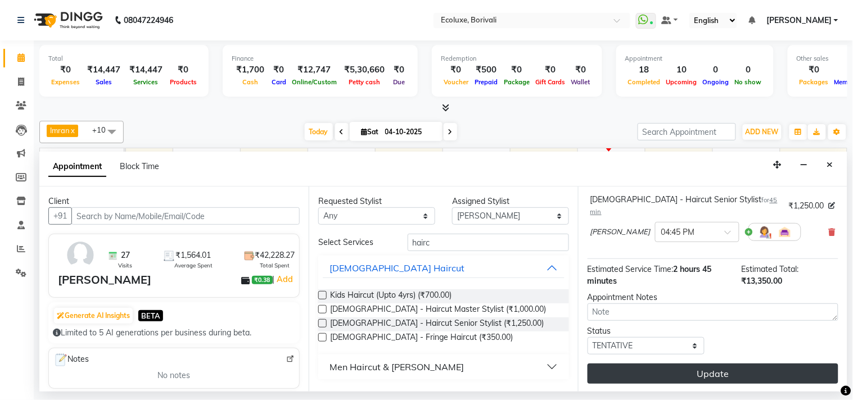
click at [729, 373] on button "Update" at bounding box center [712, 374] width 251 height 20
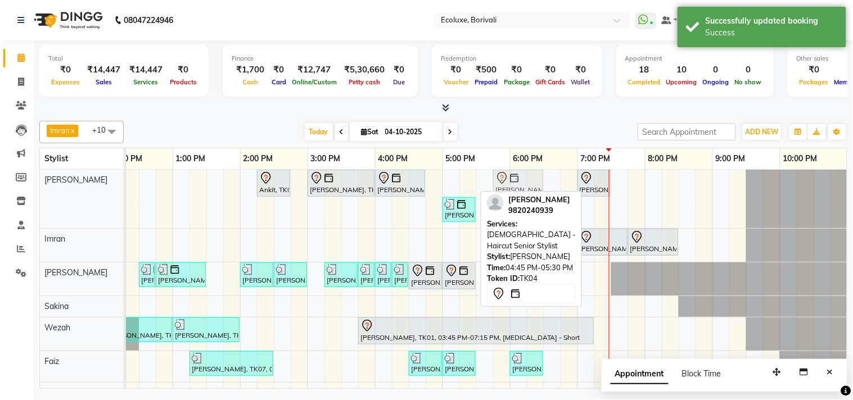
drag, startPoint x: 442, startPoint y: 180, endPoint x: 503, endPoint y: 181, distance: 60.7
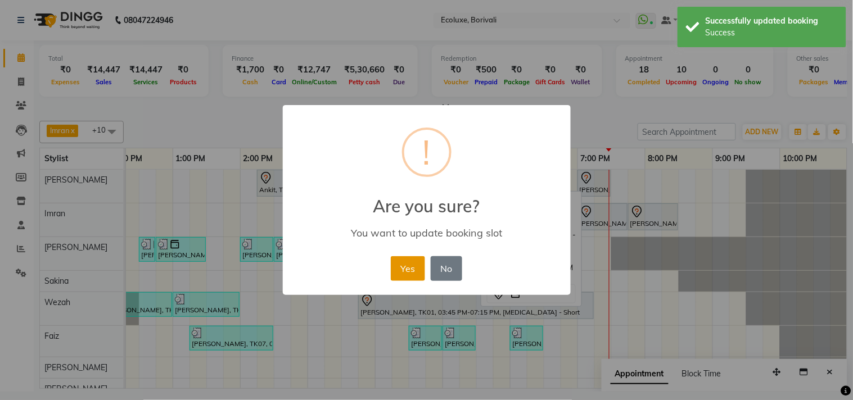
click at [412, 272] on button "Yes" at bounding box center [408, 268] width 34 height 25
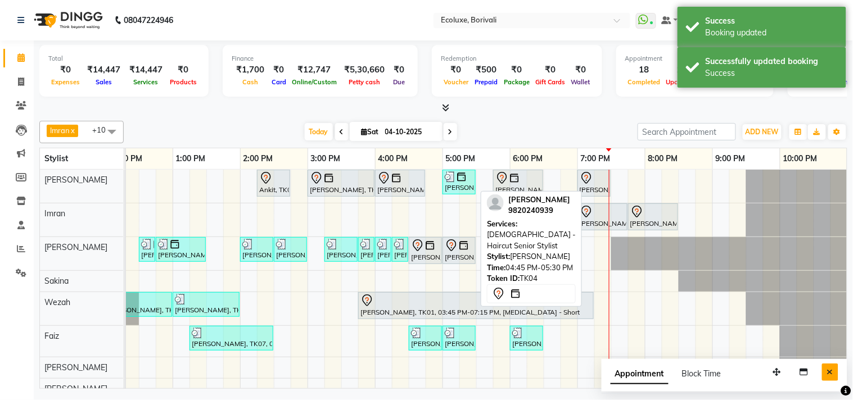
click at [829, 369] on icon "Close" at bounding box center [830, 372] width 6 height 8
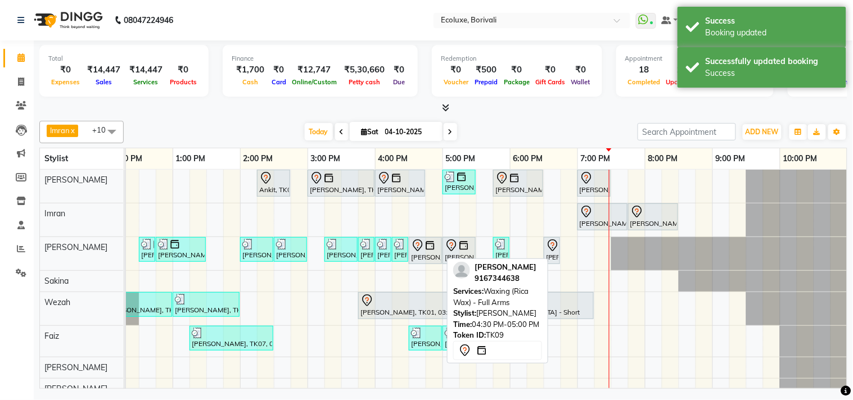
click at [428, 249] on img at bounding box center [429, 245] width 11 height 11
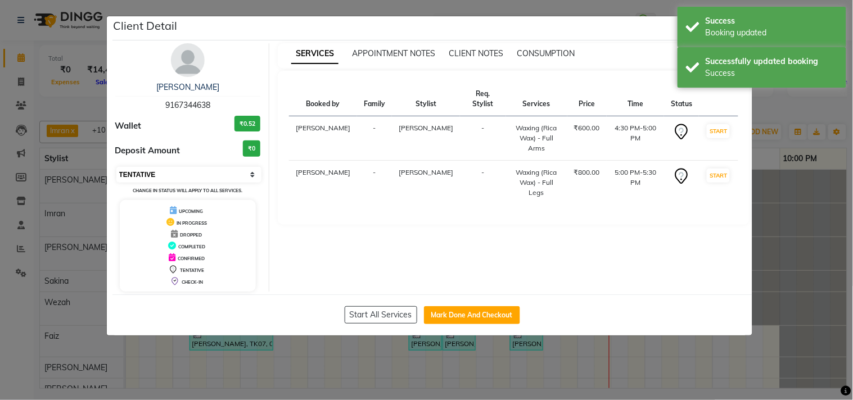
click at [161, 171] on select "Select IN SERVICE CONFIRMED TENTATIVE CHECK IN MARK DONE DROPPED UPCOMING" at bounding box center [189, 175] width 146 height 16
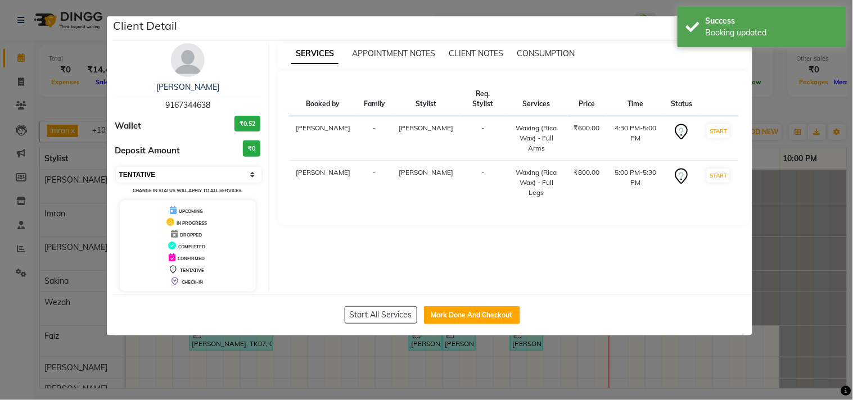
select select "2"
click at [116, 167] on select "Select IN SERVICE CONFIRMED TENTATIVE CHECK IN MARK DONE DROPPED UPCOMING" at bounding box center [189, 175] width 146 height 16
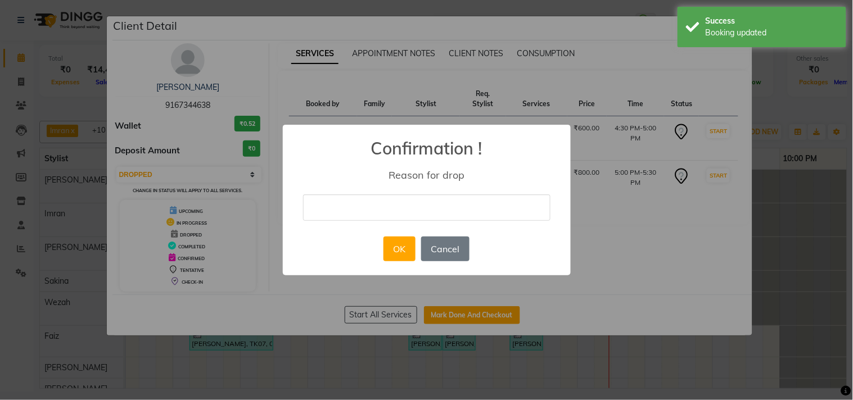
click at [353, 210] on input "text" at bounding box center [426, 208] width 247 height 26
type input "didnt come"
click at [397, 256] on button "OK" at bounding box center [399, 249] width 32 height 25
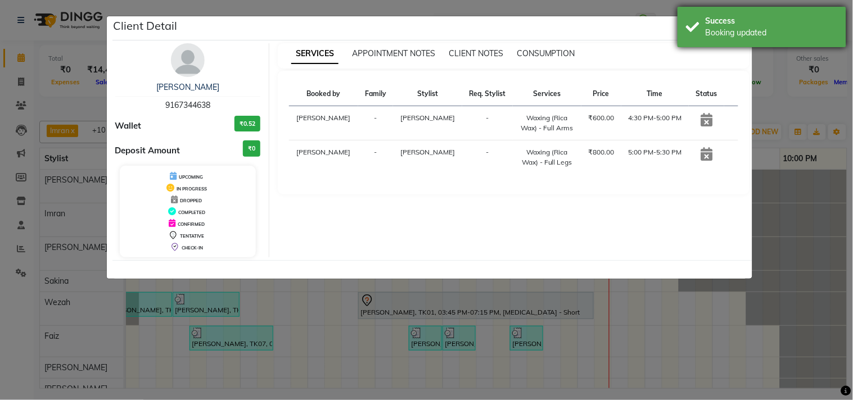
click at [743, 31] on div "Booking updated" at bounding box center [772, 33] width 132 height 12
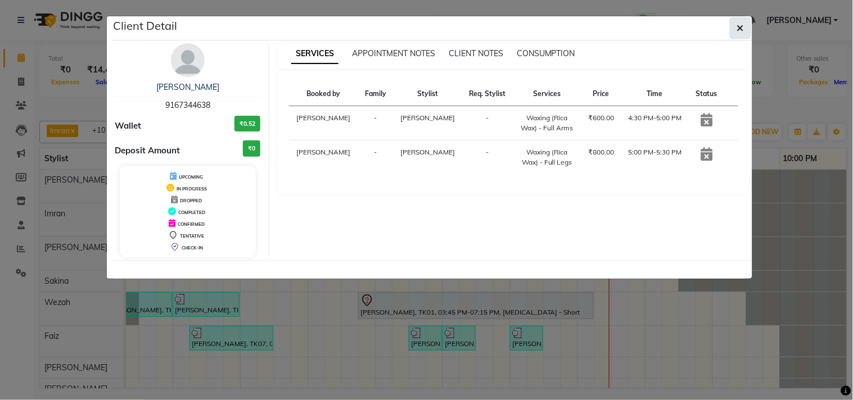
click at [743, 31] on icon "button" at bounding box center [740, 28] width 7 height 9
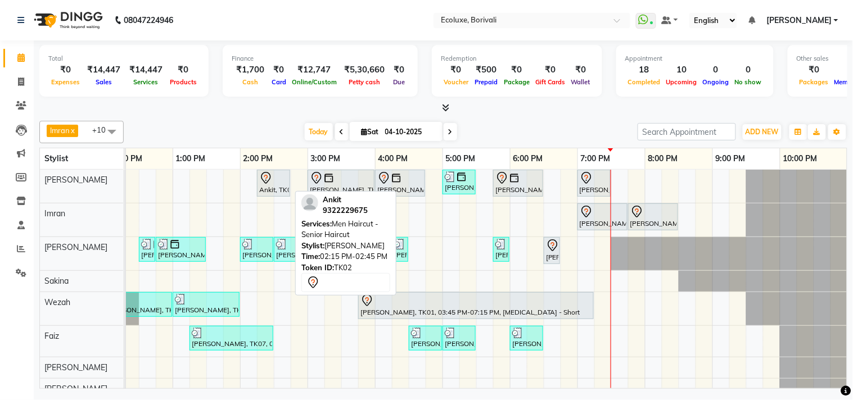
click at [279, 177] on div at bounding box center [273, 177] width 29 height 13
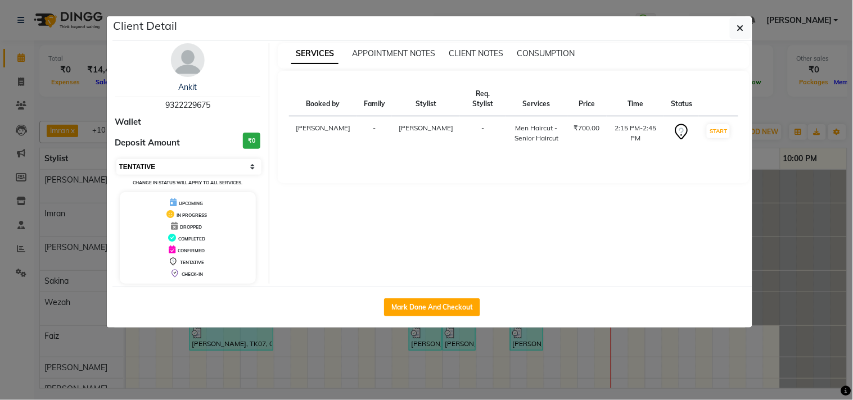
drag, startPoint x: 157, startPoint y: 166, endPoint x: 157, endPoint y: 173, distance: 6.2
click at [157, 166] on select "Select IN SERVICE CONFIRMED TENTATIVE CHECK IN MARK DONE DROPPED UPCOMING" at bounding box center [189, 167] width 146 height 16
select select "2"
click at [116, 159] on select "Select IN SERVICE CONFIRMED TENTATIVE CHECK IN MARK DONE DROPPED UPCOMING" at bounding box center [189, 167] width 146 height 16
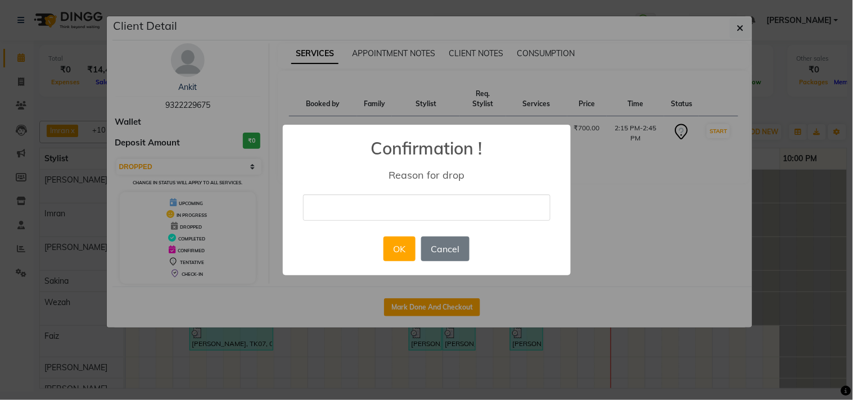
click at [388, 208] on input "text" at bounding box center [426, 208] width 247 height 26
type input "wrong bill"
click at [397, 240] on button "OK" at bounding box center [399, 249] width 32 height 25
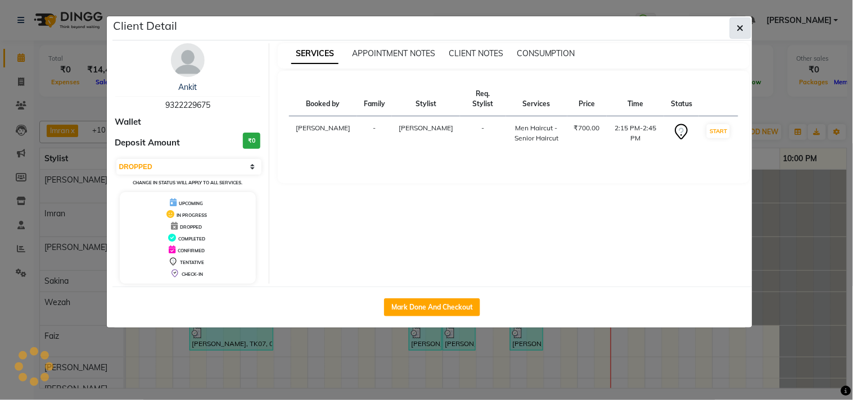
click at [744, 29] on button "button" at bounding box center [740, 27] width 21 height 21
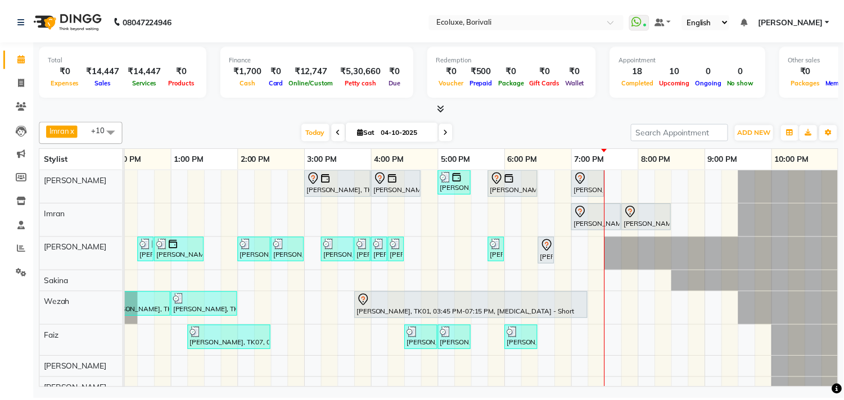
scroll to position [0, 233]
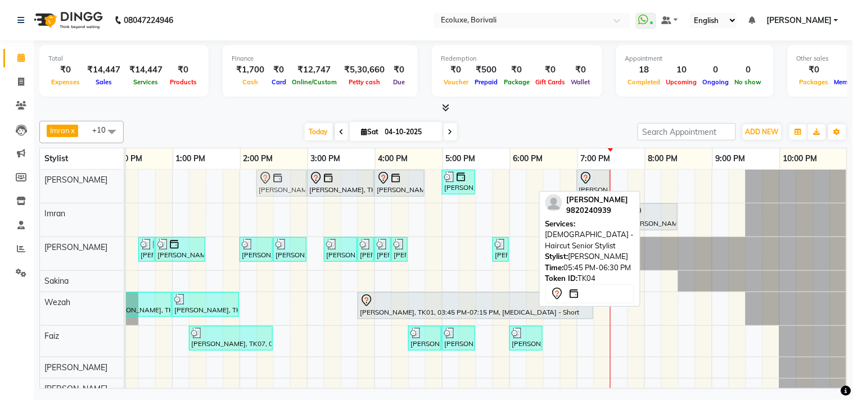
drag, startPoint x: 512, startPoint y: 184, endPoint x: 285, endPoint y: 189, distance: 227.2
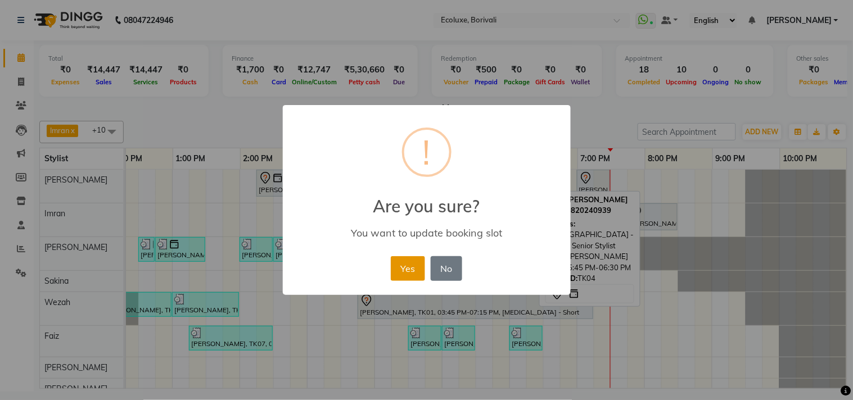
click at [408, 265] on button "Yes" at bounding box center [408, 268] width 34 height 25
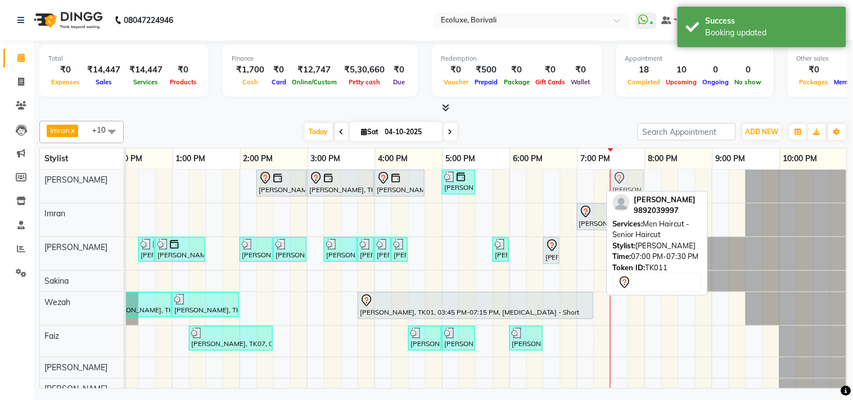
drag, startPoint x: 591, startPoint y: 183, endPoint x: 621, endPoint y: 188, distance: 30.1
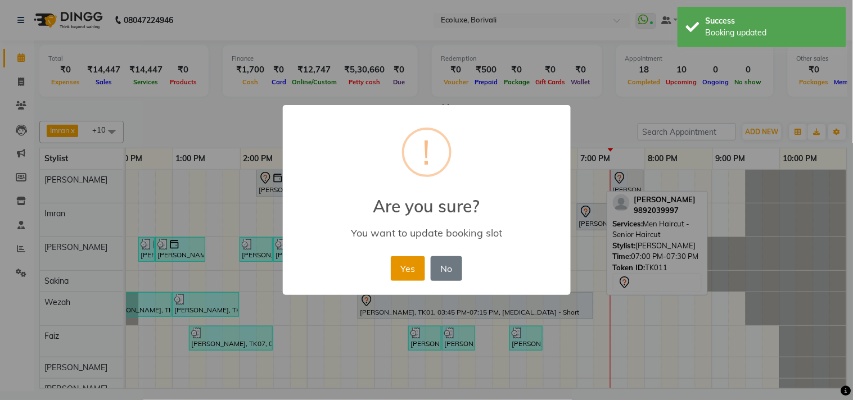
click at [406, 263] on button "Yes" at bounding box center [408, 268] width 34 height 25
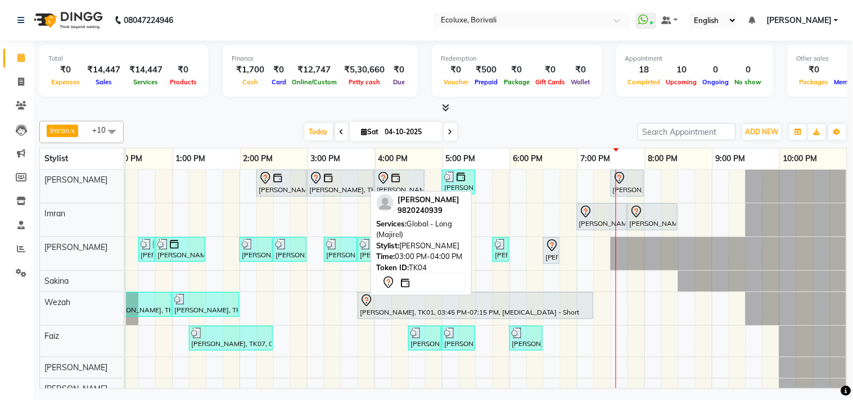
click at [336, 178] on div at bounding box center [340, 177] width 62 height 13
select select "7"
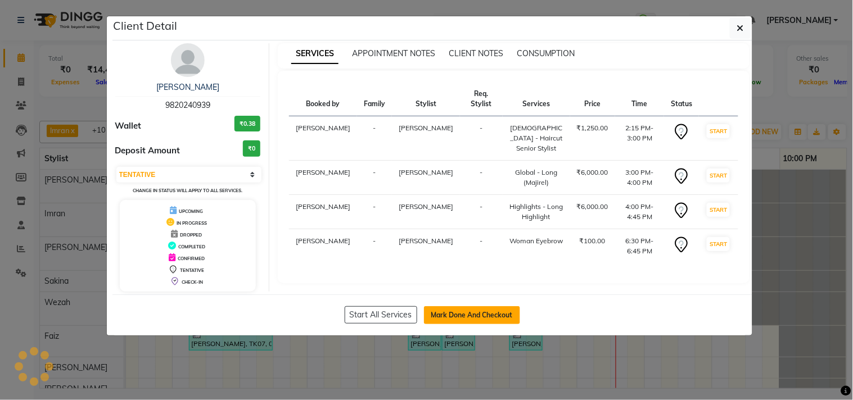
click at [476, 312] on button "Mark Done And Checkout" at bounding box center [472, 315] width 96 height 18
select select "5386"
select select "service"
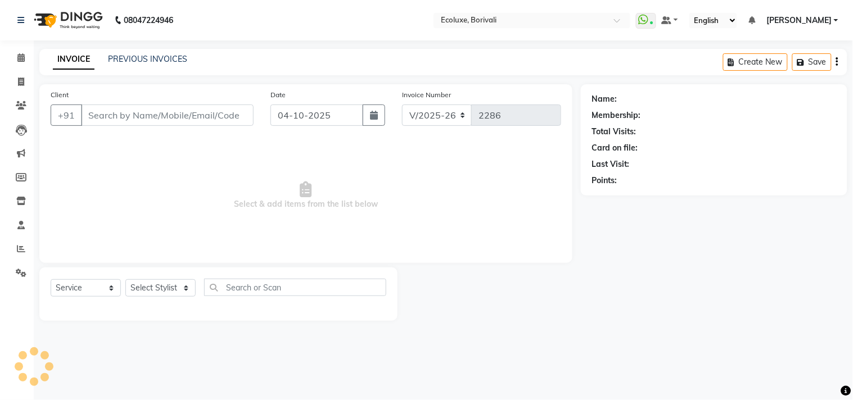
type input "9820240939"
select select "35738"
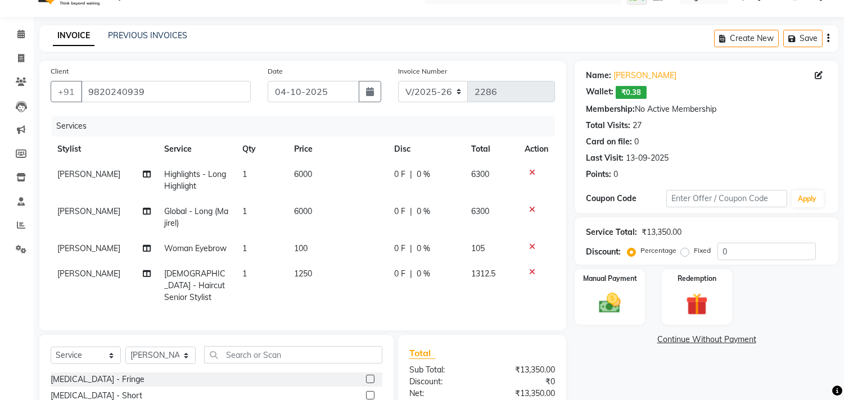
scroll to position [62, 0]
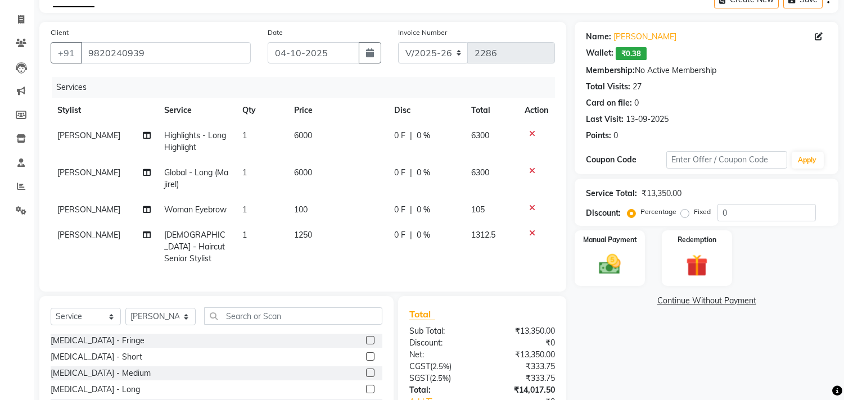
click at [314, 235] on td "1250" at bounding box center [337, 247] width 100 height 49
select select "35738"
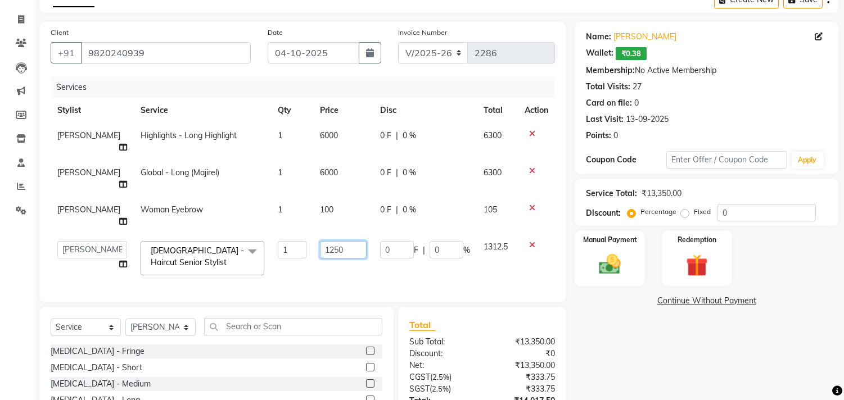
drag, startPoint x: 343, startPoint y: 229, endPoint x: 308, endPoint y: 229, distance: 35.4
click at [320, 241] on input "1250" at bounding box center [343, 249] width 47 height 17
type input "1500"
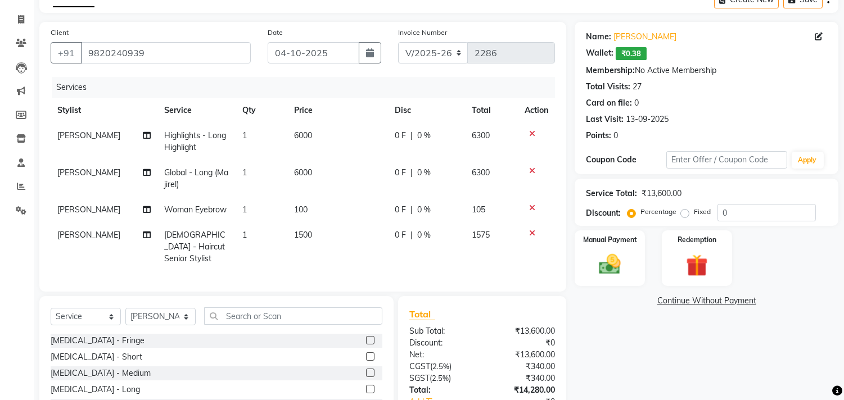
click at [765, 62] on div "Name: Jyostna Patel Wallet: ₹0.38 Membership: No Active Membership Total Visits…" at bounding box center [706, 83] width 241 height 115
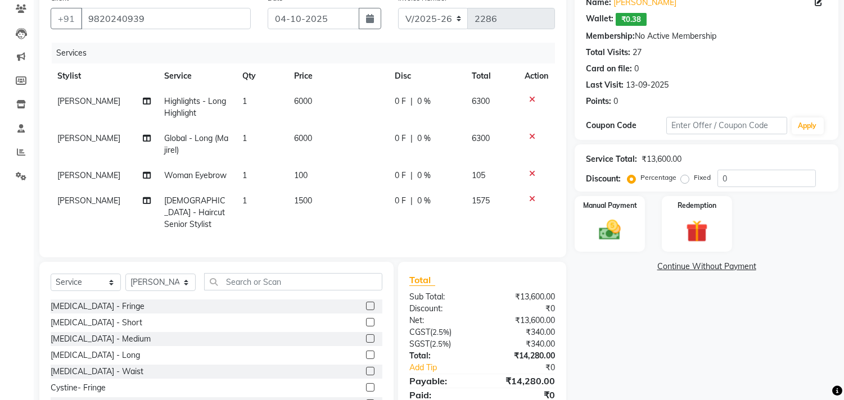
scroll to position [125, 0]
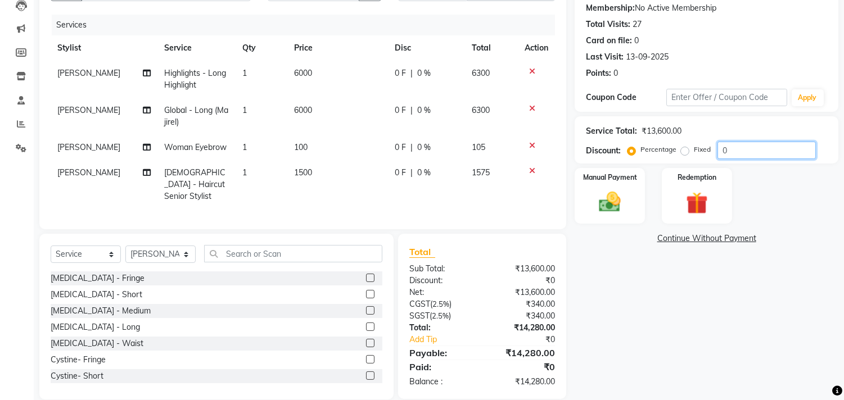
drag, startPoint x: 736, startPoint y: 151, endPoint x: 712, endPoint y: 150, distance: 24.8
click at [712, 150] on div "Percentage Fixed 0" at bounding box center [723, 150] width 186 height 17
type input "30"
click at [420, 148] on span "30 %" at bounding box center [428, 148] width 18 height 12
select select "36344"
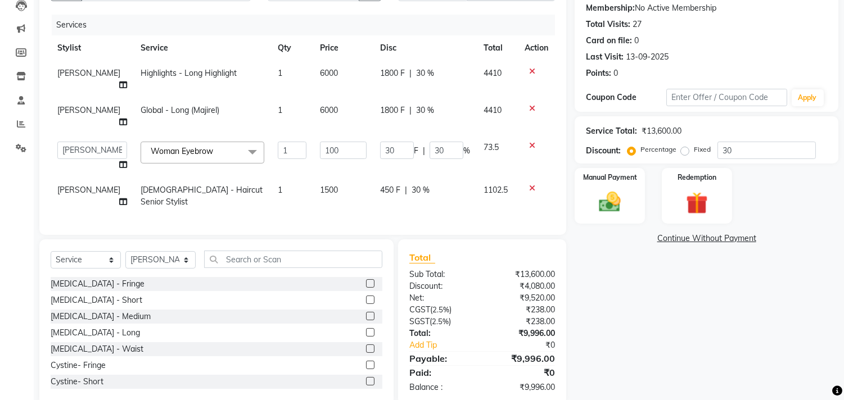
scroll to position [120, 0]
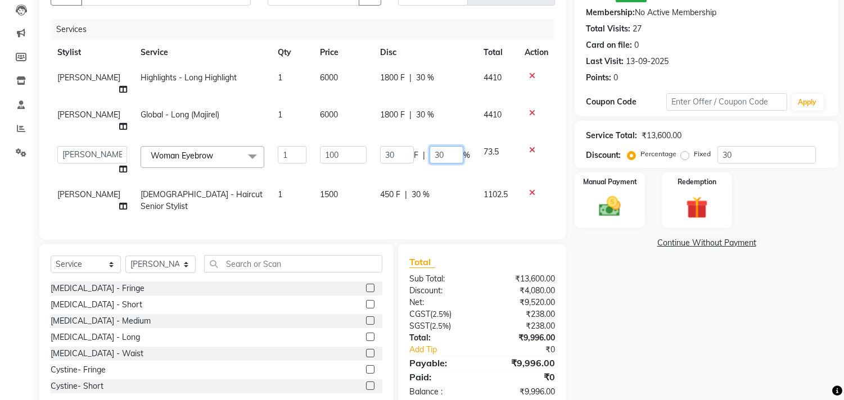
click at [436, 146] on input "30" at bounding box center [447, 154] width 34 height 17
type input "20"
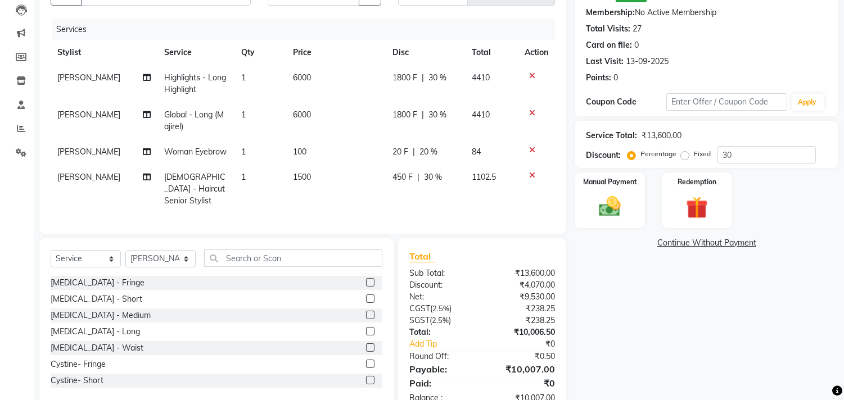
click at [652, 326] on div "Name: Jyostna Patel Wallet: ₹0.38 Membership: No Active Membership Total Visits…" at bounding box center [711, 189] width 272 height 451
click at [301, 173] on span "1500" at bounding box center [302, 177] width 18 height 10
select select "35738"
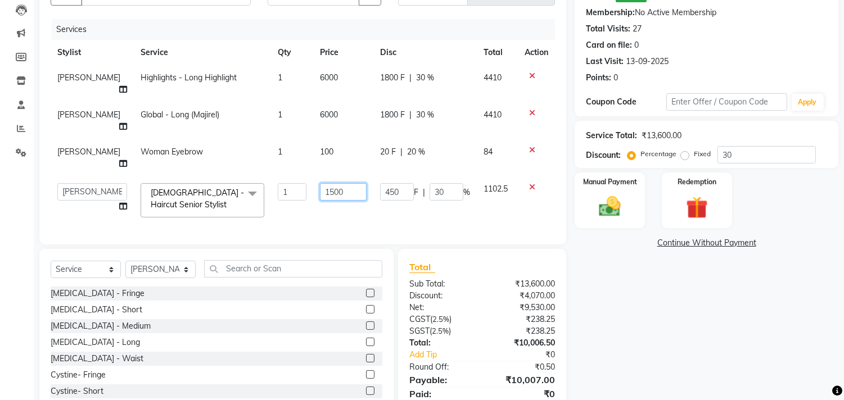
click at [333, 183] on input "1500" at bounding box center [343, 191] width 47 height 17
type input "1250"
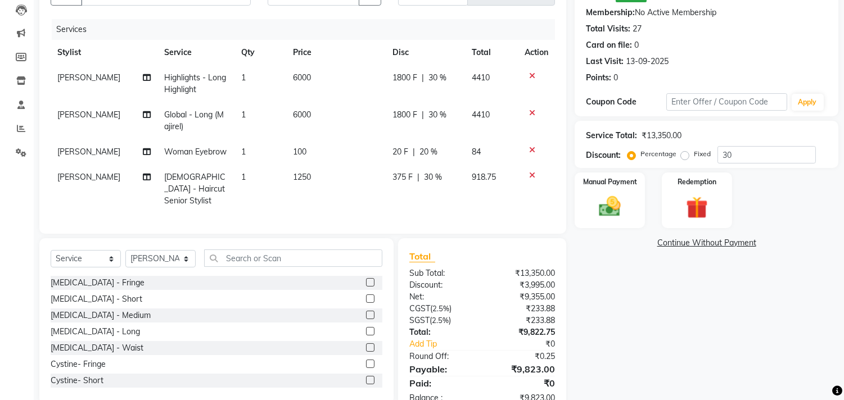
click at [707, 327] on div "Name: Jyostna Patel Wallet: ₹0.38 Membership: No Active Membership Total Visits…" at bounding box center [711, 189] width 272 height 451
click at [207, 115] on span "Global - Long (Majirel)" at bounding box center [194, 121] width 60 height 22
select select "35738"
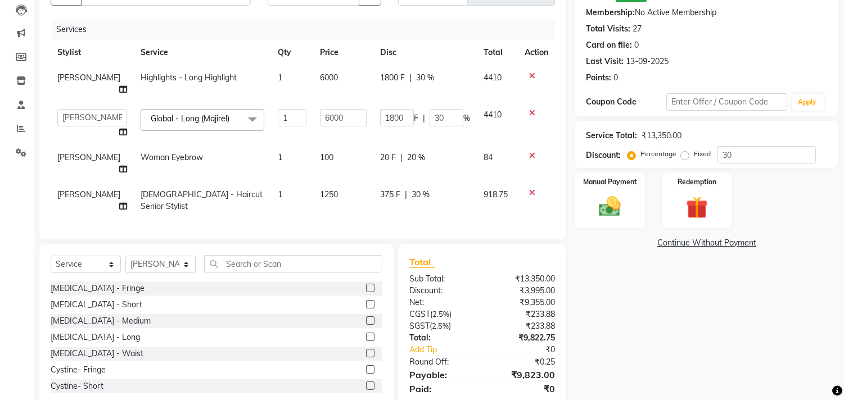
click at [207, 113] on span "Global - Long (Majirel) x" at bounding box center [194, 120] width 92 height 14
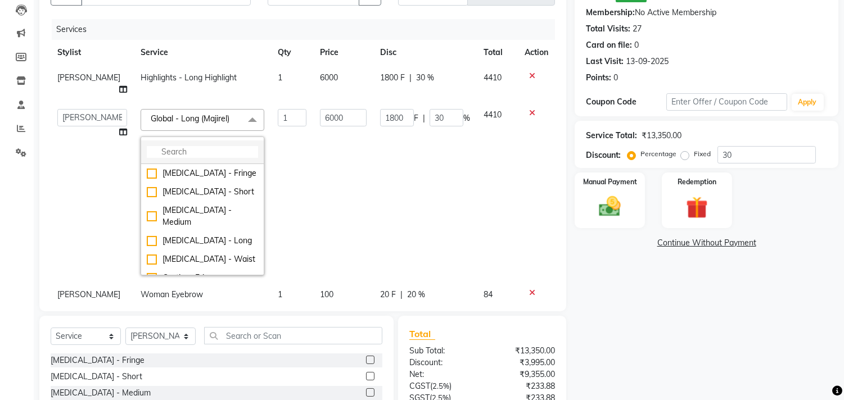
click at [188, 146] on input "multiselect-search" at bounding box center [202, 152] width 111 height 12
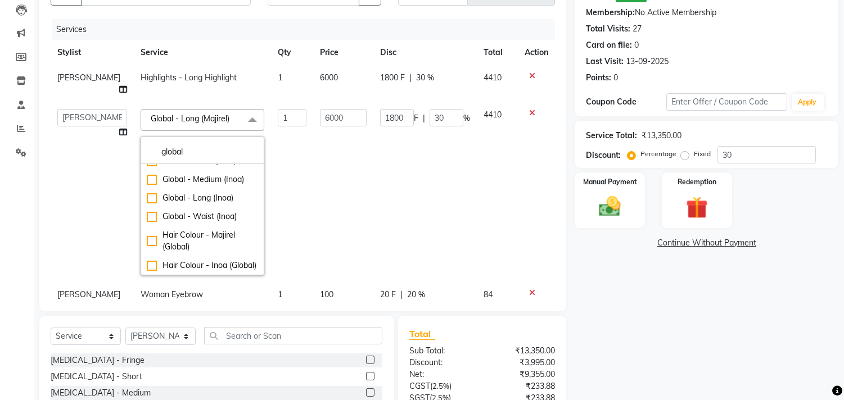
scroll to position [110, 0]
type input "global"
click at [147, 192] on div "Global - Long (Inoa)" at bounding box center [202, 198] width 111 height 12
checkbox input "false"
checkbox input "true"
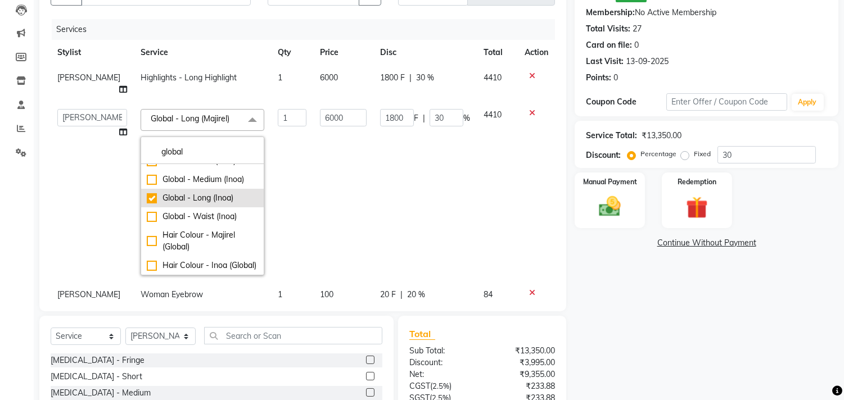
type input "6500"
type input "1950"
click at [0, 225] on div "Calendar Invoice Clients Leads Marketing Members Inventory Staff Reports Settin…" at bounding box center [76, 202] width 152 height 581
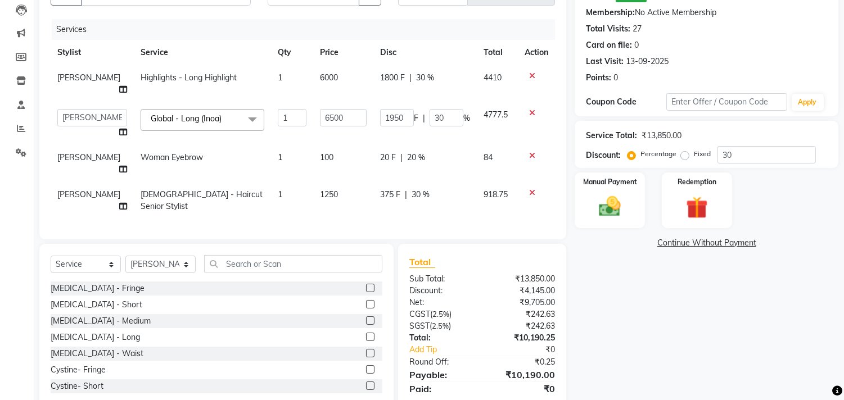
click at [760, 322] on div "Name: Jyostna Patel Wallet: ₹0.38 Membership: No Active Membership Total Visits…" at bounding box center [711, 192] width 272 height 457
click at [270, 255] on input "text" at bounding box center [293, 263] width 178 height 17
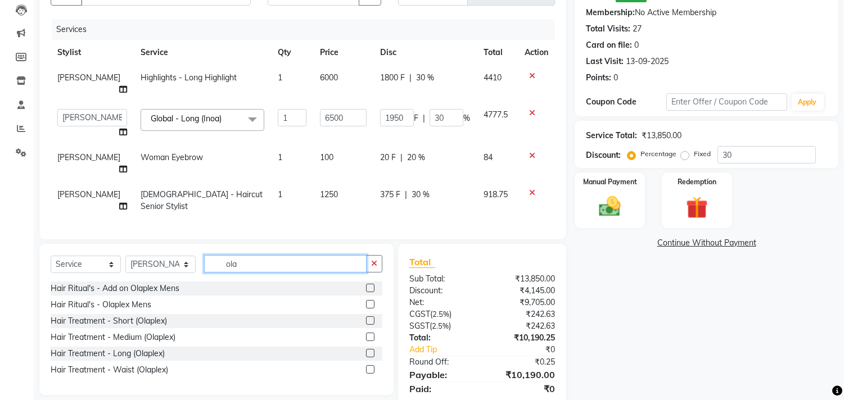
type input "ola"
click at [367, 349] on label at bounding box center [370, 353] width 8 height 8
click at [367, 350] on input "checkbox" at bounding box center [369, 353] width 7 height 7
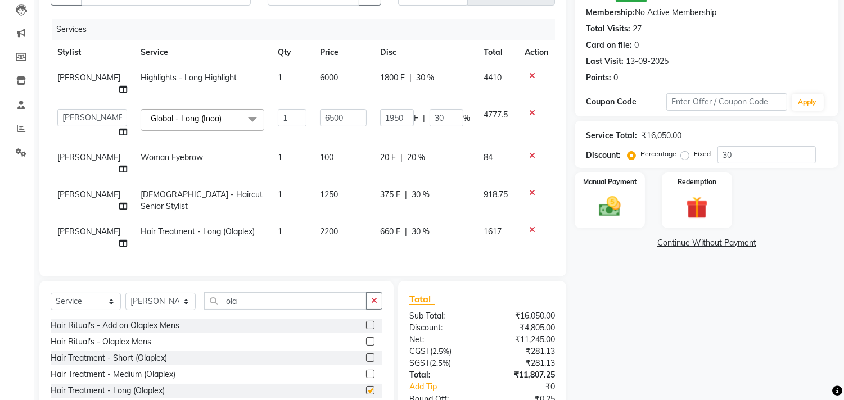
checkbox input "false"
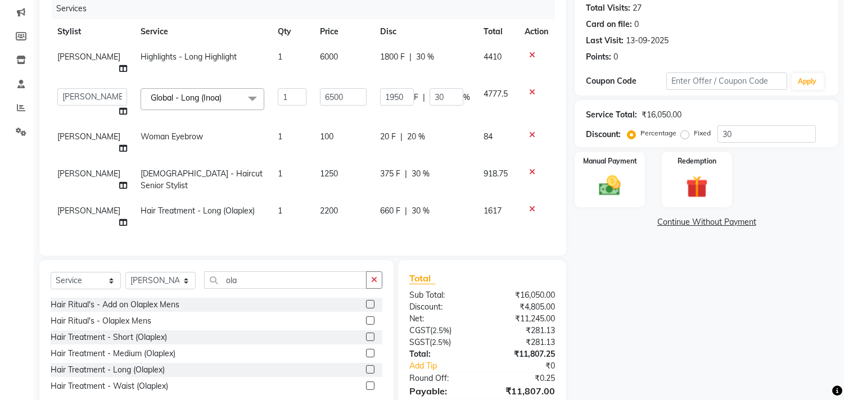
scroll to position [169, 0]
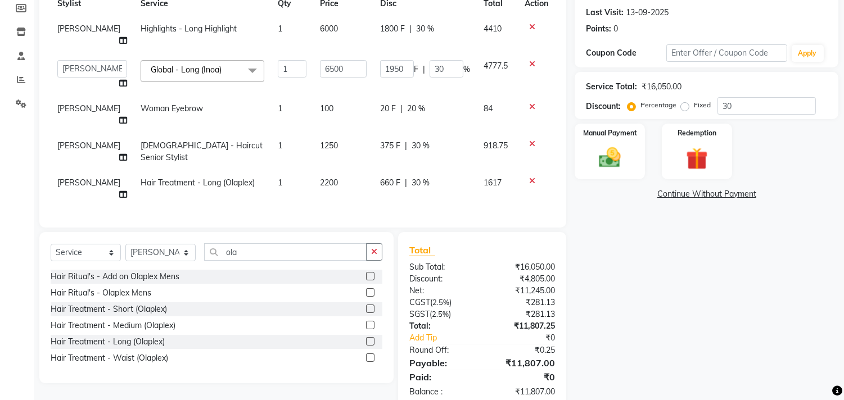
click at [407, 103] on span "20 %" at bounding box center [416, 109] width 18 height 12
select select "36344"
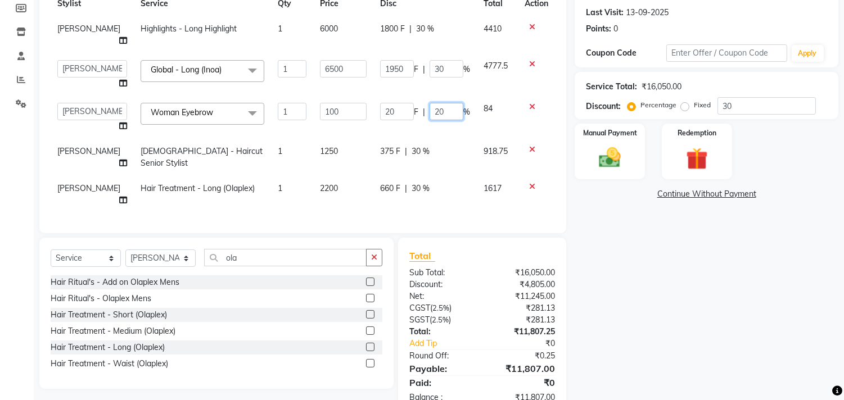
click at [431, 103] on input "20" at bounding box center [447, 111] width 34 height 17
type input "0"
click at [715, 351] on div "Name: Jyostna Patel Wallet: ₹0.38 Membership: No Active Membership Total Visits…" at bounding box center [711, 165] width 272 height 500
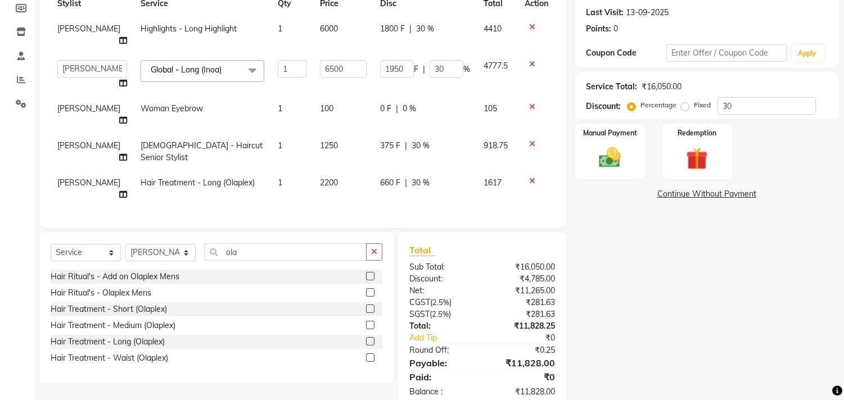
click at [722, 351] on div "Name: Jyostna Patel Wallet: ₹0.38 Membership: No Active Membership Total Visits…" at bounding box center [711, 162] width 272 height 494
click at [80, 244] on select "Select Service Product Membership Package Voucher Prepaid Gift Card" at bounding box center [86, 252] width 70 height 17
select select "product"
click at [51, 244] on select "Select Service Product Membership Package Voucher Prepaid Gift Card" at bounding box center [86, 252] width 70 height 17
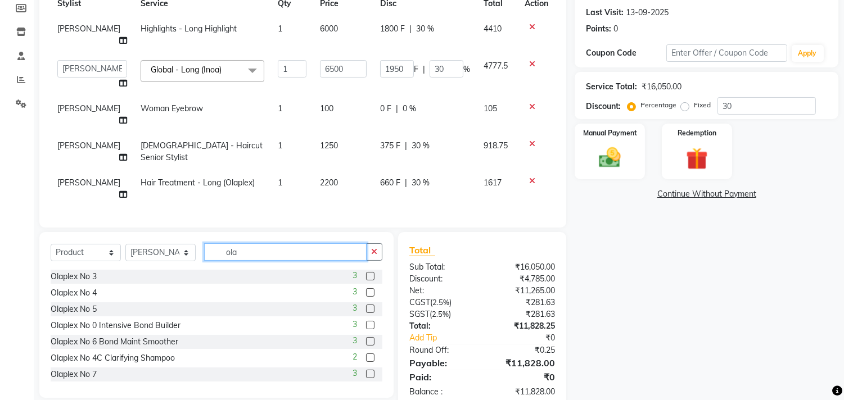
click at [239, 243] on input "ola" at bounding box center [285, 251] width 162 height 17
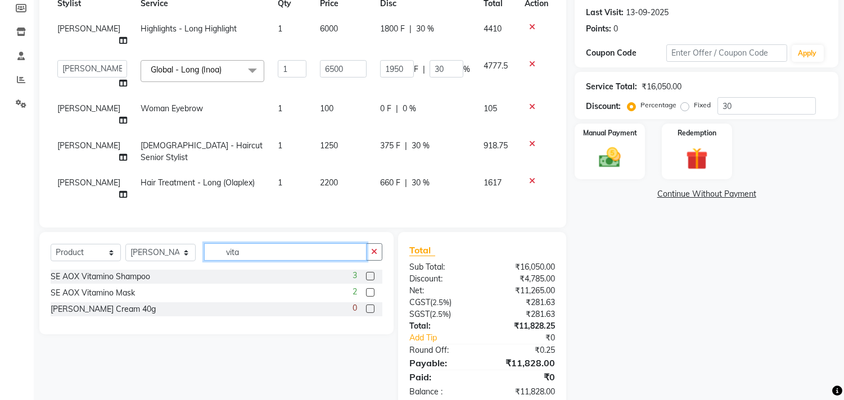
type input "vita"
click at [367, 272] on label at bounding box center [370, 276] width 8 height 8
click at [367, 273] on input "checkbox" at bounding box center [369, 276] width 7 height 7
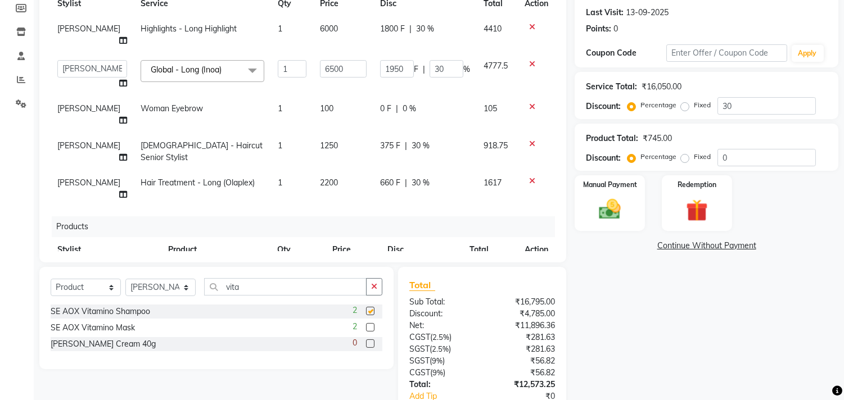
scroll to position [31, 0]
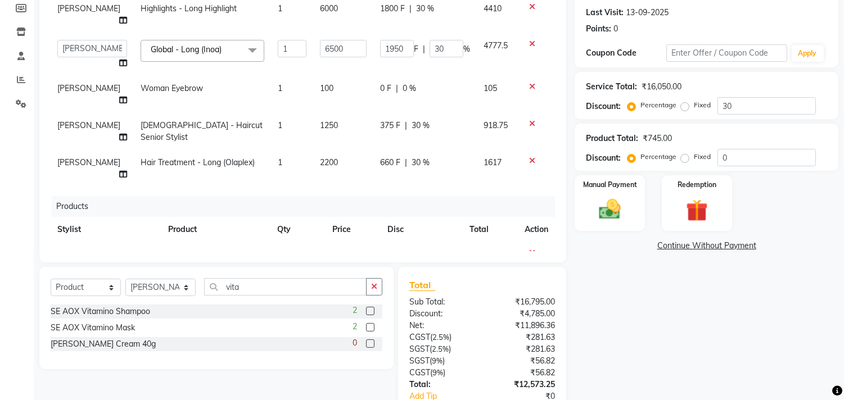
checkbox input "false"
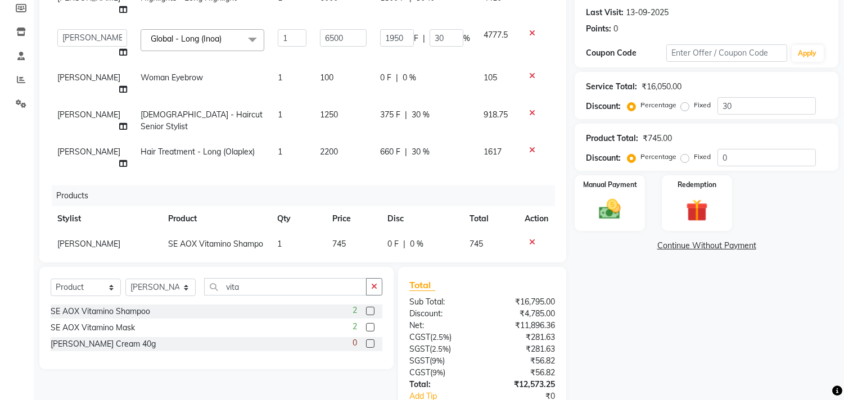
click at [340, 232] on td "745" at bounding box center [353, 250] width 55 height 37
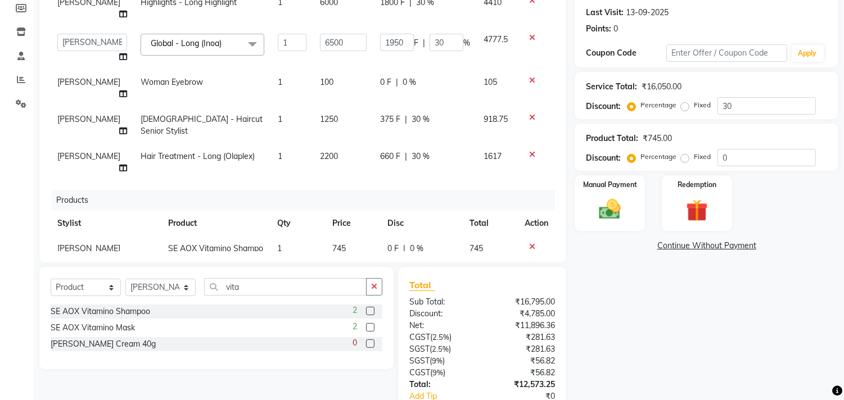
select select "35738"
click at [329, 243] on input "745" at bounding box center [335, 251] width 39 height 17
type input "790"
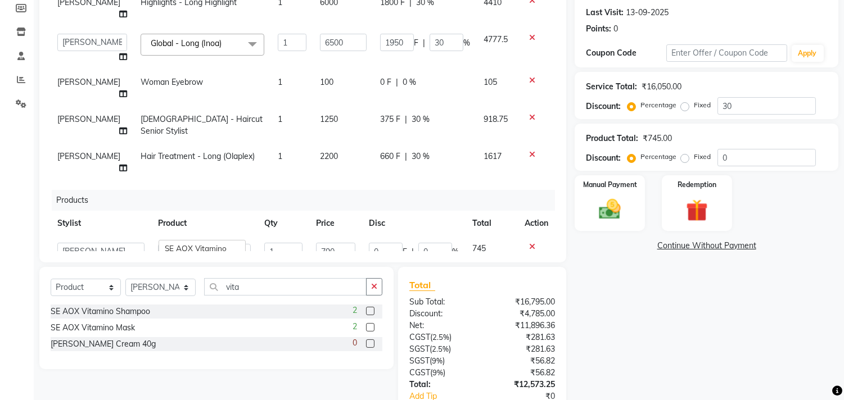
click at [710, 324] on div "Name: Jyostna Patel Wallet: ₹0.38 Membership: No Active Membership Total Visits…" at bounding box center [711, 191] width 272 height 553
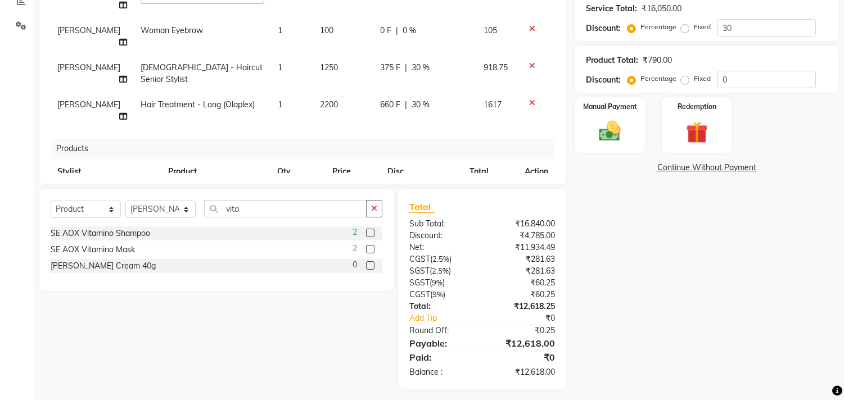
scroll to position [254, 0]
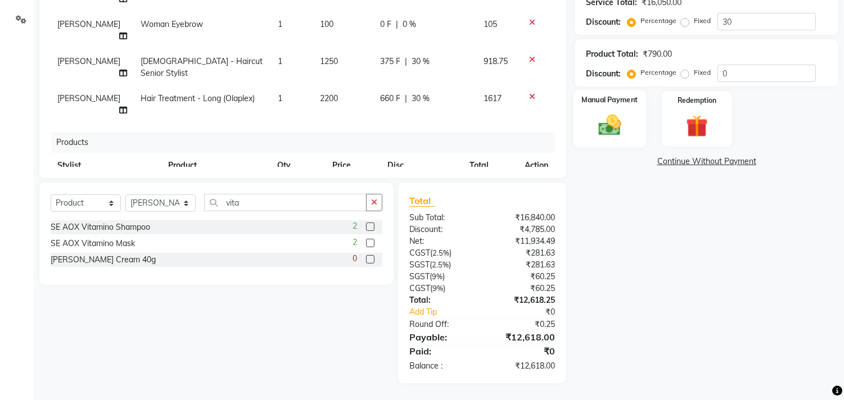
click at [610, 117] on img at bounding box center [609, 125] width 37 height 26
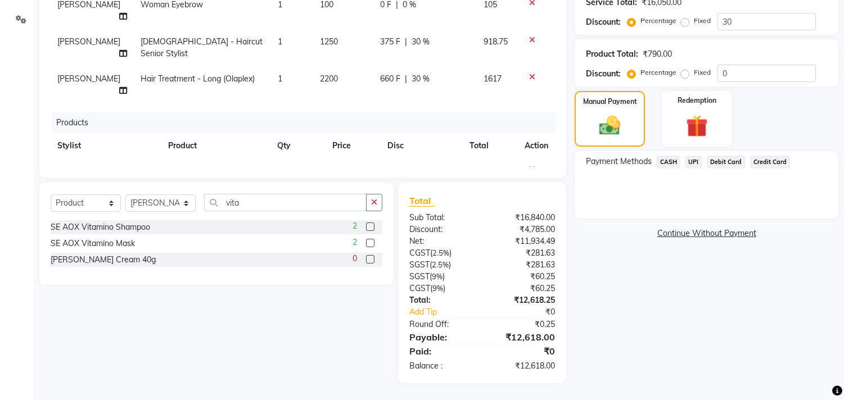
scroll to position [31, 0]
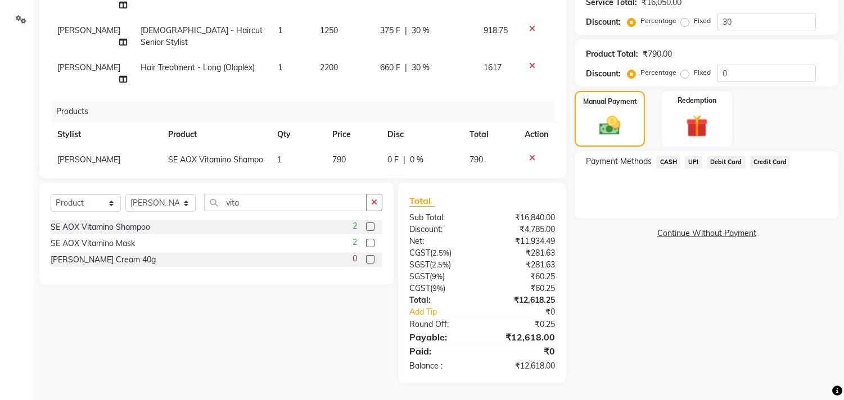
click at [668, 161] on span "CASH" at bounding box center [668, 162] width 24 height 13
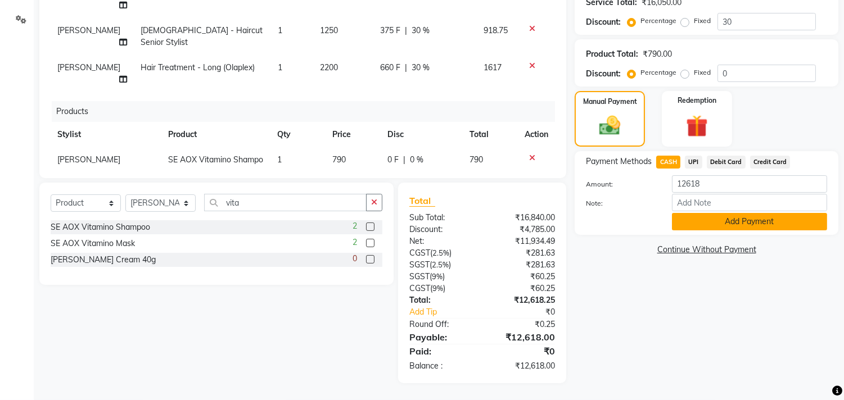
click at [743, 217] on button "Add Payment" at bounding box center [749, 221] width 155 height 17
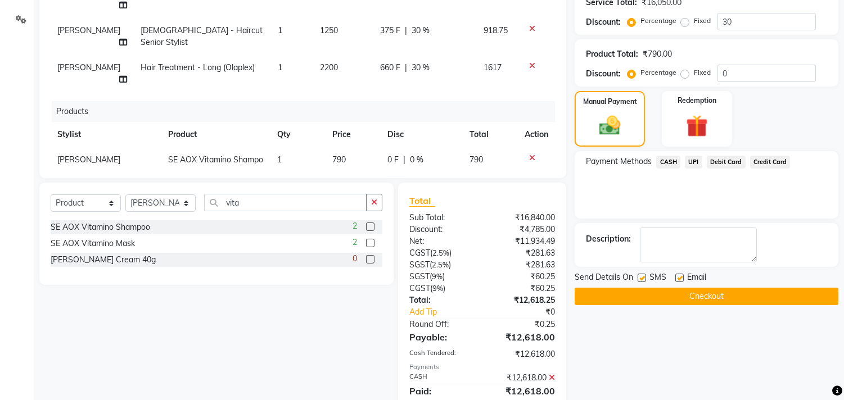
scroll to position [293, 0]
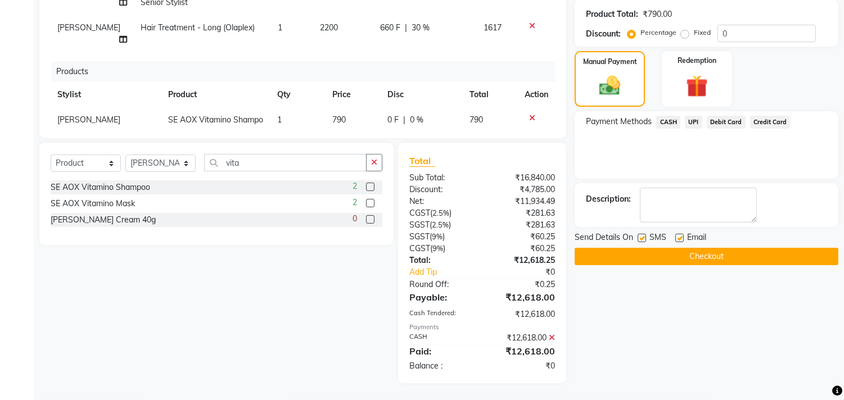
click at [704, 250] on button "Checkout" at bounding box center [707, 256] width 264 height 17
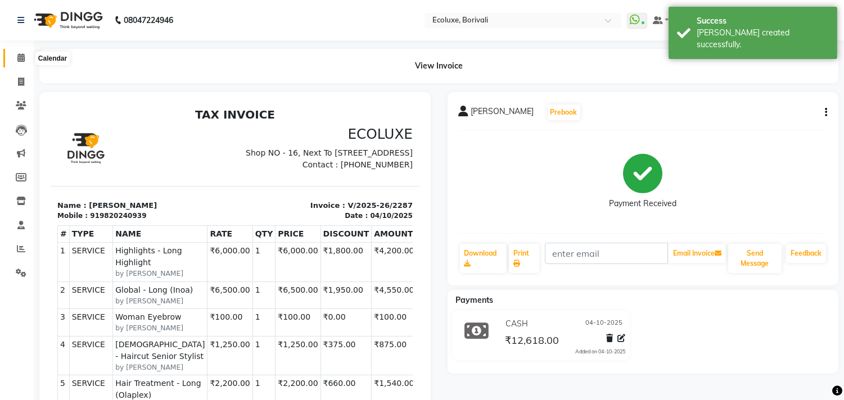
click at [13, 58] on span at bounding box center [21, 58] width 20 height 13
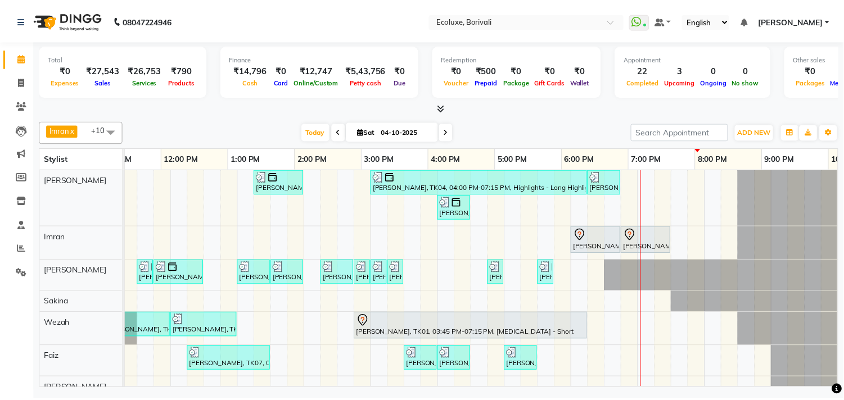
scroll to position [0, 223]
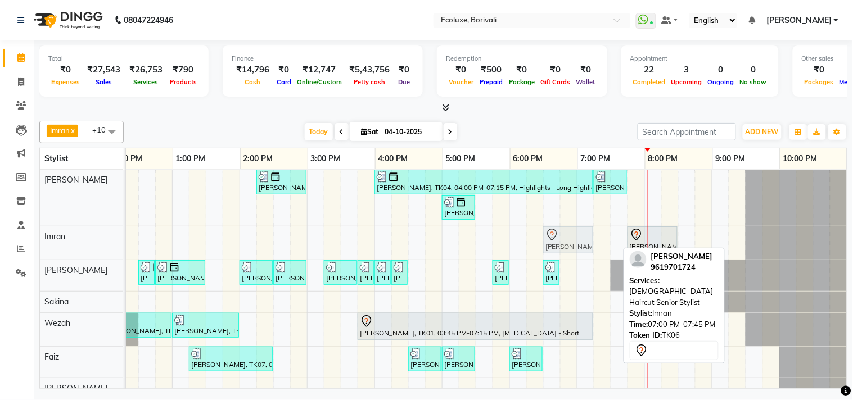
drag, startPoint x: 600, startPoint y: 242, endPoint x: 575, endPoint y: 244, distance: 25.9
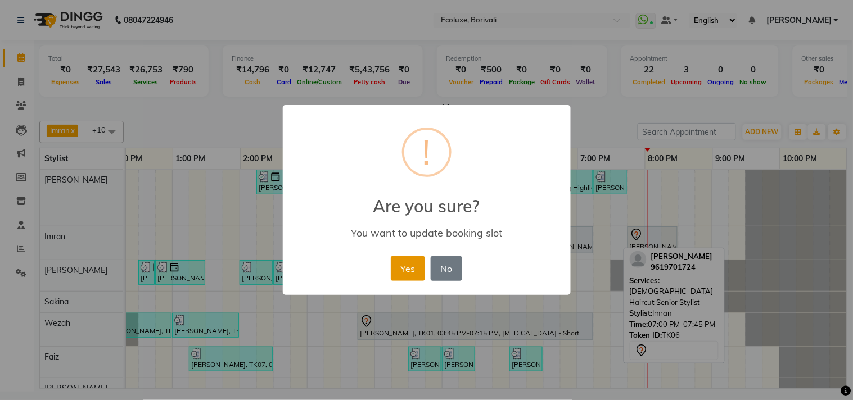
click at [397, 271] on button "Yes" at bounding box center [408, 268] width 34 height 25
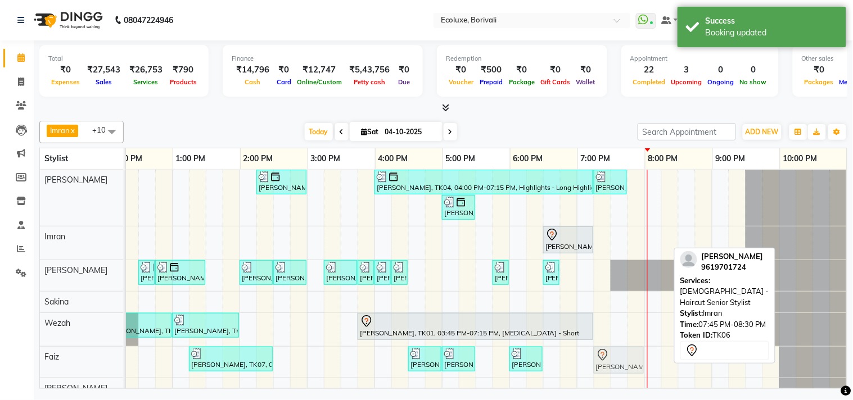
drag, startPoint x: 626, startPoint y: 236, endPoint x: 582, endPoint y: 343, distance: 115.5
click at [584, 346] on div "Jyostna Patel, TK04, 02:15 PM-03:00 PM, Female - Haircut Senior Stylist Jyostna…" at bounding box center [374, 332] width 944 height 325
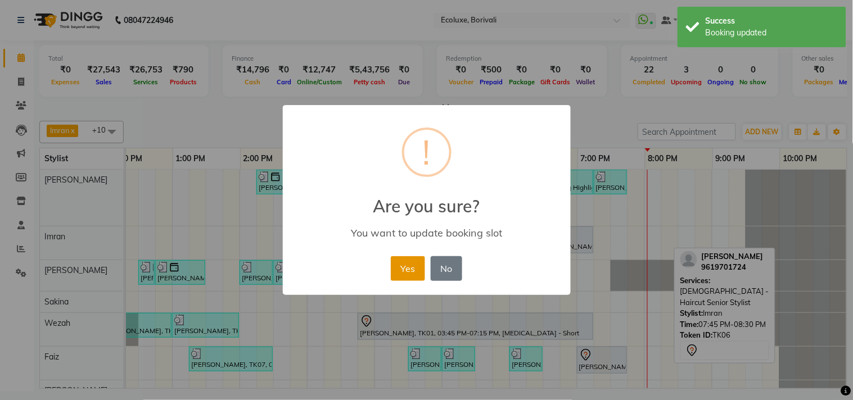
click at [414, 263] on button "Yes" at bounding box center [408, 268] width 34 height 25
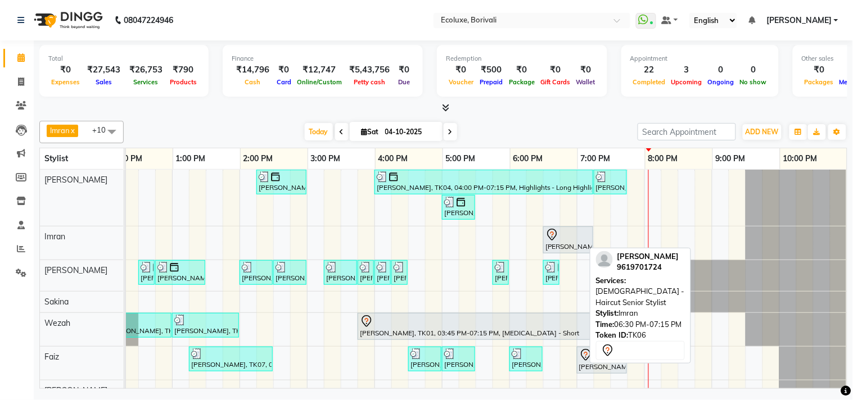
click at [560, 238] on div at bounding box center [568, 234] width 46 height 13
click at [575, 247] on div "Namita Joshi, TK06, 06:30 PM-07:15 PM, Female - Haircut Senior Stylist" at bounding box center [568, 240] width 48 height 24
select select "7"
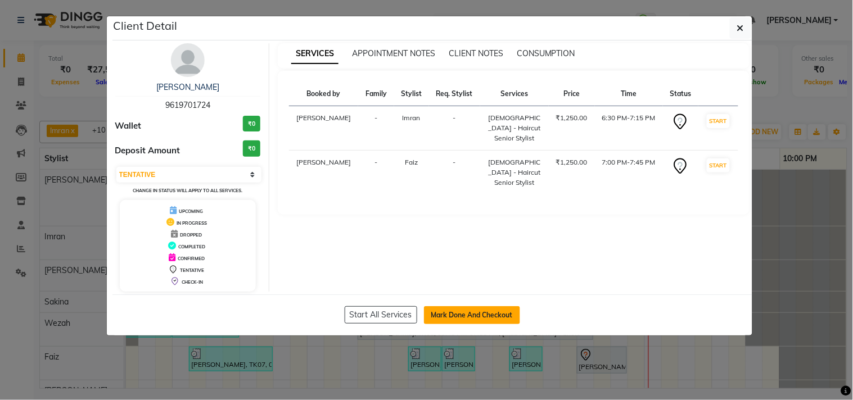
click at [436, 310] on button "Mark Done And Checkout" at bounding box center [472, 315] width 96 height 18
select select "service"
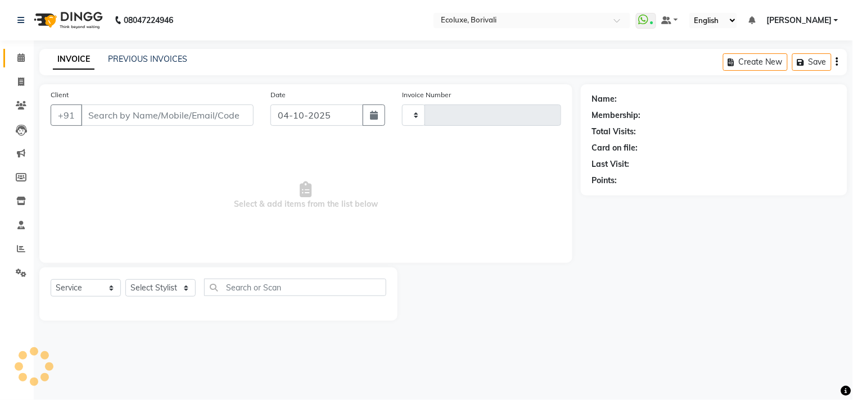
type input "2288"
select select "5386"
type input "9619701724"
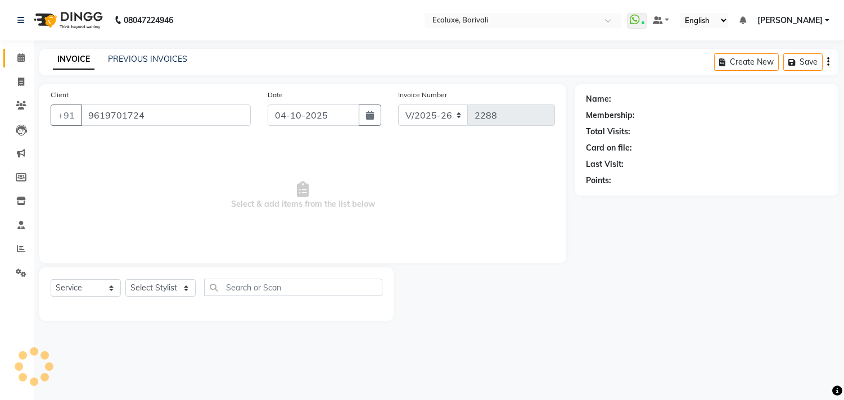
select select "35739"
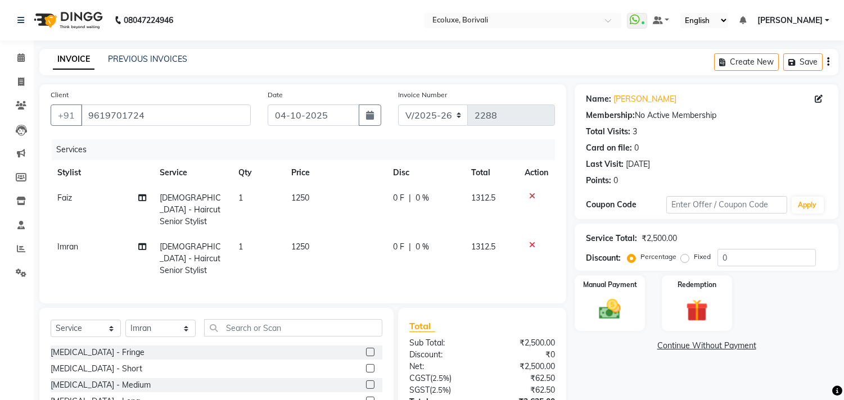
click at [529, 241] on icon at bounding box center [532, 245] width 6 height 8
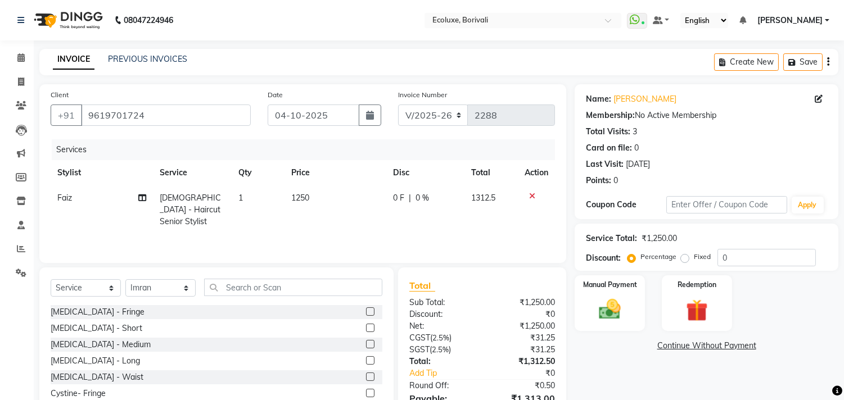
click at [827, 62] on icon "button" at bounding box center [828, 62] width 2 height 1
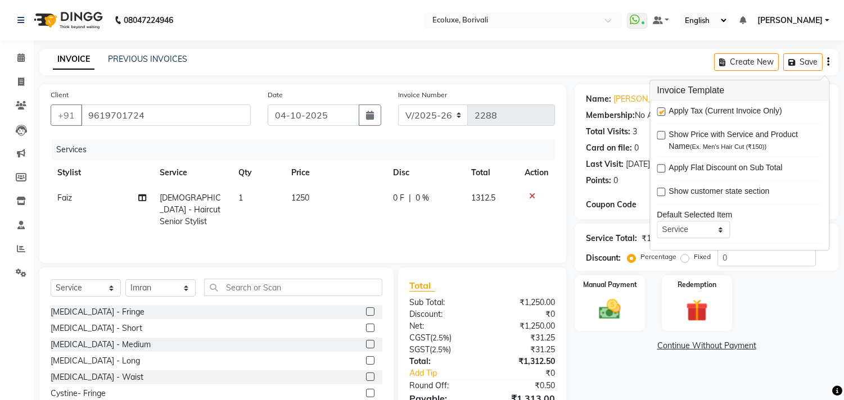
click at [659, 109] on label at bounding box center [661, 111] width 8 height 8
click at [659, 109] on input "checkbox" at bounding box center [660, 112] width 7 height 7
checkbox input "false"
click at [715, 288] on label "Redemption" at bounding box center [696, 284] width 40 height 11
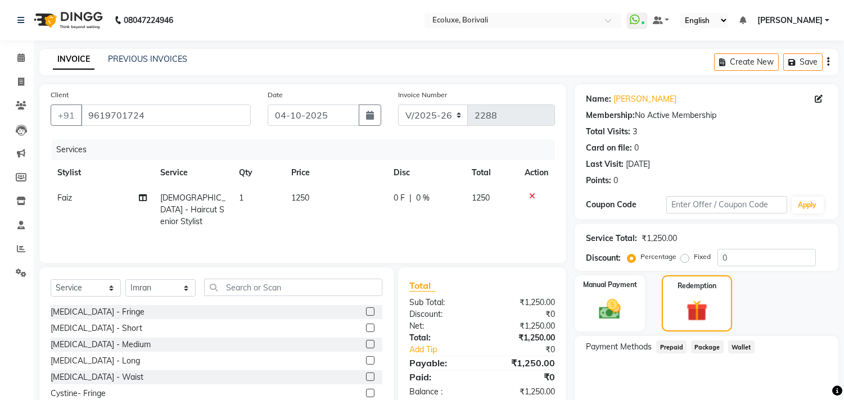
click at [743, 275] on div "Manual Payment Redemption" at bounding box center [706, 303] width 281 height 56
click at [718, 256] on input "0" at bounding box center [766, 257] width 98 height 17
type input "0"
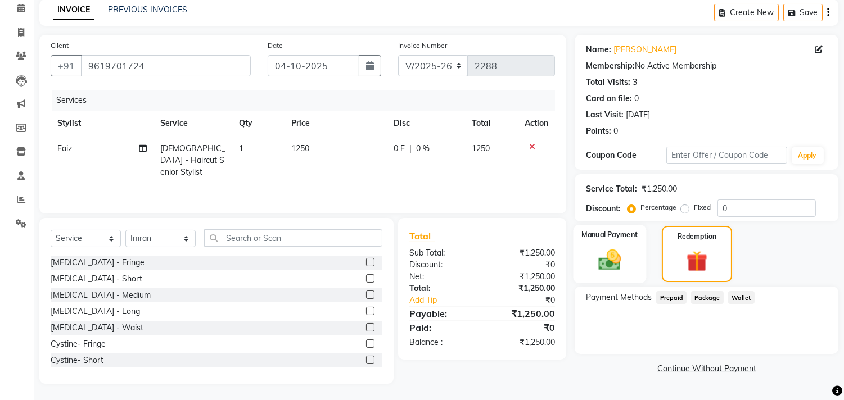
click at [607, 273] on div "Manual Payment" at bounding box center [609, 254] width 73 height 58
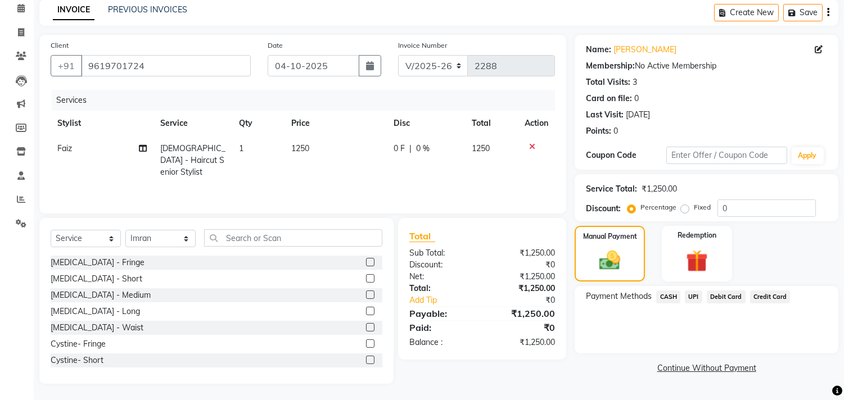
click at [693, 300] on span "UPI" at bounding box center [693, 297] width 17 height 13
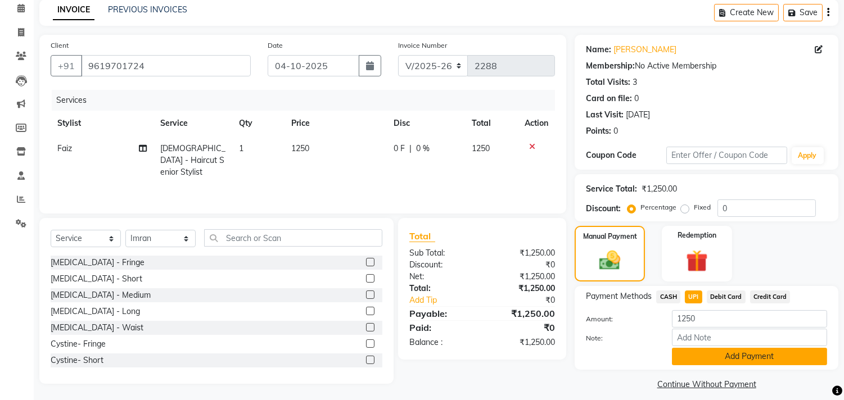
click at [710, 351] on button "Add Payment" at bounding box center [749, 356] width 155 height 17
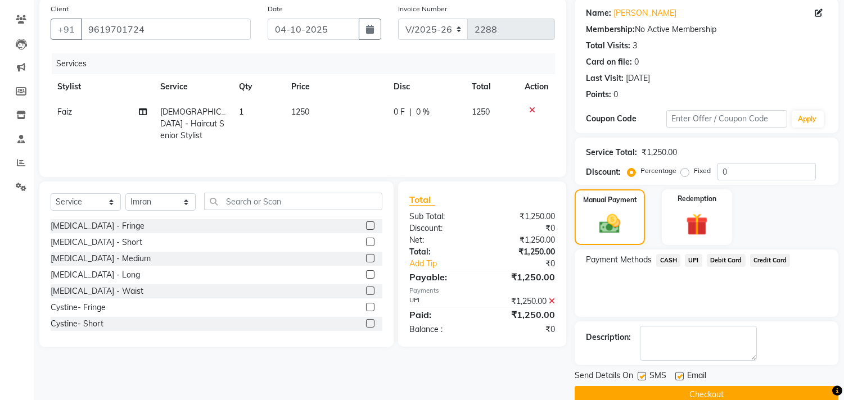
scroll to position [105, 0]
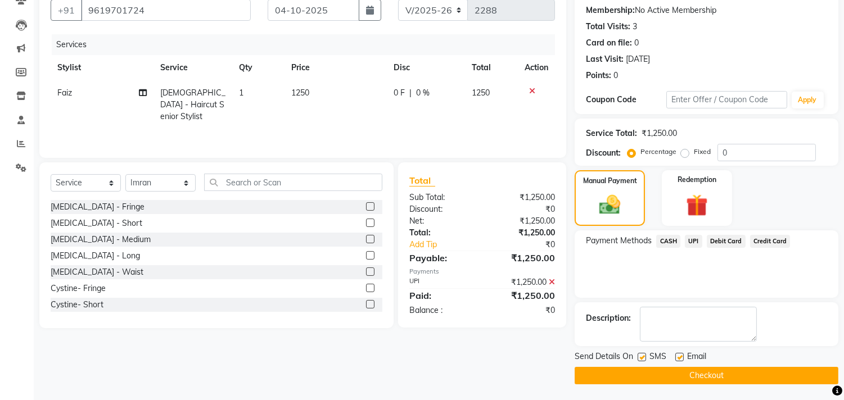
click at [707, 374] on button "Checkout" at bounding box center [707, 375] width 264 height 17
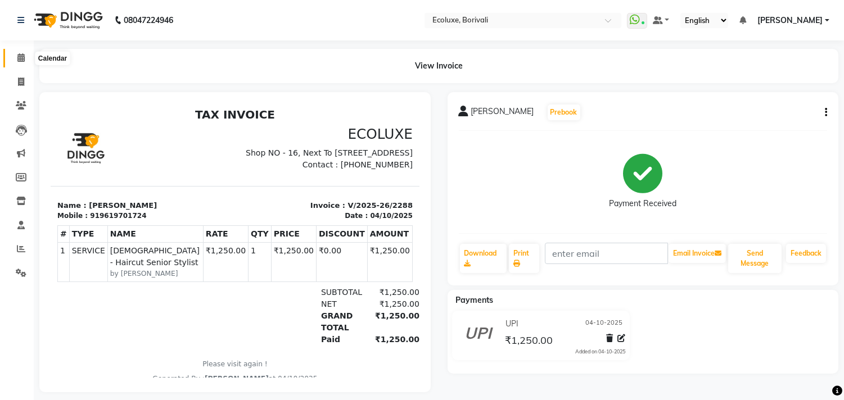
click at [25, 56] on span at bounding box center [21, 58] width 20 height 13
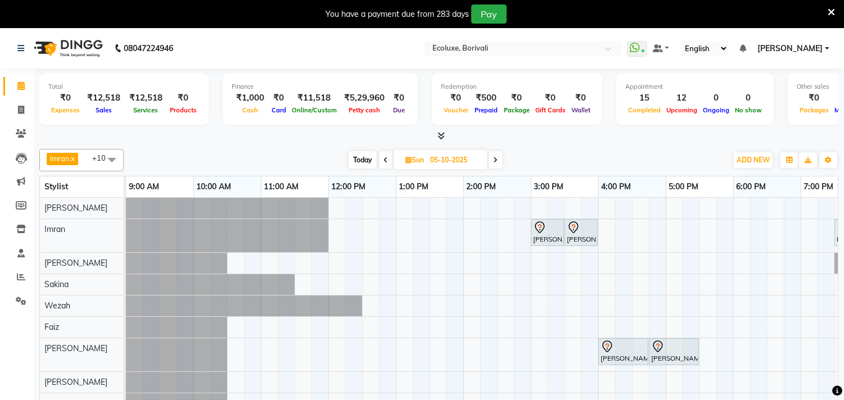
click at [363, 160] on span "Today" at bounding box center [363, 159] width 28 height 17
type input "04-10-2025"
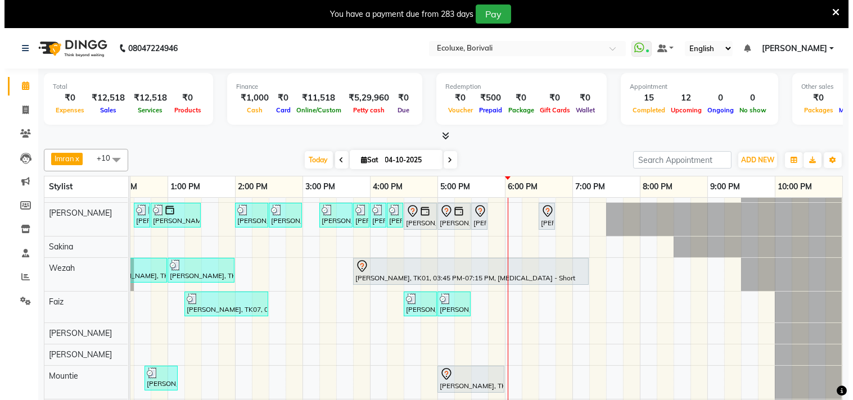
scroll to position [97, 0]
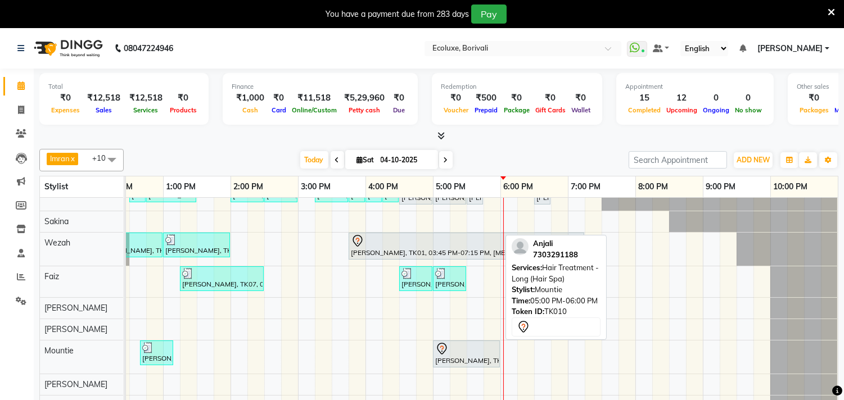
click at [474, 344] on div at bounding box center [466, 348] width 62 height 13
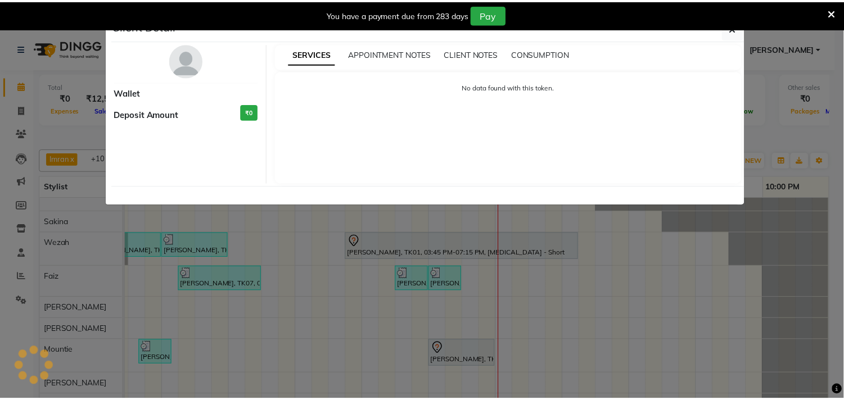
scroll to position [97, 232]
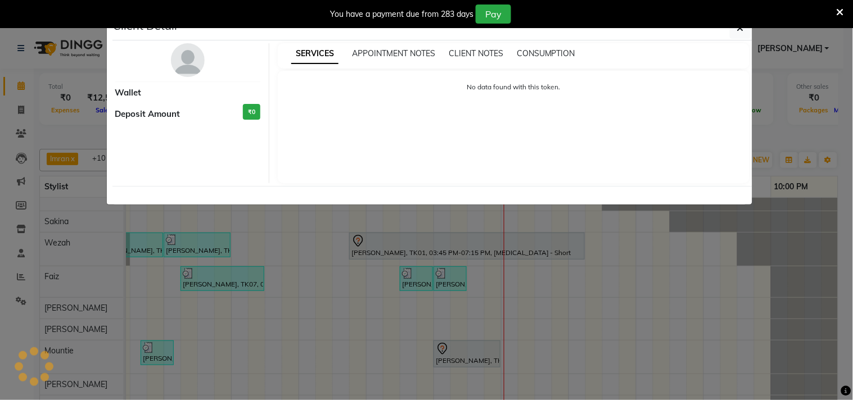
select select "7"
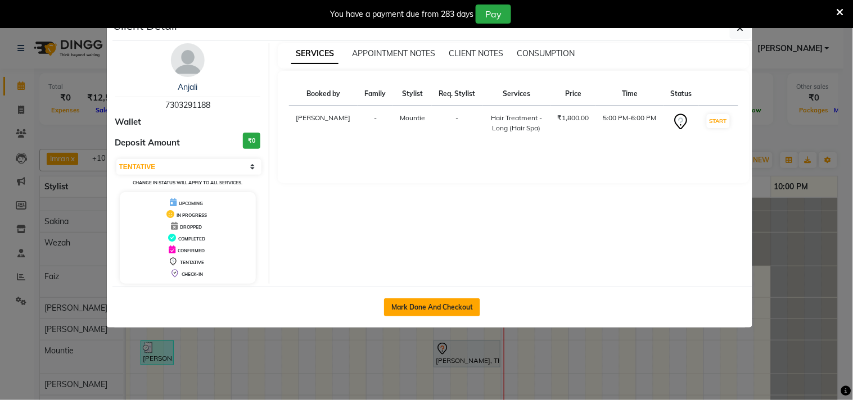
click at [468, 315] on button "Mark Done And Checkout" at bounding box center [432, 308] width 96 height 18
select select "service"
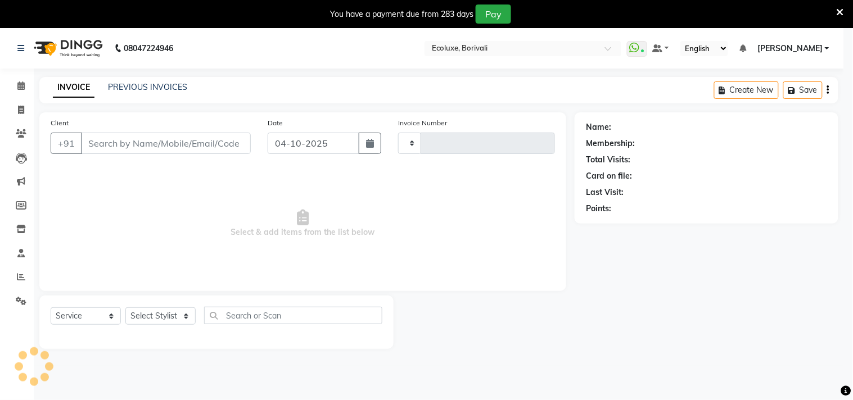
type input "2284"
select select "5386"
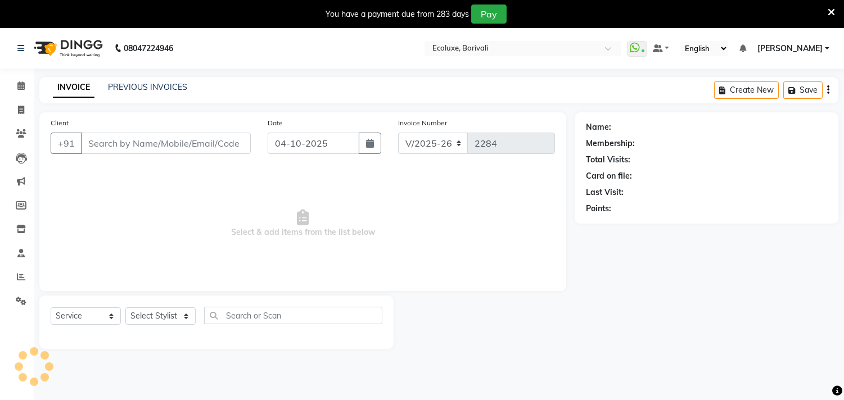
type input "7303291188"
select select "90572"
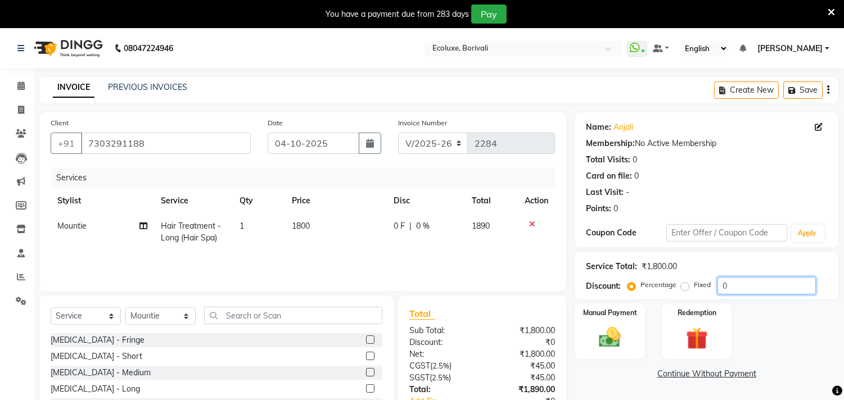
drag, startPoint x: 738, startPoint y: 287, endPoint x: 718, endPoint y: 284, distance: 19.9
click at [718, 284] on input "0" at bounding box center [766, 285] width 98 height 17
type input "35"
click at [638, 96] on div "INVOICE PREVIOUS INVOICES Create New Save" at bounding box center [438, 90] width 799 height 26
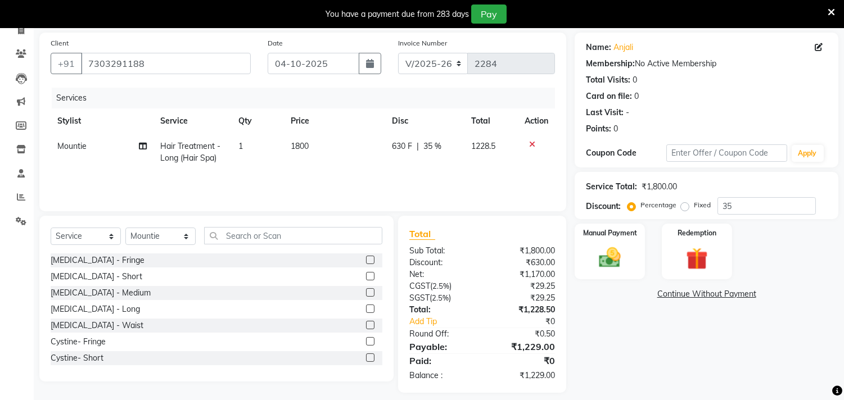
scroll to position [89, 0]
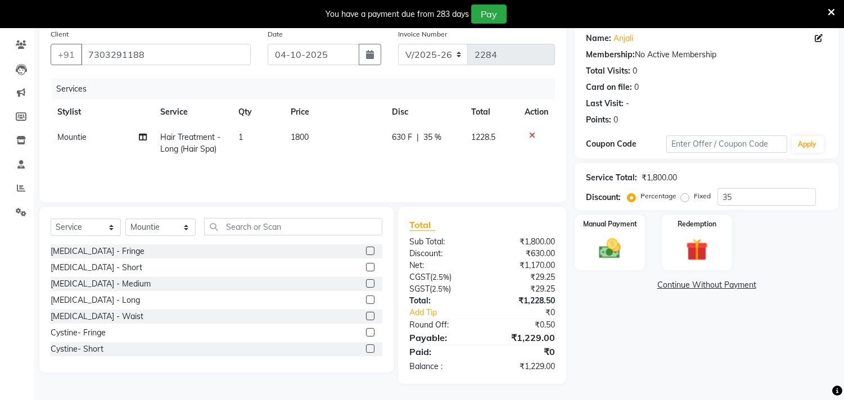
click at [828, 10] on icon at bounding box center [831, 12] width 7 height 10
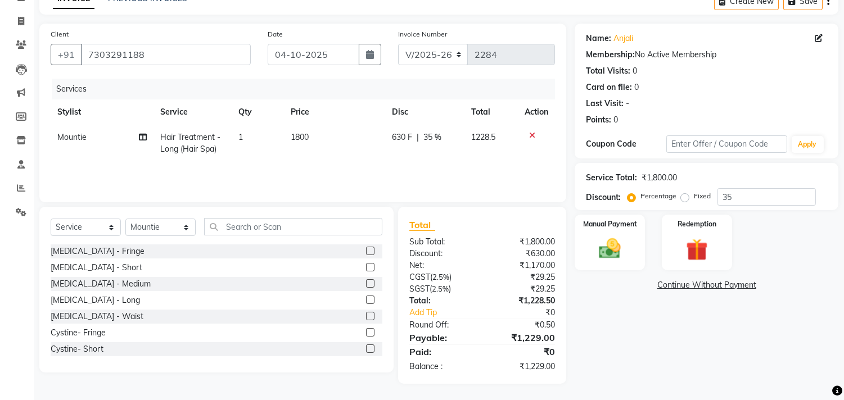
click at [468, 7] on div "INVOICE PREVIOUS INVOICES Create New Save" at bounding box center [438, 1] width 799 height 26
click at [615, 245] on img at bounding box center [609, 249] width 37 height 26
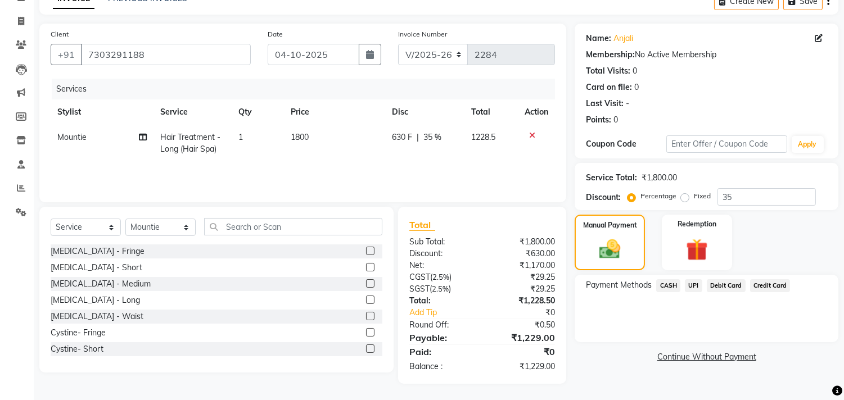
click at [698, 280] on span "UPI" at bounding box center [693, 285] width 17 height 13
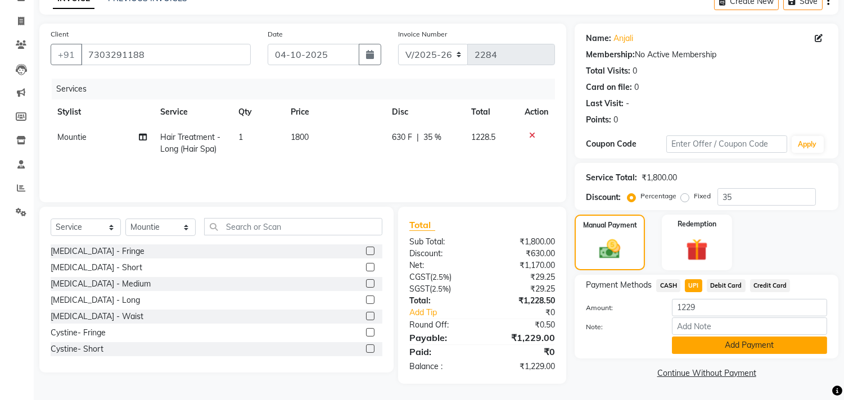
click at [715, 345] on button "Add Payment" at bounding box center [749, 345] width 155 height 17
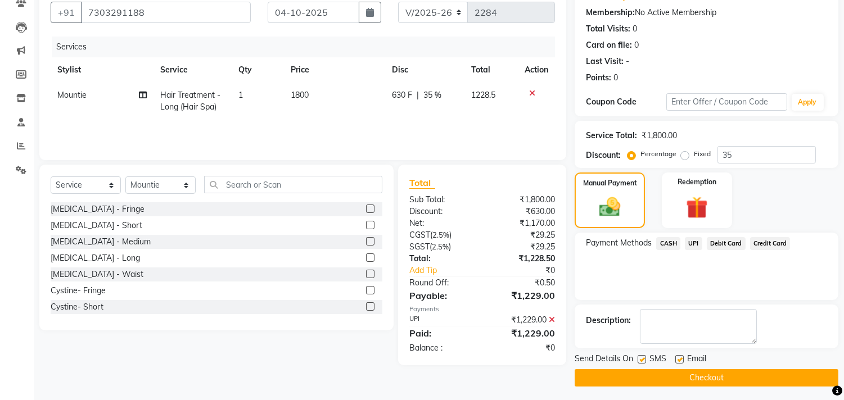
scroll to position [105, 0]
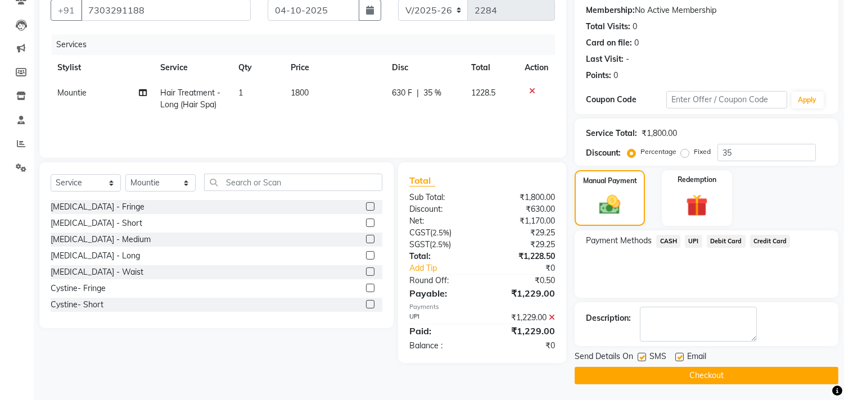
click at [772, 369] on button "Checkout" at bounding box center [707, 375] width 264 height 17
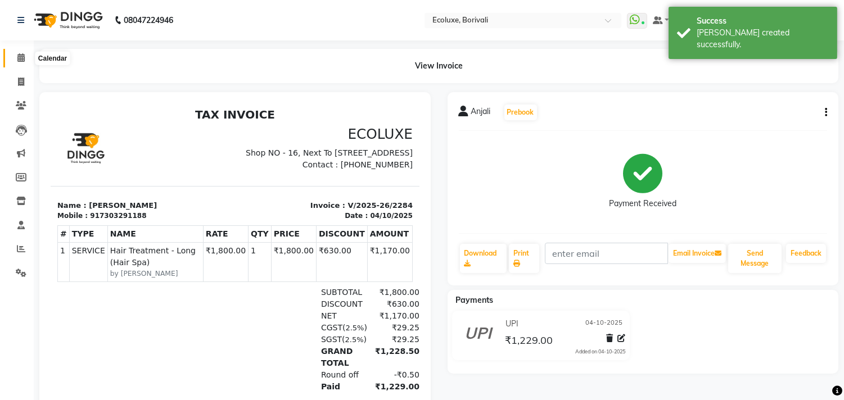
click at [20, 59] on icon at bounding box center [20, 57] width 7 height 8
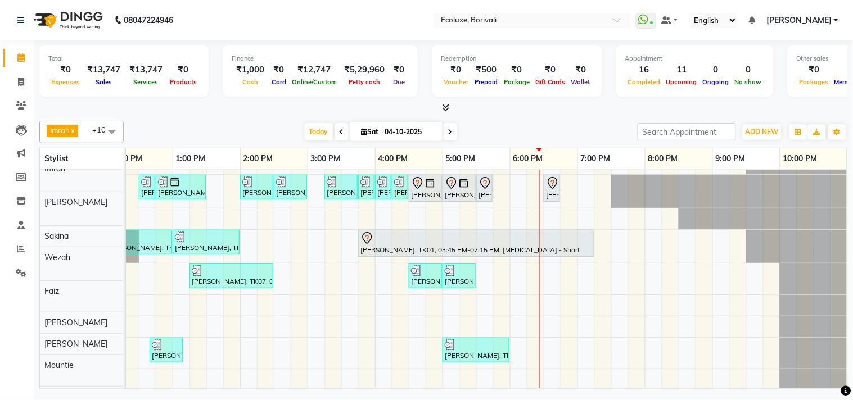
scroll to position [62, 0]
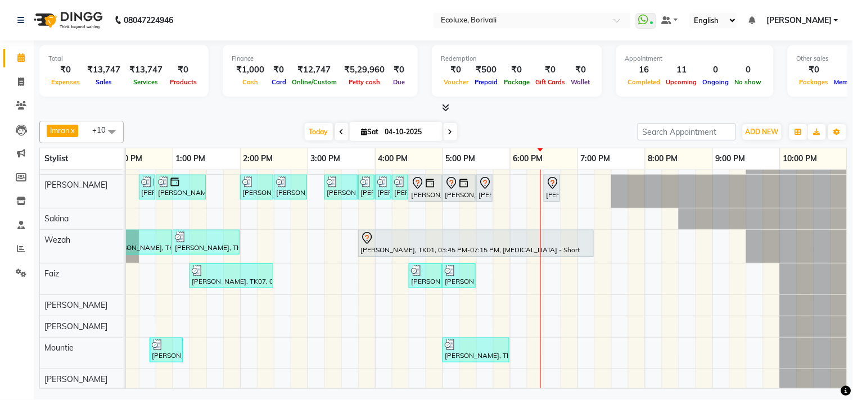
click at [277, 122] on div "[PERSON_NAME] x Wezah x [PERSON_NAME] x [PERSON_NAME] x [PERSON_NAME] x [PERSON…" at bounding box center [443, 132] width 808 height 22
click at [305, 130] on span "Today" at bounding box center [319, 131] width 28 height 17
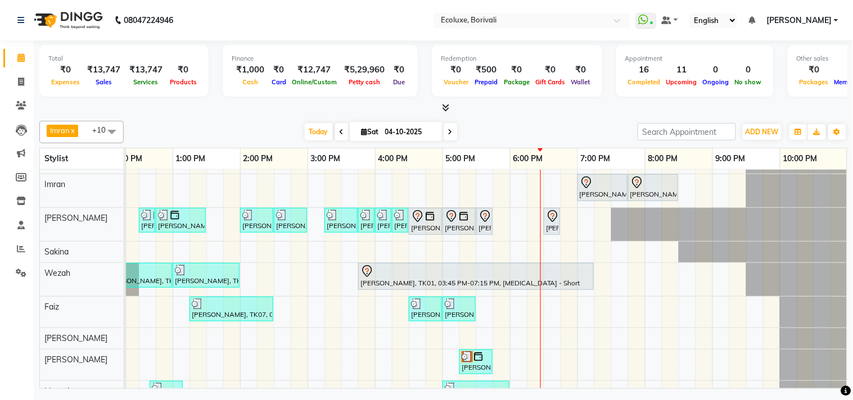
scroll to position [0, 0]
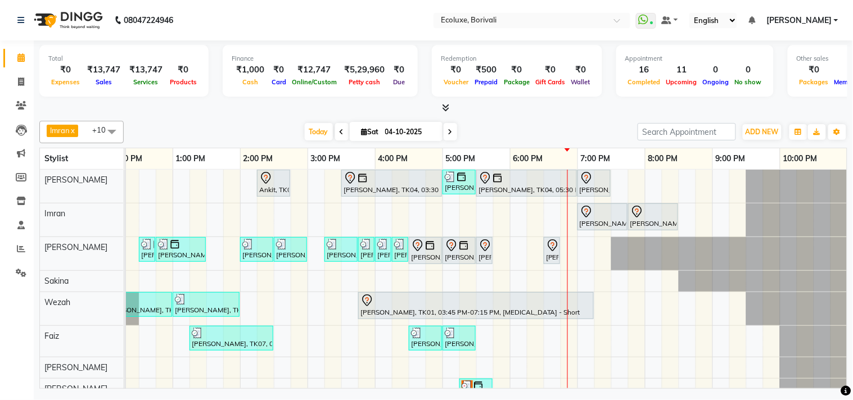
click at [296, 12] on nav "08047224946 Select Location × Ecoluxe, Borivali WhatsApp Status ✕ Status: Conne…" at bounding box center [426, 20] width 853 height 40
